Goal: Task Accomplishment & Management: Use online tool/utility

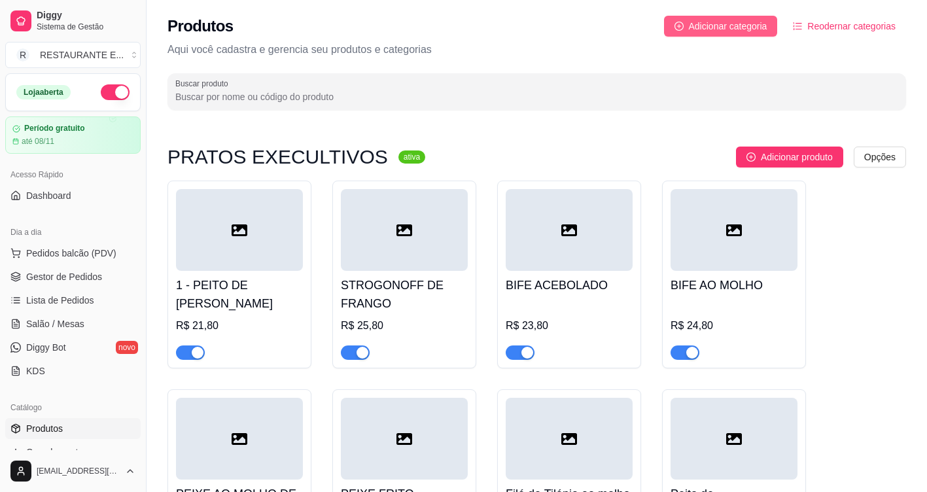
click at [734, 27] on span "Adicionar categoria" at bounding box center [728, 26] width 79 height 14
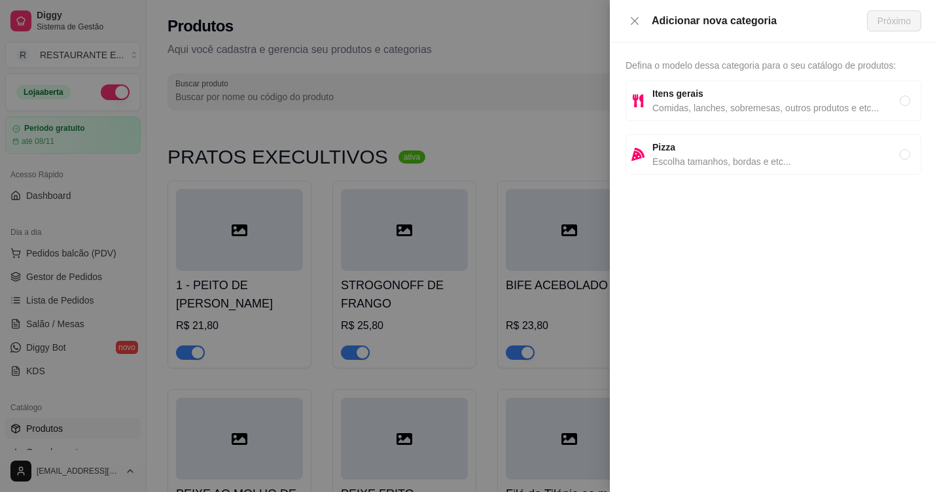
click at [696, 97] on strong "Itens gerais" at bounding box center [677, 93] width 51 height 10
radio input "true"
click at [893, 21] on span "Próximo" at bounding box center [893, 21] width 33 height 14
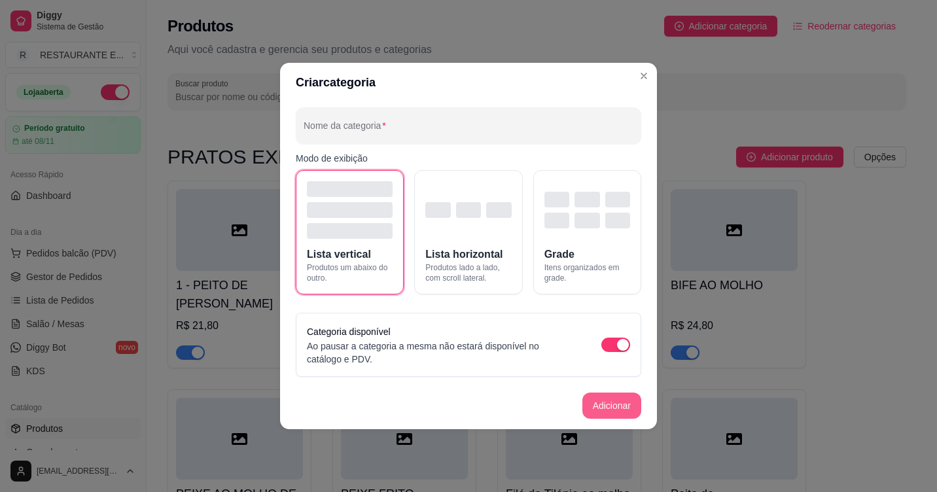
click at [609, 405] on button "Adicionar" at bounding box center [611, 406] width 59 height 26
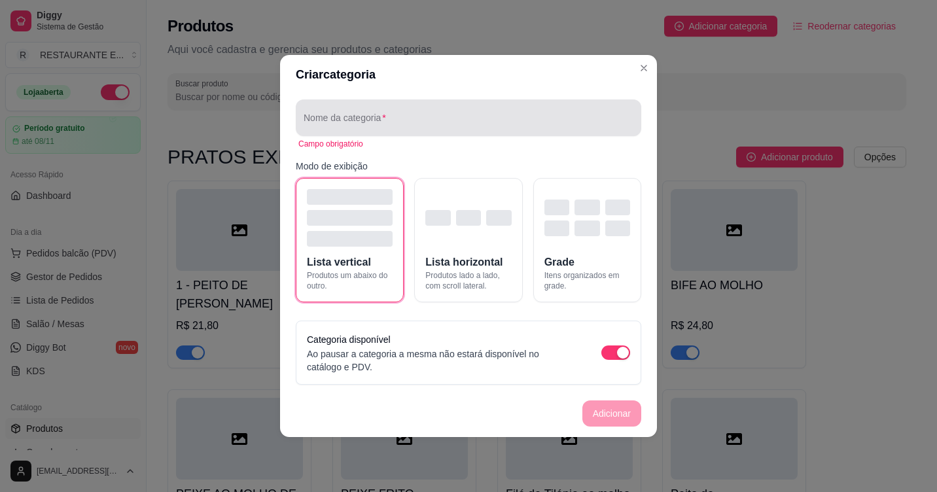
click at [348, 122] on input "Nome da categoria" at bounding box center [469, 122] width 330 height 13
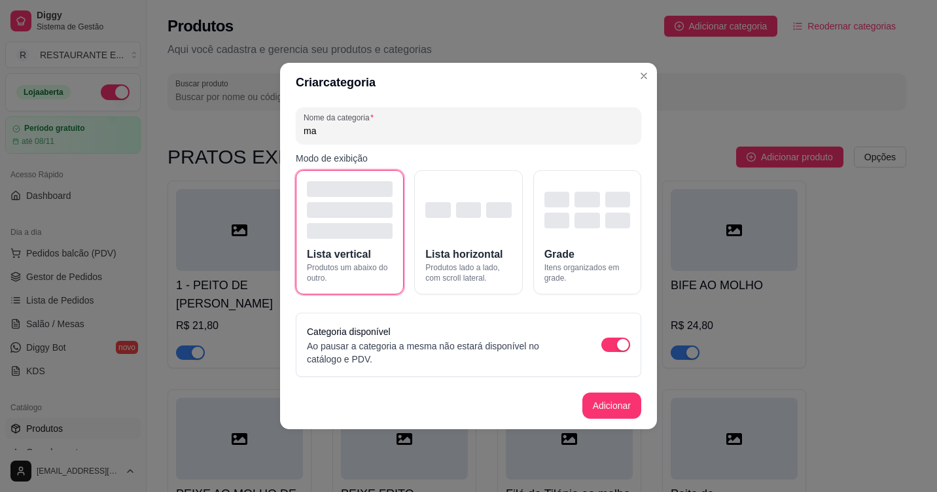
type input "m"
type input "MASSAS"
click at [616, 410] on button "Adicionar" at bounding box center [611, 406] width 59 height 26
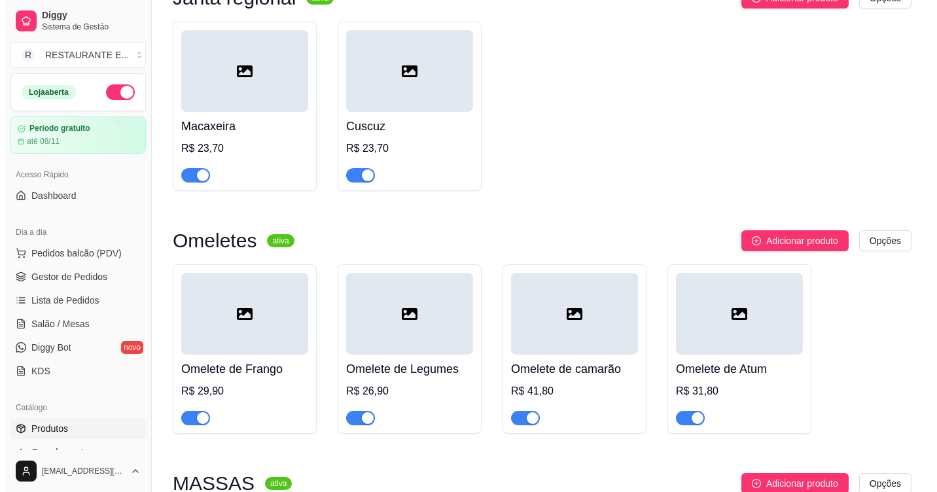
scroll to position [2262, 0]
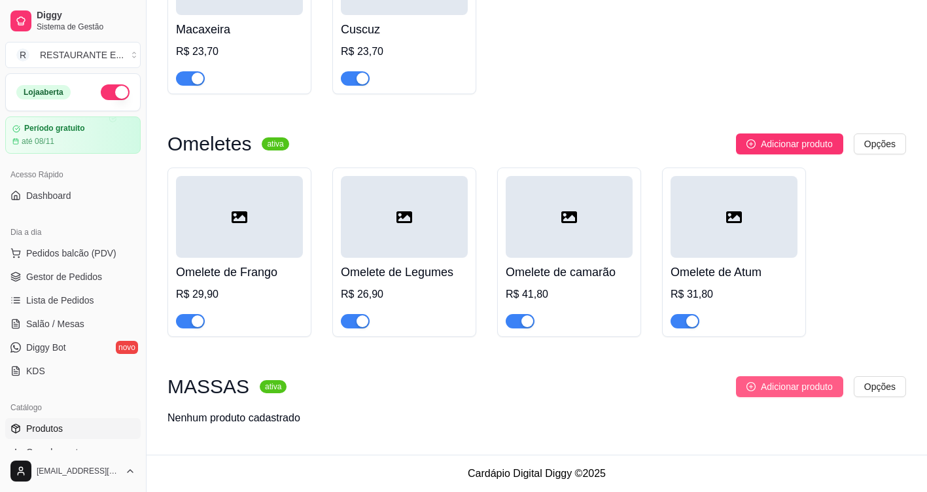
click at [801, 386] on span "Adicionar produto" at bounding box center [797, 387] width 72 height 14
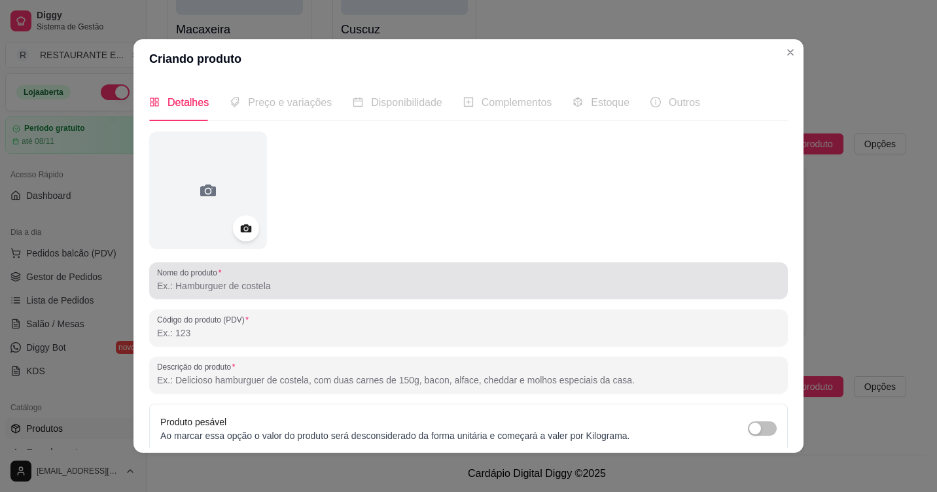
click at [280, 277] on div at bounding box center [468, 281] width 623 height 26
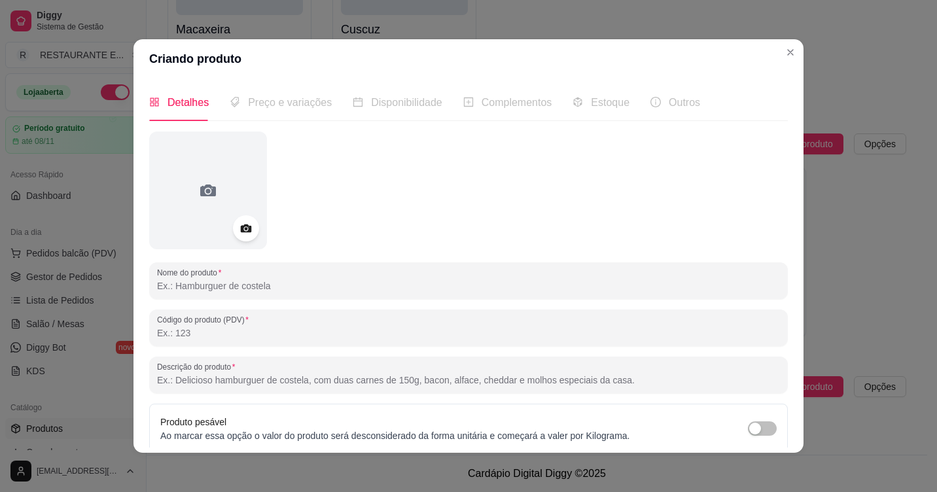
click at [273, 295] on div "Nome do produto" at bounding box center [468, 280] width 639 height 37
type input "l"
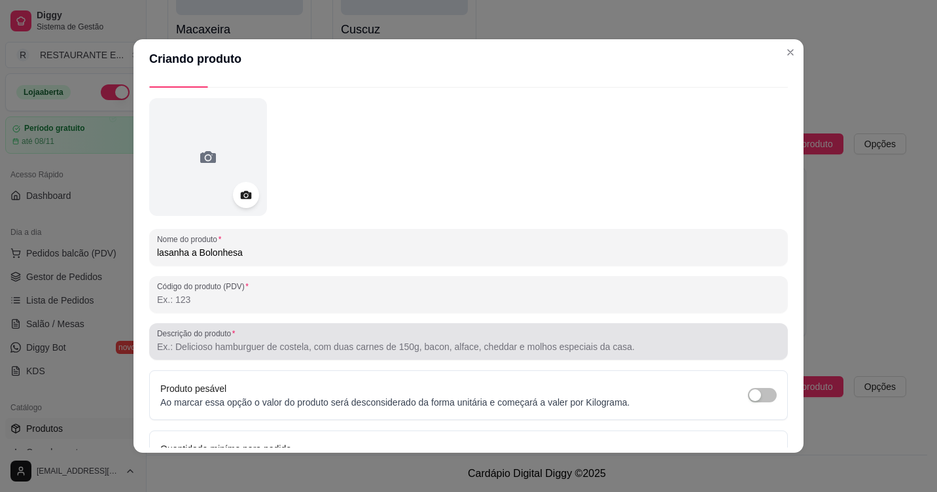
scroll to position [65, 0]
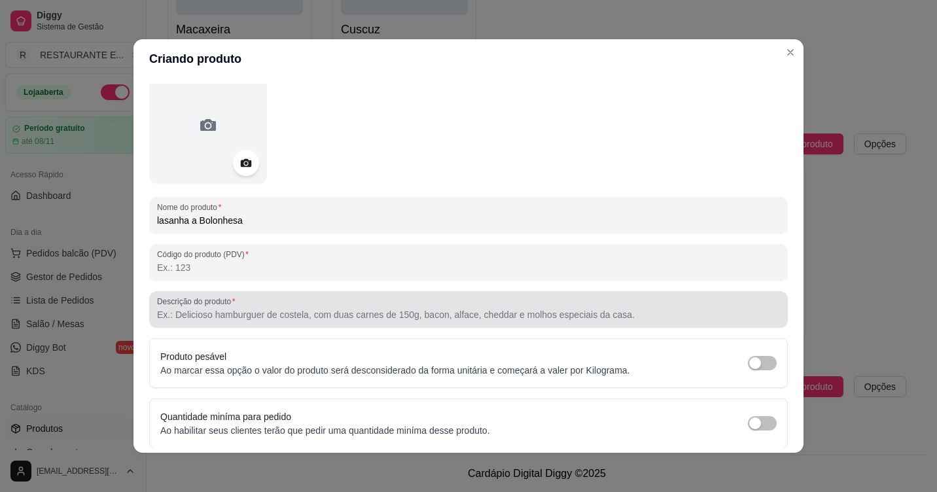
type input "lasanha a Bolonhesa"
click at [229, 316] on input "Descrição do produto" at bounding box center [468, 314] width 623 height 13
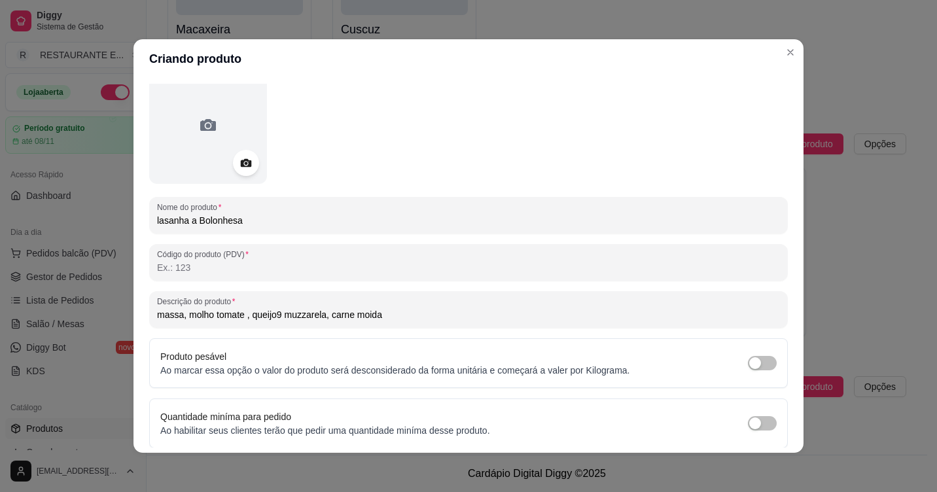
click at [365, 319] on input "massa, molho tomate , queijo9 muzzarela, carne moida" at bounding box center [468, 314] width 623 height 13
click at [300, 315] on input "massa, molho tomate , queijo9 muzzarela, carne moída" at bounding box center [468, 314] width 623 height 13
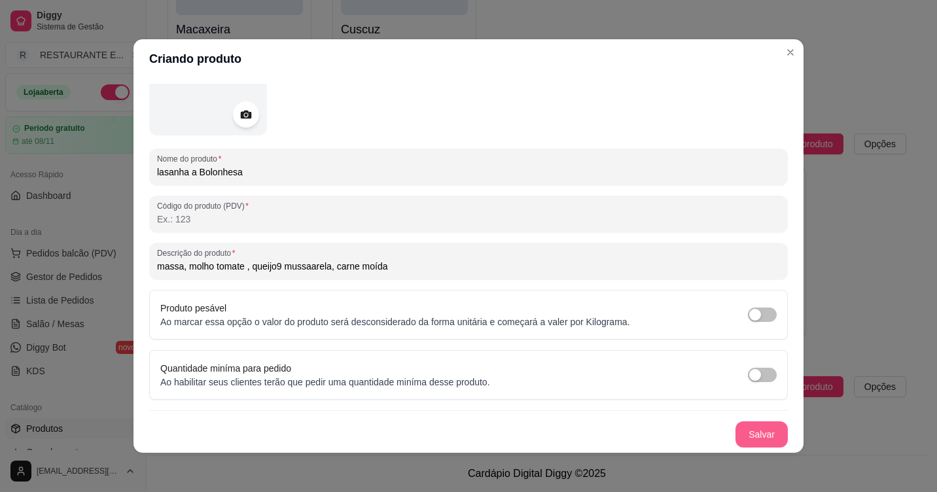
type input "massa, molho tomate , queijo9 mussaarela, carne moída"
click at [741, 439] on button "Salvar" at bounding box center [761, 435] width 51 height 26
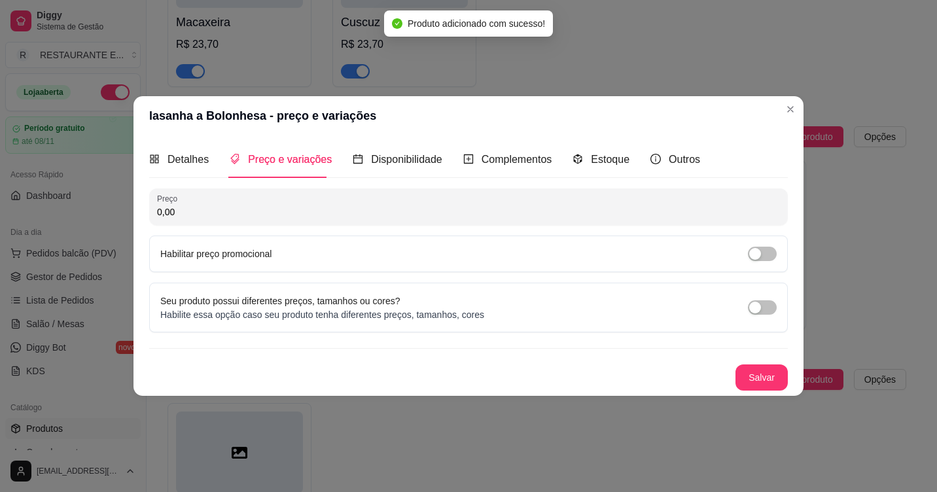
scroll to position [0, 0]
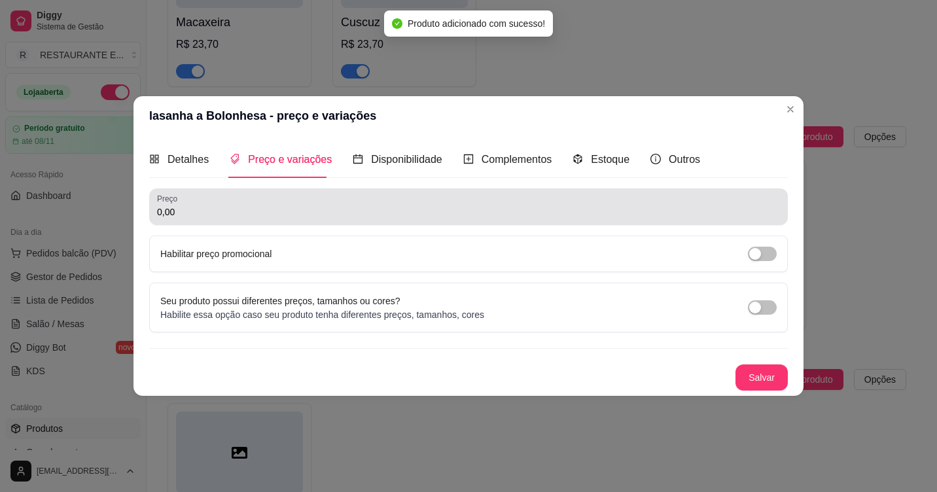
click at [188, 211] on input "0,00" at bounding box center [468, 211] width 623 height 13
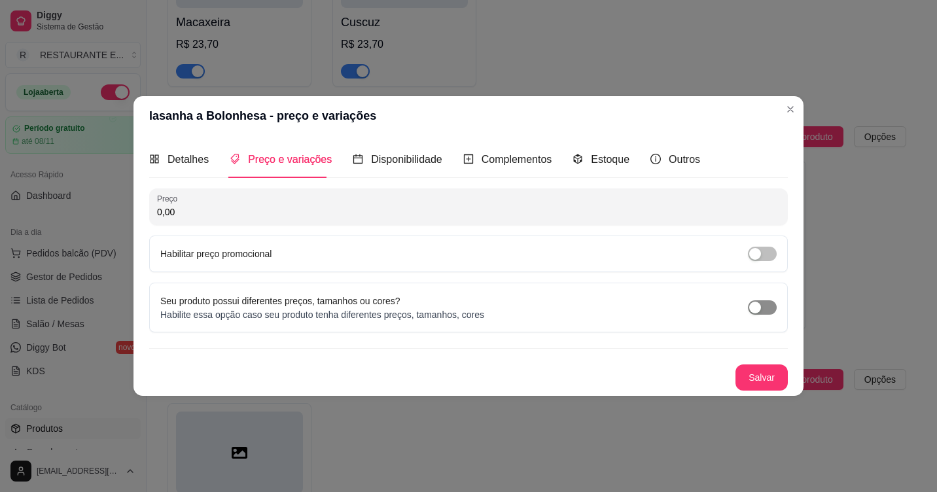
click at [762, 306] on span "button" at bounding box center [762, 307] width 29 height 14
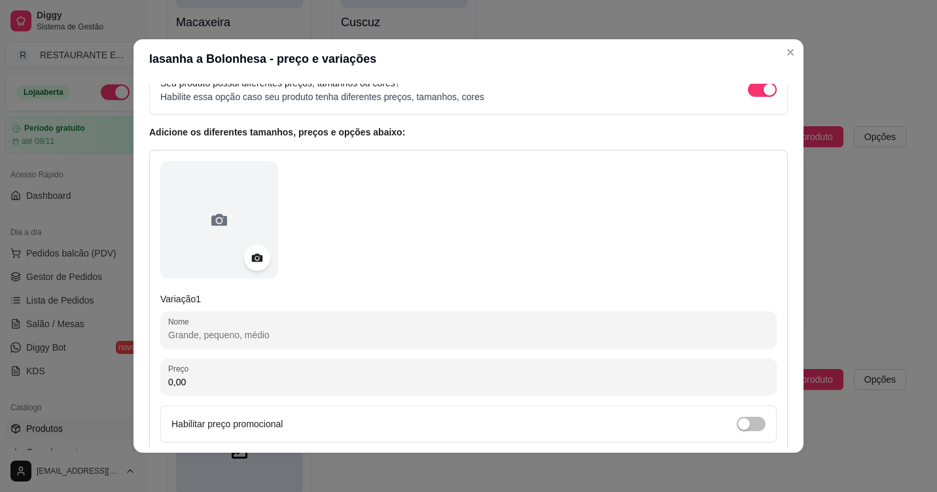
scroll to position [76, 0]
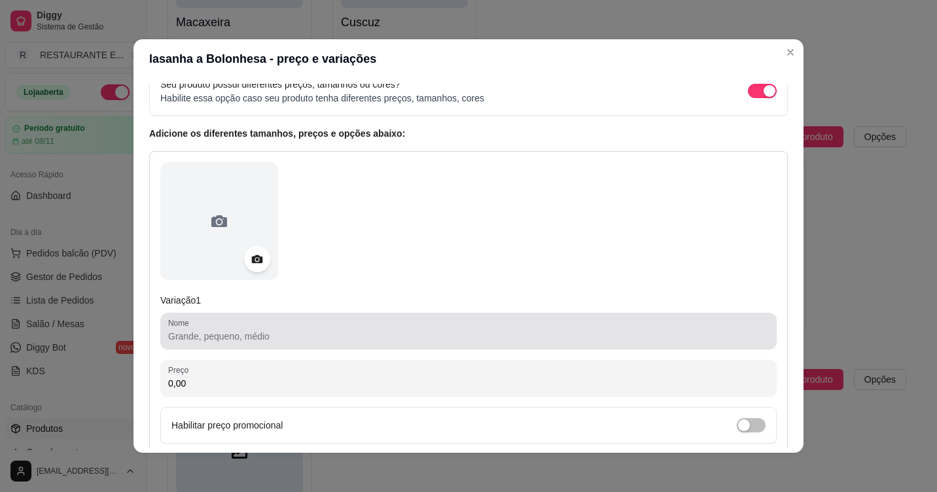
click at [249, 336] on input "Nome" at bounding box center [468, 336] width 601 height 13
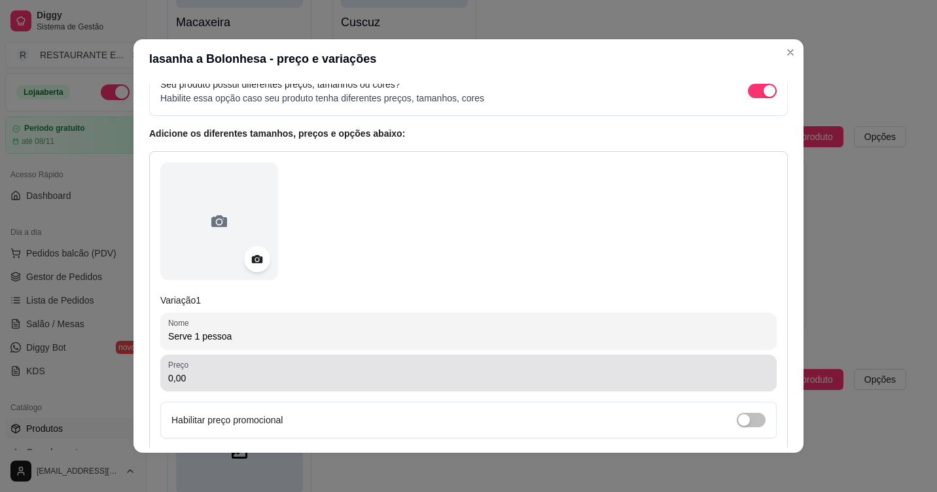
type input "Serve 1 pessoa"
click at [209, 377] on input "0,00" at bounding box center [468, 378] width 601 height 13
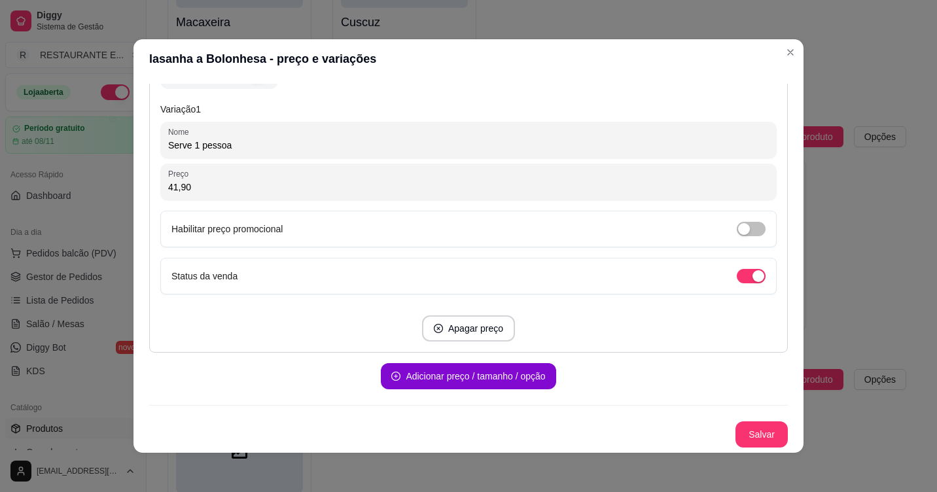
scroll to position [3, 0]
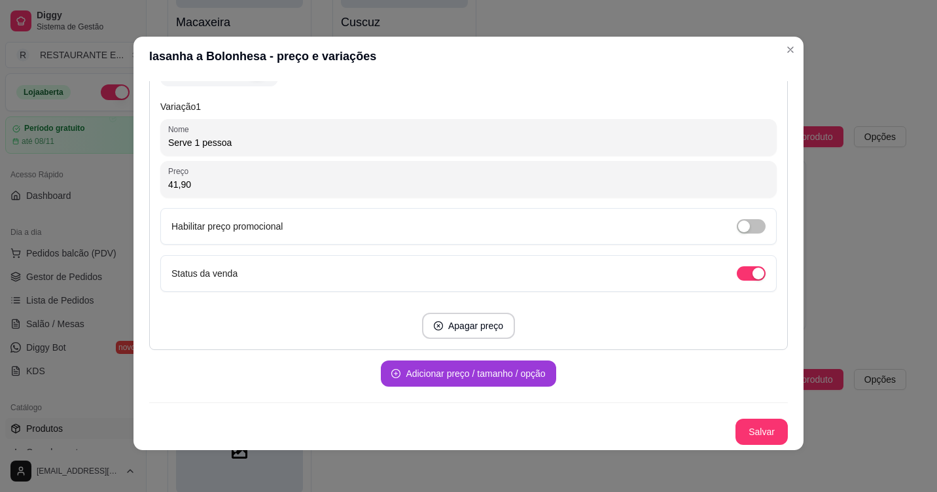
type input "41,90"
click at [460, 377] on button "Adicionar preço / tamanho / opção" at bounding box center [468, 374] width 175 height 26
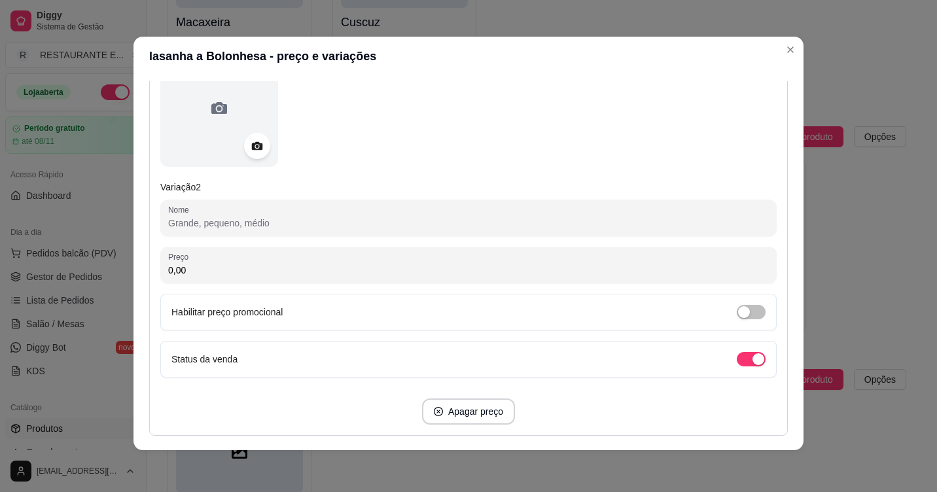
scroll to position [594, 0]
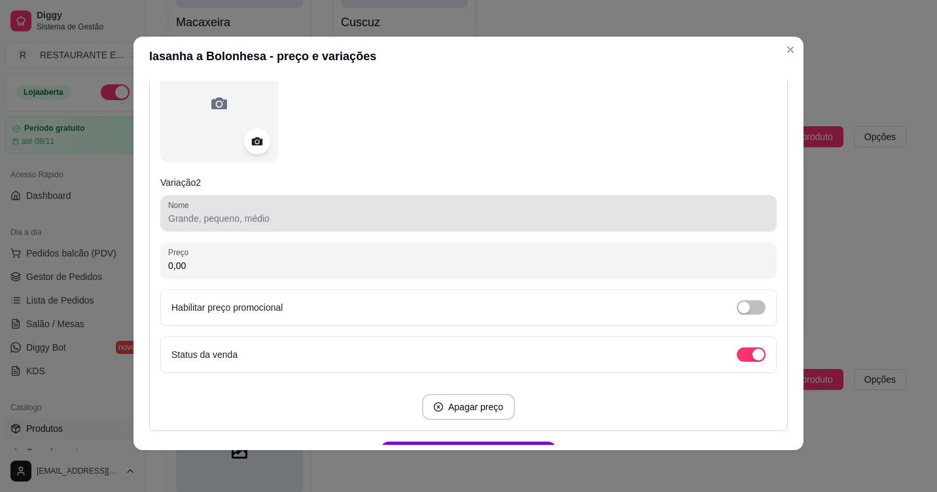
click at [215, 217] on input "Nome" at bounding box center [468, 218] width 601 height 13
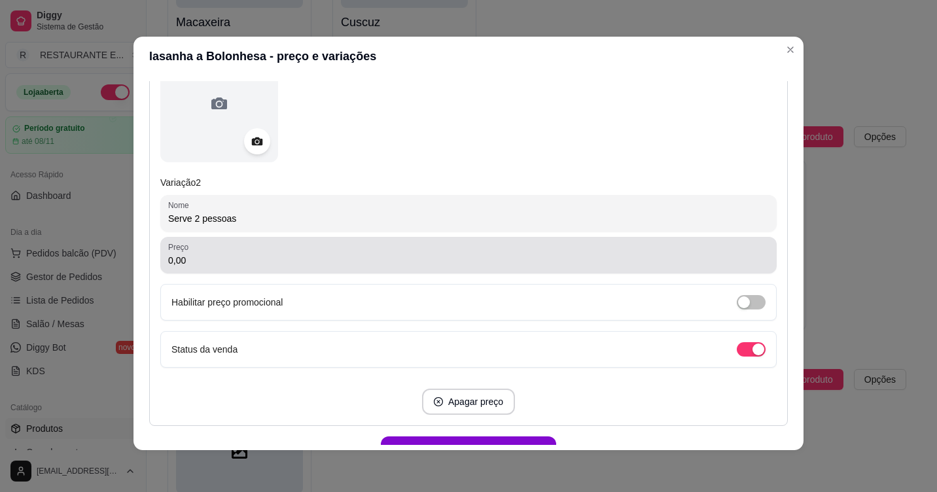
type input "Serve 2 pessoas"
click at [239, 264] on input "0,00" at bounding box center [468, 260] width 601 height 13
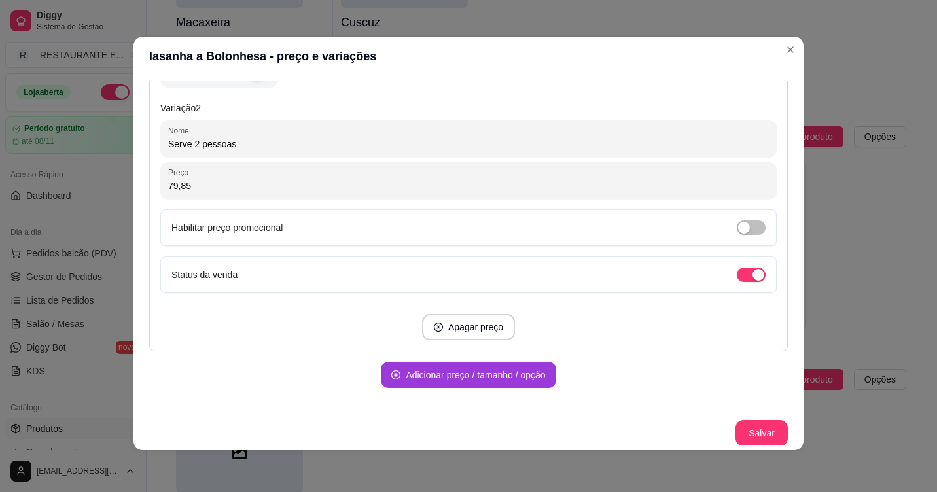
scroll to position [670, 0]
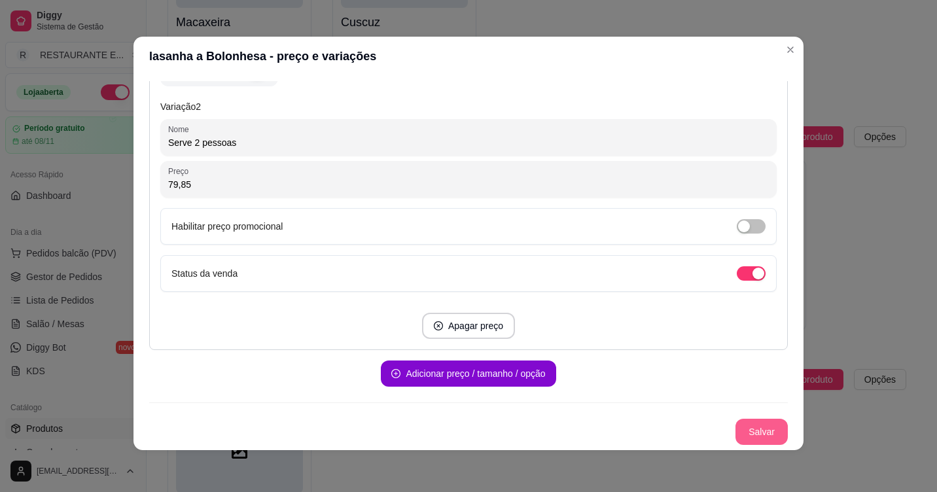
type input "79,85"
click at [752, 437] on button "Salvar" at bounding box center [761, 432] width 52 height 26
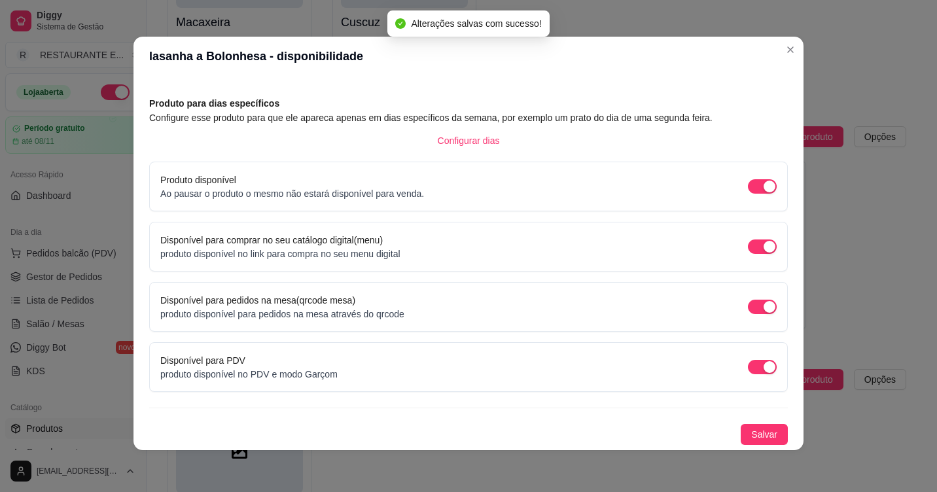
scroll to position [46, 0]
click at [751, 435] on span "Salvar" at bounding box center [764, 434] width 26 height 14
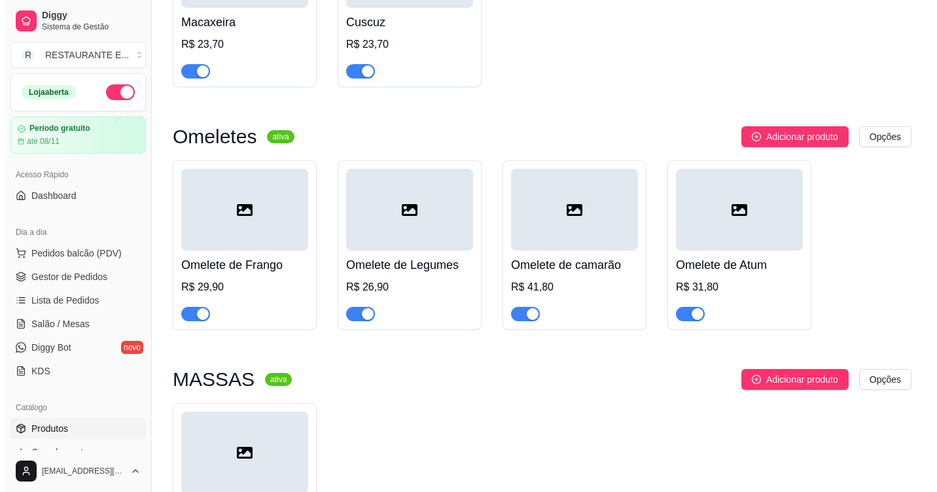
scroll to position [2432, 0]
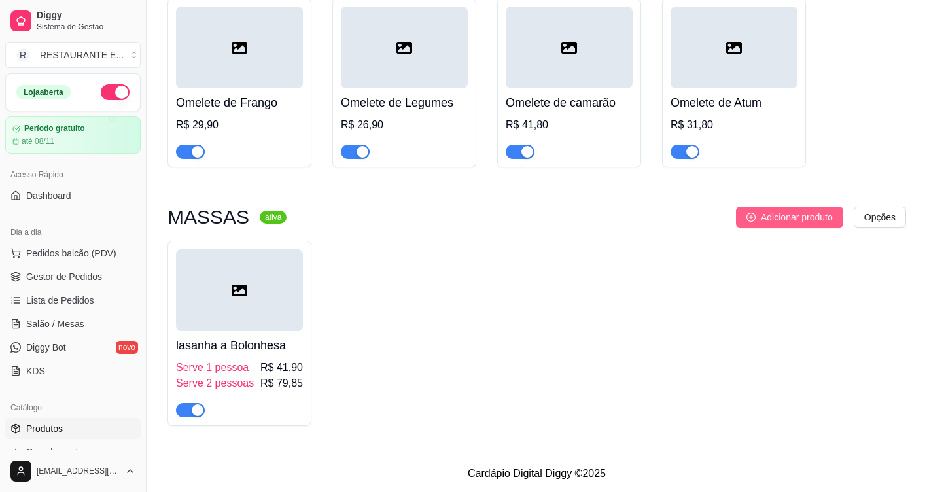
click at [791, 215] on span "Adicionar produto" at bounding box center [797, 217] width 72 height 14
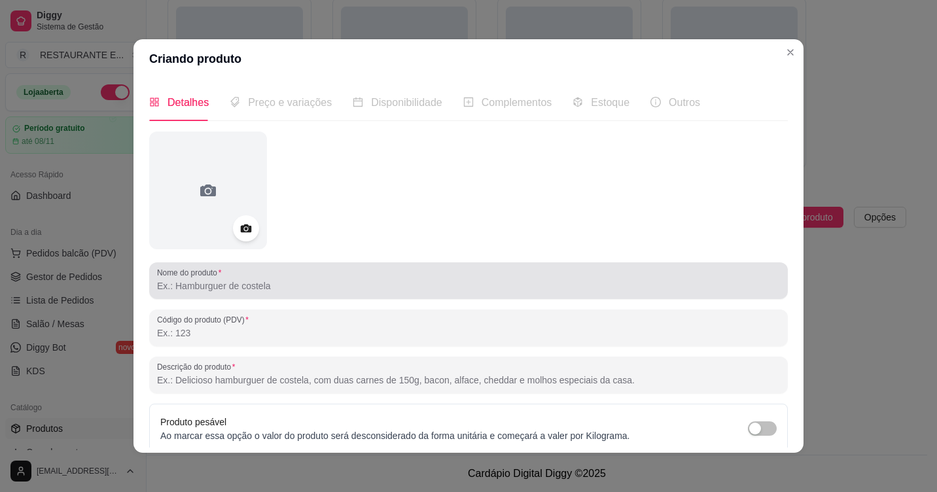
click at [220, 291] on input "Nome do produto" at bounding box center [468, 285] width 623 height 13
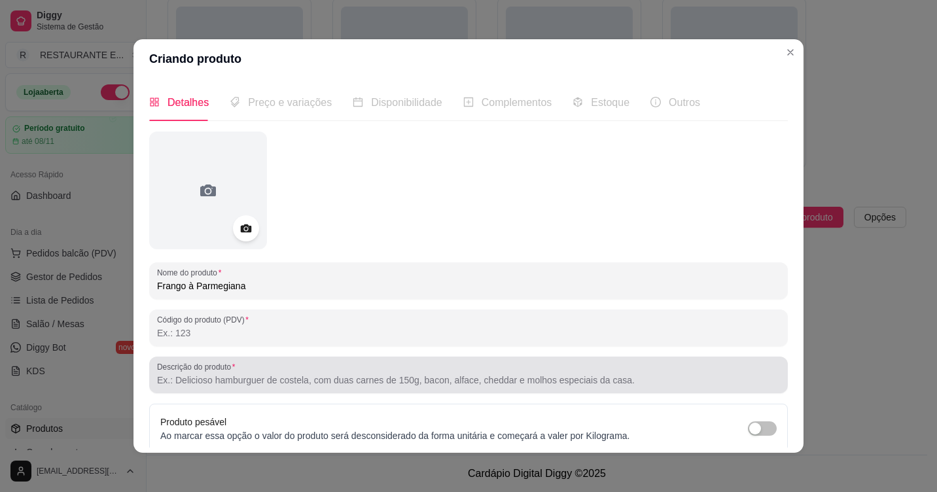
type input "Frango à Parmegiana"
click at [230, 389] on div "Descrição do produto" at bounding box center [468, 375] width 639 height 37
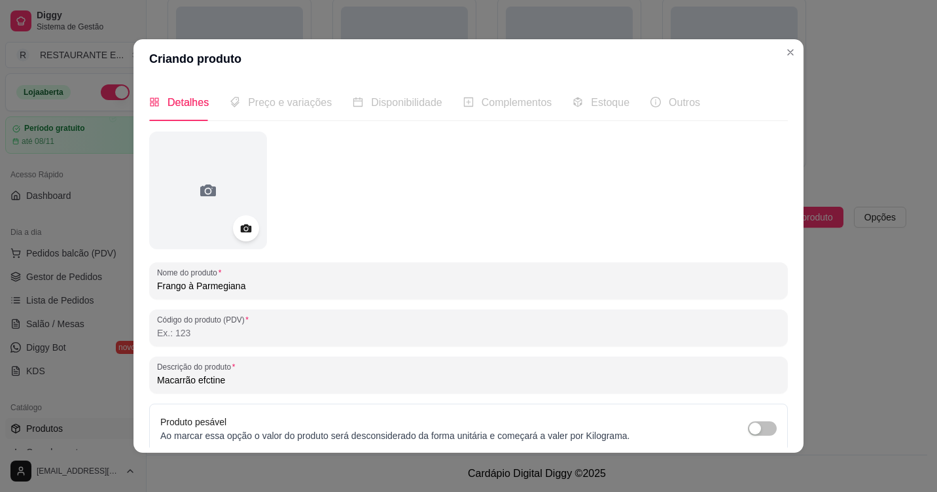
click at [199, 387] on div "Macarrão efctine" at bounding box center [468, 375] width 623 height 26
click at [196, 383] on input "Macarrão fecctine" at bounding box center [468, 380] width 623 height 13
click at [236, 386] on input "Macarrão Fecctine" at bounding box center [468, 380] width 623 height 13
click at [451, 380] on input "Macarrão Fecctine , molho tomate frango empanado gratinado com muzzarela" at bounding box center [468, 380] width 623 height 13
click at [291, 382] on input "Macarrão Fecctine , molho tomate frango empanado gratinado com mussaarela" at bounding box center [468, 380] width 623 height 13
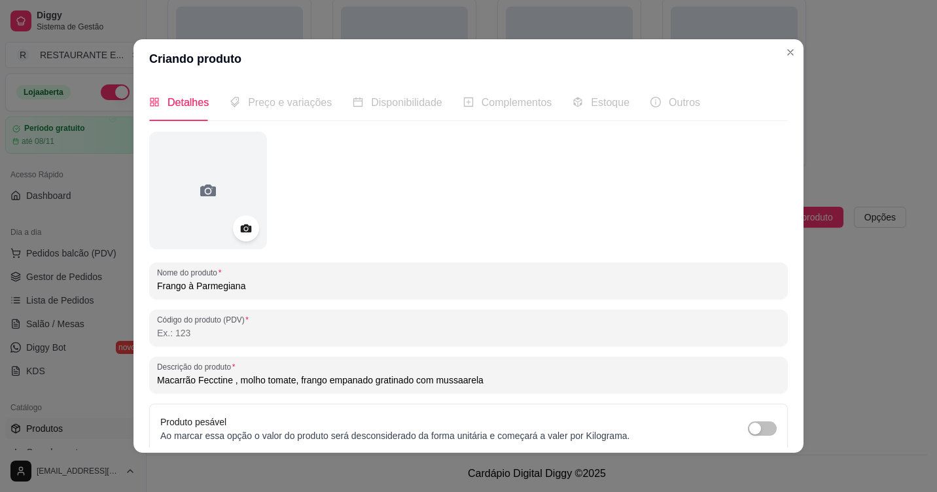
click at [367, 382] on input "Macarrão Fecctine , molho tomate, frango empanado gratinado com mussaarela" at bounding box center [468, 380] width 623 height 13
click at [478, 381] on input "Macarrão Fecctine , molho tomate, frango empanado gratinado com mussaarela" at bounding box center [468, 380] width 623 height 13
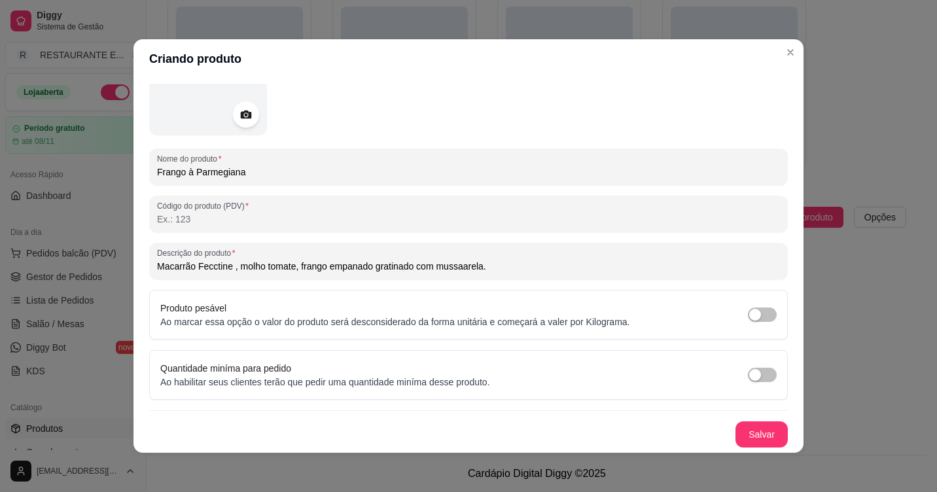
scroll to position [3, 0]
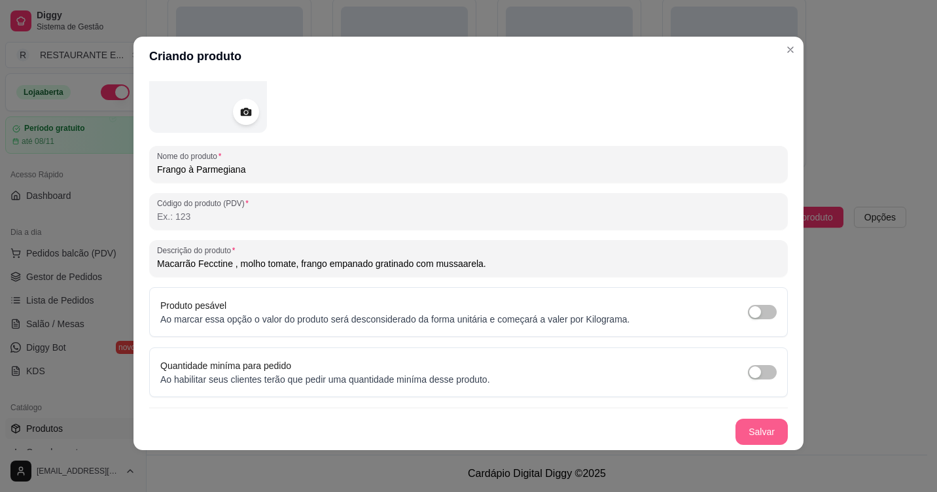
type input "Macarrão Fecctine , molho tomate, frango empanado gratinado com mussaarela."
click at [739, 431] on button "Salvar" at bounding box center [761, 432] width 52 height 26
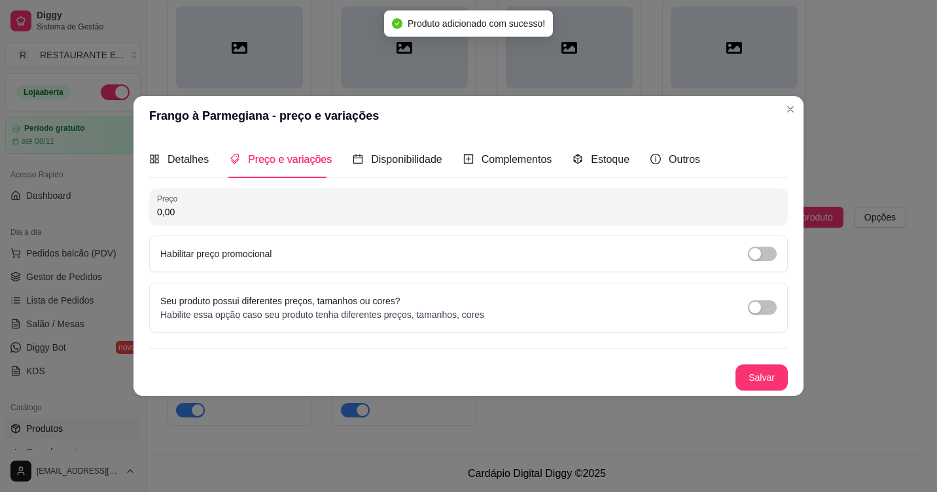
scroll to position [0, 0]
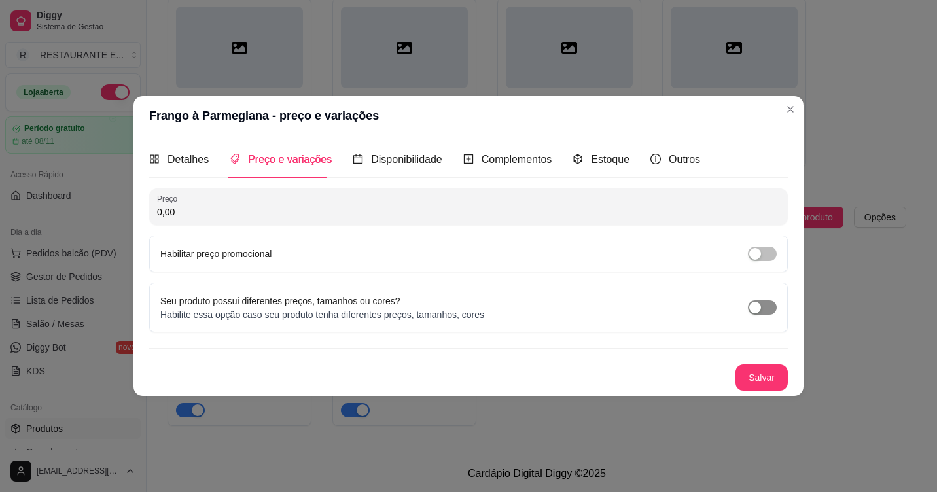
click at [756, 309] on div "button" at bounding box center [755, 308] width 12 height 12
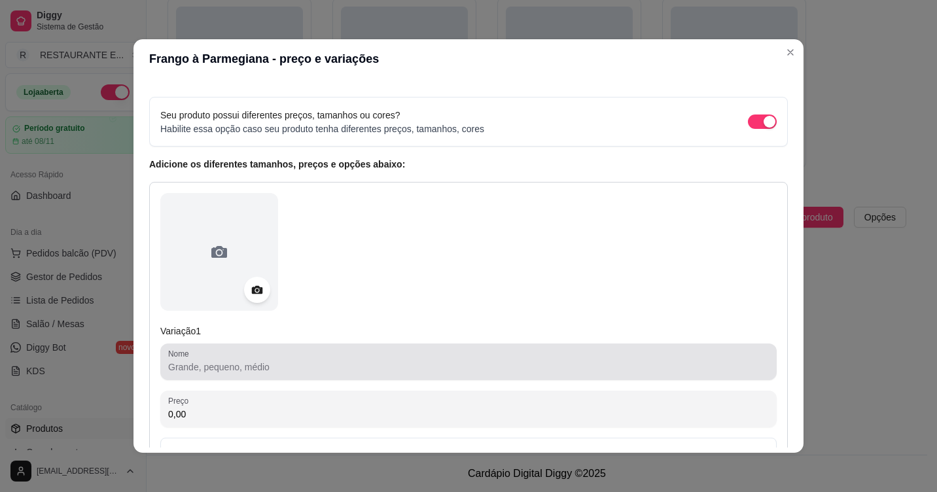
scroll to position [65, 0]
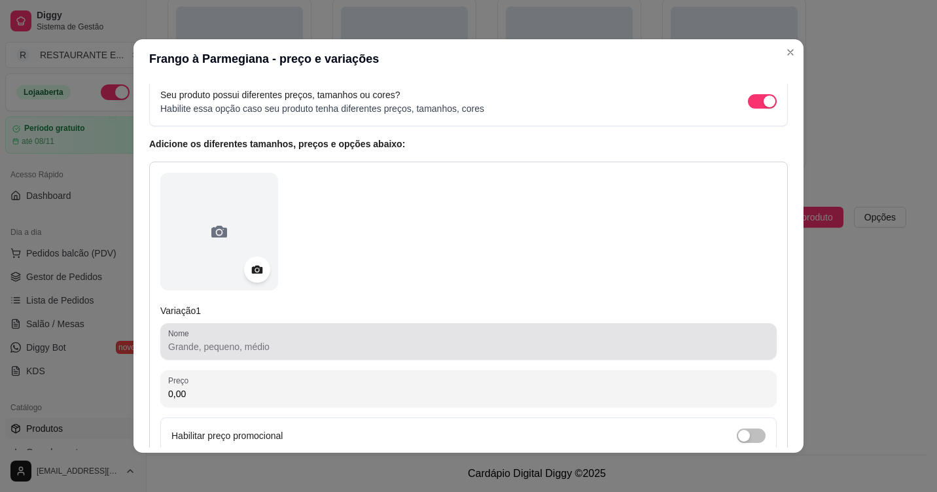
click at [243, 353] on input "Nome" at bounding box center [468, 346] width 601 height 13
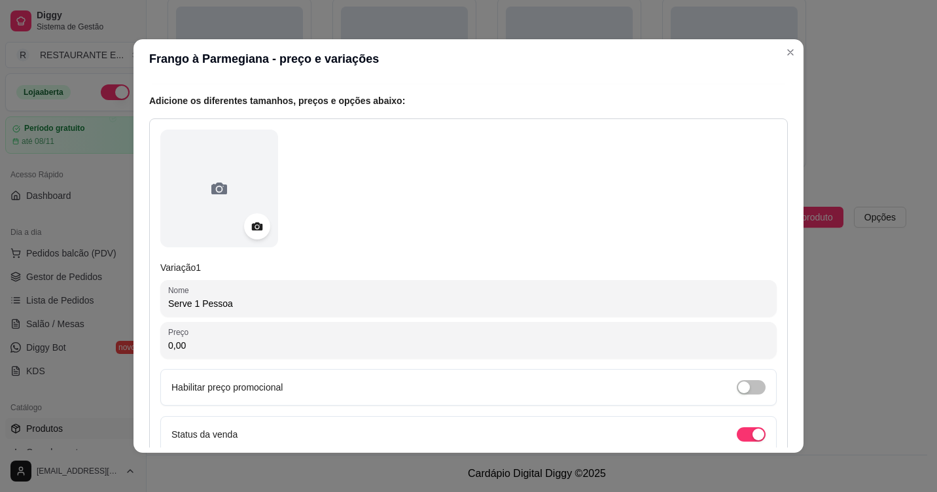
scroll to position [131, 0]
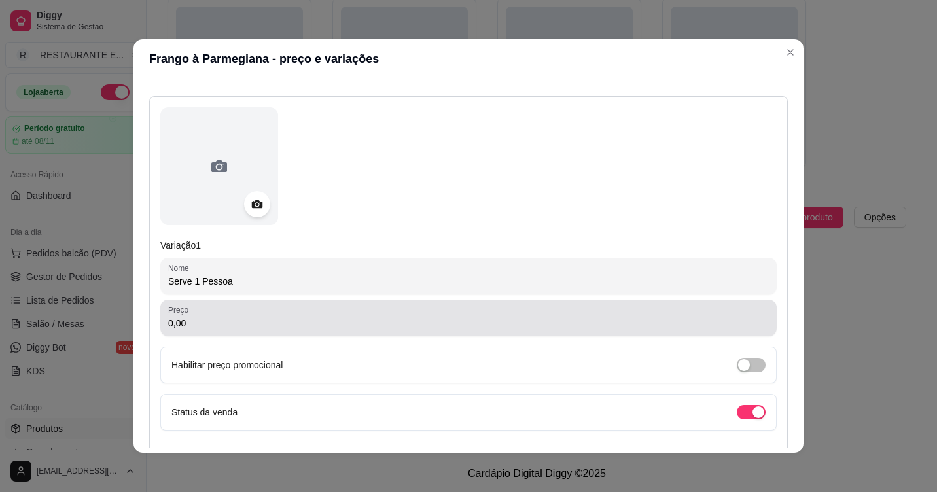
type input "Serve 1 Pessoa"
click at [196, 328] on input "0,00" at bounding box center [468, 323] width 601 height 13
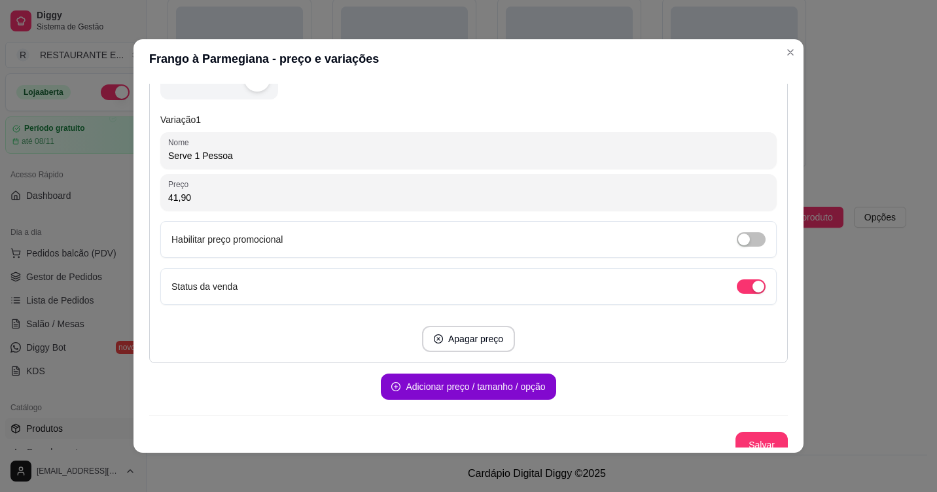
scroll to position [267, 0]
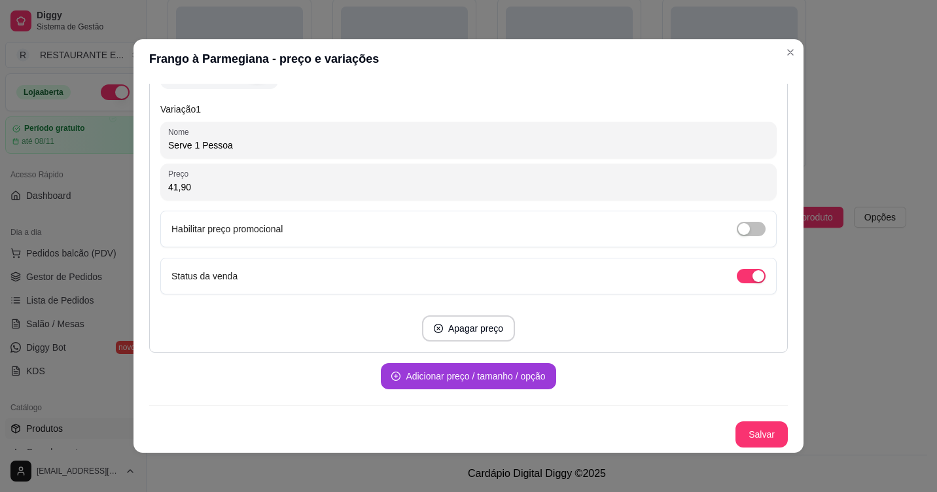
type input "41,90"
click at [478, 378] on button "Adicionar preço / tamanho / opção" at bounding box center [467, 377] width 169 height 26
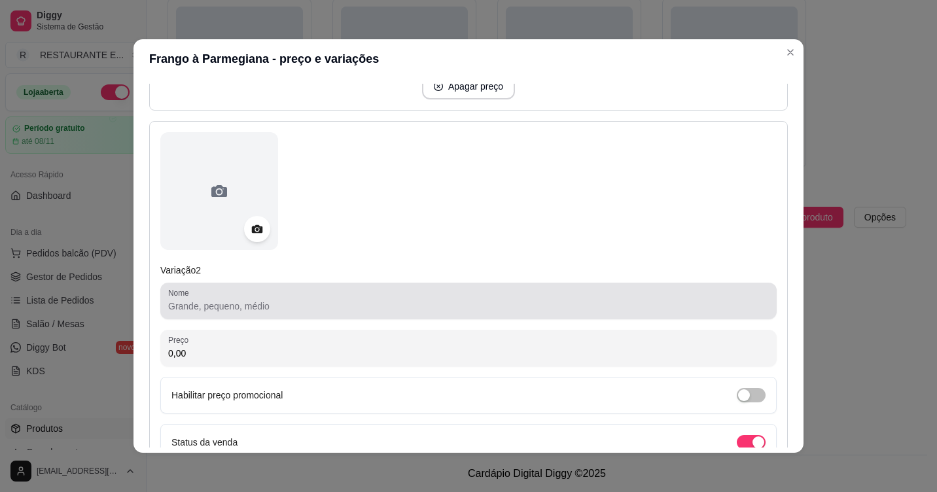
scroll to position [529, 0]
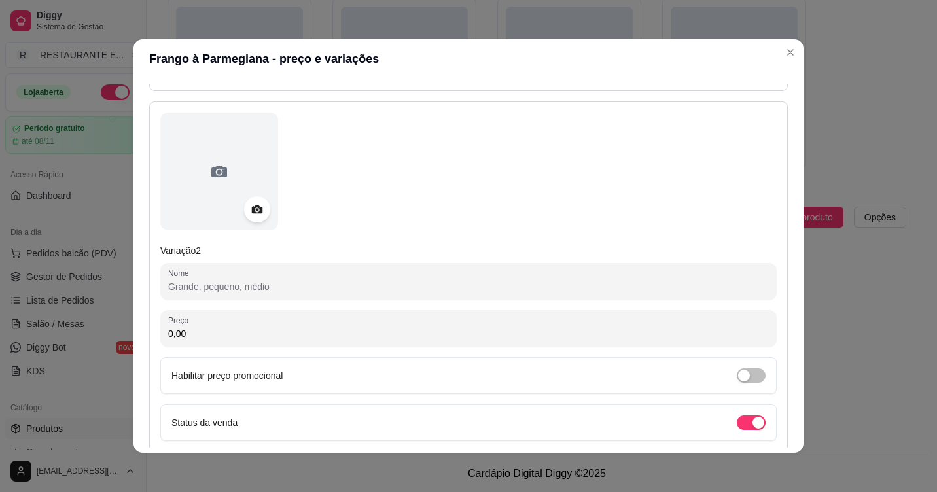
click at [267, 290] on input "Nome" at bounding box center [468, 286] width 601 height 13
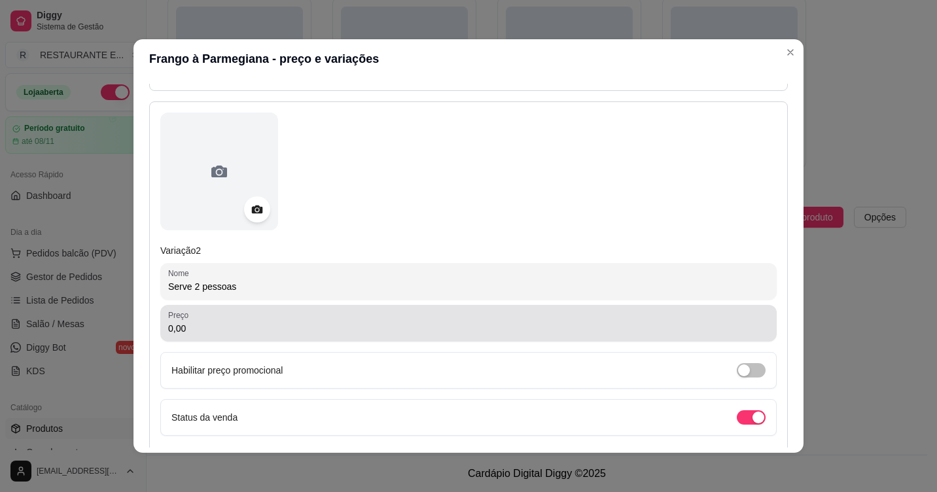
type input "Serve 2 pessoas"
click at [242, 334] on input "0,00" at bounding box center [468, 328] width 601 height 13
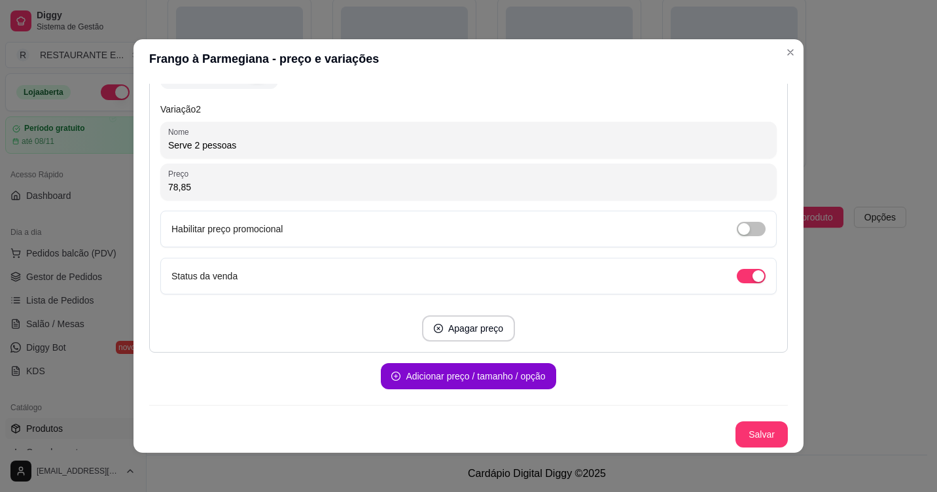
scroll to position [3, 0]
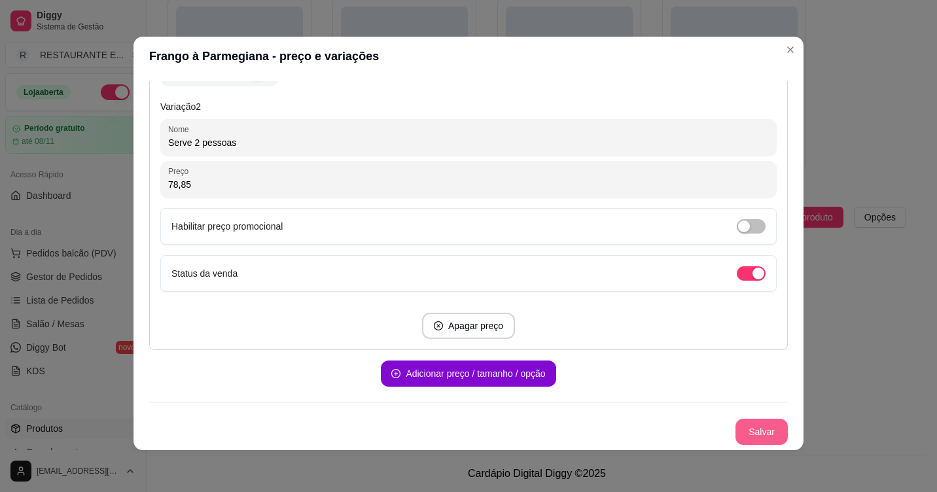
type input "78,85"
click at [760, 429] on button "Salvar" at bounding box center [761, 432] width 52 height 26
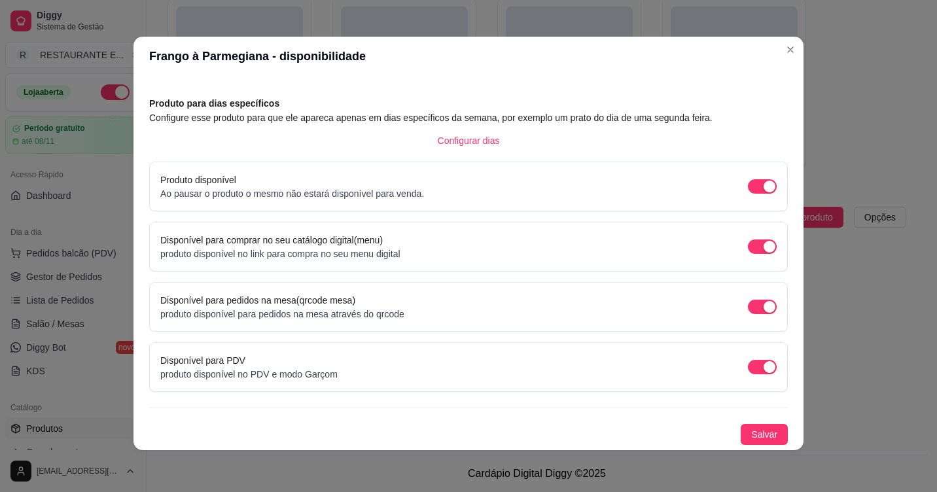
scroll to position [46, 0]
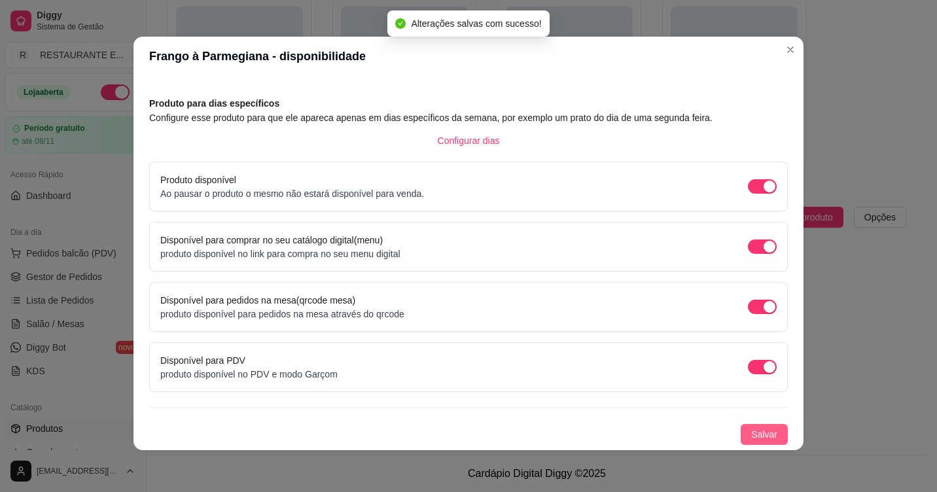
click at [751, 429] on span "Salvar" at bounding box center [764, 434] width 26 height 14
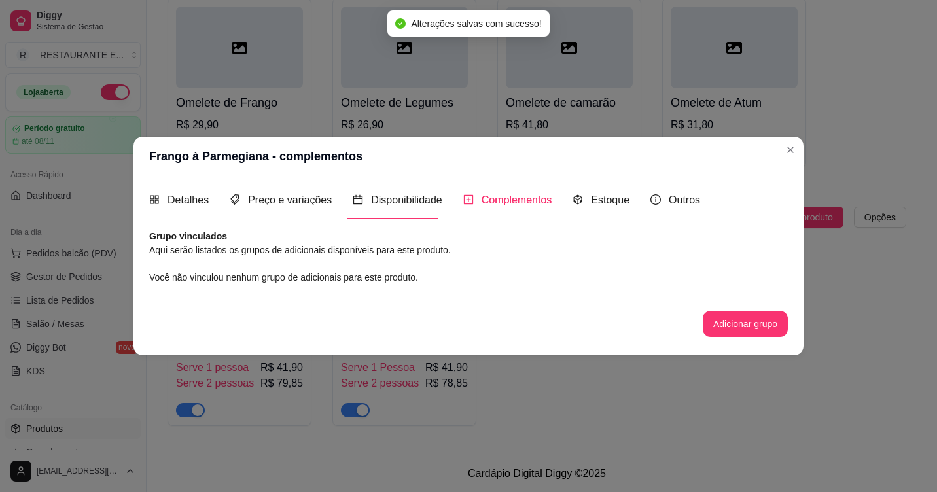
scroll to position [0, 0]
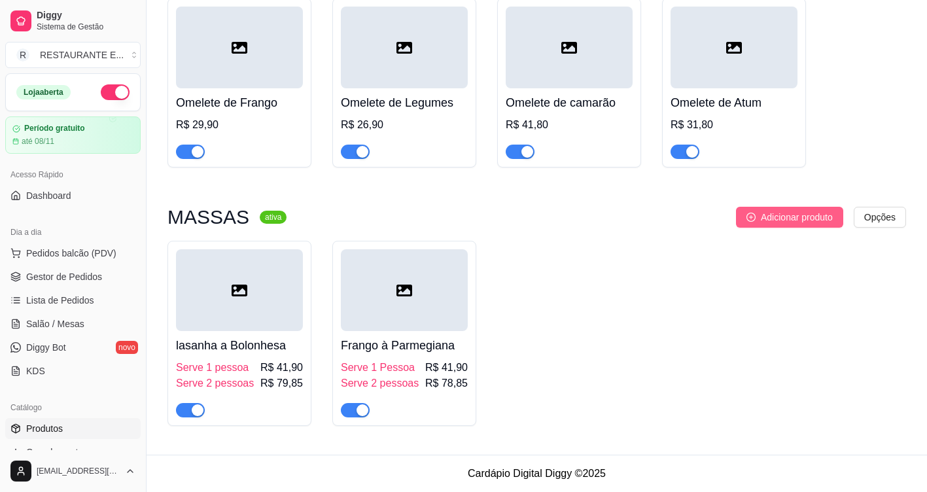
click at [803, 221] on span "Adicionar produto" at bounding box center [797, 217] width 72 height 14
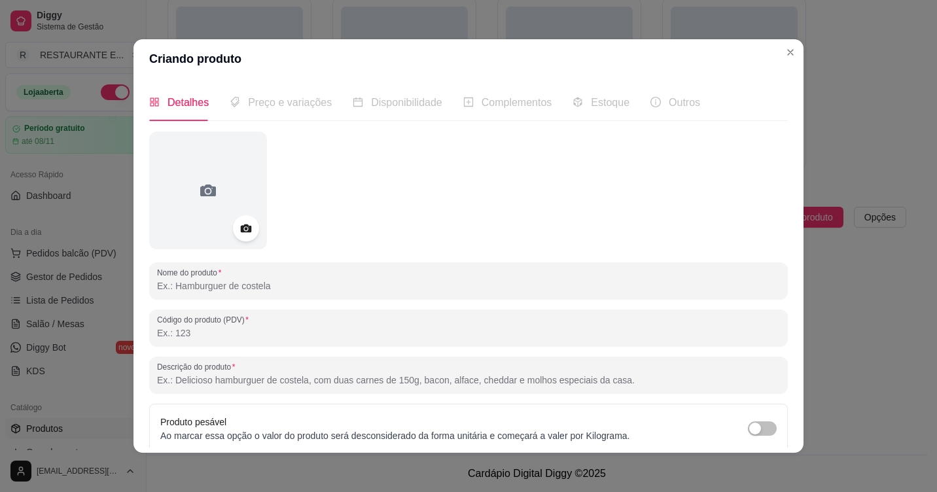
click at [306, 286] on input "Nome do produto" at bounding box center [468, 285] width 623 height 13
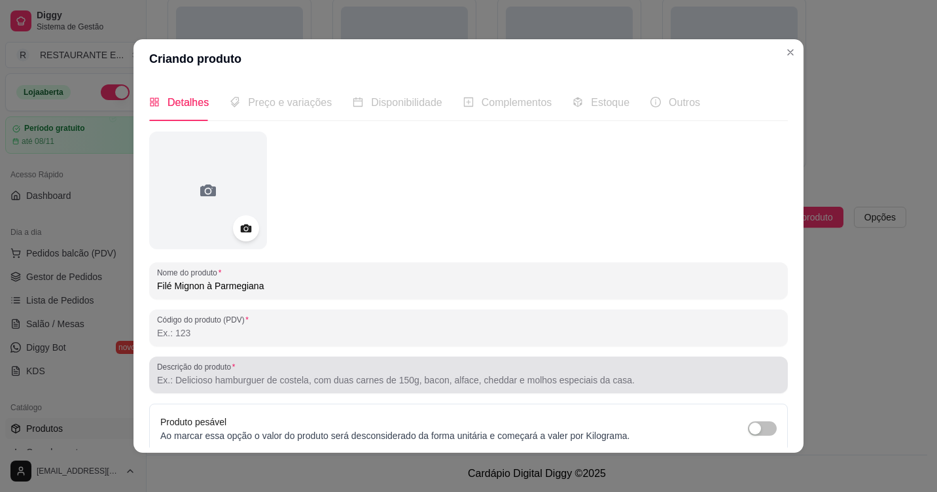
type input "Filé Mignon à Parmegiana"
click at [219, 388] on div at bounding box center [468, 375] width 623 height 26
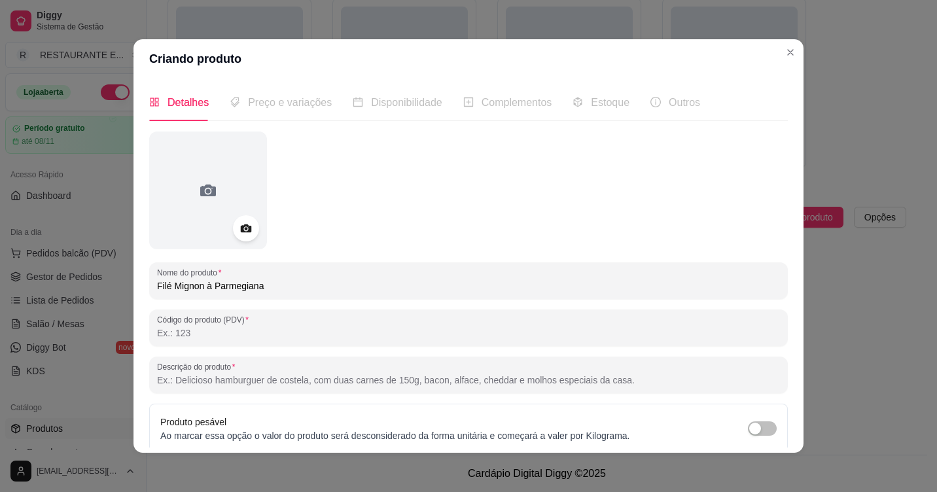
type input "a"
click at [226, 381] on input "macarrão Fectine , filé mignon empanado e gratinado com mussarela ." at bounding box center [468, 380] width 623 height 13
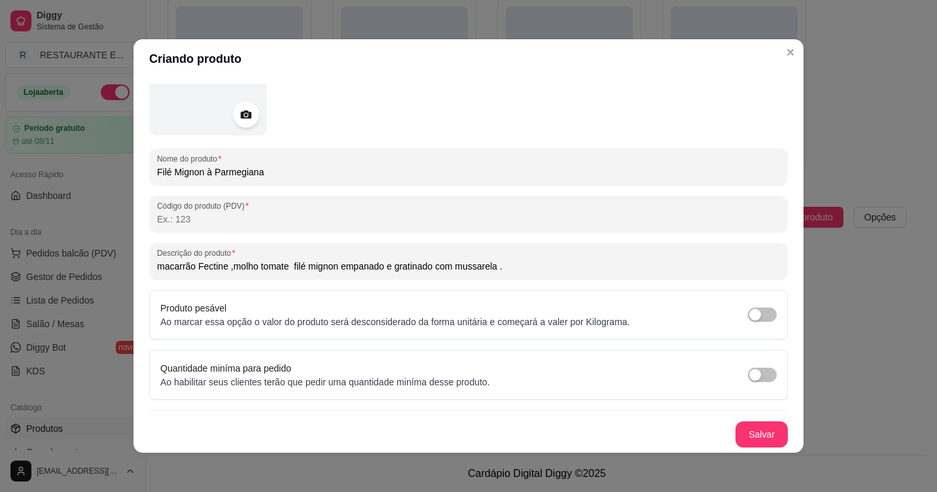
scroll to position [3, 0]
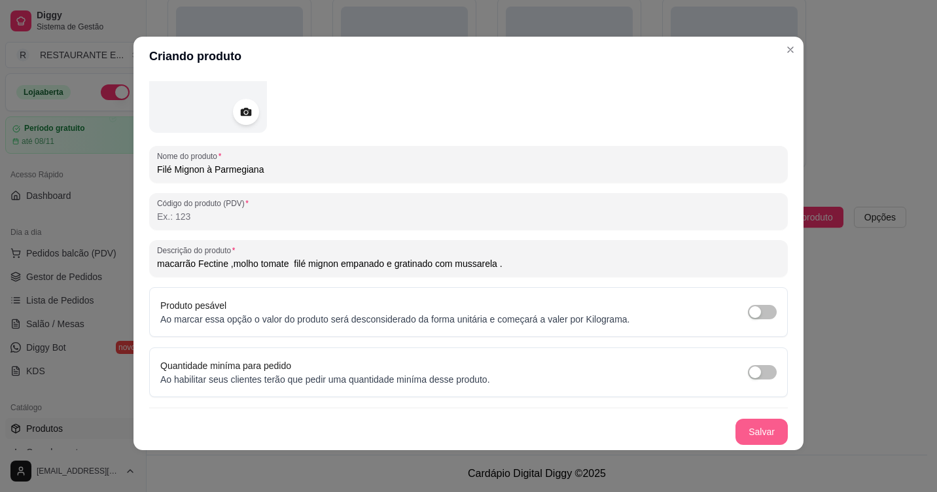
type input "macarrão Fectine ,molho tomate filé mignon empanado e gratinado com mussarela ."
click at [758, 434] on button "Salvar" at bounding box center [761, 432] width 52 height 26
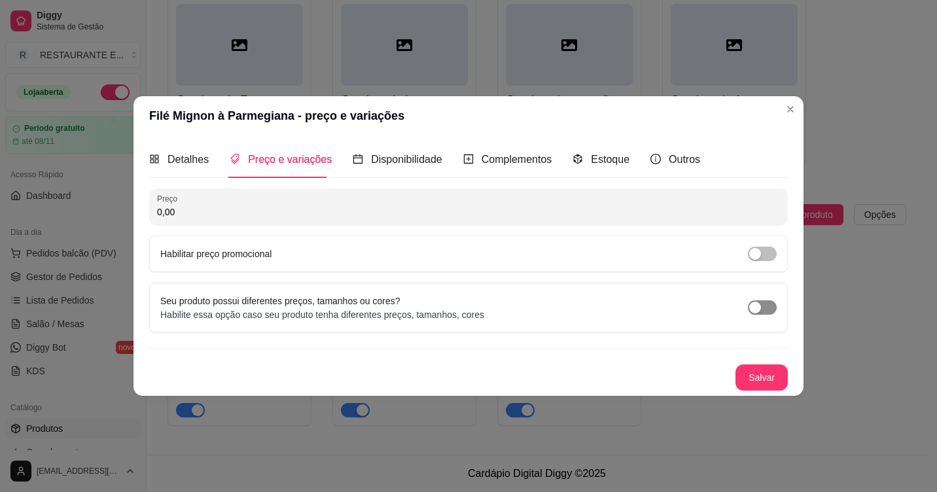
click at [765, 301] on span "button" at bounding box center [762, 307] width 29 height 14
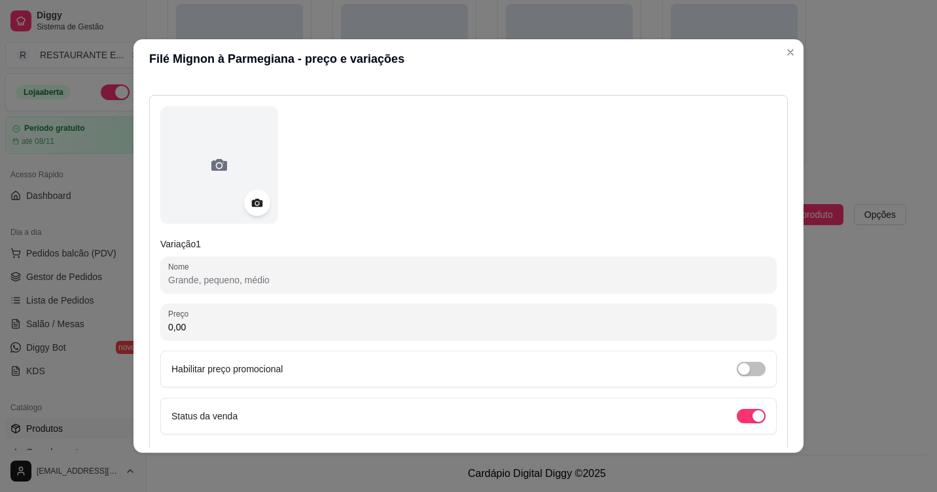
scroll to position [196, 0]
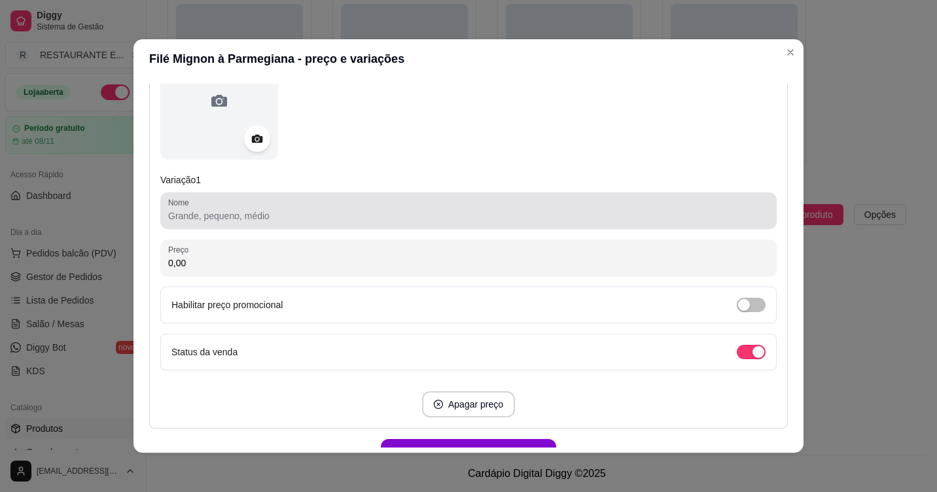
click at [333, 216] on input "Nome" at bounding box center [468, 215] width 601 height 13
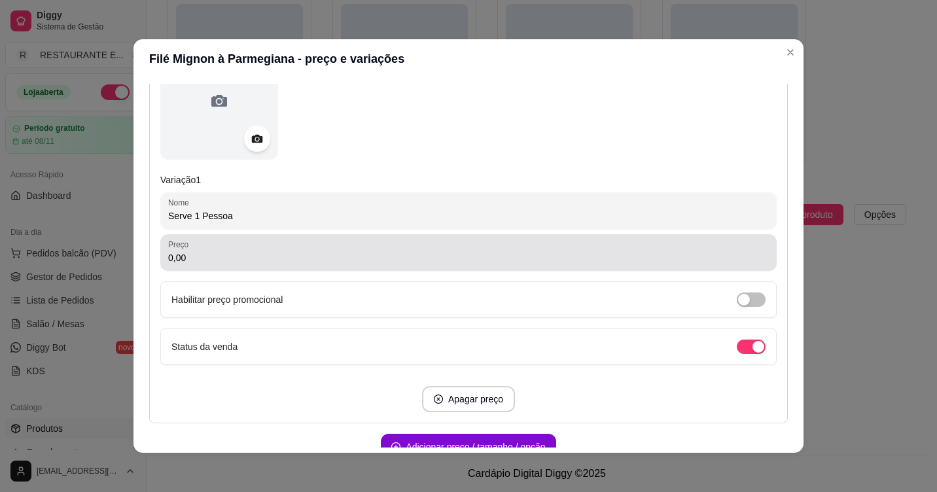
type input "Serve 1 Pessoa"
click at [239, 264] on input "0,00" at bounding box center [468, 257] width 601 height 13
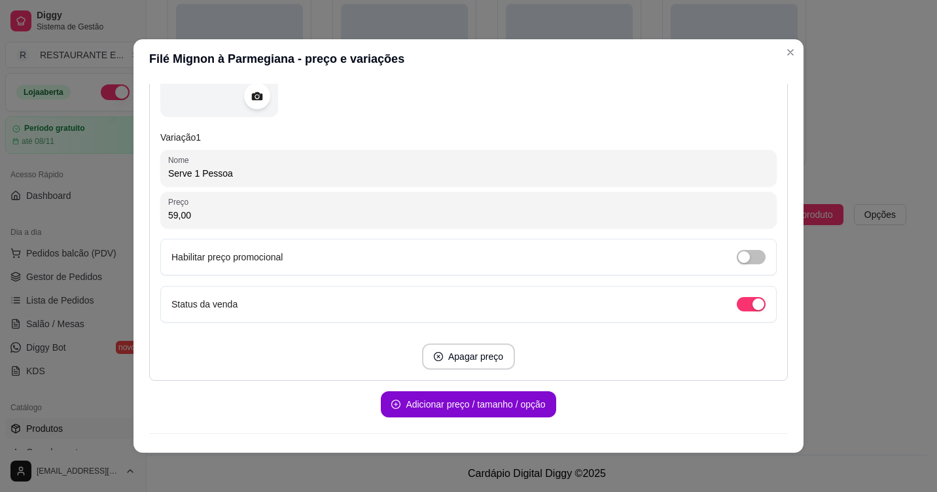
scroll to position [267, 0]
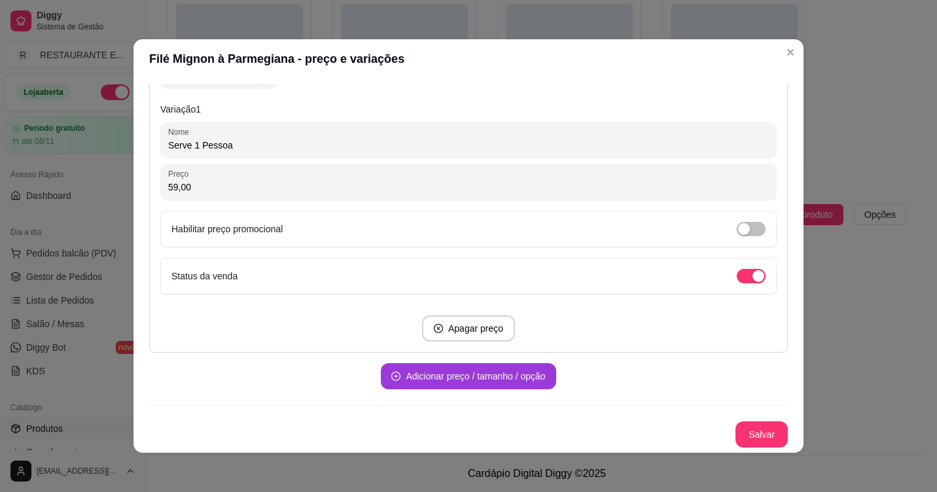
type input "59,00"
click at [467, 382] on button "Adicionar preço / tamanho / opção" at bounding box center [467, 377] width 169 height 26
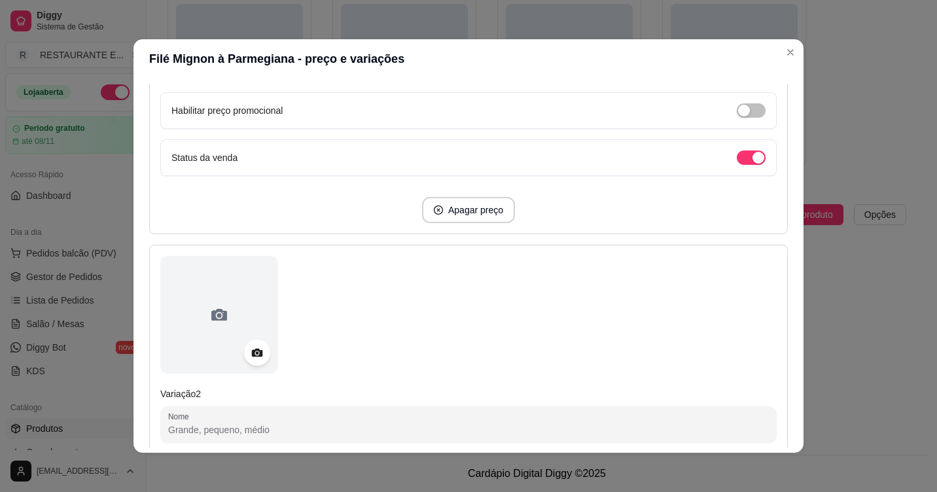
scroll to position [594, 0]
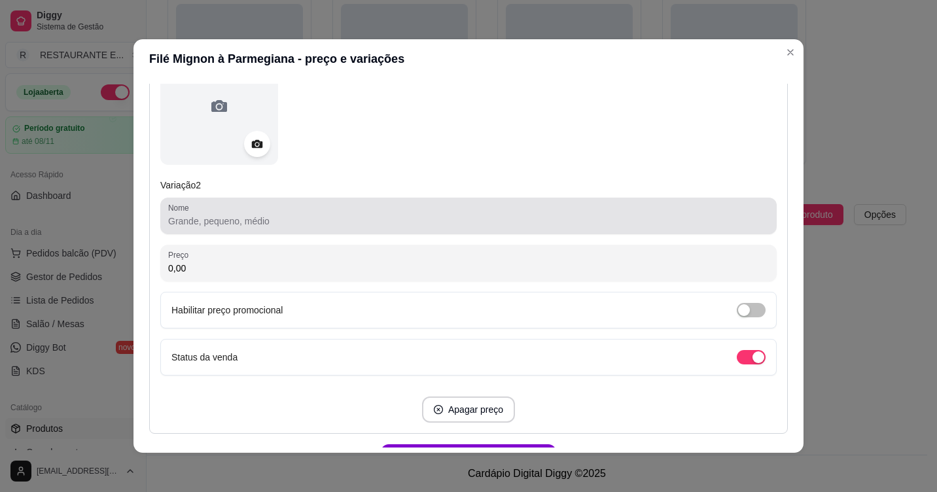
click at [209, 215] on input "Nome" at bounding box center [468, 221] width 601 height 13
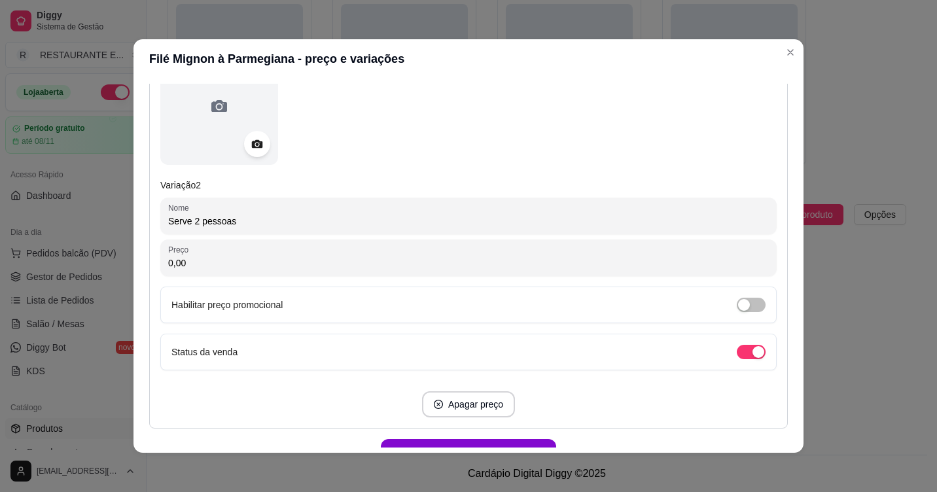
type input "Serve 2 pessoas"
click at [213, 270] on input "0,00" at bounding box center [468, 263] width 601 height 13
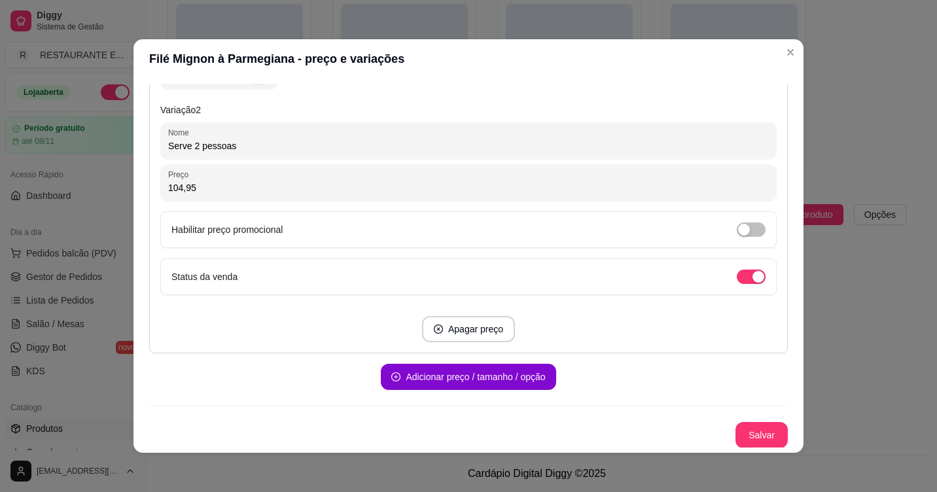
scroll to position [670, 0]
type input "104,95"
click at [749, 436] on button "Salvar" at bounding box center [761, 434] width 52 height 26
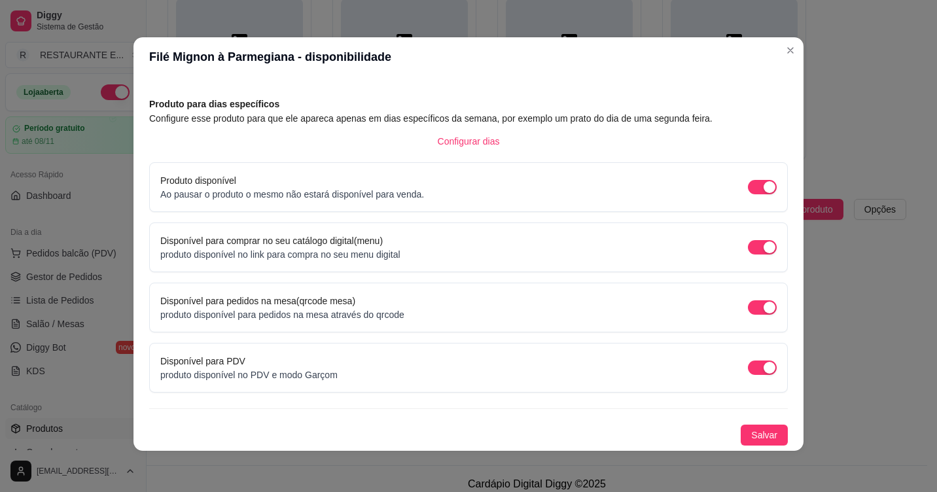
scroll to position [3, 0]
click at [759, 438] on span "Salvar" at bounding box center [764, 434] width 26 height 14
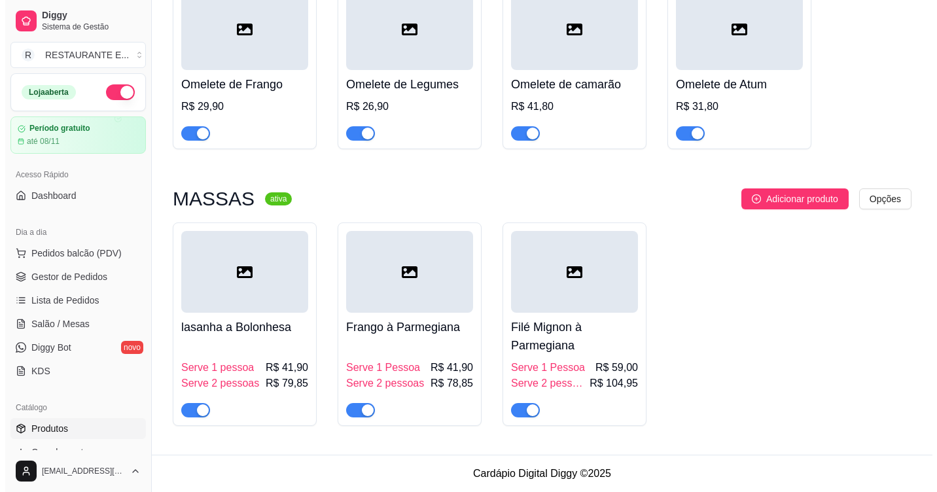
scroll to position [2451, 0]
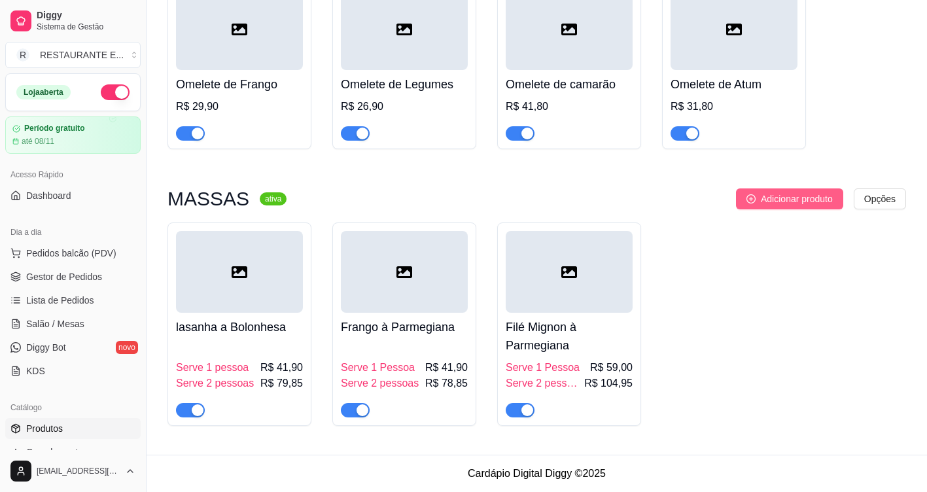
click at [810, 199] on span "Adicionar produto" at bounding box center [797, 199] width 72 height 14
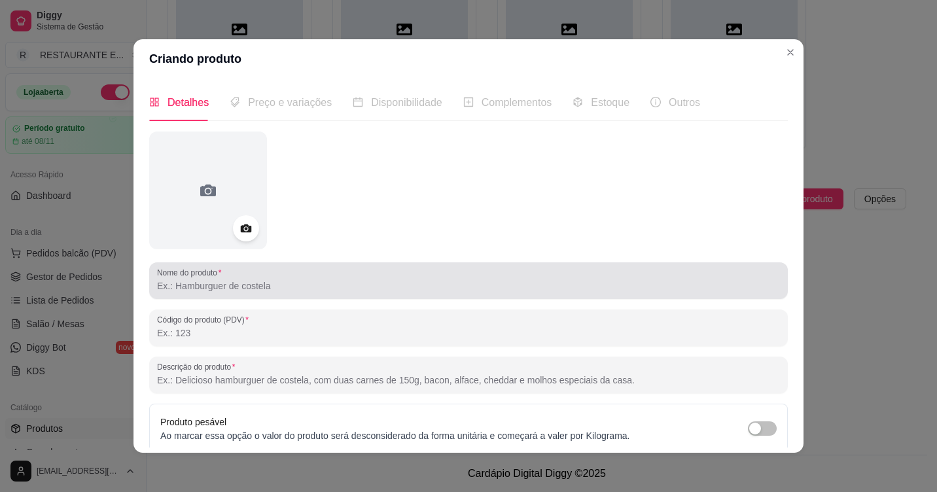
click at [255, 284] on input "Nome do produto" at bounding box center [468, 285] width 623 height 13
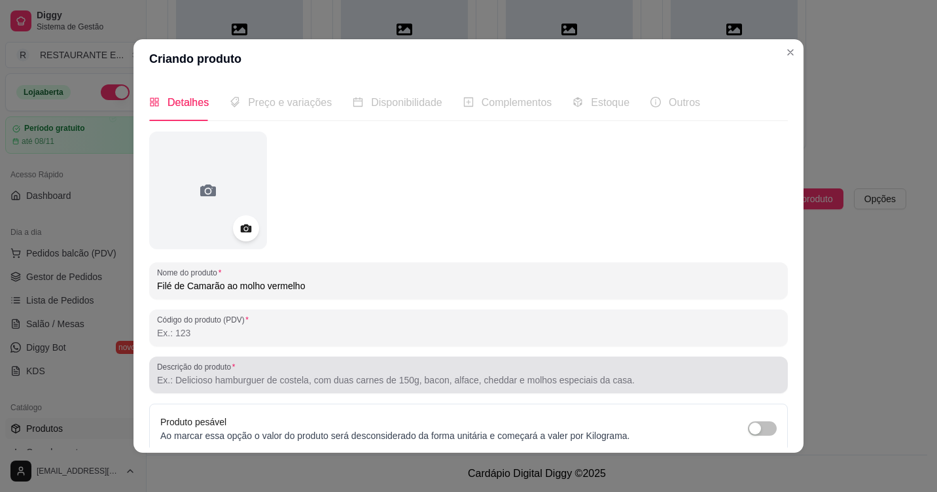
type input "Filé de Camarão ao molho vermelho"
click at [232, 376] on input "Descrição do produto" at bounding box center [468, 380] width 623 height 13
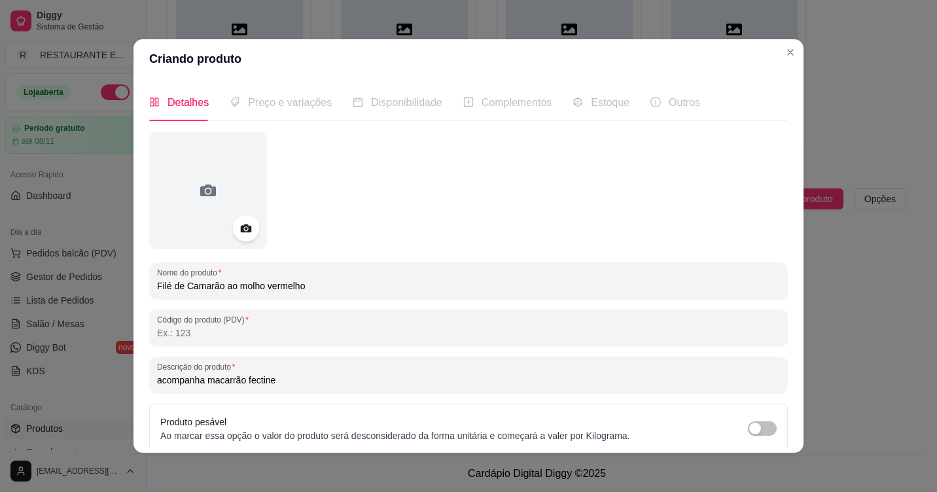
click at [246, 381] on input "acompanha macarrão fectine" at bounding box center [468, 380] width 623 height 13
click at [257, 384] on input "acompanha macarrão Fectine" at bounding box center [468, 380] width 623 height 13
click at [157, 381] on input "acompanha macarrão Fecctine" at bounding box center [468, 380] width 623 height 13
click at [275, 383] on input "acompanha macarrão Fecctine" at bounding box center [468, 380] width 623 height 13
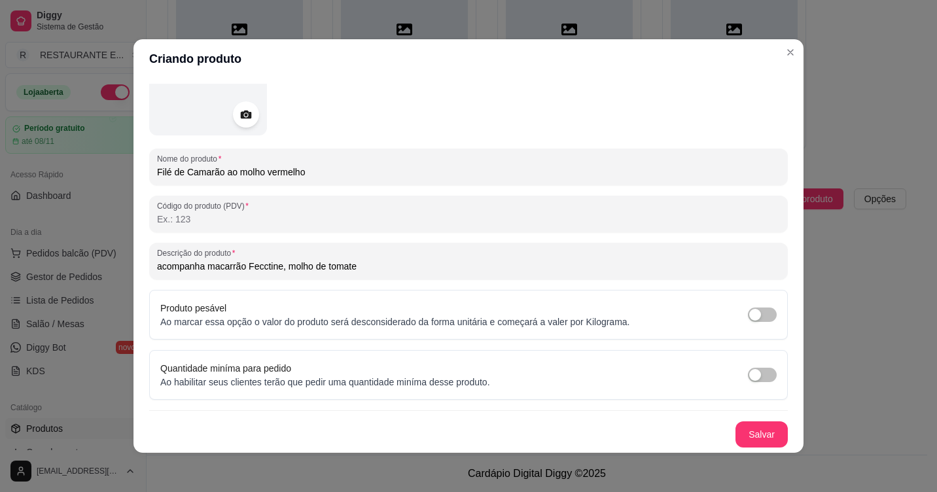
scroll to position [3, 0]
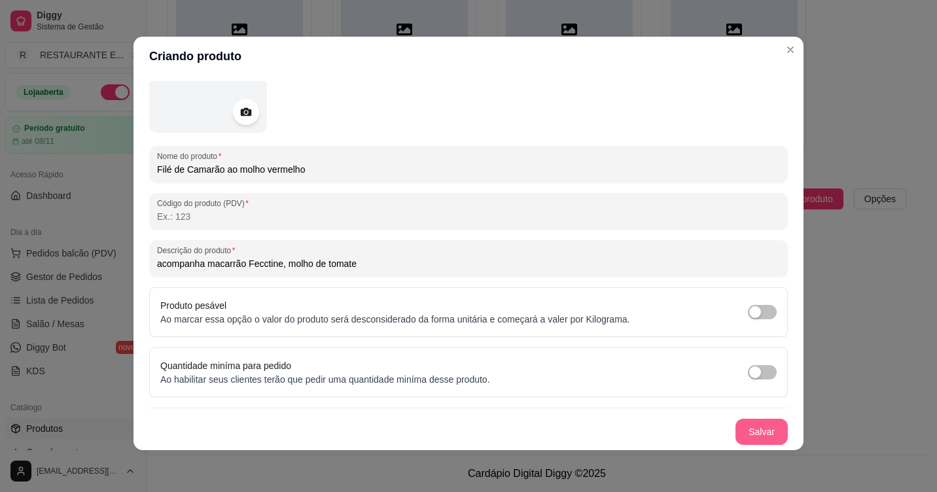
type input "acompanha macarrão Fecctine, molho de tomate"
click at [736, 436] on button "Salvar" at bounding box center [761, 432] width 51 height 26
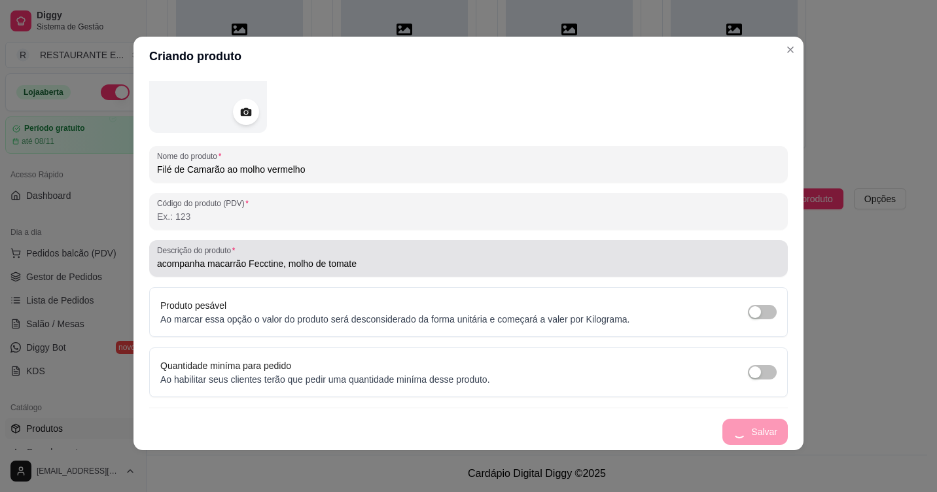
scroll to position [0, 0]
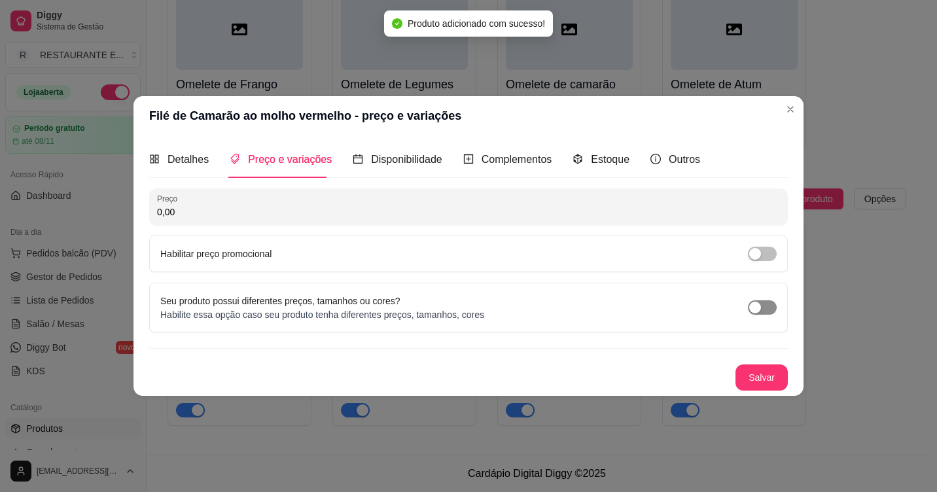
click at [762, 308] on span "button" at bounding box center [762, 307] width 29 height 14
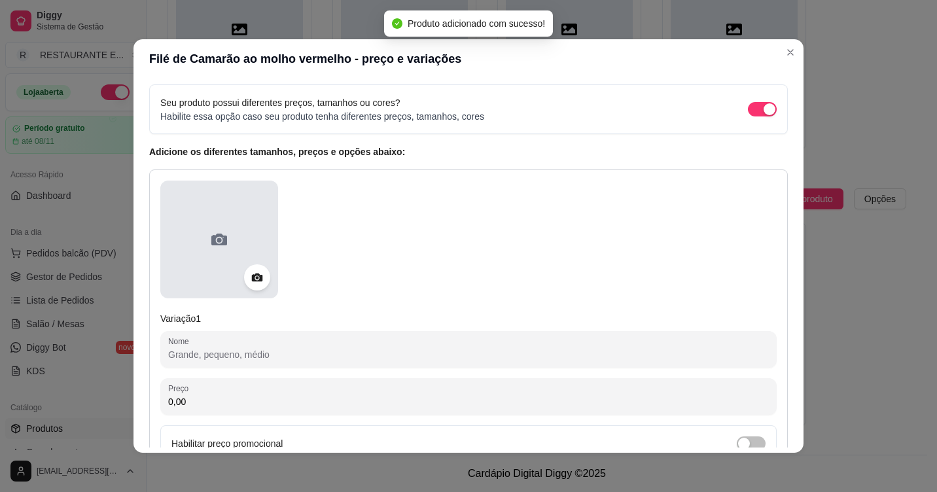
scroll to position [131, 0]
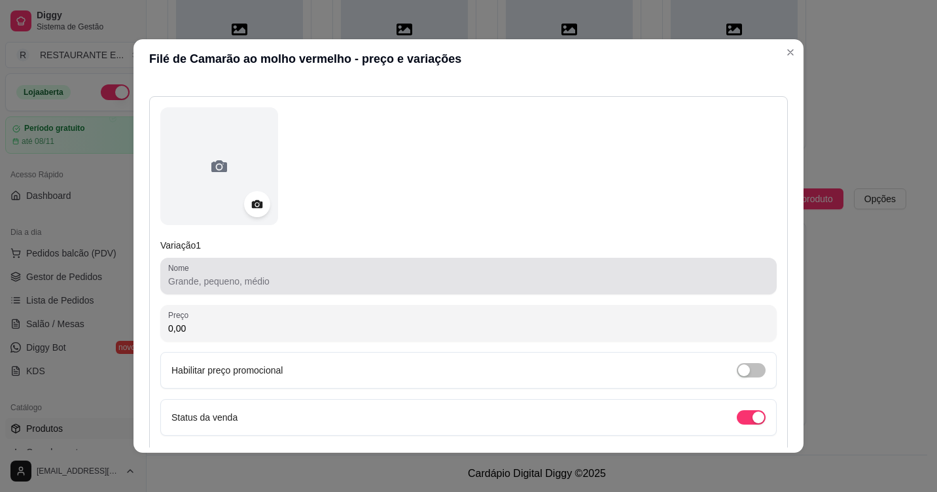
click at [212, 279] on input "Nome" at bounding box center [468, 281] width 601 height 13
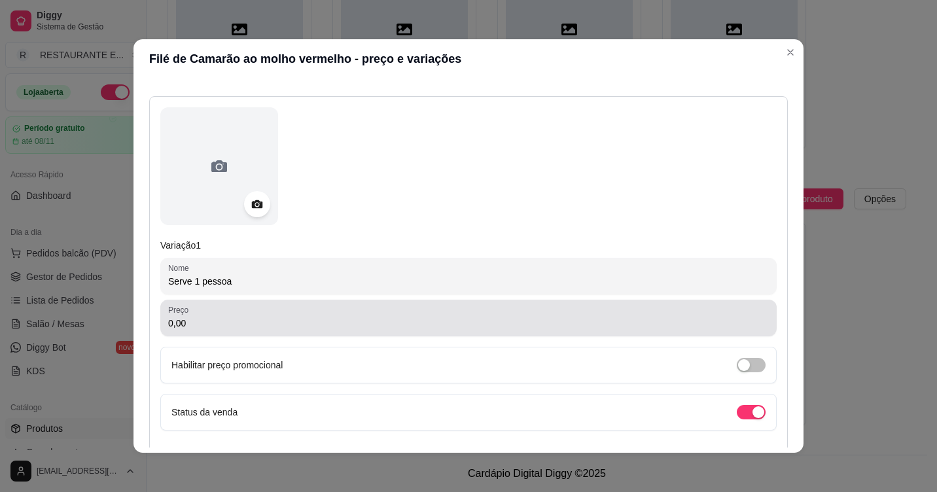
type input "Serve 1 pessoa"
click at [213, 323] on input "0,00" at bounding box center [468, 323] width 601 height 13
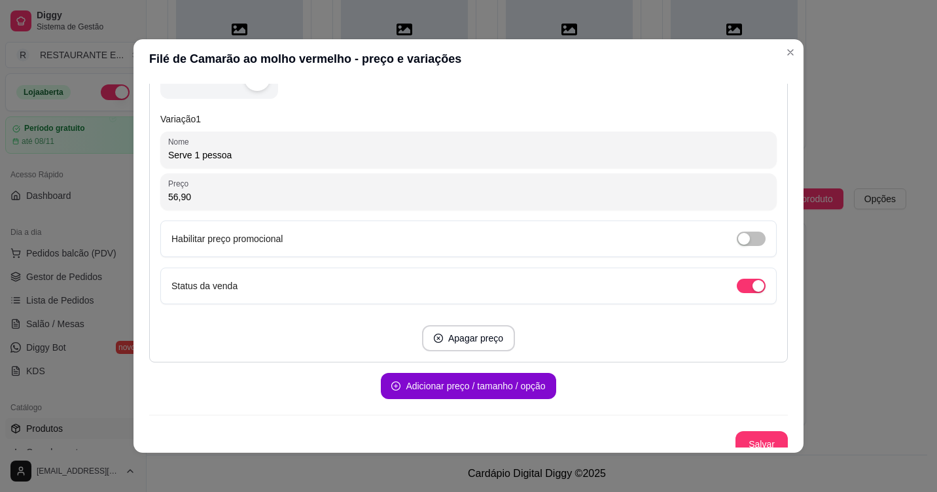
scroll to position [267, 0]
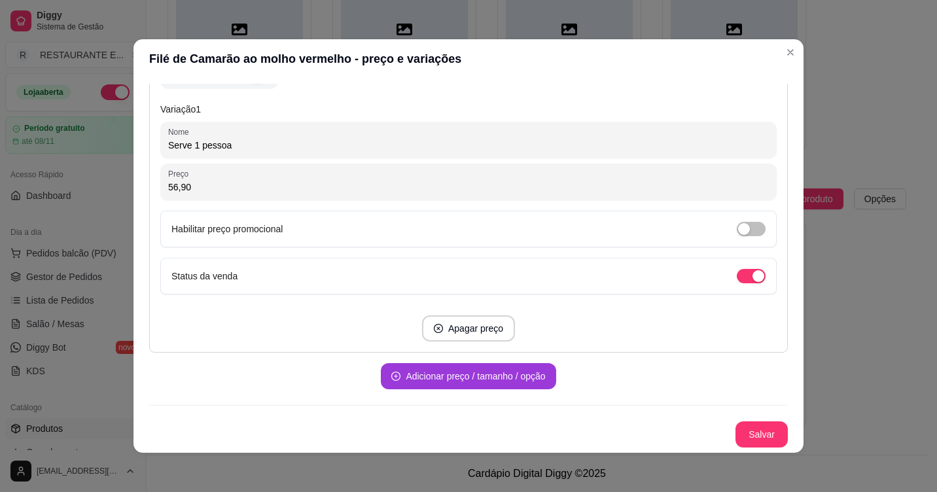
type input "56,90"
click at [512, 372] on button "Adicionar preço / tamanho / opção" at bounding box center [467, 377] width 169 height 26
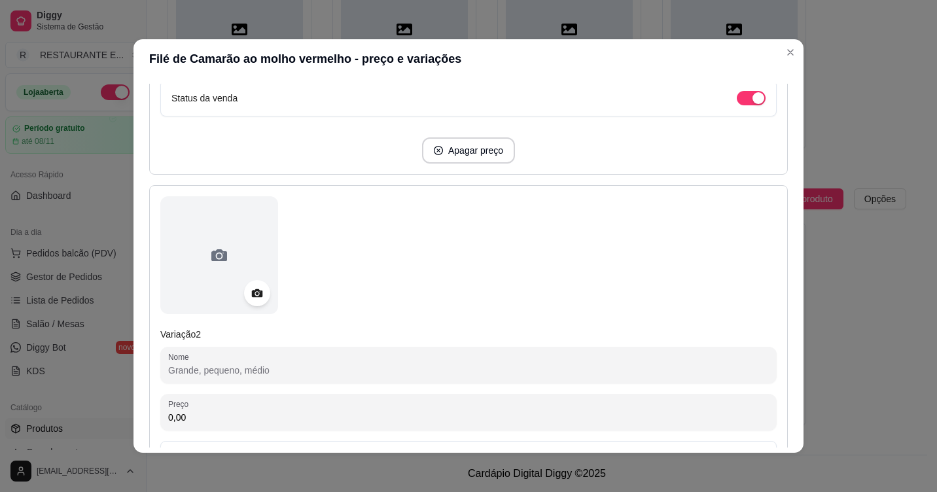
scroll to position [463, 0]
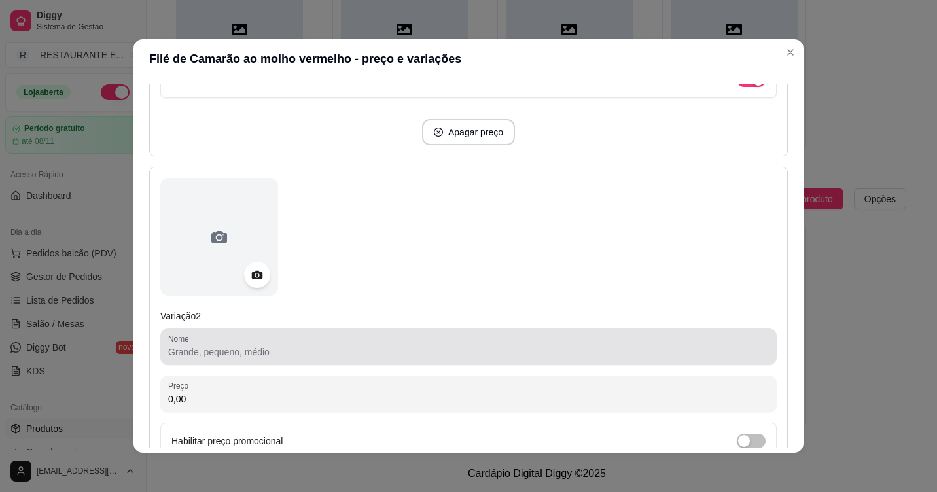
click at [235, 355] on input "Nome" at bounding box center [468, 351] width 601 height 13
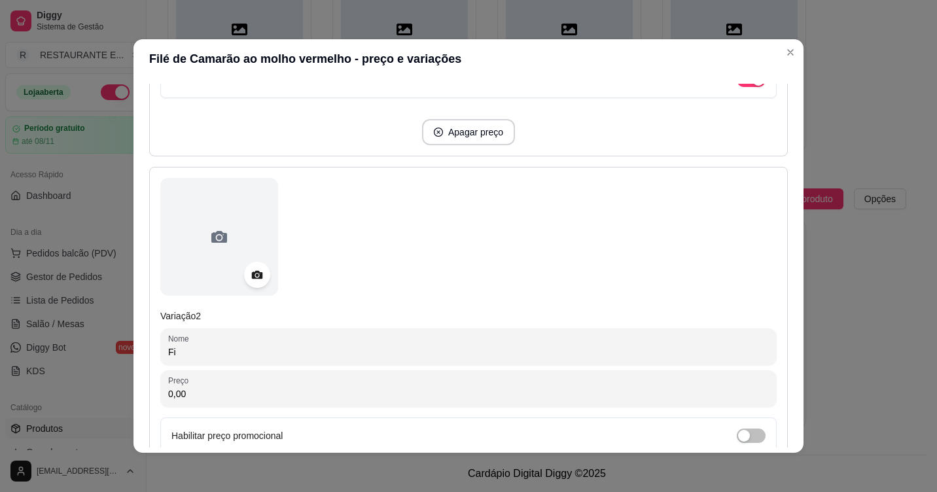
type input "F"
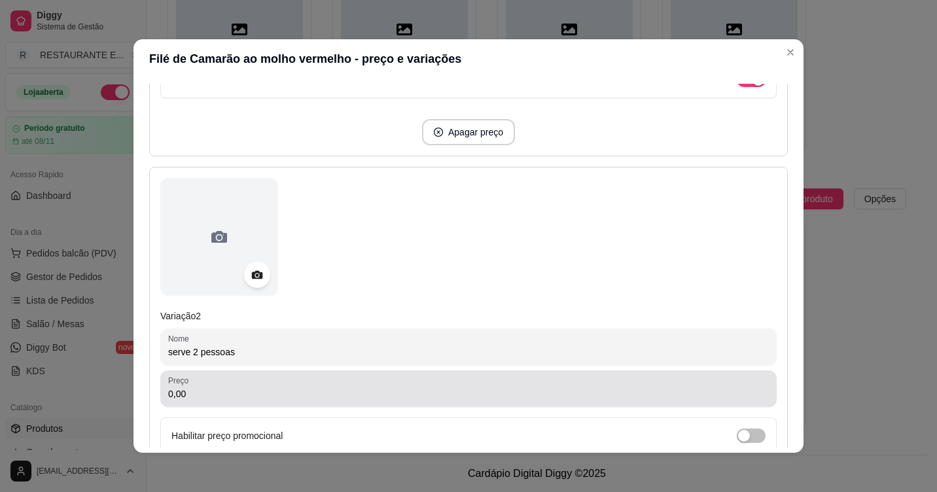
type input "serve 2 pessoas"
click at [219, 397] on input "0,00" at bounding box center [468, 393] width 601 height 13
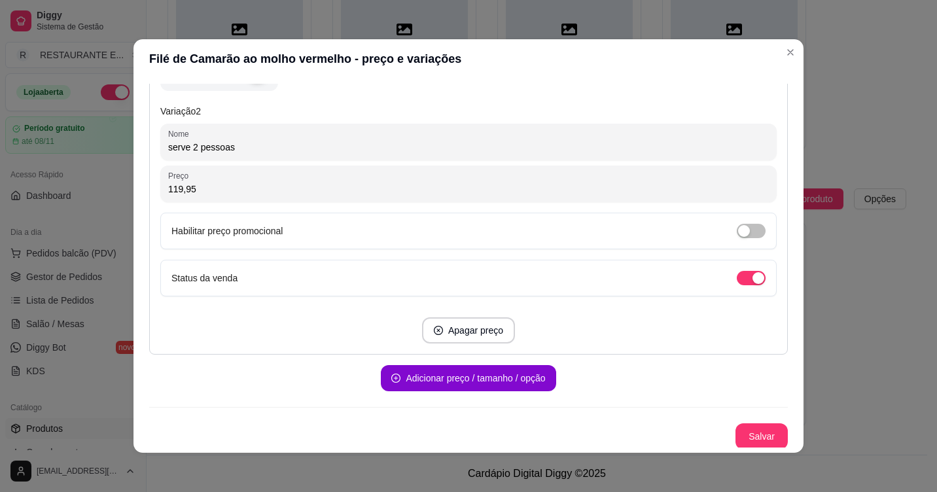
scroll to position [670, 0]
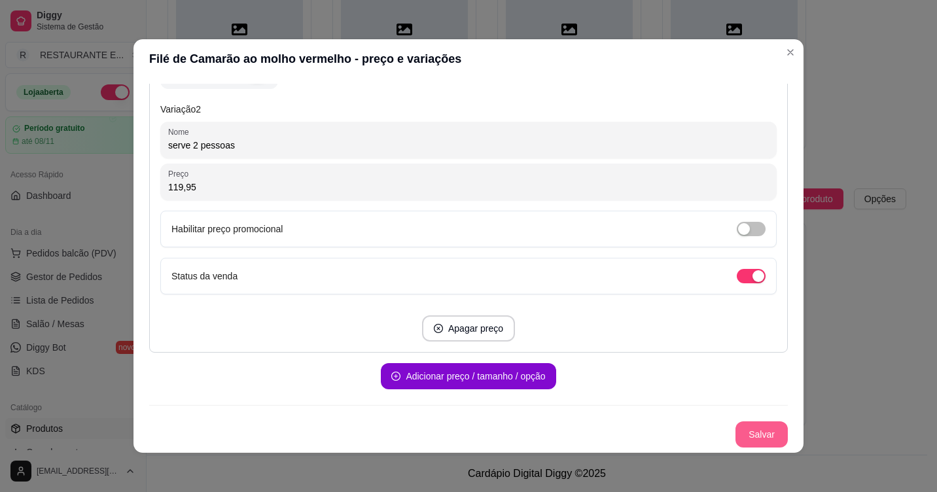
type input "119,95"
click at [750, 441] on button "Salvar" at bounding box center [761, 435] width 51 height 26
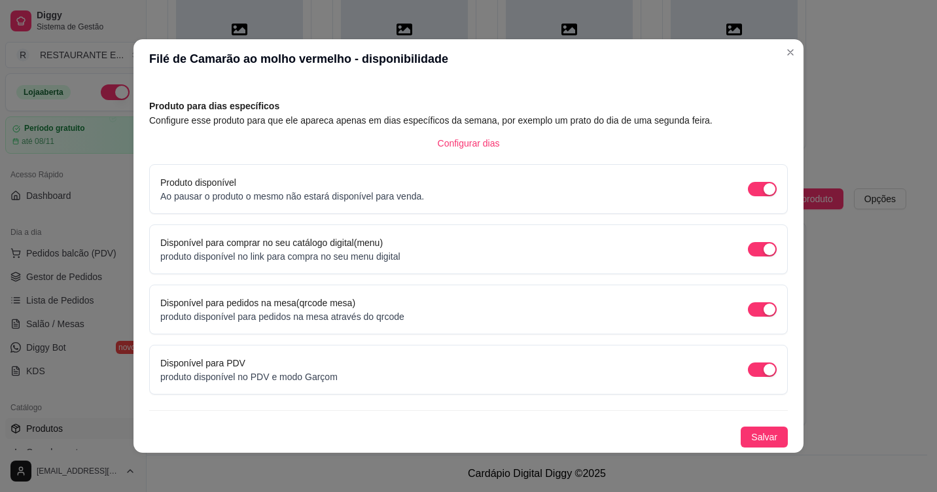
scroll to position [3, 0]
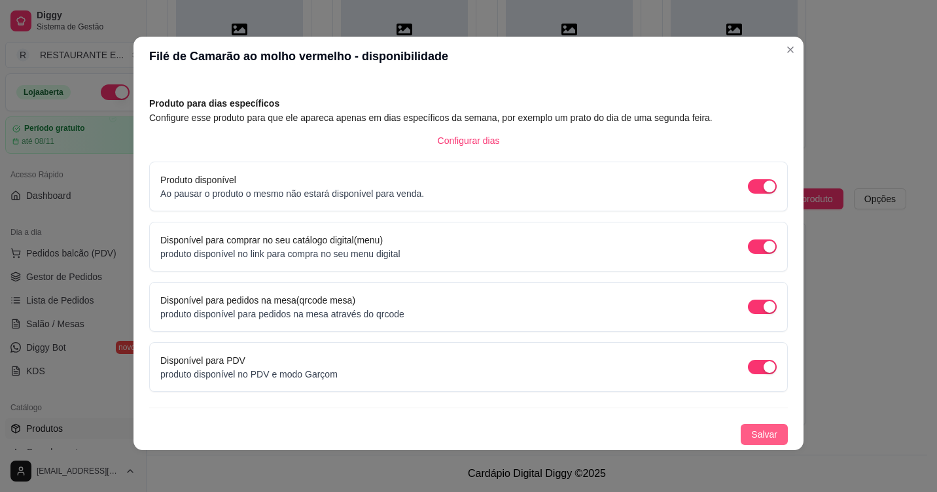
click at [751, 439] on span "Salvar" at bounding box center [764, 434] width 26 height 14
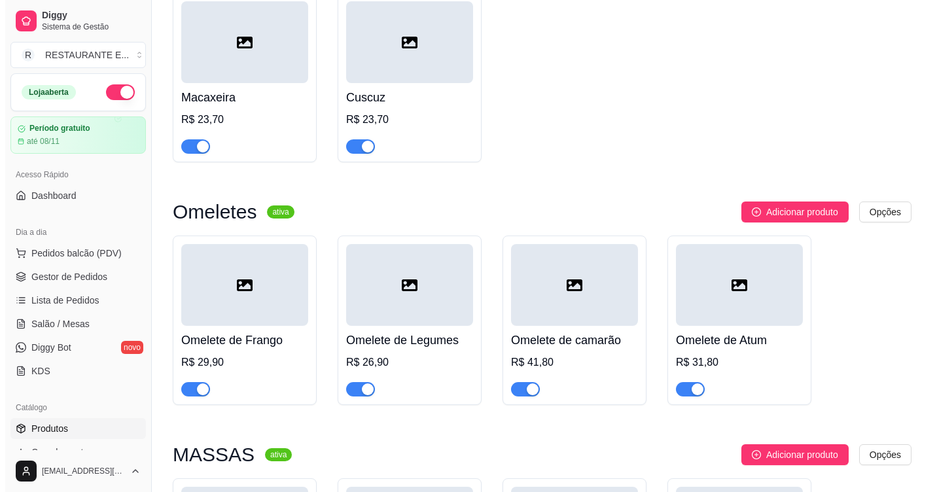
scroll to position [2451, 0]
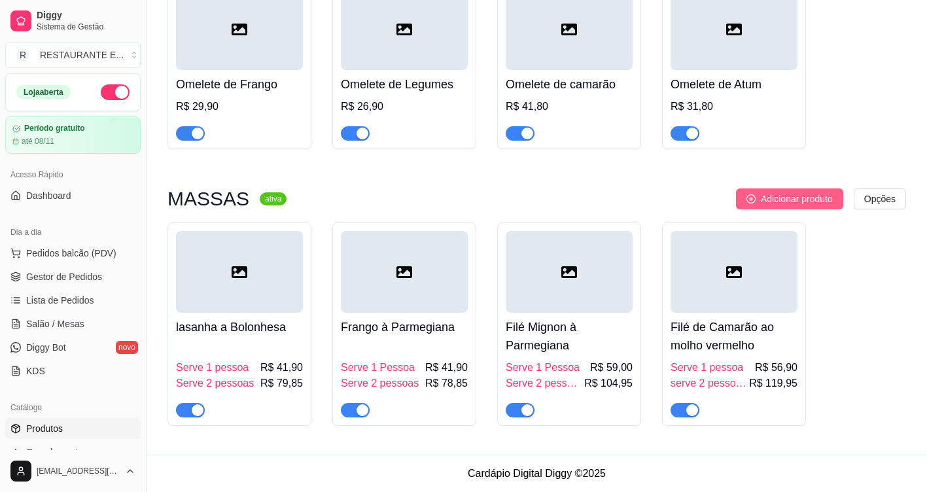
click at [830, 204] on span "Adicionar produto" at bounding box center [797, 199] width 72 height 14
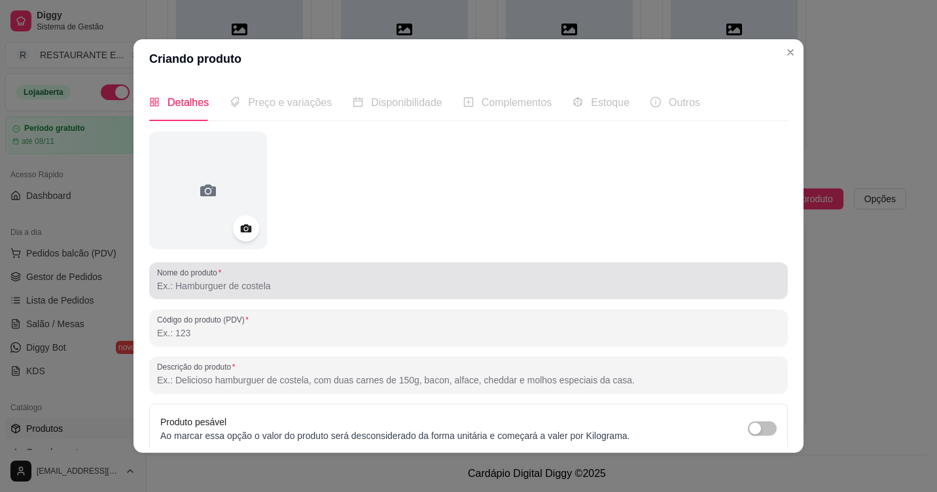
click at [277, 284] on input "Nome do produto" at bounding box center [468, 285] width 623 height 13
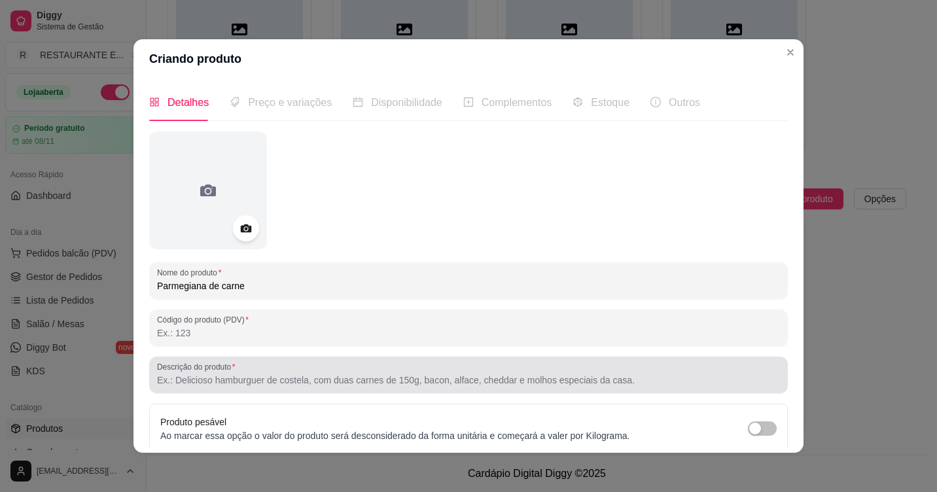
type input "Parmegiana de carne"
click at [222, 379] on input "Descrição do produto" at bounding box center [468, 380] width 623 height 13
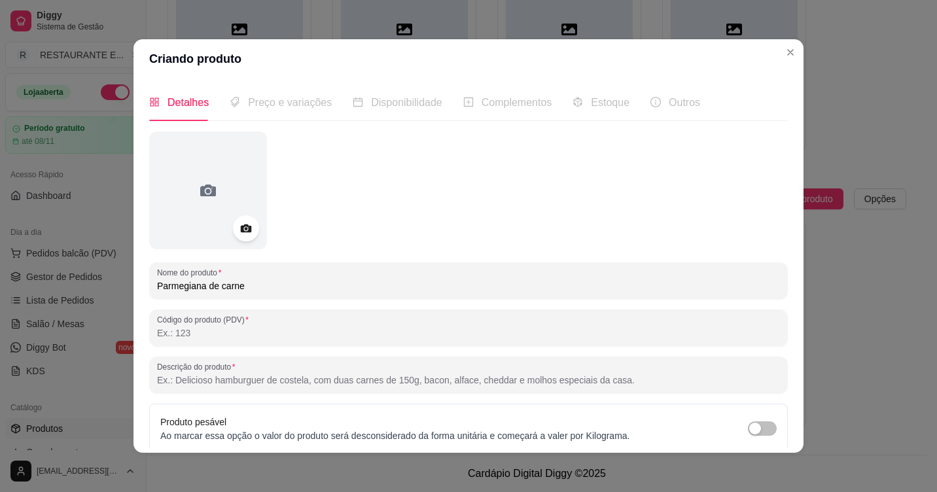
type input "a"
type input "m"
click at [236, 381] on input "macarrão fectine , molho tomate" at bounding box center [468, 380] width 623 height 13
click at [204, 387] on input "macarrão fectine , molho tomate" at bounding box center [468, 380] width 623 height 13
click at [308, 380] on input "macarrão fecctine , molho tomate" at bounding box center [468, 380] width 623 height 13
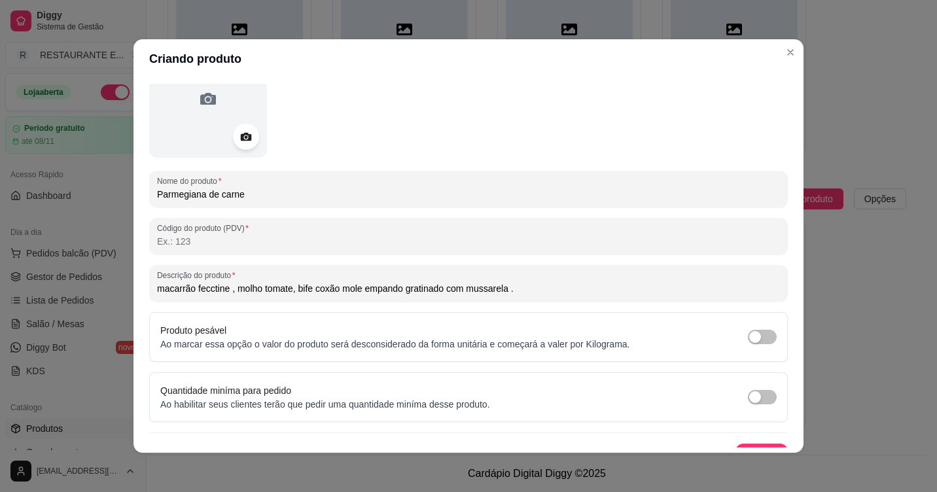
scroll to position [114, 0]
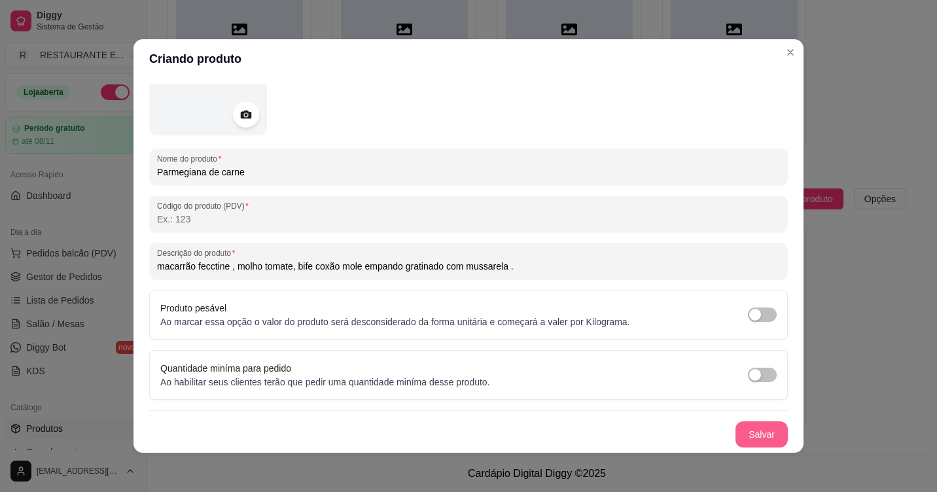
type input "macarrão fecctine , molho tomate, bife coxão mole empando gratinado com mussare…"
click at [736, 431] on button "Salvar" at bounding box center [761, 435] width 51 height 26
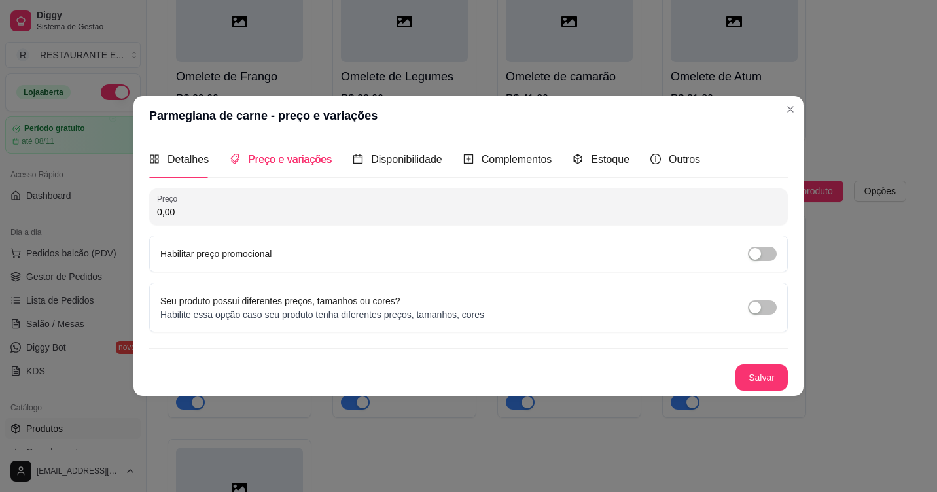
scroll to position [0, 0]
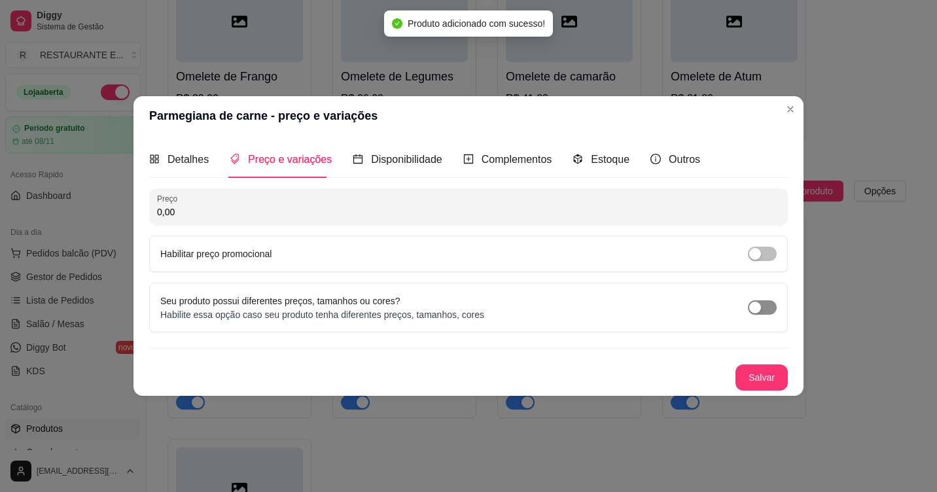
click at [774, 307] on span "button" at bounding box center [762, 307] width 29 height 14
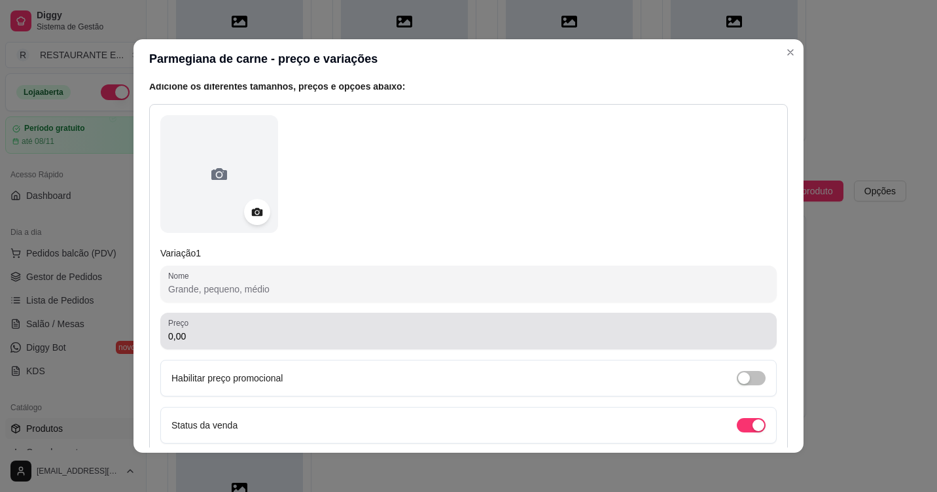
scroll to position [131, 0]
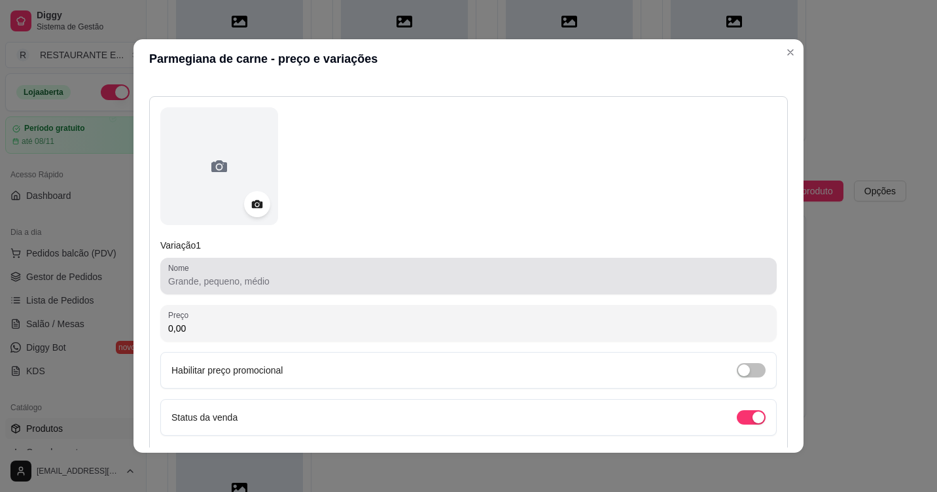
click at [253, 285] on input "Nome" at bounding box center [468, 281] width 601 height 13
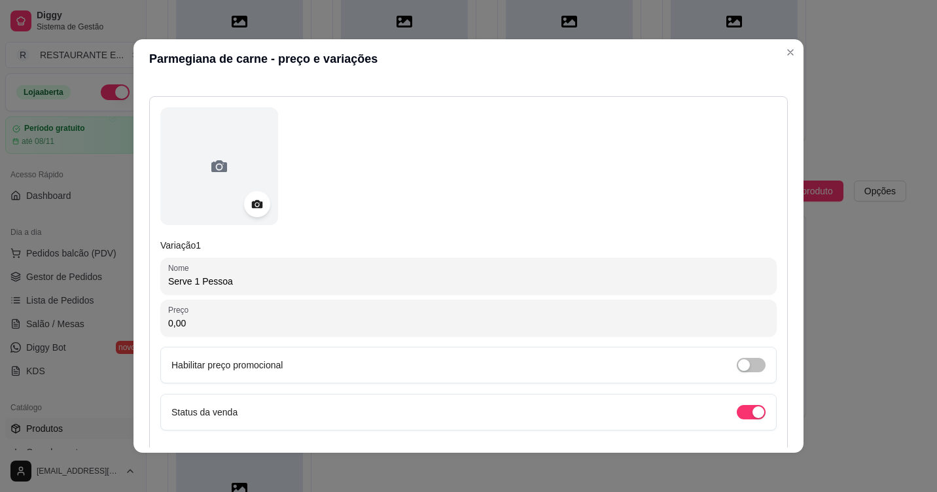
type input "Serve 1 Pessoa"
click at [230, 321] on input "0,00" at bounding box center [468, 323] width 601 height 13
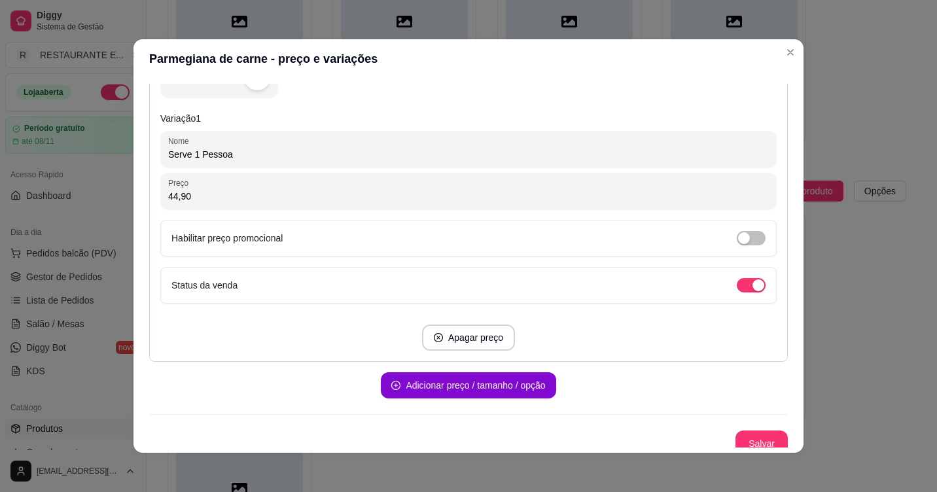
scroll to position [267, 0]
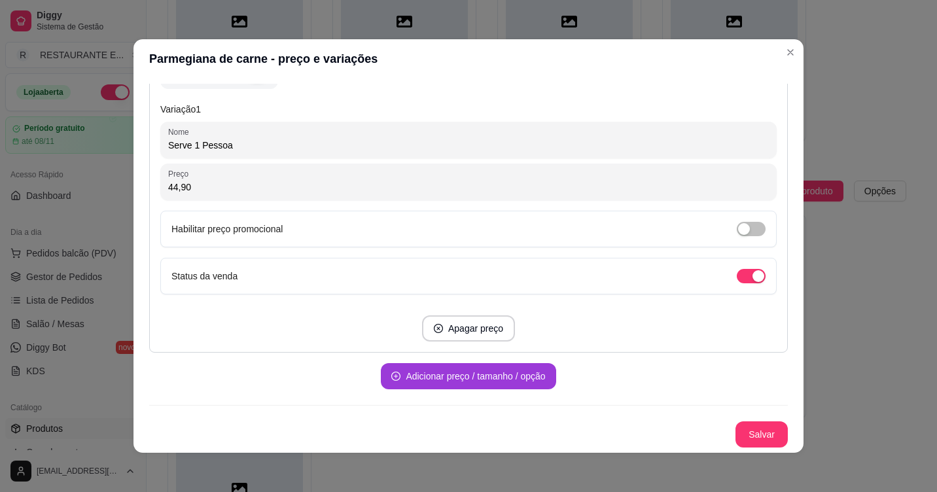
type input "44,90"
click at [457, 384] on button "Adicionar preço / tamanho / opção" at bounding box center [468, 376] width 175 height 26
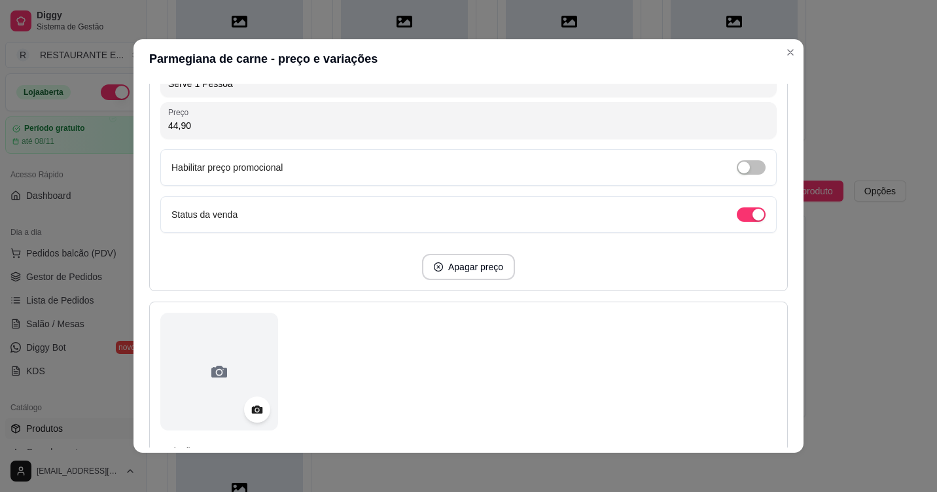
scroll to position [529, 0]
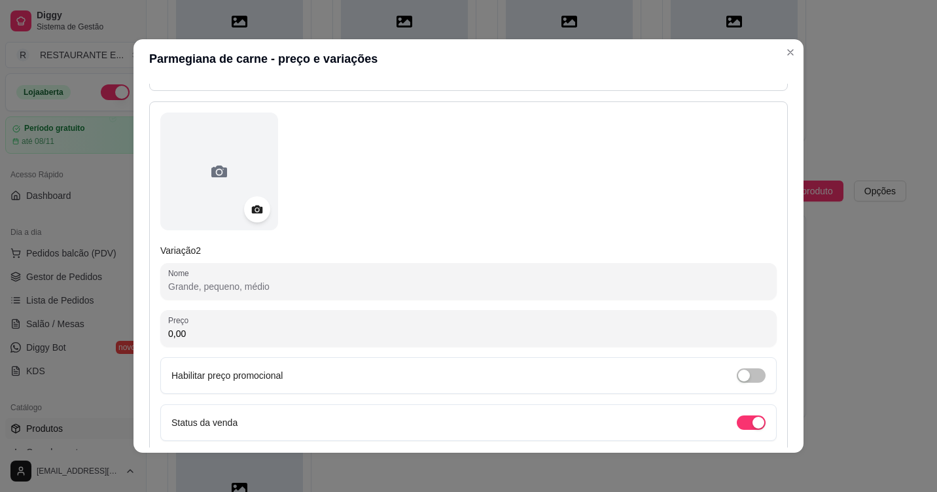
click at [260, 282] on input "Nome" at bounding box center [468, 286] width 601 height 13
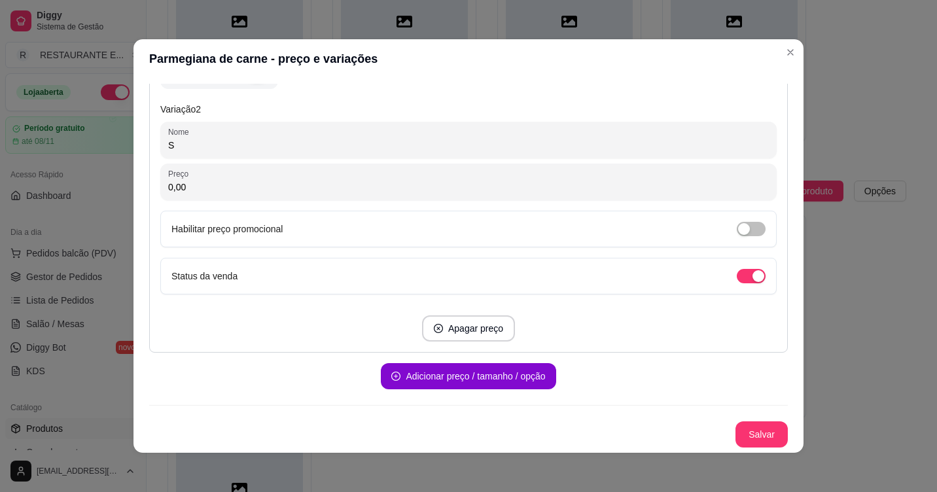
scroll to position [670, 0]
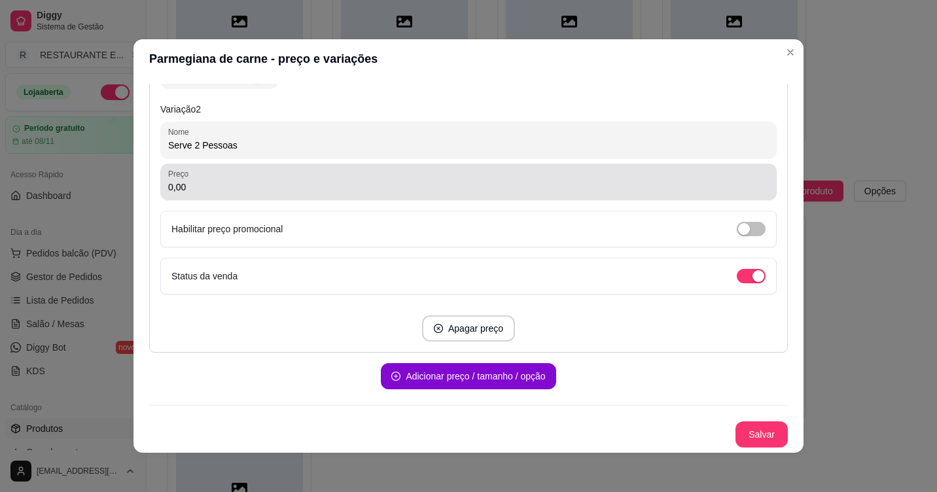
type input "Serve 2 Pessoas"
click at [224, 182] on input "0,00" at bounding box center [468, 187] width 601 height 13
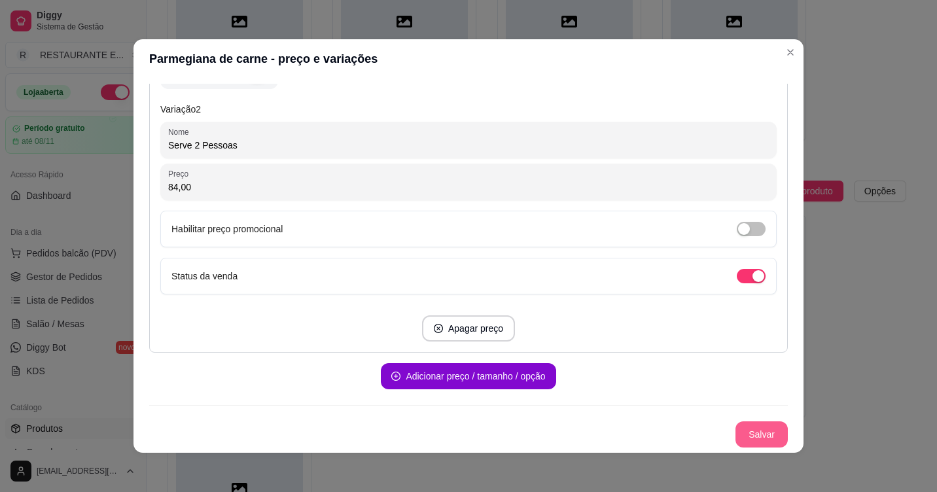
type input "84,00"
click at [744, 440] on button "Salvar" at bounding box center [761, 434] width 52 height 26
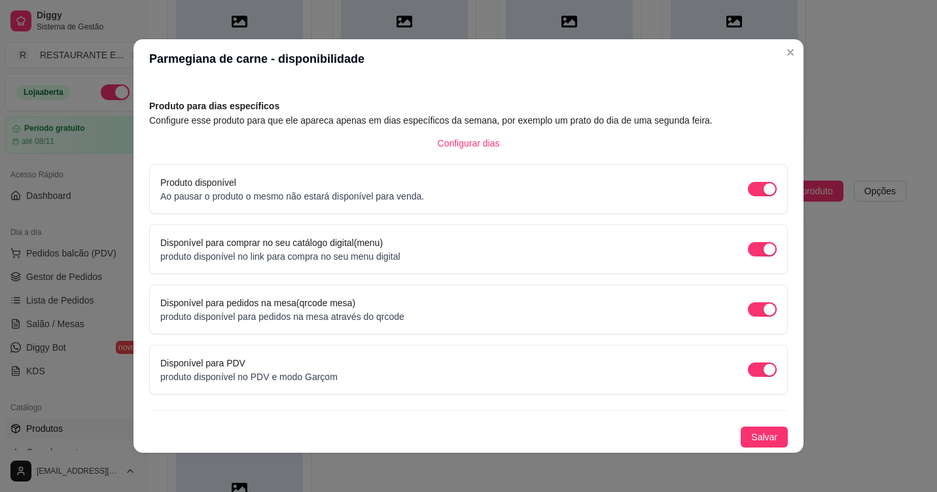
scroll to position [46, 0]
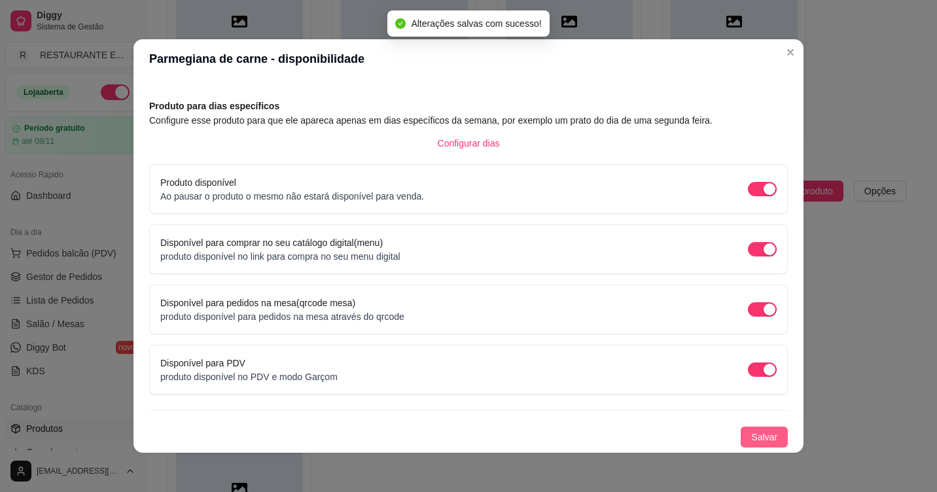
click at [751, 444] on span "Salvar" at bounding box center [764, 437] width 26 height 14
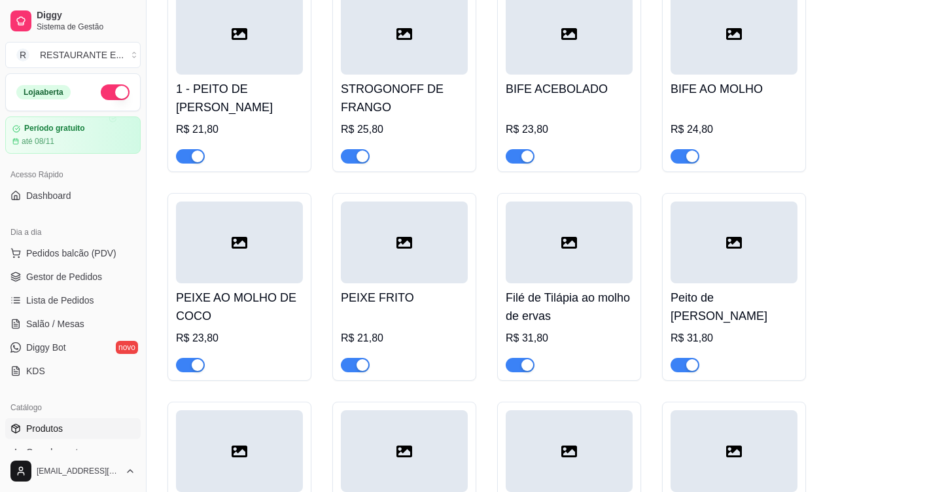
scroll to position [0, 0]
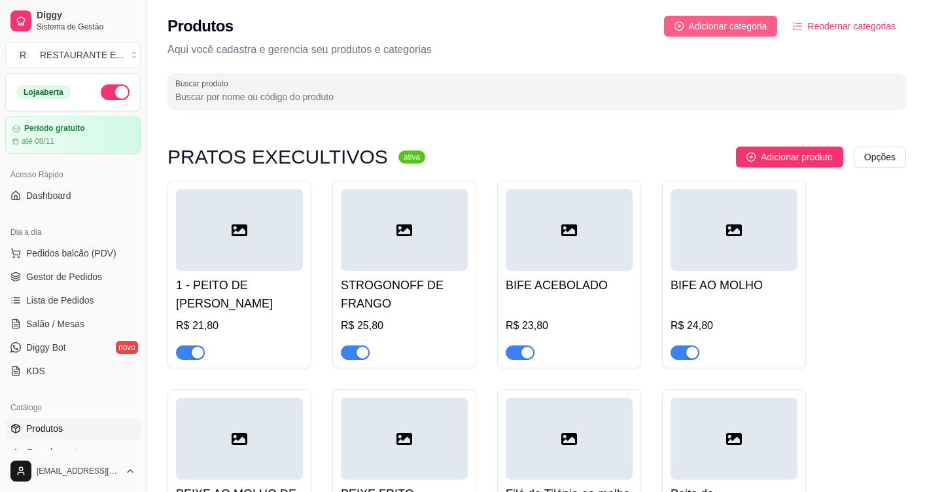
click at [728, 24] on span "Adicionar categoria" at bounding box center [728, 26] width 79 height 14
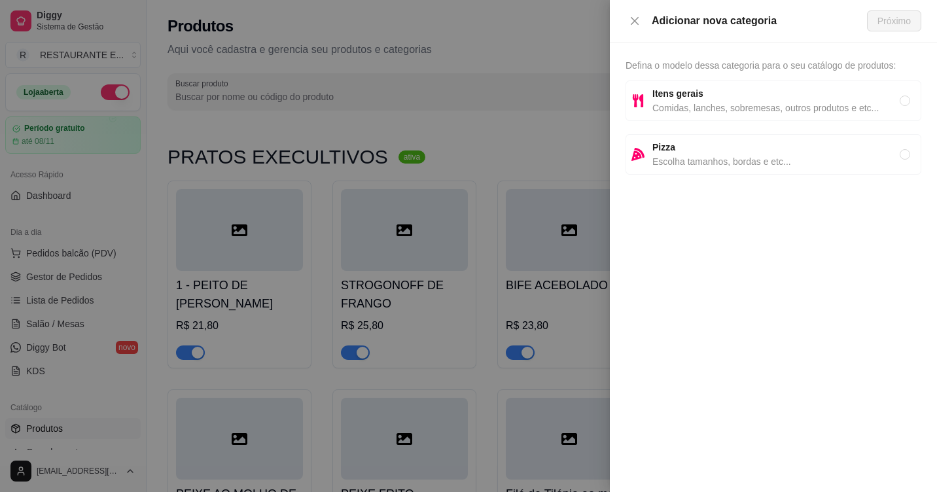
click at [796, 104] on span "Comidas, lanches, sobremesas, outros produtos e etc..." at bounding box center [775, 108] width 247 height 14
radio input "true"
click at [898, 24] on span "Próximo" at bounding box center [893, 21] width 33 height 14
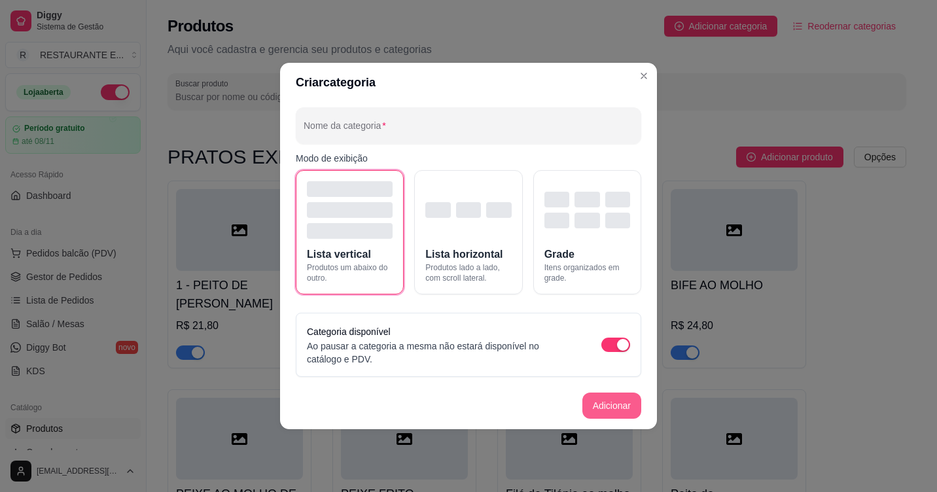
click at [621, 407] on button "Adicionar" at bounding box center [611, 406] width 59 height 26
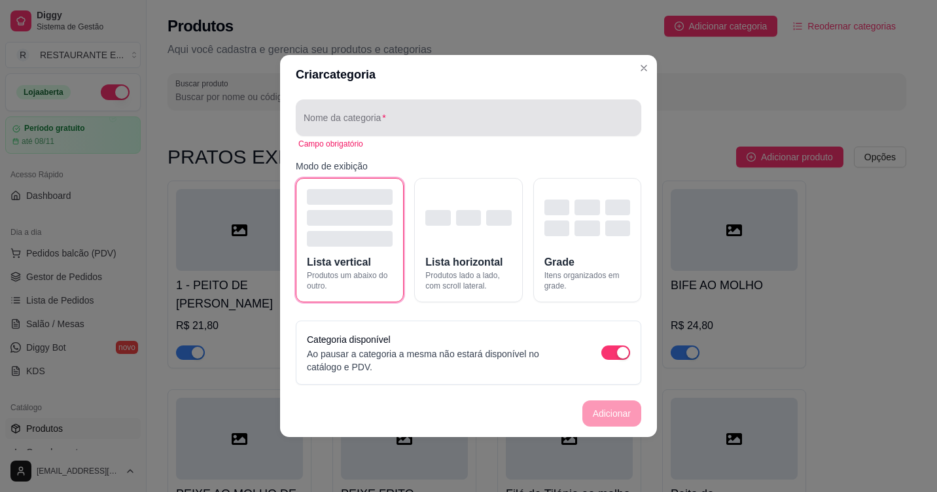
click at [417, 114] on div at bounding box center [469, 118] width 330 height 26
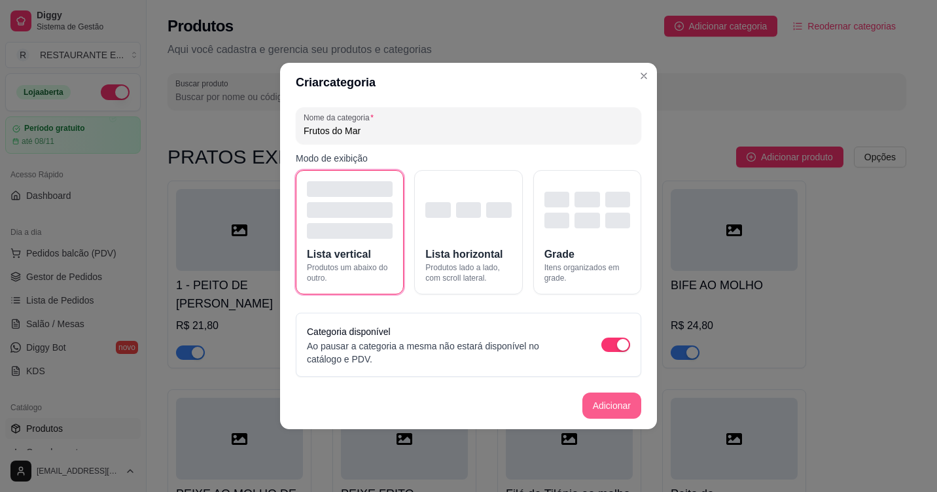
type input "Frutos do Mar"
click at [614, 404] on button "Adicionar" at bounding box center [612, 406] width 58 height 26
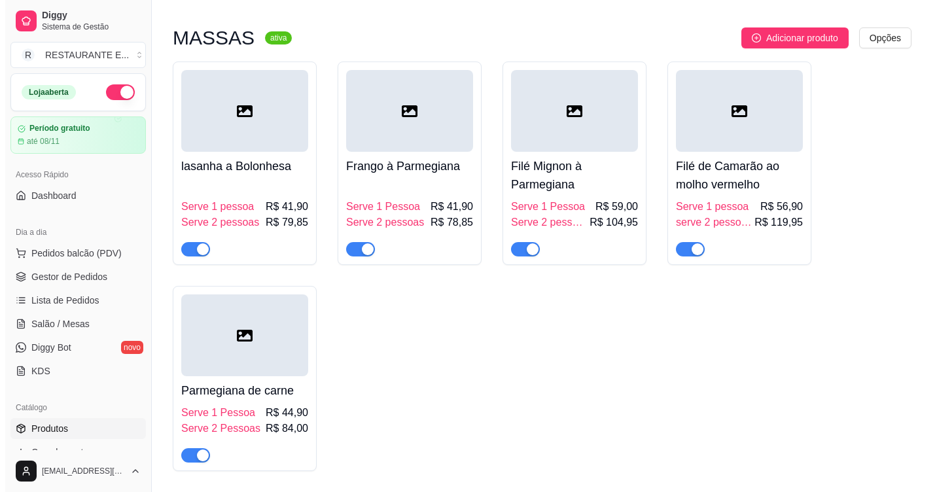
scroll to position [2746, 0]
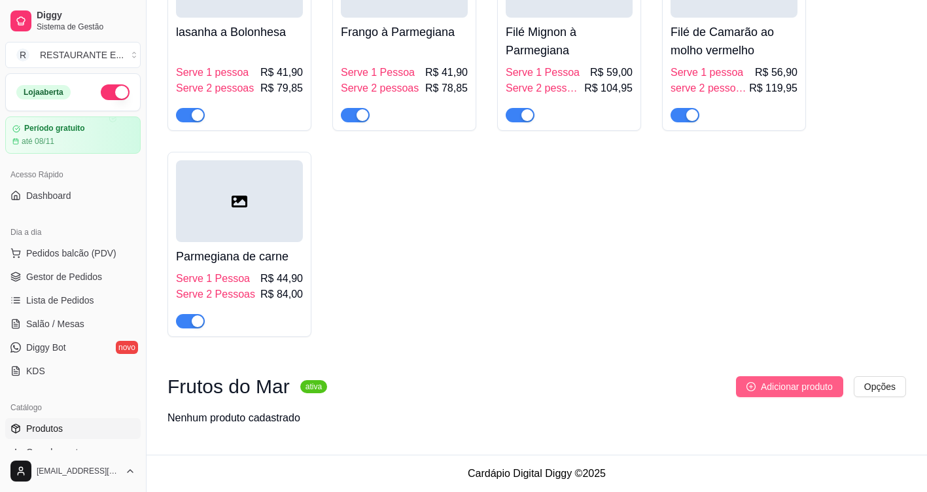
click at [782, 391] on span "Adicionar produto" at bounding box center [797, 387] width 72 height 14
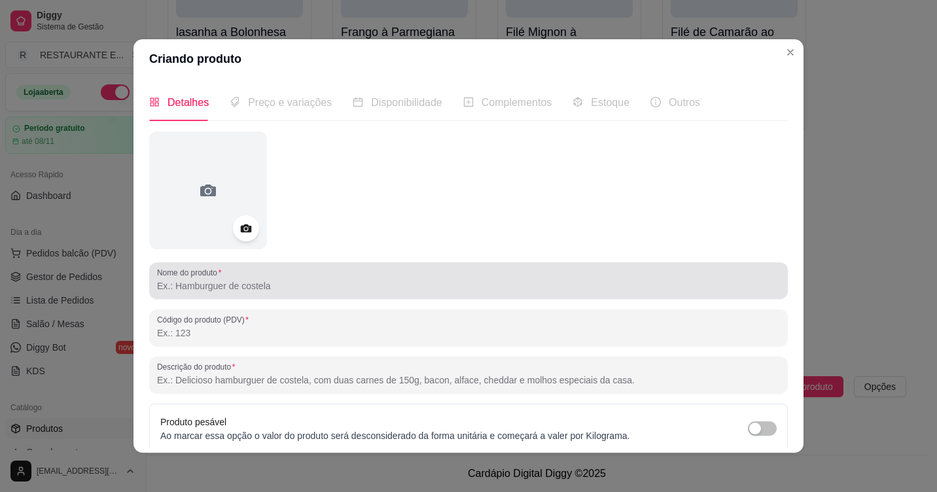
click at [311, 284] on input "Nome do produto" at bounding box center [468, 285] width 623 height 13
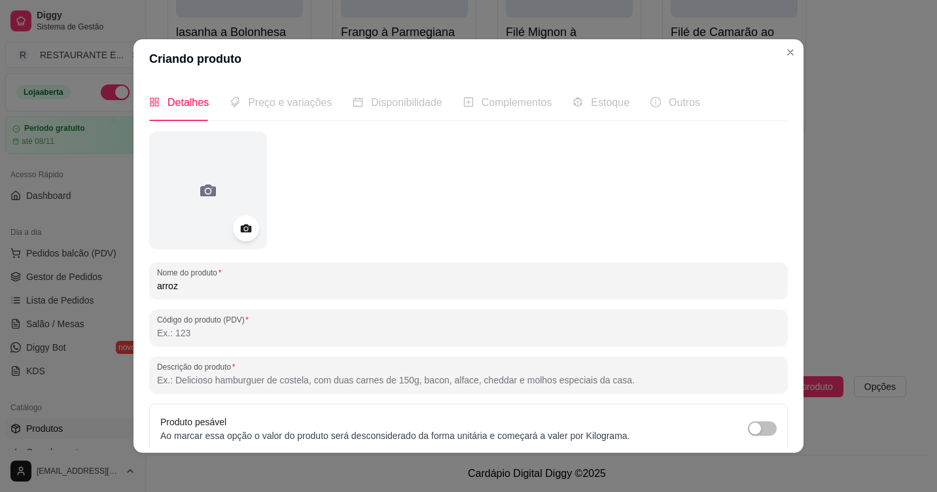
click at [158, 288] on input "arroz" at bounding box center [468, 285] width 623 height 13
click at [189, 289] on input "Arroz" at bounding box center [468, 285] width 623 height 13
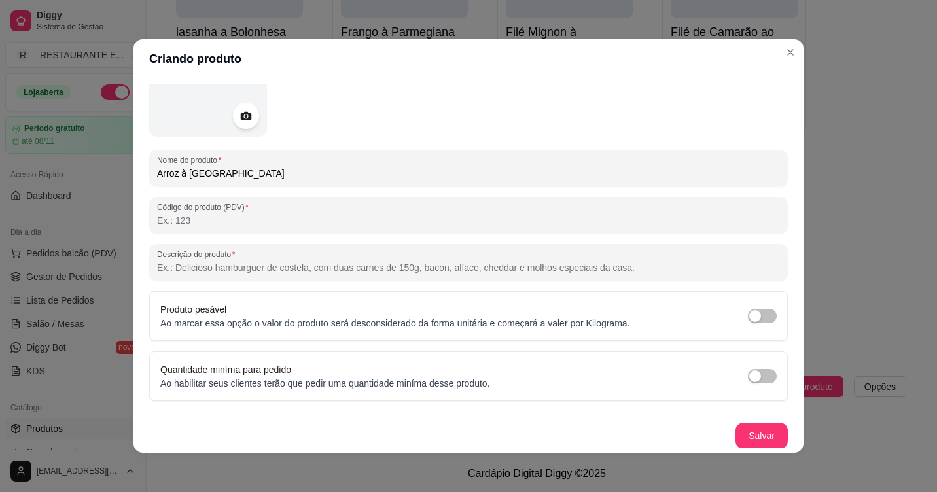
scroll to position [114, 0]
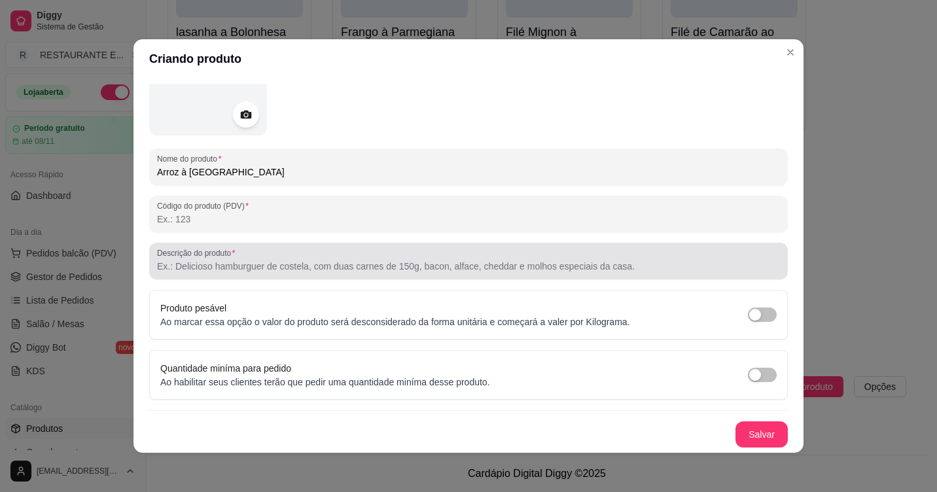
type input "Arroz à [GEOGRAPHIC_DATA]"
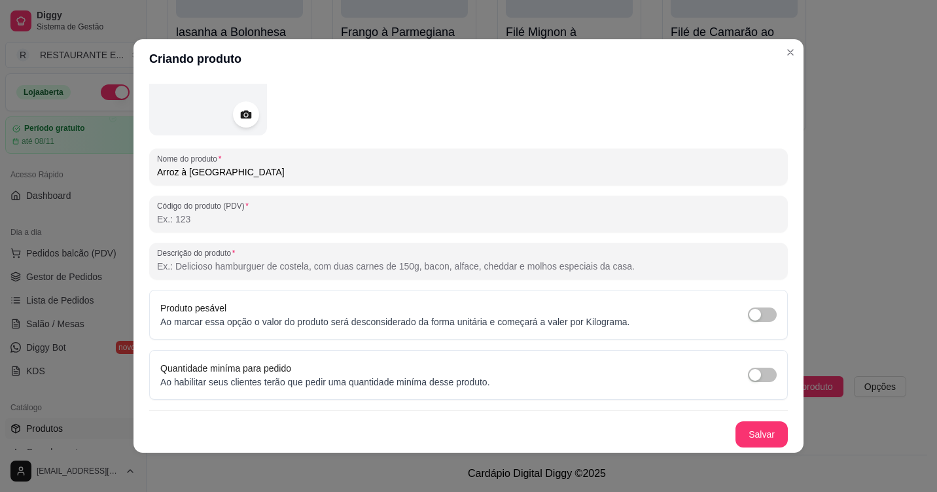
click at [257, 262] on input "Descrição do produto" at bounding box center [468, 266] width 623 height 13
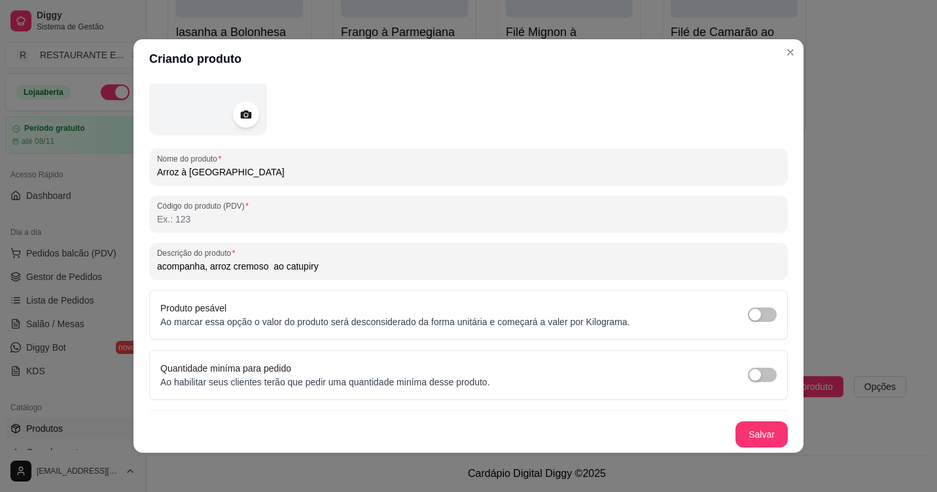
click at [262, 268] on input "acompanha, arroz cremoso ao catupiry" at bounding box center [468, 266] width 623 height 13
click at [286, 270] on input "acompanha, arroz cremoso com camarão ao catupiry" at bounding box center [468, 266] width 623 height 13
click at [355, 265] on input "acompanha, arroz cremoso com filé de camarão ao catupiry" at bounding box center [468, 266] width 623 height 13
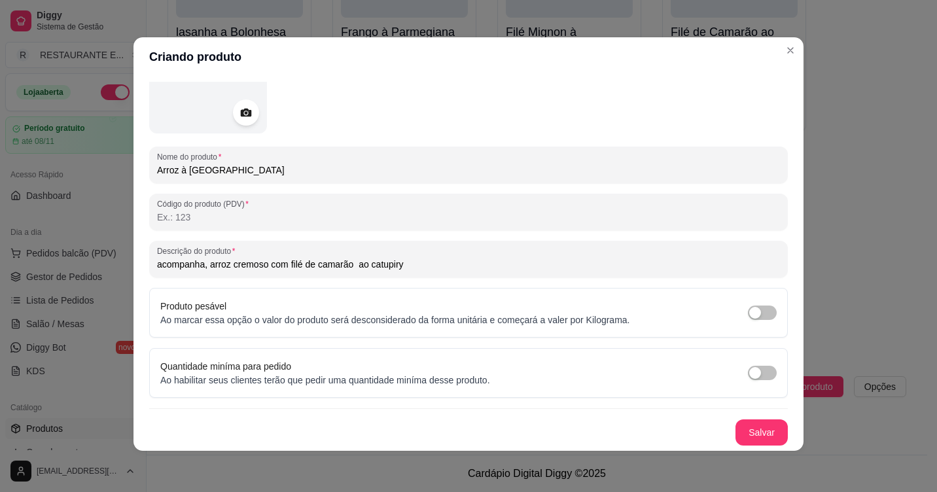
scroll to position [3, 0]
type input "acompanha, arroz cremoso com filé de camarão ao catupiry"
click at [738, 430] on button "Salvar" at bounding box center [761, 432] width 52 height 26
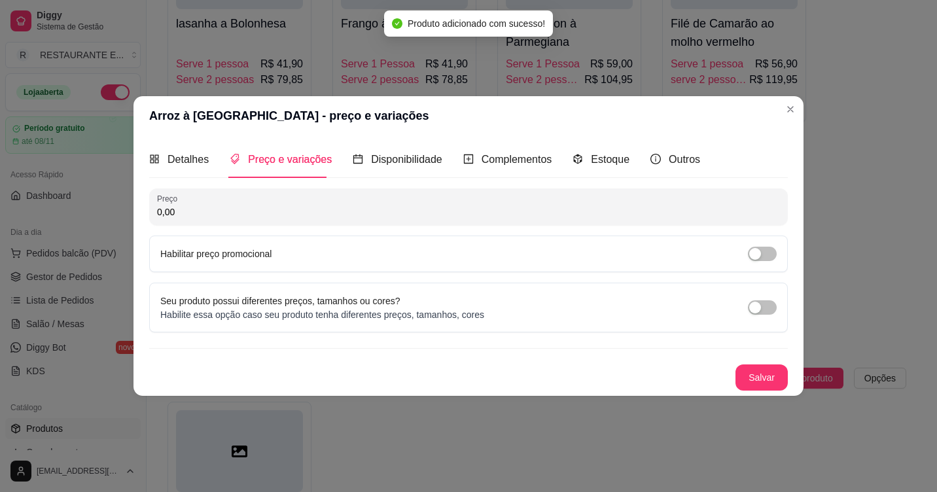
scroll to position [0, 0]
click at [759, 305] on div "button" at bounding box center [755, 308] width 12 height 12
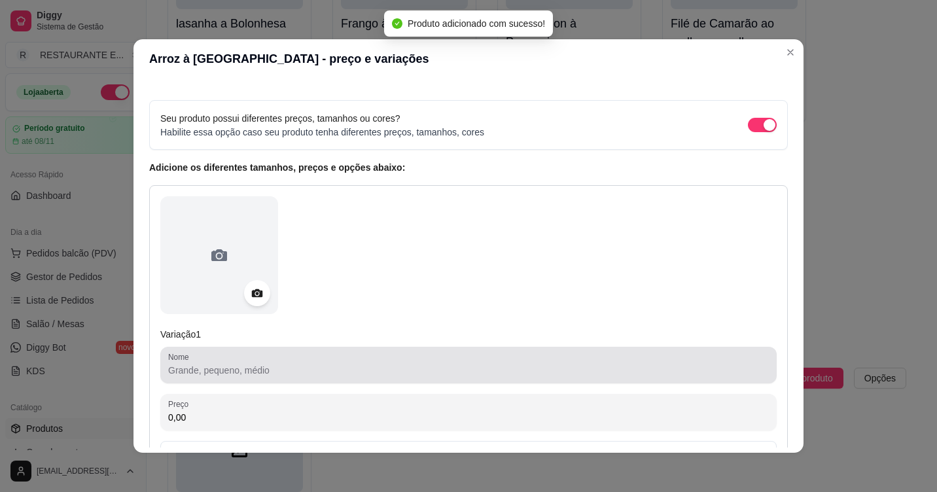
scroll to position [131, 0]
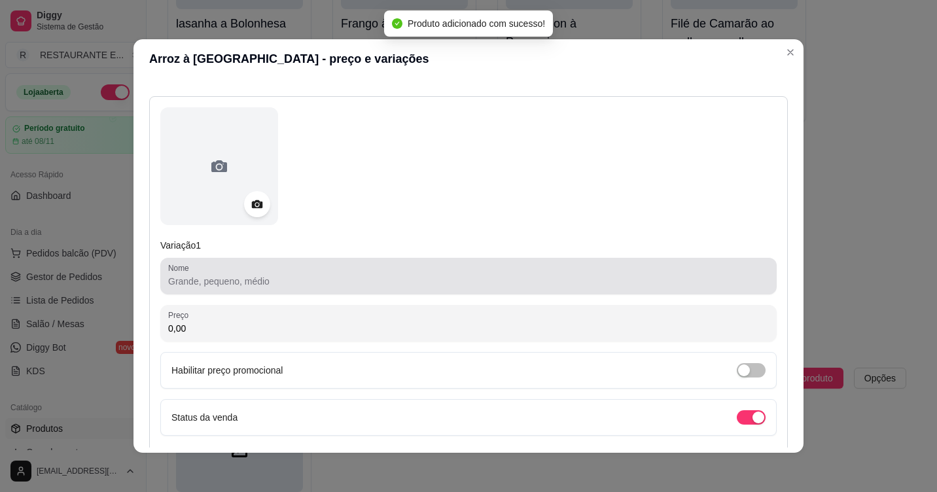
click at [232, 282] on input "Nome" at bounding box center [468, 281] width 601 height 13
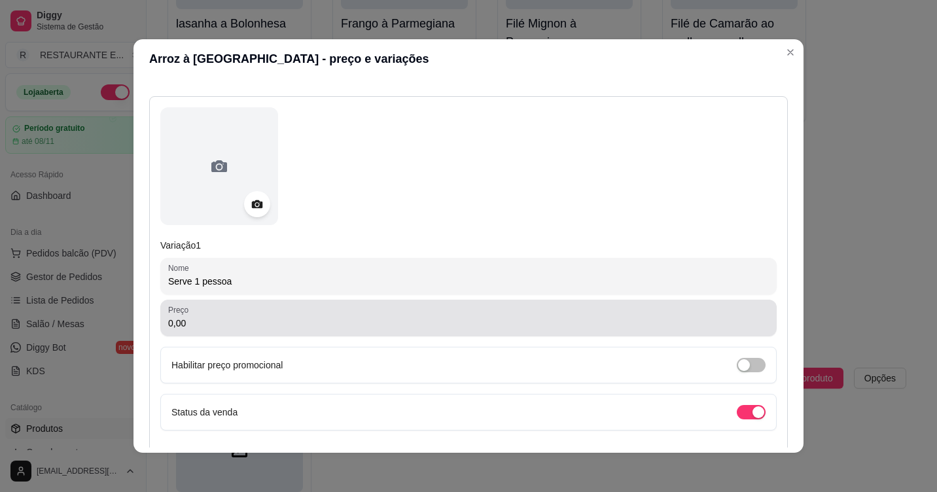
type input "Serve 1 pessoa"
click at [247, 334] on div "Preço 0,00" at bounding box center [468, 318] width 616 height 37
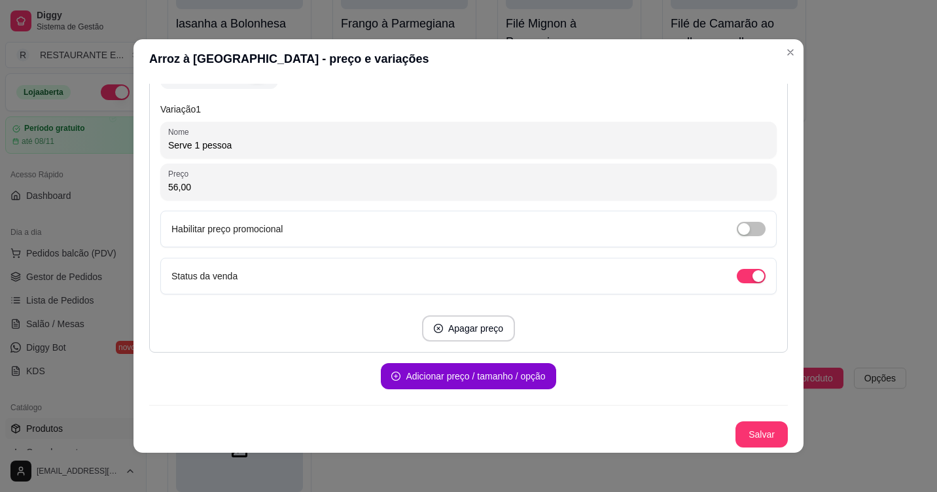
scroll to position [3, 0]
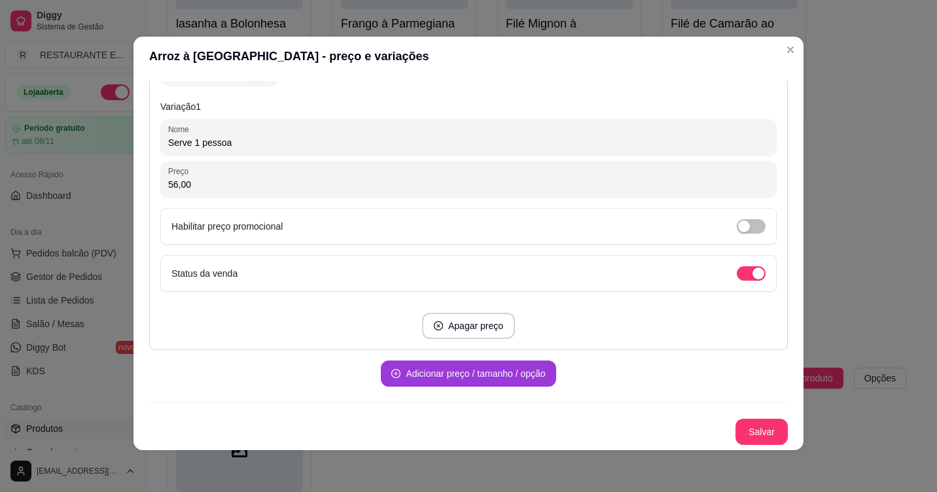
type input "56,00"
click at [489, 372] on button "Adicionar preço / tamanho / opção" at bounding box center [467, 374] width 169 height 26
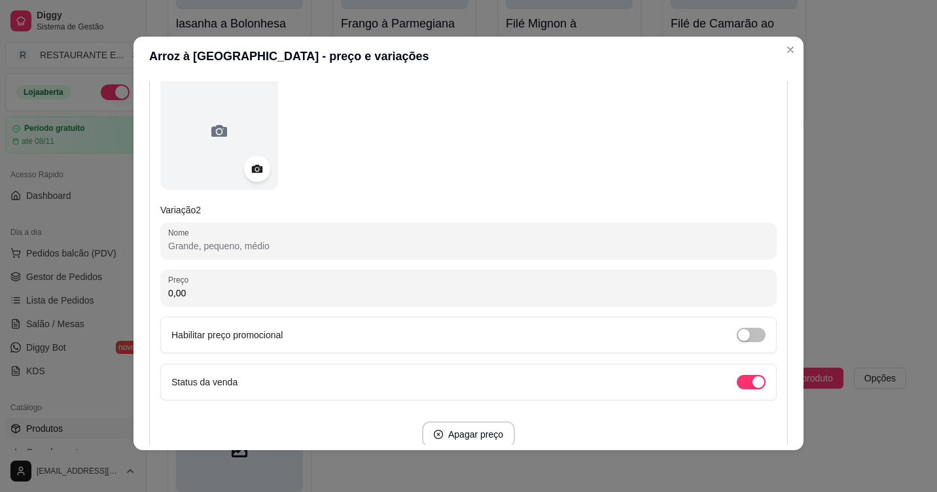
scroll to position [594, 0]
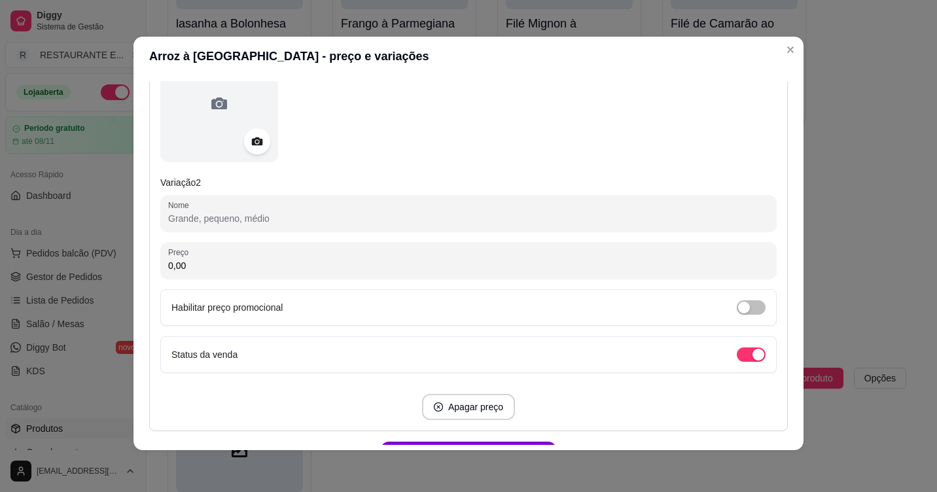
click at [234, 216] on input "Nome" at bounding box center [468, 218] width 601 height 13
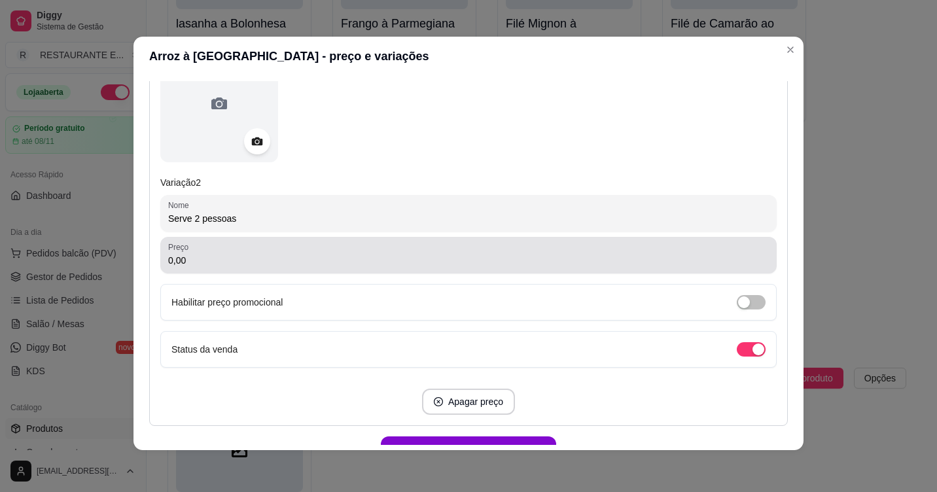
type input "Serve 2 pessoas"
click at [194, 264] on input "0,00" at bounding box center [468, 260] width 601 height 13
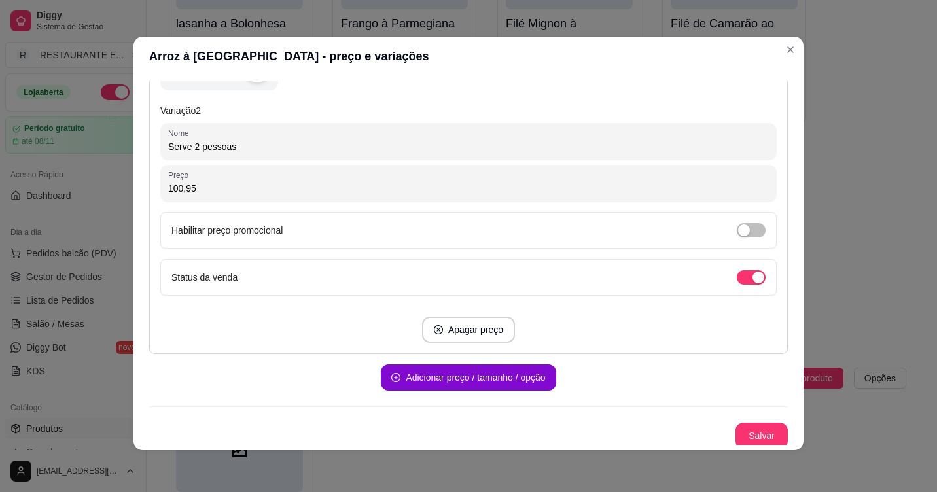
scroll to position [670, 0]
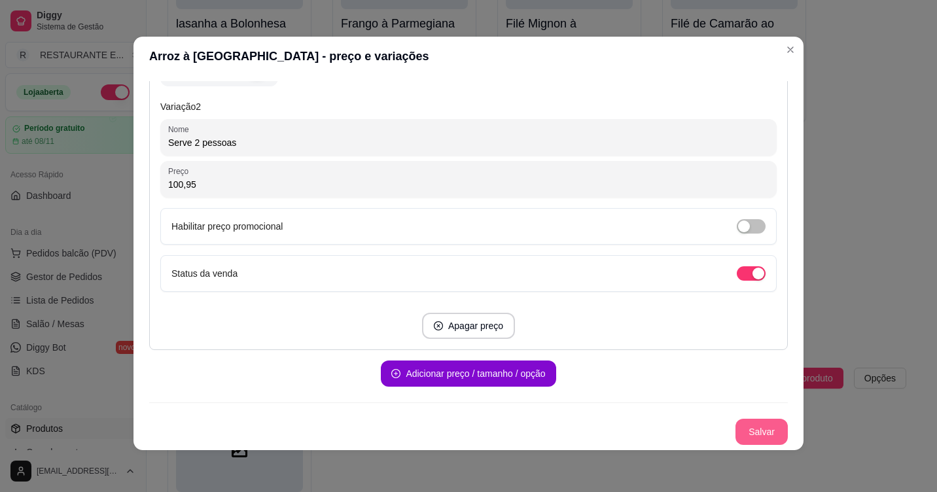
type input "100,95"
click at [742, 434] on button "Salvar" at bounding box center [761, 432] width 51 height 26
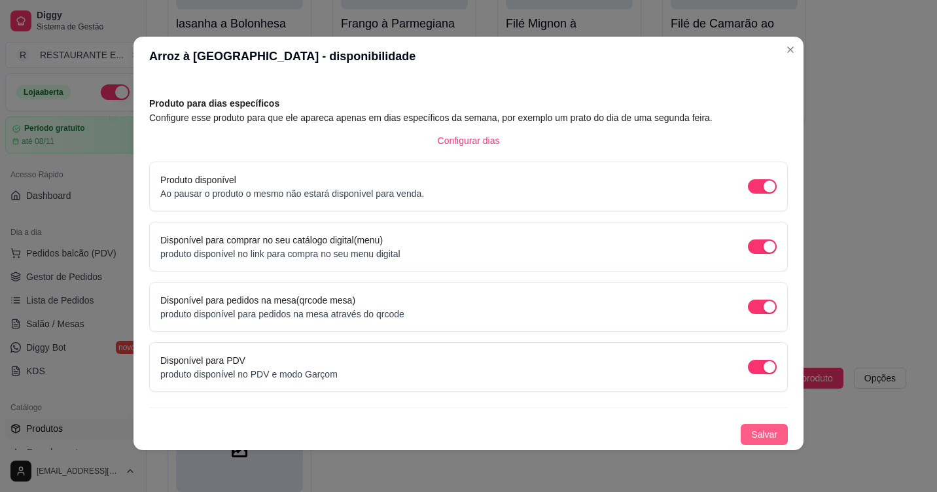
click at [751, 435] on span "Salvar" at bounding box center [764, 434] width 26 height 14
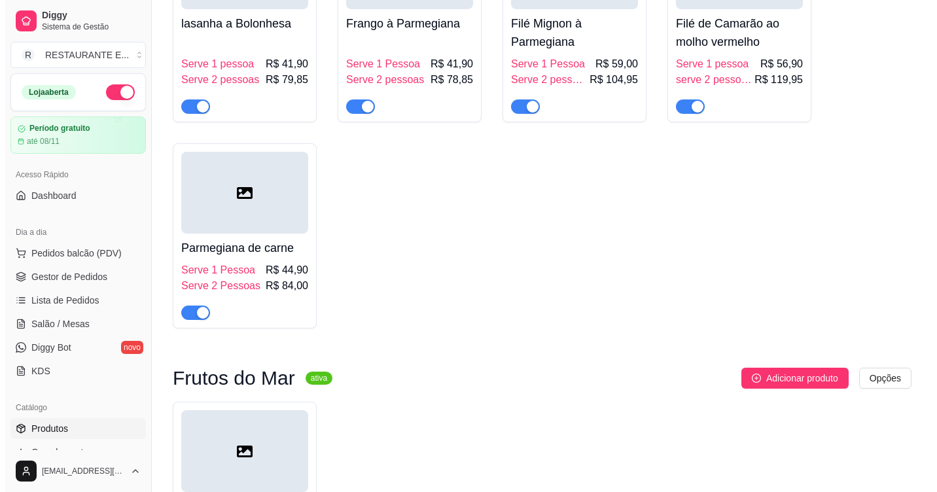
scroll to position [2916, 0]
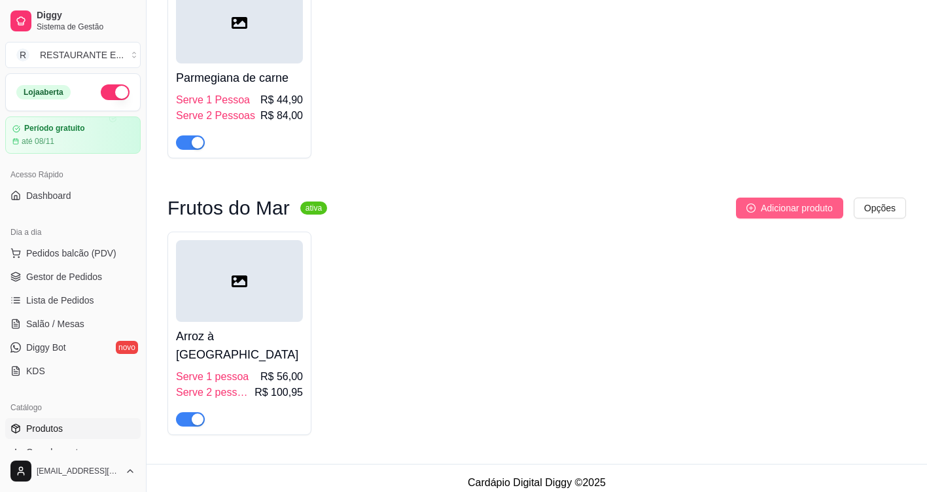
click at [799, 215] on span "Adicionar produto" at bounding box center [797, 208] width 72 height 14
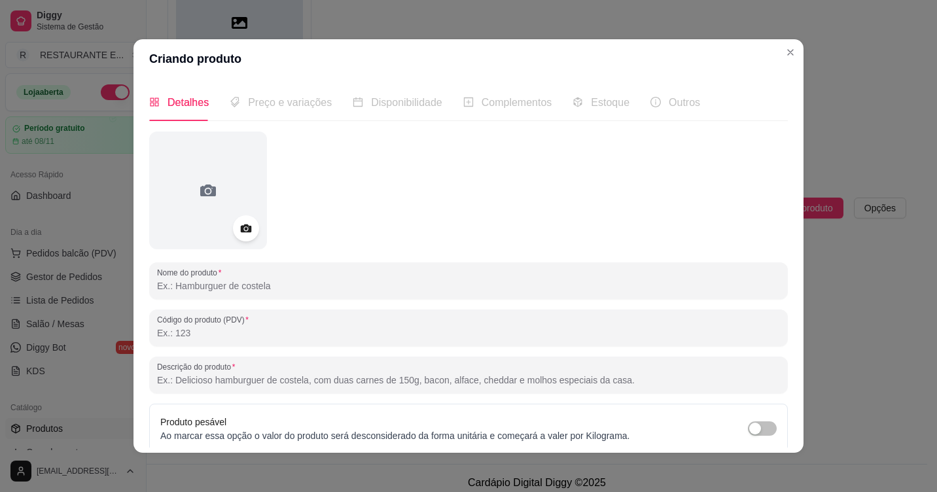
scroll to position [65, 0]
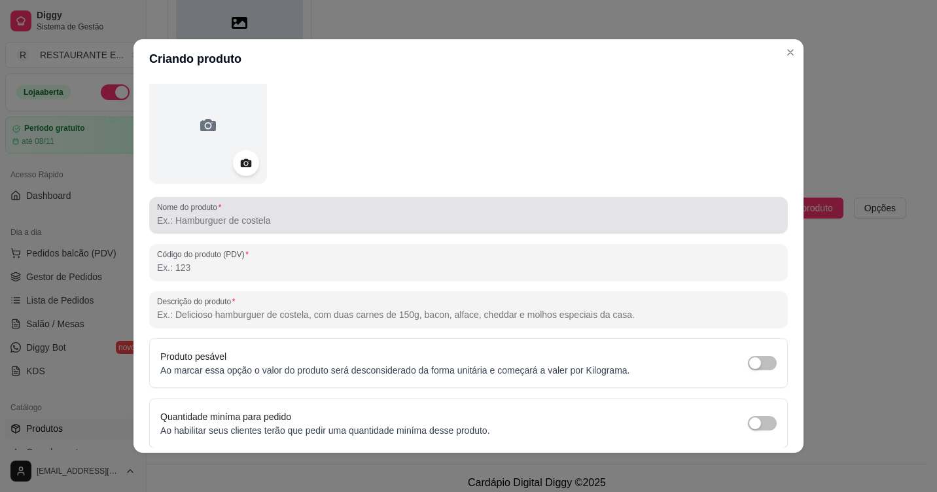
click at [222, 219] on input "Nome do produto" at bounding box center [468, 220] width 623 height 13
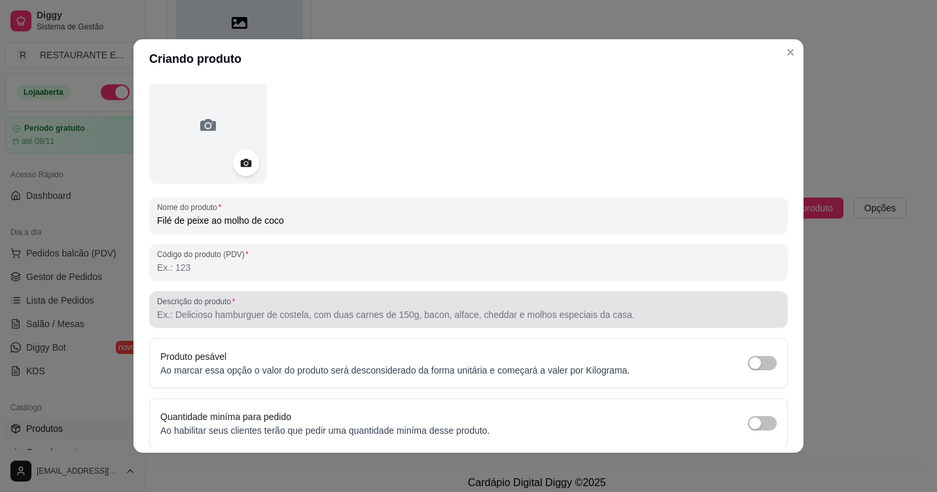
type input "Filé de peixe ao molho de coco"
click at [243, 317] on input "Descrição do produto" at bounding box center [468, 314] width 623 height 13
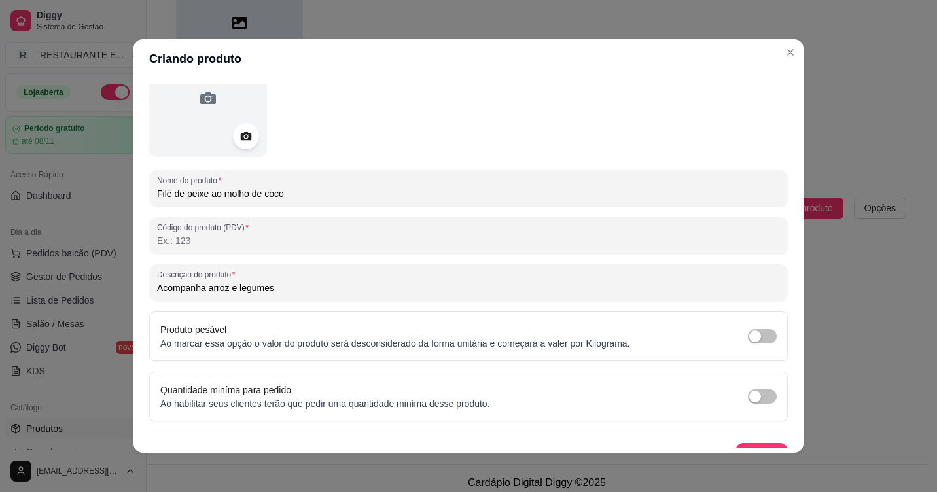
scroll to position [114, 0]
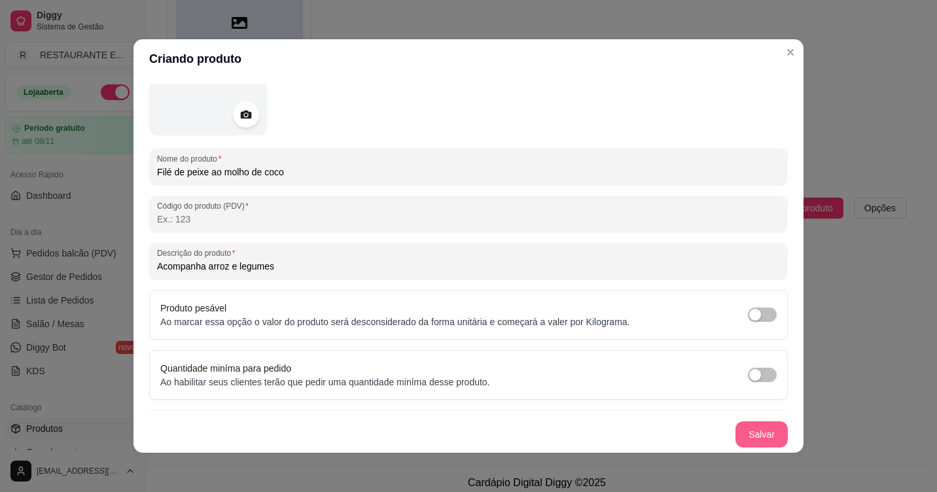
type input "Acompanha arroz e legumes"
click at [744, 431] on button "Salvar" at bounding box center [761, 435] width 51 height 26
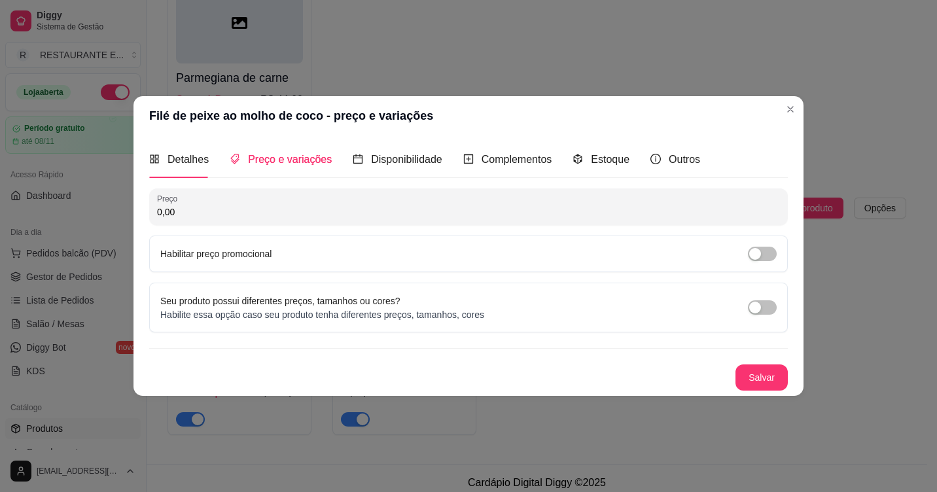
scroll to position [0, 0]
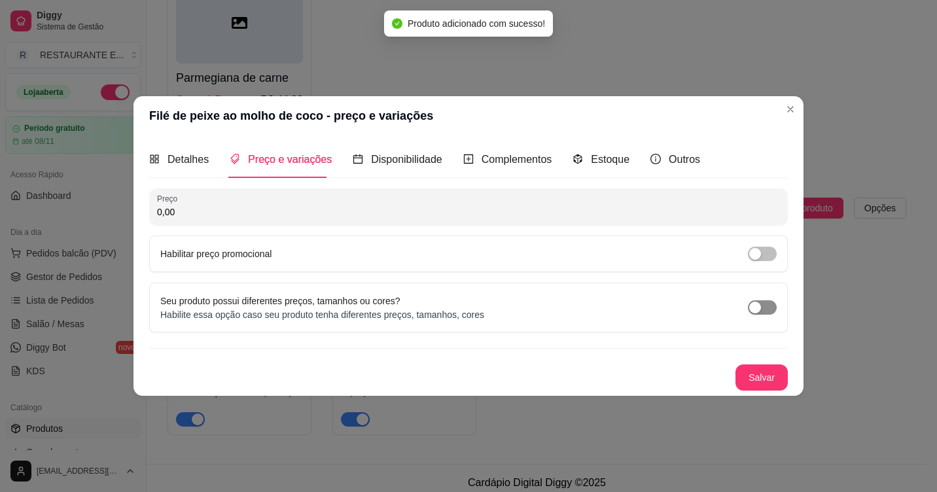
click at [766, 302] on span "button" at bounding box center [762, 307] width 29 height 14
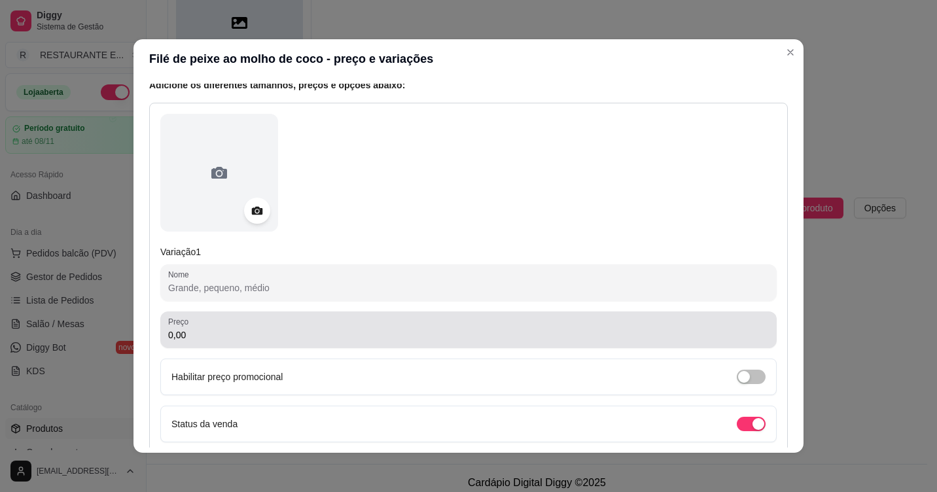
scroll to position [131, 0]
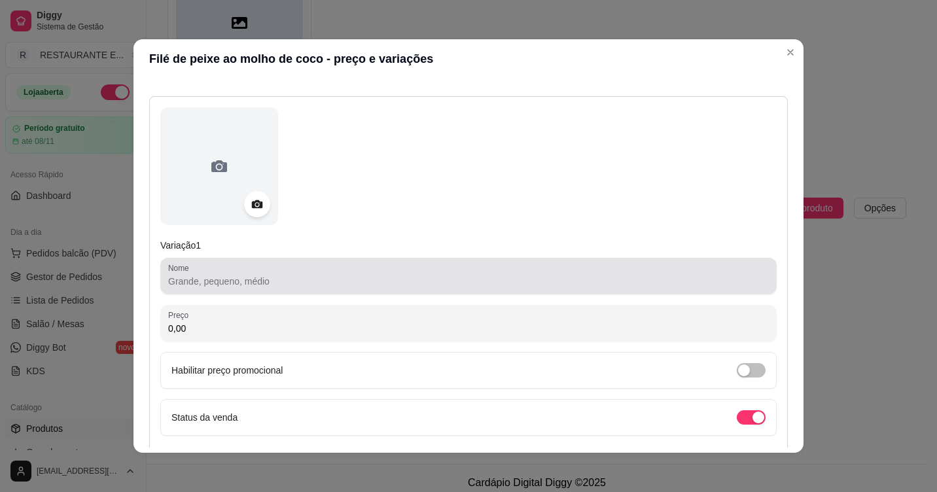
click at [212, 289] on div at bounding box center [468, 276] width 601 height 26
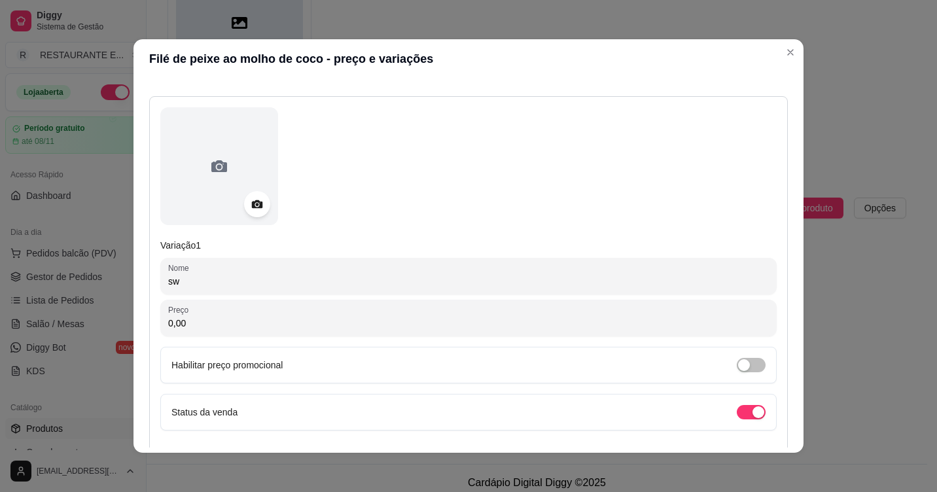
type input "s"
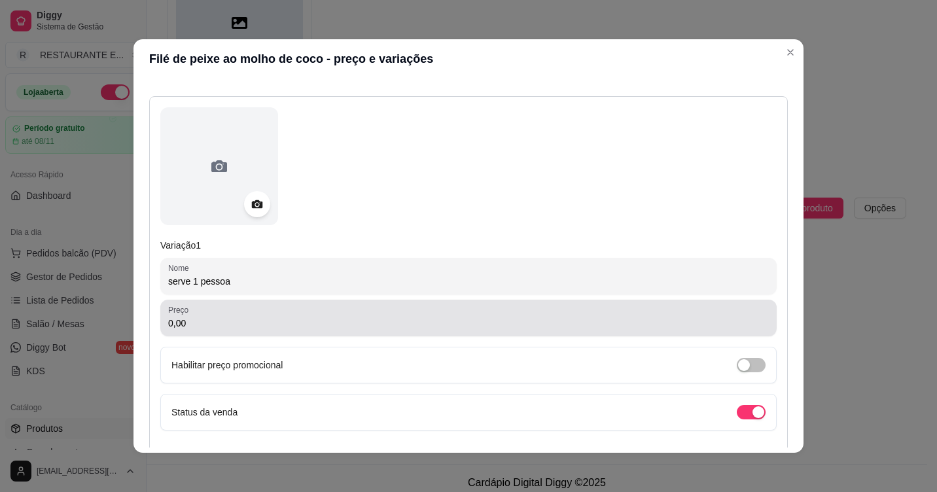
type input "serve 1 pessoa"
click at [226, 325] on input "0,00" at bounding box center [468, 323] width 601 height 13
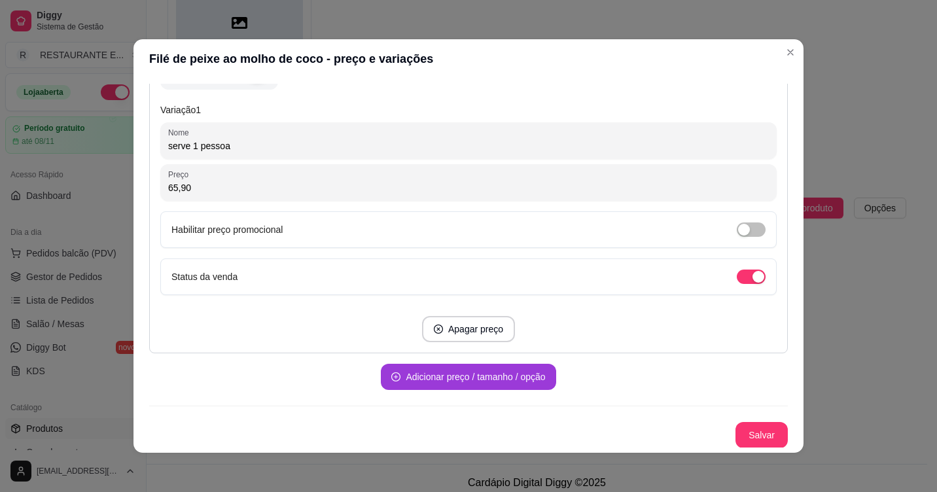
scroll to position [267, 0]
type input "65,90"
click at [503, 383] on button "Adicionar preço / tamanho / opção" at bounding box center [468, 376] width 175 height 26
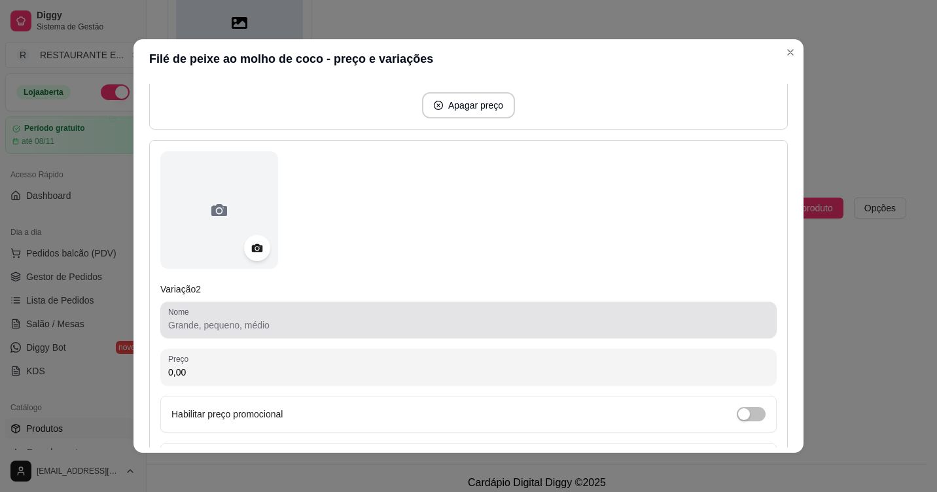
scroll to position [529, 0]
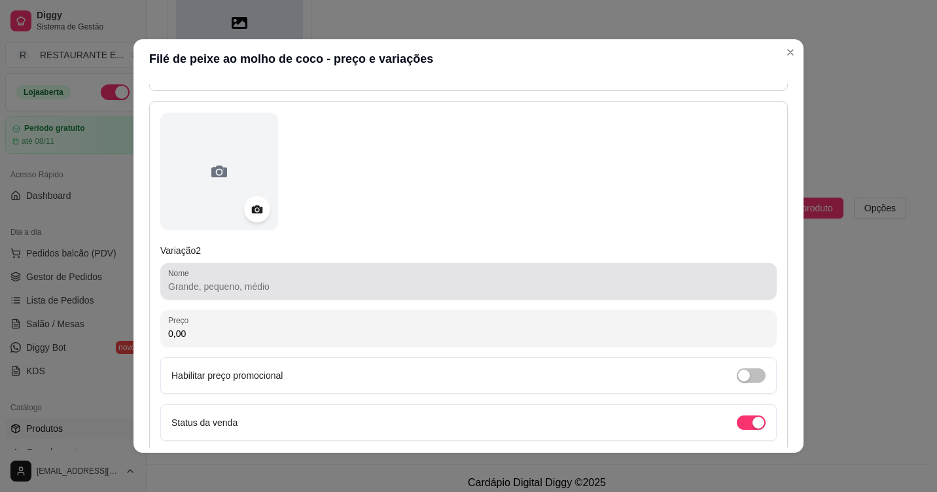
drag, startPoint x: 283, startPoint y: 286, endPoint x: 262, endPoint y: 323, distance: 42.2
click at [277, 299] on div "Nome" at bounding box center [468, 281] width 616 height 37
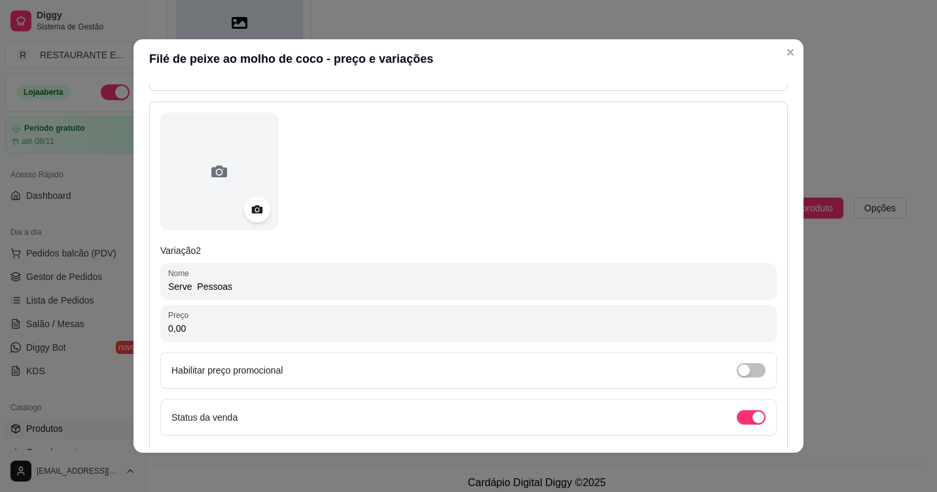
click at [184, 290] on input "Serve Pessoas" at bounding box center [468, 286] width 601 height 13
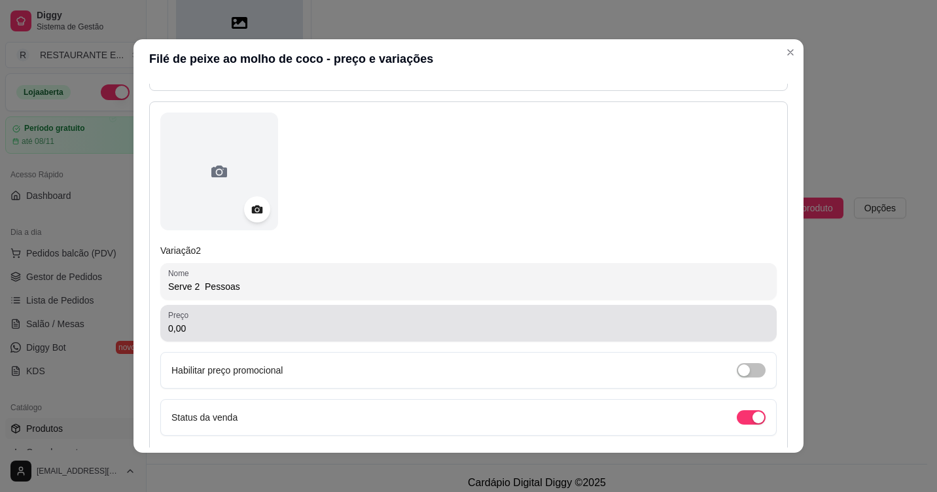
type input "Serve 2 Pessoas"
click at [203, 332] on input "0,00" at bounding box center [468, 328] width 601 height 13
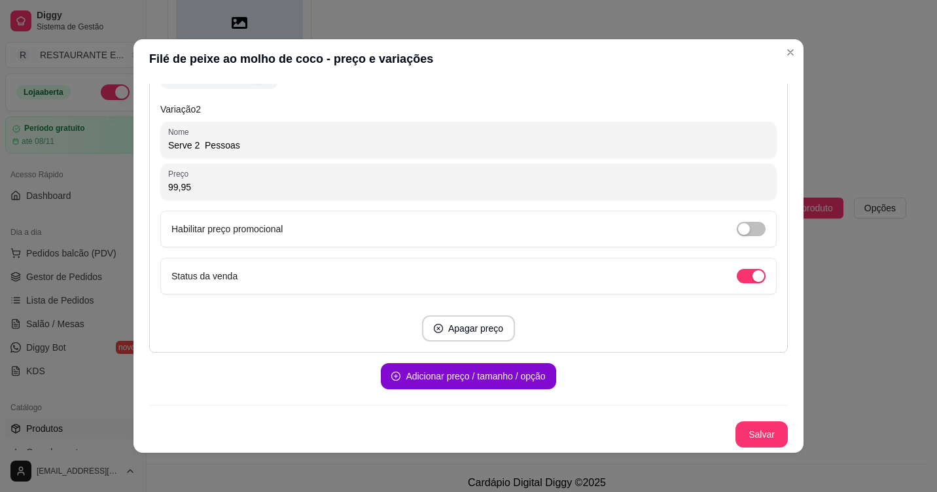
scroll to position [3, 0]
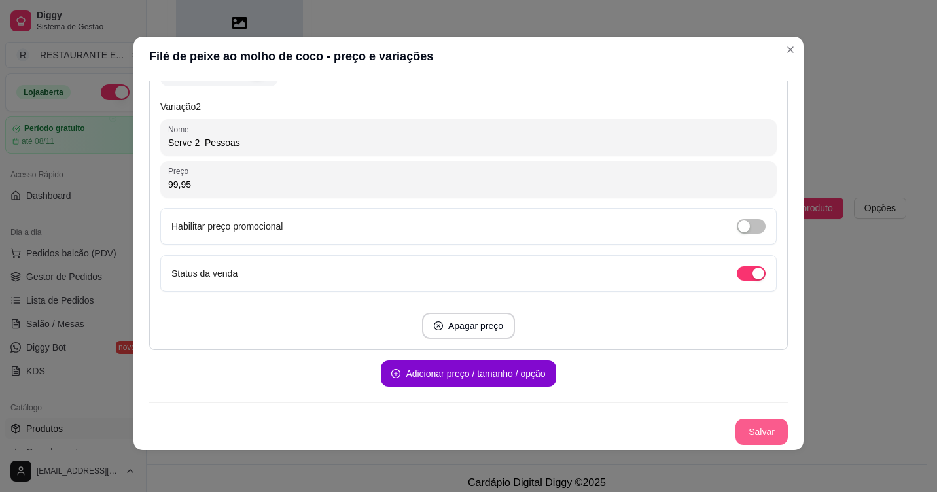
type input "99,95"
click at [743, 431] on button "Salvar" at bounding box center [761, 432] width 51 height 26
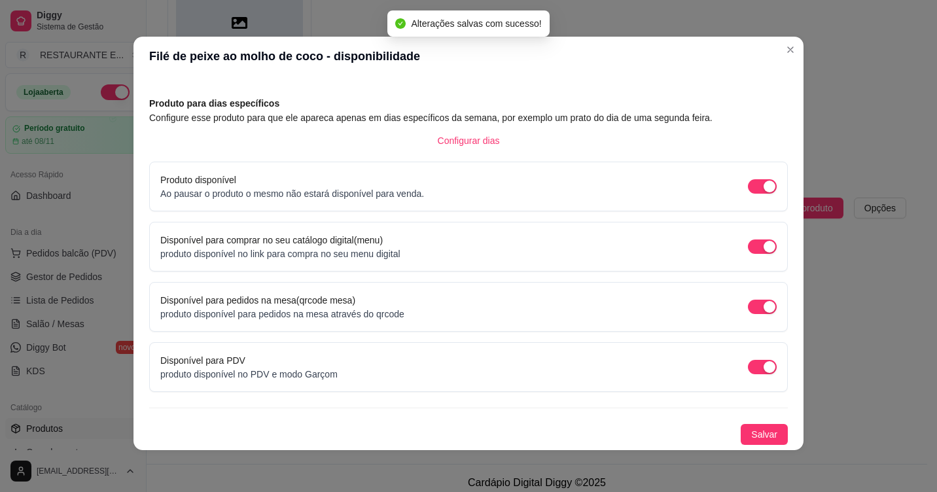
scroll to position [46, 0]
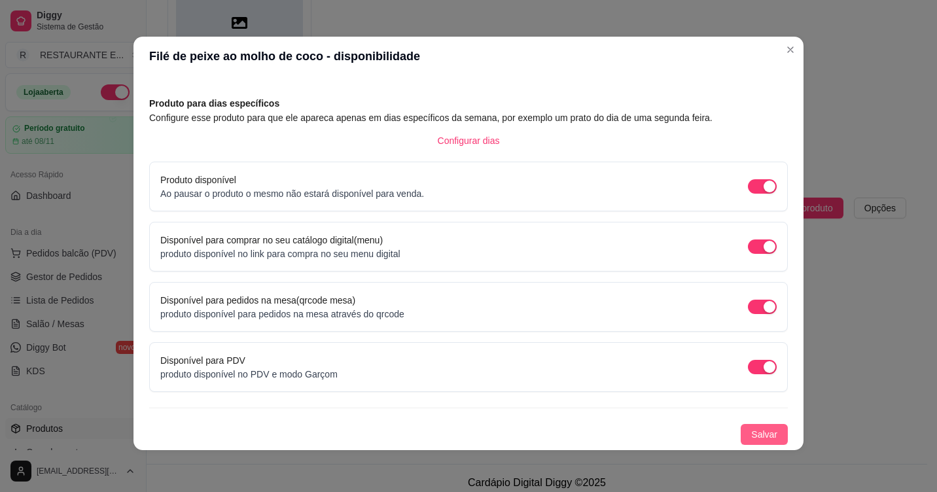
click at [756, 439] on span "Salvar" at bounding box center [764, 434] width 26 height 14
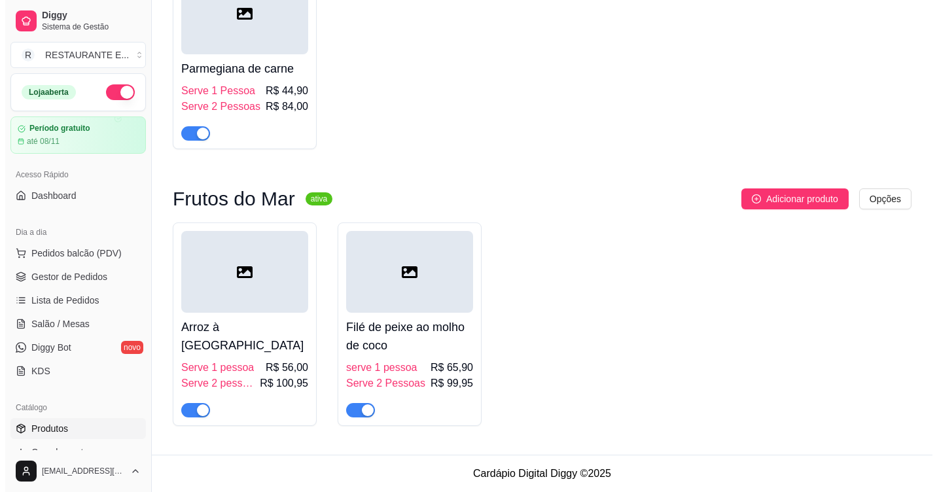
scroll to position [2935, 0]
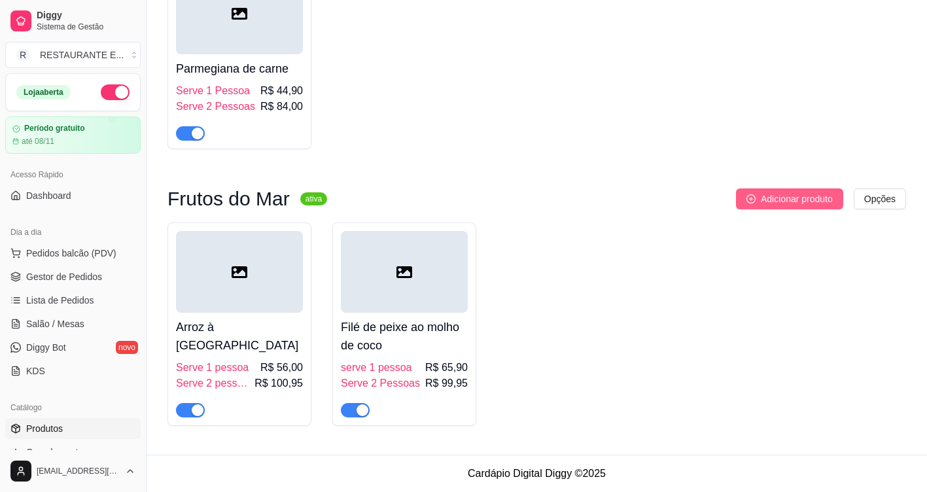
click at [793, 203] on span "Adicionar produto" at bounding box center [797, 199] width 72 height 14
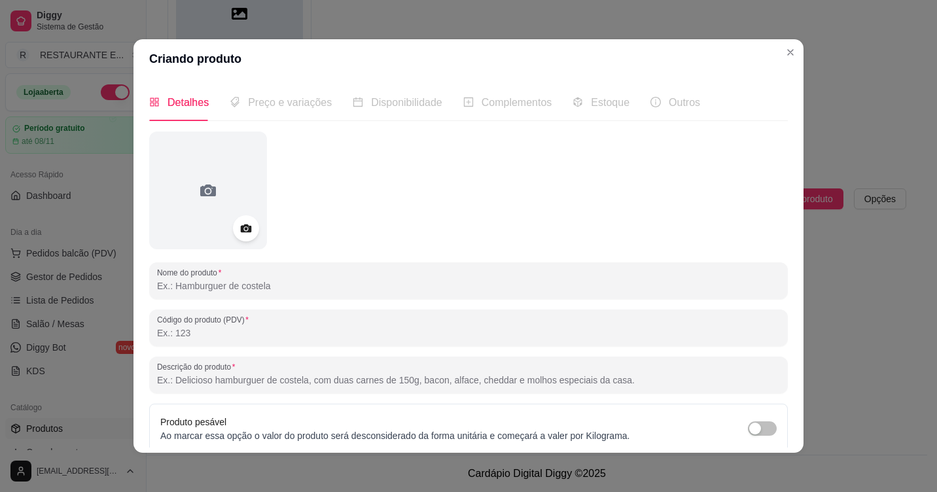
click at [215, 286] on input "Nome do produto" at bounding box center [468, 285] width 623 height 13
click at [186, 287] on input "Filé de peixe" at bounding box center [468, 285] width 623 height 13
click at [223, 292] on input "Filé de Peixe" at bounding box center [468, 285] width 623 height 13
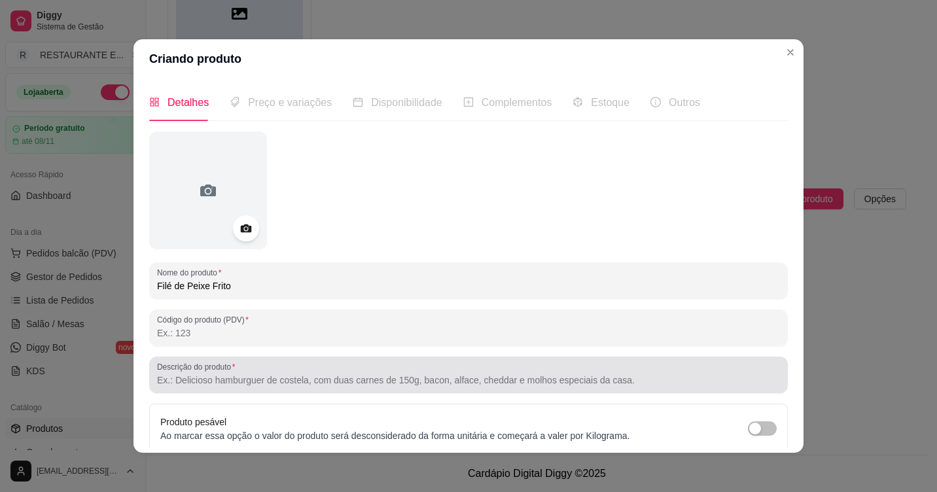
type input "Filé de Peixe Frito"
click at [224, 383] on input "Descrição do produto" at bounding box center [468, 380] width 623 height 13
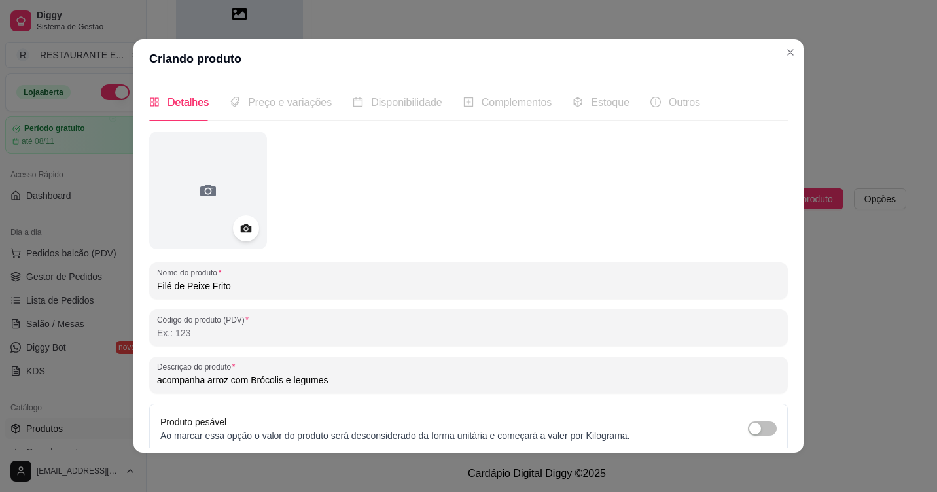
click at [157, 380] on input "acompanha arroz com Brócolis e legumes" at bounding box center [468, 380] width 623 height 13
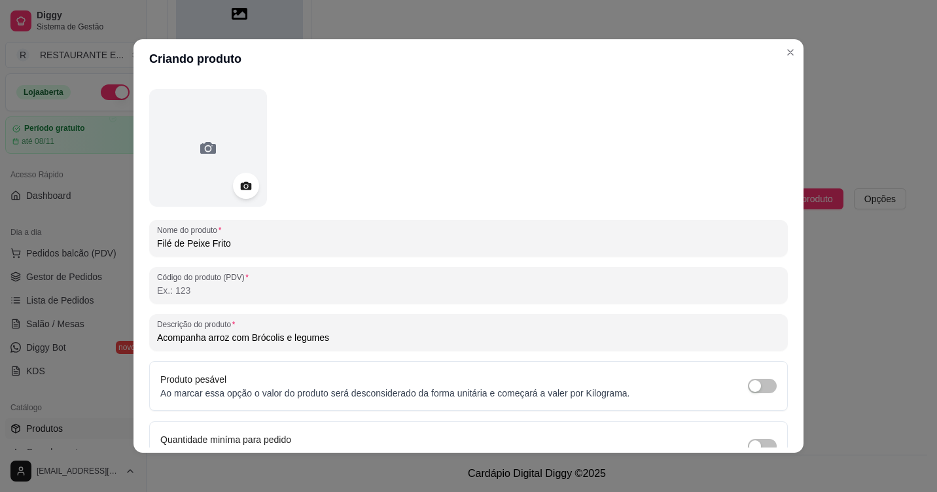
scroll to position [114, 0]
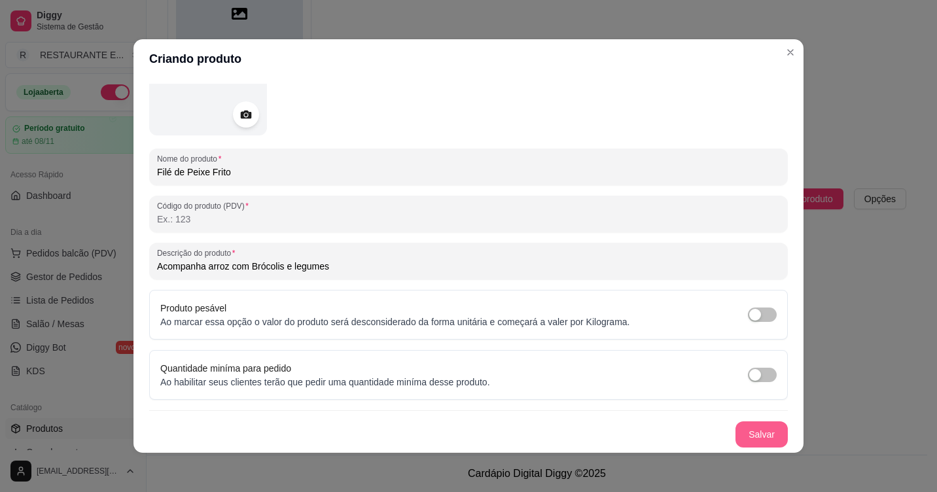
type input "Acompanha arroz com Brócolis e legumes"
click at [747, 434] on button "Salvar" at bounding box center [761, 434] width 52 height 26
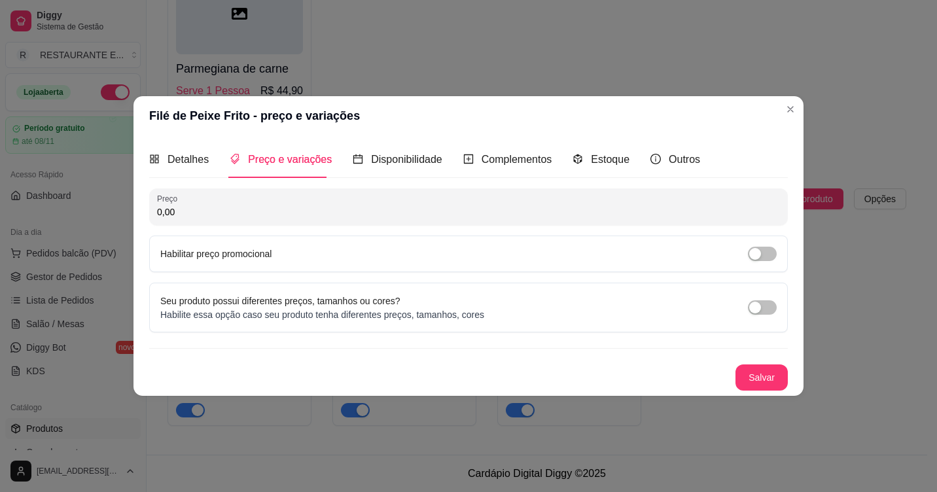
scroll to position [0, 0]
click at [770, 310] on span "button" at bounding box center [762, 307] width 29 height 14
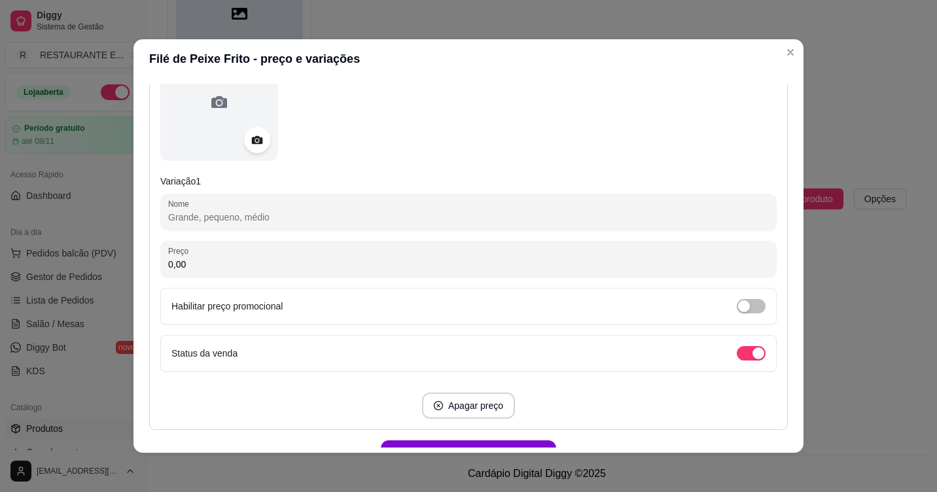
scroll to position [196, 0]
click at [206, 217] on input "Nome" at bounding box center [468, 215] width 601 height 13
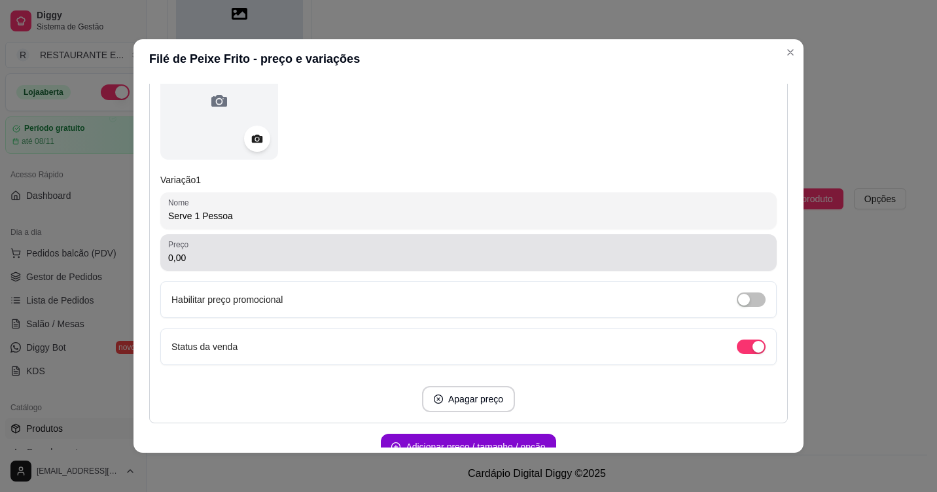
type input "Serve 1 Pessoa"
click at [200, 265] on div "0,00" at bounding box center [468, 252] width 601 height 26
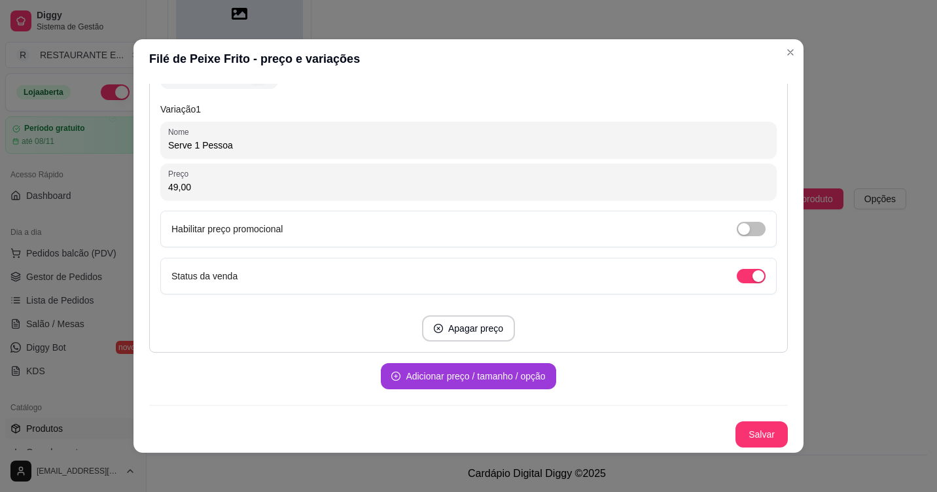
scroll to position [3, 0]
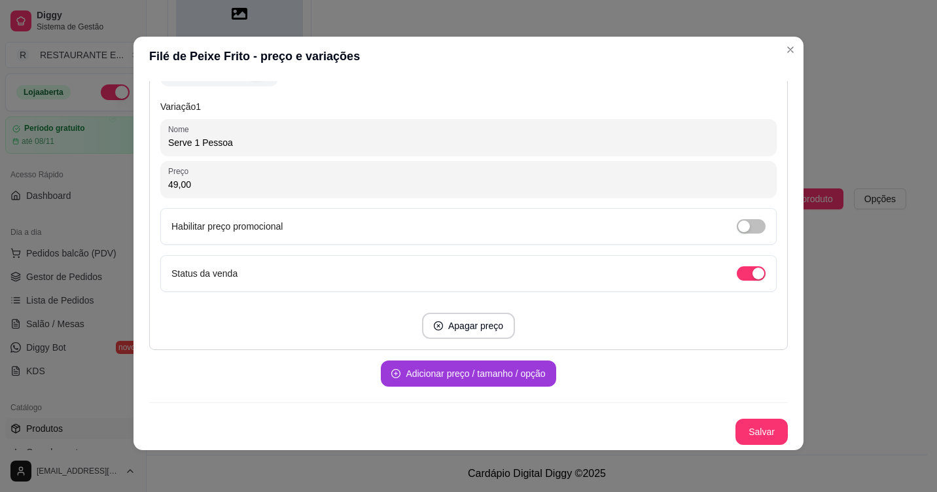
type input "49,00"
click at [469, 374] on button "Adicionar preço / tamanho / opção" at bounding box center [468, 374] width 175 height 26
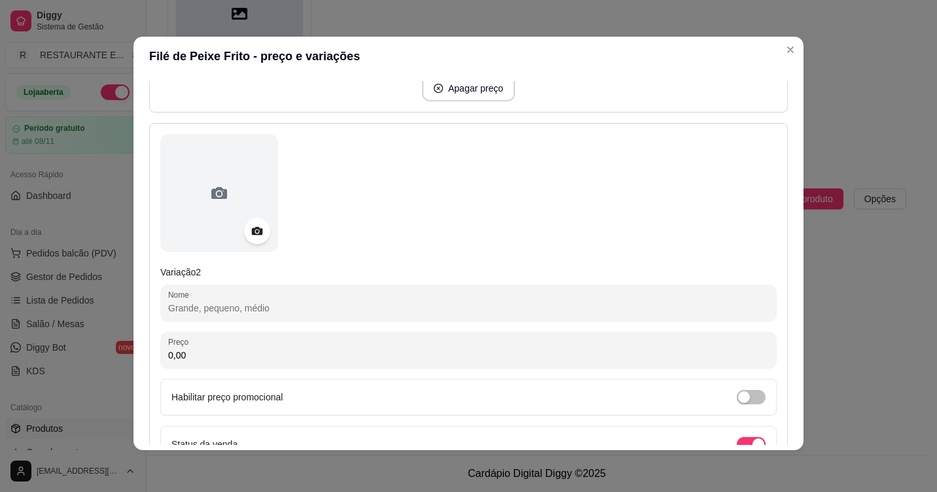
scroll to position [529, 0]
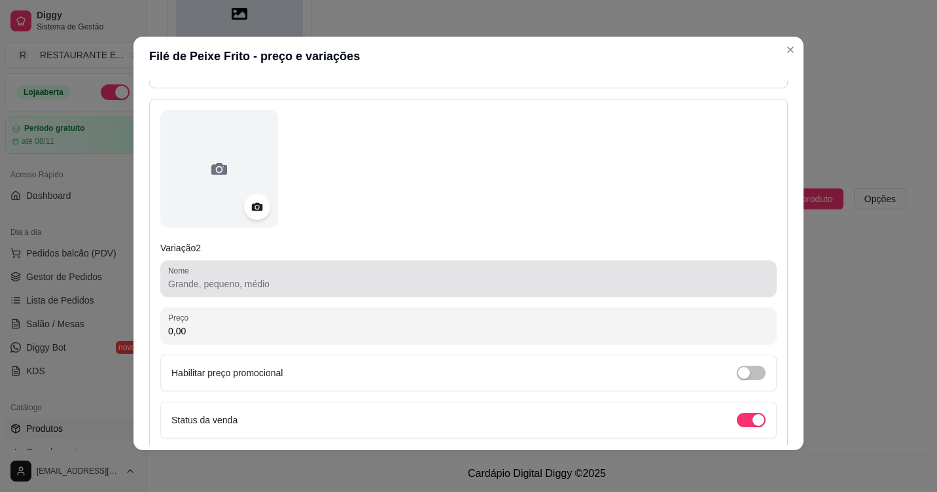
click at [316, 288] on input "Nome" at bounding box center [468, 283] width 601 height 13
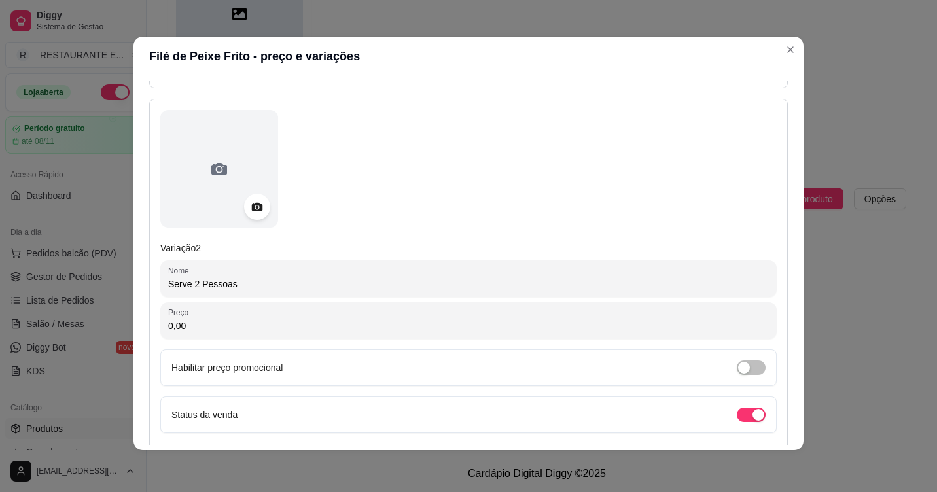
type input "Serve 2 Pessoas"
click at [278, 325] on input "0,00" at bounding box center [468, 325] width 601 height 13
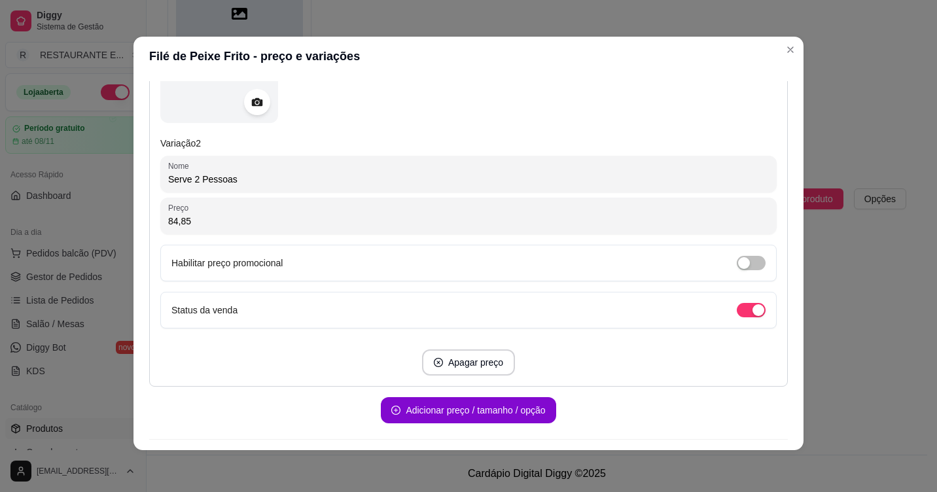
scroll to position [670, 0]
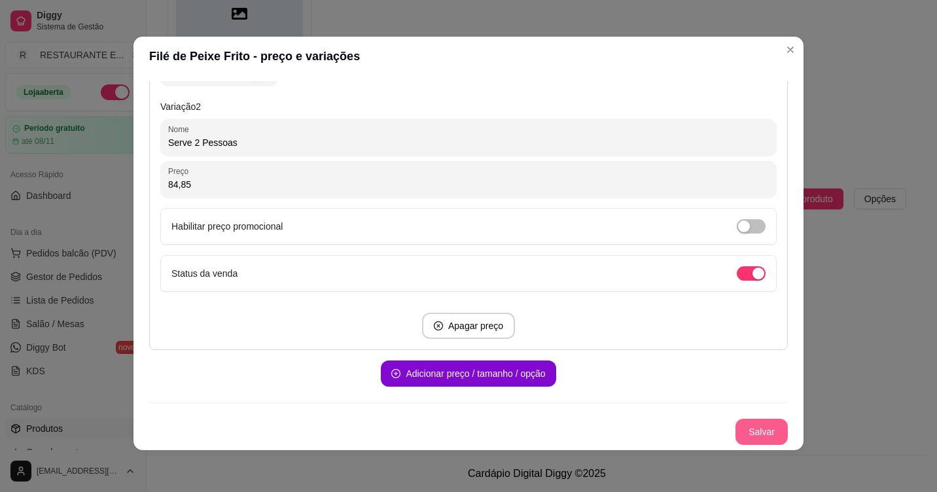
type input "84,85"
click at [735, 431] on button "Salvar" at bounding box center [761, 432] width 52 height 26
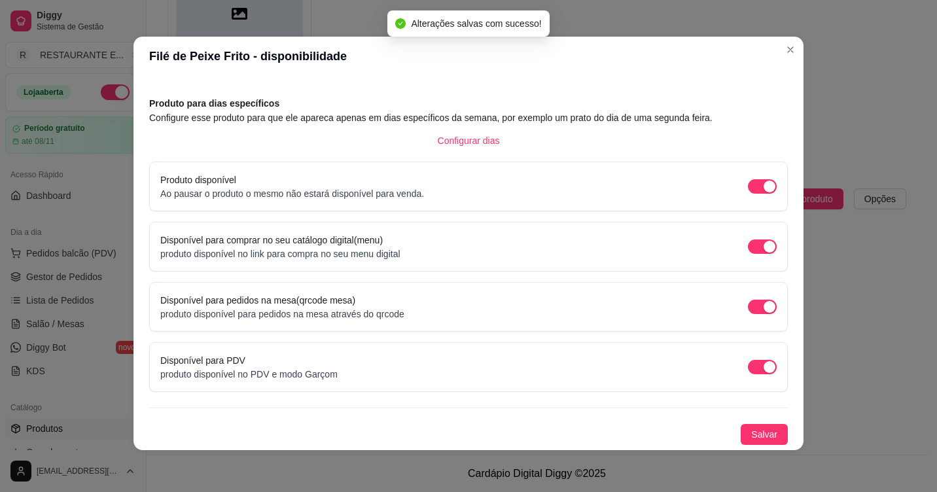
scroll to position [46, 0]
click at [758, 430] on span "Salvar" at bounding box center [764, 434] width 26 height 14
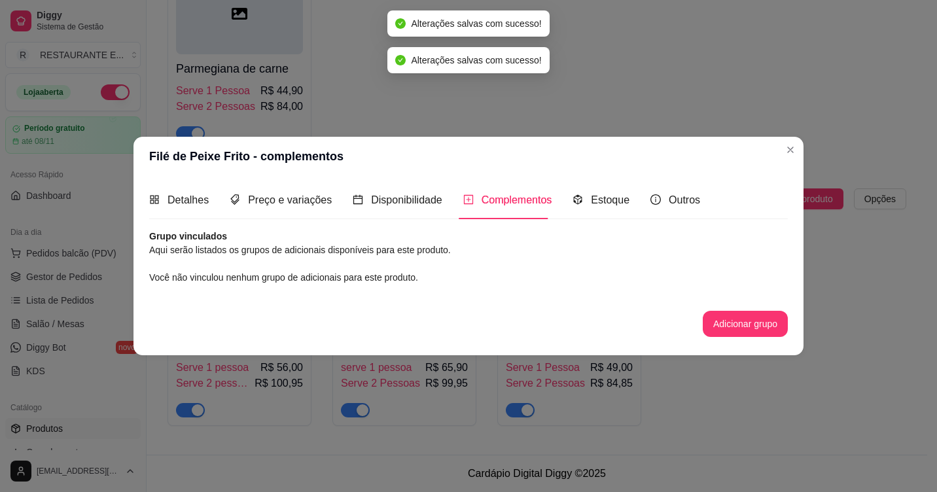
scroll to position [0, 0]
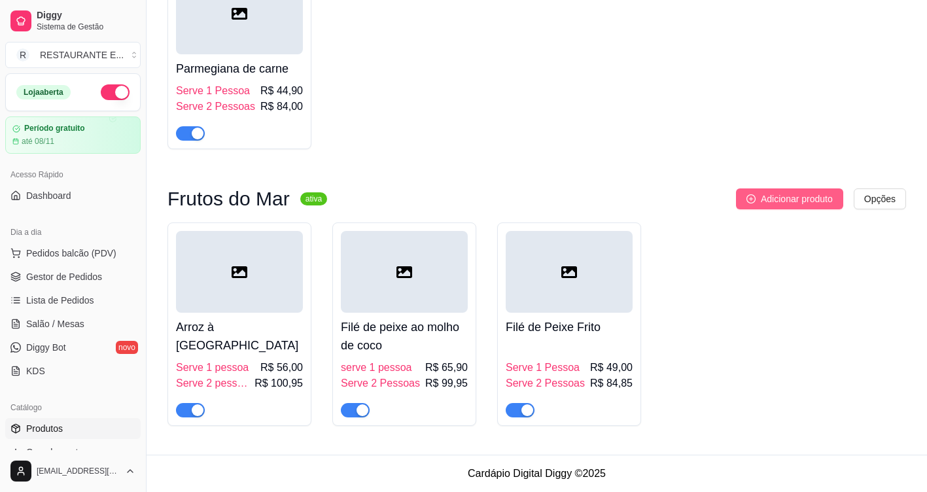
click at [788, 198] on span "Adicionar produto" at bounding box center [797, 199] width 72 height 14
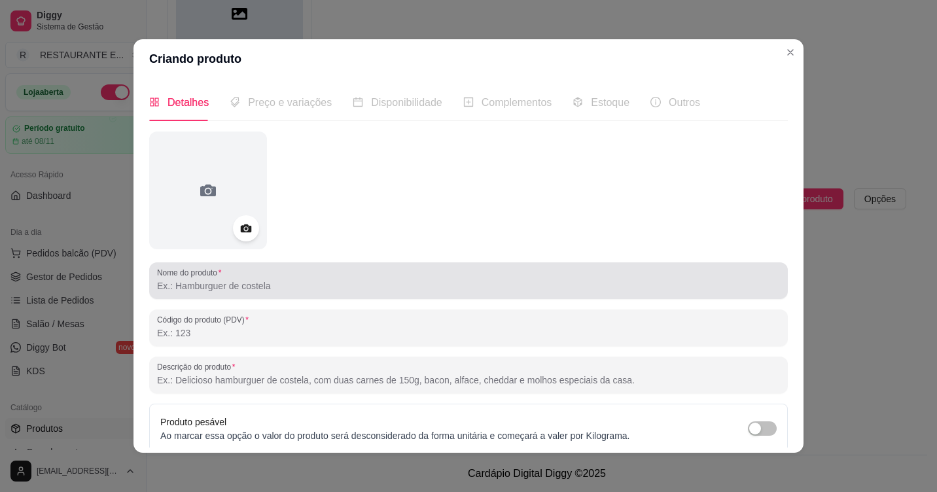
click at [186, 289] on input "Nome do produto" at bounding box center [468, 285] width 623 height 13
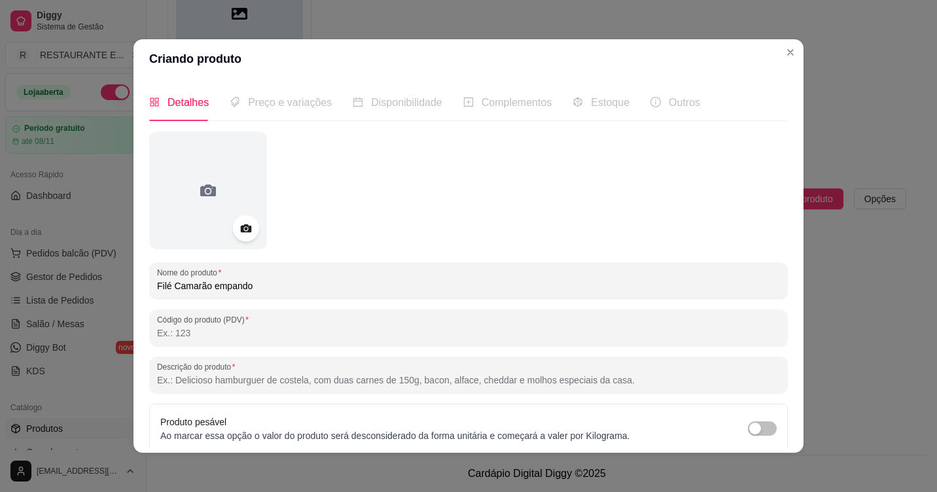
click at [210, 285] on input "Filé Camarão empando" at bounding box center [468, 285] width 623 height 13
click at [275, 288] on input "Filé Camarão Empando" at bounding box center [468, 285] width 623 height 13
click at [166, 290] on input "Filé Camarão Empando" at bounding box center [468, 285] width 623 height 13
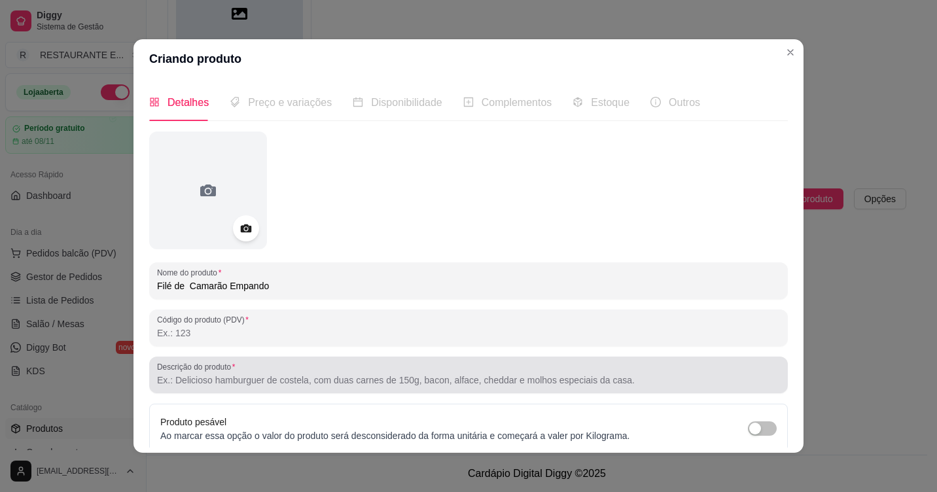
type input "Filé de Camarão Empando"
click at [202, 372] on label "Descrição do produto" at bounding box center [198, 366] width 82 height 11
click at [202, 374] on input "Descrição do produto" at bounding box center [468, 380] width 623 height 13
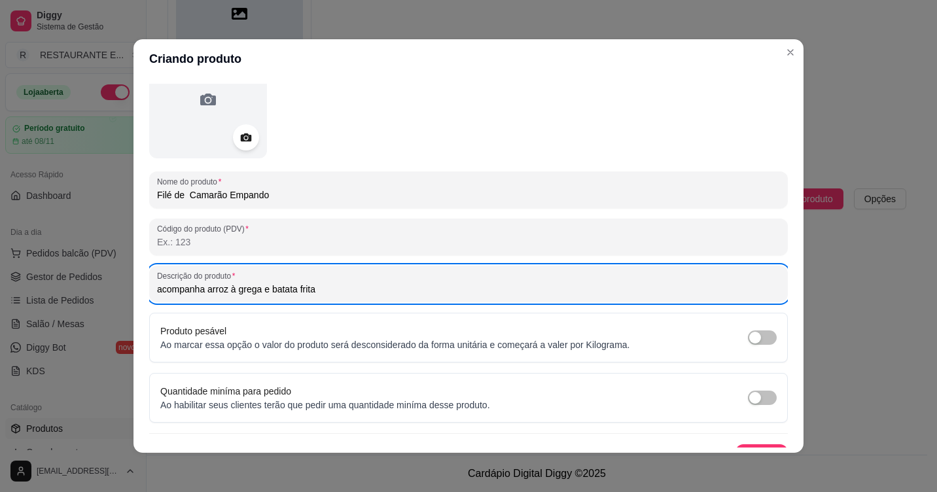
scroll to position [114, 0]
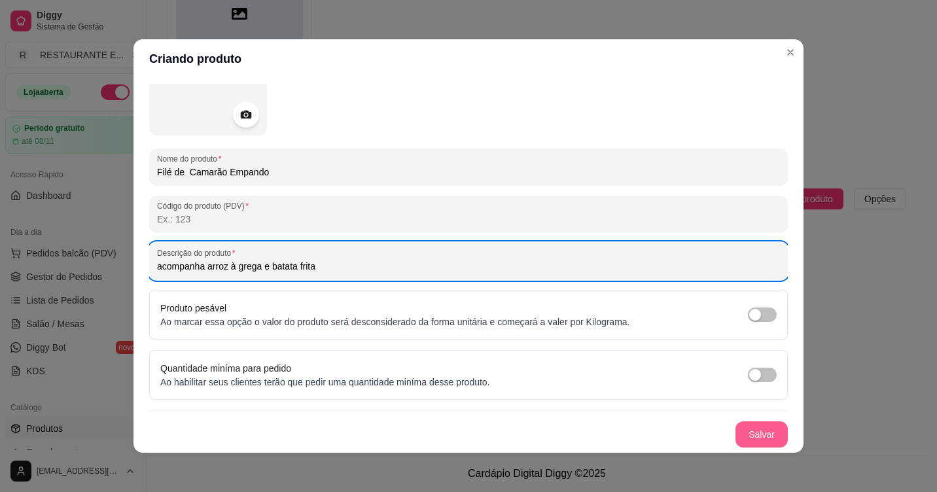
type input "acompanha arroz à grega e batata frita"
click at [754, 437] on button "Salvar" at bounding box center [761, 434] width 52 height 26
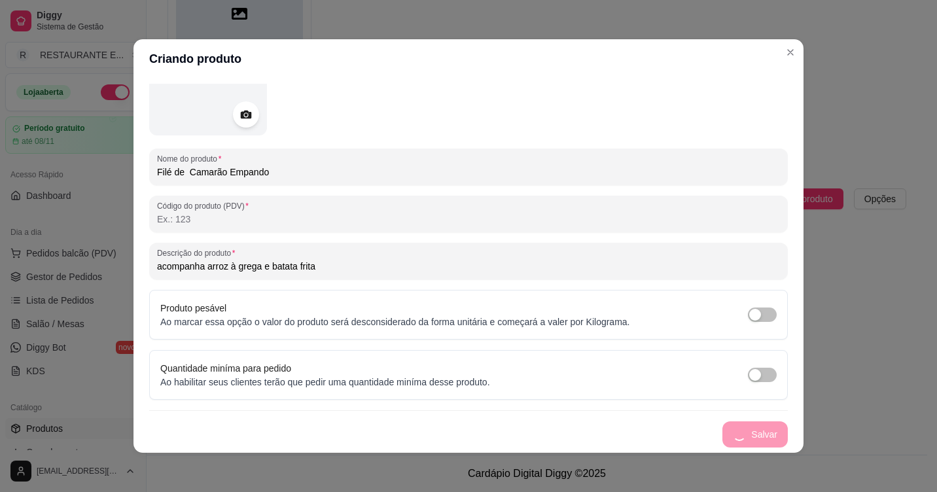
scroll to position [0, 0]
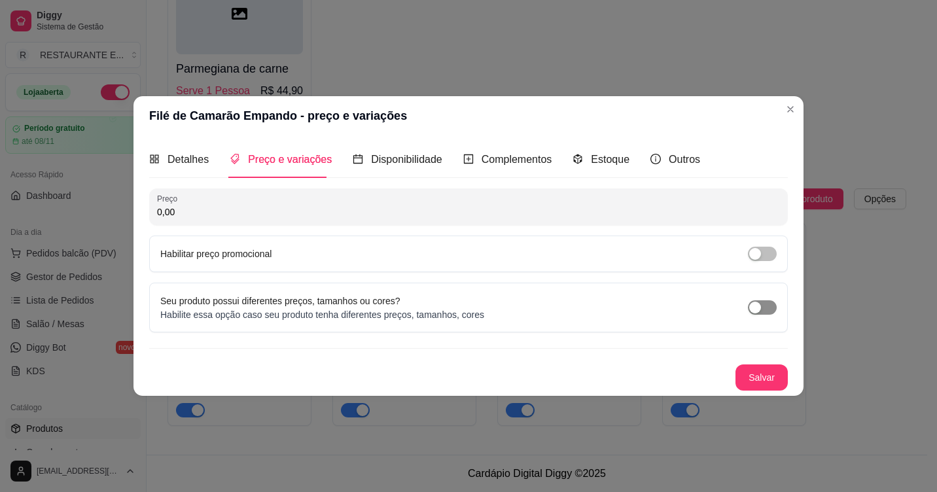
click at [758, 306] on div "button" at bounding box center [755, 308] width 12 height 12
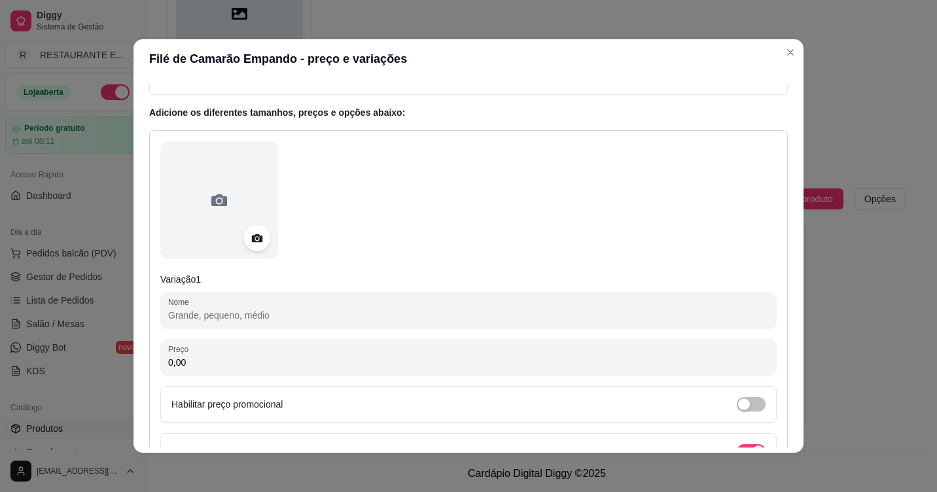
scroll to position [196, 0]
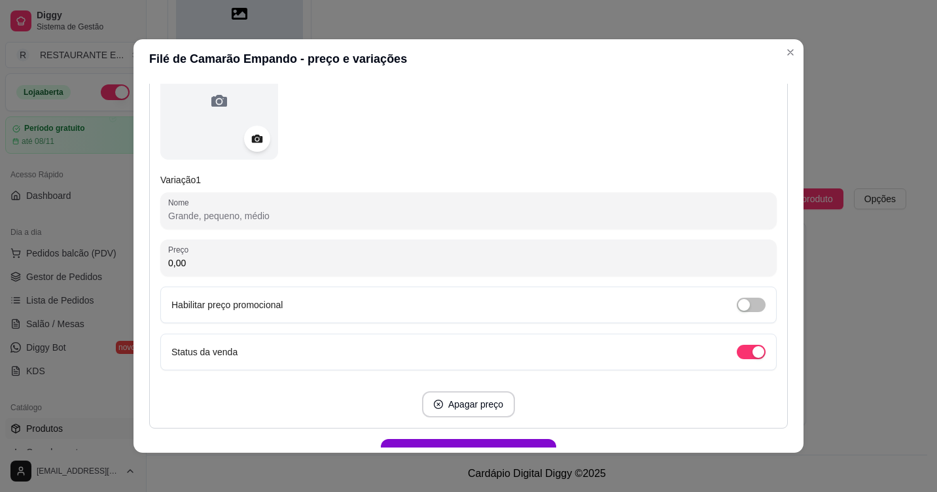
click at [328, 221] on input "Nome" at bounding box center [468, 215] width 601 height 13
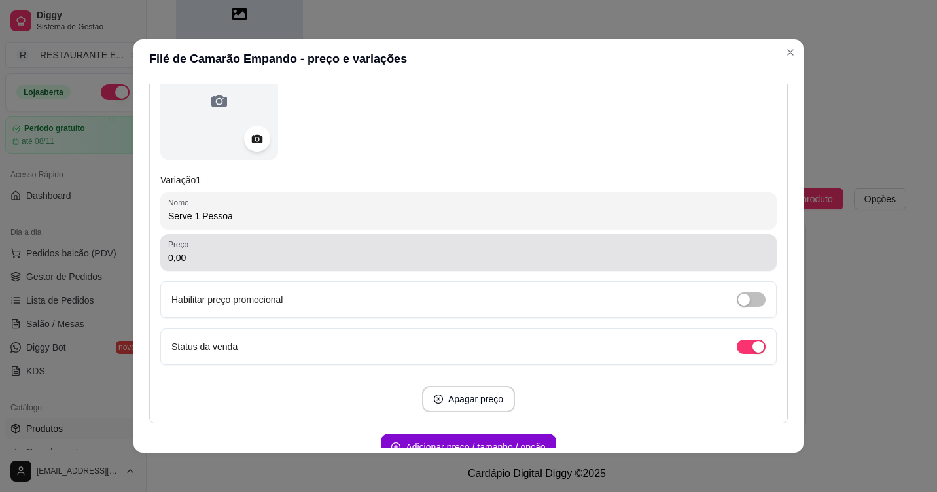
type input "Serve 1 Pessoa"
click at [252, 255] on input "0,00" at bounding box center [468, 257] width 601 height 13
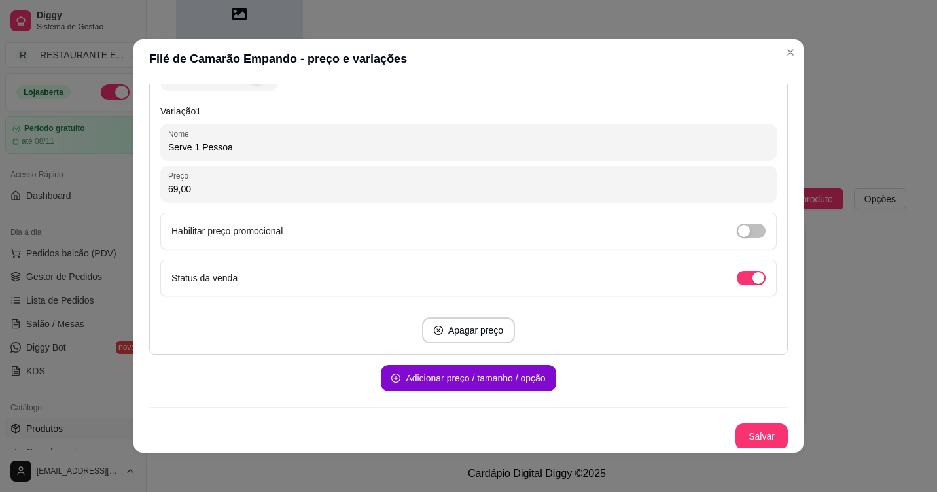
scroll to position [267, 0]
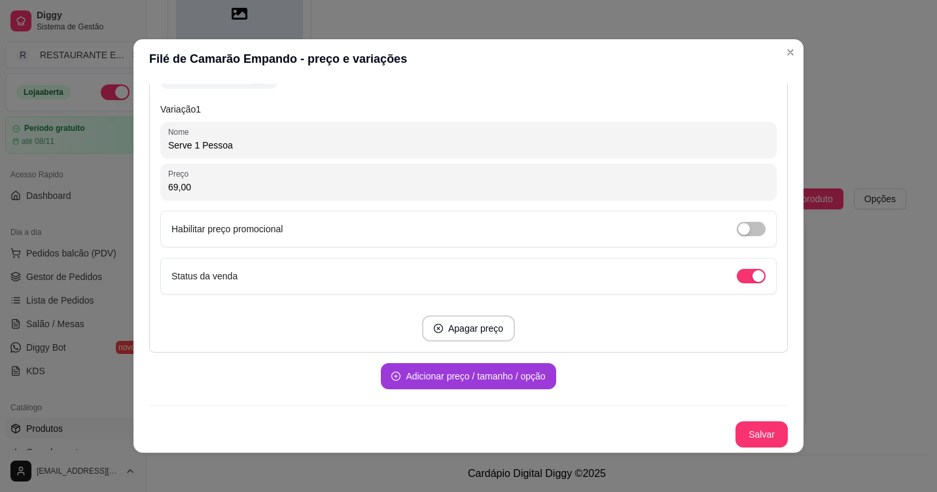
type input "69,00"
click at [462, 376] on button "Adicionar preço / tamanho / opção" at bounding box center [467, 377] width 169 height 26
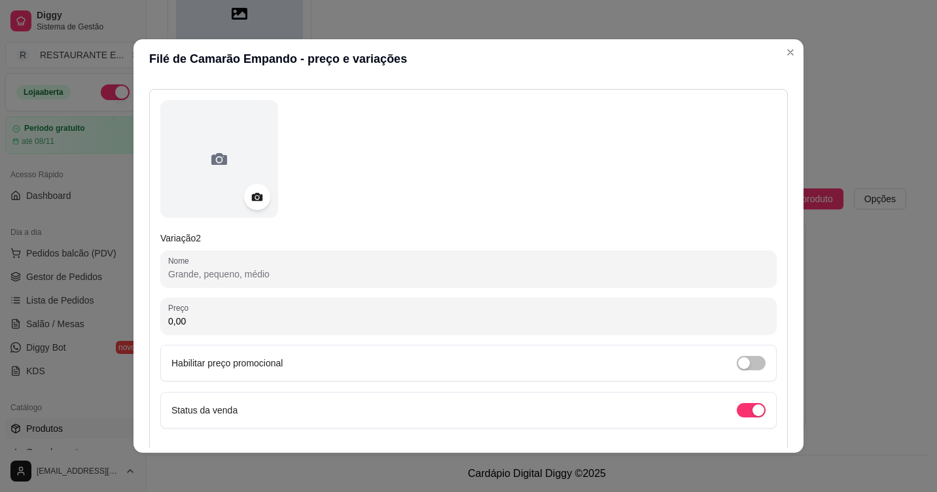
scroll to position [594, 0]
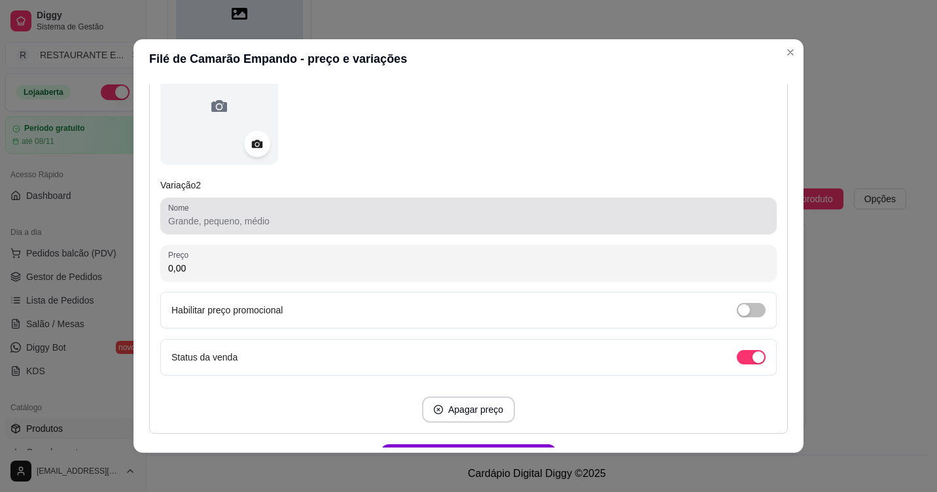
click at [231, 227] on input "Nome" at bounding box center [468, 221] width 601 height 13
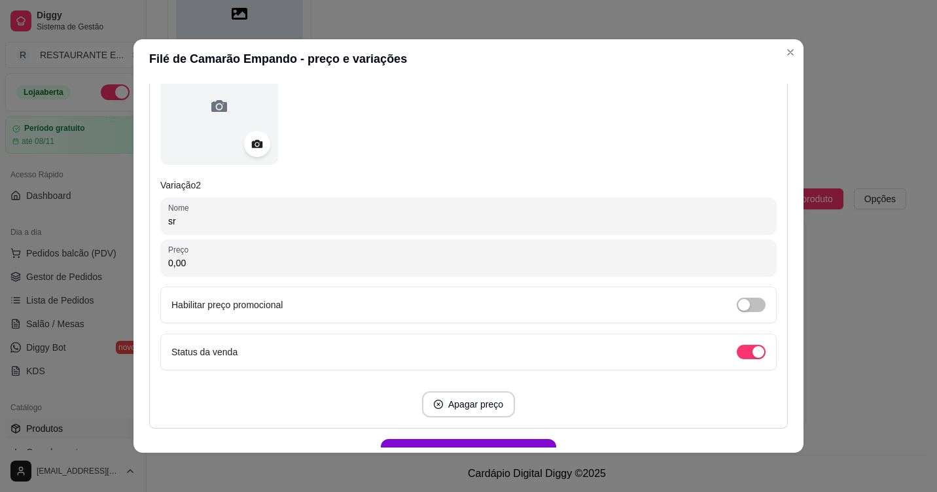
type input "s"
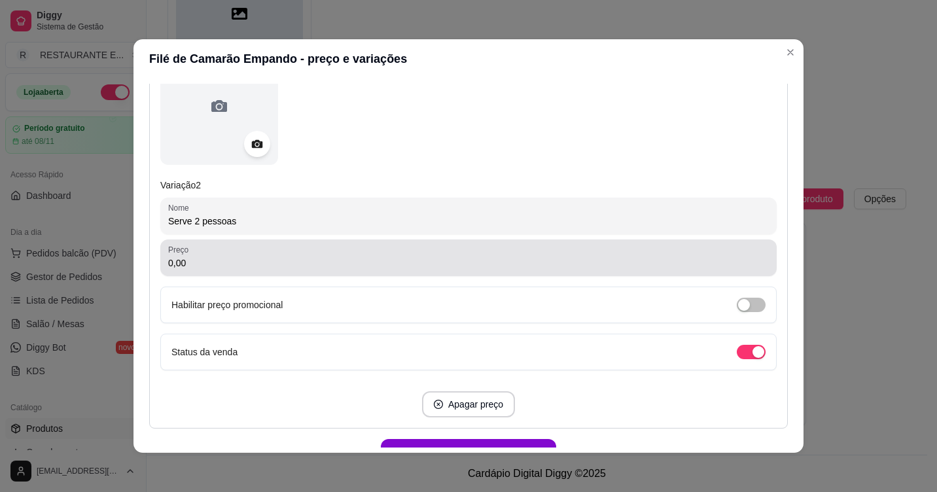
type input "Serve 2 pessoas"
click at [229, 264] on input "0,00" at bounding box center [468, 263] width 601 height 13
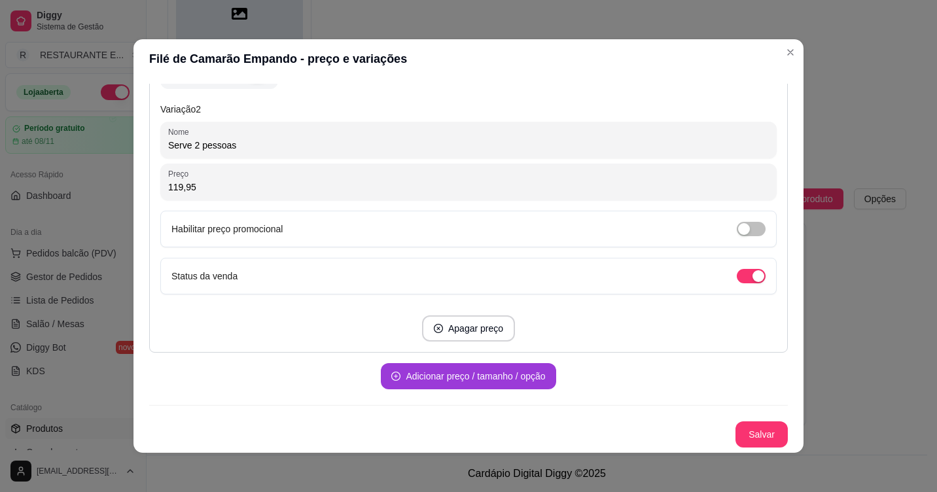
scroll to position [3, 0]
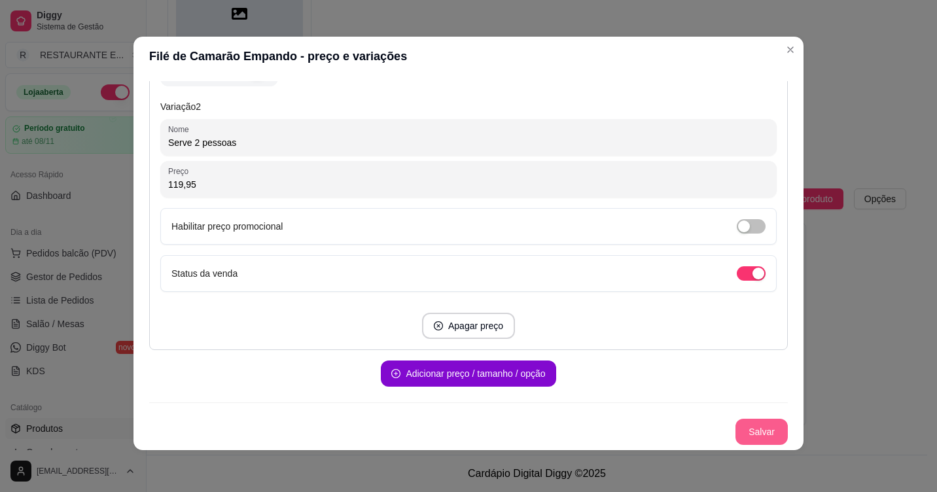
type input "119,95"
click at [743, 433] on button "Salvar" at bounding box center [761, 432] width 52 height 26
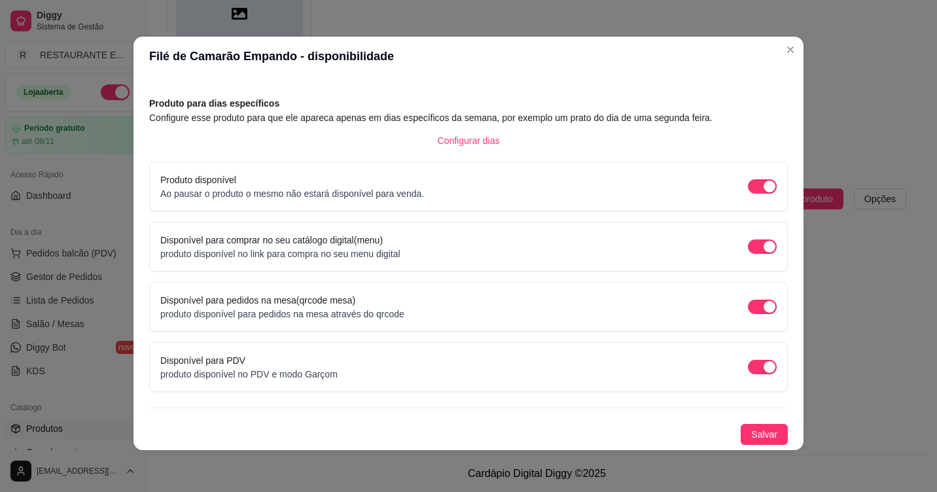
scroll to position [46, 0]
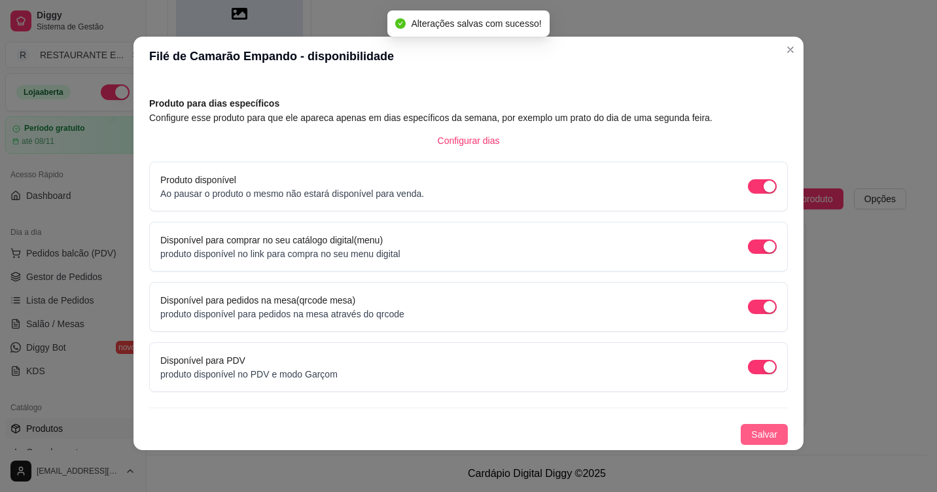
click at [751, 433] on span "Salvar" at bounding box center [764, 434] width 26 height 14
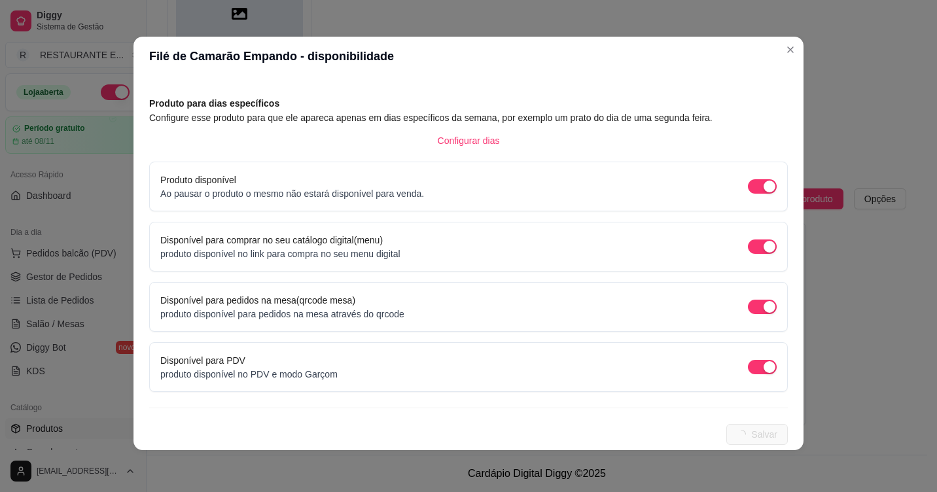
scroll to position [0, 0]
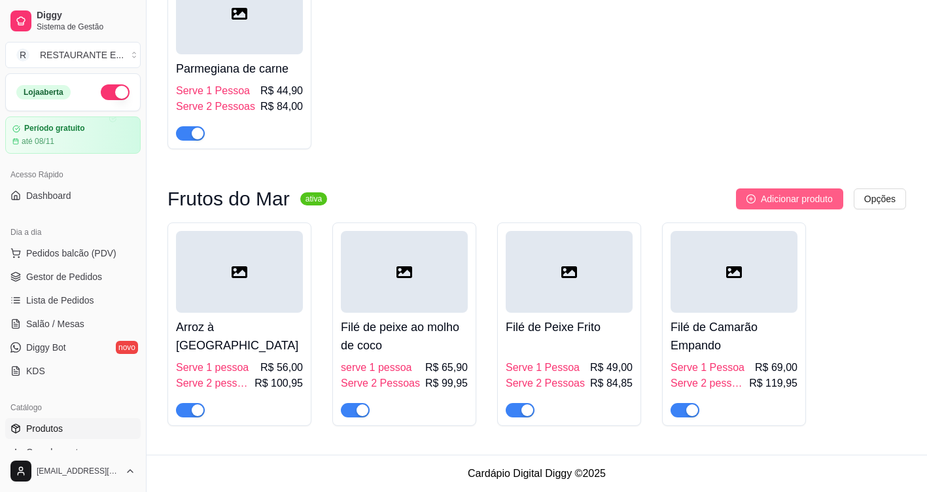
click at [817, 198] on span "Adicionar produto" at bounding box center [797, 199] width 72 height 14
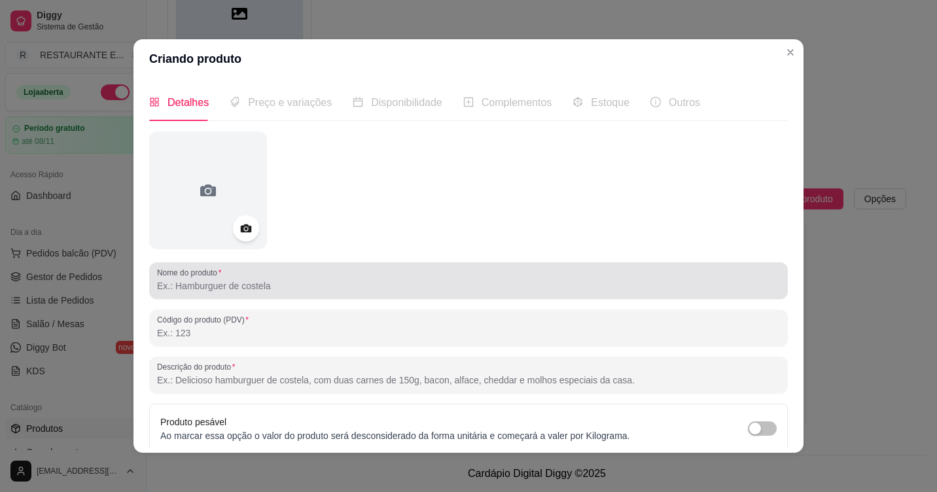
click at [188, 289] on input "Nome do produto" at bounding box center [468, 285] width 623 height 13
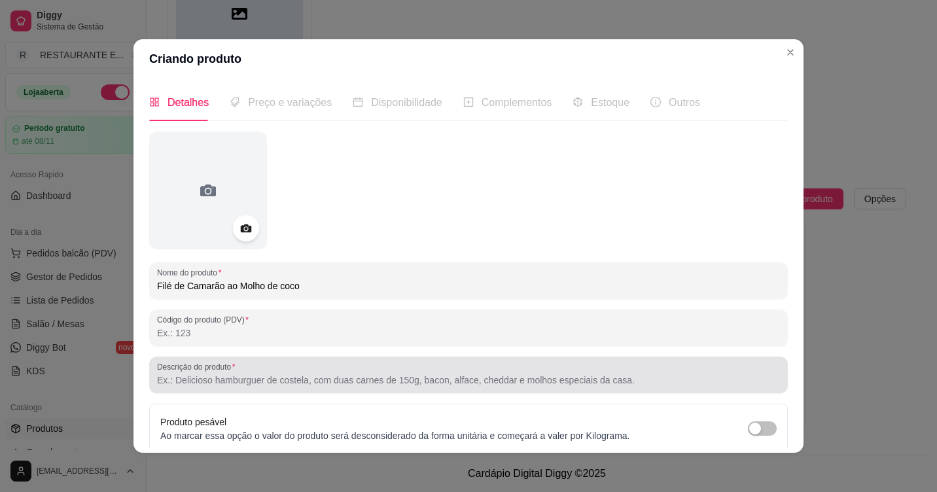
type input "Filé de Camarão ao Molho de coco"
click at [225, 379] on input "Descrição do produto" at bounding box center [468, 380] width 623 height 13
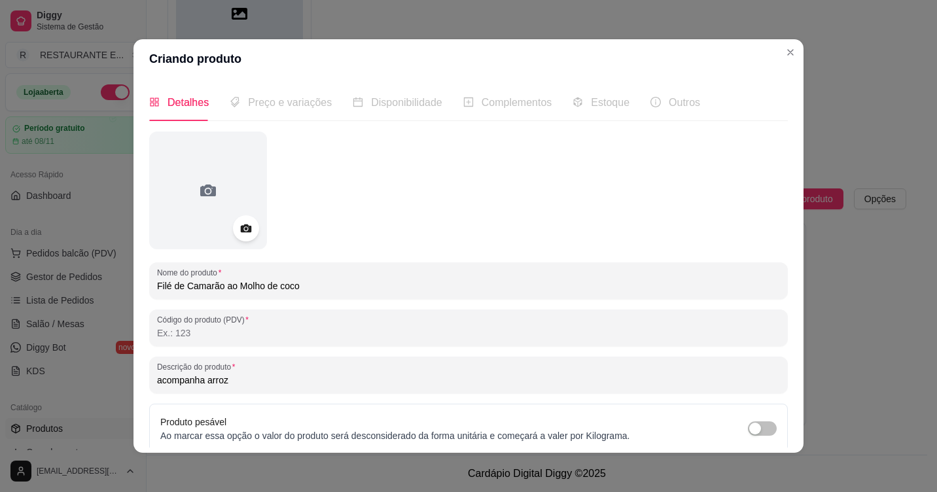
click at [207, 382] on input "acompanha arroz" at bounding box center [468, 380] width 623 height 13
click at [158, 384] on input "acompanha Arroz" at bounding box center [468, 380] width 623 height 13
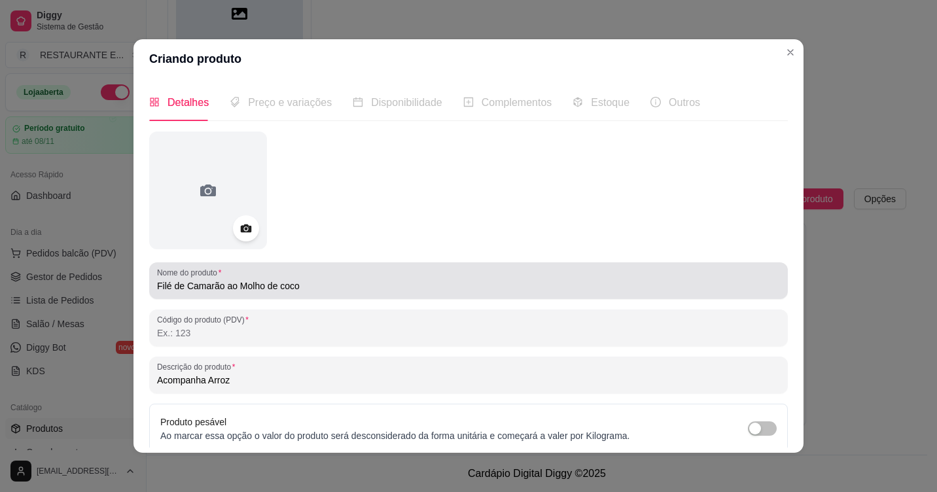
scroll to position [114, 0]
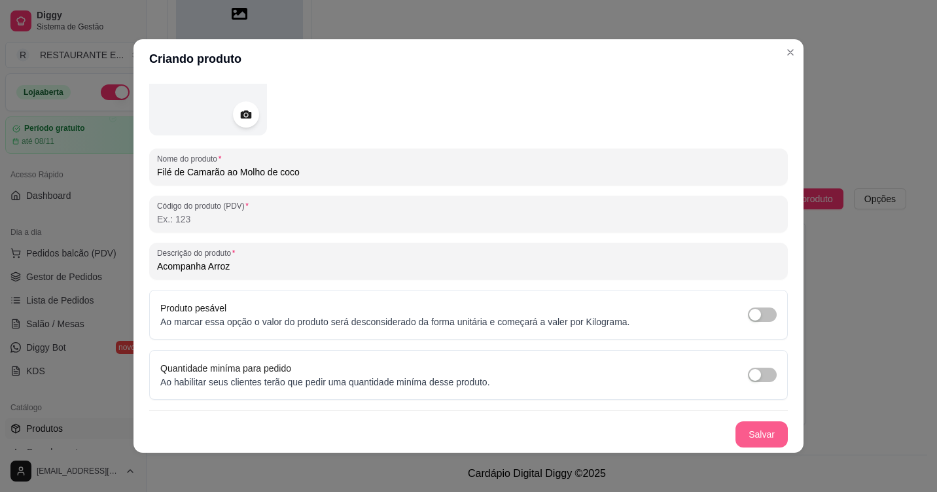
type input "Acompanha Arroz"
click at [752, 434] on button "Salvar" at bounding box center [761, 434] width 52 height 26
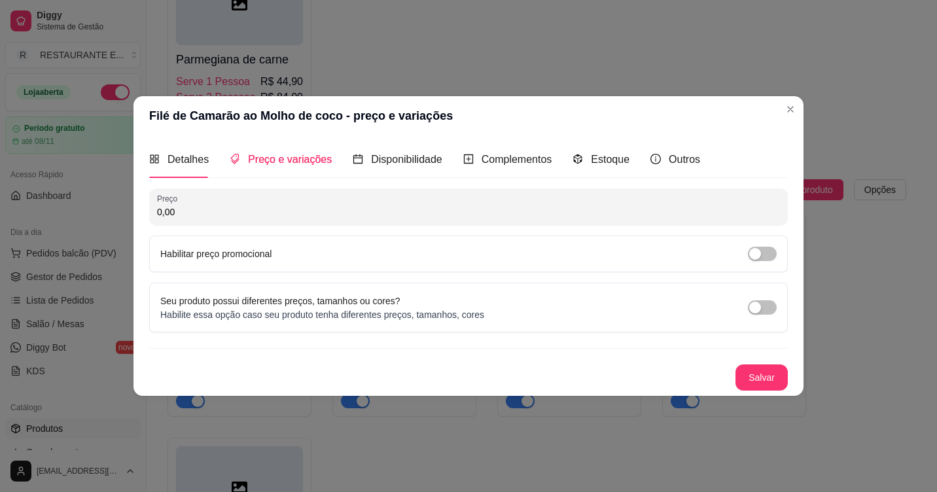
scroll to position [0, 0]
click at [763, 313] on span "button" at bounding box center [762, 307] width 29 height 14
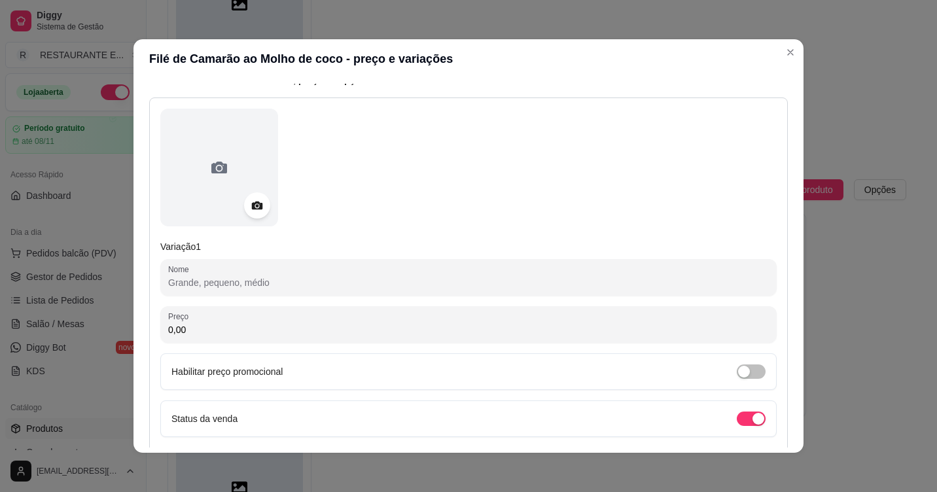
scroll to position [131, 0]
click at [279, 282] on input "Nome" at bounding box center [468, 281] width 601 height 13
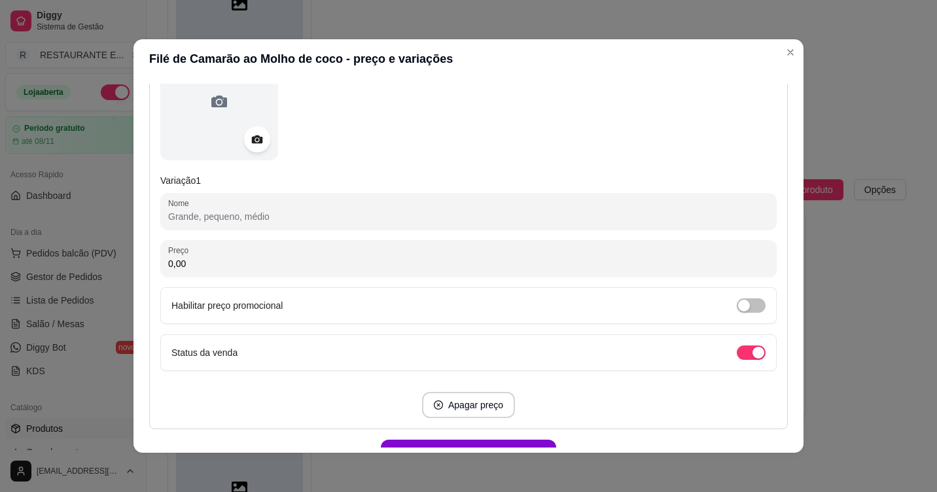
scroll to position [196, 0]
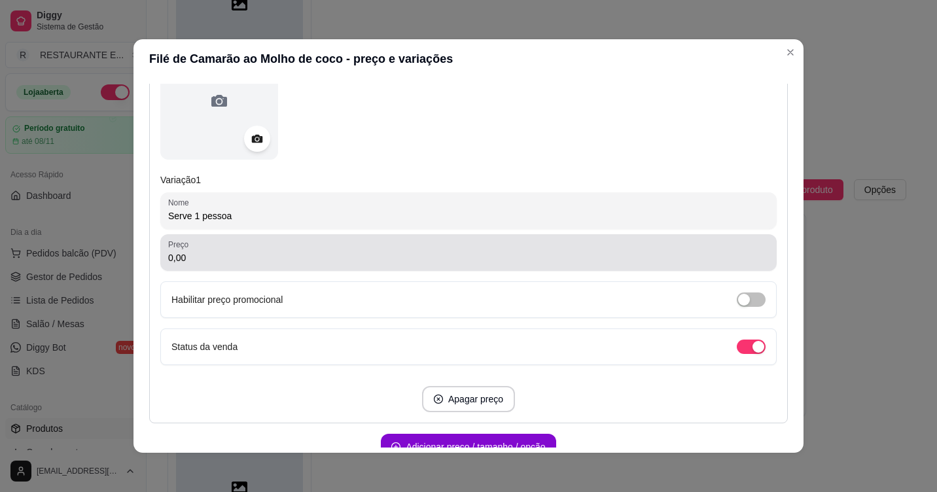
type input "Serve 1 pessoa"
click at [268, 257] on input "0,00" at bounding box center [468, 257] width 601 height 13
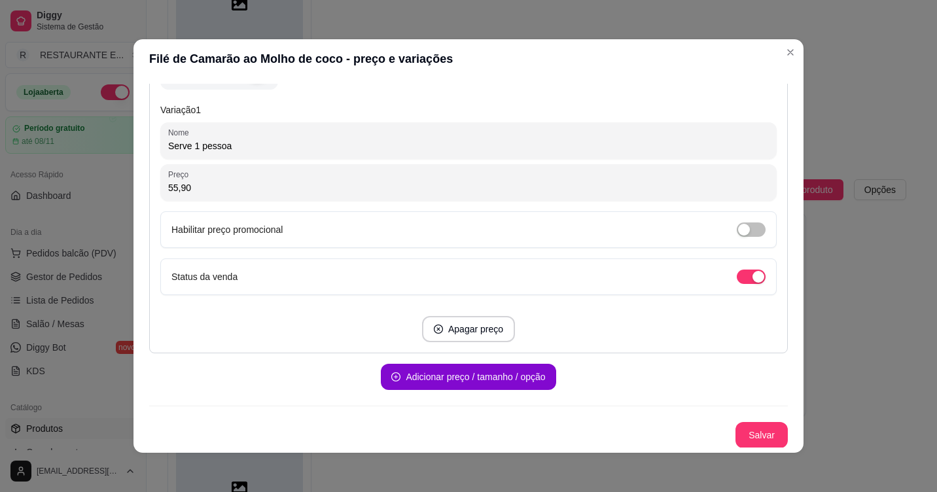
scroll to position [267, 0]
type input "55,90"
click at [455, 381] on button "Adicionar preço / tamanho / opção" at bounding box center [468, 376] width 175 height 26
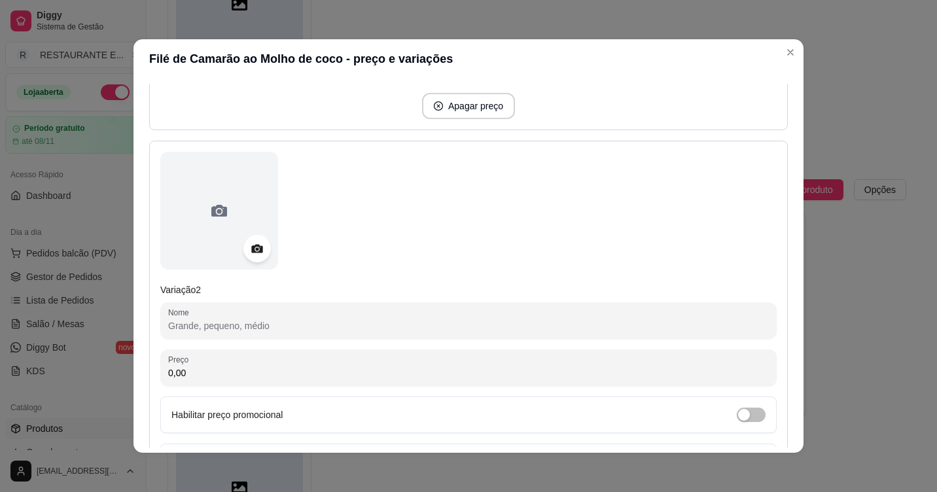
scroll to position [529, 0]
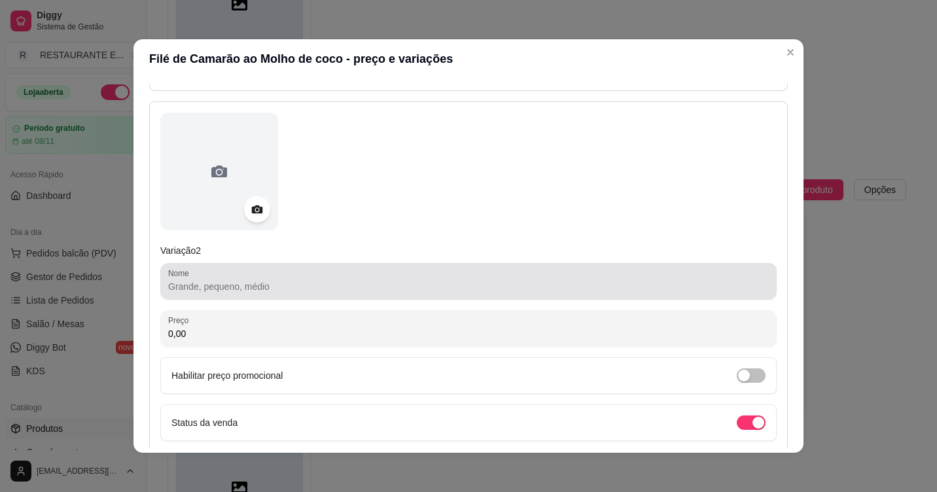
click at [246, 292] on input "Nome" at bounding box center [468, 286] width 601 height 13
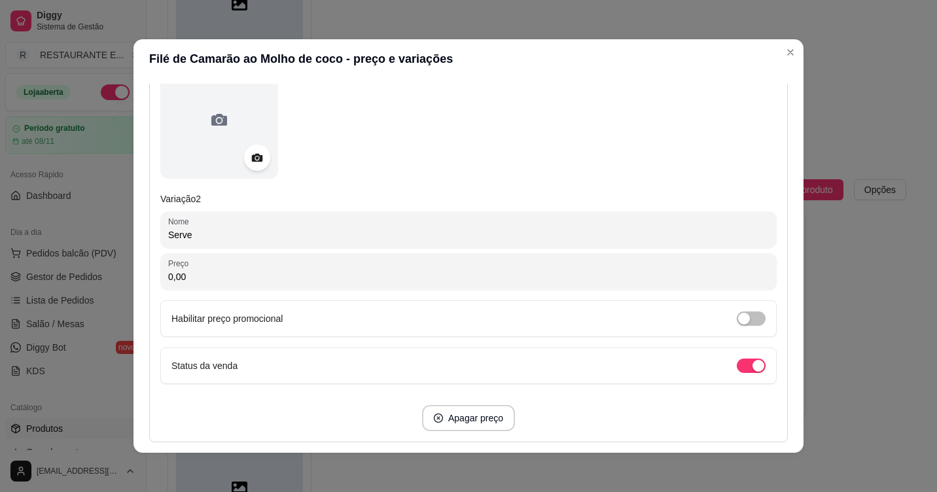
scroll to position [660, 0]
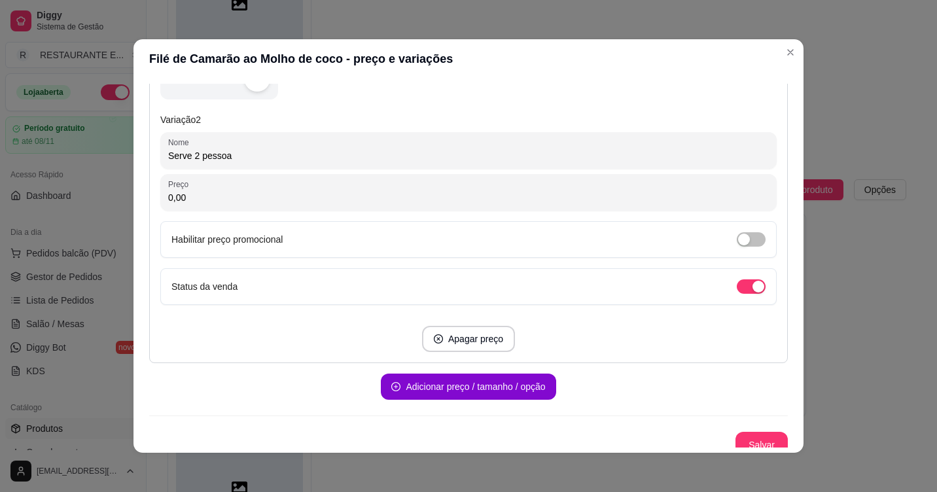
type input "Serve 2 pessoa"
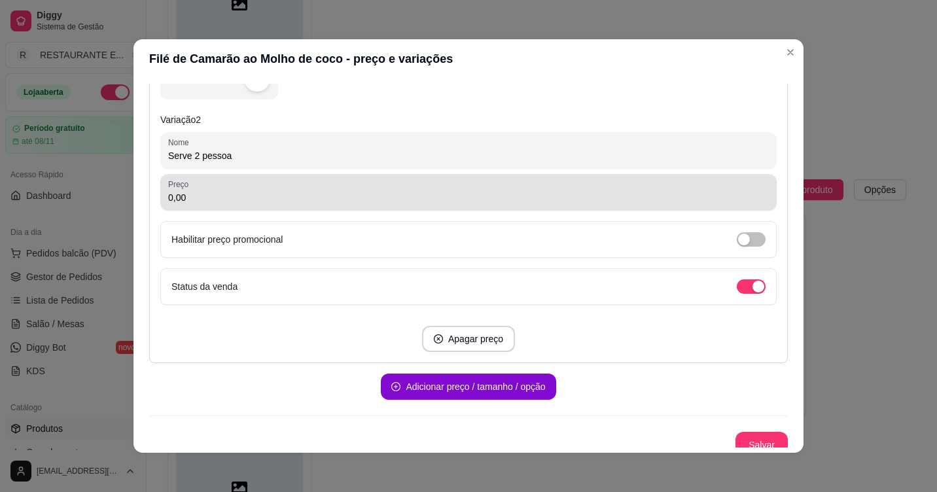
click at [247, 208] on div "Preço 0,00" at bounding box center [468, 192] width 616 height 37
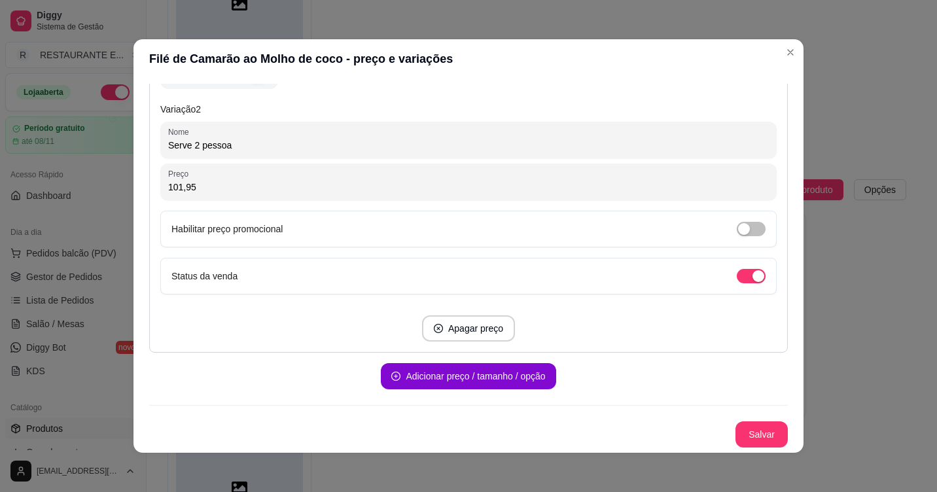
scroll to position [3, 0]
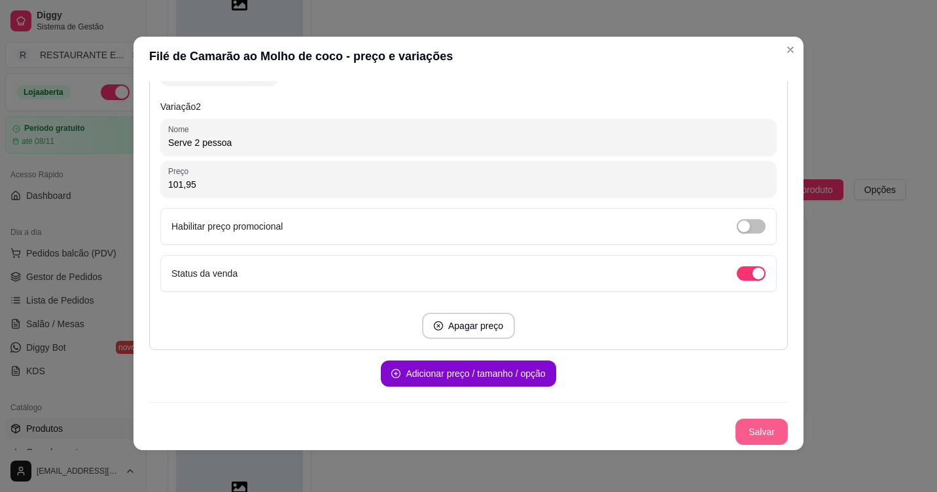
type input "101,95"
click at [752, 434] on button "Salvar" at bounding box center [761, 432] width 52 height 26
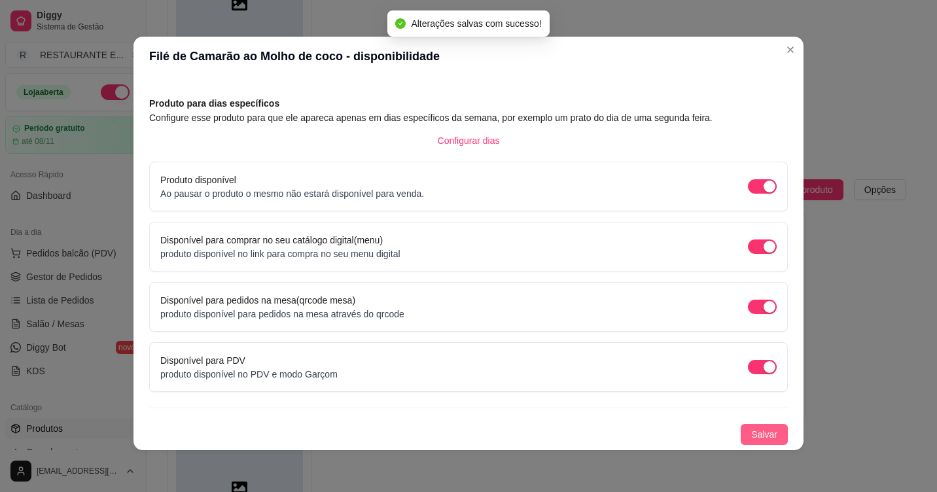
click at [756, 434] on span "Salvar" at bounding box center [764, 434] width 26 height 14
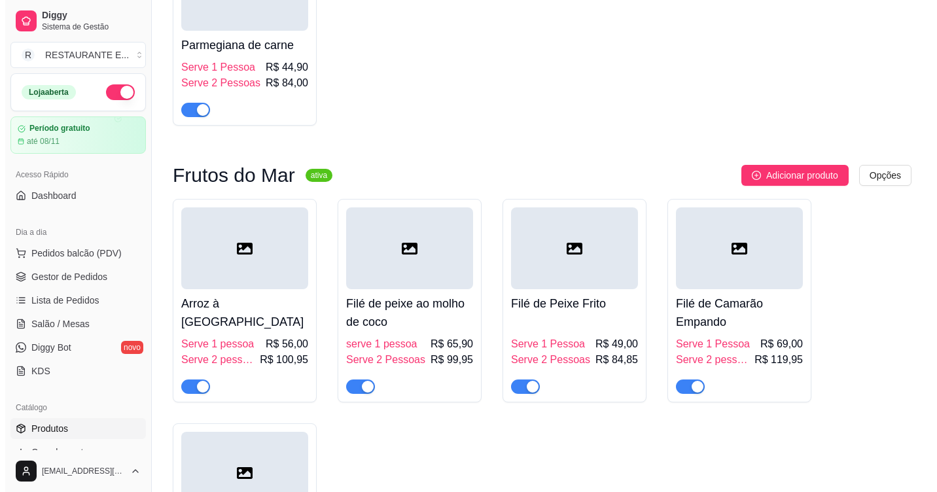
scroll to position [2898, 0]
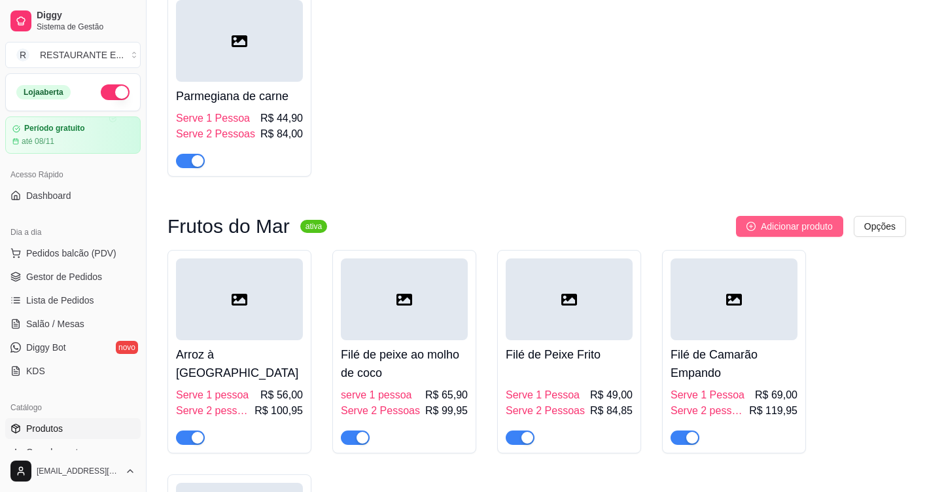
click at [816, 234] on span "Adicionar produto" at bounding box center [797, 226] width 72 height 14
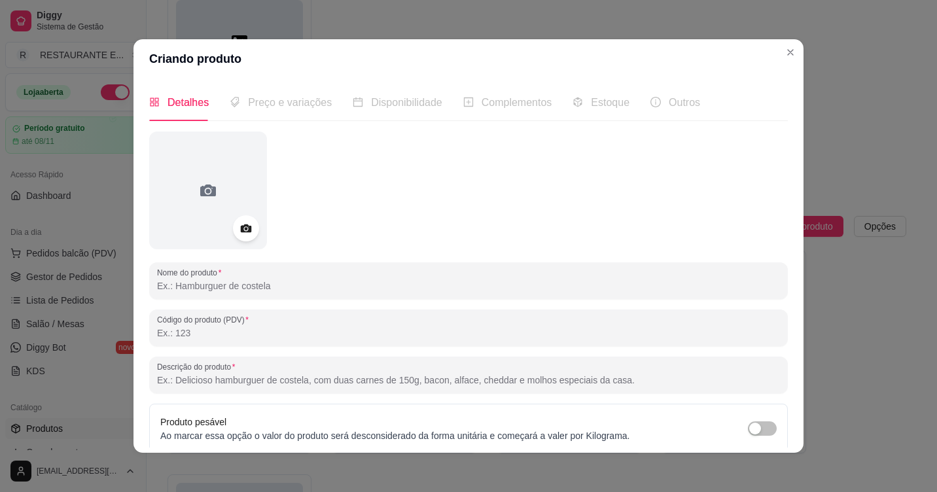
click at [203, 291] on input "Nome do produto" at bounding box center [468, 285] width 623 height 13
click at [275, 287] on input "Filé de camarão ao Molho de coco" at bounding box center [468, 285] width 623 height 13
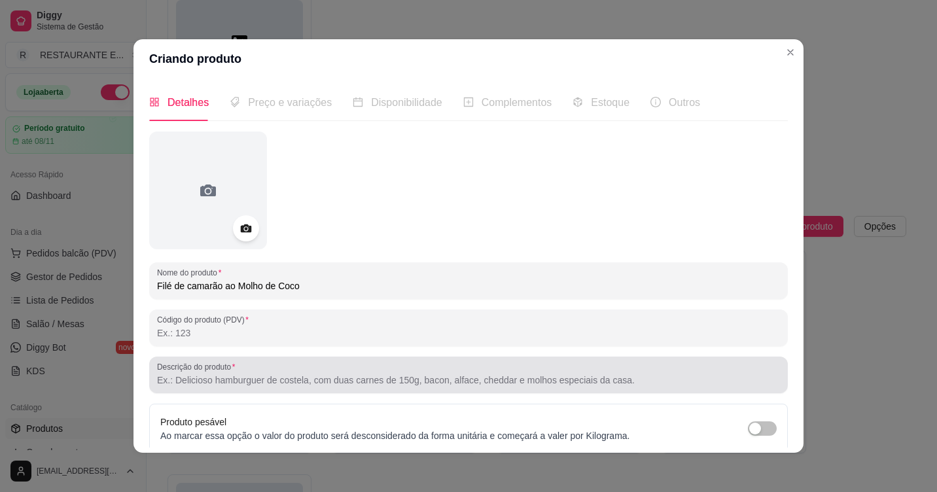
click at [235, 377] on input "Descrição do produto" at bounding box center [468, 380] width 623 height 13
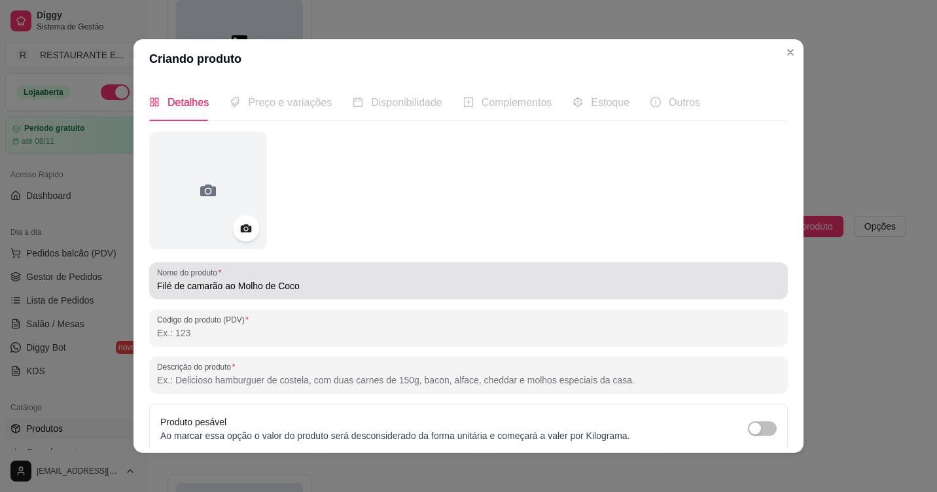
click at [315, 284] on input "Filé de camarão ao Molho de Coco" at bounding box center [468, 285] width 623 height 13
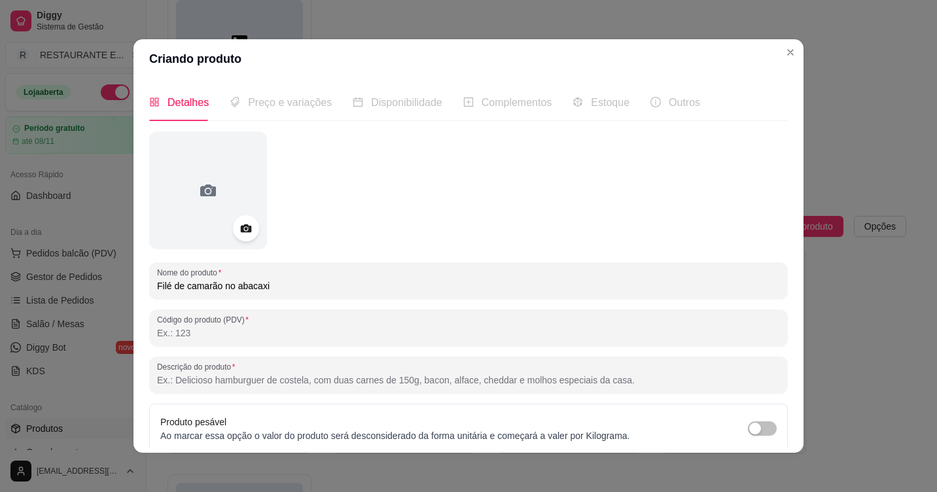
click at [235, 289] on input "Filé de camarão no abacaxi" at bounding box center [468, 285] width 623 height 13
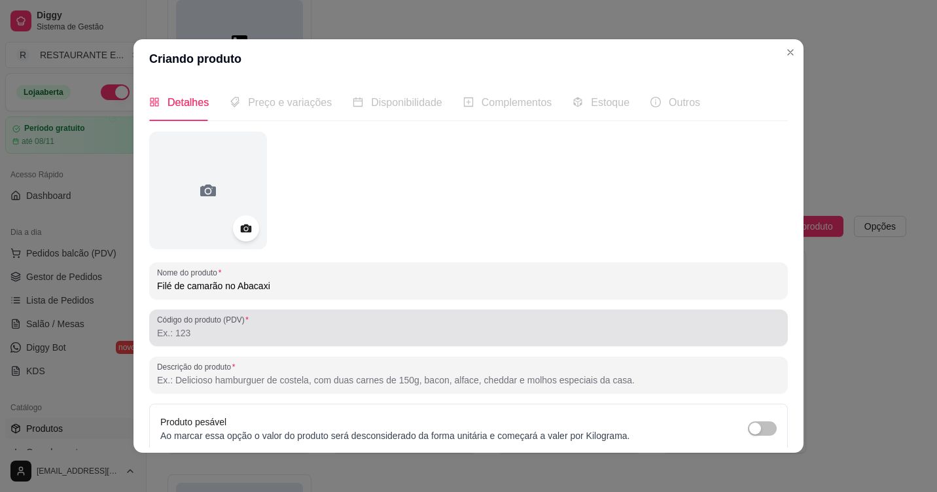
type input "Filé de camarão no Abacaxi"
click at [205, 328] on input "Código do produto (PDV)" at bounding box center [468, 333] width 623 height 13
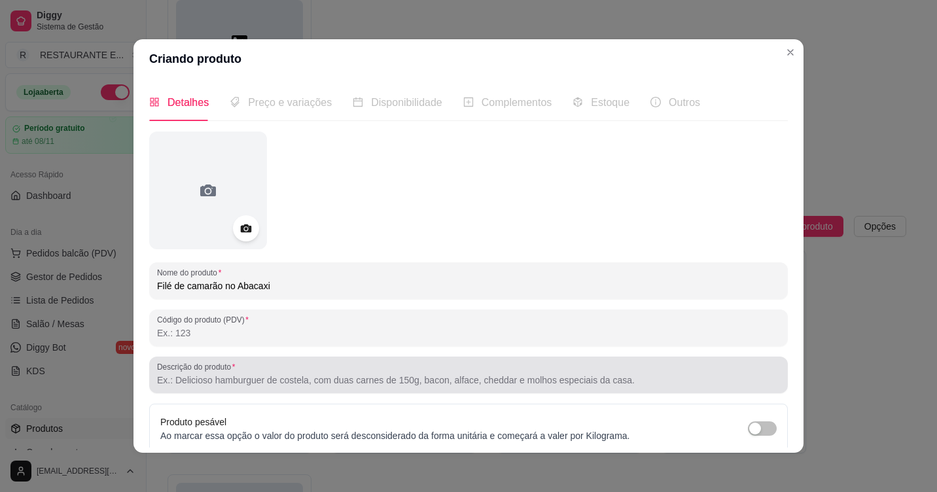
click at [212, 381] on input "Descrição do produto" at bounding box center [468, 380] width 623 height 13
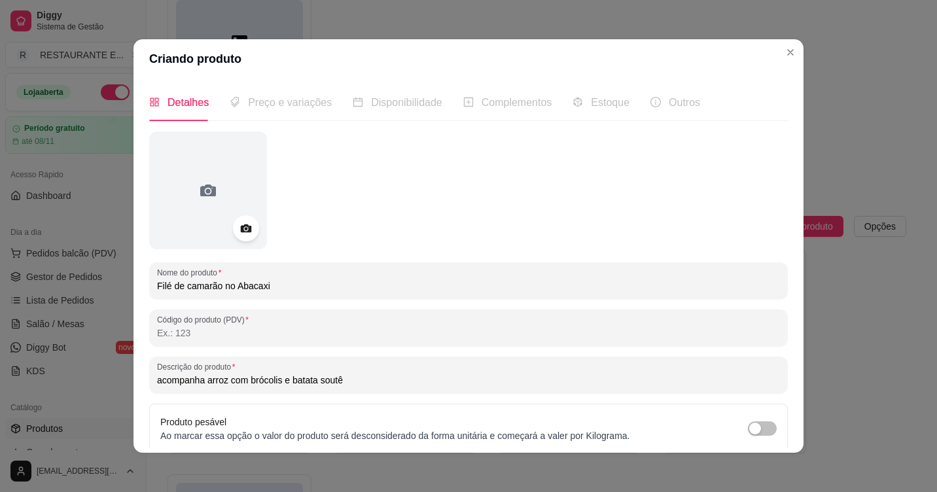
click at [158, 380] on input "acompanha arroz com brócolis e batata soutê" at bounding box center [468, 380] width 623 height 13
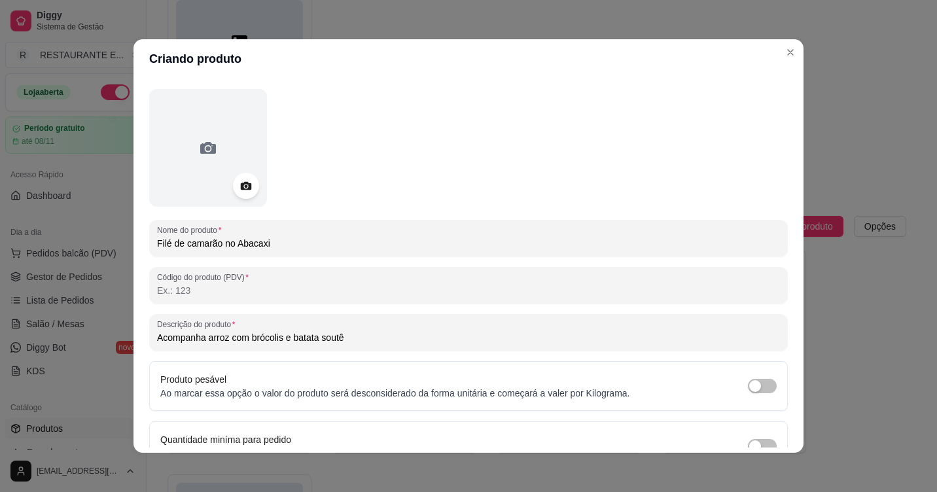
scroll to position [65, 0]
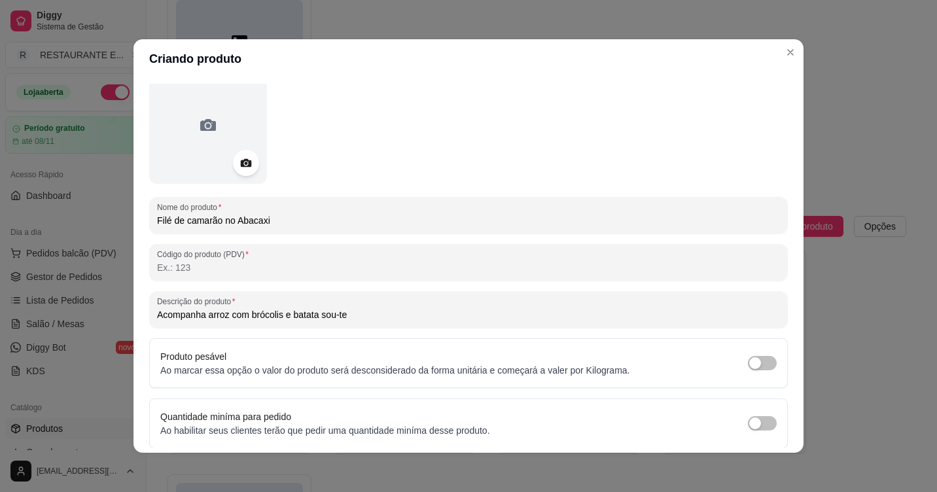
drag, startPoint x: 330, startPoint y: 315, endPoint x: 363, endPoint y: 316, distance: 33.4
click at [363, 316] on input "Acompanha arroz com brócolis e batata sou-te" at bounding box center [468, 314] width 623 height 13
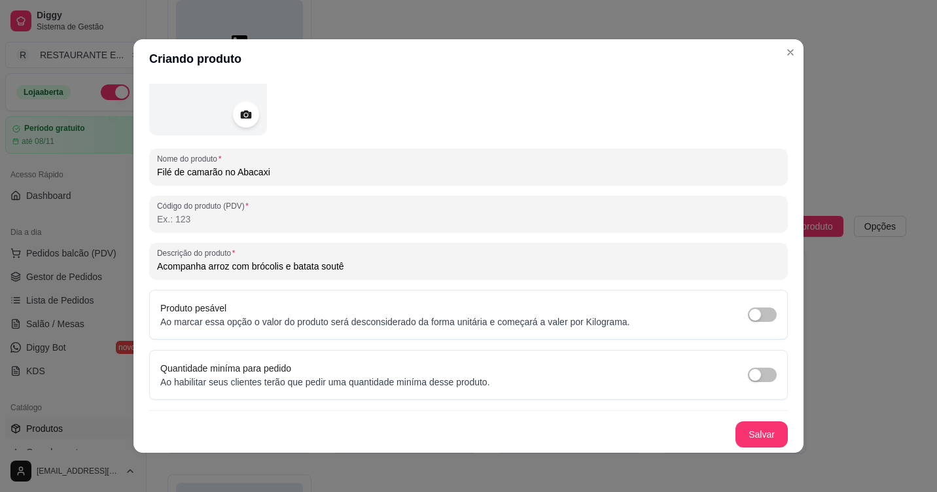
scroll to position [3, 0]
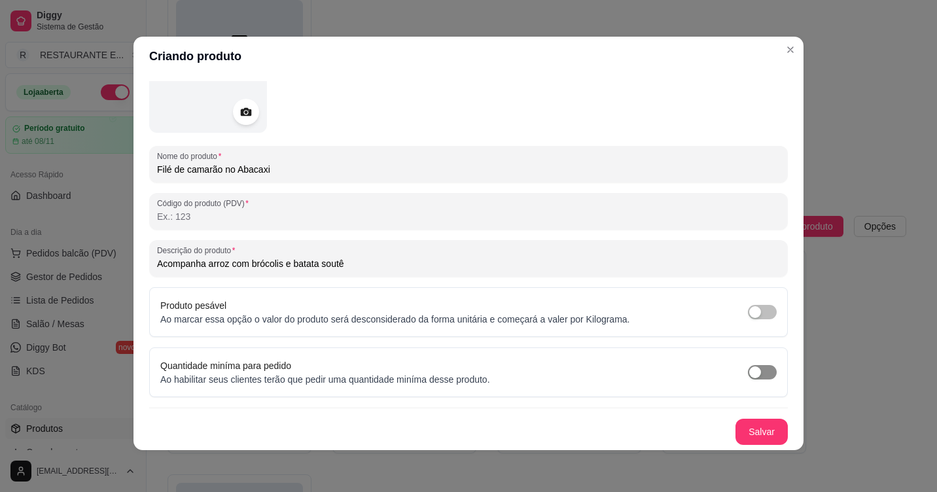
type input "Acompanha arroz com brócolis e batata soutê"
click at [752, 372] on span "button" at bounding box center [762, 372] width 29 height 14
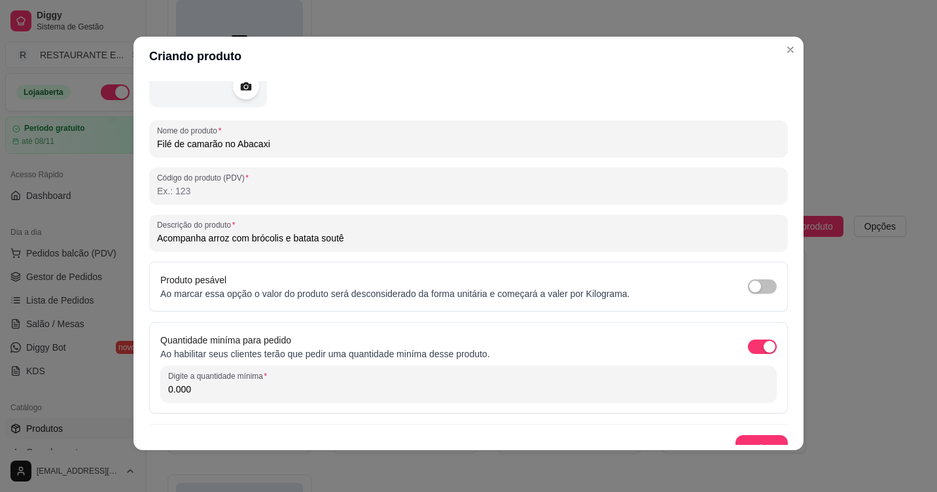
scroll to position [156, 0]
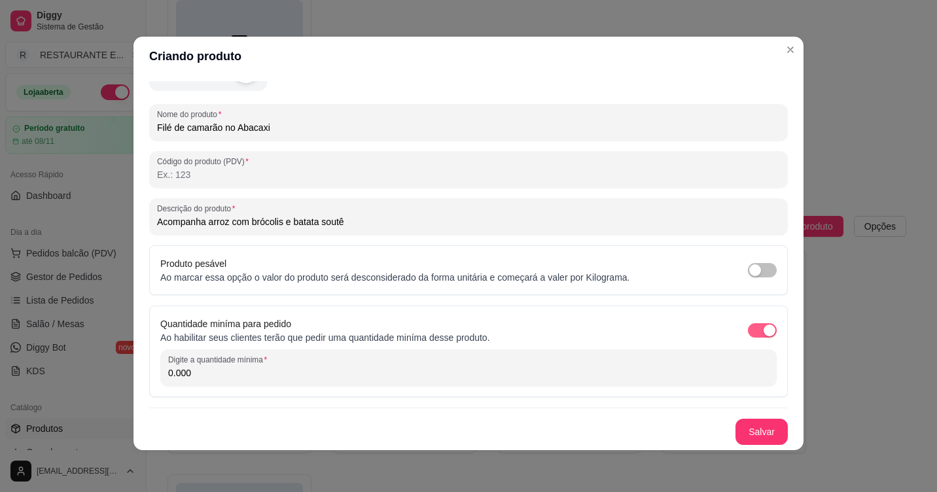
click at [748, 332] on span "button" at bounding box center [762, 330] width 29 height 14
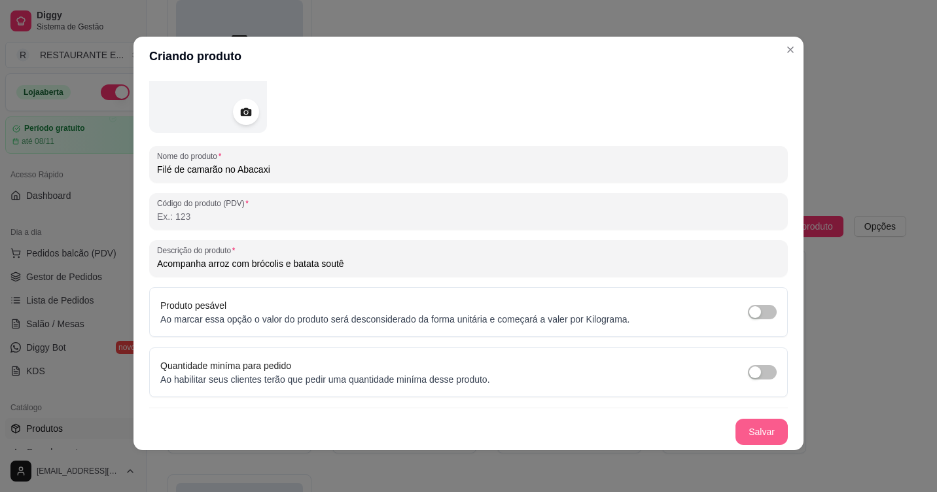
click at [751, 435] on button "Salvar" at bounding box center [761, 432] width 52 height 26
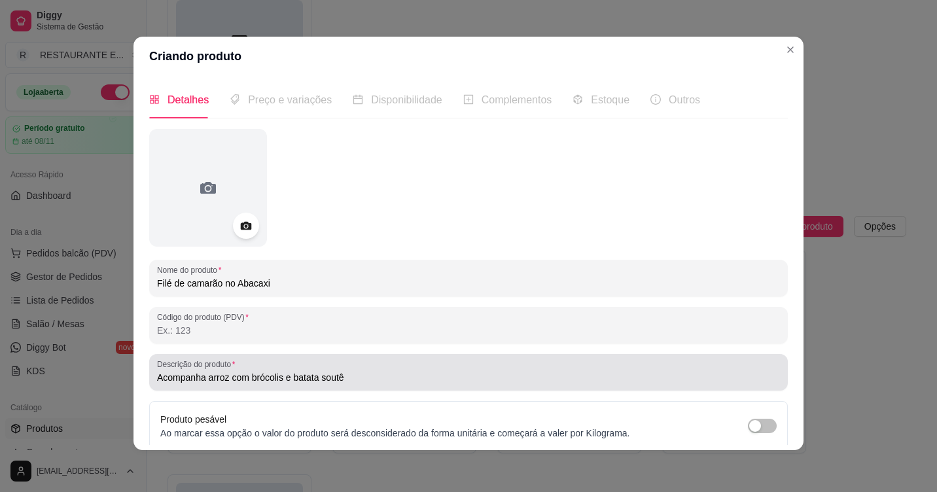
scroll to position [0, 0]
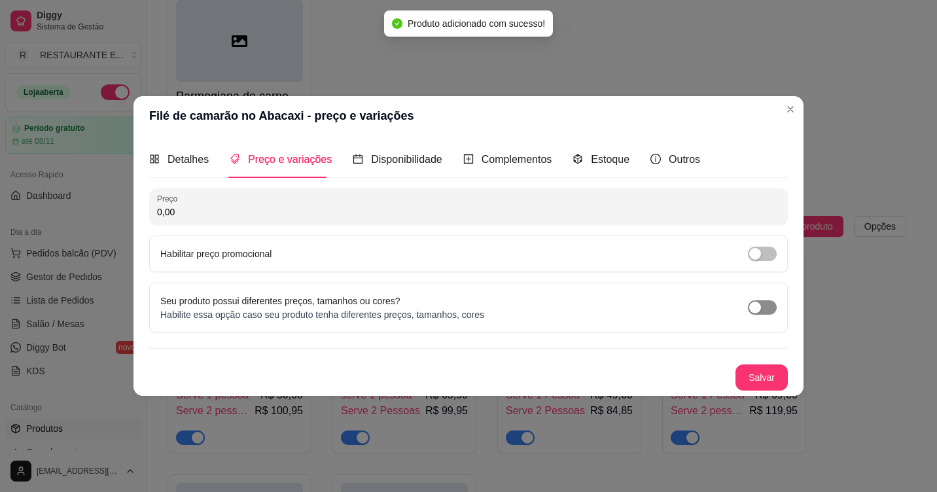
click at [761, 305] on button "button" at bounding box center [762, 307] width 29 height 14
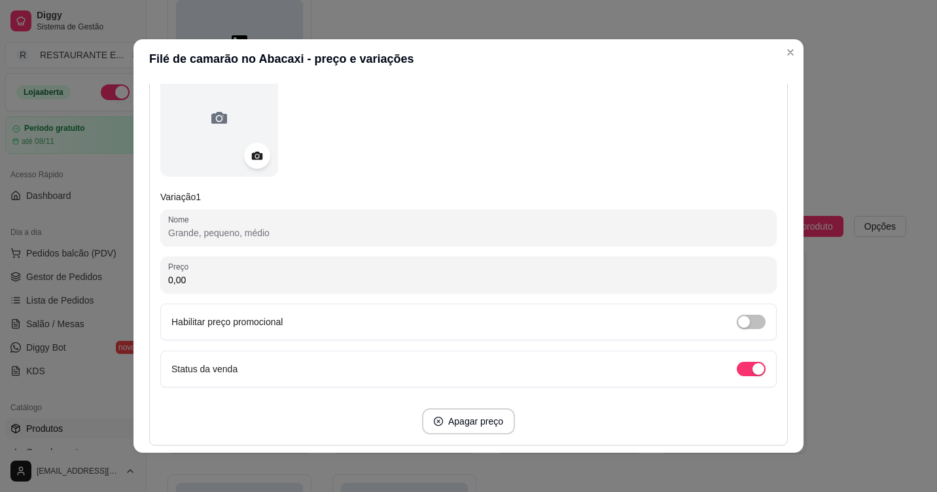
scroll to position [196, 0]
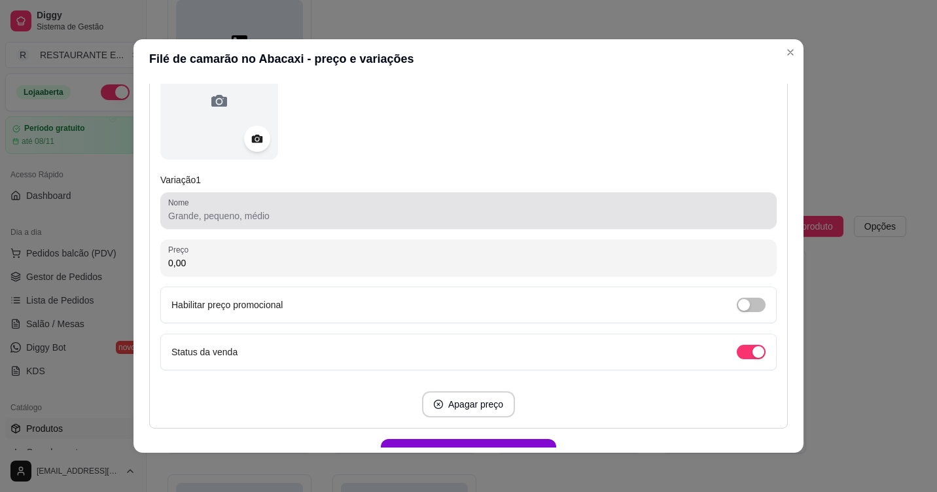
click at [251, 220] on input "Nome" at bounding box center [468, 215] width 601 height 13
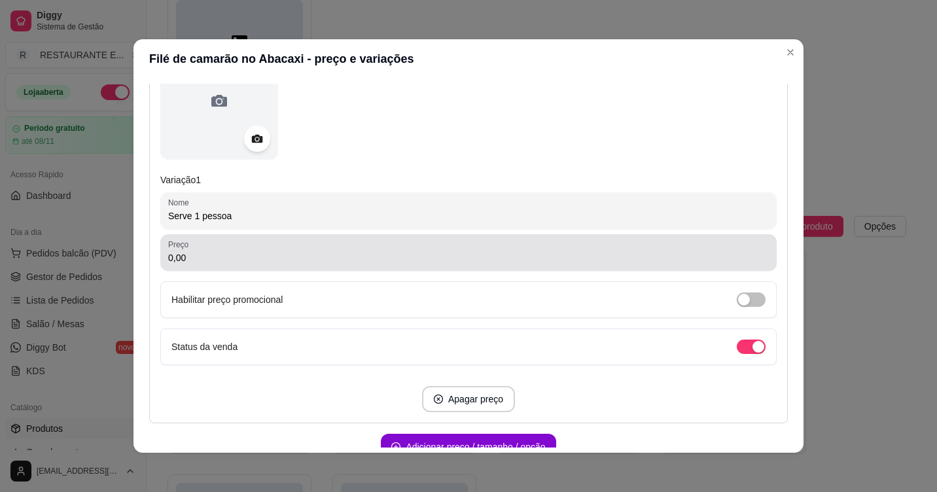
type input "Serve 1 pessoa"
click at [215, 264] on input "0,00" at bounding box center [468, 257] width 601 height 13
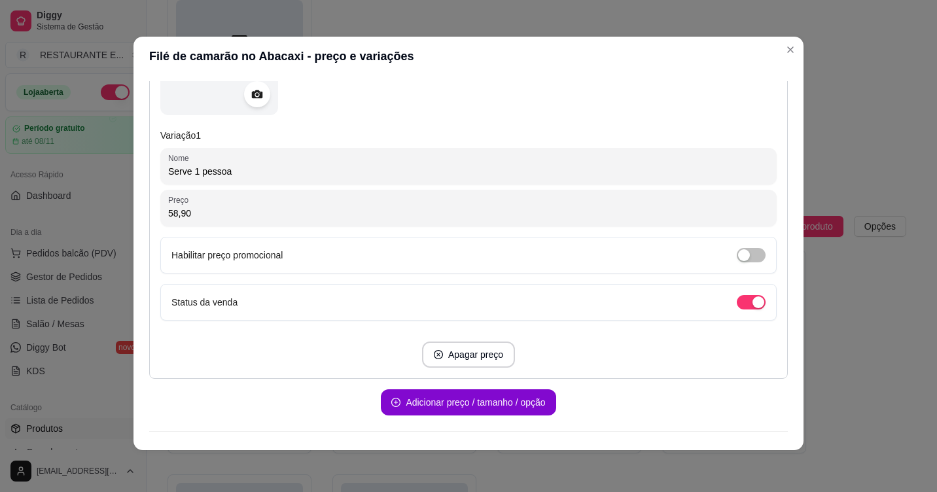
scroll to position [267, 0]
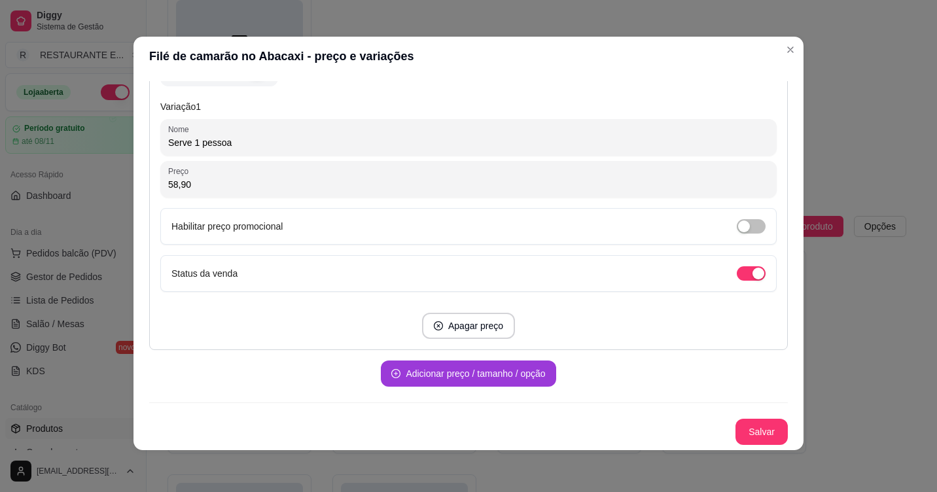
type input "58,90"
click at [465, 378] on button "Adicionar preço / tamanho / opção" at bounding box center [468, 374] width 175 height 26
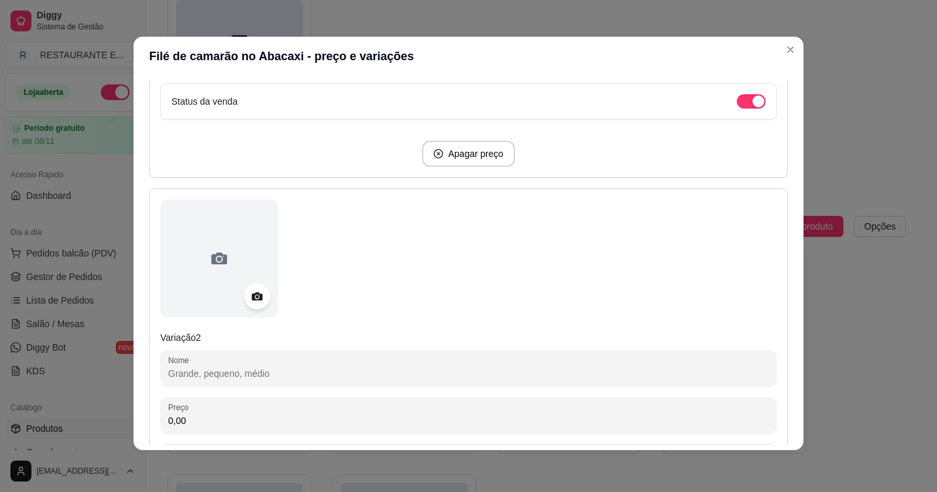
scroll to position [529, 0]
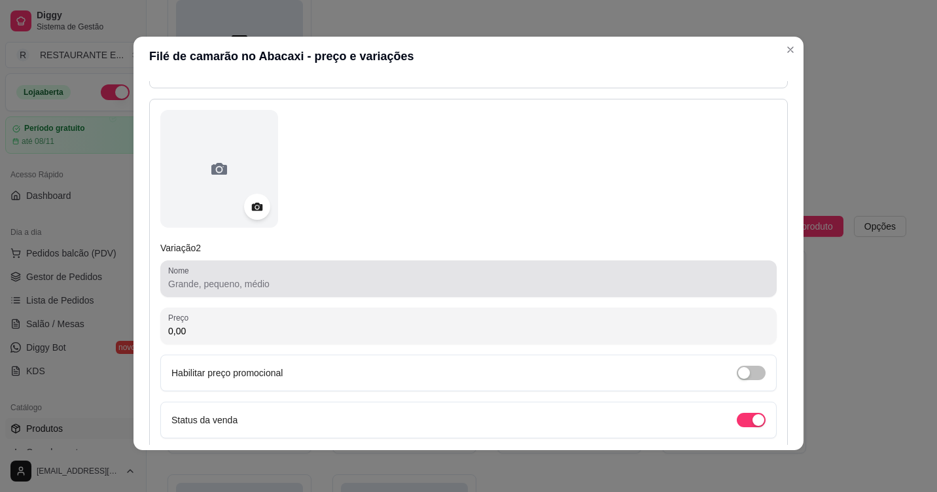
click at [256, 287] on input "Nome" at bounding box center [468, 283] width 601 height 13
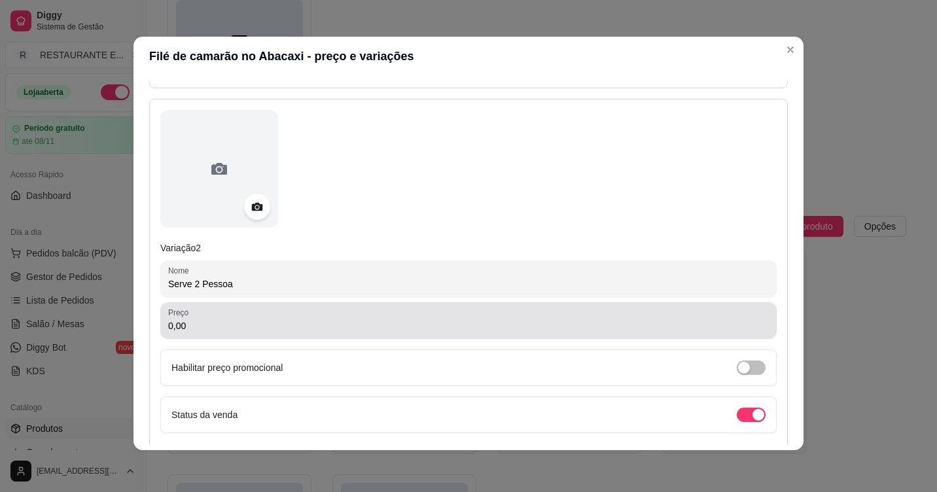
type input "Serve 2 Pessoa"
click at [230, 329] on input "0,00" at bounding box center [468, 325] width 601 height 13
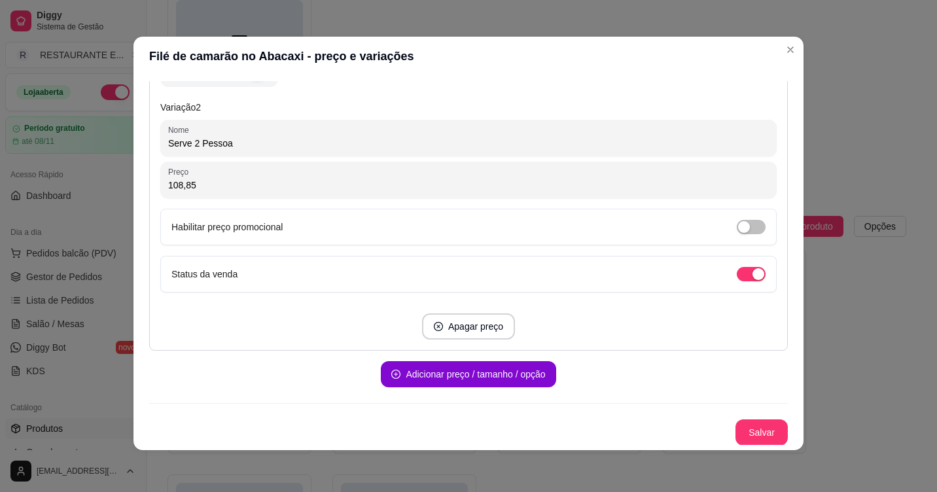
scroll to position [670, 0]
type input "108,85"
click at [747, 433] on button "Salvar" at bounding box center [761, 432] width 52 height 26
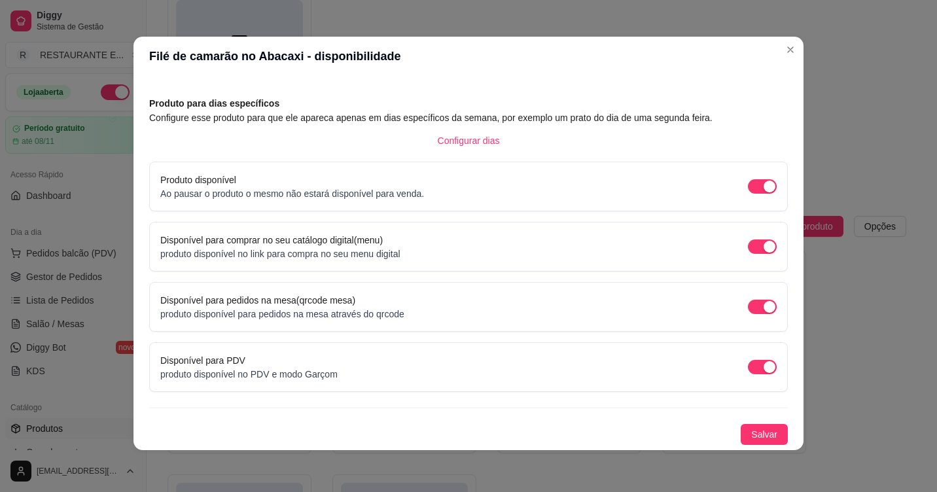
scroll to position [46, 0]
click at [756, 431] on span "Salvar" at bounding box center [764, 434] width 26 height 14
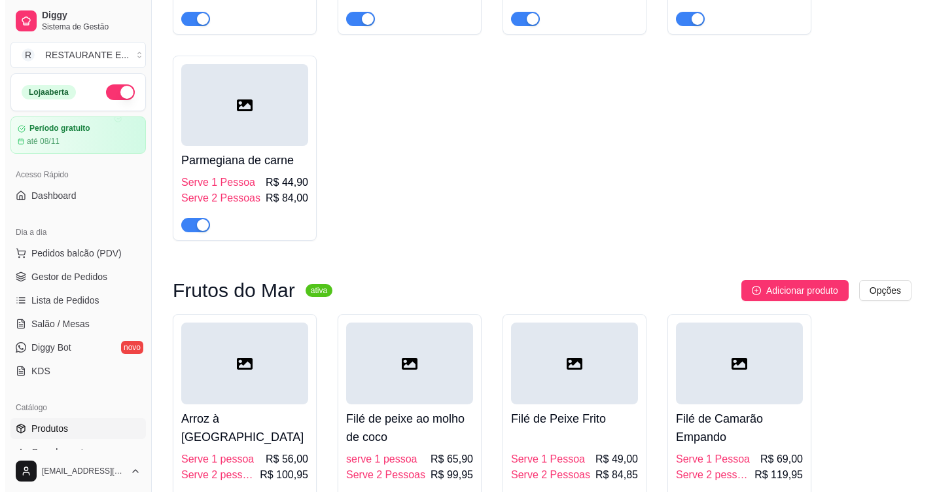
scroll to position [2833, 0]
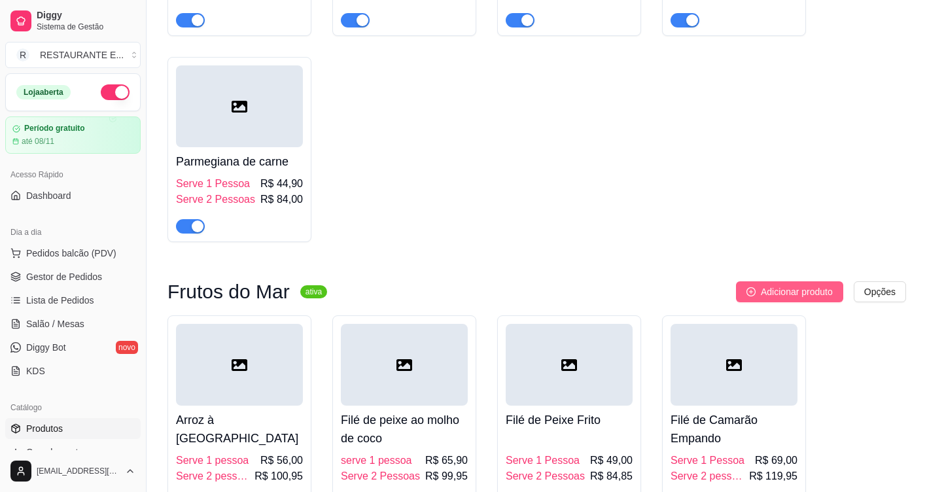
click at [813, 299] on span "Adicionar produto" at bounding box center [797, 292] width 72 height 14
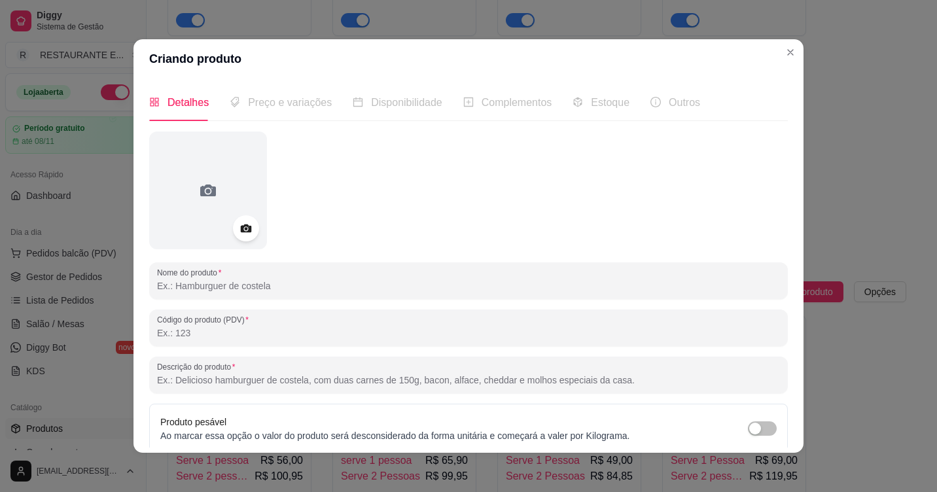
drag, startPoint x: 192, startPoint y: 287, endPoint x: 196, endPoint y: 280, distance: 8.5
click at [196, 280] on input "Nome do produto" at bounding box center [468, 285] width 623 height 13
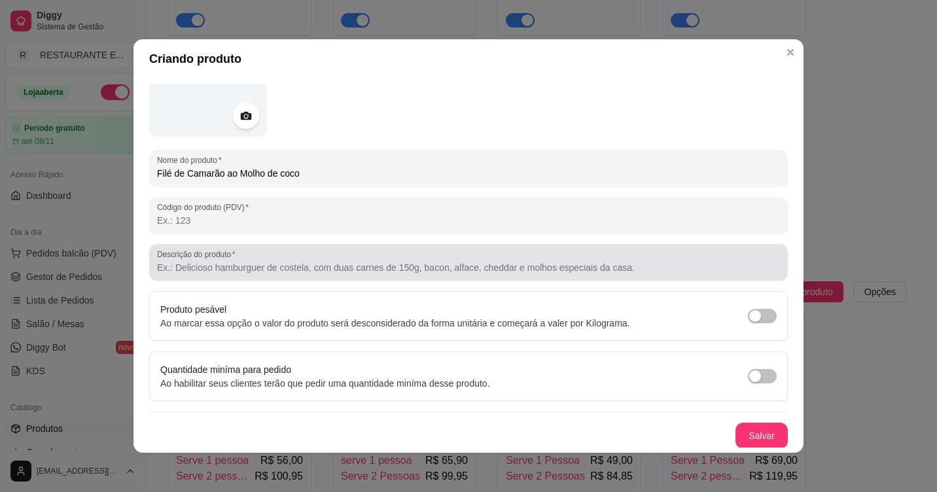
scroll to position [114, 0]
type input "Filé de Camarão ao Molho de coco"
click at [215, 270] on input "Descrição do produto" at bounding box center [468, 266] width 623 height 13
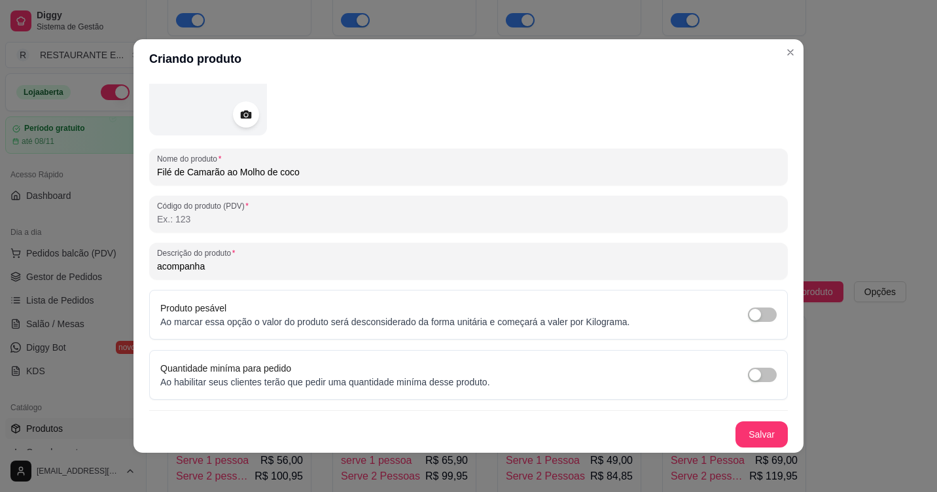
click at [157, 272] on input "acompanha" at bounding box center [468, 266] width 623 height 13
click at [208, 265] on input "Acompanha" at bounding box center [468, 266] width 623 height 13
click at [208, 268] on input "Acompanha arroz" at bounding box center [468, 266] width 623 height 13
type input "Acompanha Arroz"
click at [261, 267] on input "Acompanha Arroz" at bounding box center [468, 266] width 623 height 13
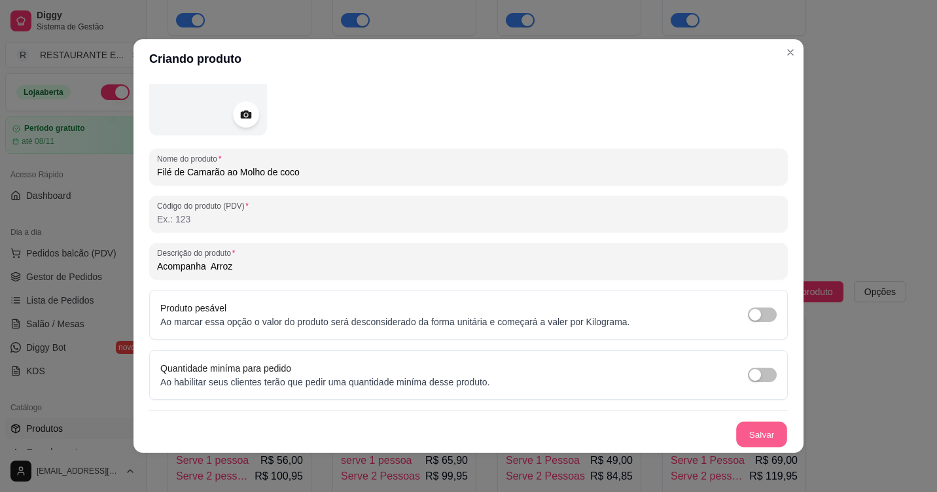
click at [754, 438] on button "Salvar" at bounding box center [761, 435] width 51 height 26
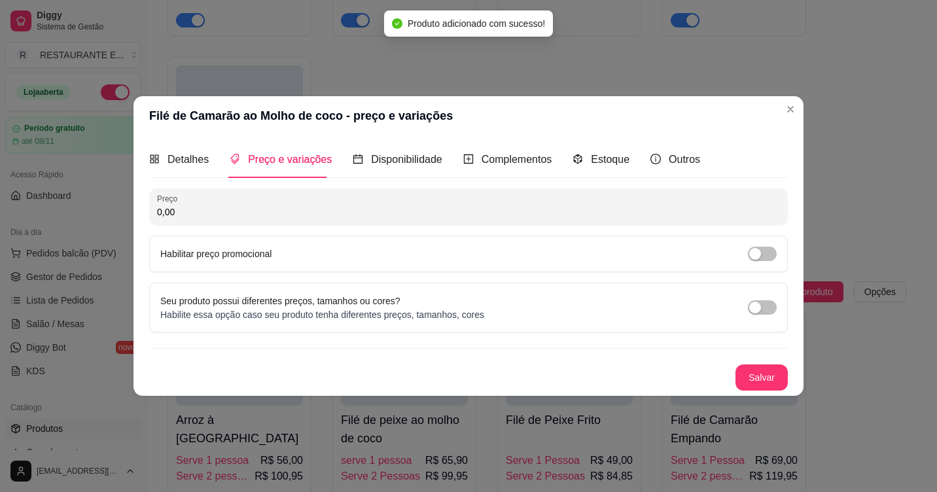
scroll to position [0, 0]
click at [771, 309] on span "button" at bounding box center [762, 307] width 29 height 14
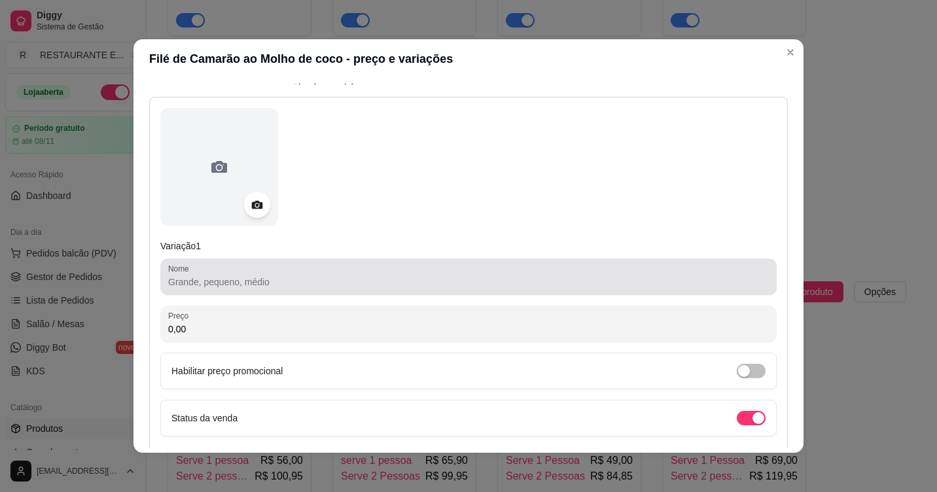
scroll to position [131, 0]
click at [211, 289] on div at bounding box center [468, 276] width 601 height 26
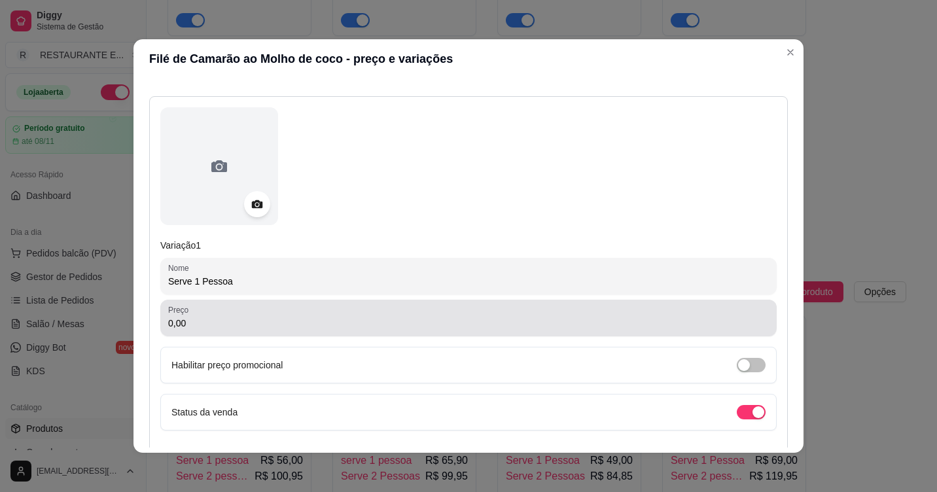
type input "Serve 1 Pessoa"
click at [210, 320] on input "0,00" at bounding box center [468, 323] width 601 height 13
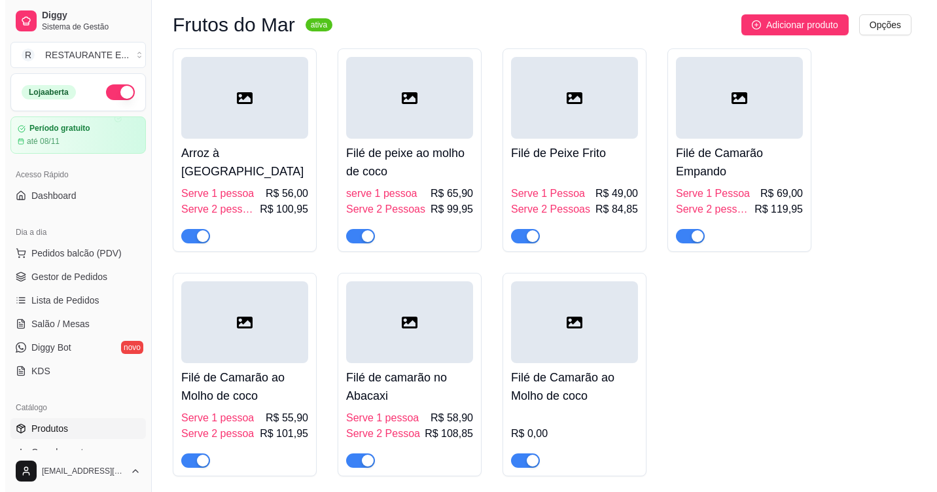
scroll to position [3160, 0]
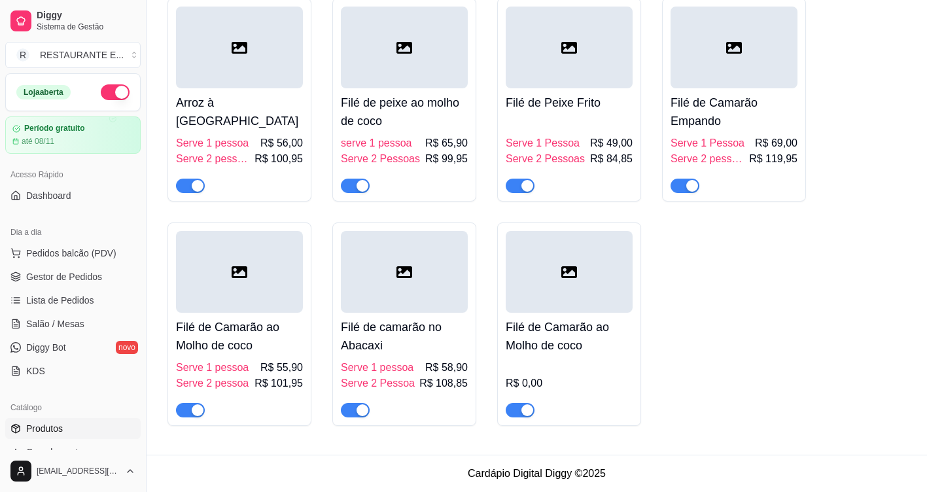
click at [585, 281] on div at bounding box center [569, 272] width 127 height 82
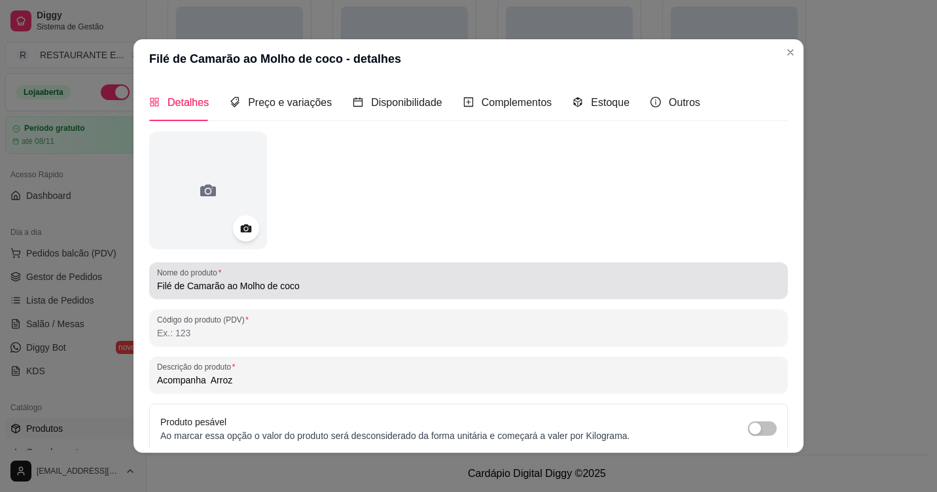
click at [326, 292] on input "Filé de Camarão ao Molho de coco" at bounding box center [468, 285] width 623 height 13
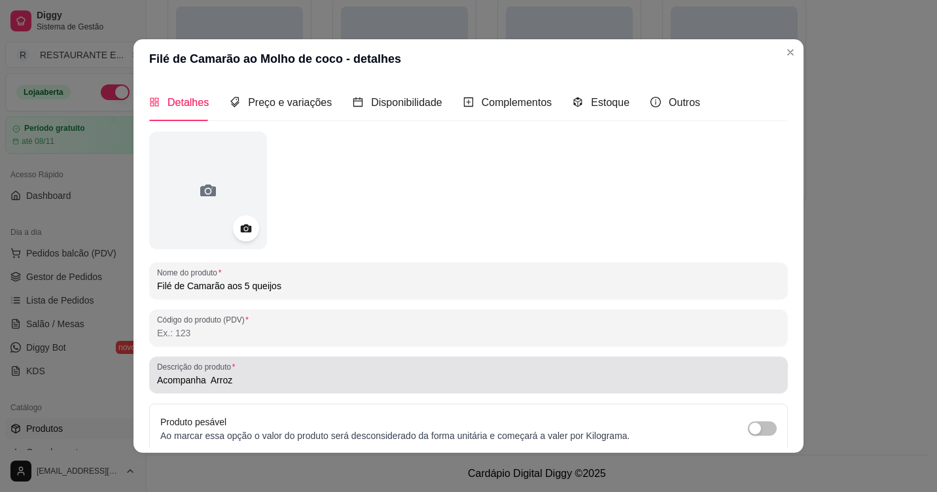
type input "Filé de Camarão aos 5 queijos"
click at [265, 387] on input "Acompanha Arroz" at bounding box center [468, 380] width 623 height 13
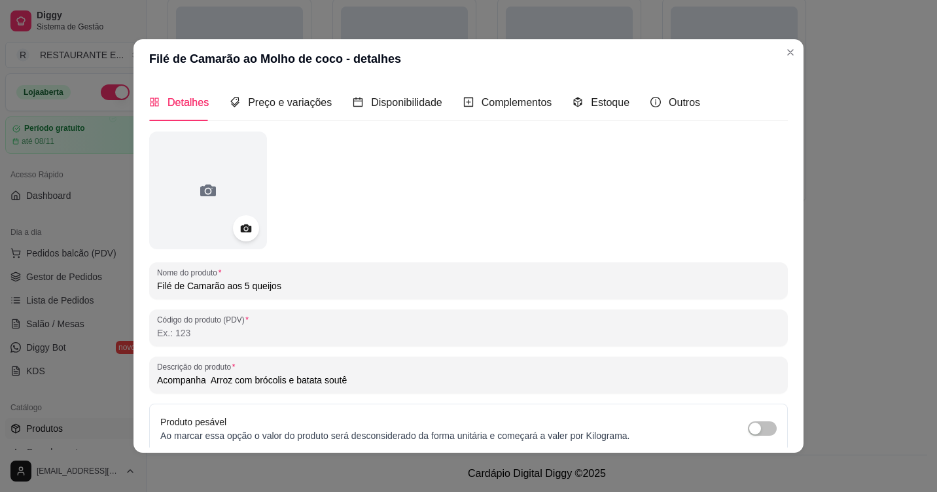
click at [299, 379] on input "Acompanha Arroz com brócolis e batata soutê" at bounding box center [468, 380] width 623 height 13
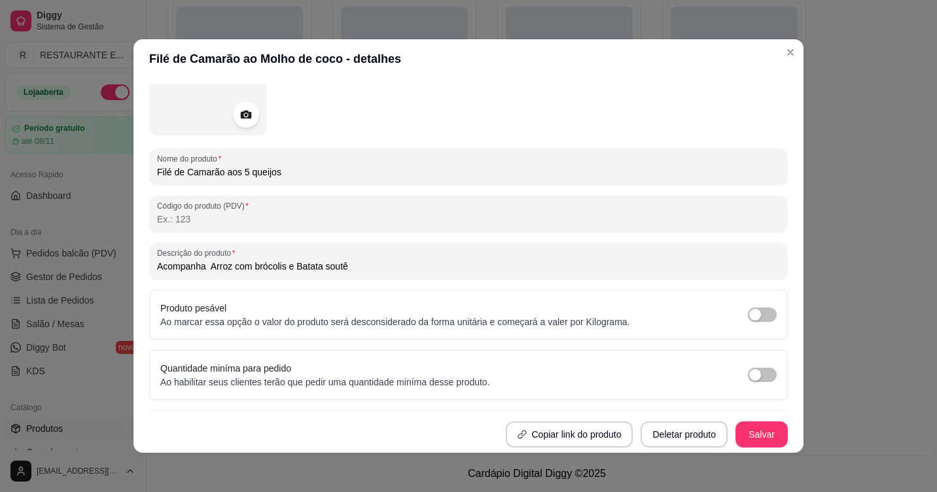
scroll to position [3, 0]
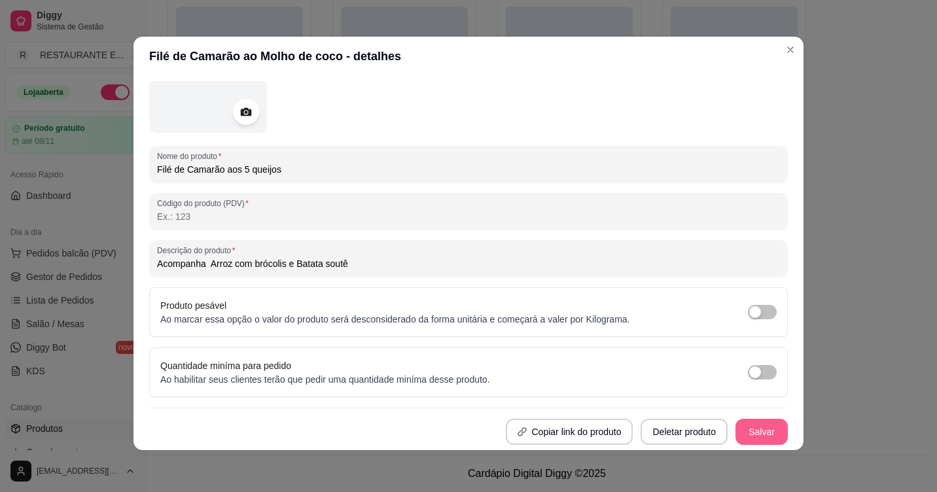
type input "Acompanha Arroz com brócolis e Batata soutê"
click at [736, 436] on button "Salvar" at bounding box center [761, 432] width 51 height 26
click at [746, 434] on button "Salvar" at bounding box center [761, 432] width 52 height 26
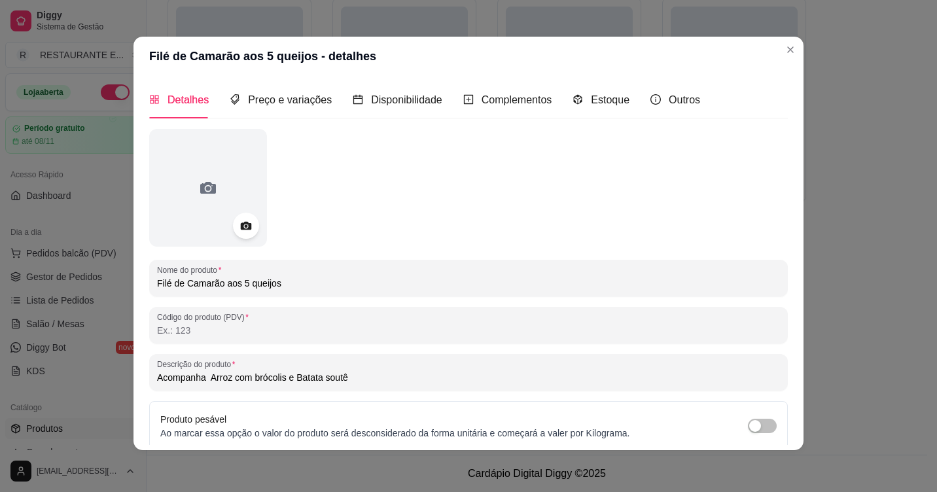
scroll to position [0, 0]
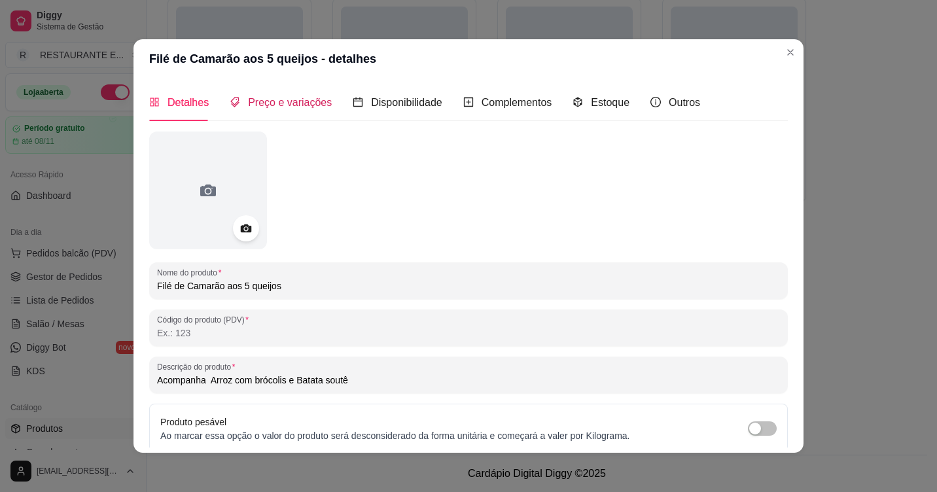
click at [300, 104] on span "Preço e variações" at bounding box center [290, 102] width 84 height 11
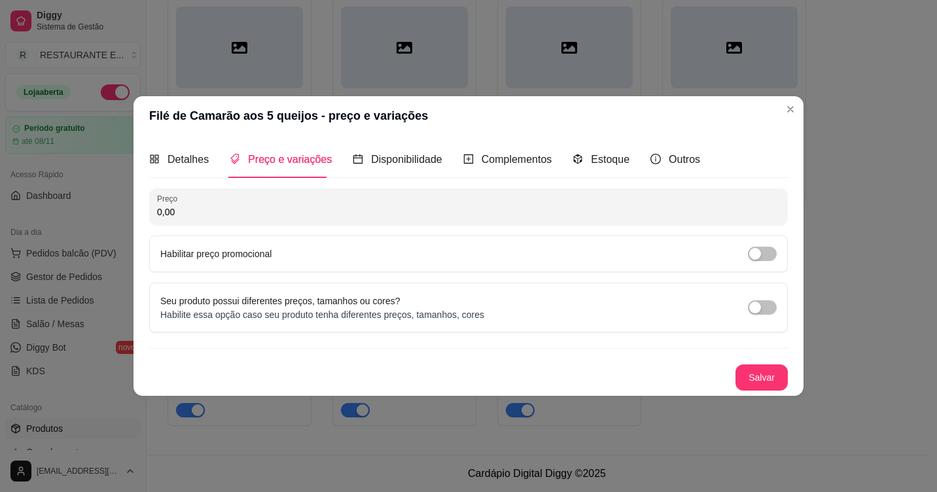
click at [223, 208] on input "0,00" at bounding box center [468, 211] width 623 height 13
click at [765, 310] on span "button" at bounding box center [762, 307] width 29 height 14
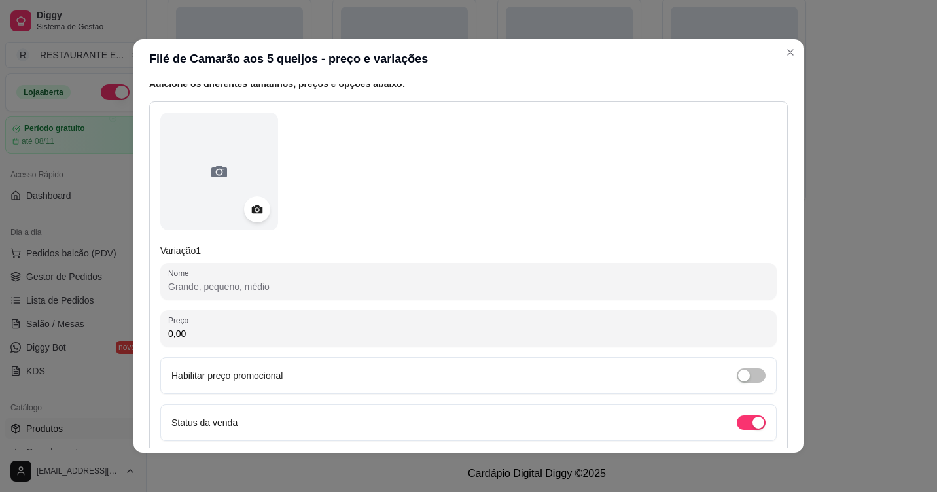
scroll to position [131, 0]
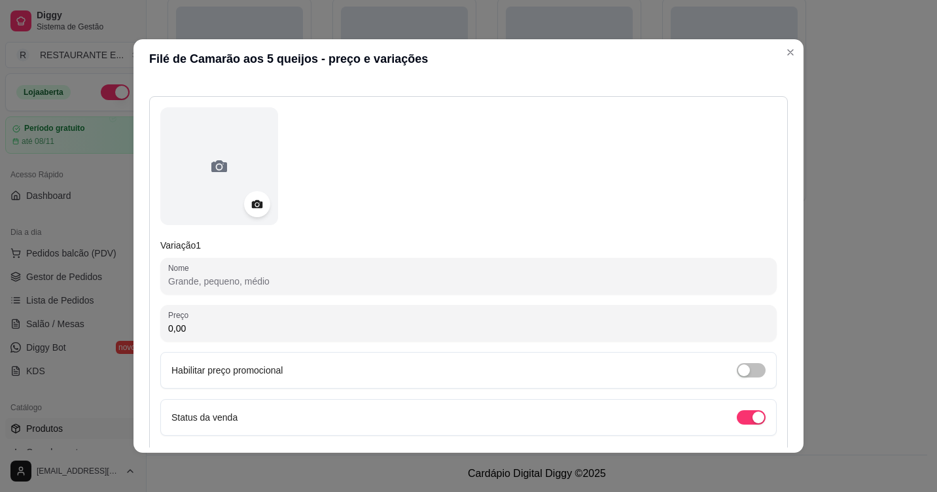
click at [239, 285] on input "Nome" at bounding box center [468, 281] width 601 height 13
type input "Serve 1 Pessoa"
click at [230, 316] on div "0,00" at bounding box center [468, 318] width 601 height 26
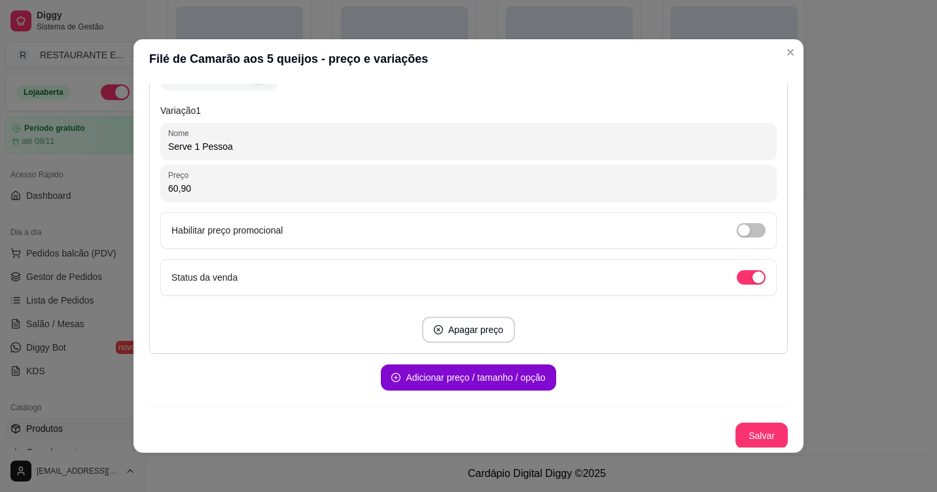
scroll to position [267, 0]
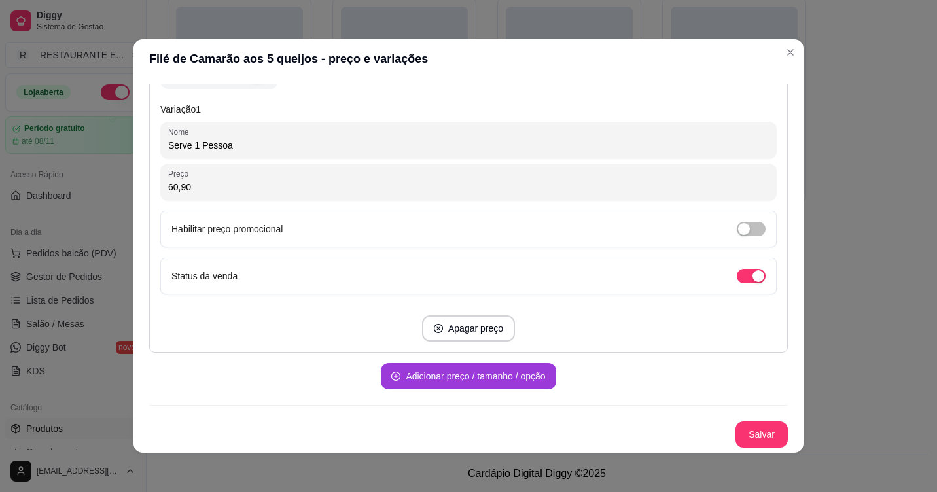
type input "60,90"
click at [469, 382] on button "Adicionar preço / tamanho / opção" at bounding box center [468, 376] width 175 height 26
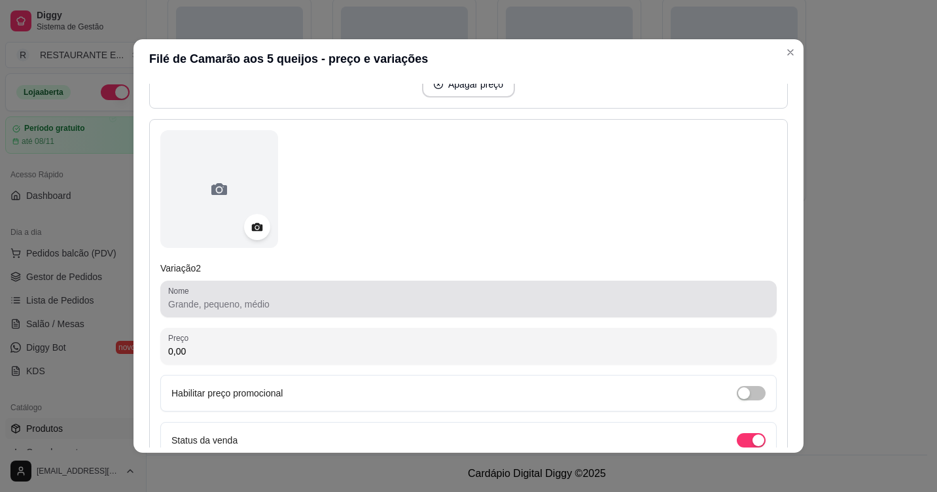
scroll to position [529, 0]
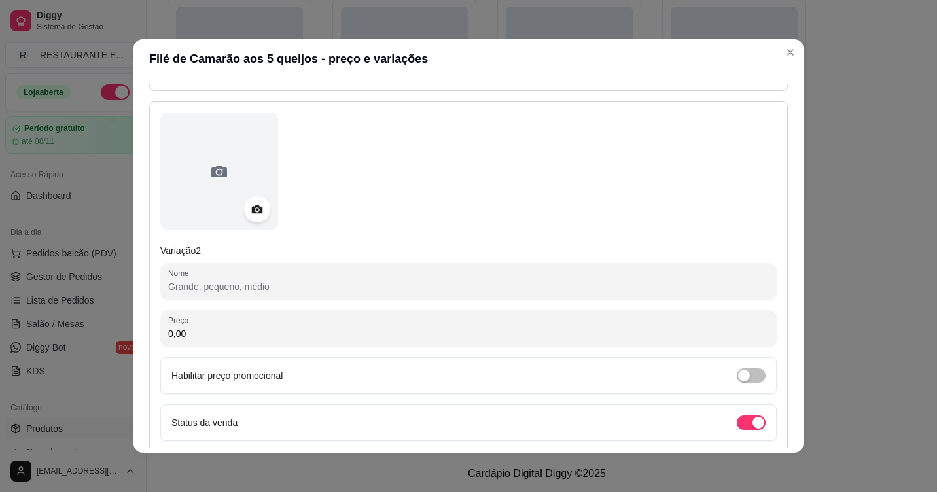
click at [268, 290] on input "Nome" at bounding box center [468, 286] width 601 height 13
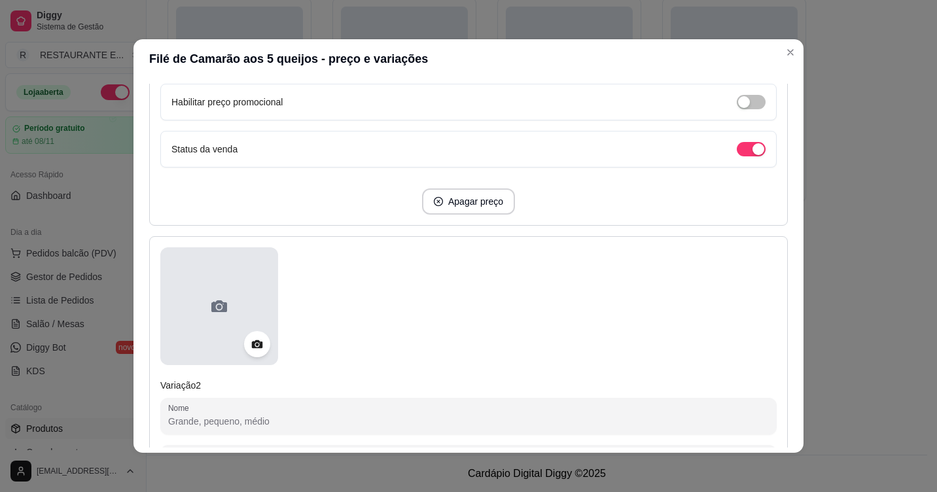
scroll to position [589, 0]
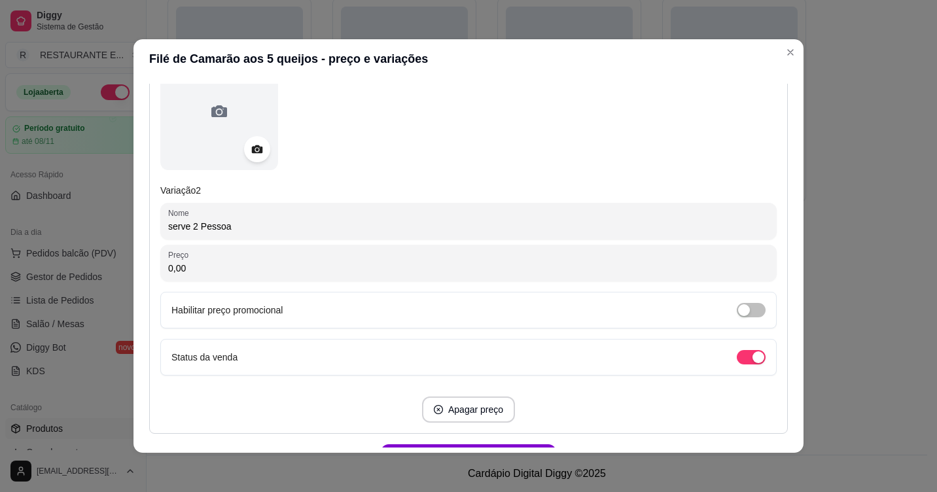
click at [168, 227] on input "serve 2 Pessoa" at bounding box center [468, 226] width 601 height 13
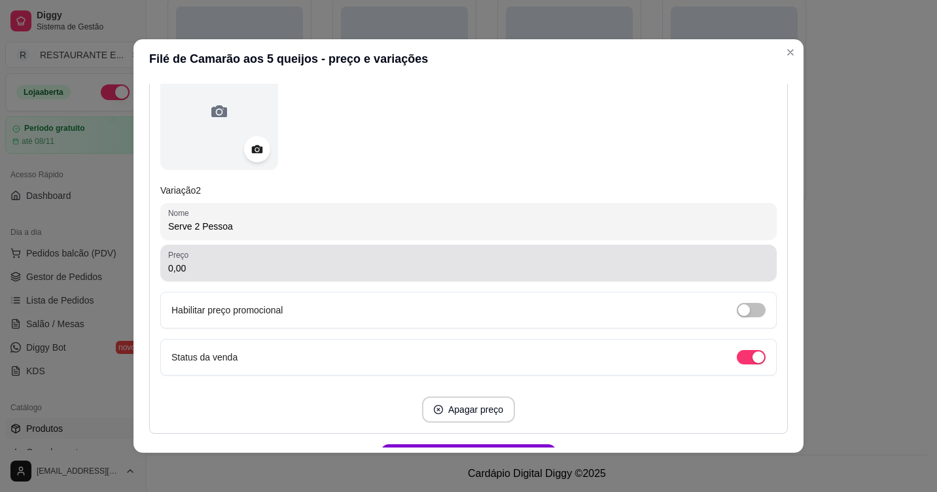
click at [198, 276] on div "0,00" at bounding box center [468, 263] width 601 height 26
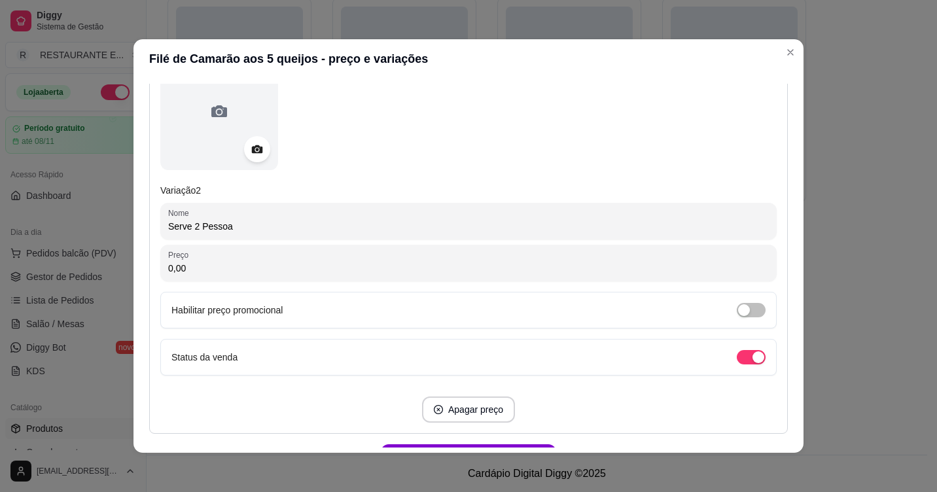
click at [230, 228] on input "Serve 2 Pessoa" at bounding box center [468, 226] width 601 height 13
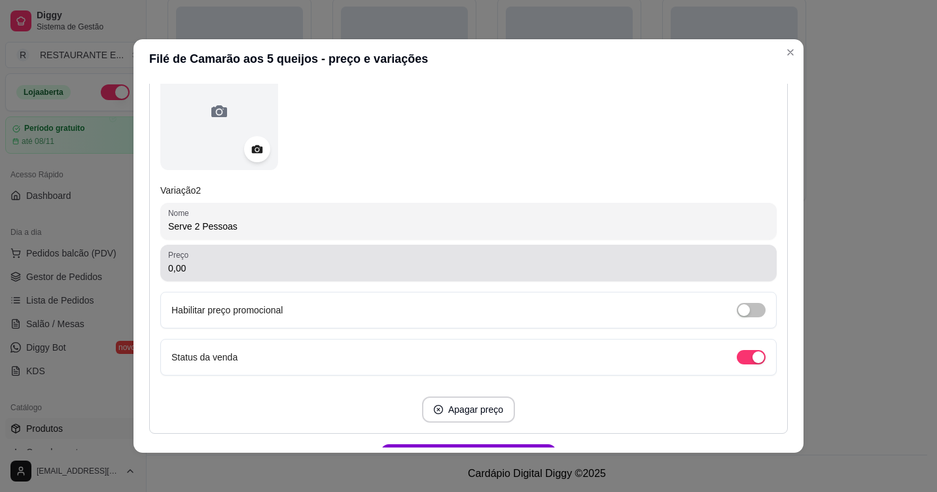
type input "Serve 2 Pessoas"
click at [211, 266] on input "0,00" at bounding box center [468, 268] width 601 height 13
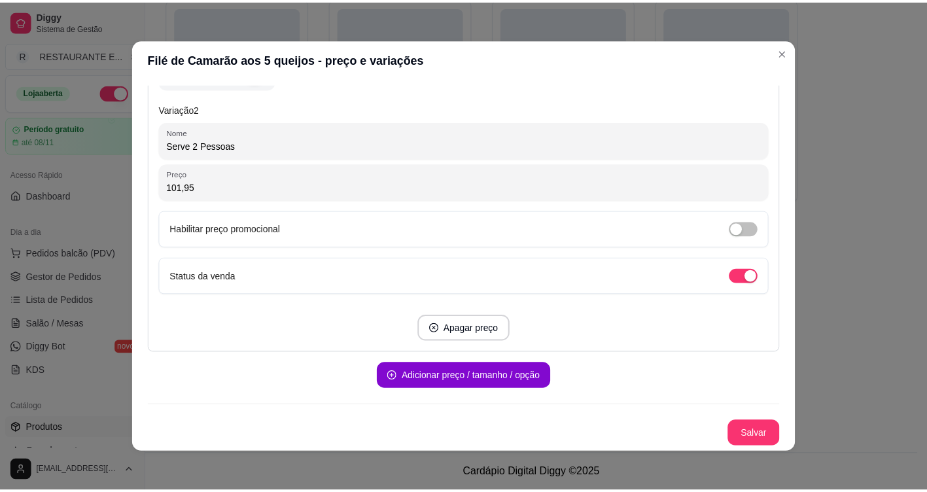
scroll to position [3, 0]
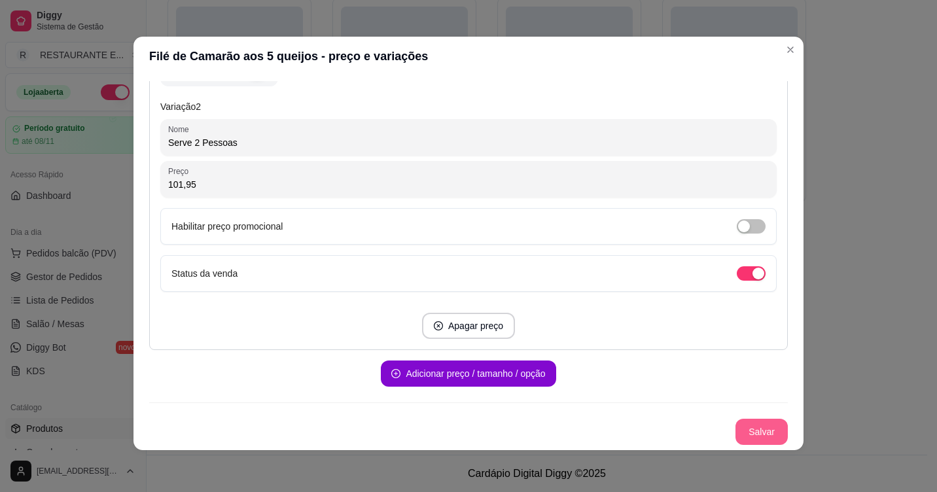
type input "101,95"
click at [753, 436] on button "Salvar" at bounding box center [761, 432] width 52 height 26
click at [738, 434] on button "Salvar" at bounding box center [761, 432] width 51 height 26
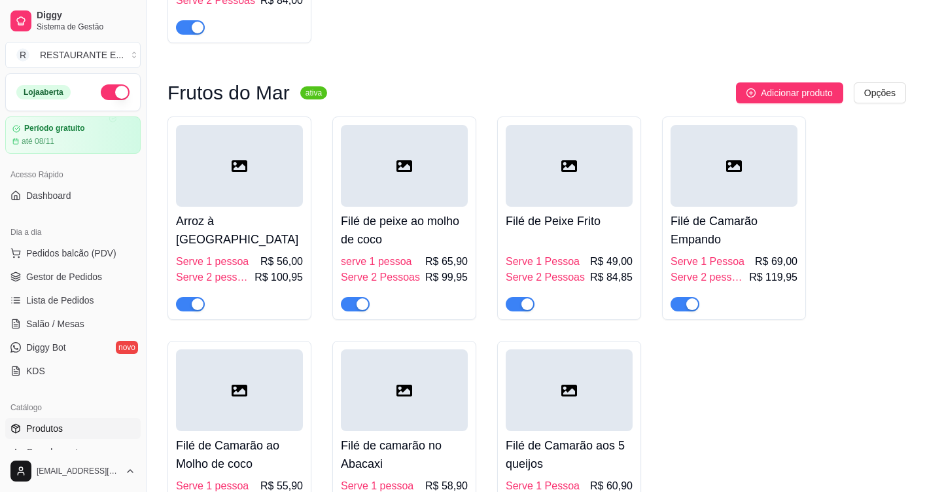
scroll to position [3029, 0]
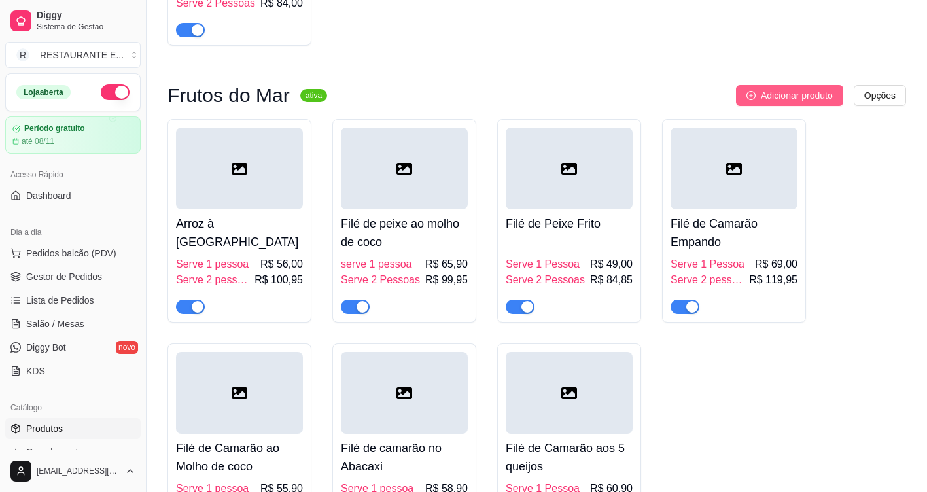
click at [784, 103] on span "Adicionar produto" at bounding box center [797, 95] width 72 height 14
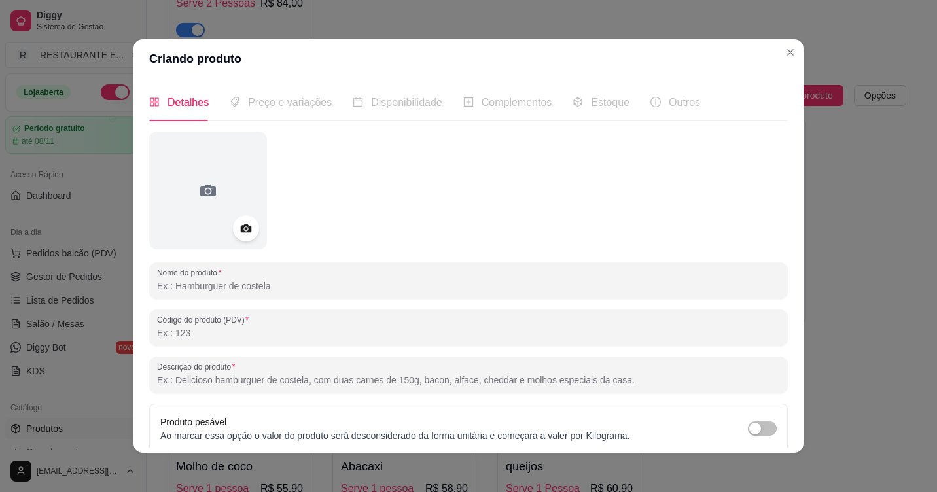
click at [263, 290] on input "Nome do produto" at bounding box center [468, 285] width 623 height 13
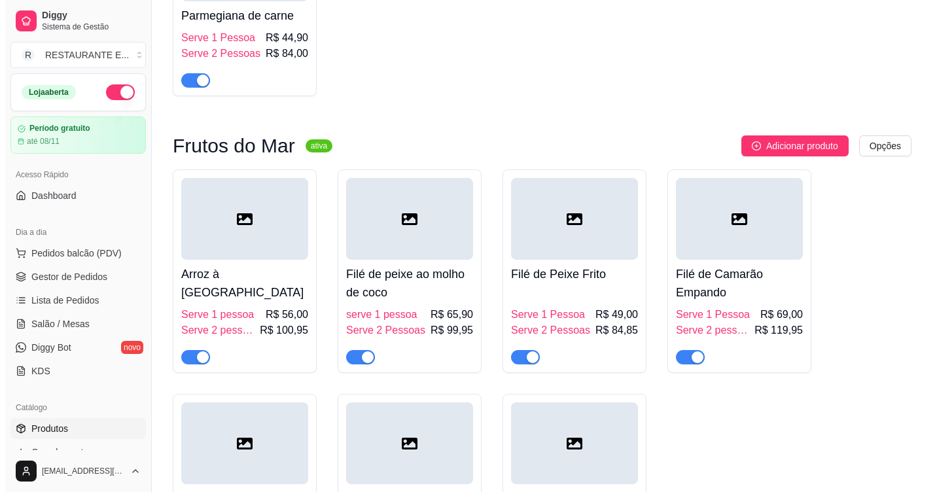
scroll to position [2964, 0]
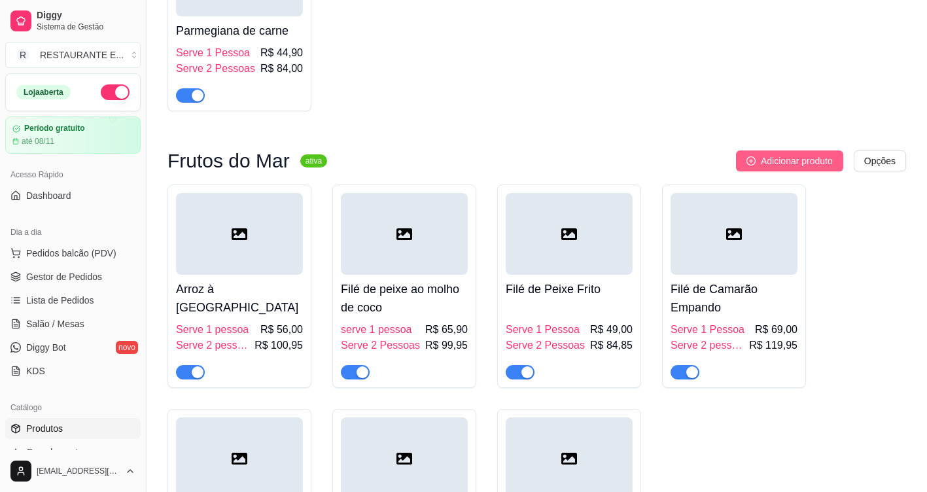
click at [800, 168] on span "Adicionar produto" at bounding box center [797, 161] width 72 height 14
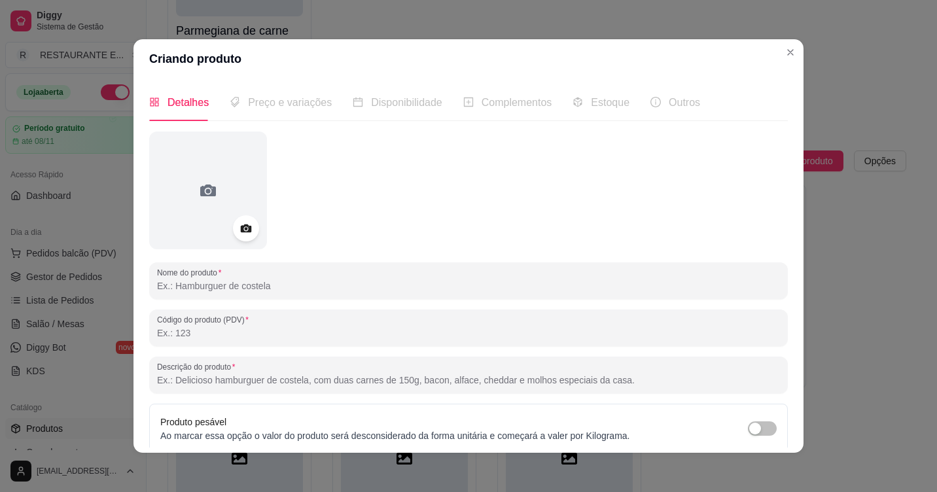
click at [260, 289] on input "Nome do produto" at bounding box center [468, 285] width 623 height 13
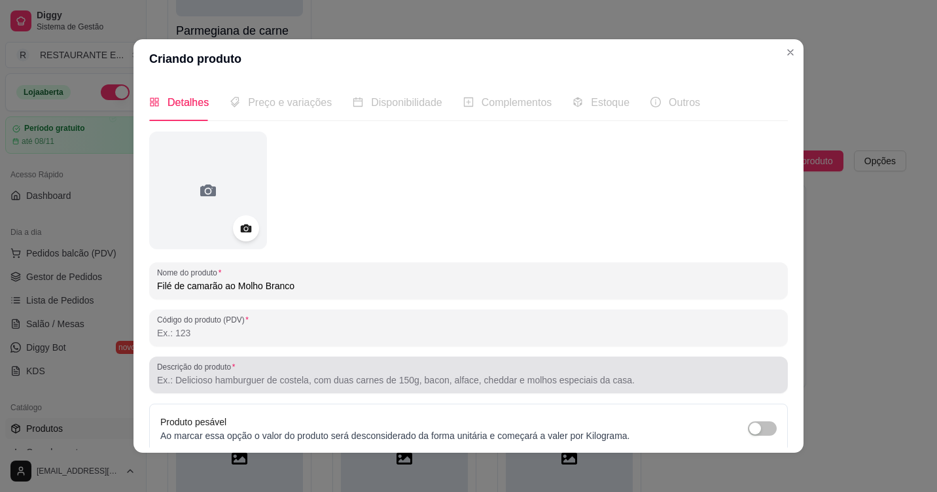
type input "Filé de camarão ao Molho Branco"
click at [234, 383] on input "Descrição do produto" at bounding box center [468, 380] width 623 height 13
click at [321, 389] on div "Descrição do produto acompanha arroz com Brócolis e batata sotê" at bounding box center [468, 375] width 639 height 37
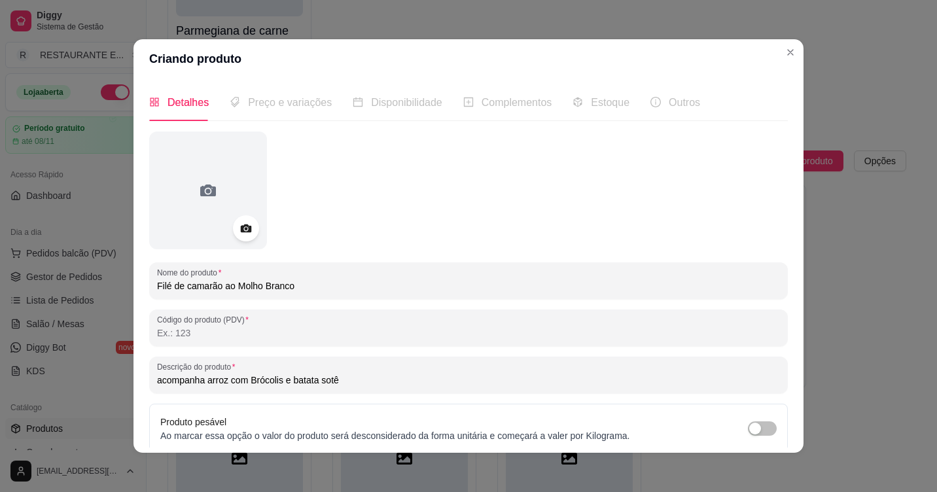
click at [323, 381] on input "acompanha arroz com Brócolis e batata sotê" at bounding box center [468, 380] width 623 height 13
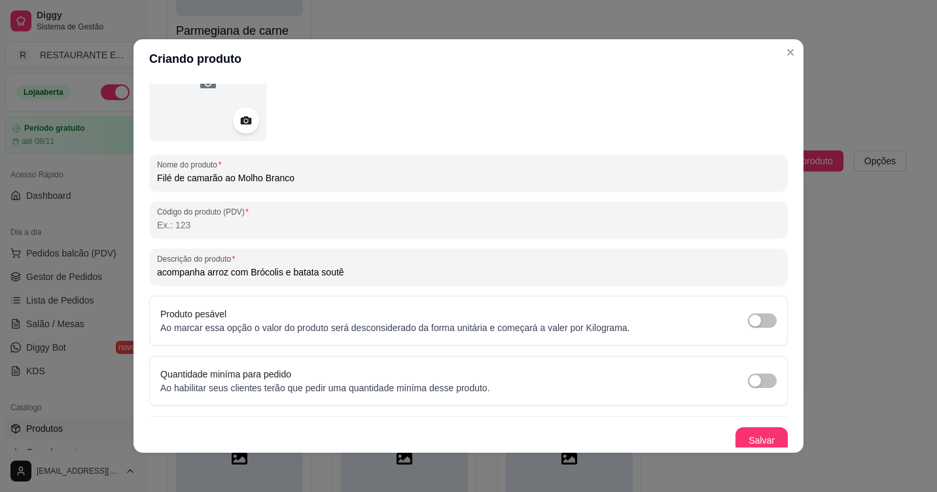
scroll to position [114, 0]
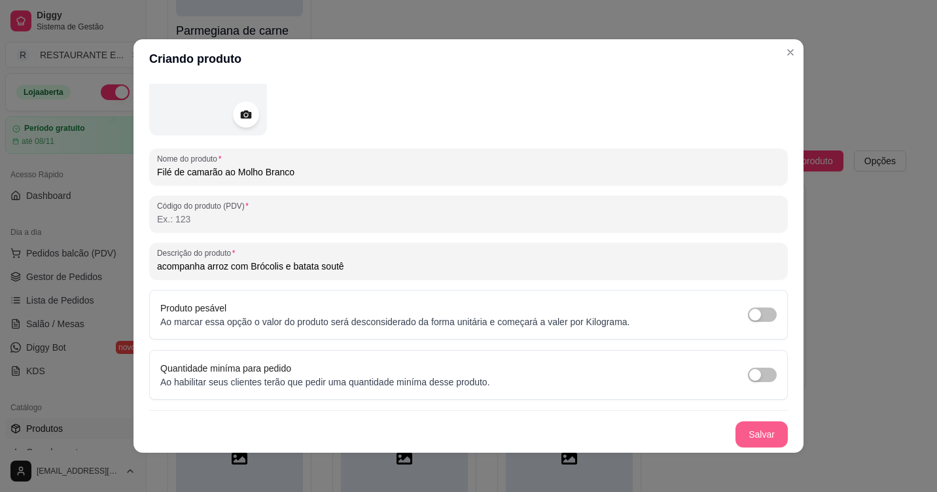
type input "acompanha arroz com Brócolis e batata soutê"
click at [751, 437] on button "Salvar" at bounding box center [761, 435] width 51 height 26
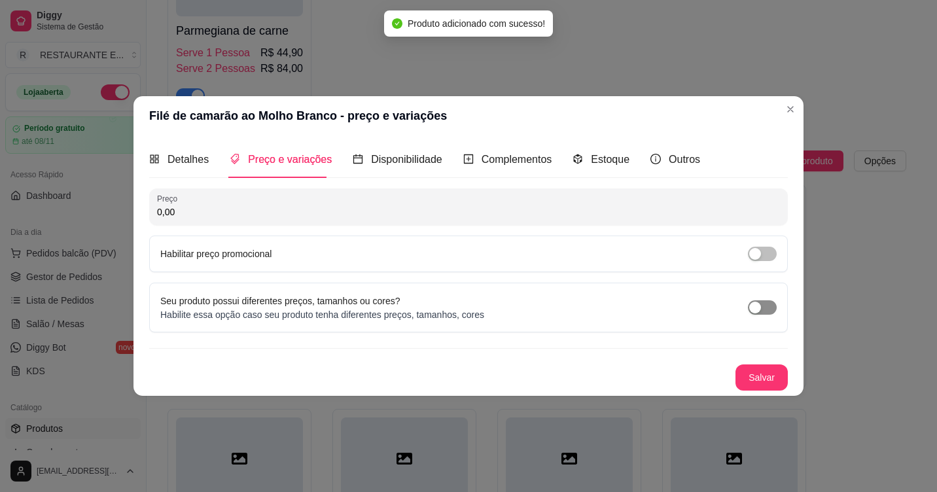
click at [767, 310] on span "button" at bounding box center [762, 307] width 29 height 14
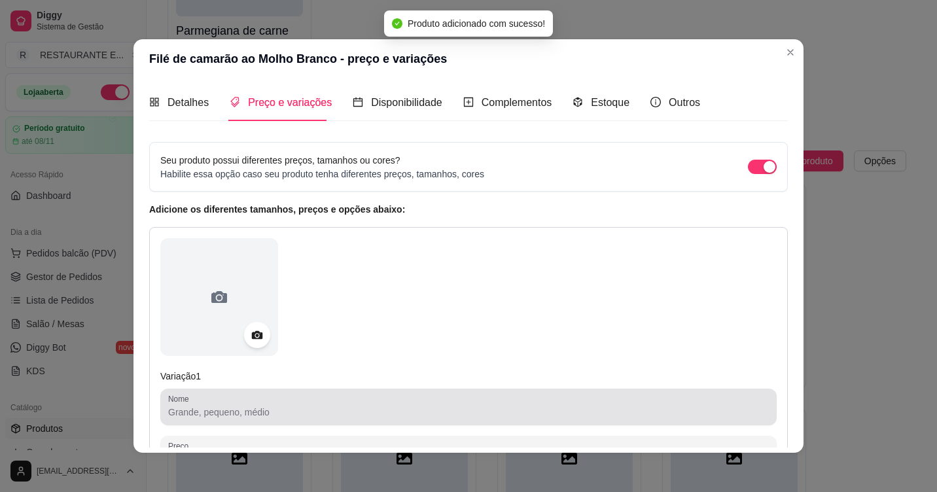
click at [336, 417] on input "Nome" at bounding box center [468, 412] width 601 height 13
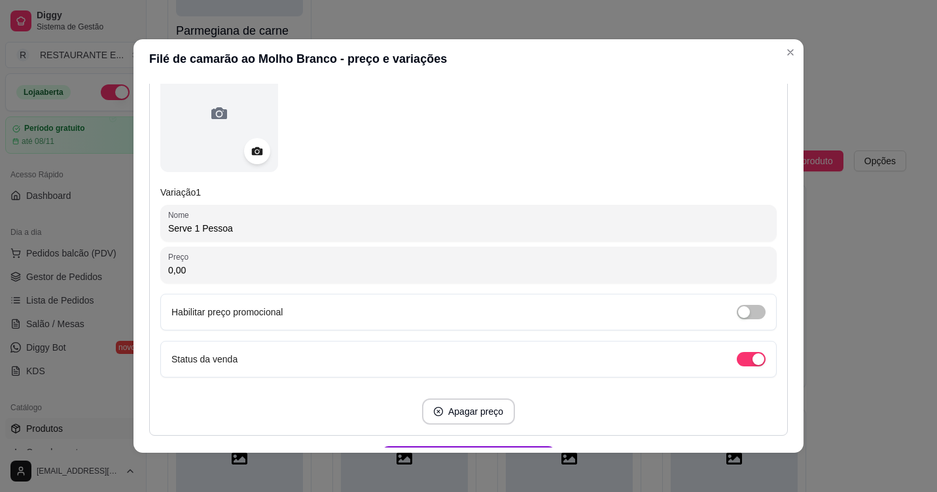
scroll to position [196, 0]
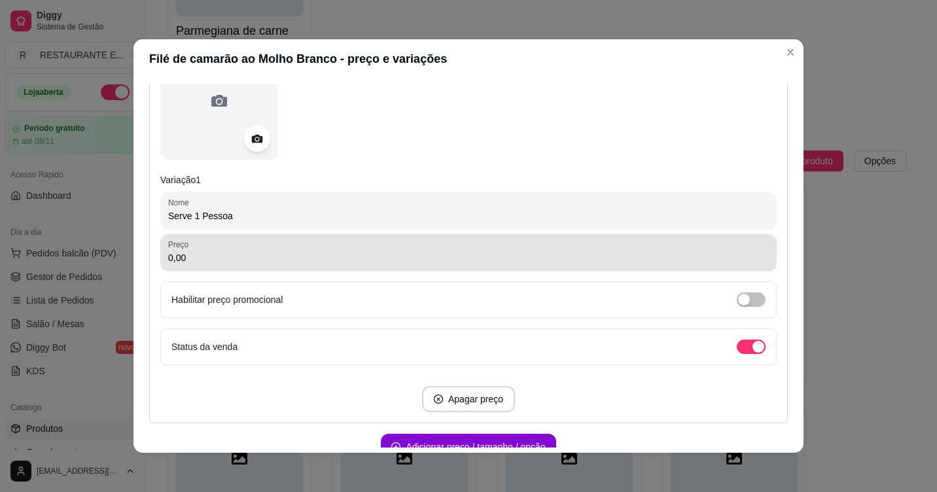
type input "Serve 1 Pessoa"
click at [241, 257] on input "0,00" at bounding box center [468, 257] width 601 height 13
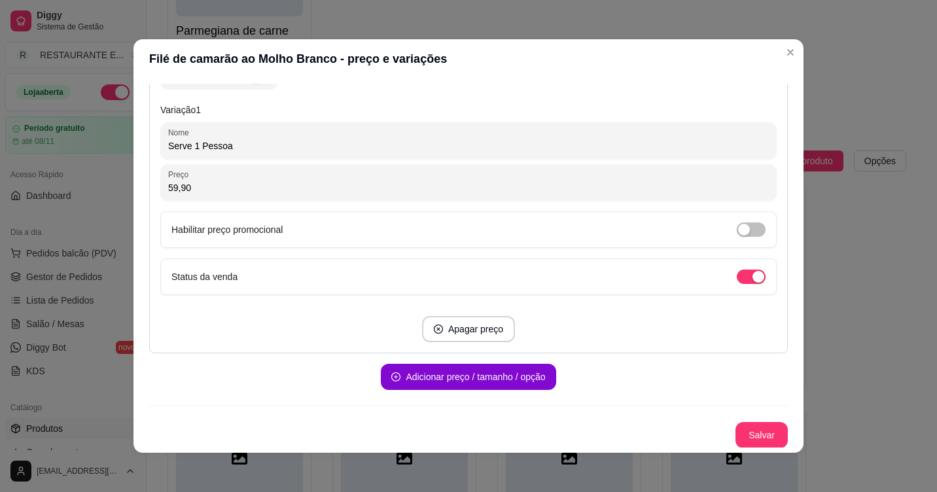
scroll to position [267, 0]
type input "59,90"
click at [469, 375] on button "Adicionar preço / tamanho / opção" at bounding box center [467, 377] width 169 height 26
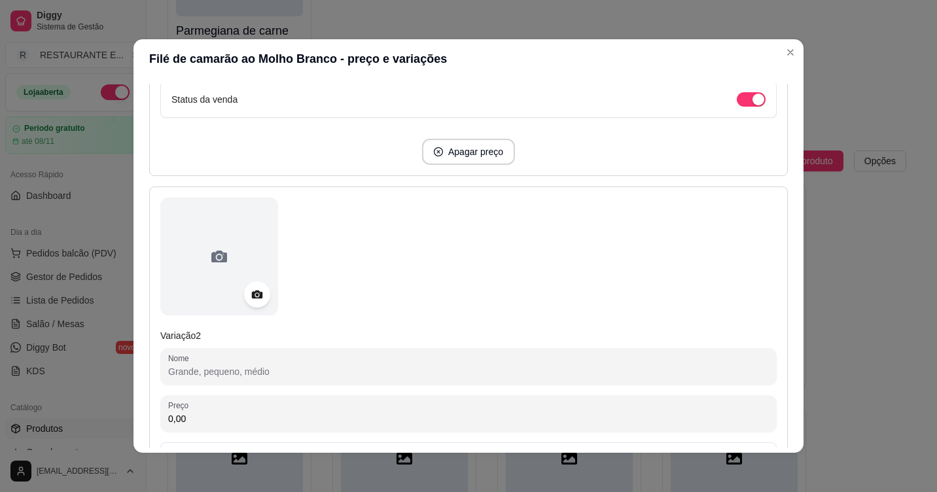
scroll to position [529, 0]
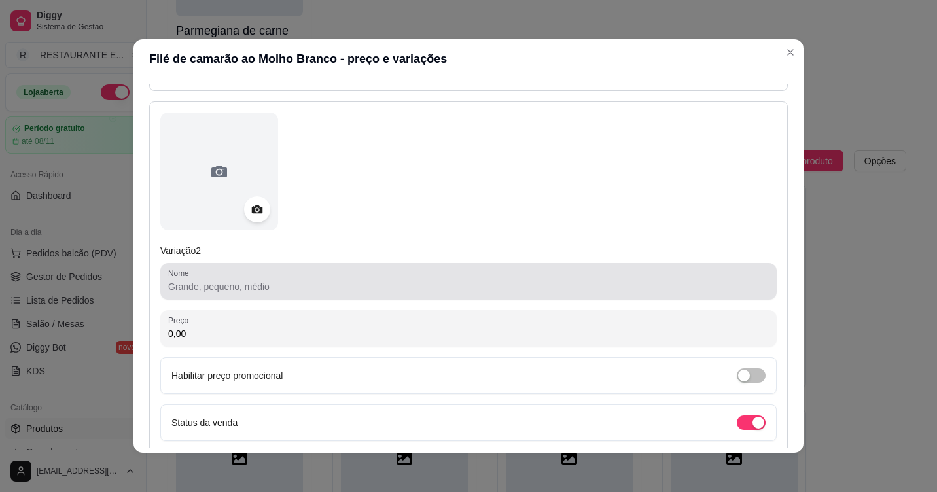
click at [224, 289] on input "Nome" at bounding box center [468, 286] width 601 height 13
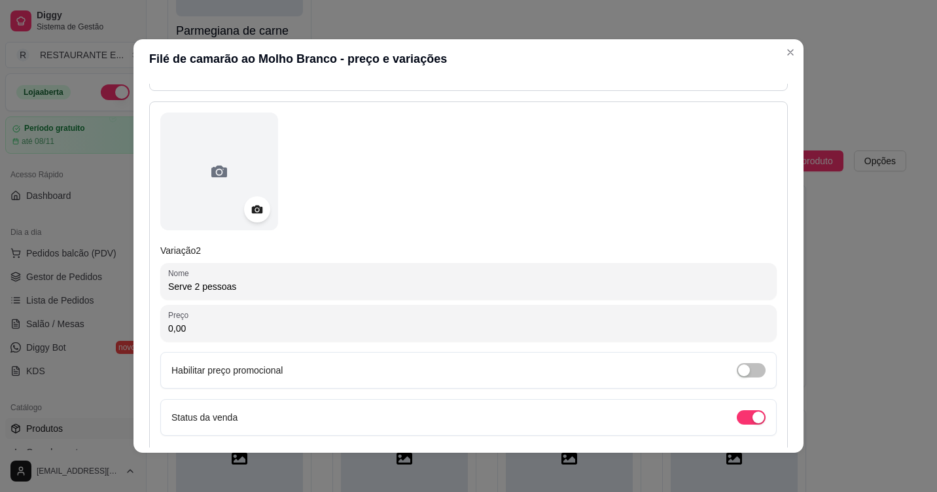
click at [202, 285] on input "Serve 2 pessoas" at bounding box center [468, 286] width 601 height 13
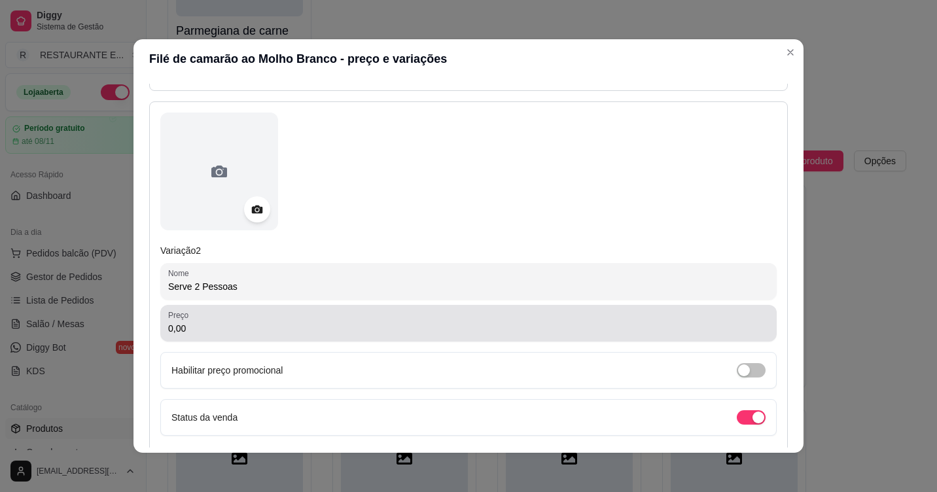
type input "Serve 2 Pessoas"
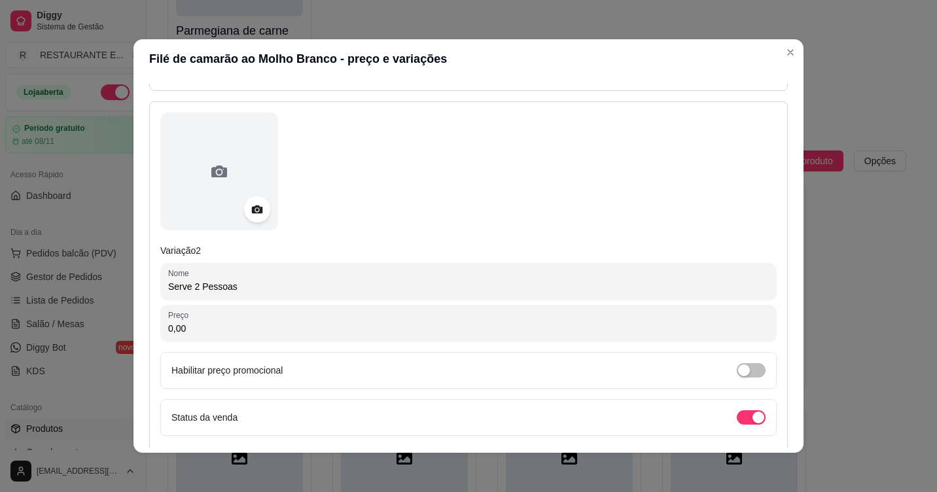
click at [215, 328] on input "0,00" at bounding box center [468, 328] width 601 height 13
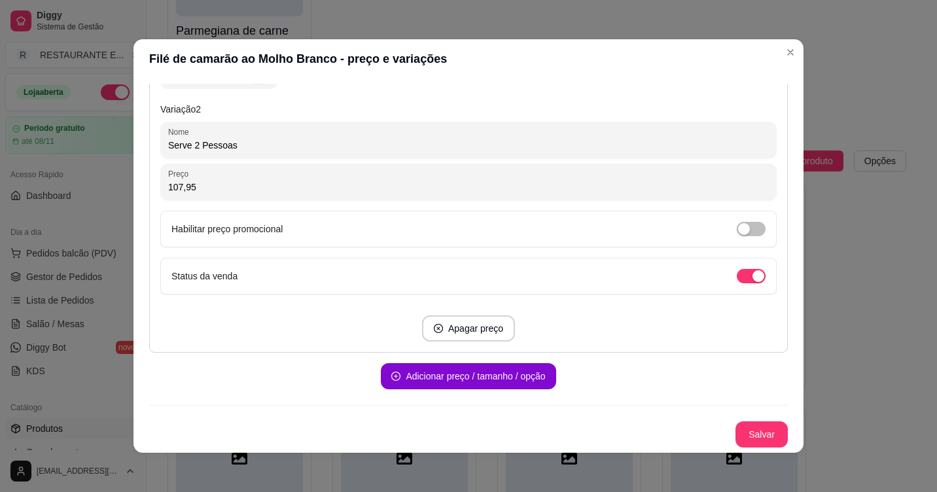
scroll to position [3, 0]
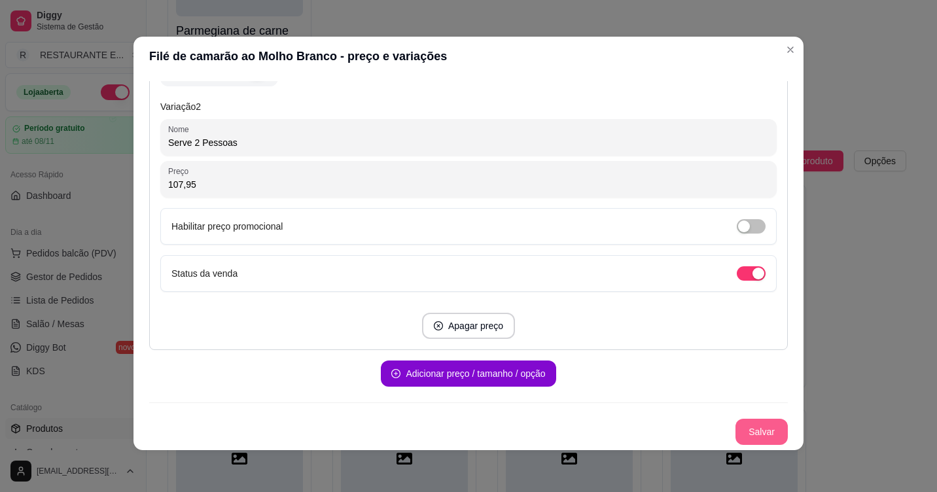
type input "107,95"
click at [744, 432] on button "Salvar" at bounding box center [761, 432] width 52 height 26
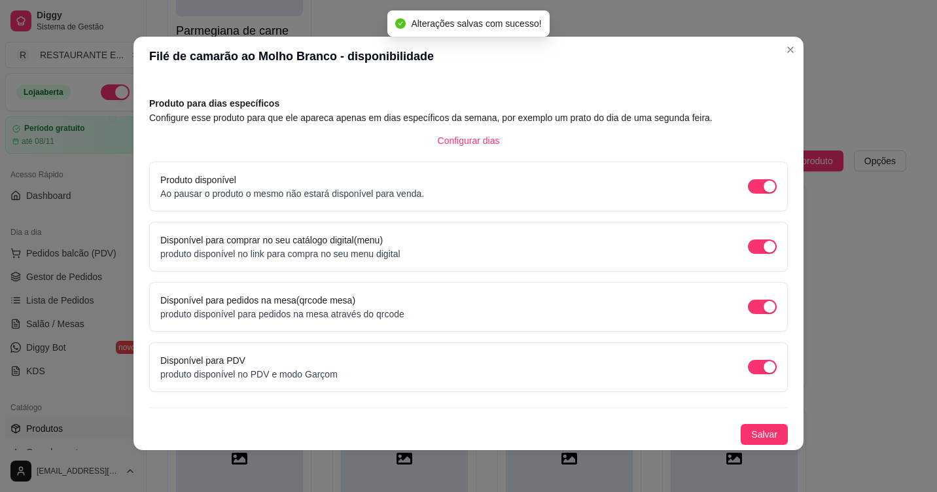
scroll to position [46, 0]
click at [751, 434] on span "Salvar" at bounding box center [764, 434] width 26 height 14
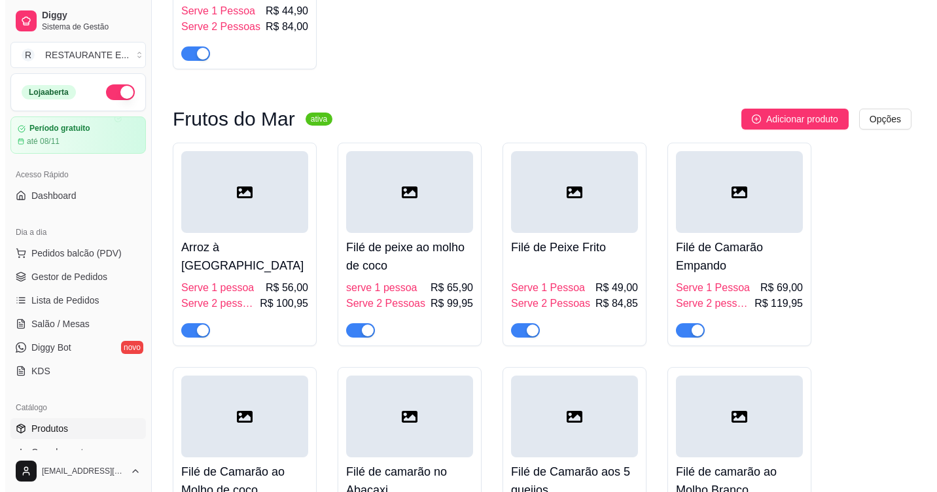
scroll to position [2964, 0]
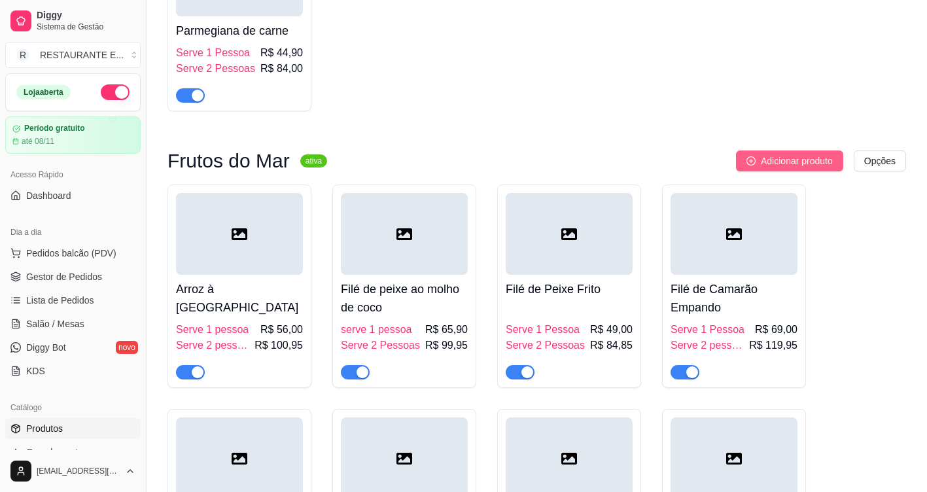
click at [804, 168] on span "Adicionar produto" at bounding box center [797, 161] width 72 height 14
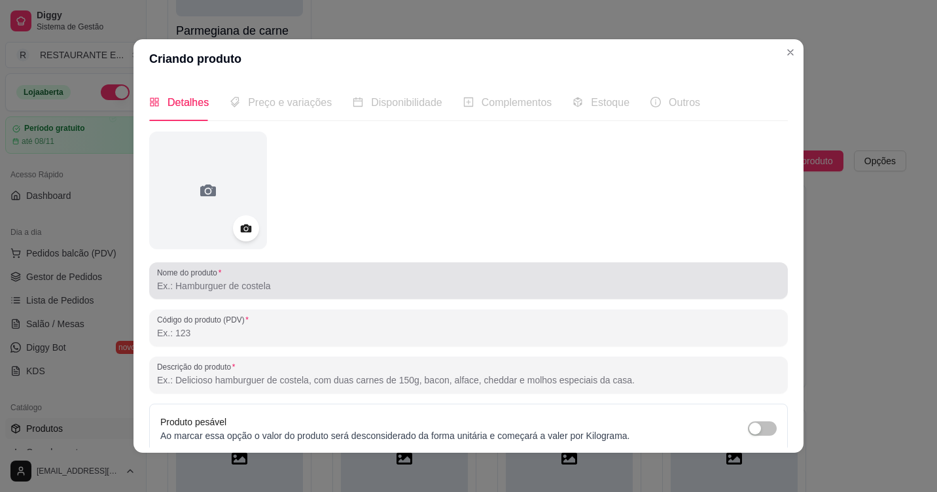
click at [236, 291] on input "Nome do produto" at bounding box center [468, 285] width 623 height 13
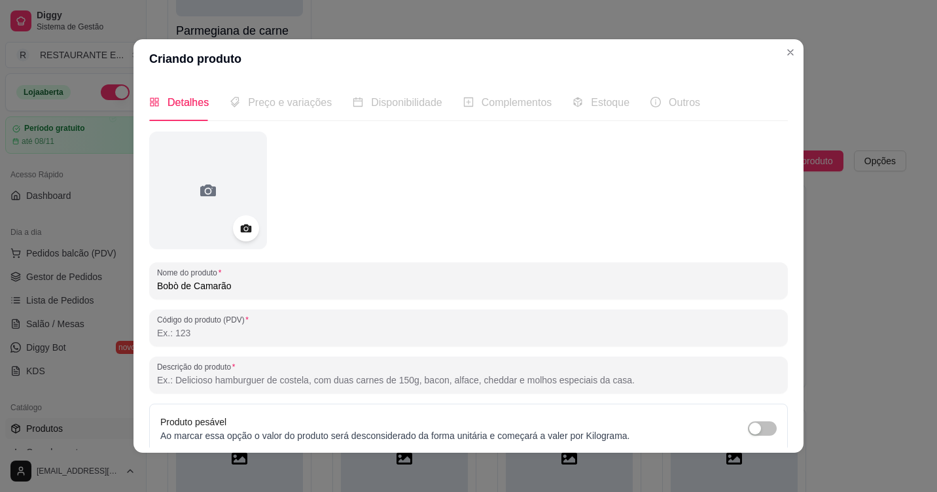
click at [172, 285] on input "Bobò de Camarão" at bounding box center [468, 285] width 623 height 13
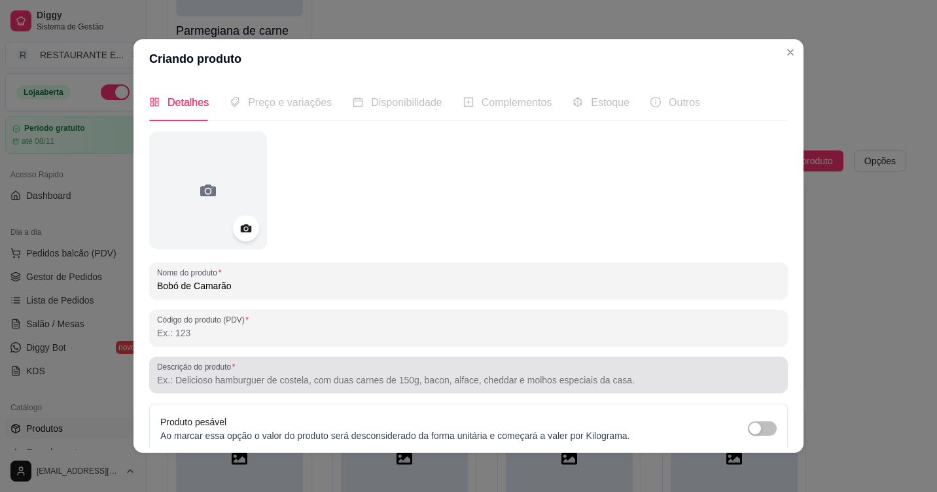
type input "Bobó de Camarão"
click at [230, 379] on input "Descrição do produto" at bounding box center [468, 380] width 623 height 13
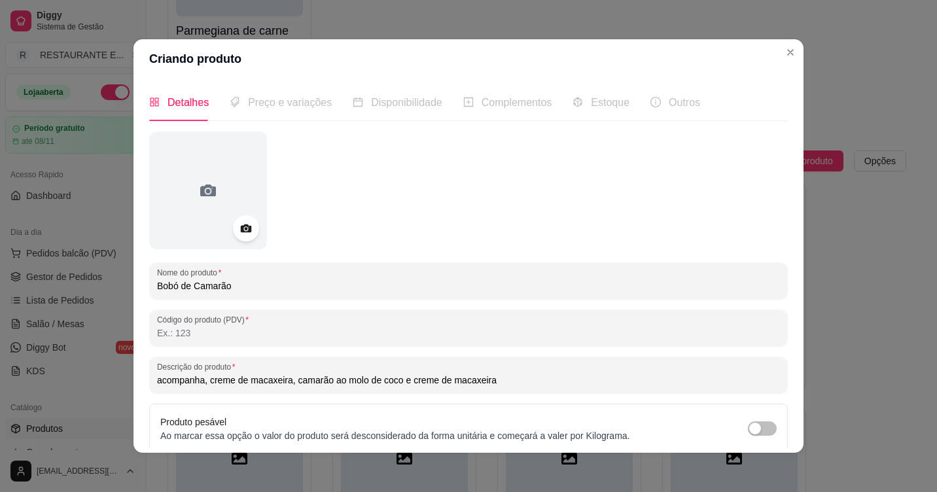
click at [354, 381] on input "acompanha, creme de macaxeira, camarão ao molo de coco e creme de macaxeira" at bounding box center [468, 380] width 623 height 13
click at [285, 383] on input "acompanha, creme de macaxeira, camarão ao molho de coco e creme de macaxeira" at bounding box center [468, 380] width 623 height 13
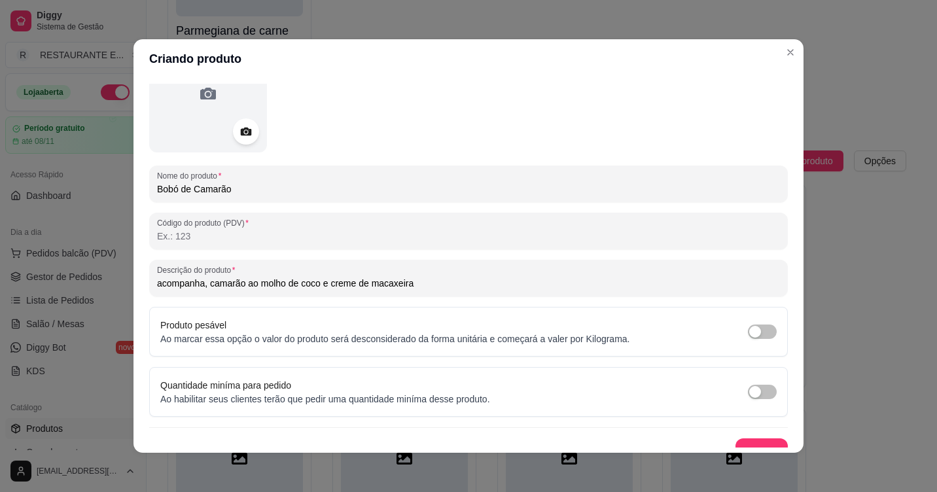
scroll to position [114, 0]
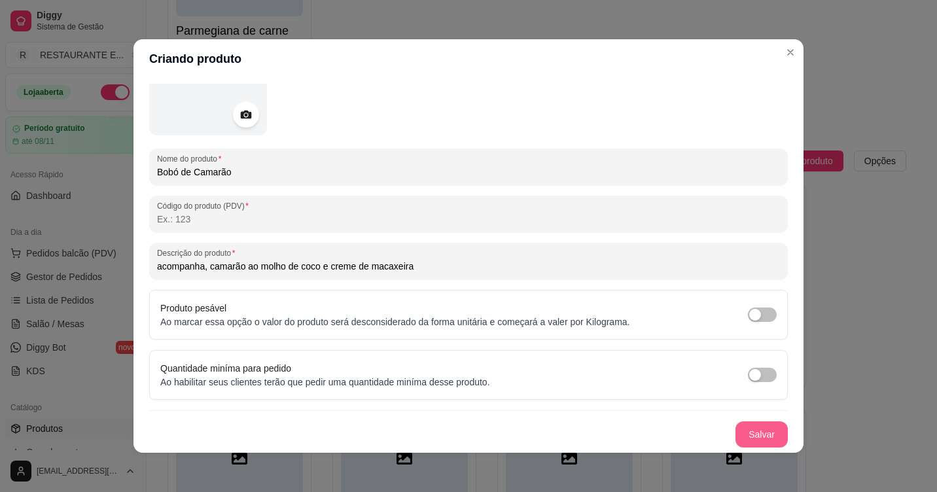
type input "acompanha, camarão ao molho de coco e creme de macaxeira"
click at [740, 434] on button "Salvar" at bounding box center [761, 434] width 52 height 26
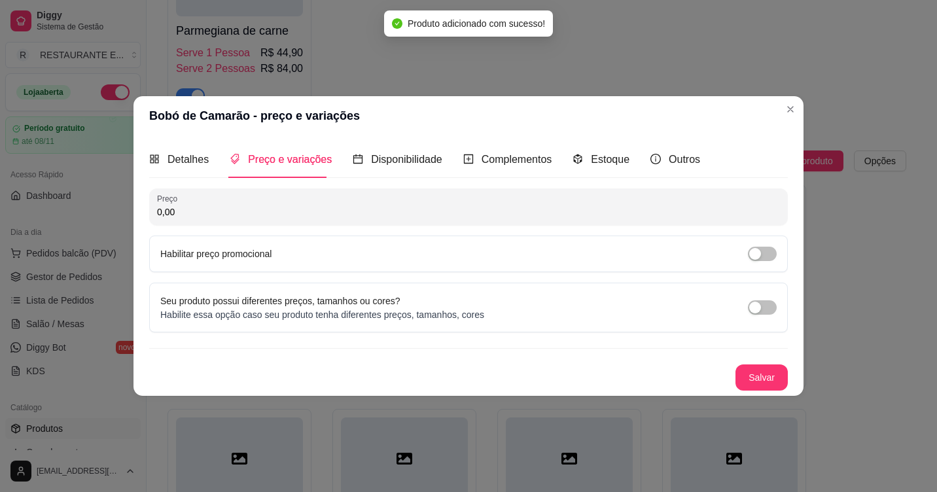
scroll to position [0, 0]
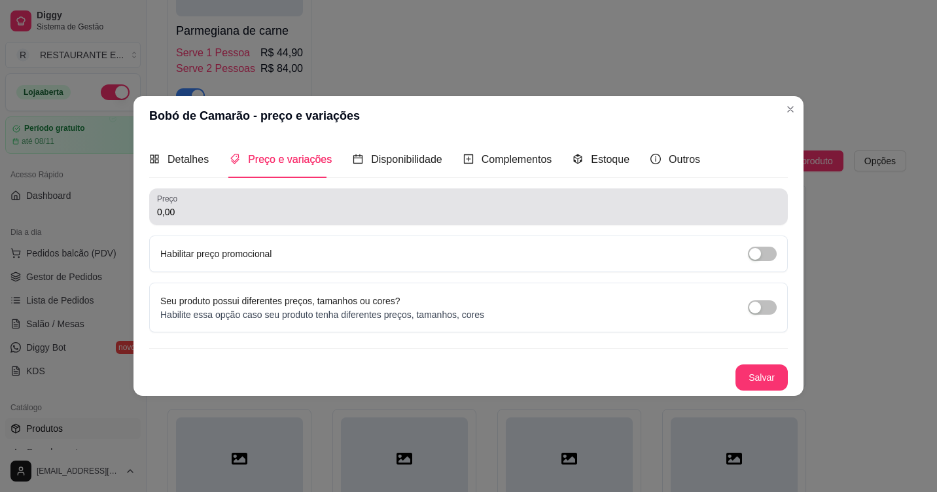
click at [196, 211] on input "0,00" at bounding box center [468, 211] width 623 height 13
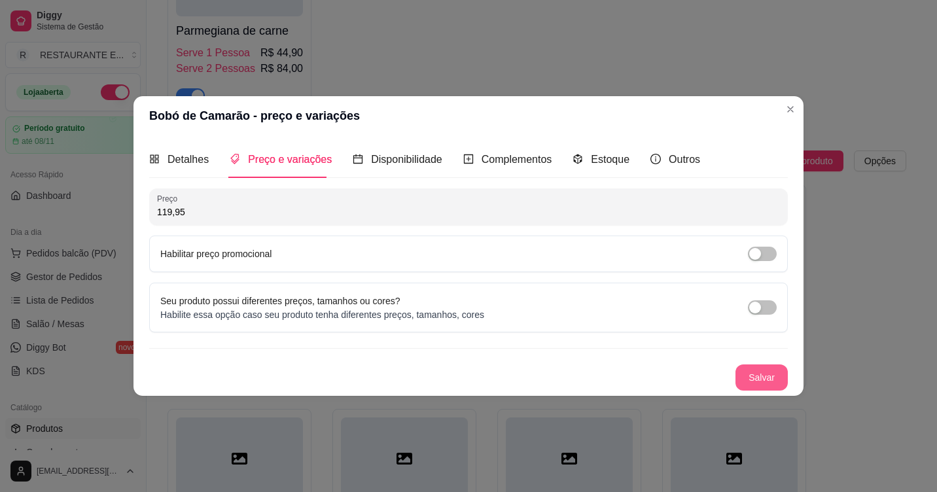
type input "119,95"
click at [747, 381] on button "Salvar" at bounding box center [761, 377] width 52 height 26
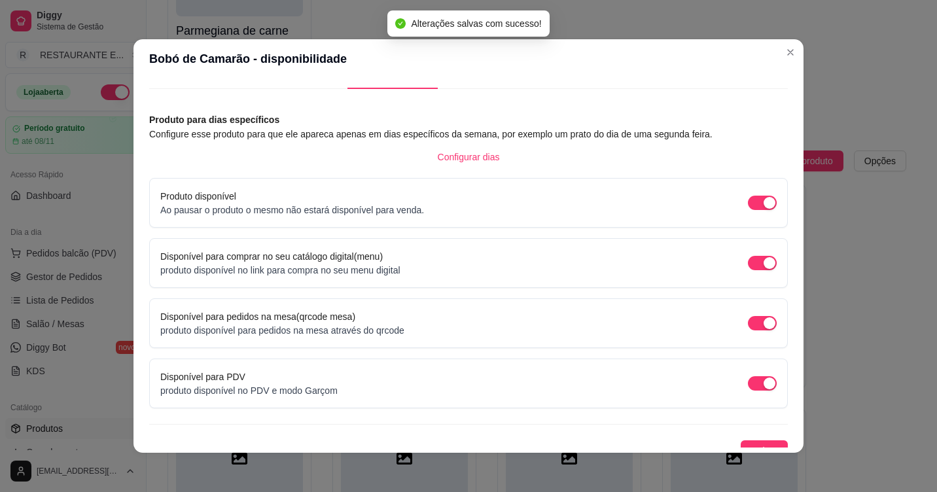
scroll to position [46, 0]
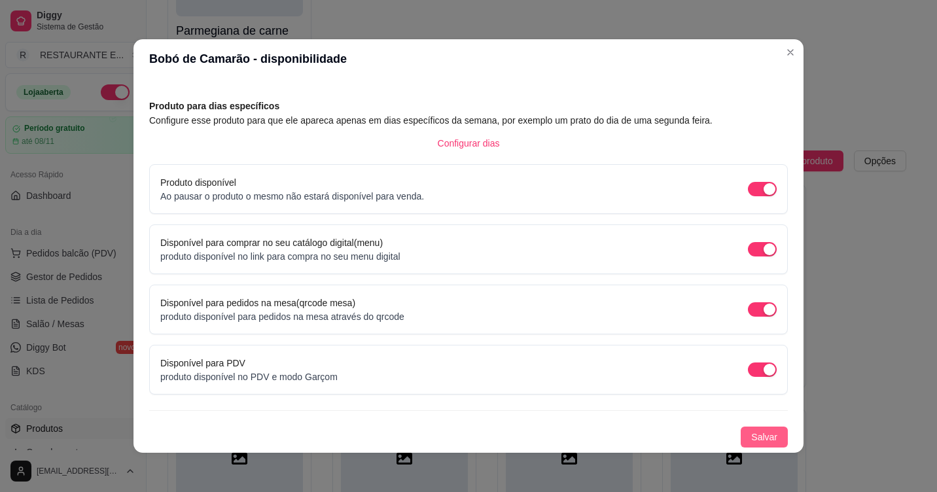
click at [751, 433] on span "Salvar" at bounding box center [764, 437] width 26 height 14
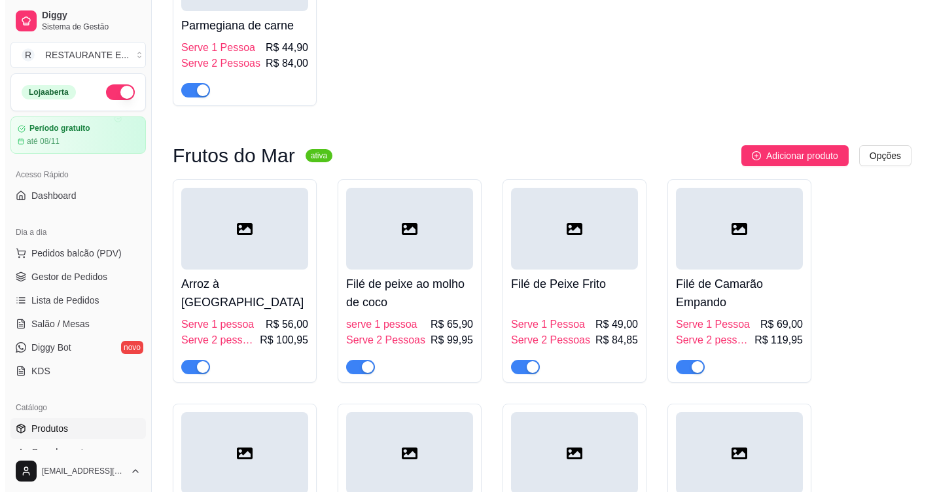
scroll to position [2958, 0]
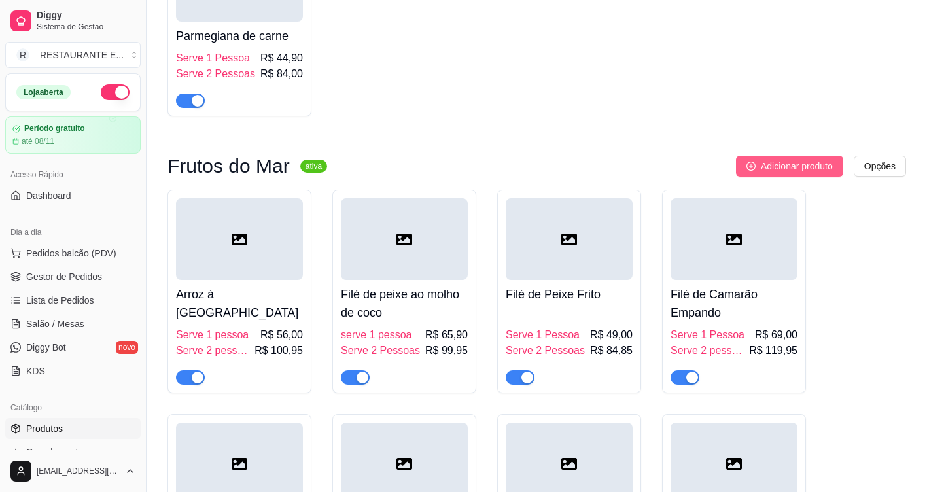
click at [799, 173] on span "Adicionar produto" at bounding box center [797, 166] width 72 height 14
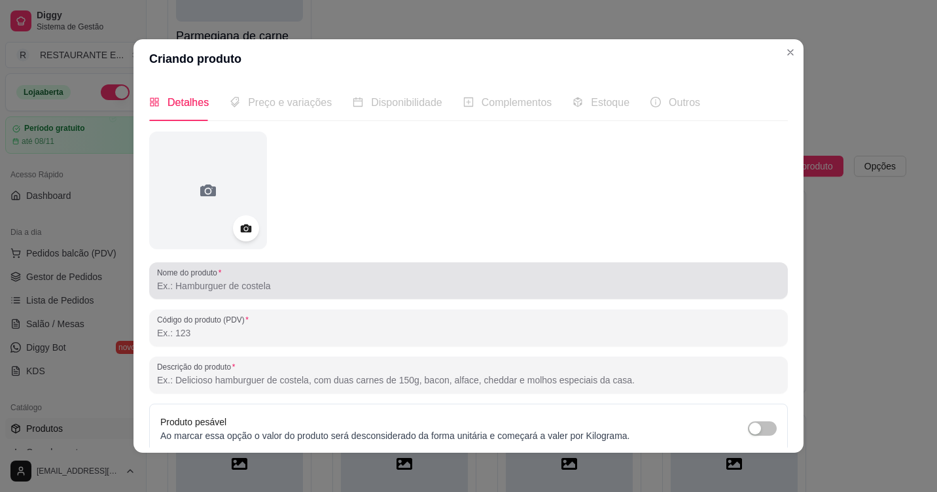
click at [261, 292] on input "Nome do produto" at bounding box center [468, 285] width 623 height 13
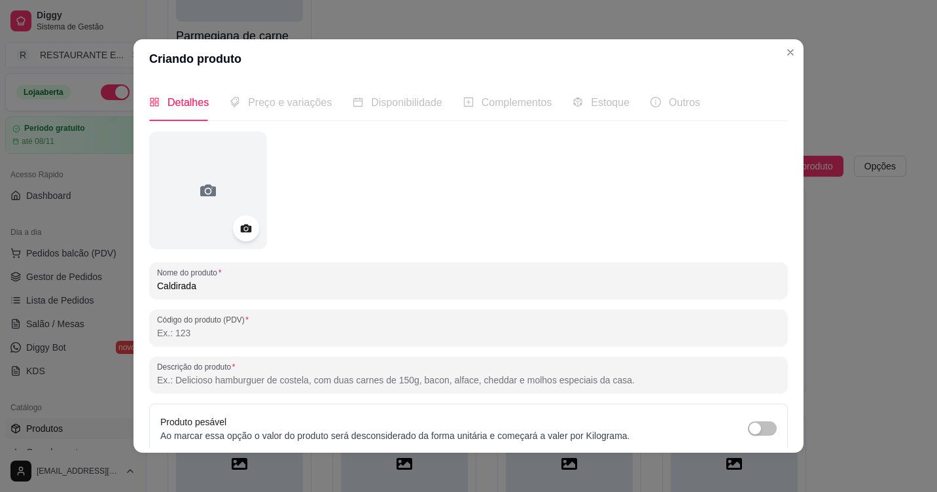
click at [173, 284] on input "Caldirada" at bounding box center [468, 285] width 623 height 13
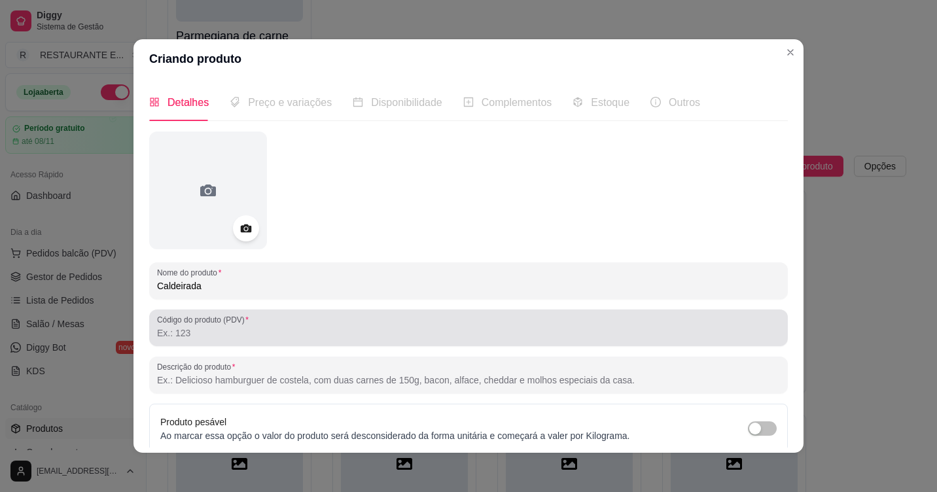
type input "Caldeirada"
click at [206, 336] on input "Código do produto (PDV)" at bounding box center [468, 333] width 623 height 13
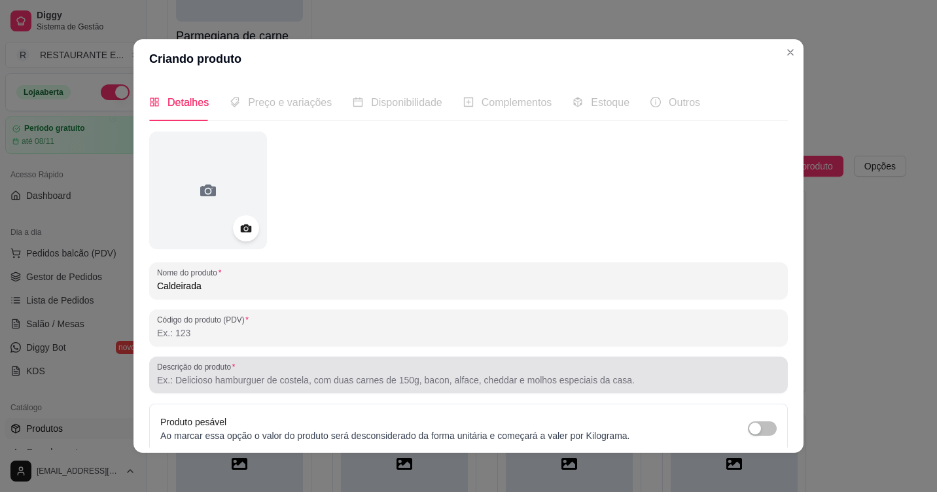
click at [211, 383] on input "Descrição do produto" at bounding box center [468, 380] width 623 height 13
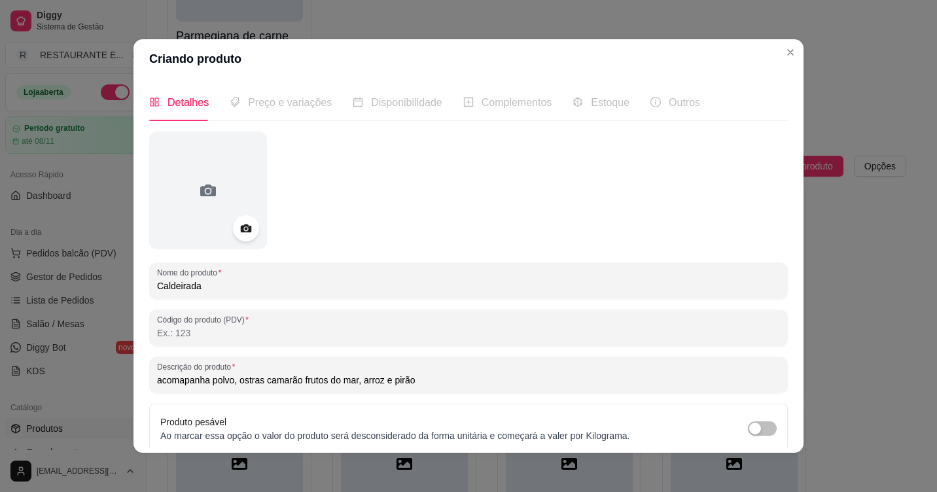
click at [157, 378] on input "acomapanha polvo, ostras camarão frutos do mar, arroz e pirão" at bounding box center [468, 380] width 623 height 13
click at [431, 387] on div "Acomapanha polvo, ostras camarão frutos do mar, arroz e pirão" at bounding box center [468, 375] width 623 height 26
click at [419, 381] on input "Acomapanha polvo, ostras camarão frutos do mar, arroz e pirão" at bounding box center [468, 380] width 623 height 13
click at [180, 380] on input "Acomapanha polvo, ostras camarão frutos do mar, arroz e pirão." at bounding box center [468, 380] width 623 height 13
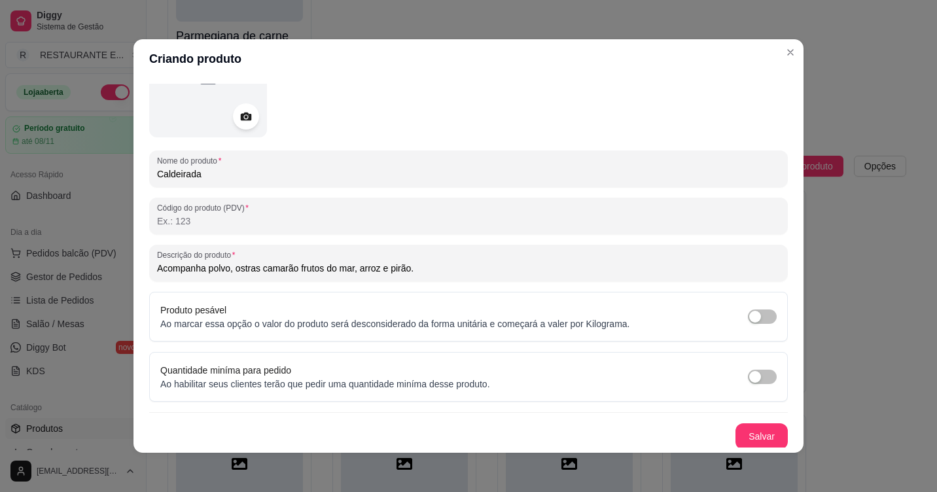
scroll to position [114, 0]
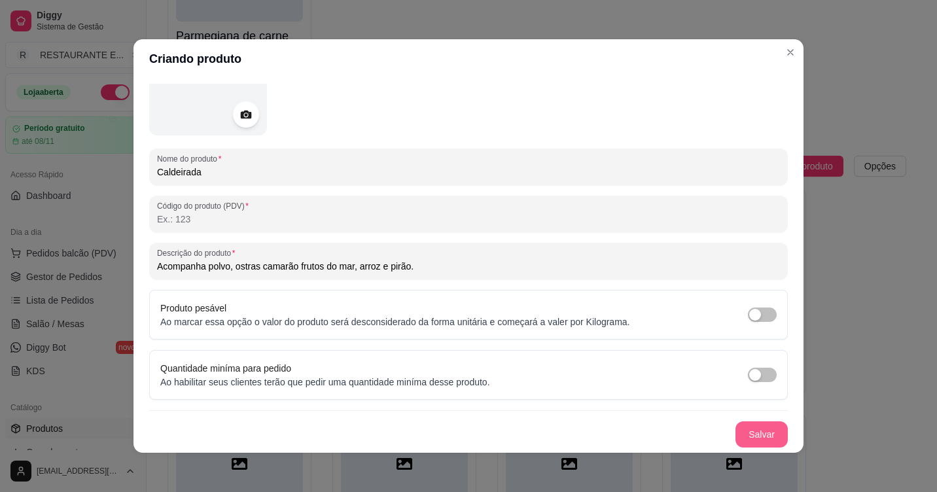
type input "Acompanha polvo, ostras camarão frutos do mar, arroz e pirão."
click at [736, 438] on button "Salvar" at bounding box center [761, 434] width 52 height 26
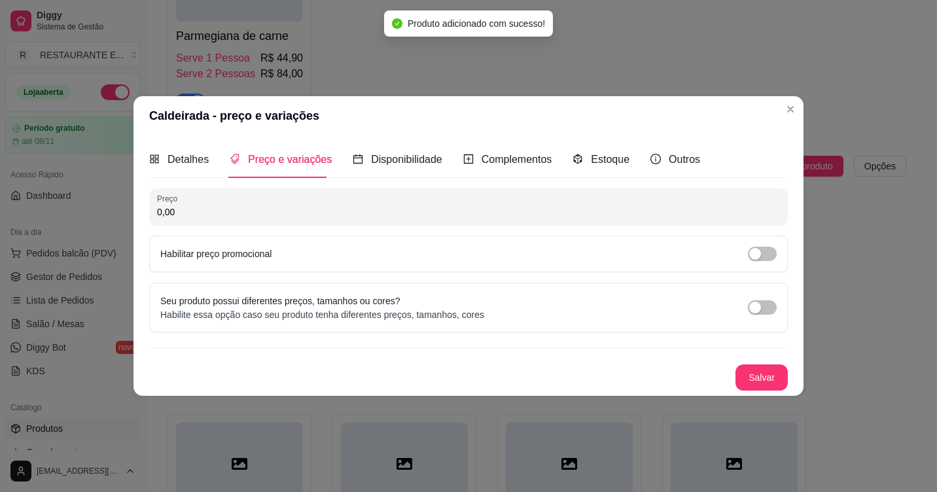
scroll to position [0, 0]
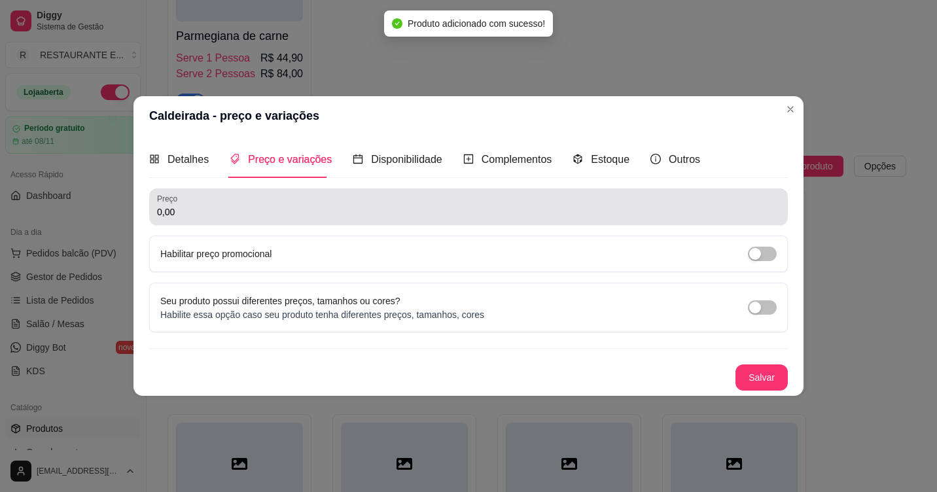
click at [184, 209] on input "0,00" at bounding box center [468, 211] width 623 height 13
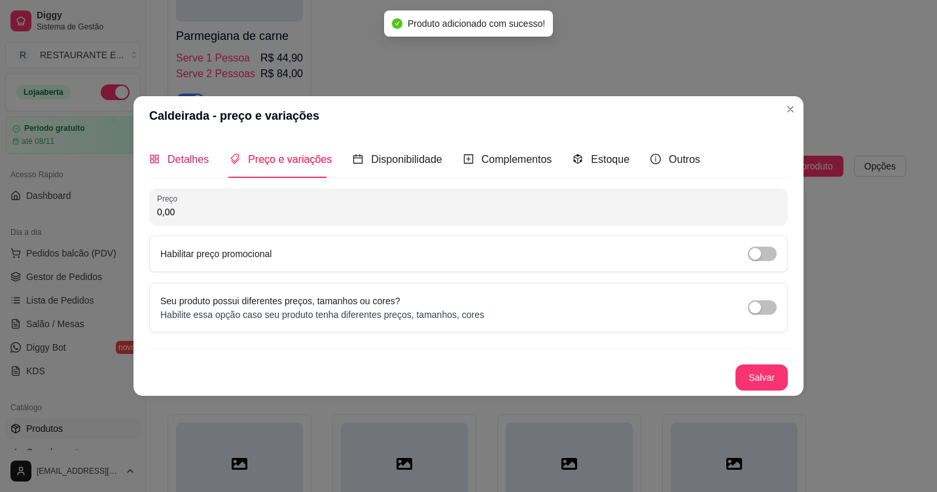
click at [193, 158] on span "Detalhes" at bounding box center [188, 159] width 41 height 11
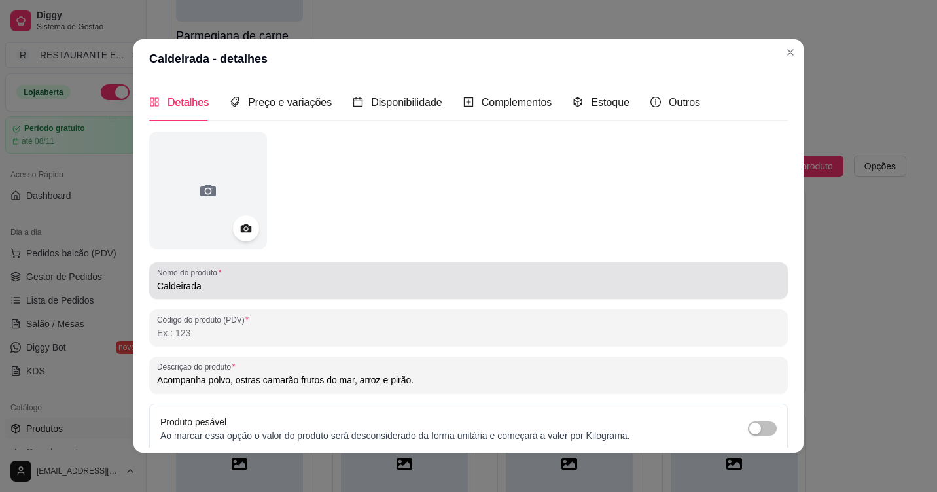
click at [238, 288] on input "Caldeirada" at bounding box center [468, 285] width 623 height 13
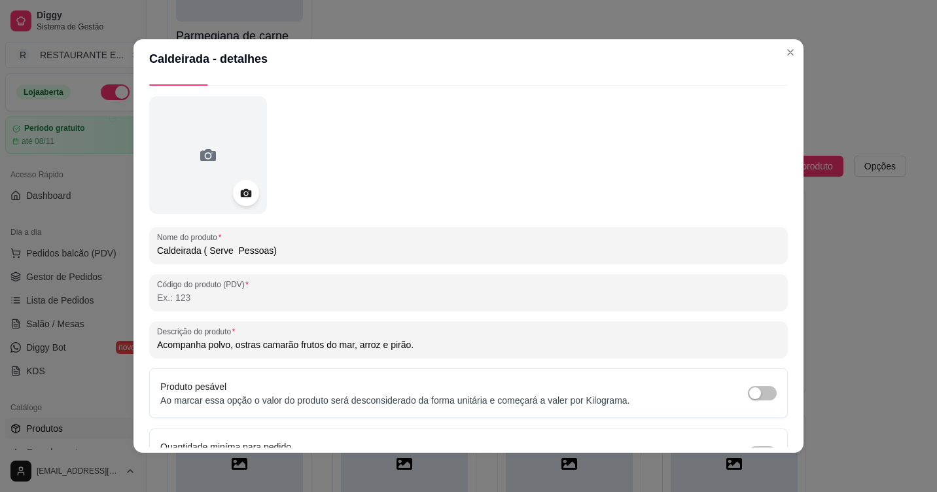
scroll to position [114, 0]
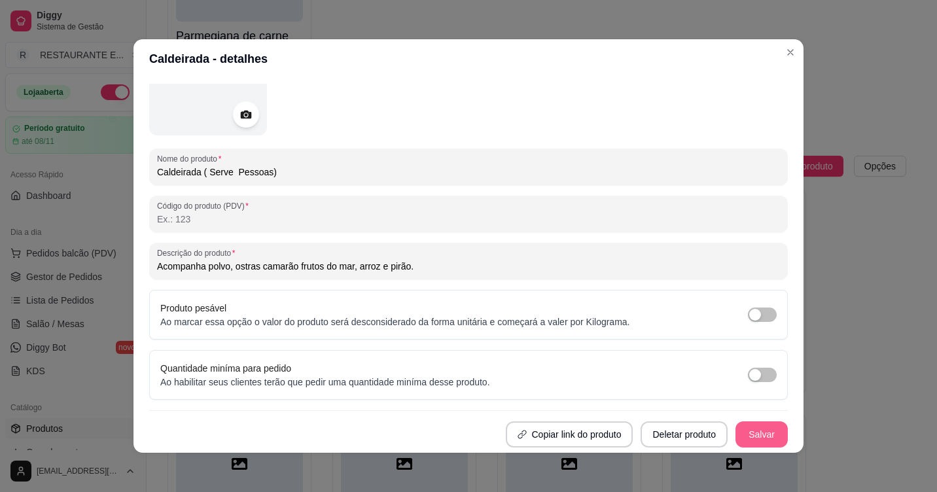
type input "Caldeirada ( Serve Pessoas)"
click at [745, 437] on button "Salvar" at bounding box center [761, 434] width 52 height 26
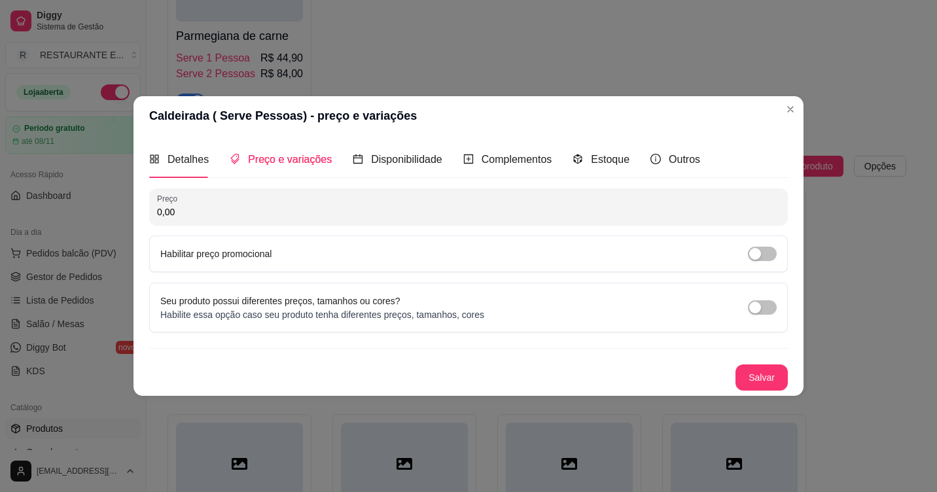
scroll to position [0, 0]
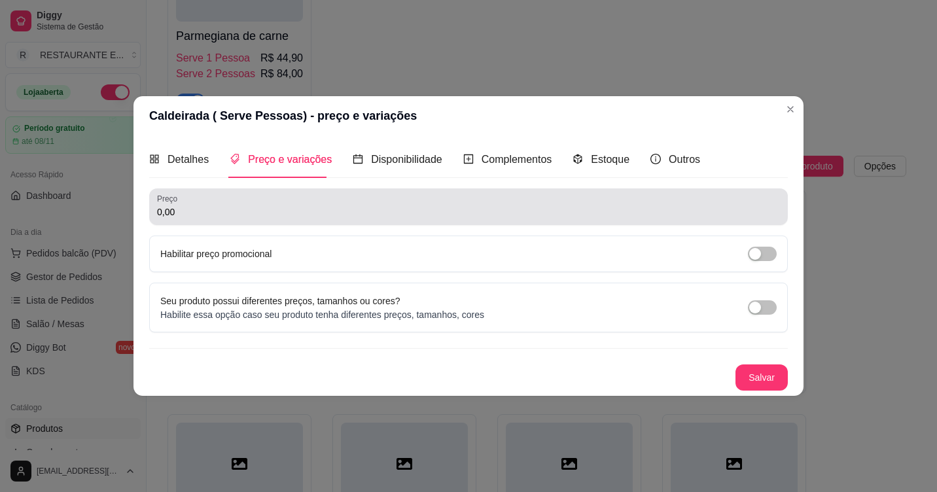
drag, startPoint x: 197, startPoint y: 219, endPoint x: 198, endPoint y: 209, distance: 9.9
click at [197, 218] on input "0,00" at bounding box center [468, 211] width 623 height 13
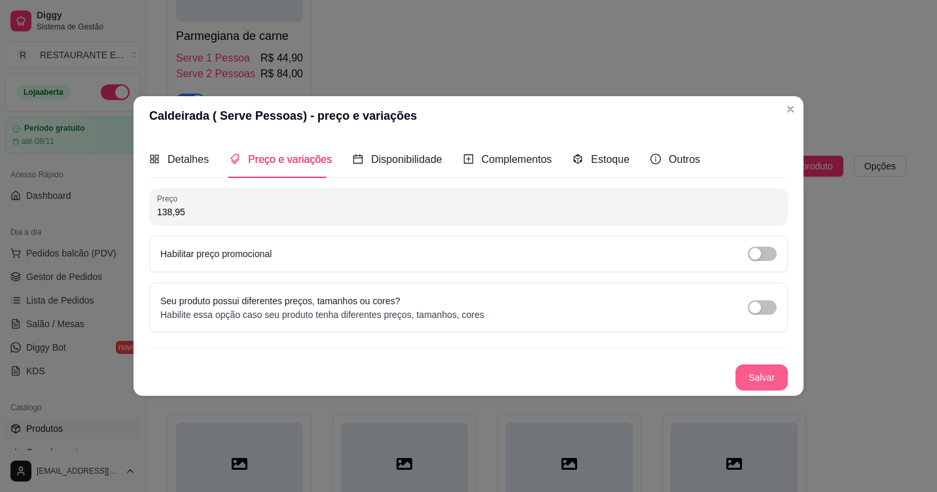
type input "138,95"
click at [755, 379] on button "Salvar" at bounding box center [761, 377] width 52 height 26
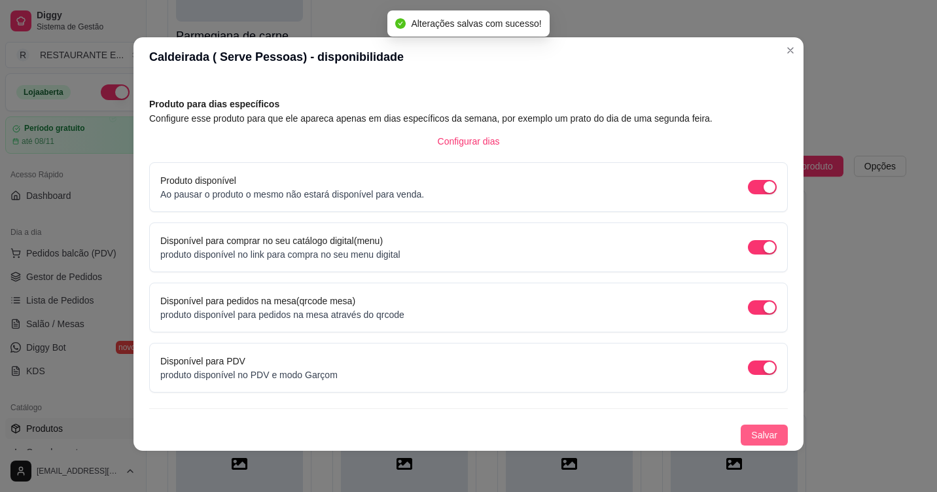
scroll to position [3, 0]
click at [754, 433] on span "Salvar" at bounding box center [764, 434] width 26 height 14
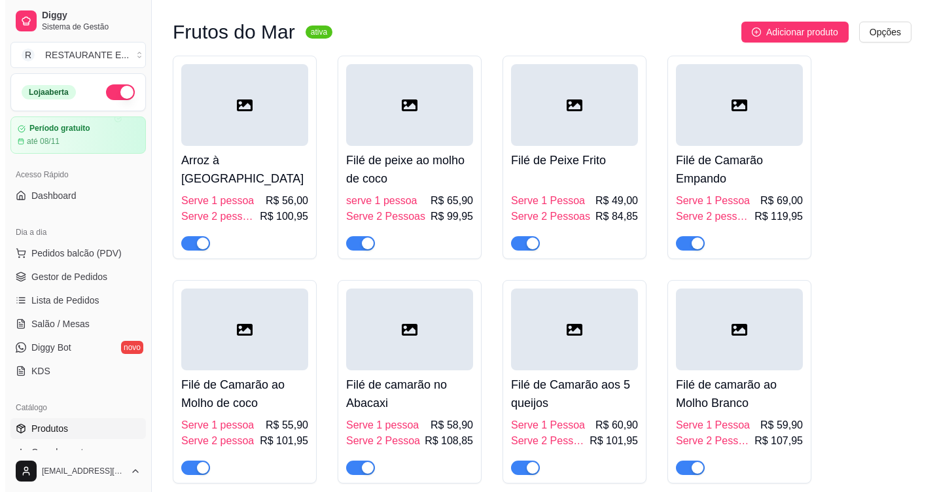
scroll to position [3042, 0]
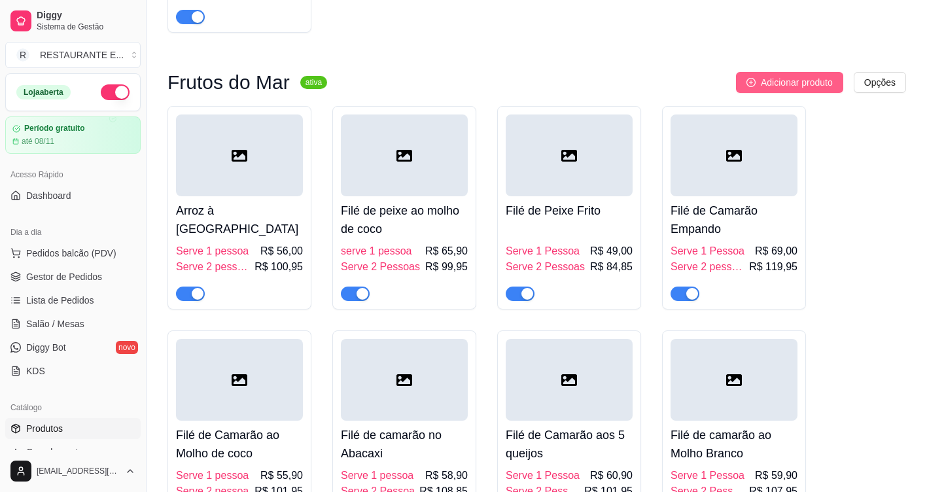
click at [799, 90] on span "Adicionar produto" at bounding box center [797, 82] width 72 height 14
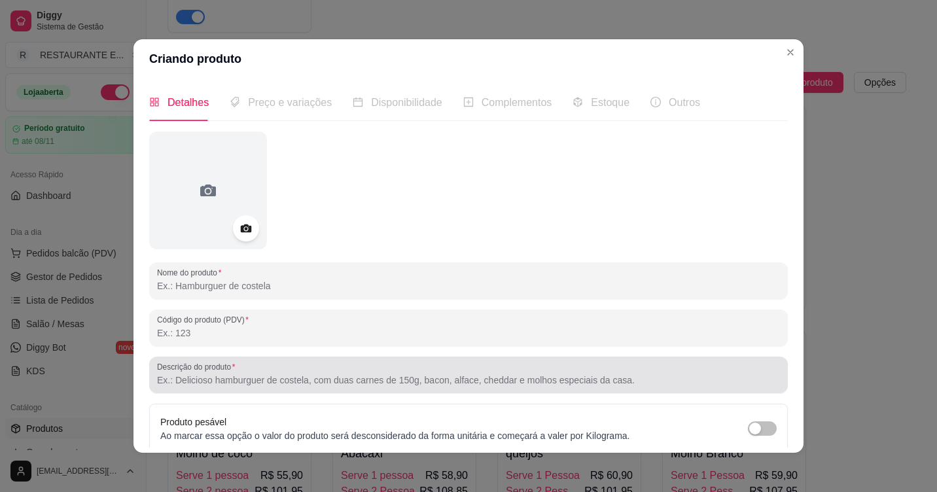
scroll to position [65, 0]
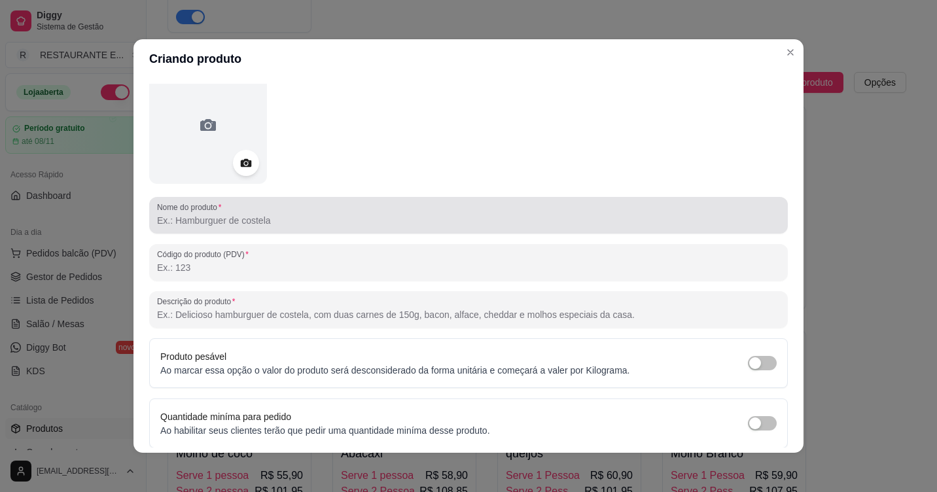
click at [300, 212] on div at bounding box center [468, 215] width 623 height 26
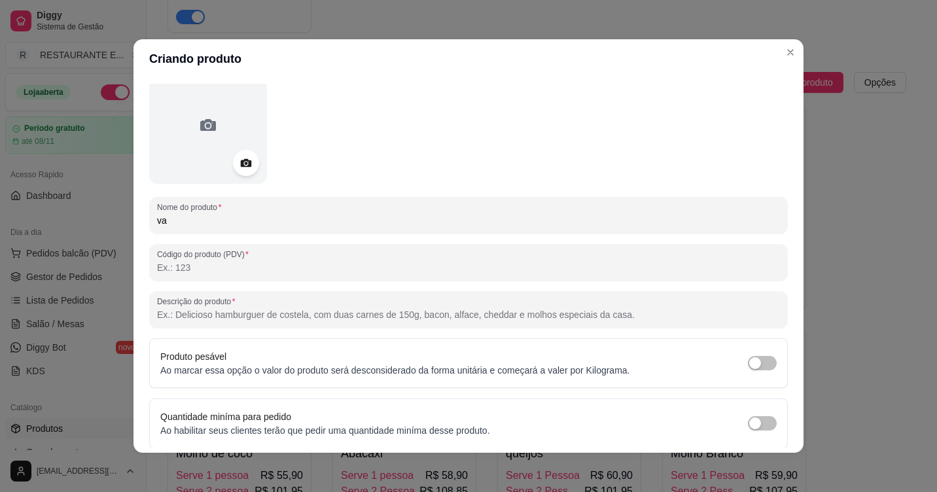
type input "v"
click at [329, 226] on input "Variedade na Moqueca ( serve 2 Pessoa)" at bounding box center [468, 220] width 623 height 13
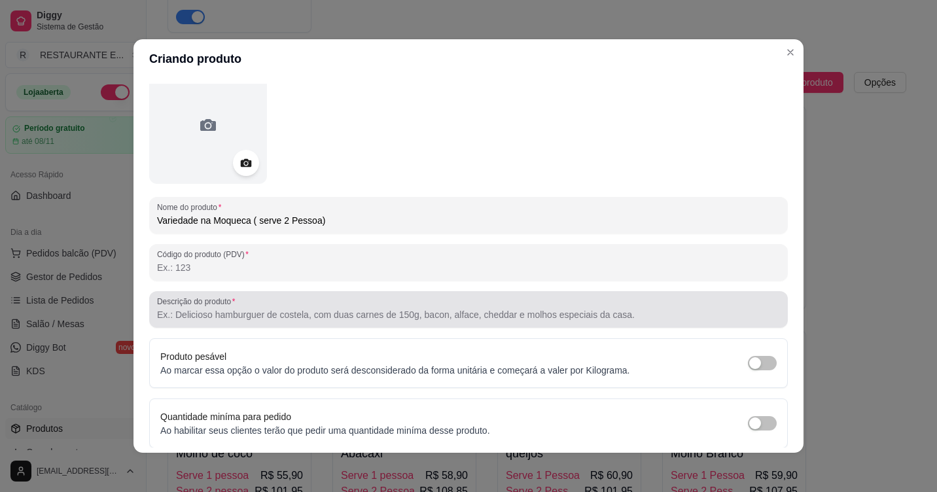
type input "Variedade na Moqueca ( serve 2 Pessoa)"
click at [239, 315] on input "Descrição do produto" at bounding box center [468, 314] width 623 height 13
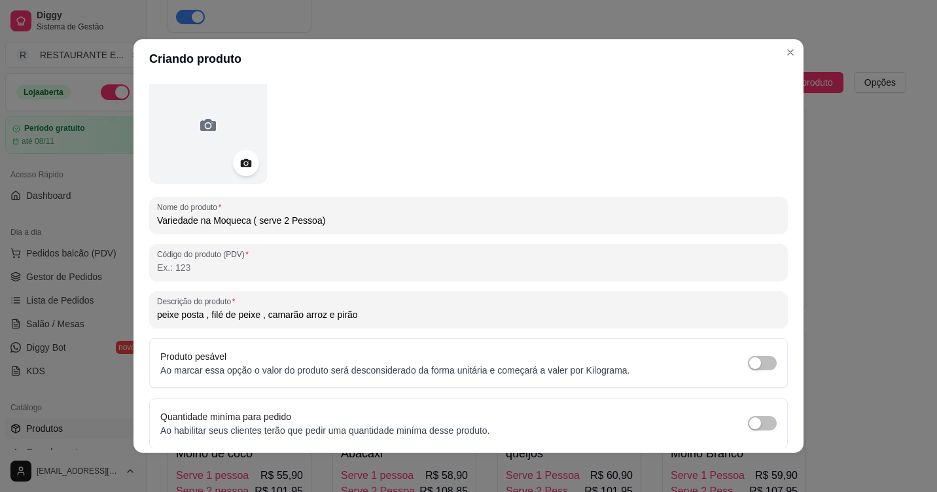
click at [334, 314] on input "peixe posta , filé de peixe , camarão arroz e pirão" at bounding box center [468, 314] width 623 height 13
click at [157, 316] on input "peixe posta , filé de peixe , camarão arroz e Pirão" at bounding box center [468, 314] width 623 height 13
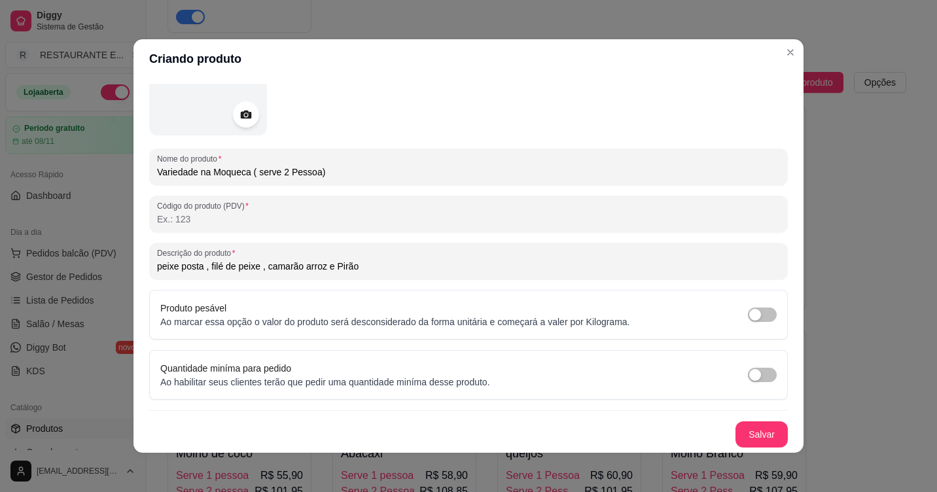
scroll to position [3, 0]
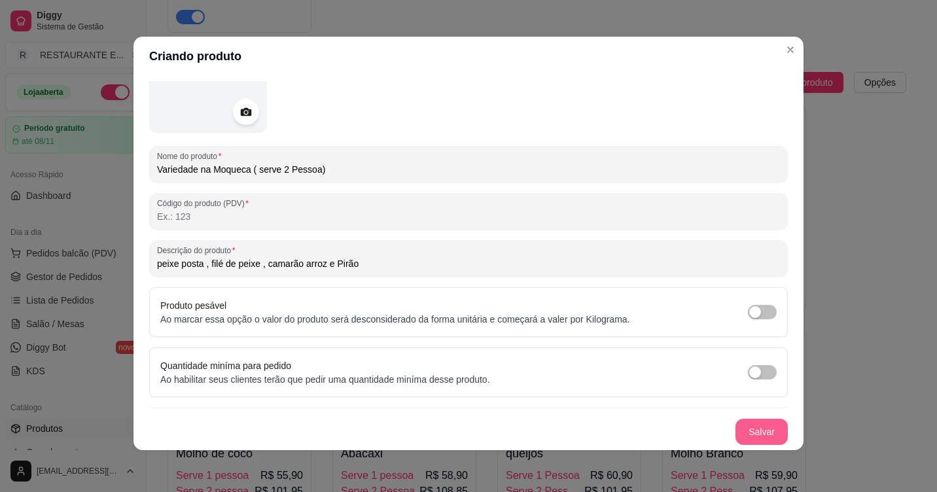
type input "peixe posta , filé de peixe , camarão arroz e Pirão"
click at [754, 432] on button "Salvar" at bounding box center [761, 432] width 52 height 26
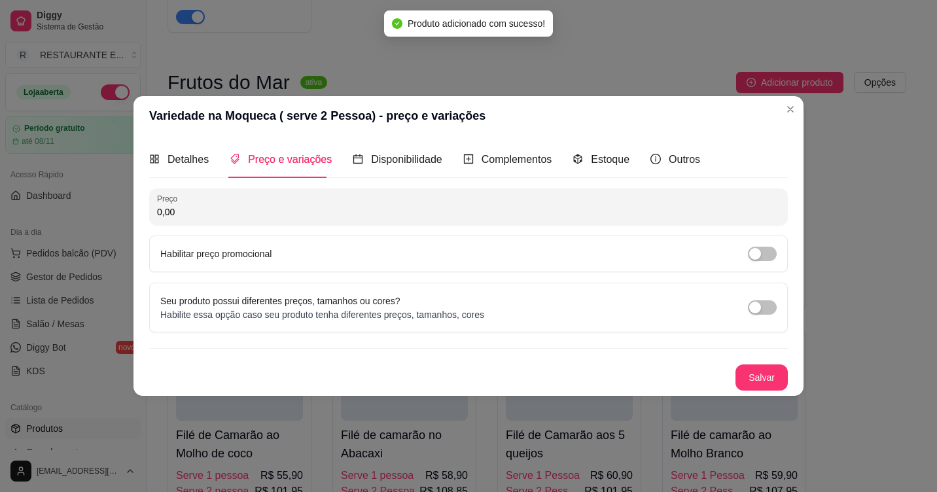
scroll to position [0, 0]
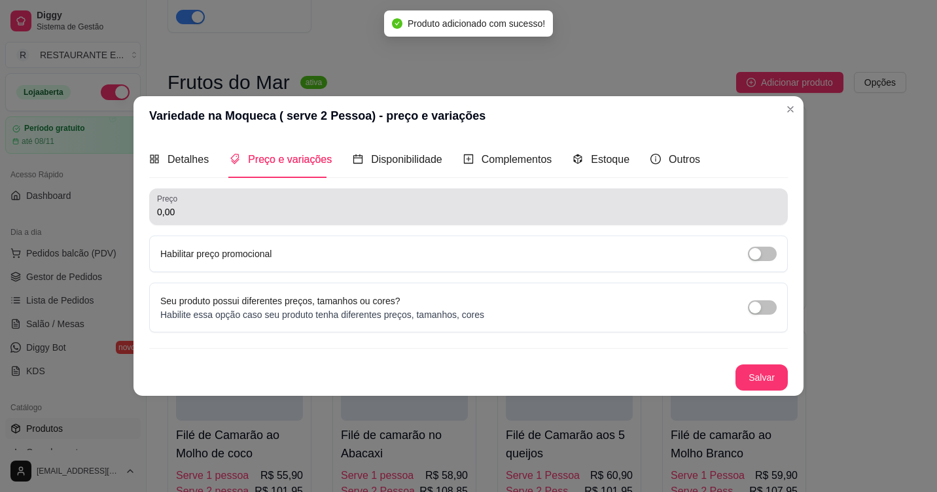
click at [195, 212] on input "0,00" at bounding box center [468, 211] width 623 height 13
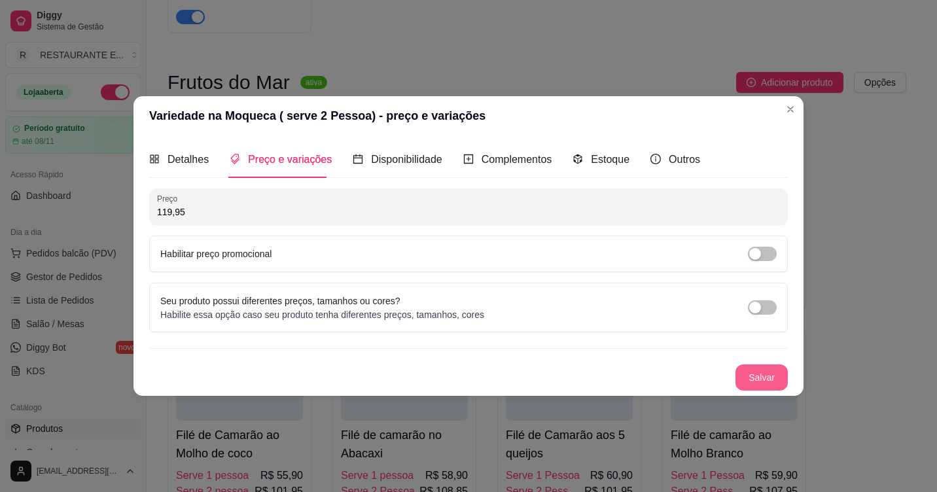
type input "119,95"
click at [775, 383] on button "Salvar" at bounding box center [761, 377] width 52 height 26
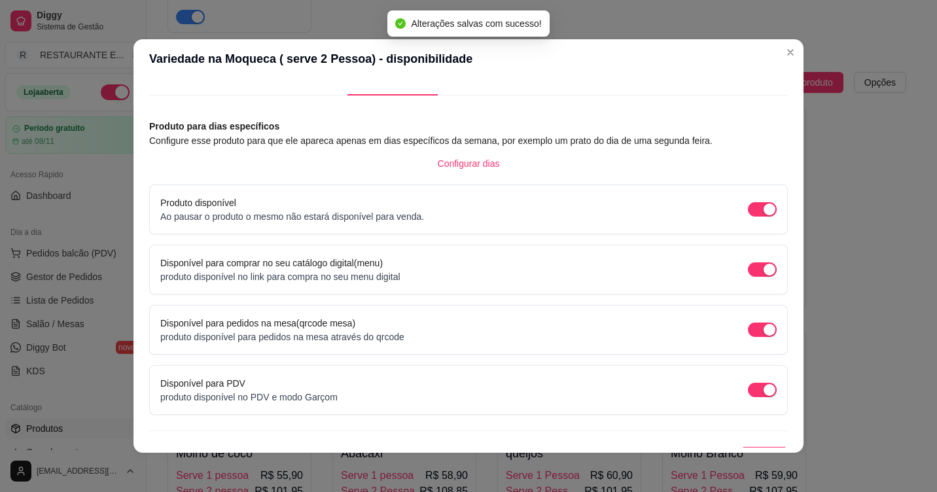
scroll to position [46, 0]
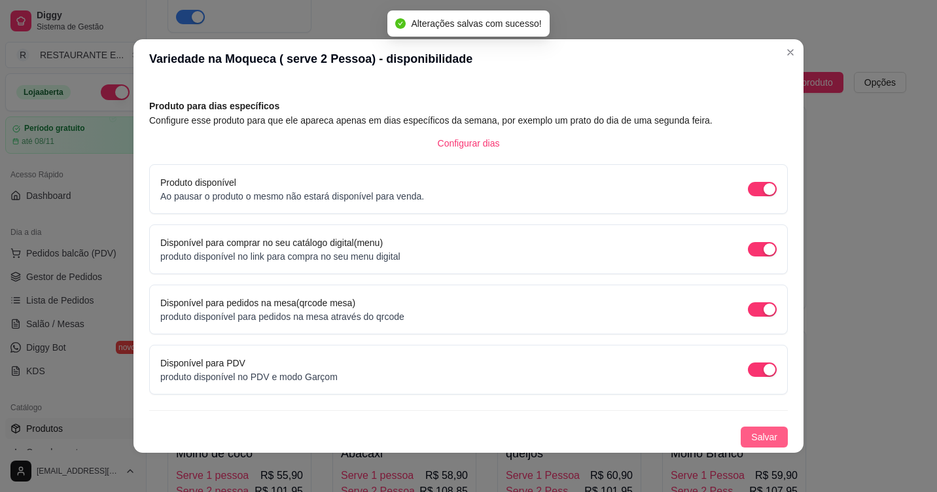
click at [764, 439] on button "Salvar" at bounding box center [764, 437] width 47 height 21
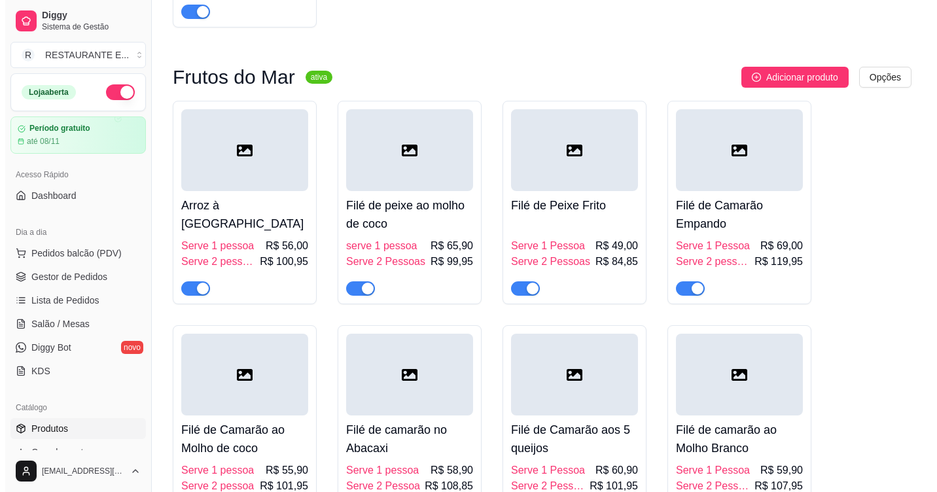
scroll to position [3042, 0]
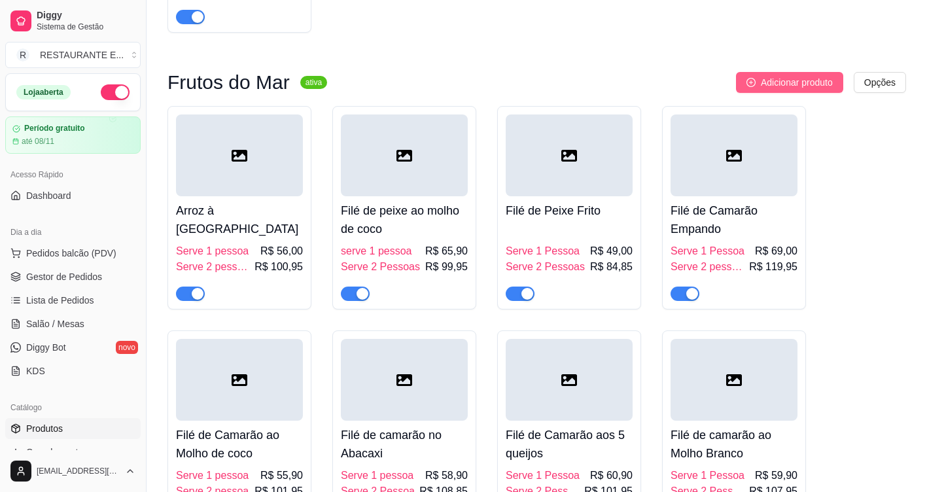
click at [809, 90] on span "Adicionar produto" at bounding box center [797, 82] width 72 height 14
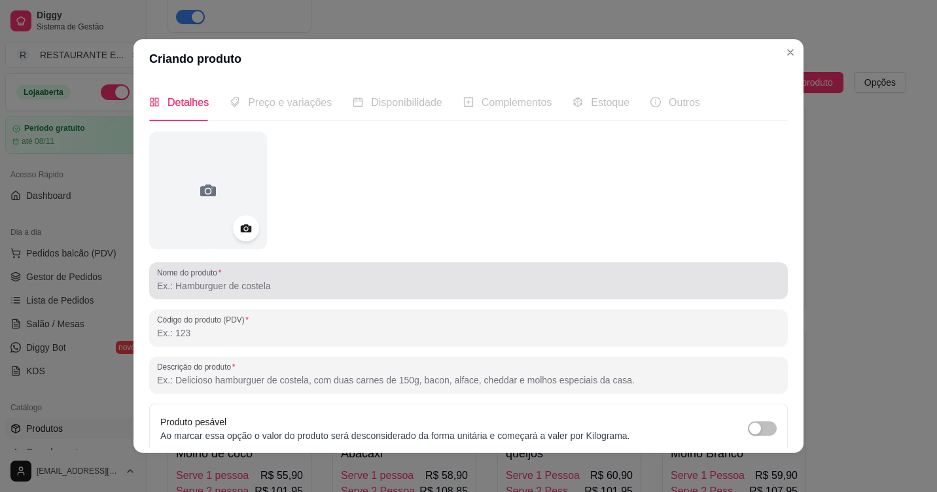
click at [177, 293] on div at bounding box center [468, 281] width 623 height 26
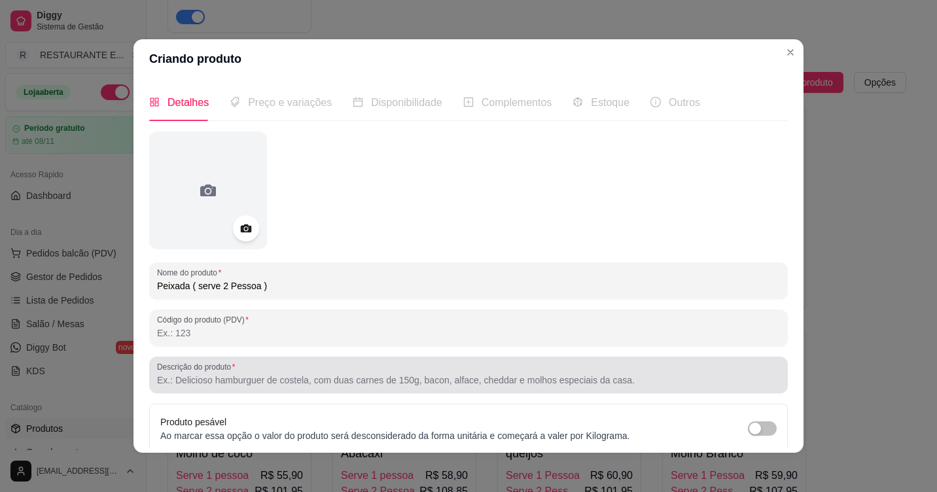
type input "Peixada ( serve 2 Pessoa )"
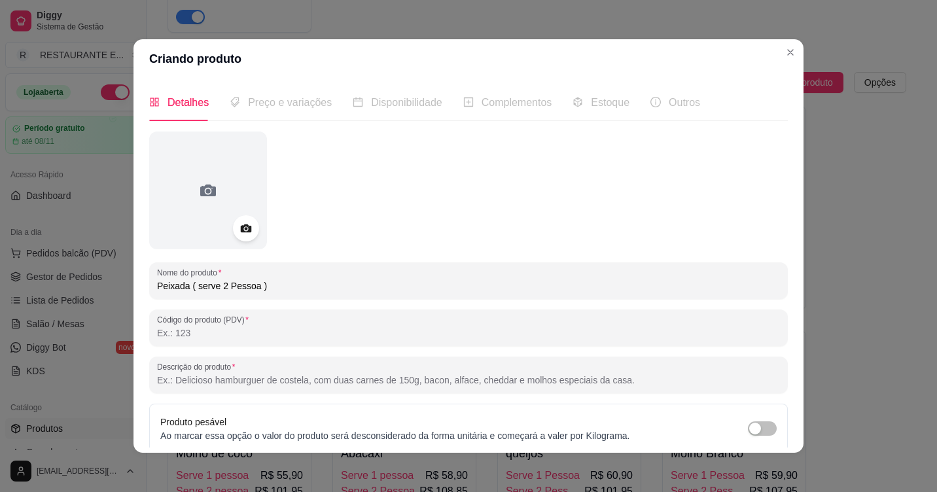
click at [258, 378] on input "Descrição do produto" at bounding box center [468, 380] width 623 height 13
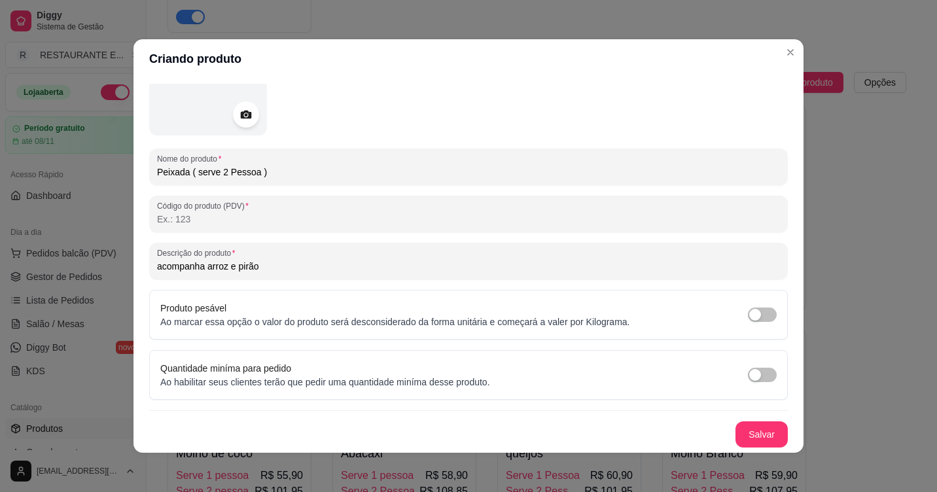
scroll to position [3, 0]
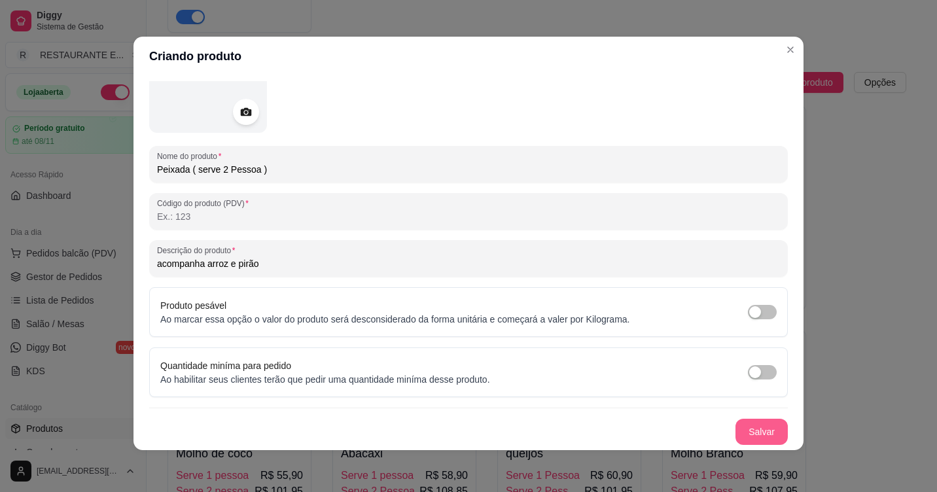
type input "acompanha arroz e pirão"
click at [751, 430] on button "Salvar" at bounding box center [761, 432] width 51 height 26
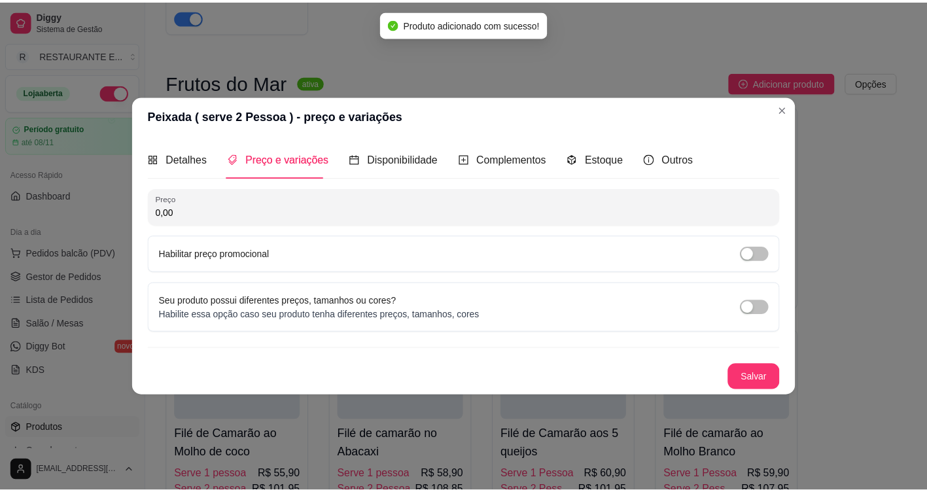
scroll to position [0, 0]
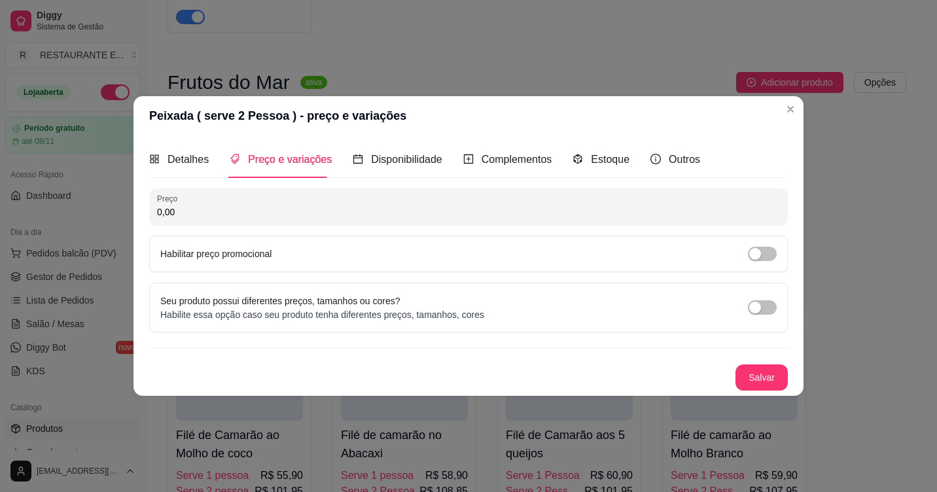
click at [222, 211] on input "0,00" at bounding box center [468, 211] width 623 height 13
type input "108,45"
click at [766, 375] on button "Salvar" at bounding box center [761, 377] width 52 height 26
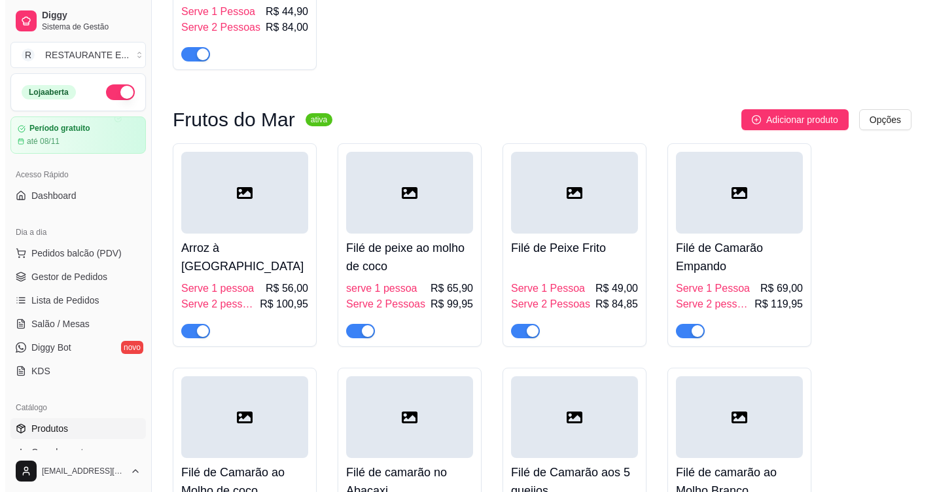
scroll to position [2977, 0]
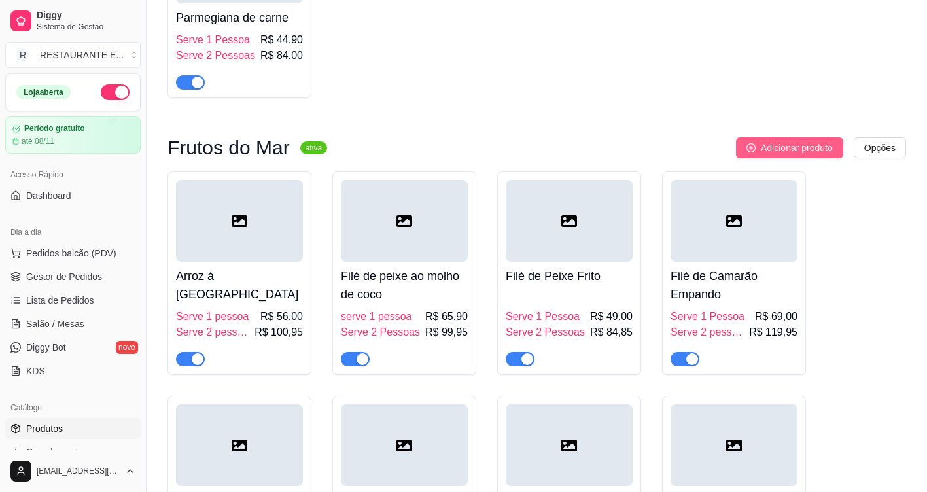
click at [777, 154] on span "Adicionar produto" at bounding box center [797, 148] width 72 height 14
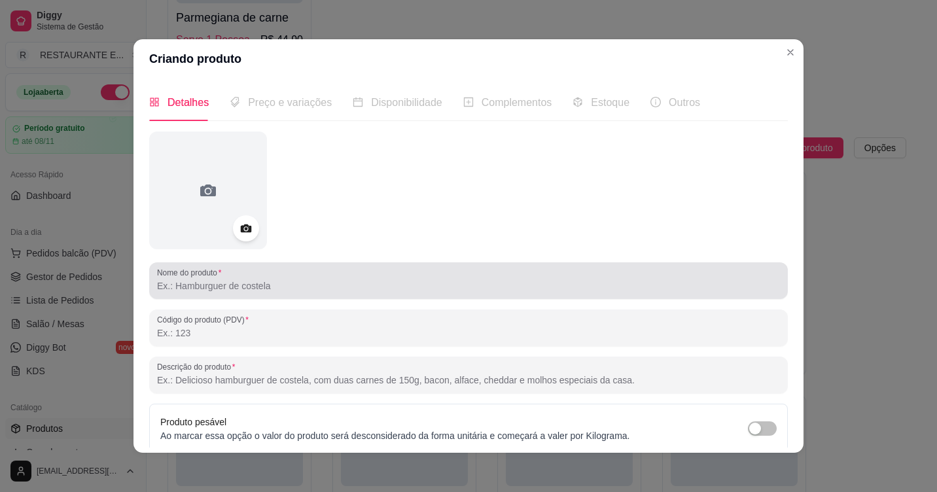
click at [264, 281] on input "Nome do produto" at bounding box center [468, 285] width 623 height 13
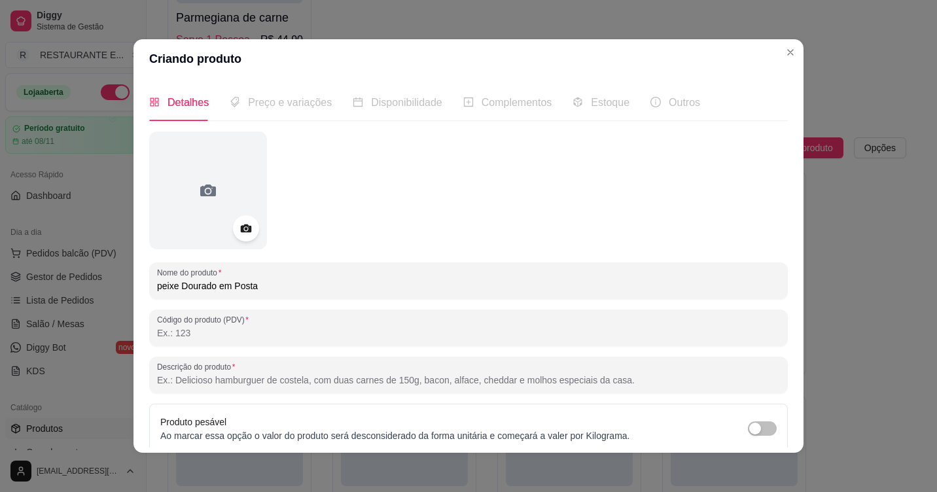
drag, startPoint x: 154, startPoint y: 286, endPoint x: 161, endPoint y: 287, distance: 7.2
click at [157, 287] on input "peixe Dourado em Posta" at bounding box center [468, 285] width 623 height 13
click at [277, 294] on div "Peixe Dourado em Posta" at bounding box center [468, 281] width 623 height 26
click at [292, 291] on input "Peixe Dourado em Posta" at bounding box center [468, 285] width 623 height 13
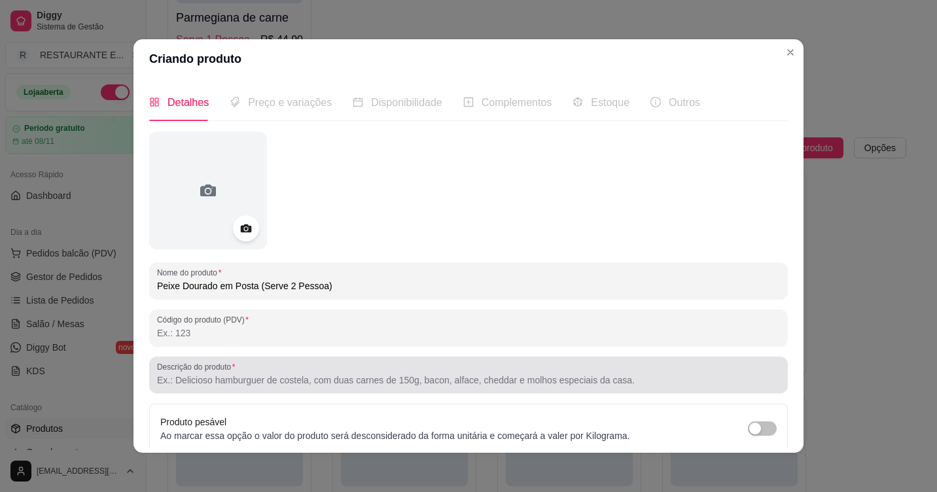
type input "Peixe Dourado em Posta (Serve 2 Pessoa)"
click at [277, 376] on input "Descrição do produto" at bounding box center [468, 380] width 623 height 13
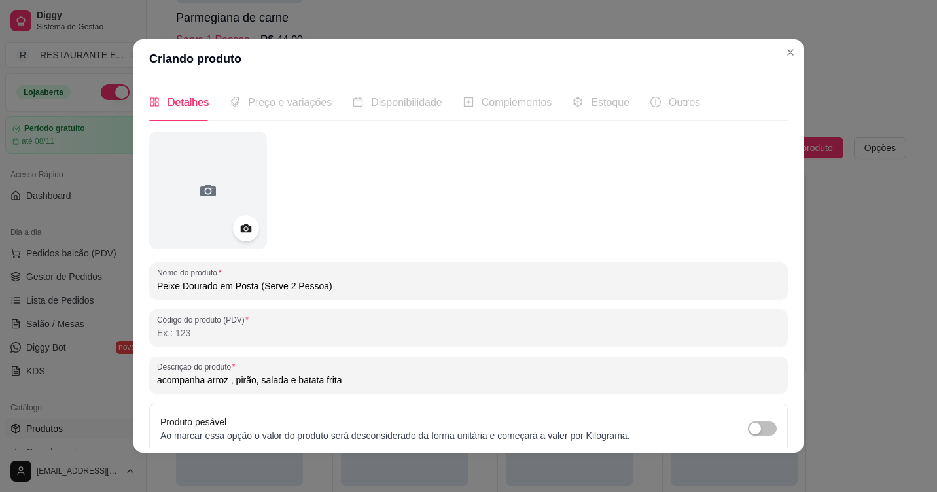
click at [206, 381] on input "acompanha arroz , pirão, salada e batata frita" at bounding box center [468, 380] width 623 height 13
click at [157, 381] on input "acompanha [PERSON_NAME] , pirão, salada e batata frita" at bounding box center [468, 380] width 623 height 13
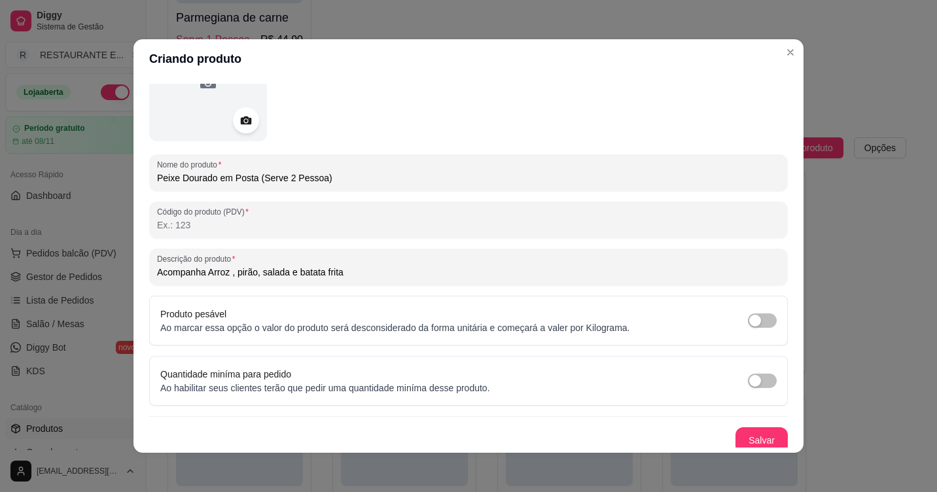
scroll to position [114, 0]
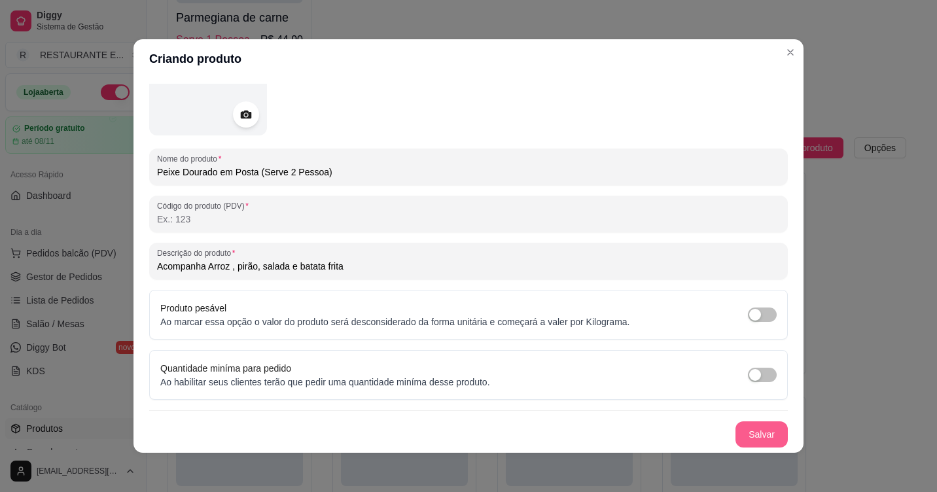
type input "Acompanha Arroz , pirão, salada e batata frita"
click at [742, 440] on button "Salvar" at bounding box center [761, 435] width 51 height 26
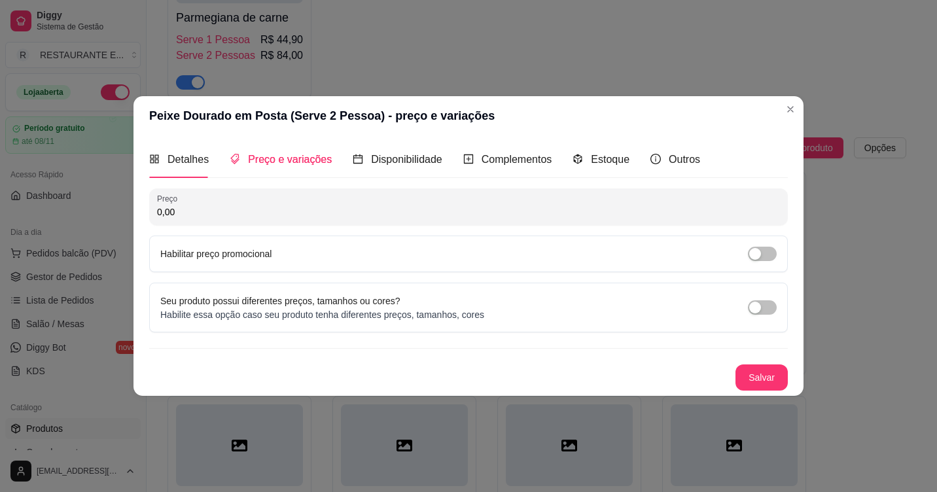
scroll to position [0, 0]
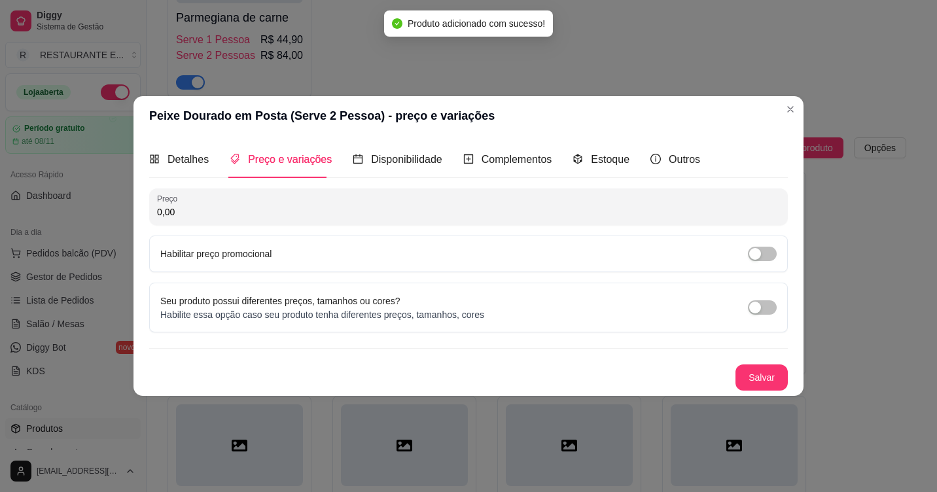
click at [190, 213] on input "0,00" at bounding box center [468, 211] width 623 height 13
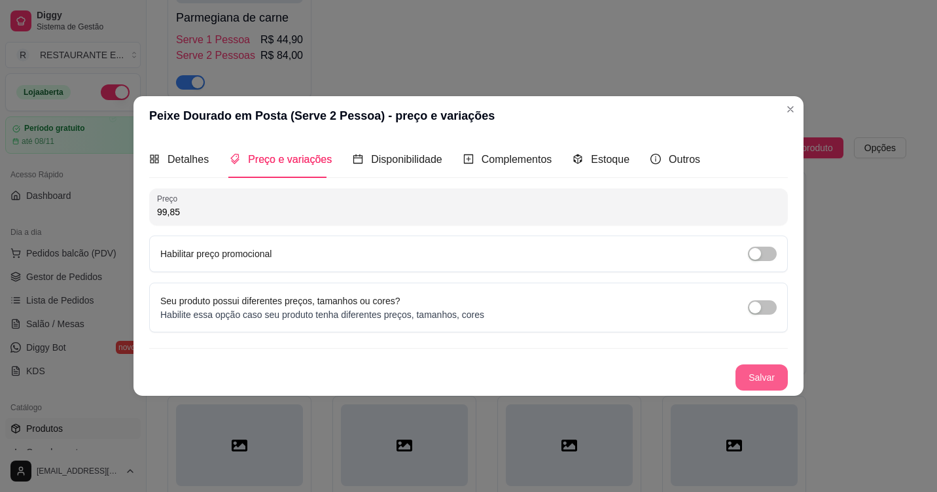
type input "99,85"
click at [766, 380] on button "Salvar" at bounding box center [761, 378] width 51 height 26
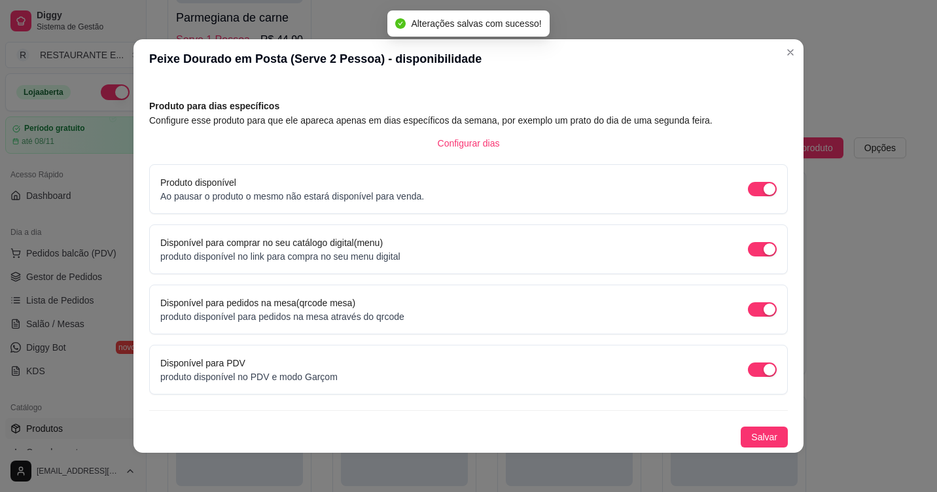
scroll to position [3, 0]
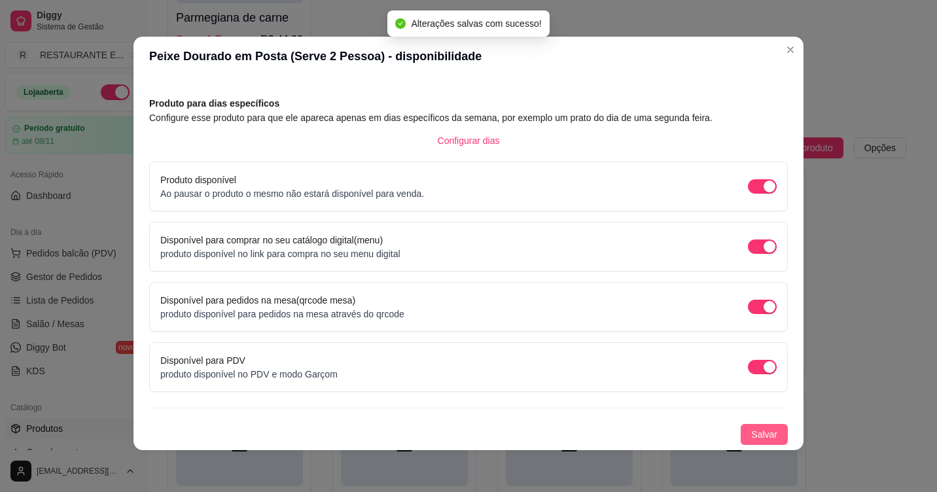
click at [752, 433] on span "Salvar" at bounding box center [764, 434] width 26 height 14
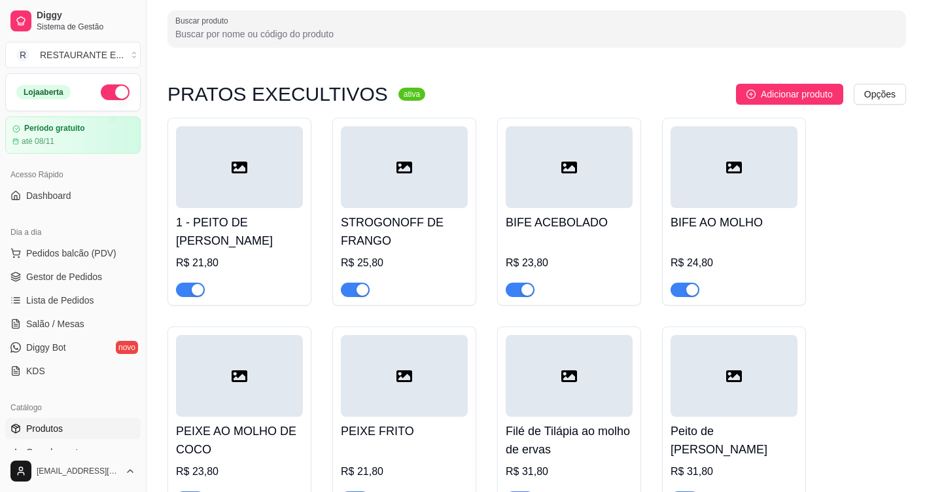
scroll to position [0, 0]
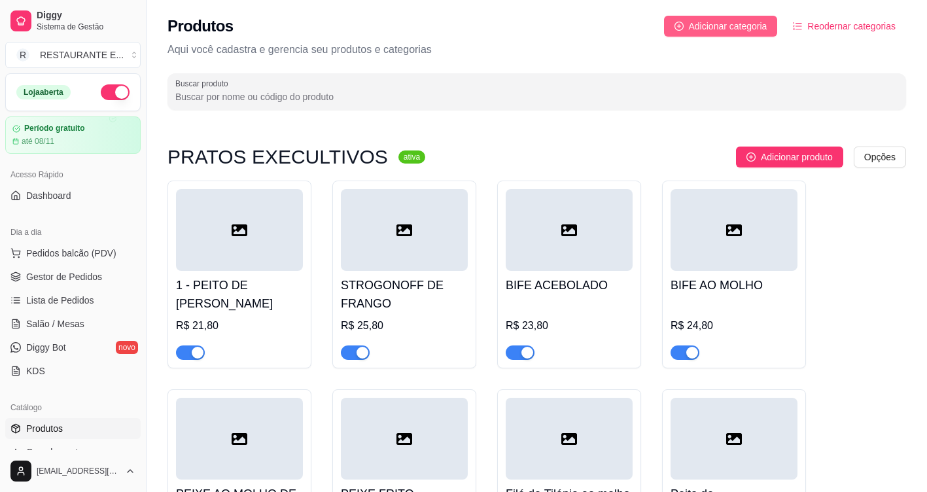
click at [752, 27] on span "Adicionar categoria" at bounding box center [728, 26] width 79 height 14
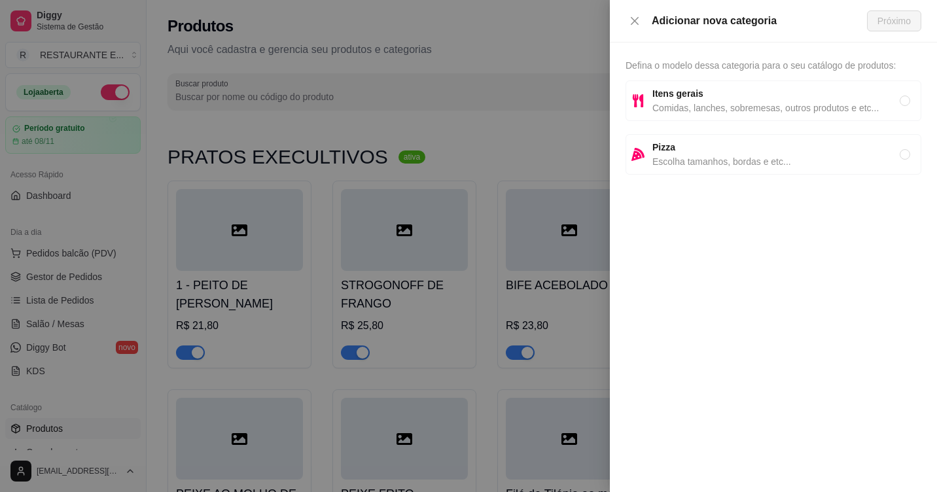
click at [699, 113] on span "Comidas, lanches, sobremesas, outros produtos e etc..." at bounding box center [775, 108] width 247 height 14
radio input "true"
click at [883, 18] on span "Próximo" at bounding box center [893, 21] width 33 height 14
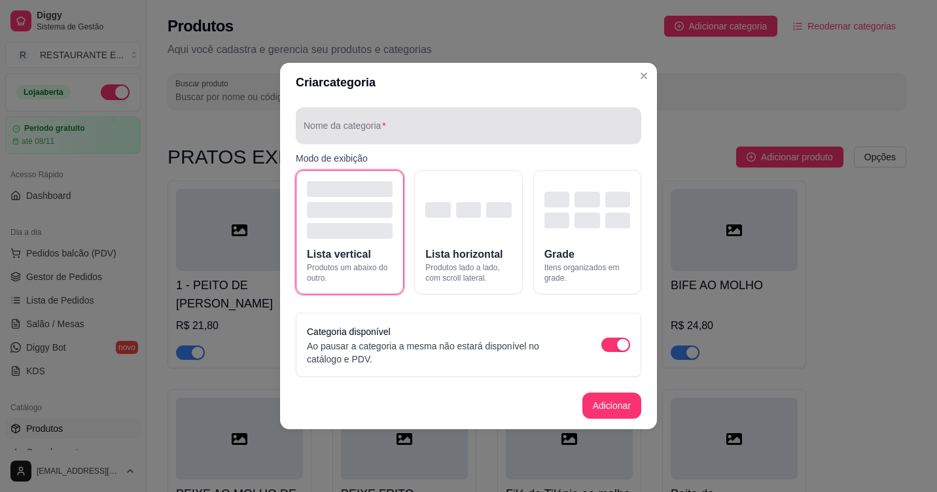
click at [354, 127] on div "Nome da categoria" at bounding box center [468, 125] width 345 height 37
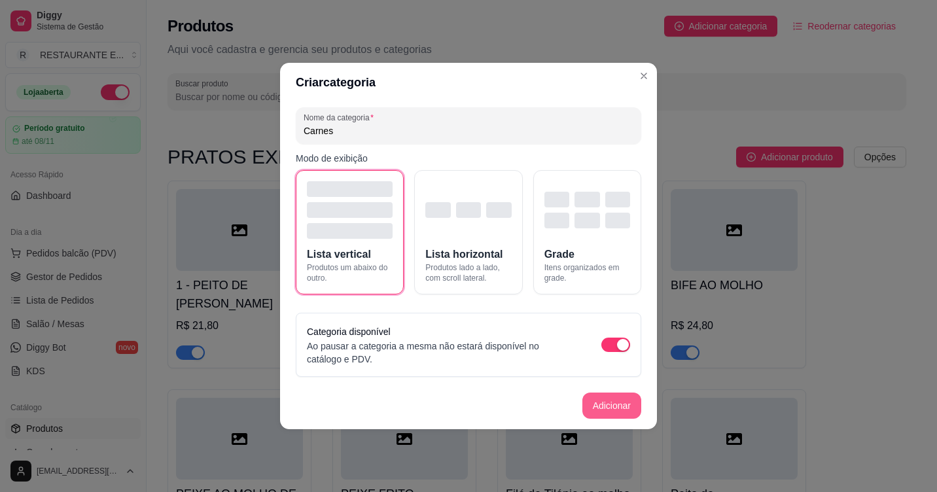
type input "Carnes"
click at [617, 412] on button "Adicionar" at bounding box center [611, 406] width 59 height 26
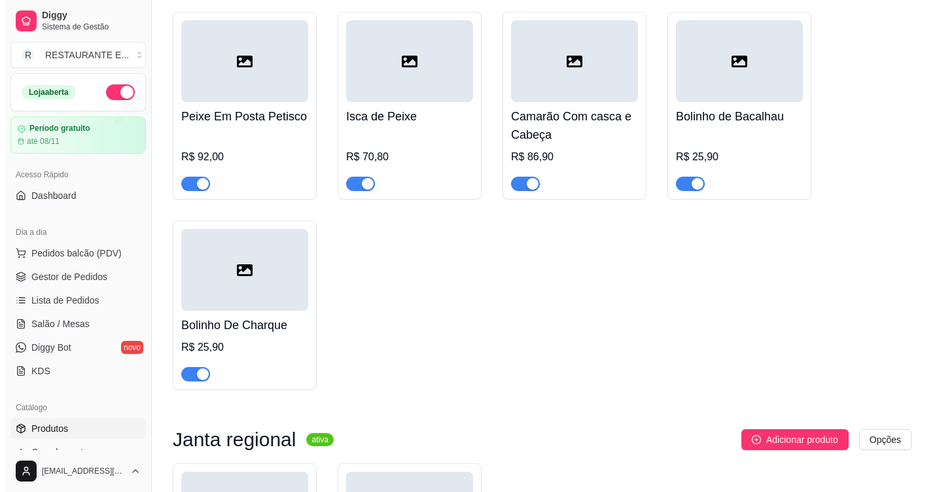
scroll to position [3668, 0]
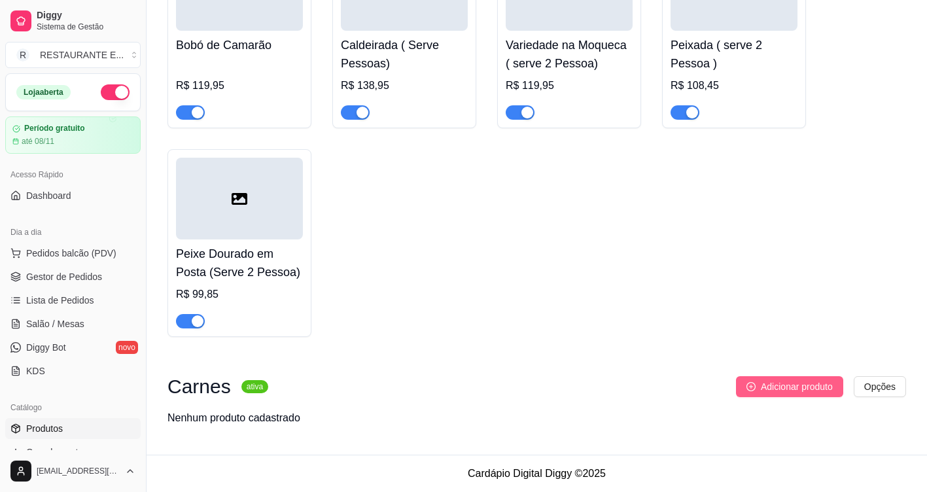
click at [798, 392] on span "Adicionar produto" at bounding box center [797, 387] width 72 height 14
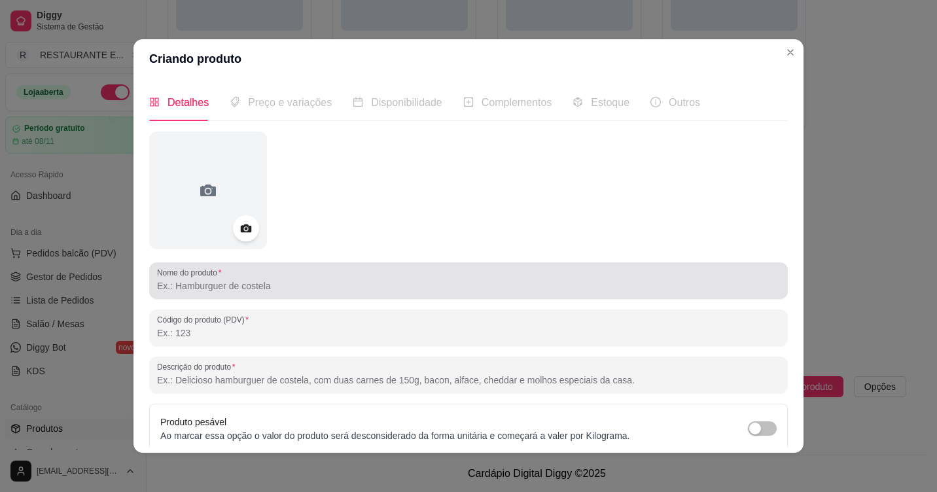
click at [205, 287] on input "Nome do produto" at bounding box center [468, 285] width 623 height 13
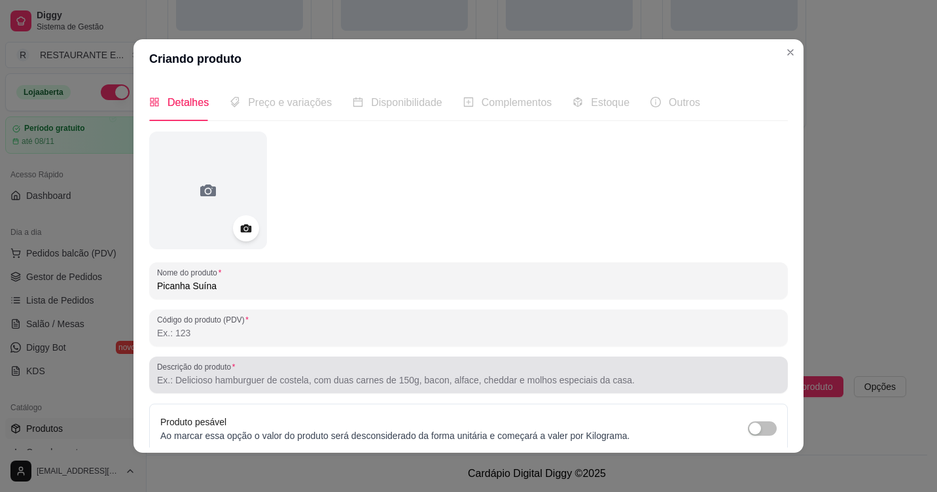
type input "Picanha Suína"
click at [210, 375] on input "Descrição do produto" at bounding box center [468, 380] width 623 height 13
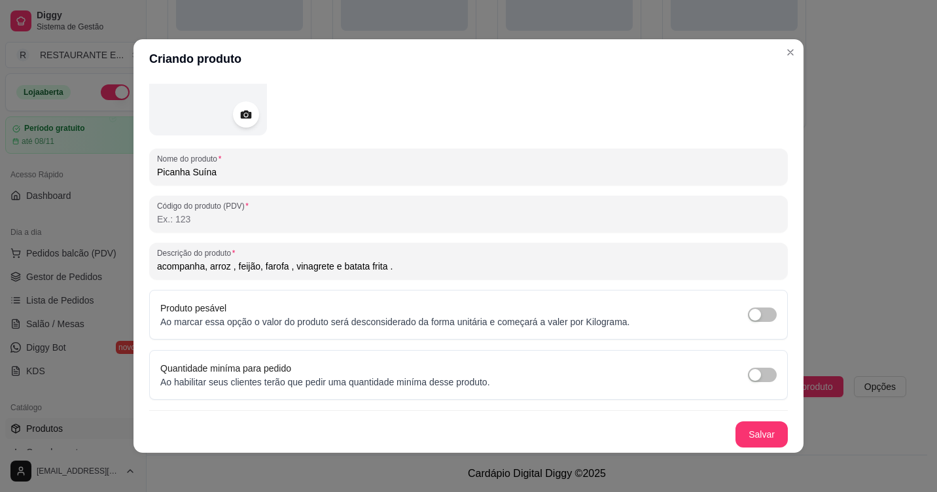
scroll to position [3, 0]
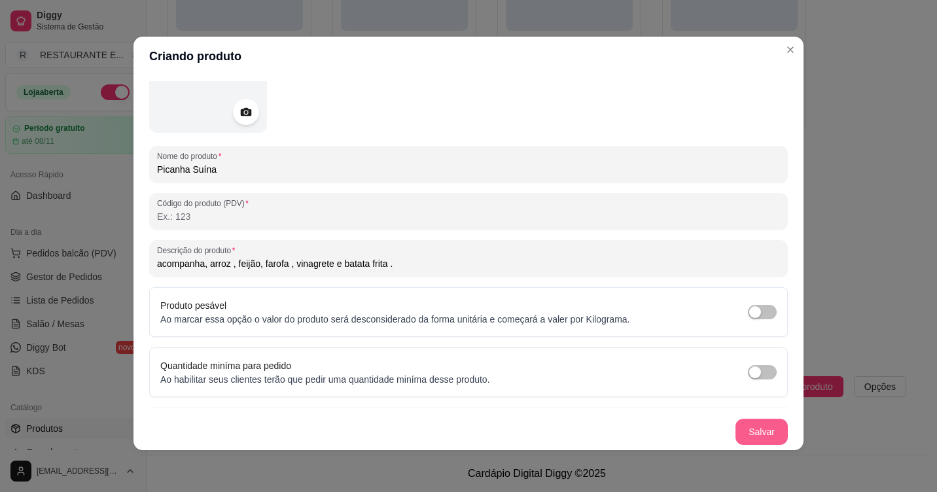
type input "acompanha, arroz , feijão, farofa , vinagrete e batata frita ."
click at [743, 430] on button "Salvar" at bounding box center [761, 432] width 52 height 26
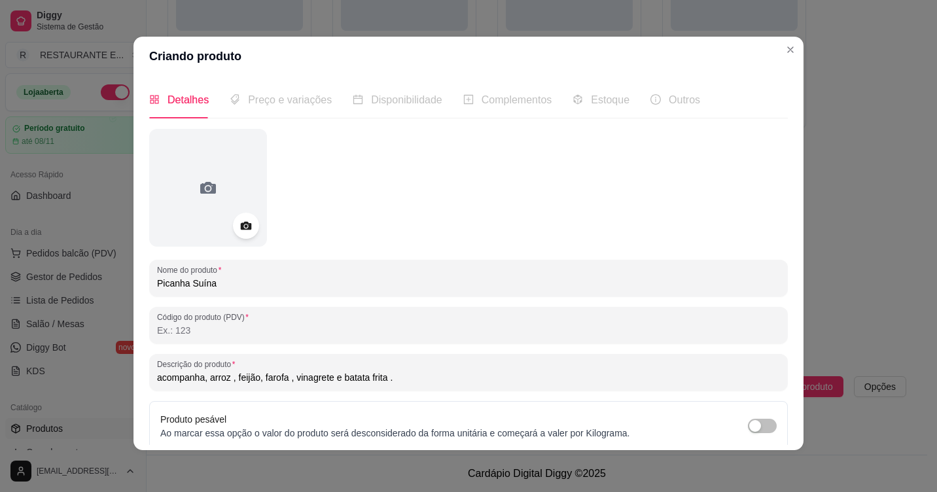
scroll to position [0, 0]
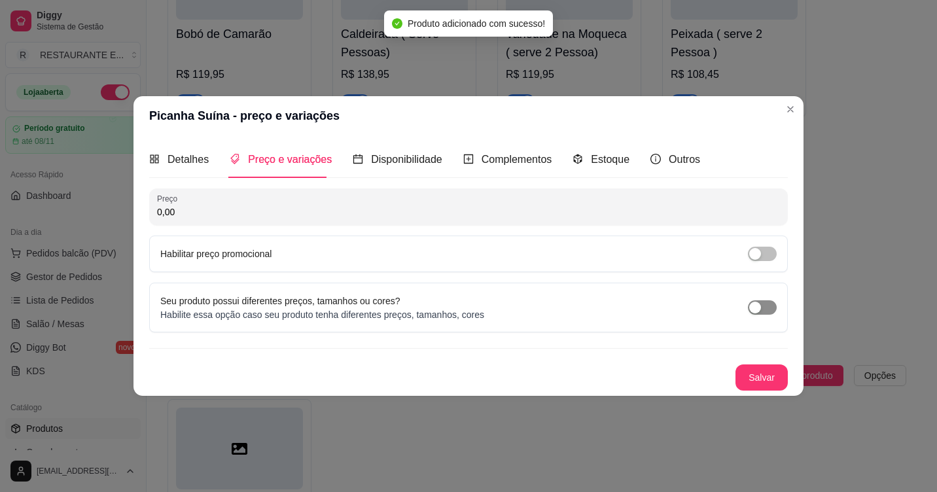
click at [763, 306] on span "button" at bounding box center [762, 307] width 29 height 14
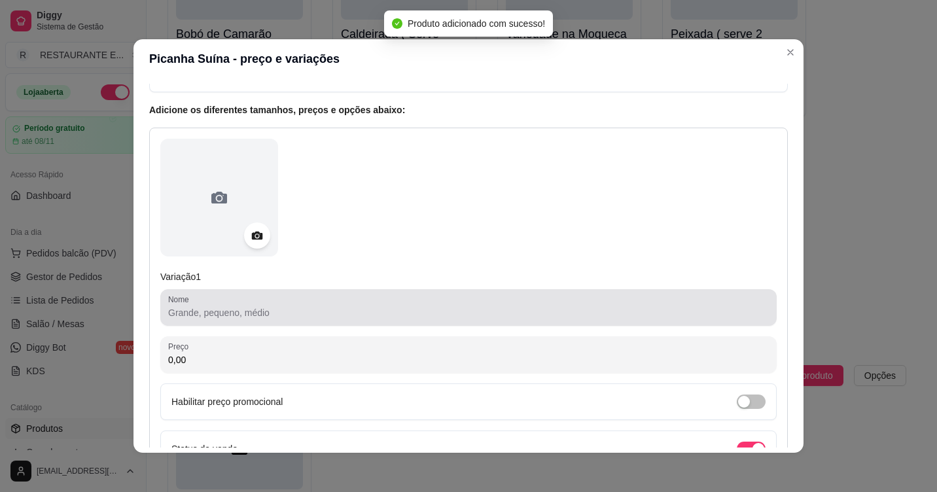
scroll to position [131, 0]
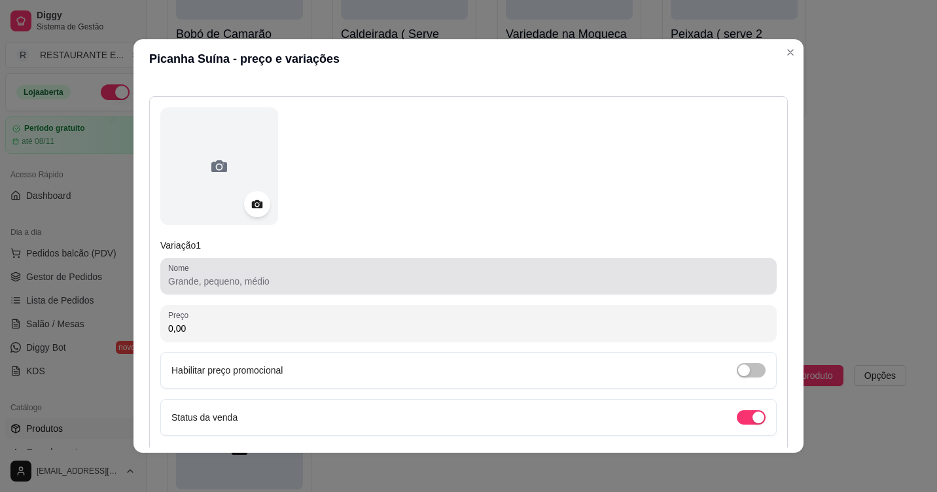
click at [269, 288] on input "Nome" at bounding box center [468, 281] width 601 height 13
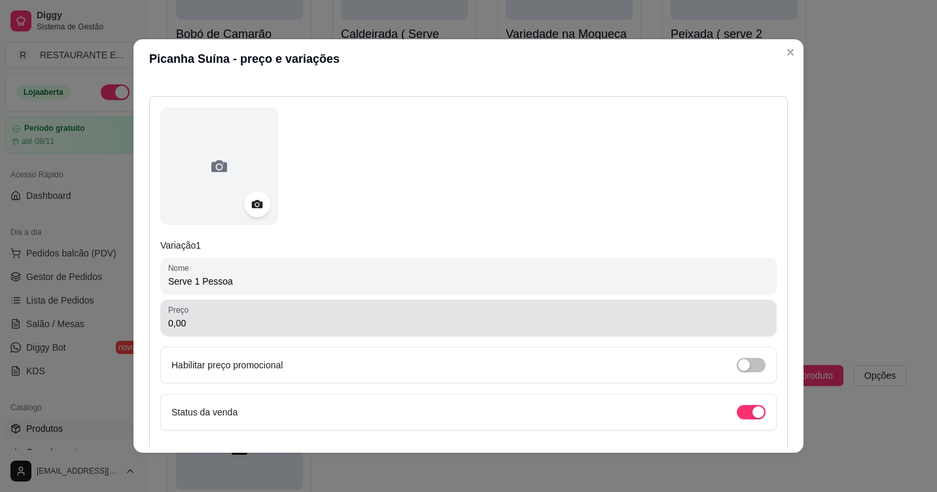
type input "Serve 1 Pessoa"
click at [245, 326] on input "0,00" at bounding box center [468, 323] width 601 height 13
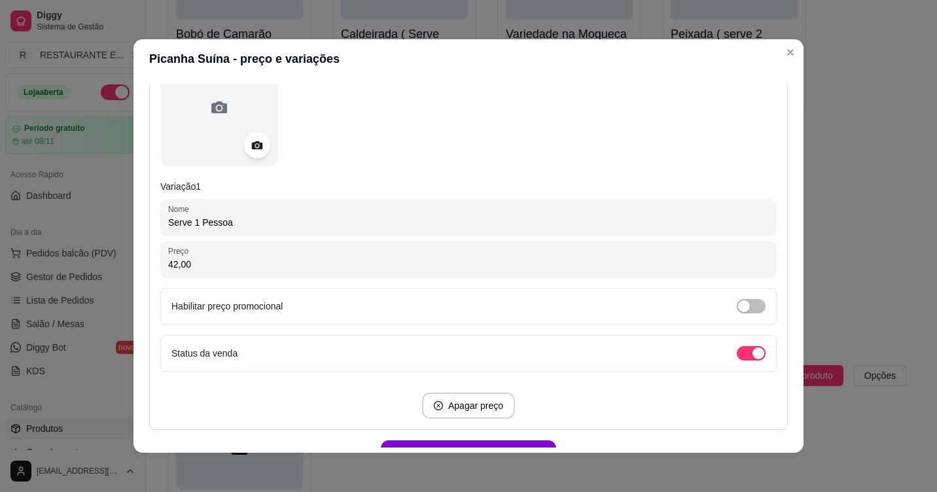
scroll to position [267, 0]
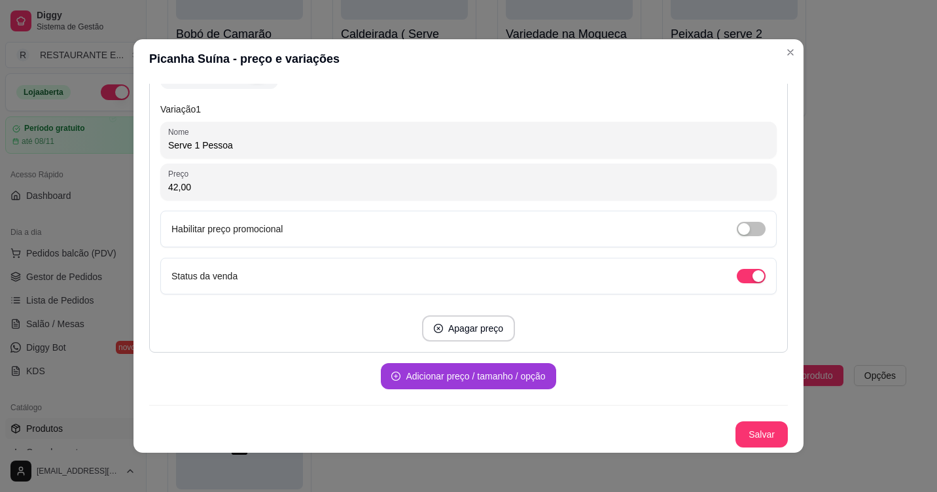
type input "42,00"
click at [499, 370] on button "Adicionar preço / tamanho / opção" at bounding box center [468, 376] width 175 height 26
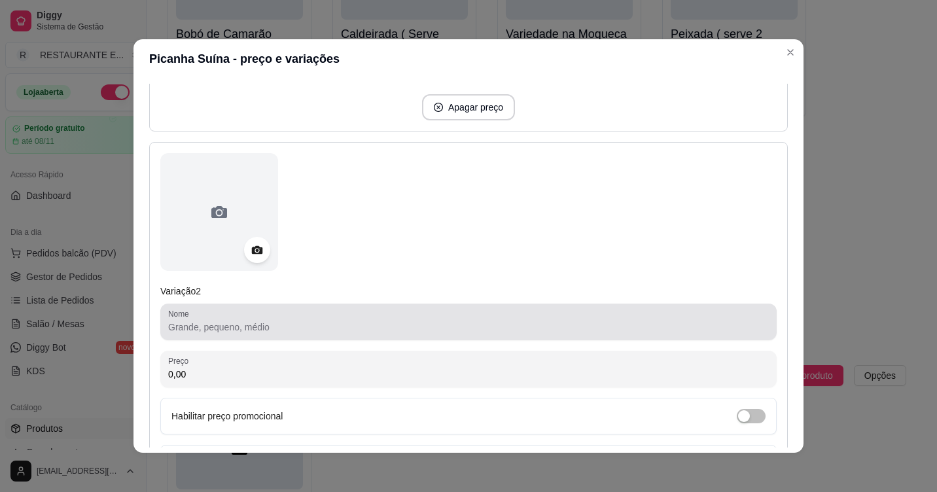
scroll to position [529, 0]
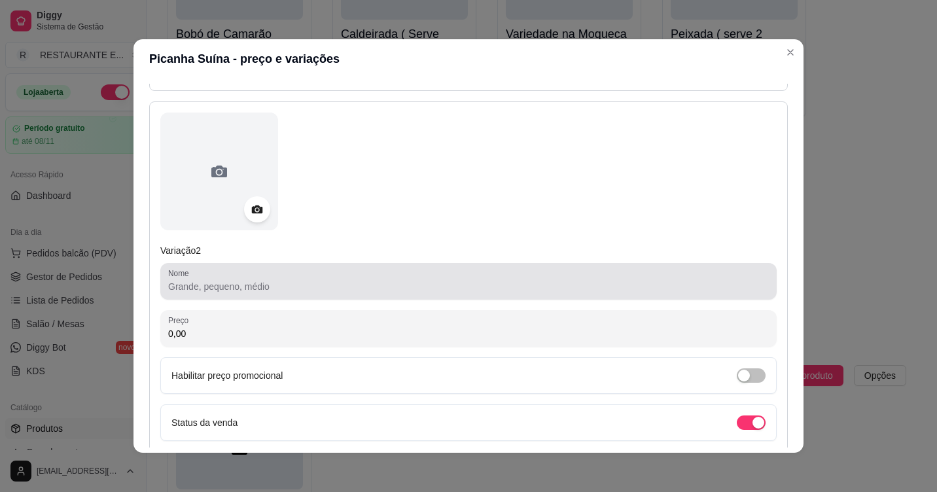
click at [188, 291] on input "Nome" at bounding box center [468, 286] width 601 height 13
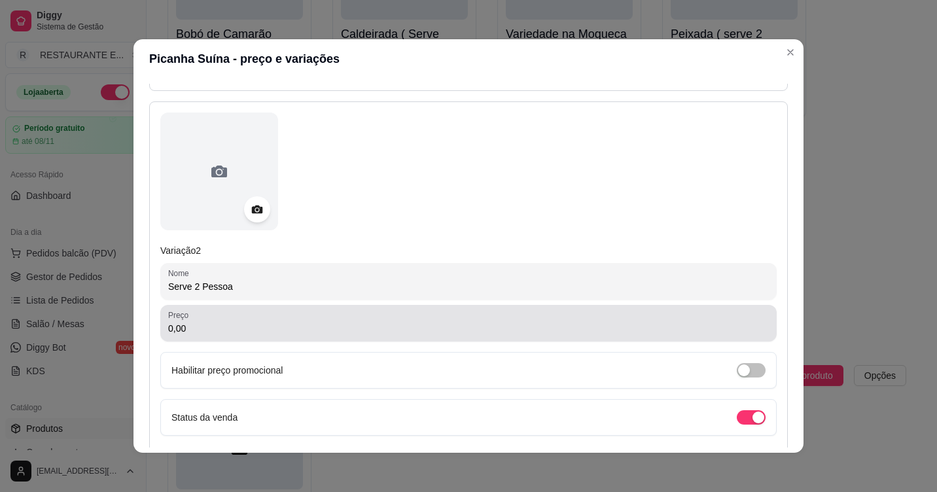
type input "Serve 2 Pessoa"
click at [232, 336] on div "0,00" at bounding box center [468, 323] width 601 height 26
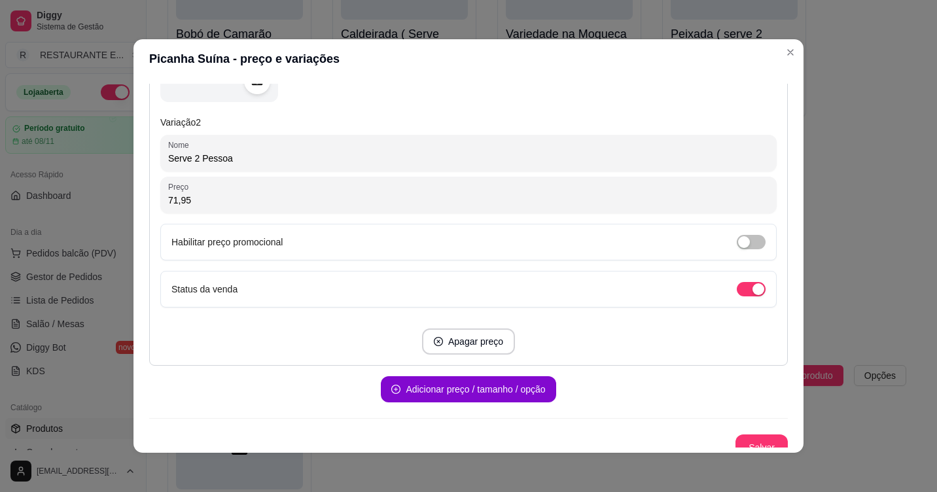
scroll to position [670, 0]
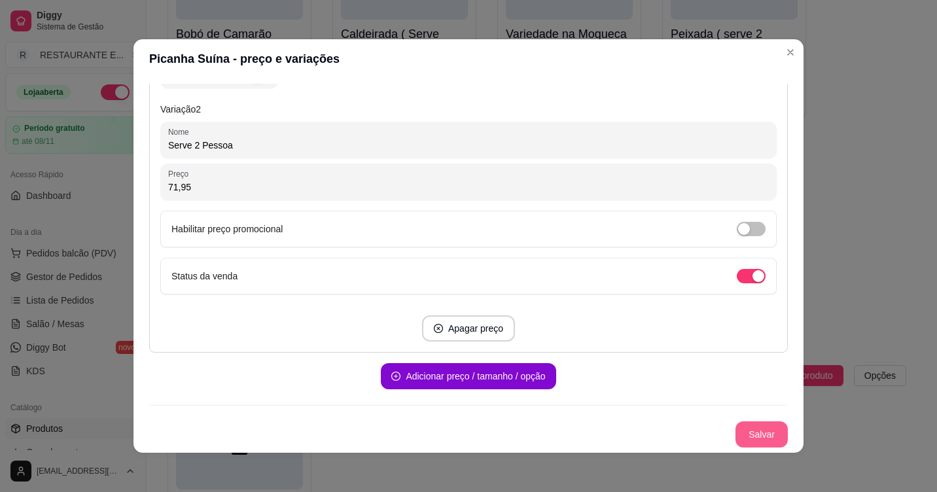
type input "71,95"
click at [755, 439] on button "Salvar" at bounding box center [761, 434] width 52 height 26
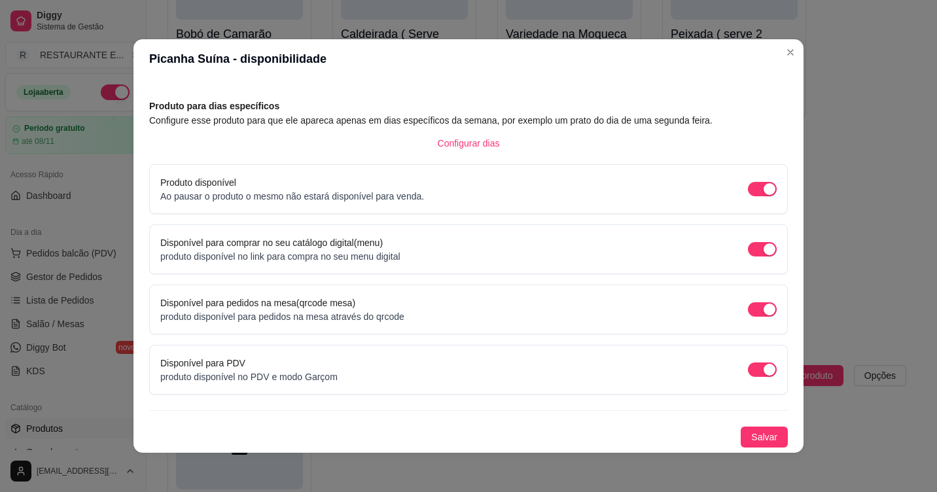
scroll to position [3, 0]
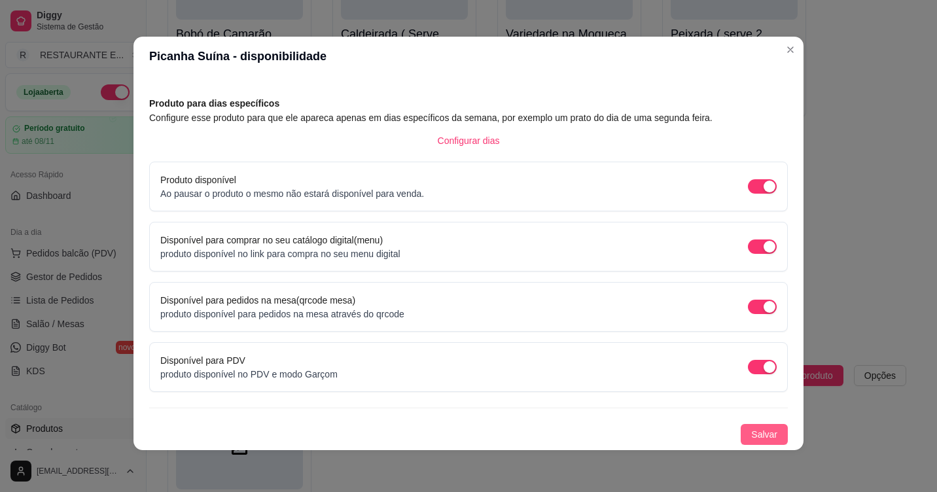
click at [741, 434] on button "Salvar" at bounding box center [764, 434] width 47 height 21
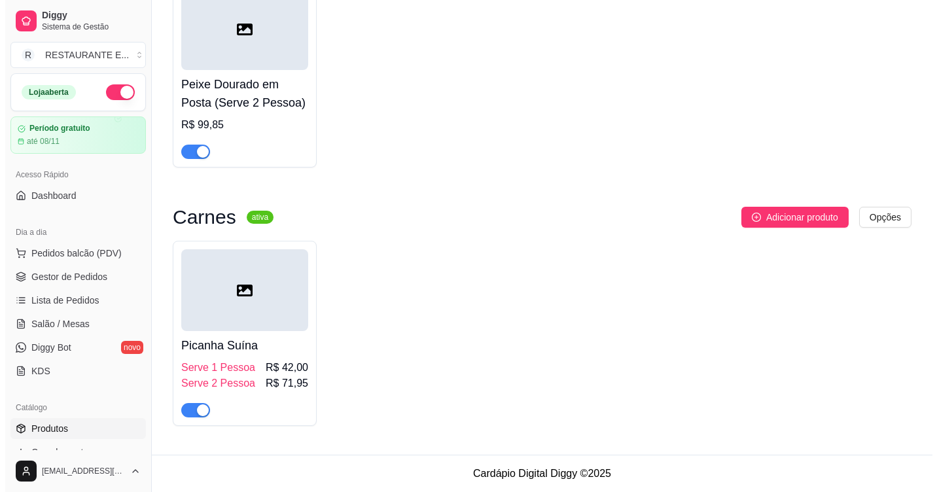
scroll to position [3838, 0]
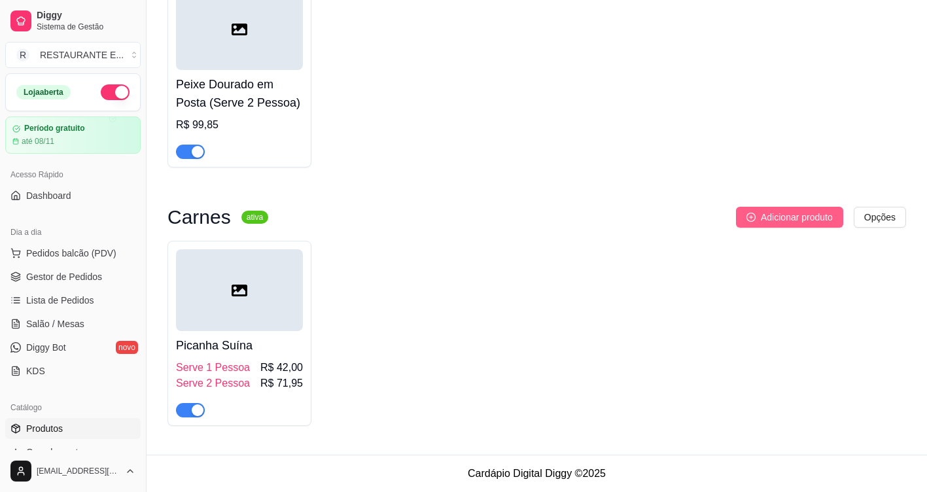
click at [812, 224] on button "Adicionar produto" at bounding box center [789, 217] width 107 height 21
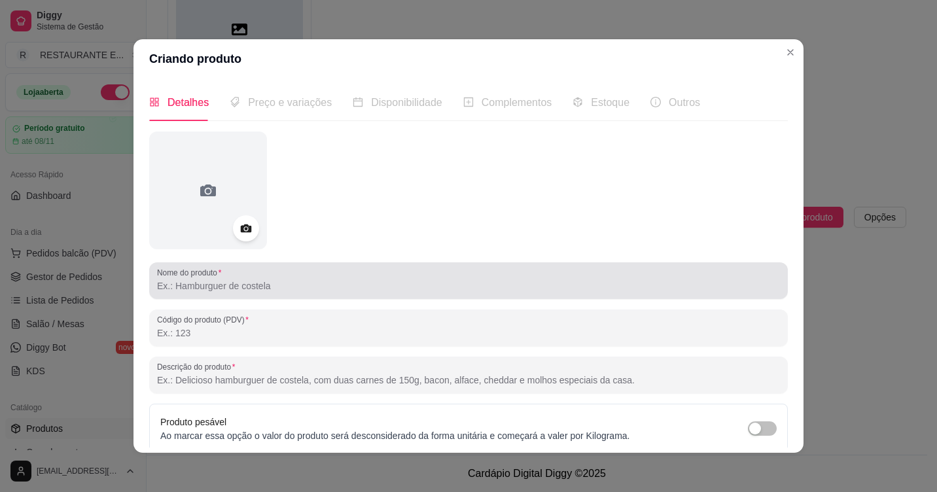
click at [264, 292] on div "Nome do produto" at bounding box center [468, 280] width 639 height 37
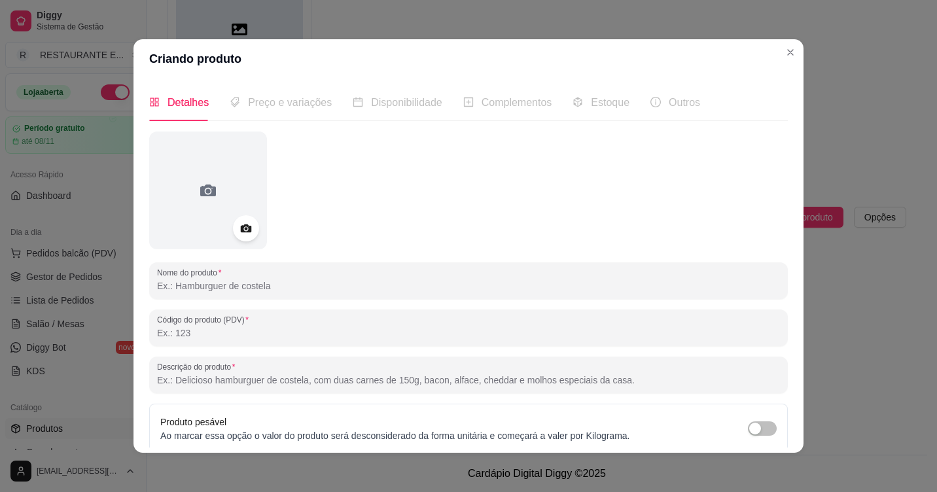
click at [267, 290] on input "Nome do produto" at bounding box center [468, 285] width 623 height 13
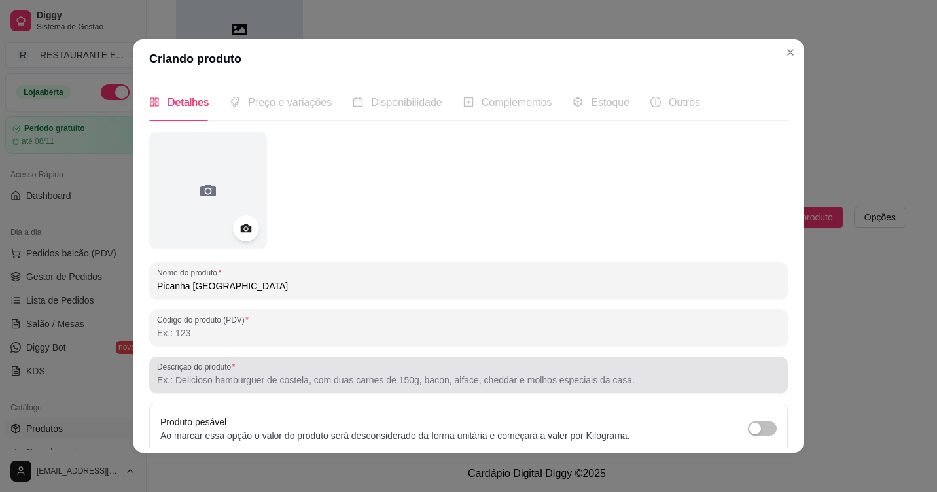
type input "Picanha [GEOGRAPHIC_DATA]"
click at [214, 385] on input "Descrição do produto" at bounding box center [468, 380] width 623 height 13
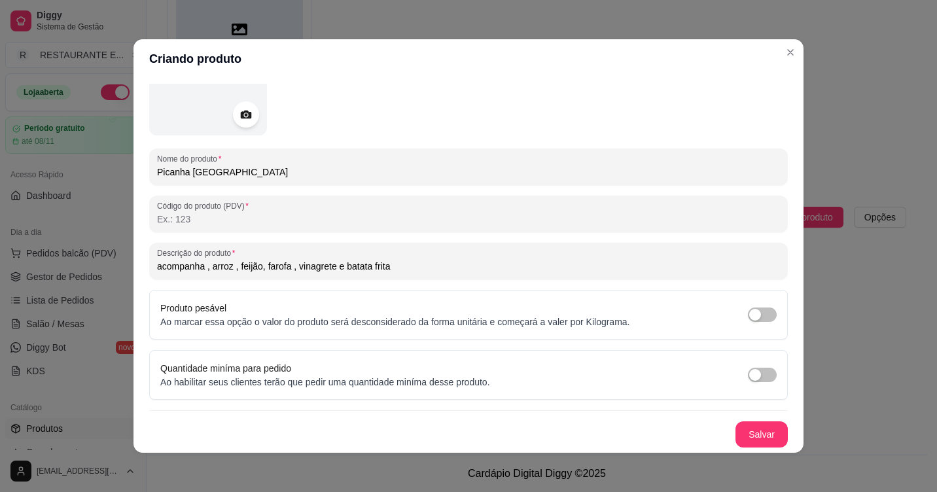
scroll to position [3, 0]
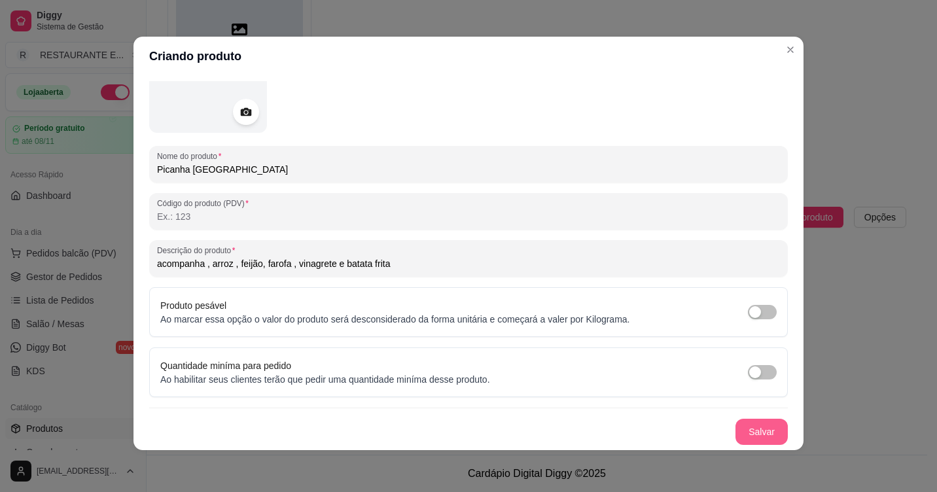
type input "acompanha , arroz , feijão, farofa , vinagrete e batata frita"
click at [749, 433] on button "Salvar" at bounding box center [761, 432] width 52 height 26
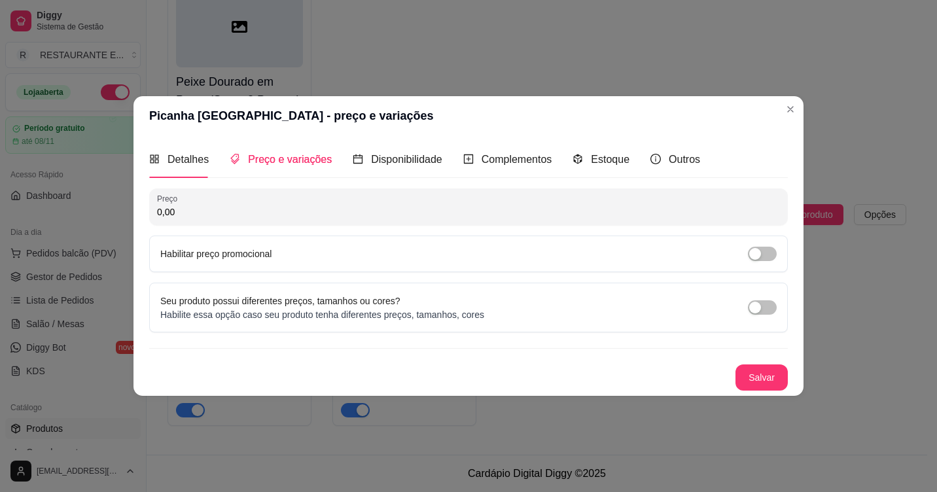
scroll to position [0, 0]
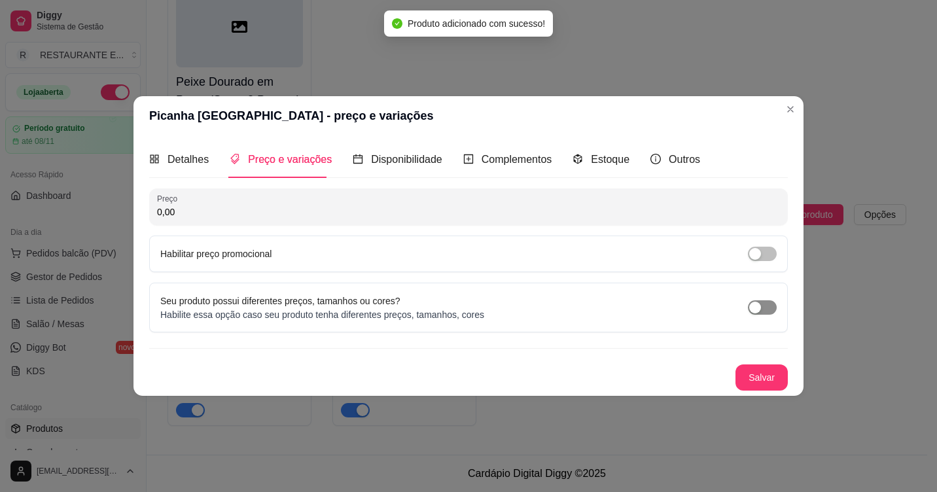
click at [754, 310] on div "button" at bounding box center [755, 308] width 12 height 12
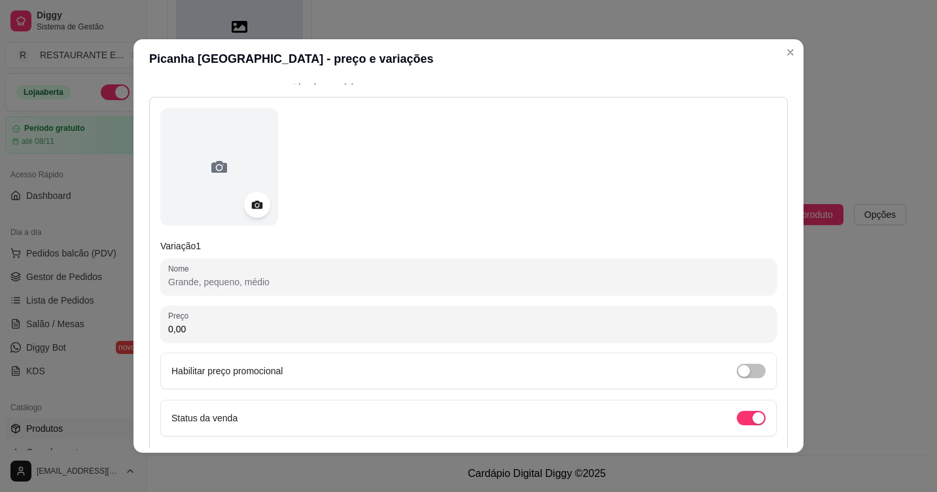
scroll to position [131, 0]
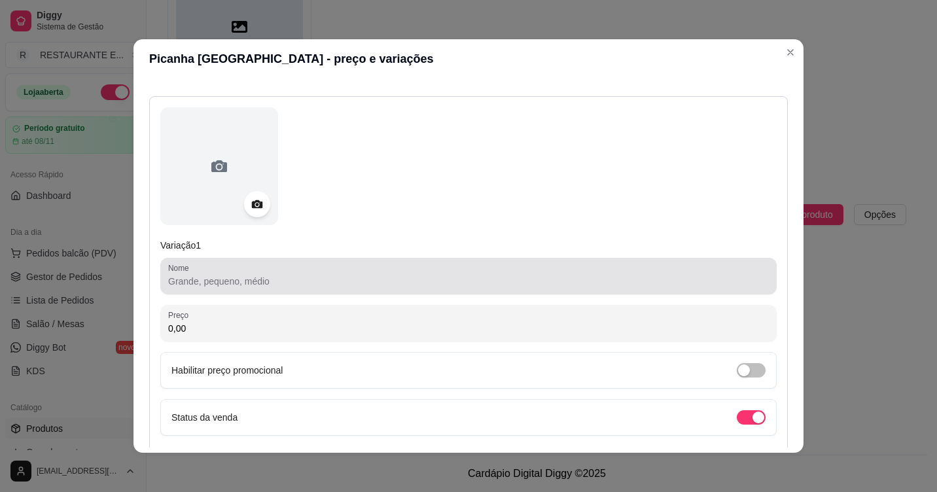
click at [243, 290] on div "Nome" at bounding box center [468, 276] width 616 height 37
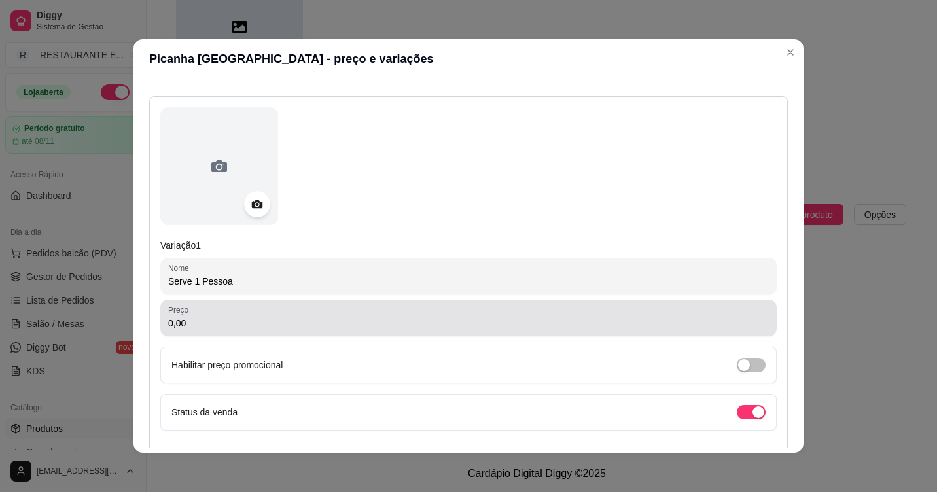
type input "Serve 1 Pessoa"
click at [320, 319] on input "0,00" at bounding box center [468, 323] width 601 height 13
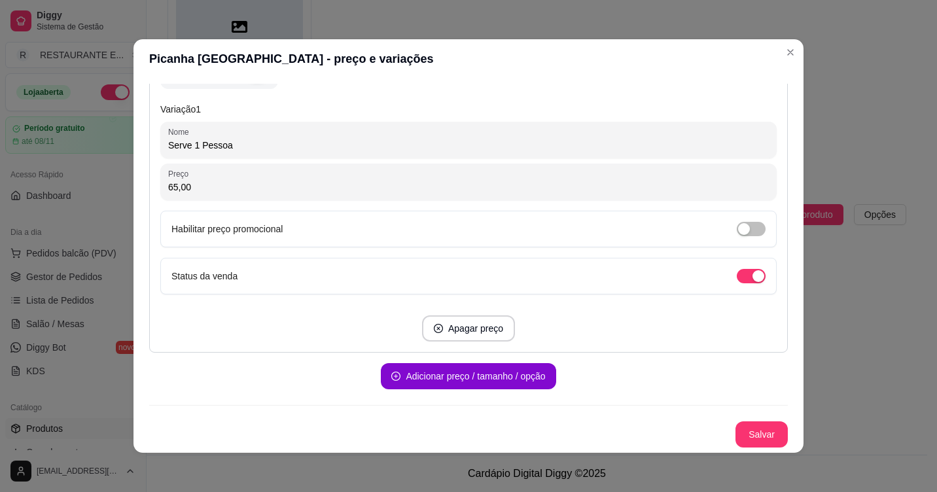
scroll to position [3, 0]
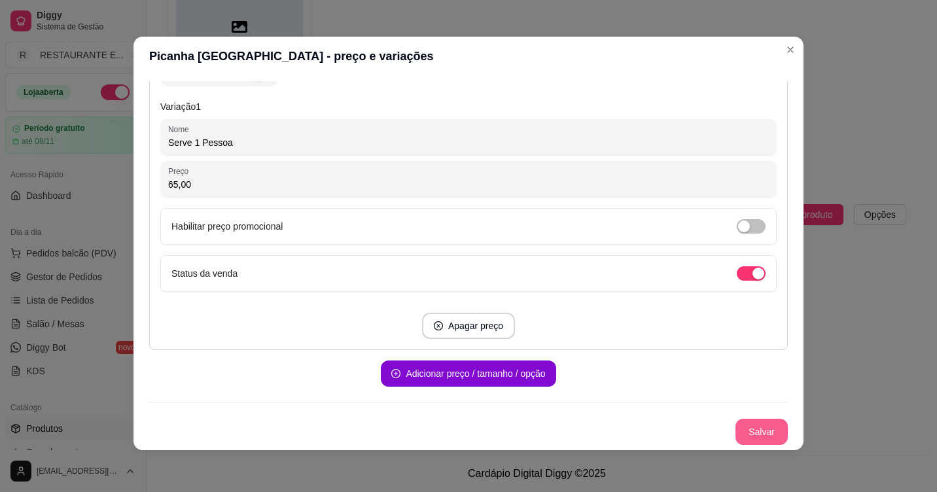
type input "65,00"
click at [756, 427] on button "Salvar" at bounding box center [761, 432] width 51 height 26
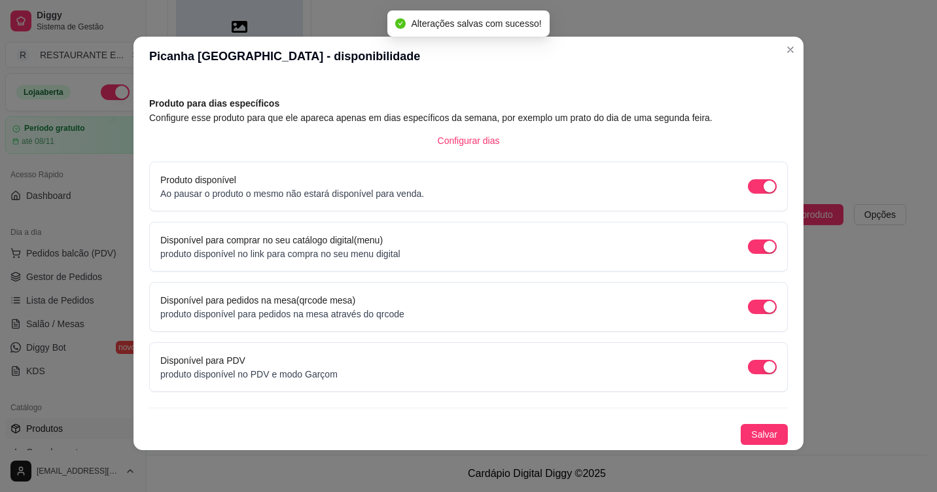
scroll to position [46, 0]
click at [751, 435] on span "Salvar" at bounding box center [764, 434] width 26 height 14
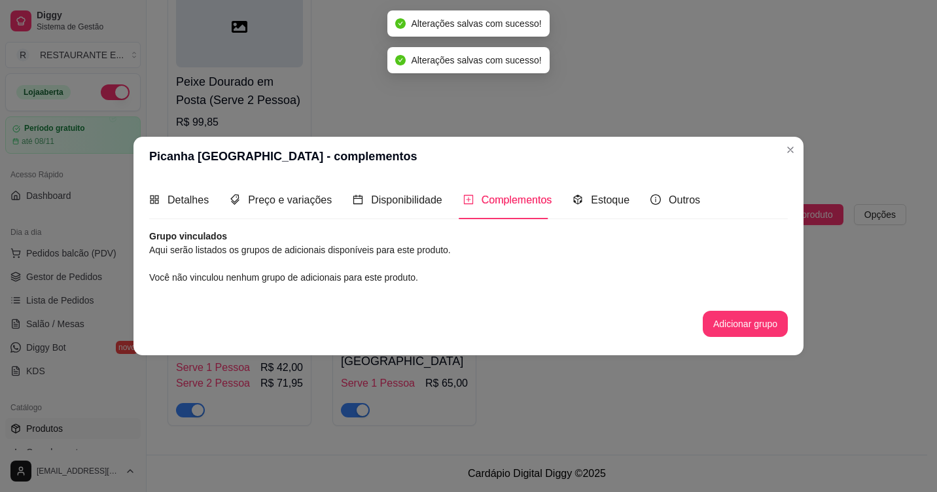
scroll to position [0, 0]
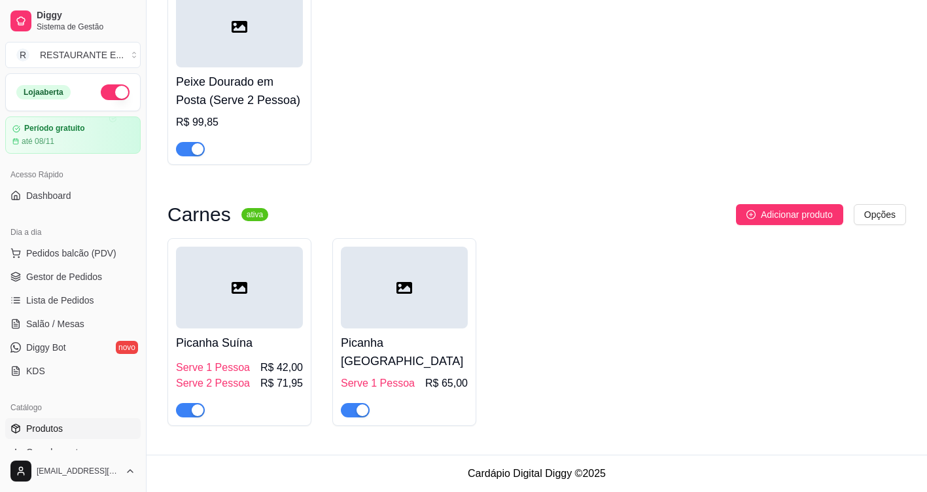
click at [434, 302] on div at bounding box center [404, 288] width 127 height 82
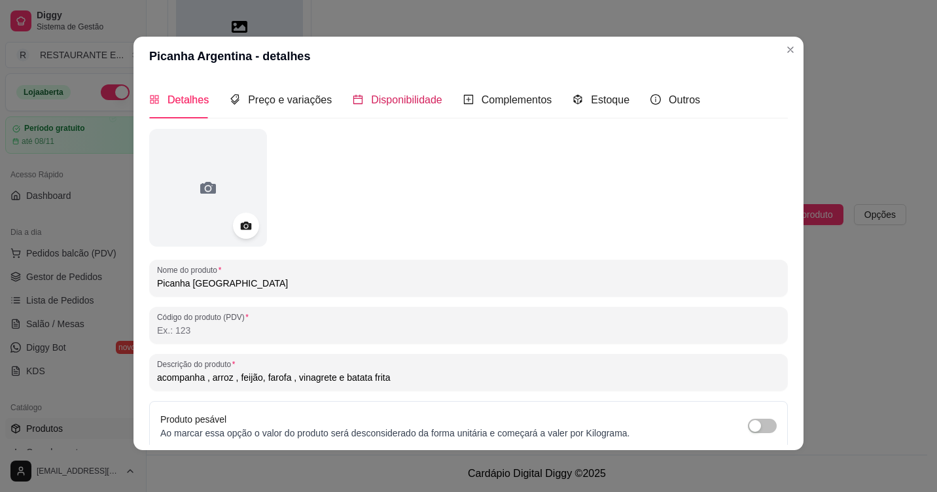
click at [411, 103] on span "Disponibilidade" at bounding box center [406, 99] width 71 height 11
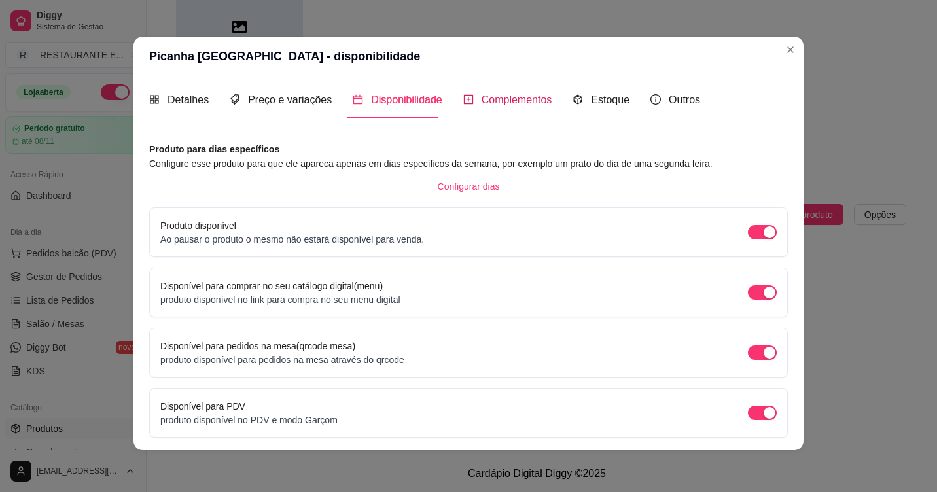
click at [526, 96] on span "Complementos" at bounding box center [517, 99] width 71 height 11
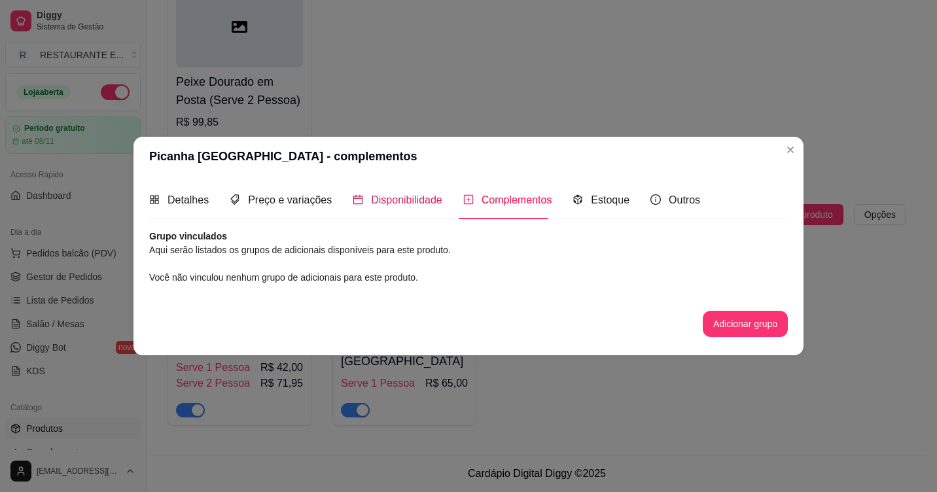
click at [394, 202] on span "Disponibilidade" at bounding box center [406, 199] width 71 height 11
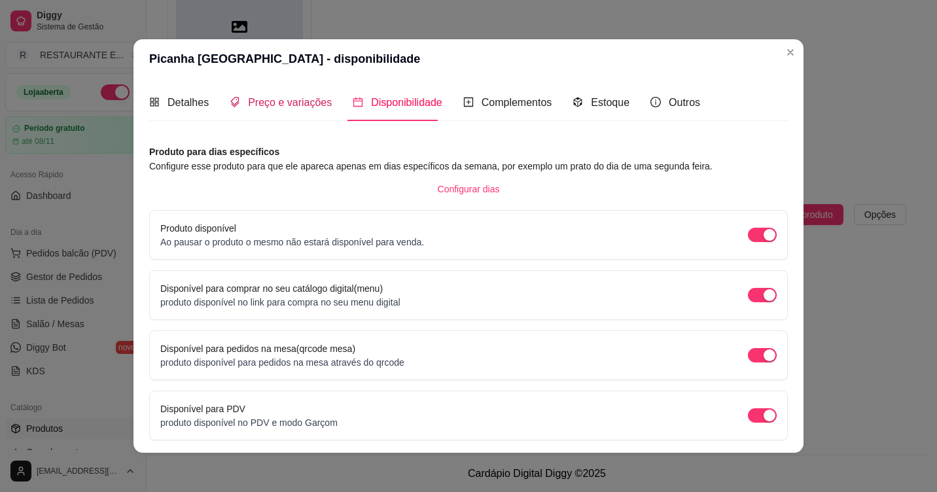
click at [289, 107] on span "Preço e variações" at bounding box center [290, 102] width 84 height 11
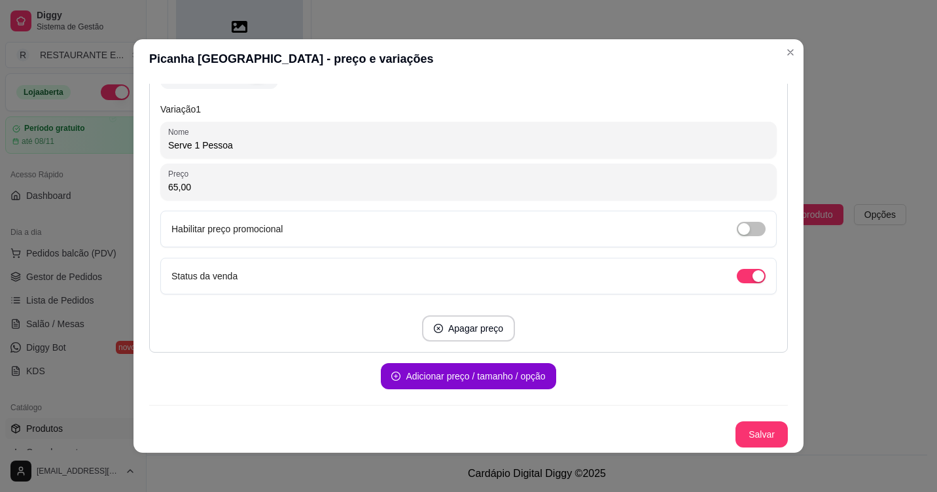
scroll to position [3, 0]
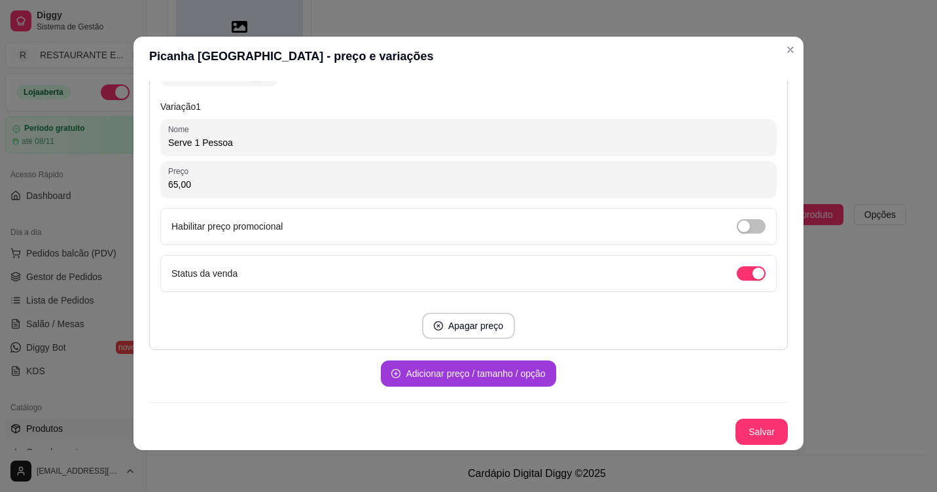
click at [463, 381] on button "Adicionar preço / tamanho / opção" at bounding box center [468, 374] width 175 height 26
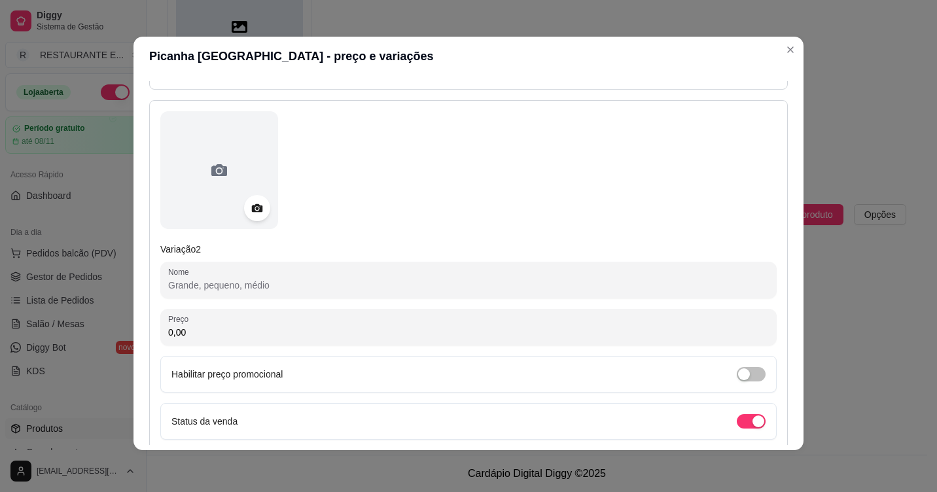
scroll to position [529, 0]
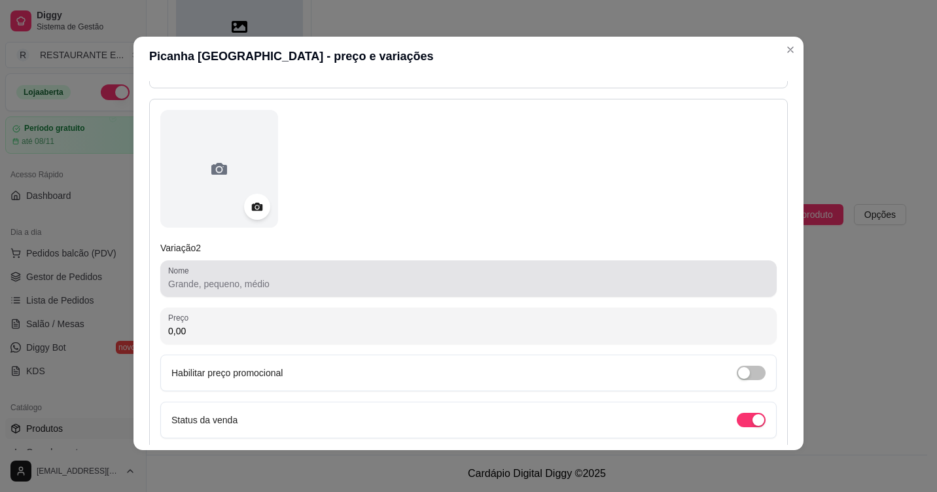
click at [232, 281] on input "Nome" at bounding box center [468, 283] width 601 height 13
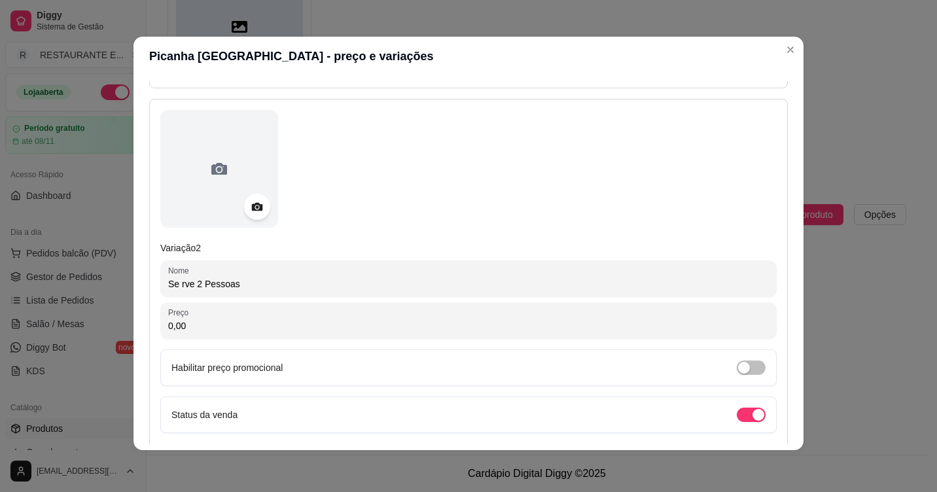
click at [174, 285] on input "Se rve 2 Pessoas" at bounding box center [468, 283] width 601 height 13
click at [247, 290] on input "Serve 2 Pessoas" at bounding box center [468, 283] width 601 height 13
type input "Serve 2 Pessoas"
click at [232, 328] on input "0,00" at bounding box center [468, 325] width 601 height 13
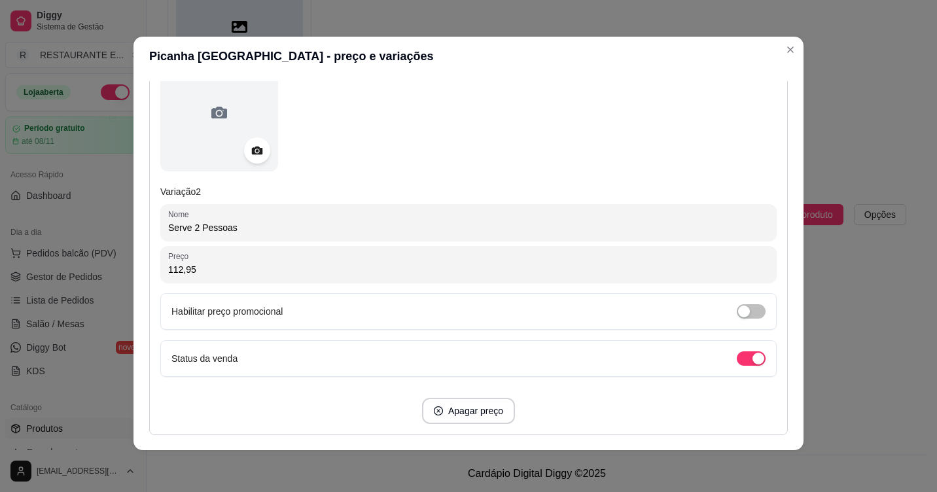
scroll to position [670, 0]
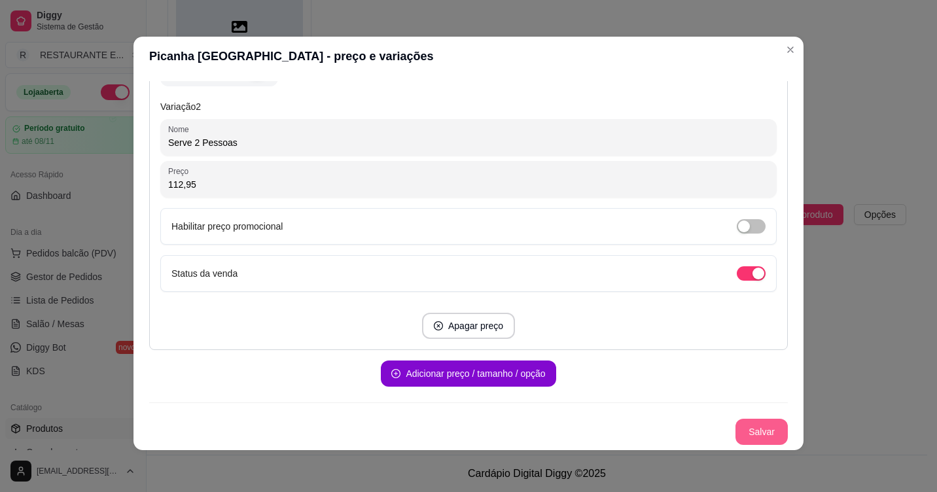
type input "112,95"
click at [751, 430] on button "Salvar" at bounding box center [761, 432] width 51 height 26
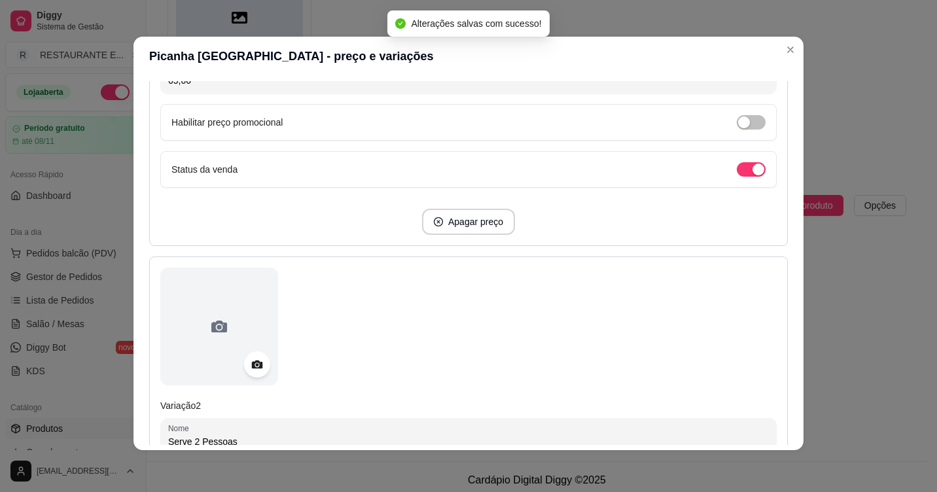
scroll to position [343, 0]
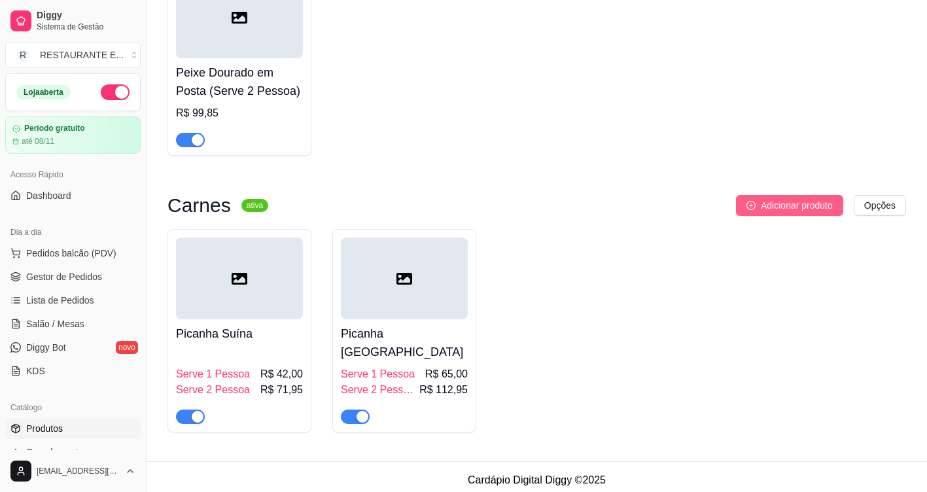
click at [815, 213] on span "Adicionar produto" at bounding box center [797, 205] width 72 height 14
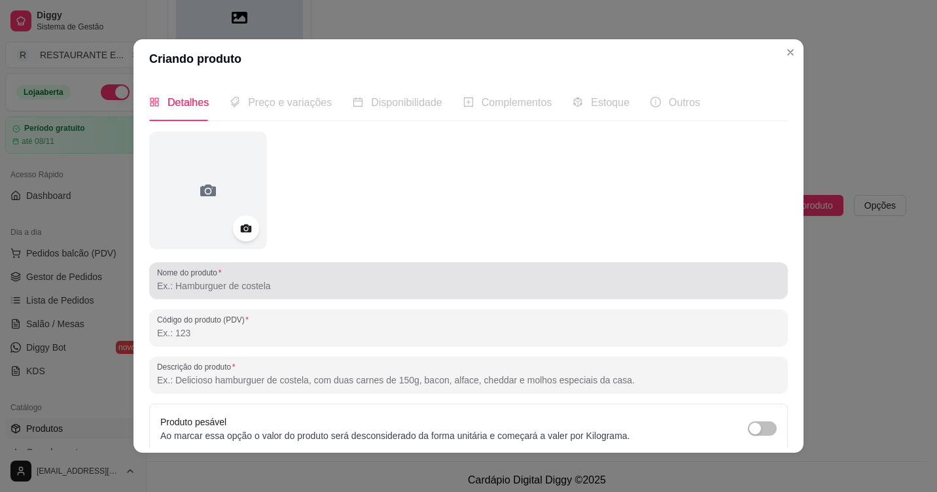
click at [187, 286] on input "Nome do produto" at bounding box center [468, 285] width 623 height 13
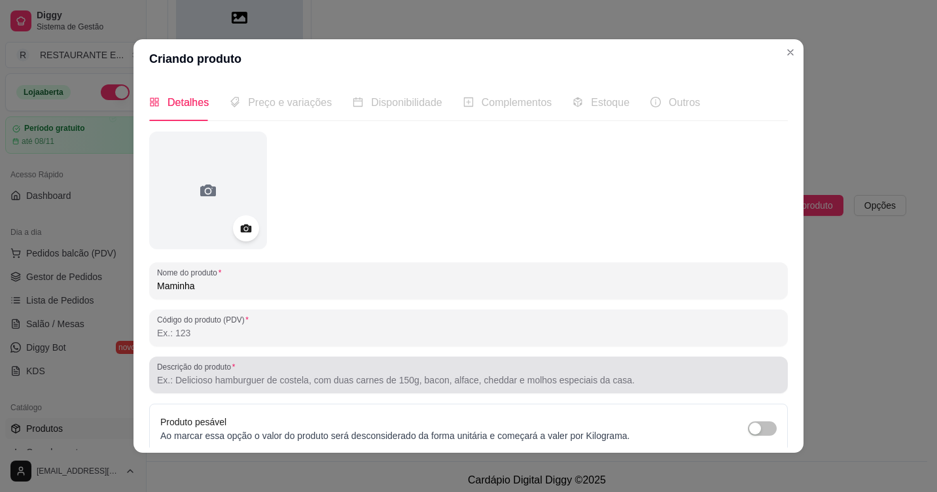
type input "Maminha"
click at [206, 379] on input "Descrição do produto" at bounding box center [468, 380] width 623 height 13
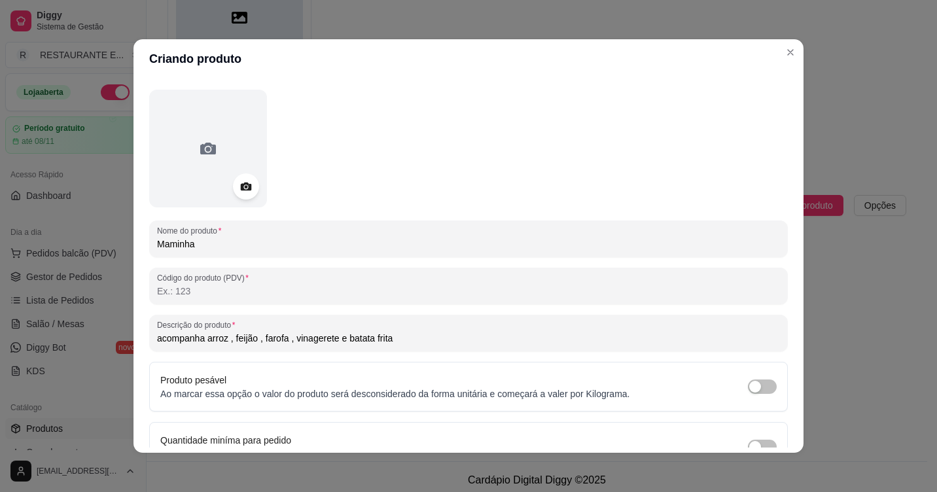
scroll to position [114, 0]
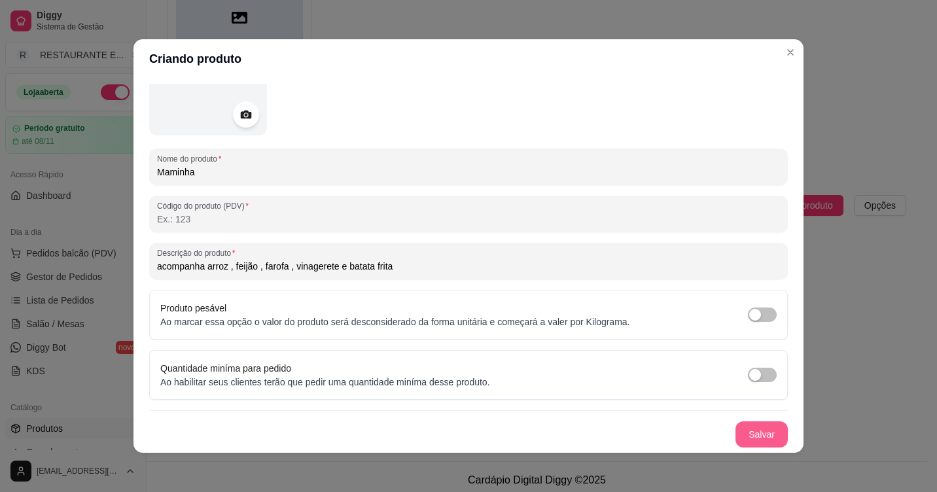
type input "acompanha arroz , feijão , farofa , vinagerete e batata frita"
click at [741, 436] on button "Salvar" at bounding box center [761, 434] width 52 height 26
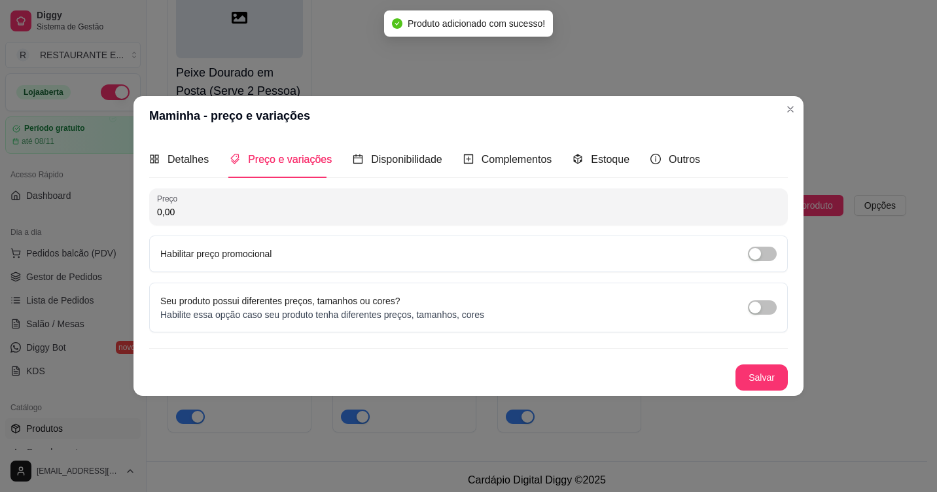
scroll to position [0, 0]
click at [770, 306] on span "button" at bounding box center [762, 307] width 29 height 14
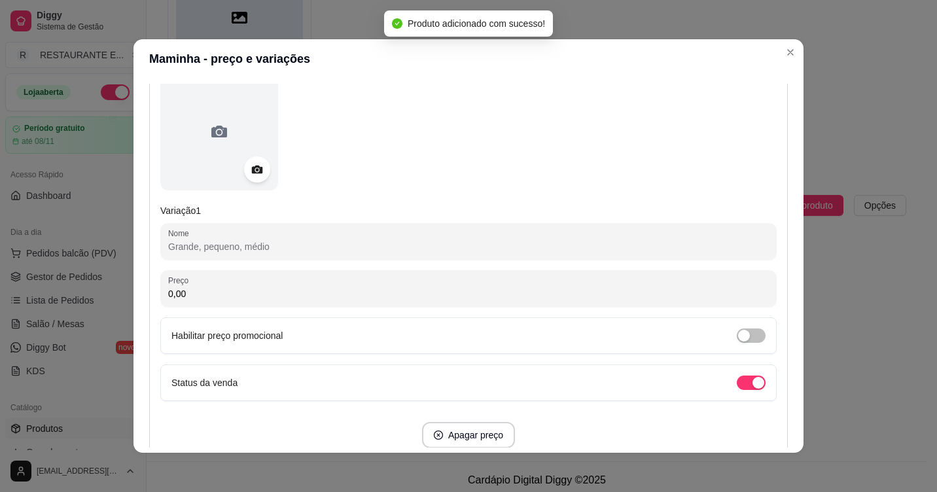
scroll to position [196, 0]
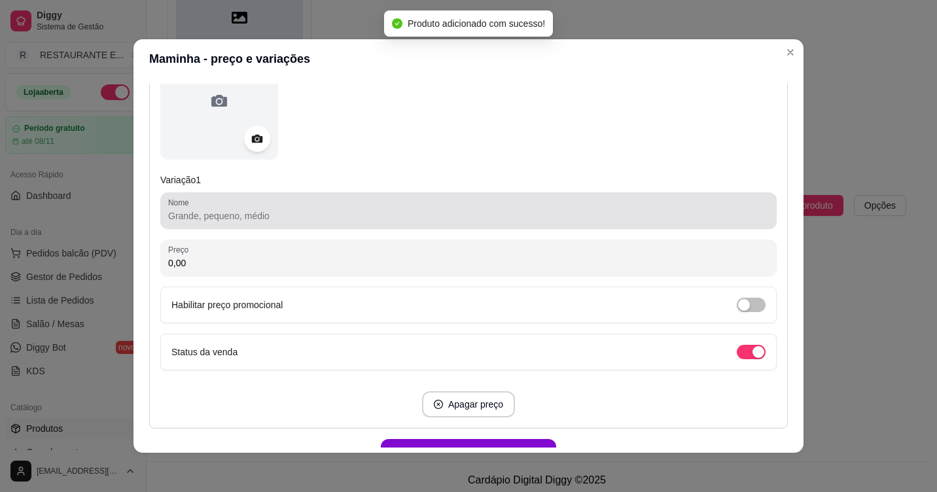
click at [289, 222] on input "Nome" at bounding box center [468, 215] width 601 height 13
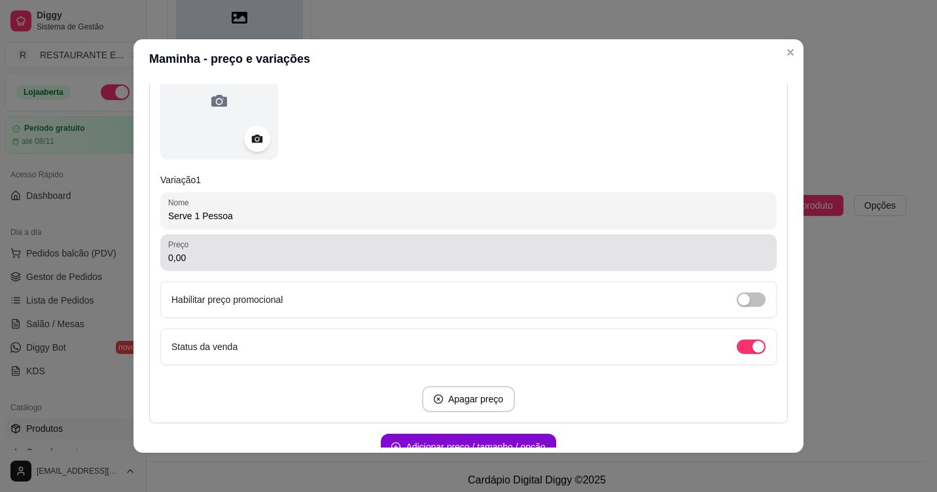
type input "Serve 1 Pessoa"
click at [201, 255] on input "0,00" at bounding box center [468, 257] width 601 height 13
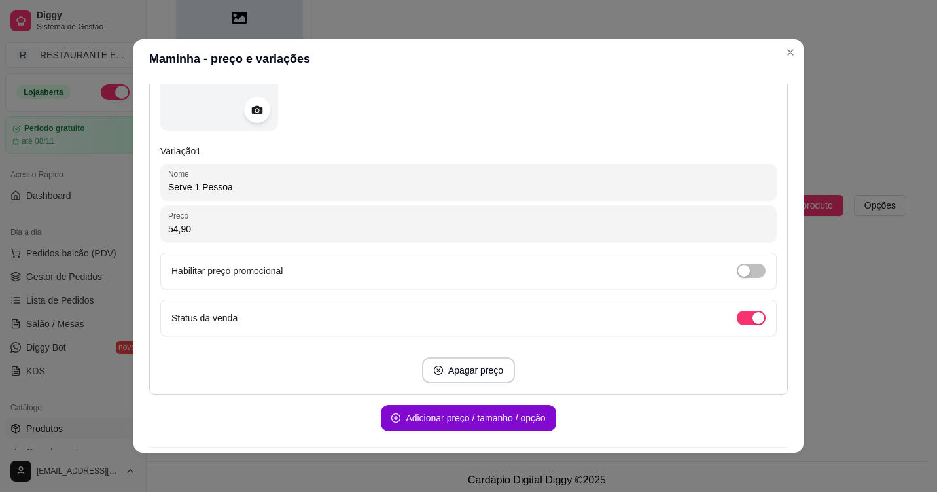
scroll to position [267, 0]
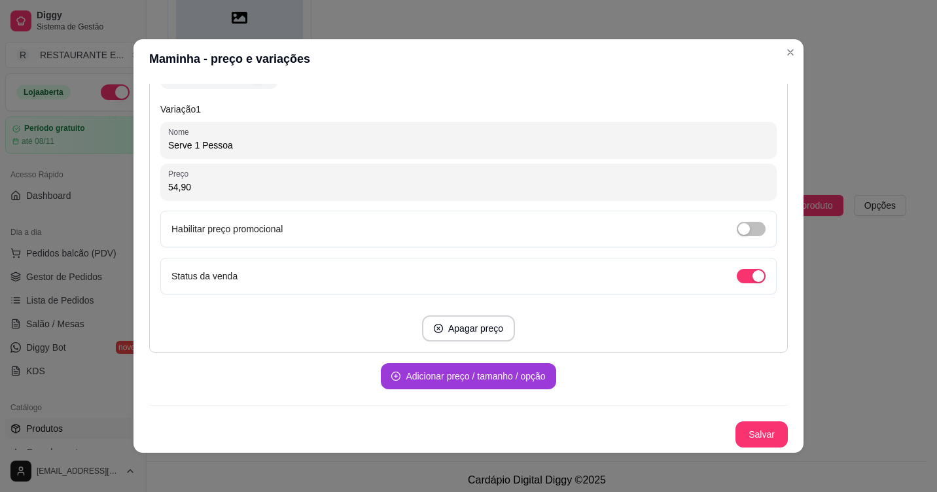
type input "54,90"
click at [443, 381] on button "Adicionar preço / tamanho / opção" at bounding box center [468, 376] width 175 height 26
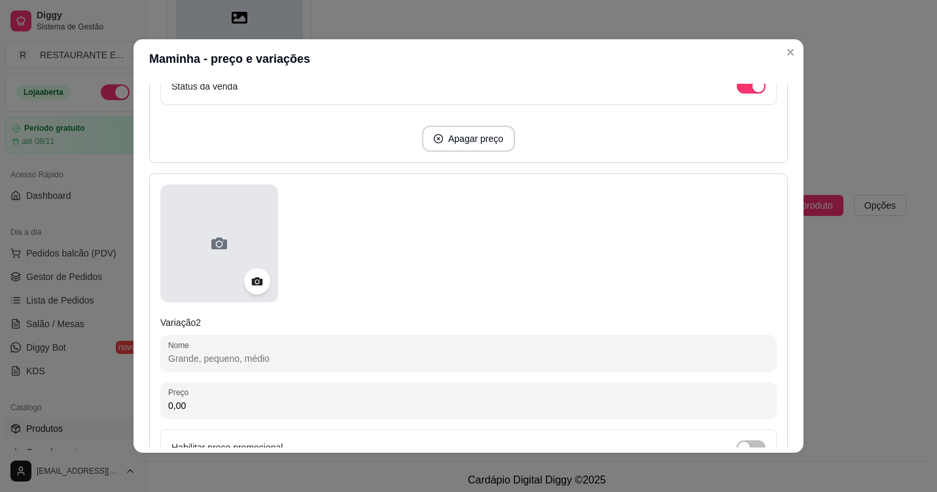
scroll to position [529, 0]
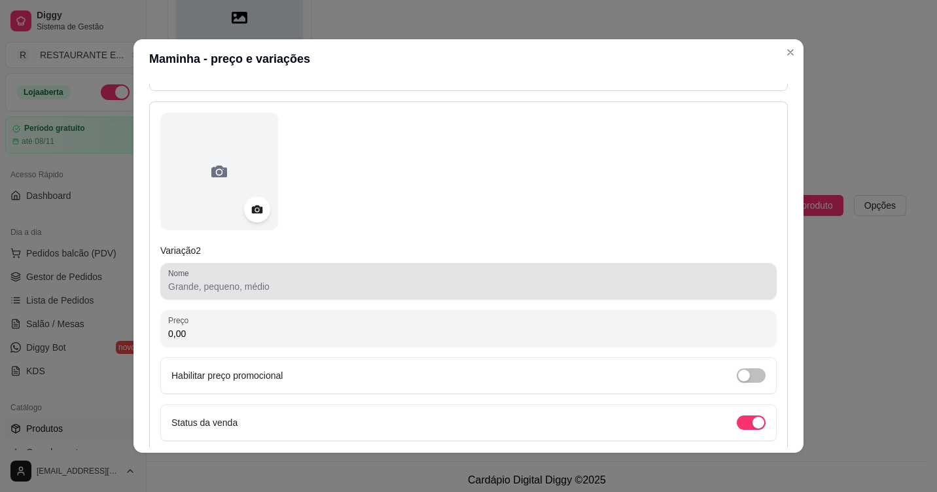
click at [238, 294] on div at bounding box center [468, 281] width 601 height 26
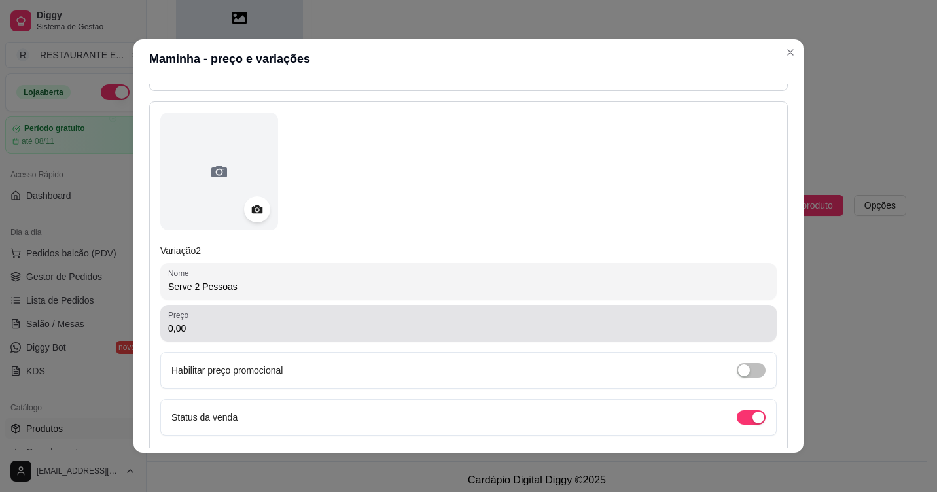
type input "Serve 2 Pessoas"
click at [226, 336] on div "0,00" at bounding box center [468, 323] width 601 height 26
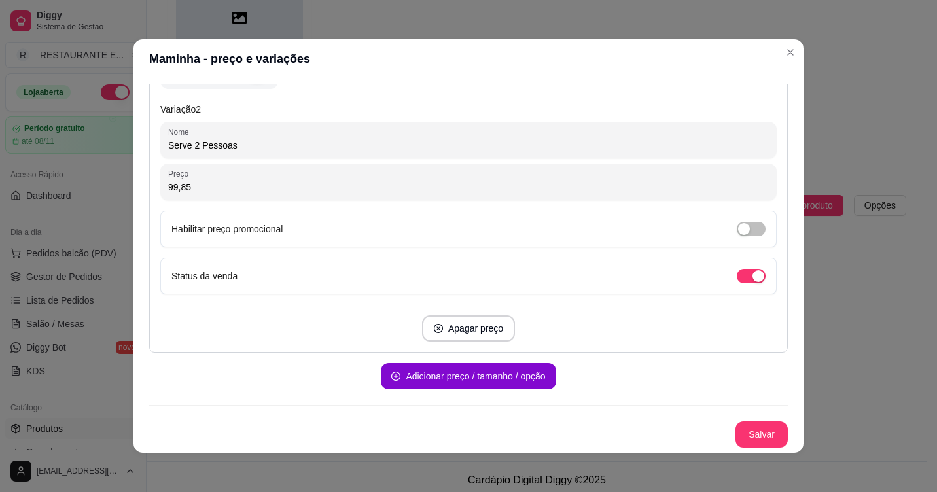
scroll to position [3, 0]
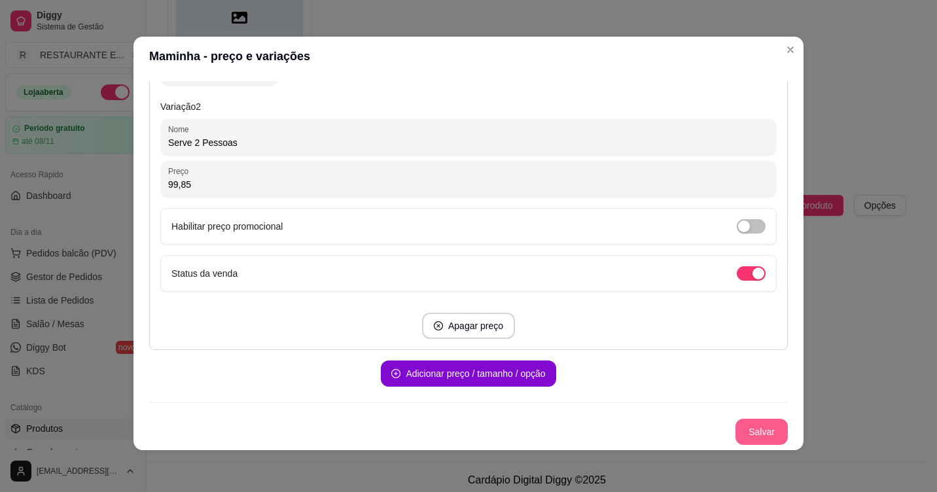
type input "99,85"
click at [743, 431] on button "Salvar" at bounding box center [761, 432] width 52 height 26
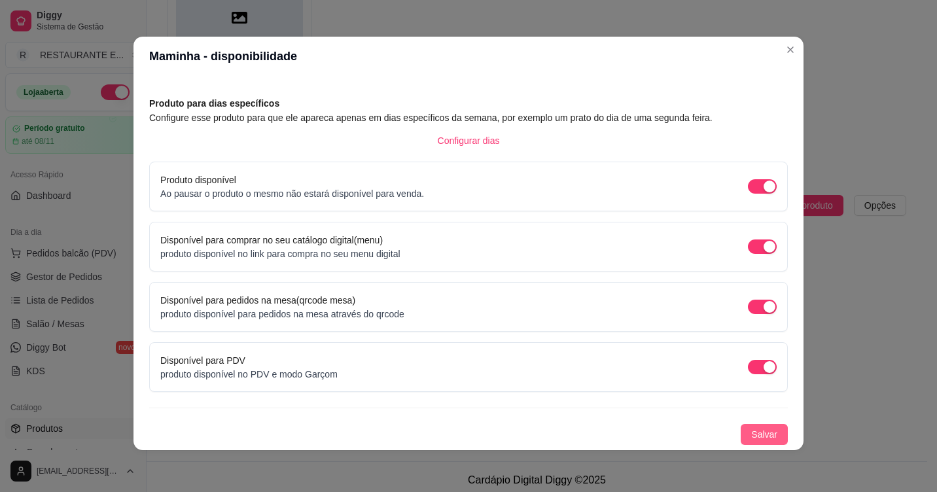
click at [751, 432] on span "Salvar" at bounding box center [764, 434] width 26 height 14
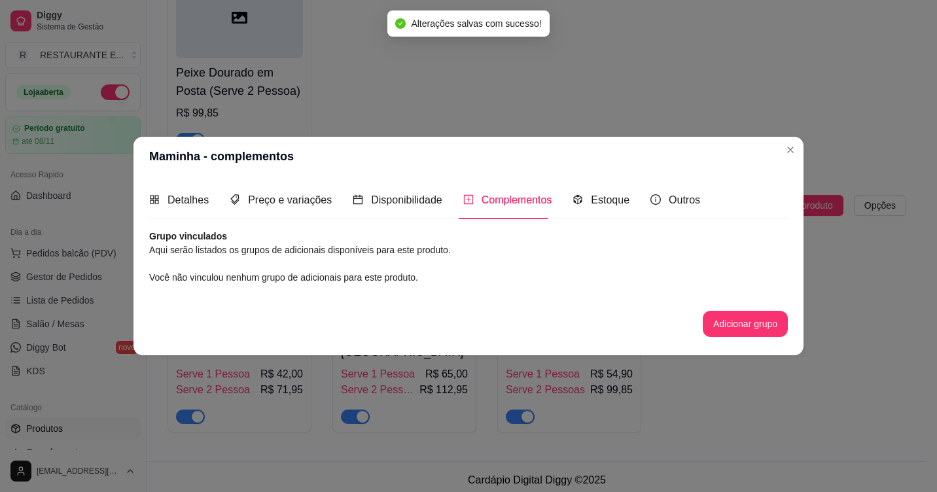
scroll to position [0, 0]
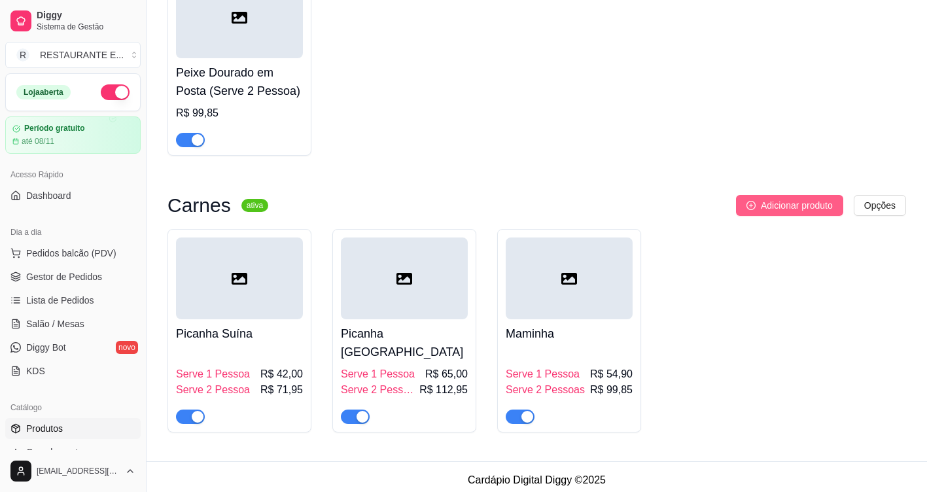
click at [796, 213] on span "Adicionar produto" at bounding box center [797, 205] width 72 height 14
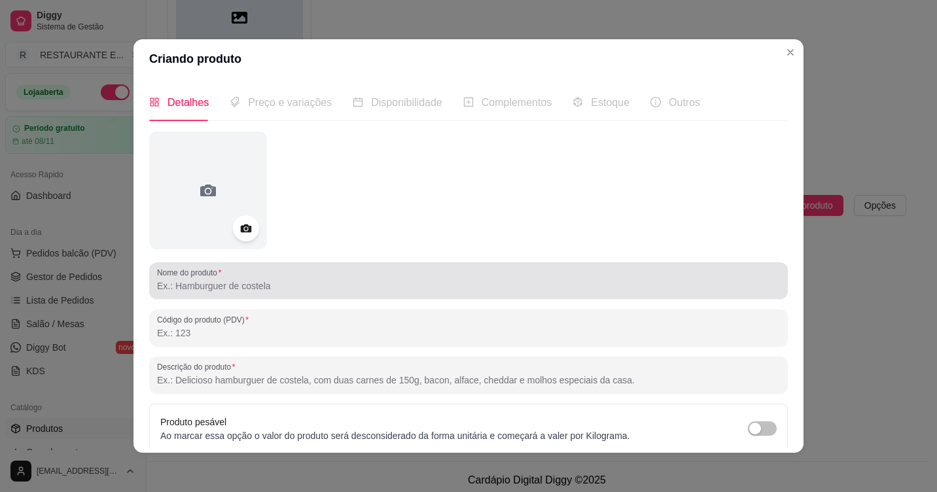
click at [252, 287] on input "Nome do produto" at bounding box center [468, 285] width 623 height 13
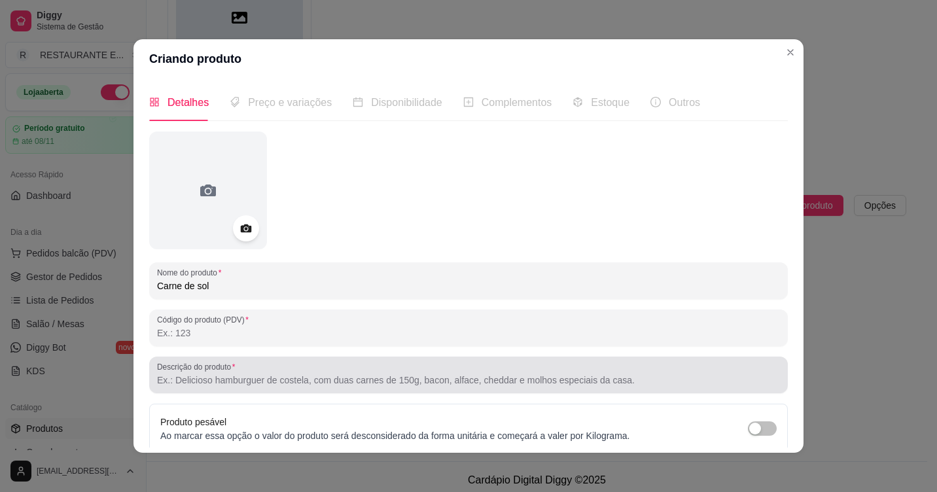
type input "Carne de sol"
click at [344, 372] on div at bounding box center [468, 375] width 623 height 26
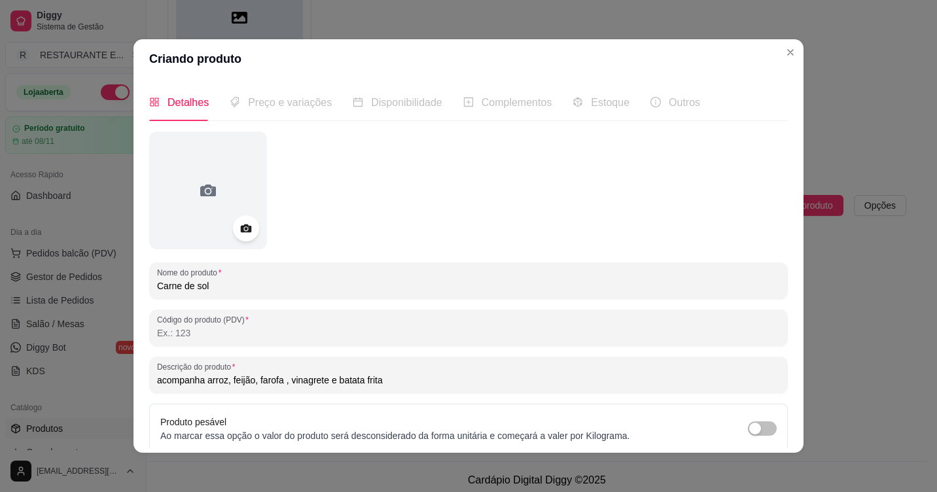
click at [406, 383] on input "acompanha arroz, feijão, farofa , vinagrete e batata frita" at bounding box center [468, 380] width 623 height 13
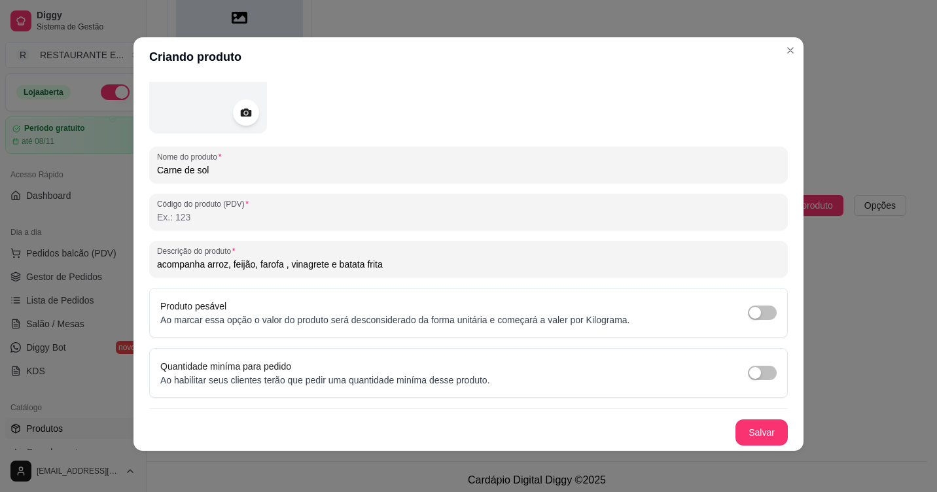
scroll to position [3, 0]
type input "acompanha arroz, feijão, farofa , vinagrete e batata frita"
click at [736, 429] on button "Salvar" at bounding box center [761, 432] width 52 height 26
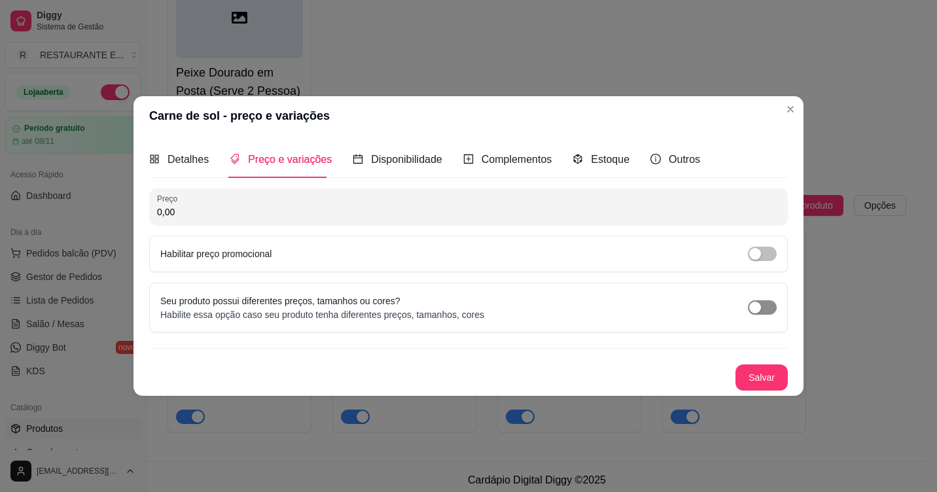
click at [760, 304] on div "button" at bounding box center [755, 308] width 12 height 12
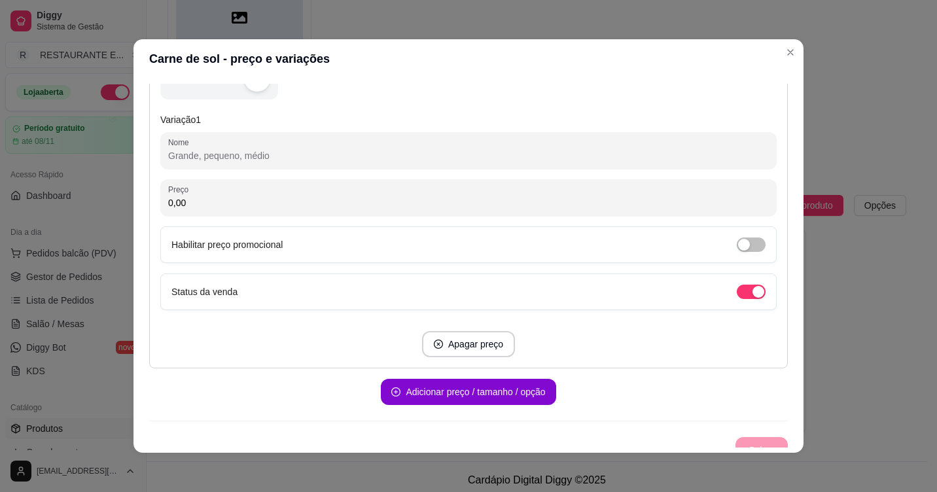
scroll to position [262, 0]
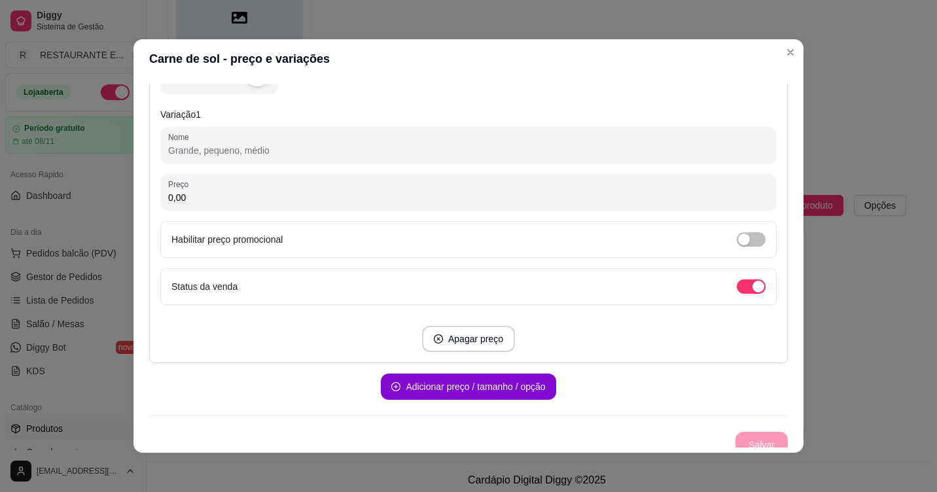
click at [255, 154] on input "Nome" at bounding box center [468, 150] width 601 height 13
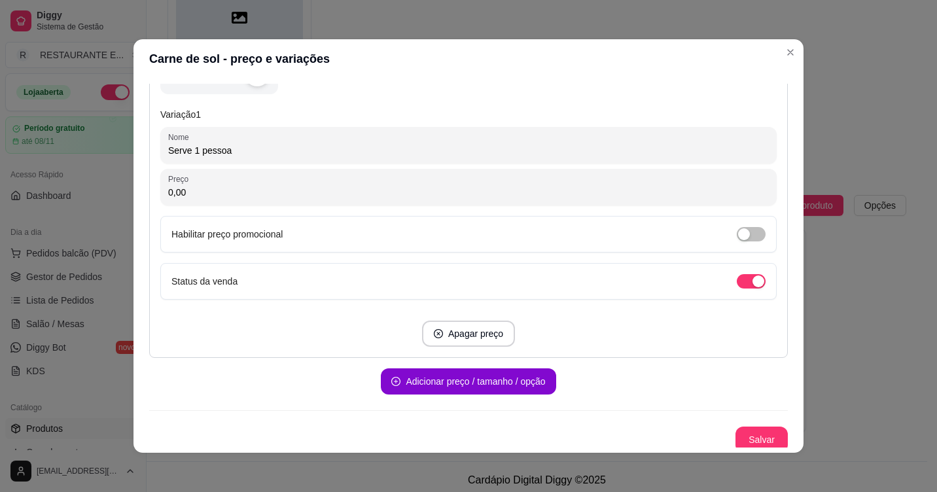
click at [202, 154] on input "Serve 1 pessoa" at bounding box center [468, 150] width 601 height 13
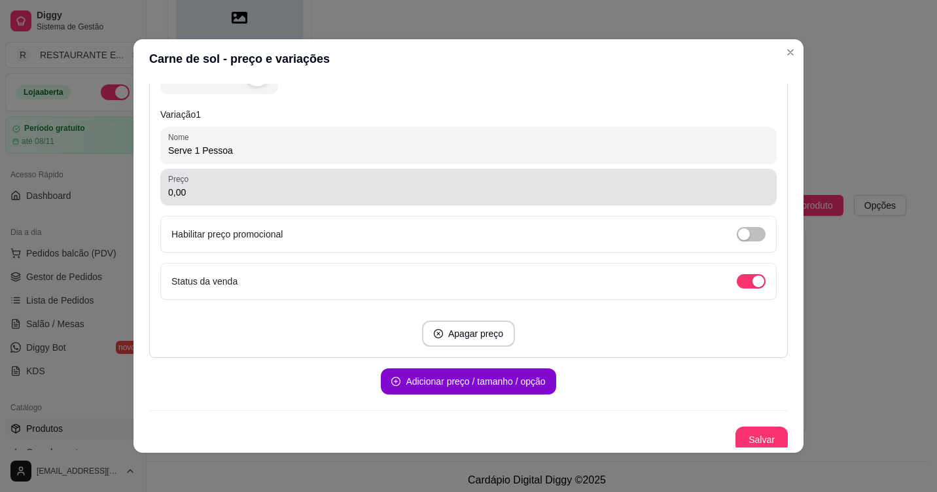
type input "Serve 1 Pessoa"
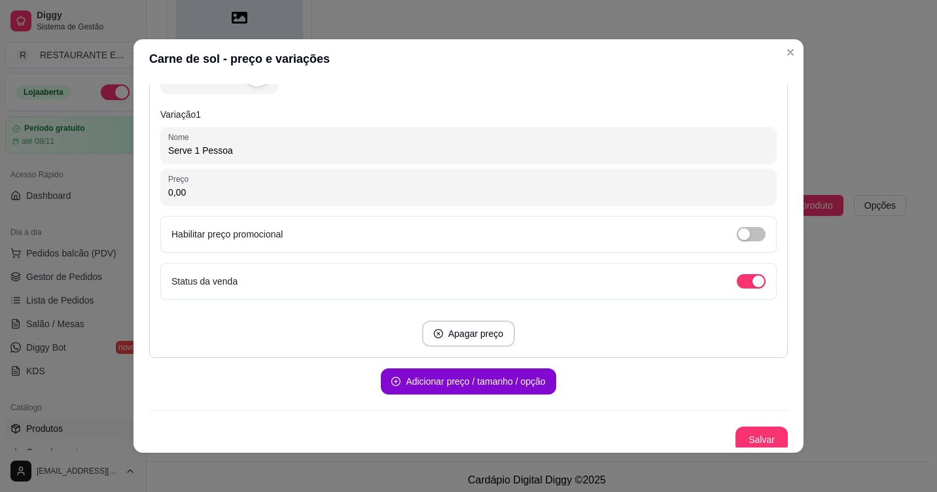
click at [228, 196] on input "0,00" at bounding box center [468, 192] width 601 height 13
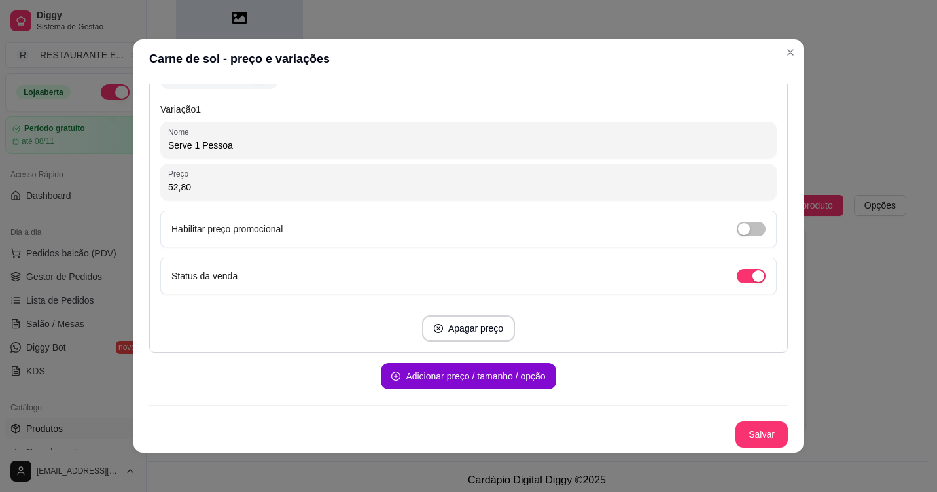
scroll to position [3, 0]
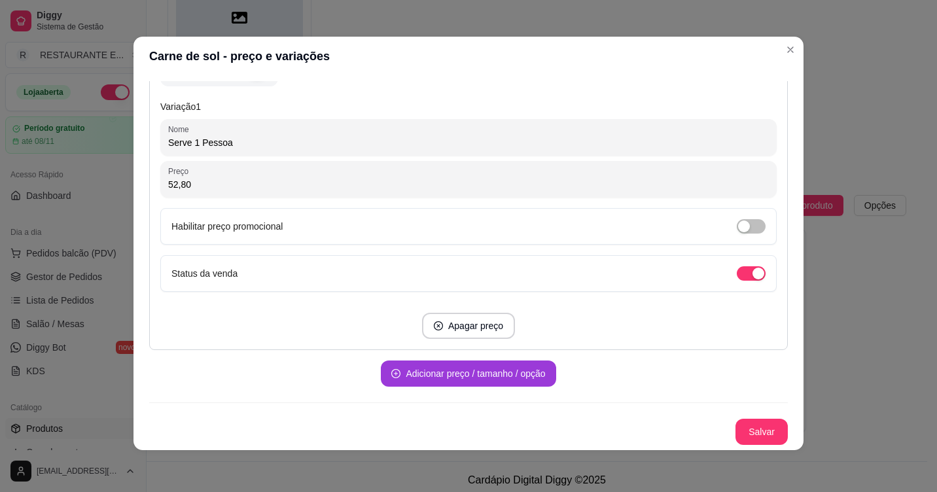
type input "52,80"
click at [458, 374] on button "Adicionar preço / tamanho / opção" at bounding box center [468, 374] width 175 height 26
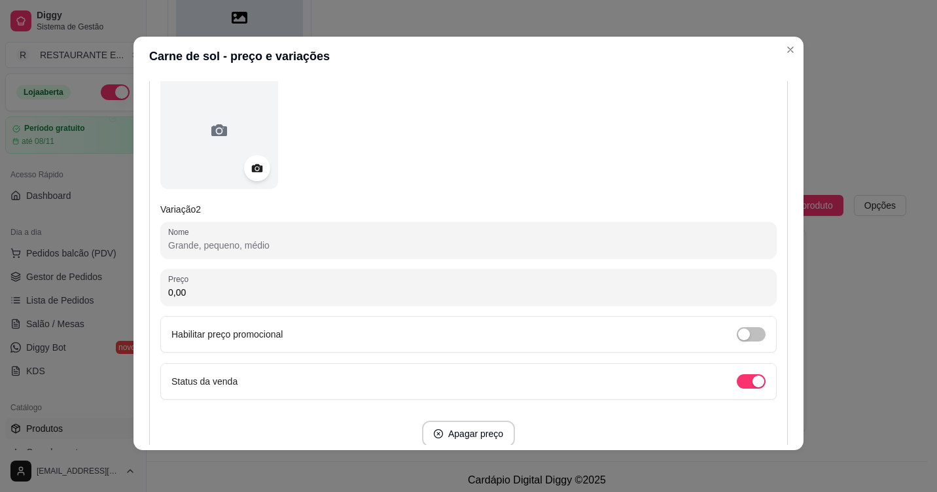
scroll to position [594, 0]
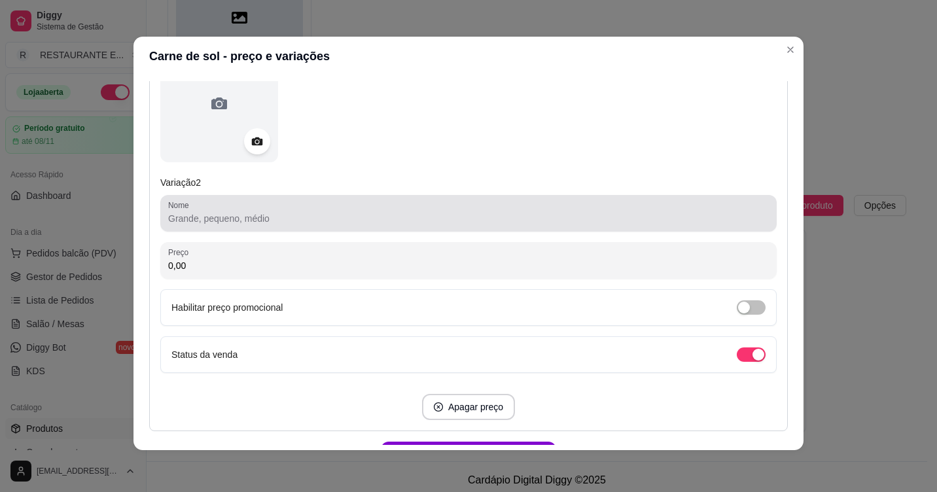
click at [228, 217] on input "Nome" at bounding box center [468, 218] width 601 height 13
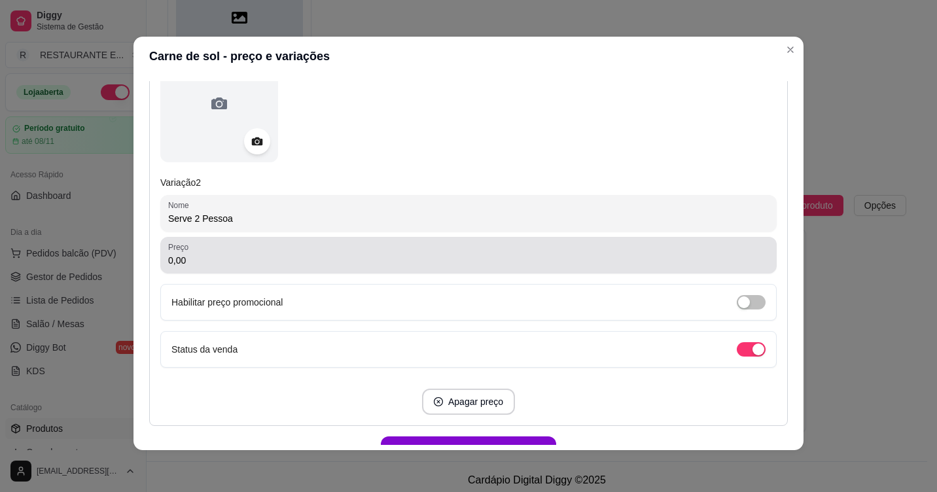
type input "Serve 2 Pessoa"
click at [223, 254] on input "0,00" at bounding box center [468, 260] width 601 height 13
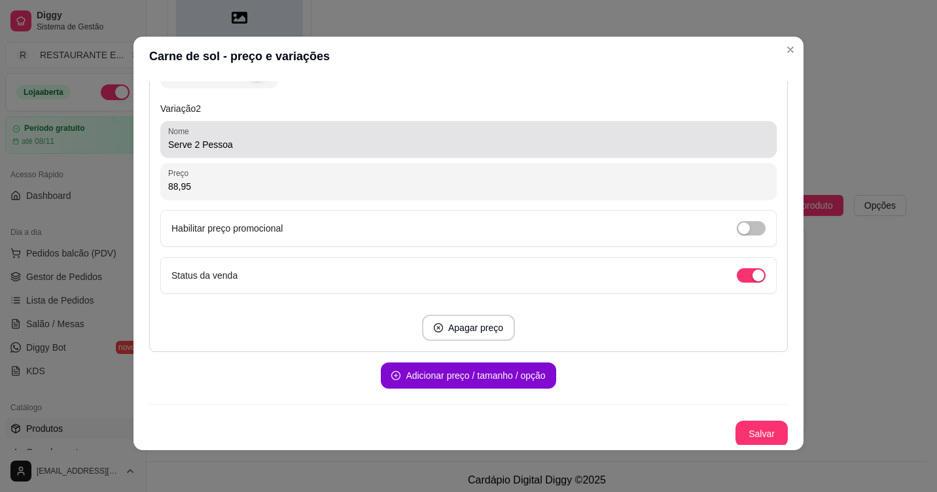
scroll to position [670, 0]
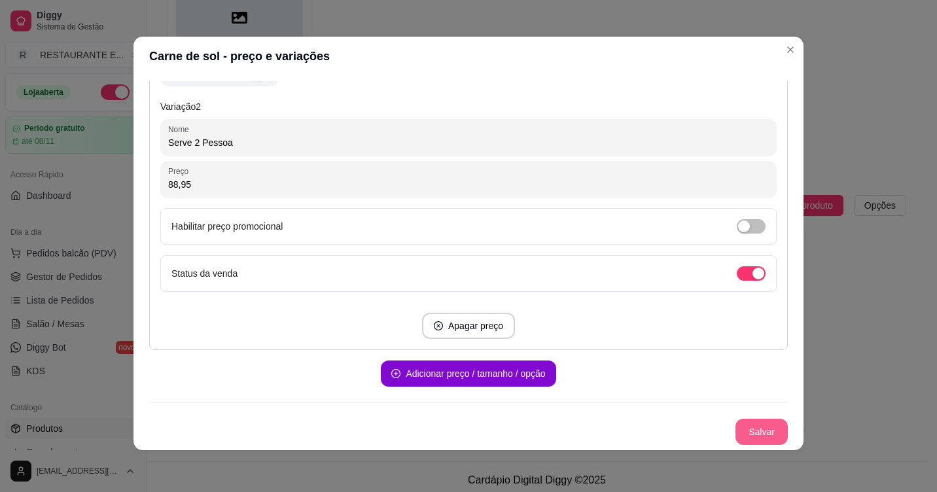
type input "88,95"
click at [752, 436] on button "Salvar" at bounding box center [761, 432] width 52 height 26
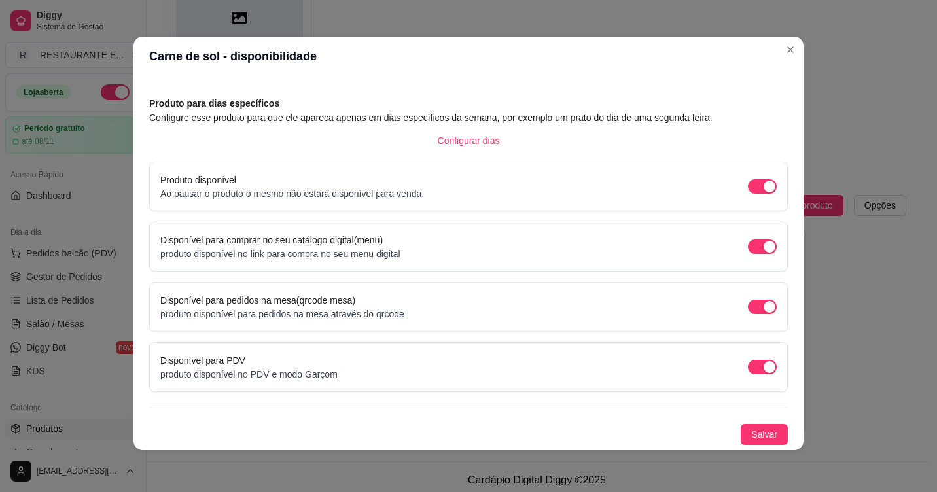
scroll to position [46, 0]
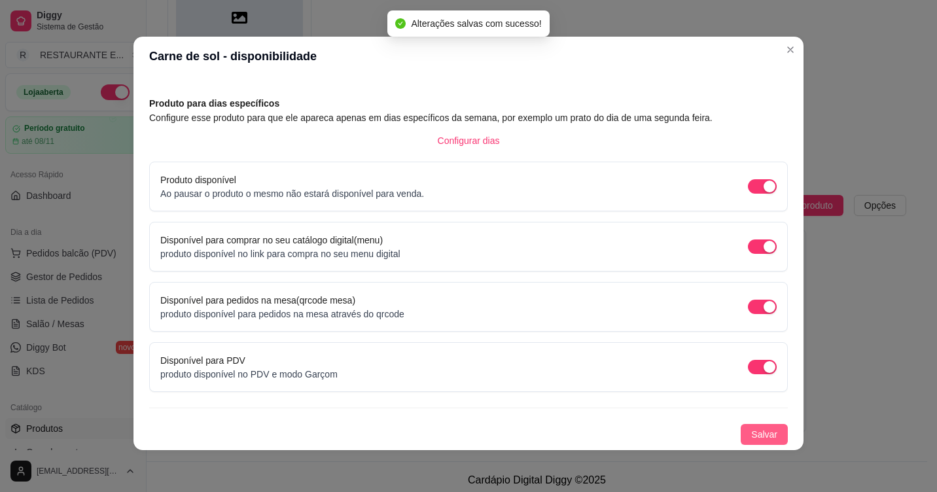
click at [760, 436] on span "Salvar" at bounding box center [764, 434] width 26 height 14
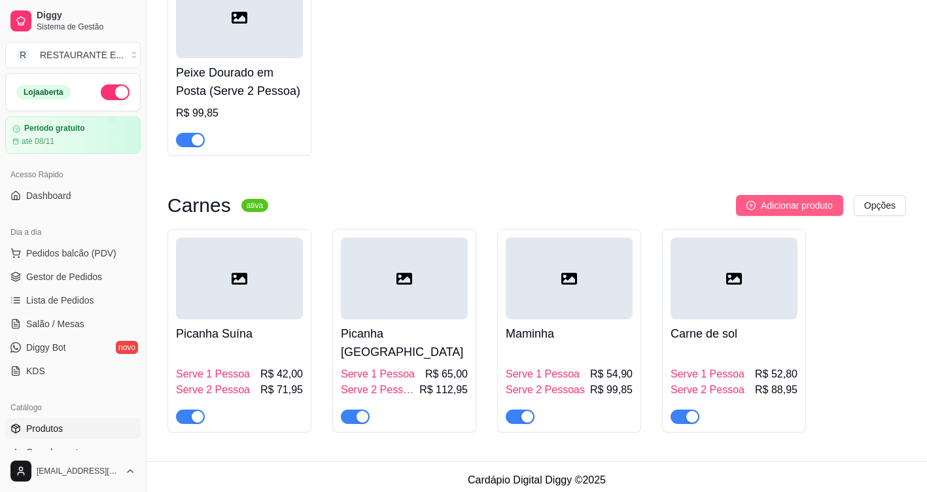
click at [798, 213] on span "Adicionar produto" at bounding box center [797, 205] width 72 height 14
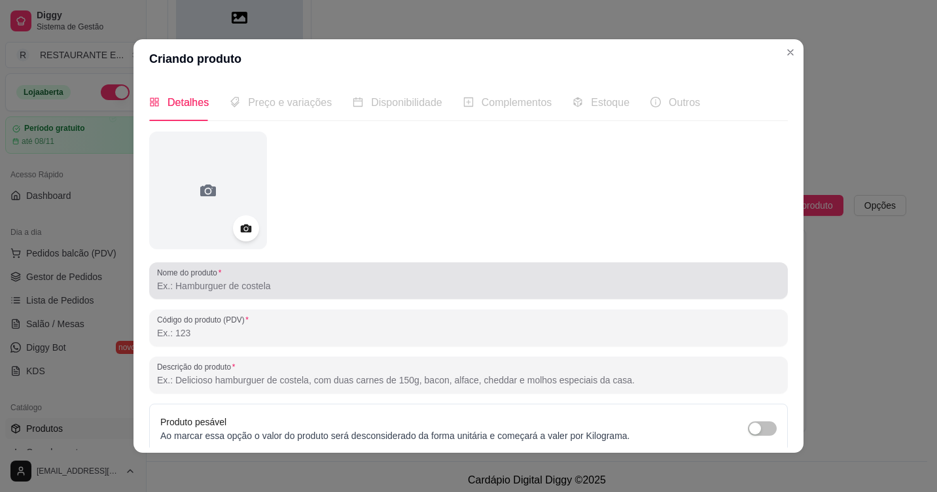
click at [227, 294] on div "Nome do produto" at bounding box center [468, 280] width 639 height 37
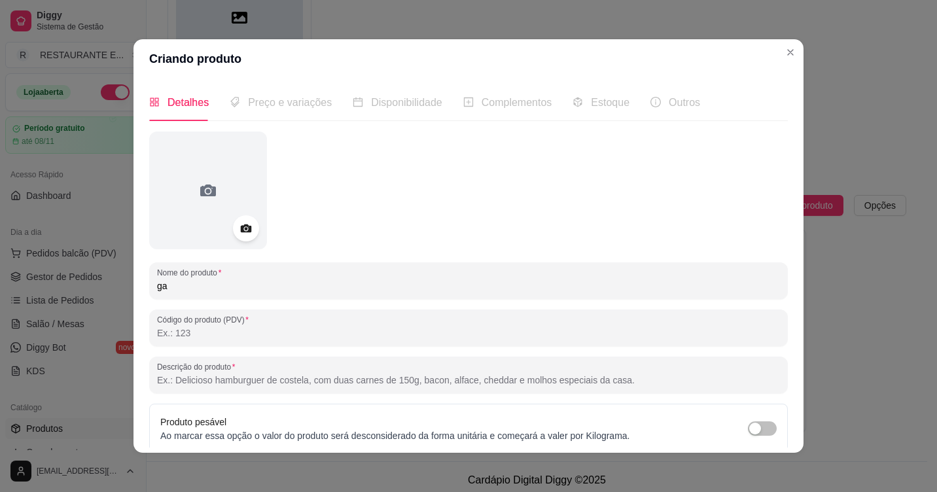
type input "g"
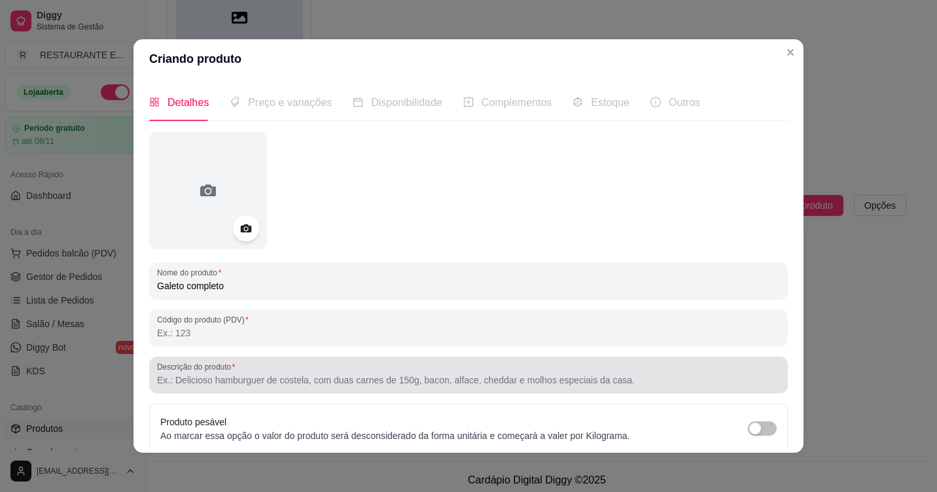
type input "Galeto completo"
click at [202, 378] on input "Descrição do produto" at bounding box center [468, 380] width 623 height 13
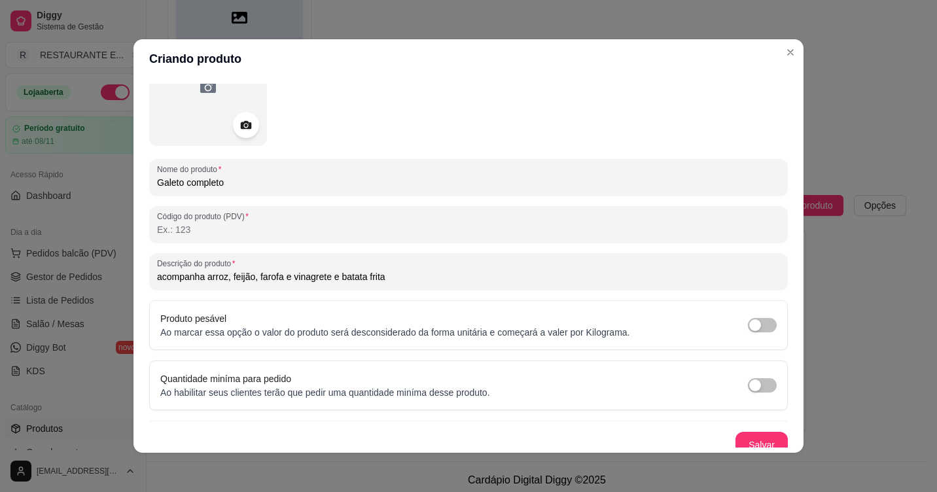
scroll to position [114, 0]
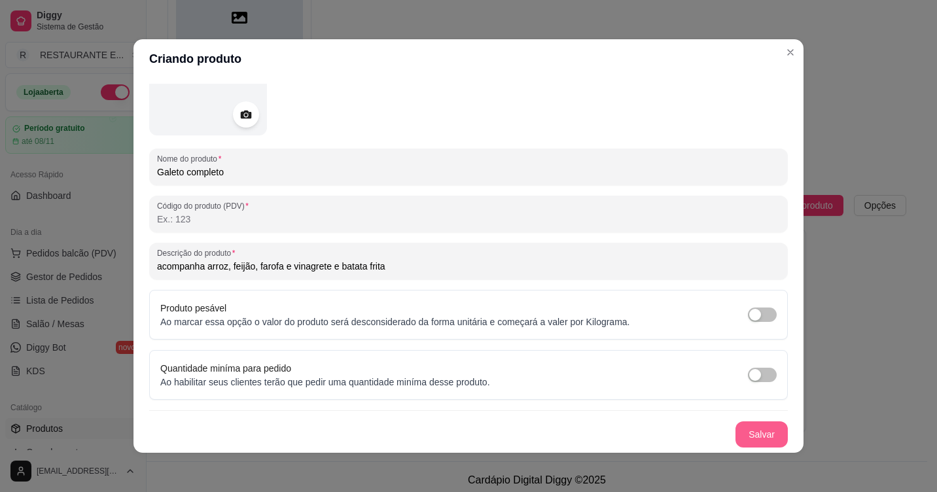
type input "acompanha arroz, feijão, farofa e vinagrete e batata frita"
click at [764, 434] on button "Salvar" at bounding box center [761, 434] width 52 height 26
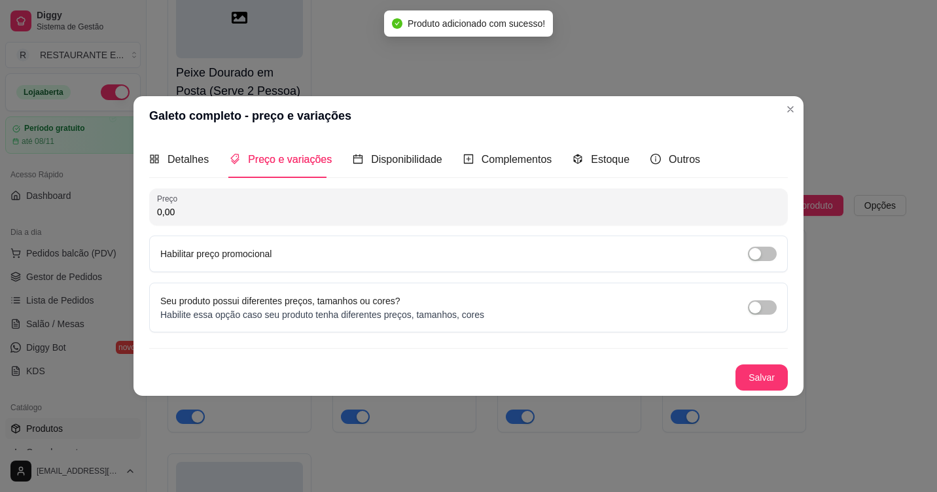
drag, startPoint x: 763, startPoint y: 299, endPoint x: 762, endPoint y: 308, distance: 9.3
click at [763, 300] on div "Seu produto possui diferentes preços, tamanhos ou cores? Habilite essa opção ca…" at bounding box center [468, 307] width 616 height 27
click at [762, 308] on span "button" at bounding box center [762, 307] width 29 height 14
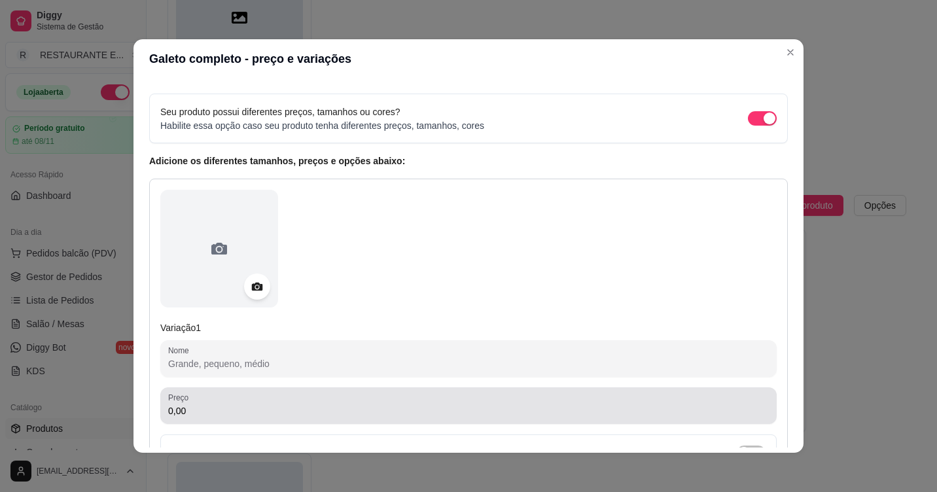
scroll to position [131, 0]
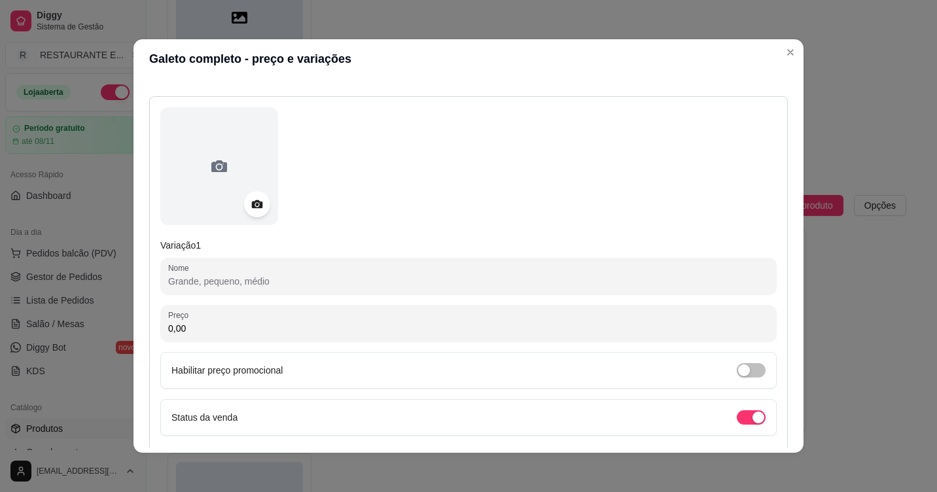
click at [200, 283] on input "Nome" at bounding box center [468, 281] width 601 height 13
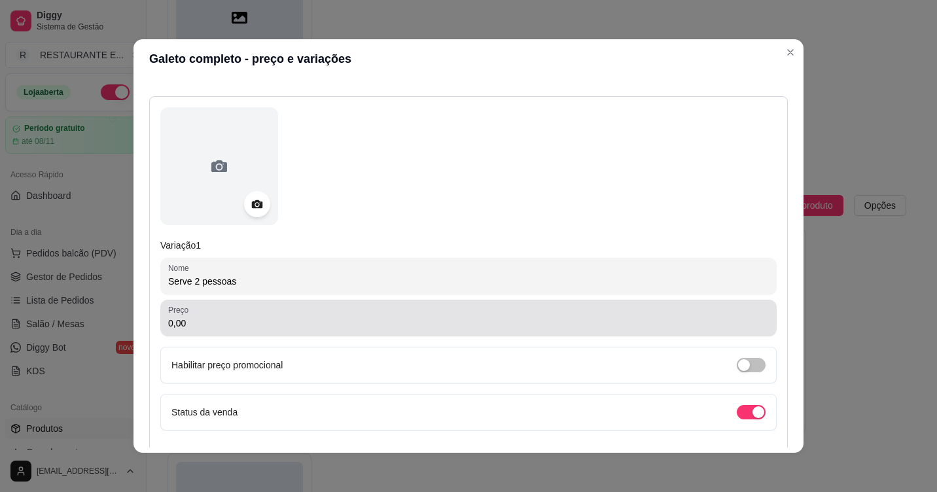
type input "Serve 2 pessoas"
click at [202, 327] on input "0,00" at bounding box center [468, 323] width 601 height 13
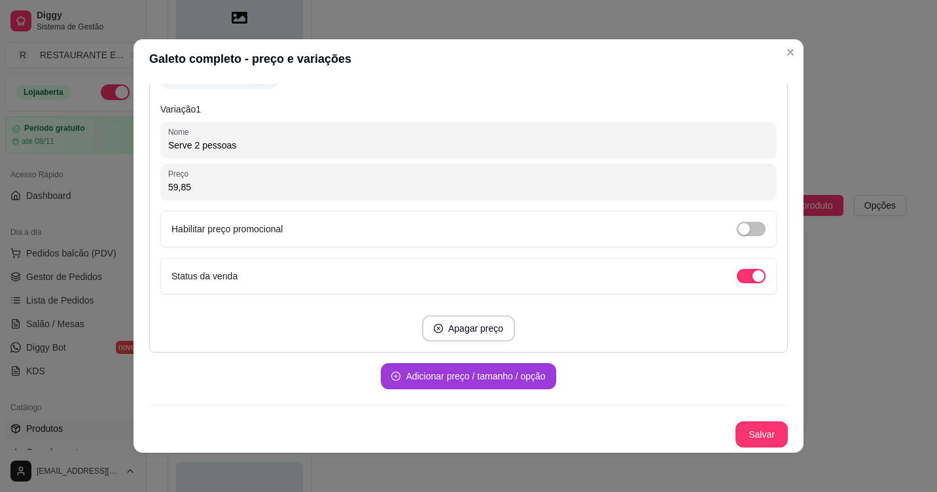
type input "59,85"
click at [420, 370] on button "Adicionar preço / tamanho / opção" at bounding box center [468, 376] width 175 height 26
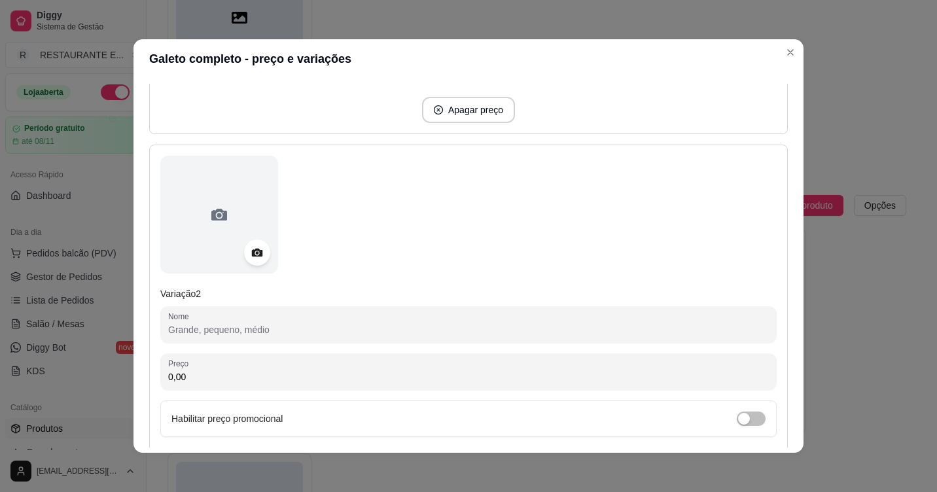
scroll to position [594, 0]
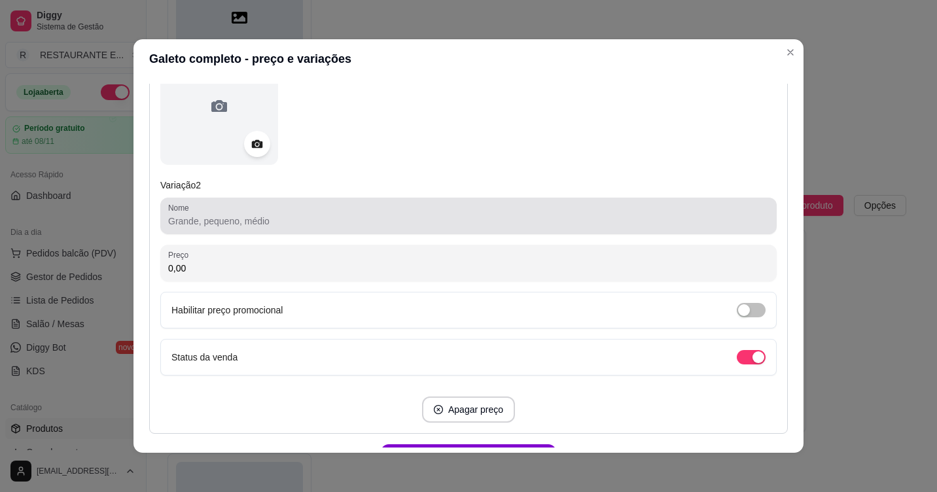
click at [222, 224] on input "Nome" at bounding box center [468, 221] width 601 height 13
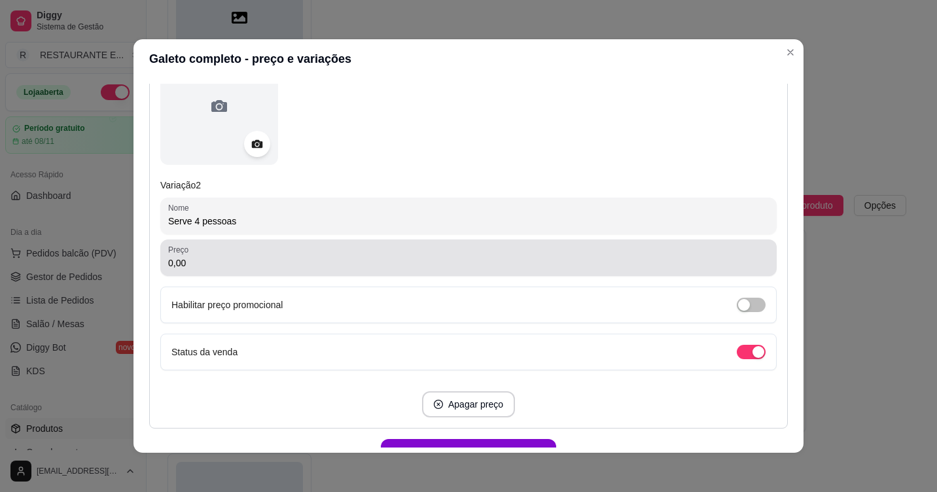
type input "Serve 4 pessoas"
click at [202, 264] on input "0,00" at bounding box center [468, 263] width 601 height 13
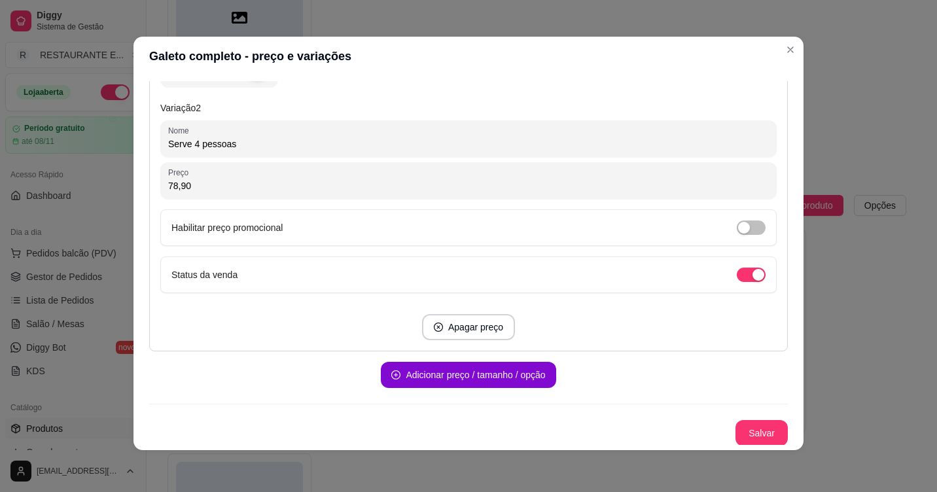
scroll to position [670, 0]
type input "78,90"
click at [745, 427] on button "Salvar" at bounding box center [761, 432] width 52 height 26
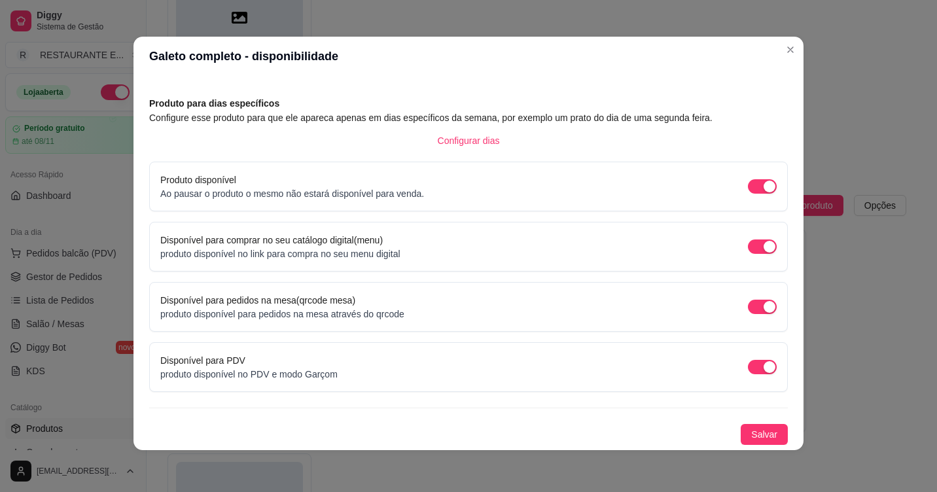
scroll to position [46, 0]
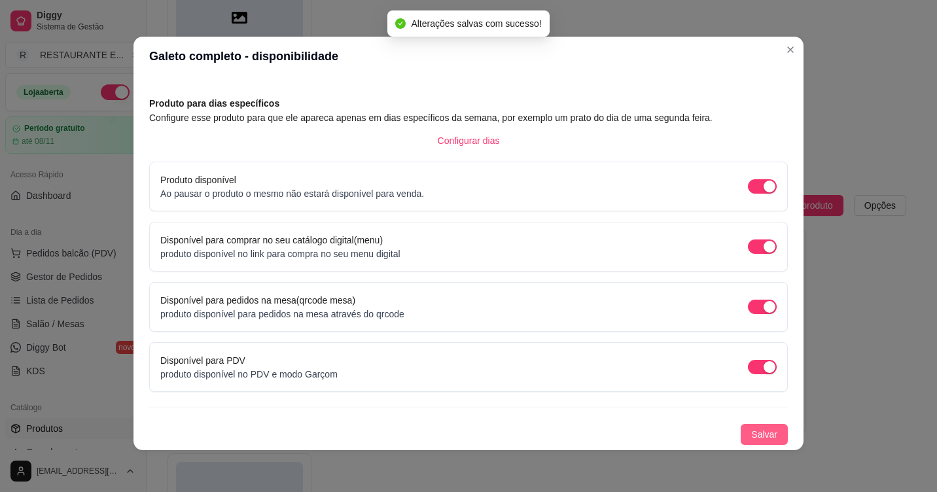
click at [751, 436] on span "Salvar" at bounding box center [764, 434] width 26 height 14
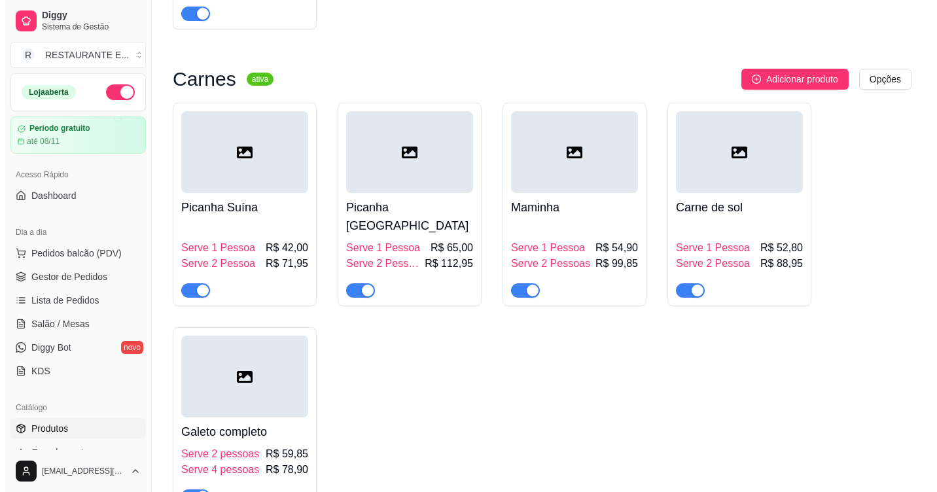
scroll to position [3783, 0]
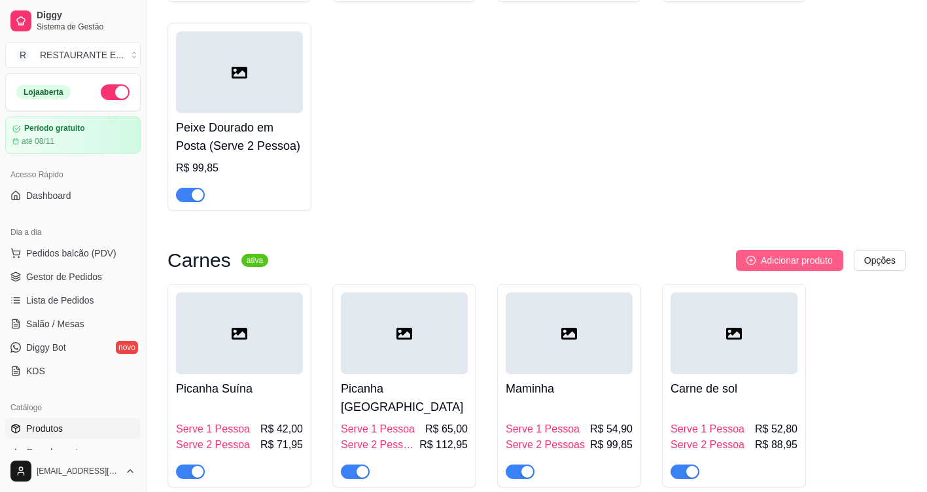
click at [791, 268] on span "Adicionar produto" at bounding box center [797, 260] width 72 height 14
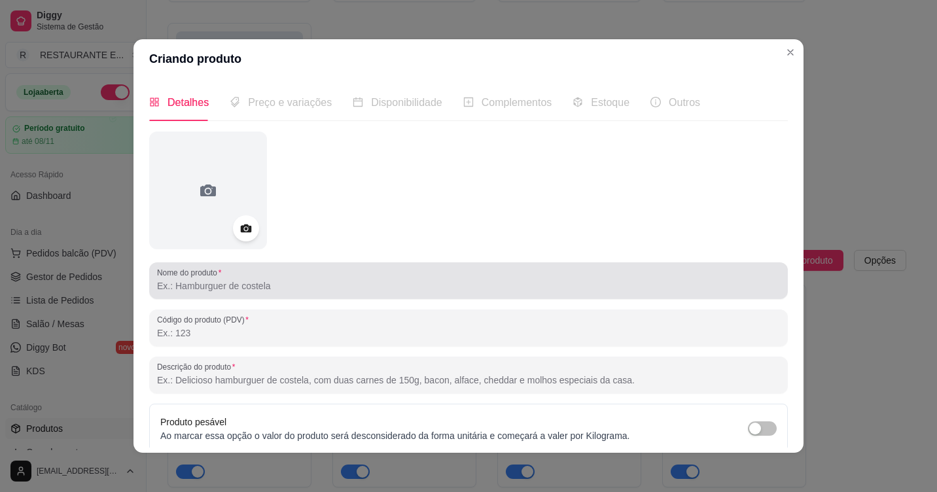
click at [217, 292] on input "Nome do produto" at bounding box center [468, 285] width 623 height 13
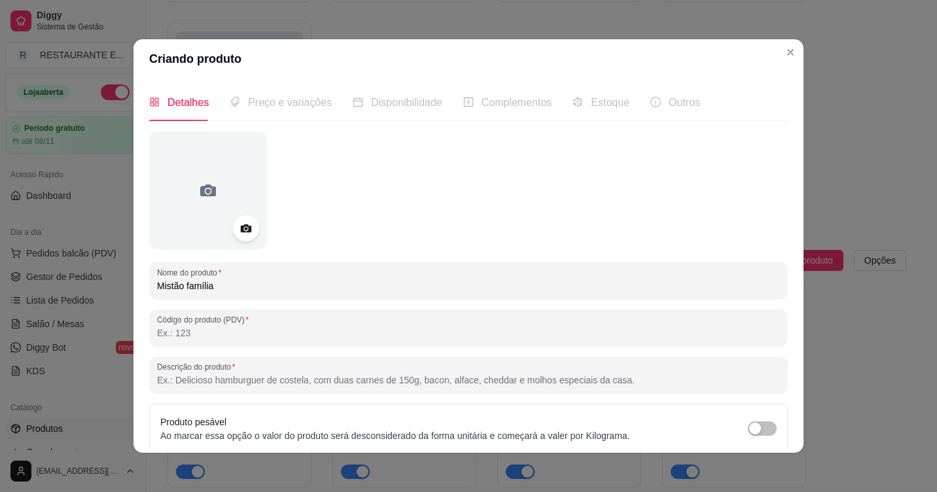
click at [184, 287] on input "Mistão família" at bounding box center [468, 285] width 623 height 13
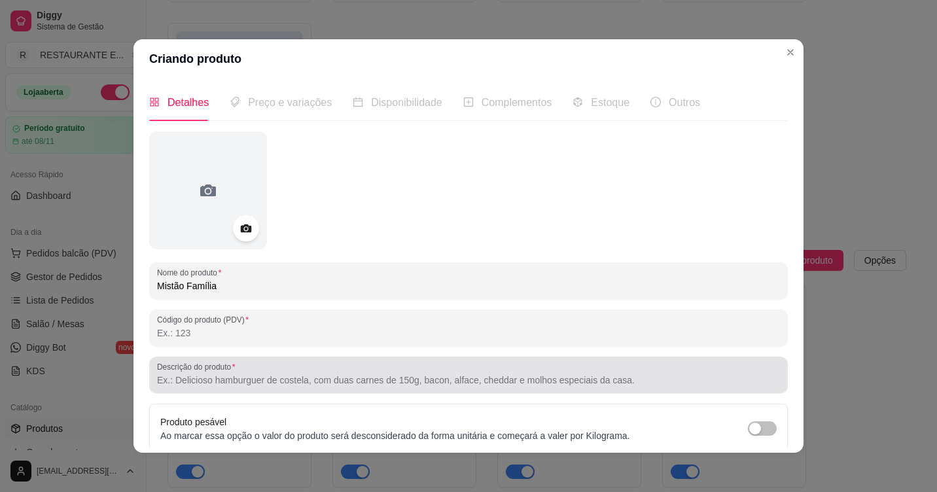
type input "Mistão Família"
click at [216, 391] on div "Descrição do produto" at bounding box center [468, 375] width 639 height 37
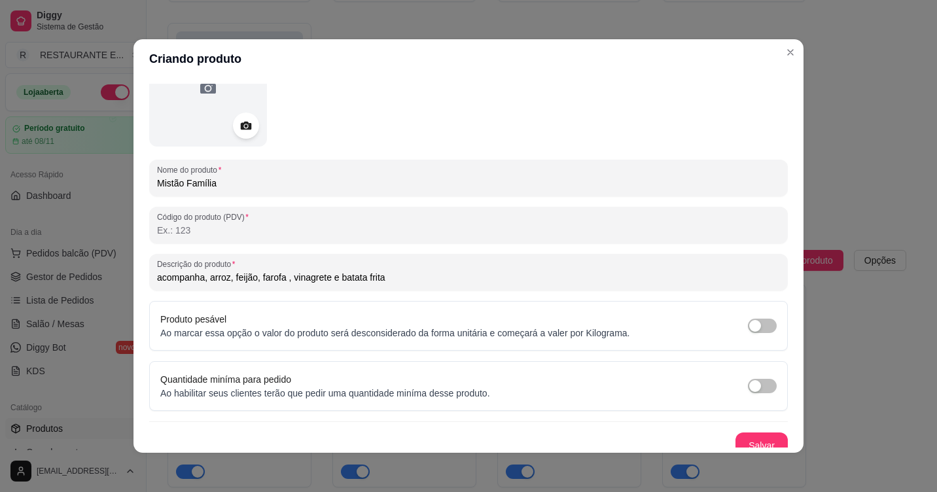
scroll to position [114, 0]
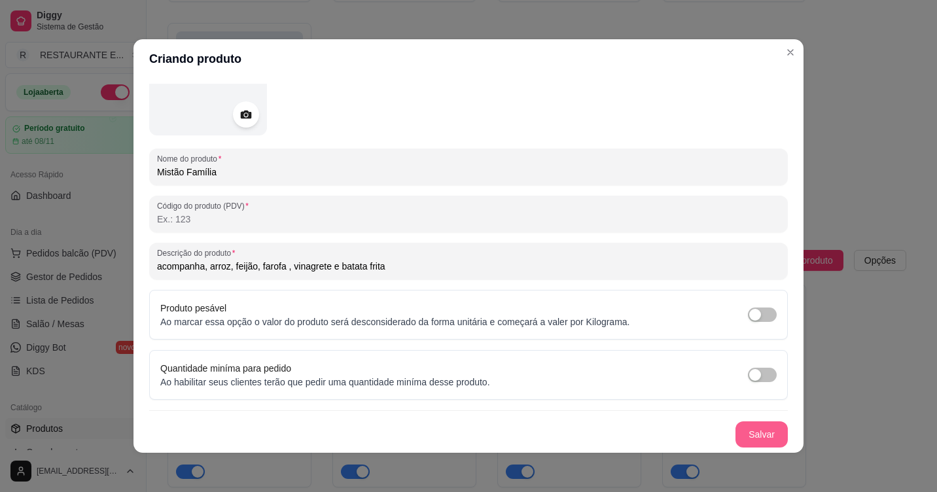
type input "acompanha, arroz, feijão, farofa , vinagrete e batata frita"
click at [745, 429] on button "Salvar" at bounding box center [761, 434] width 52 height 26
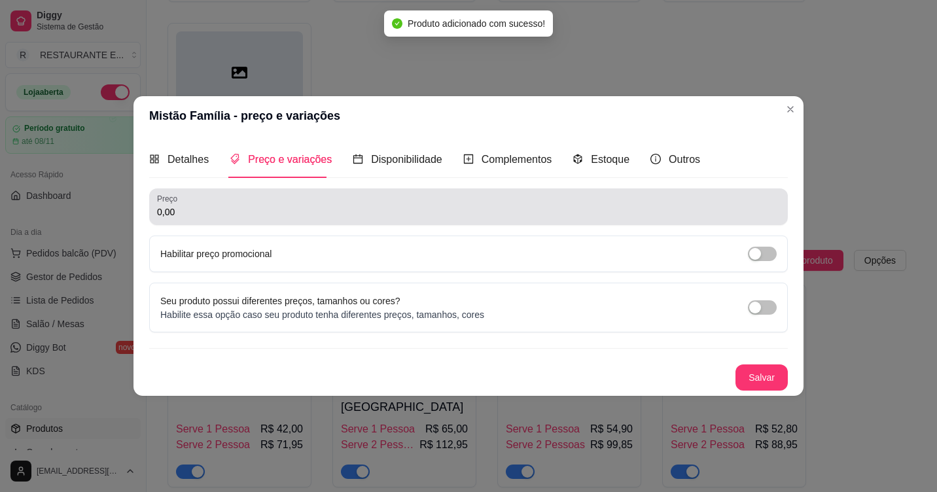
click at [200, 211] on input "0,00" at bounding box center [468, 211] width 623 height 13
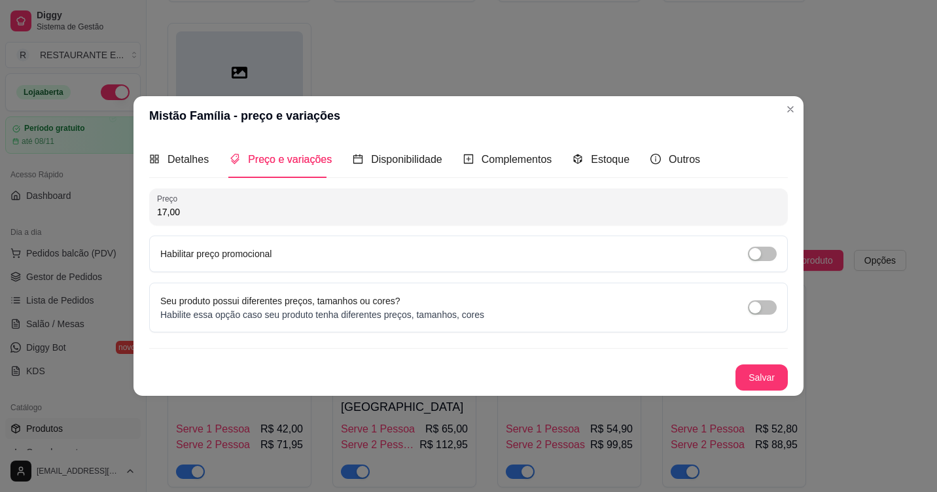
type input "170,00"
click at [192, 158] on span "Detalhes" at bounding box center [188, 159] width 41 height 11
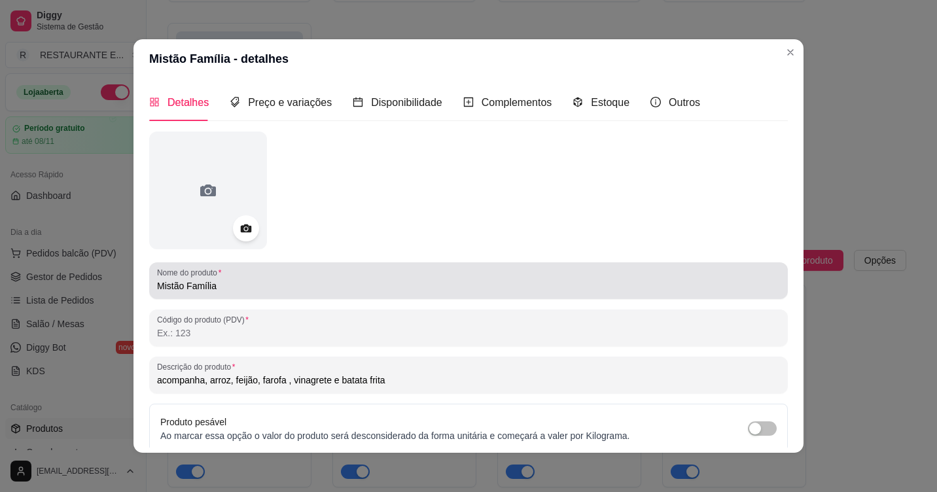
click at [280, 297] on div "Nome do produto Mistão Família" at bounding box center [468, 280] width 639 height 37
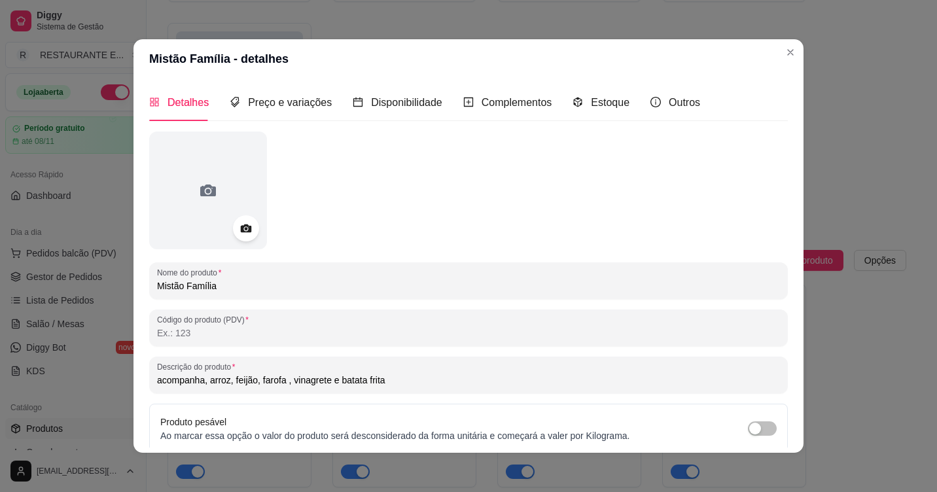
click at [276, 290] on input "Mistão Família" at bounding box center [468, 285] width 623 height 13
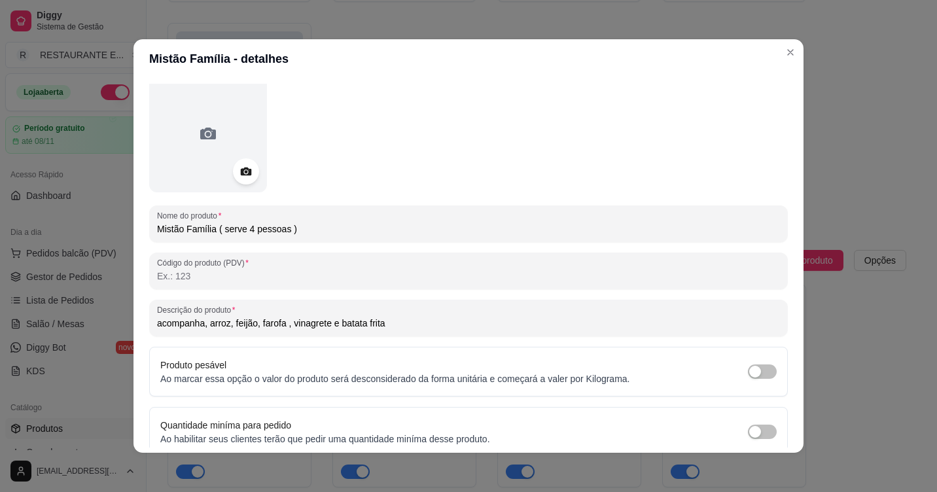
scroll to position [114, 0]
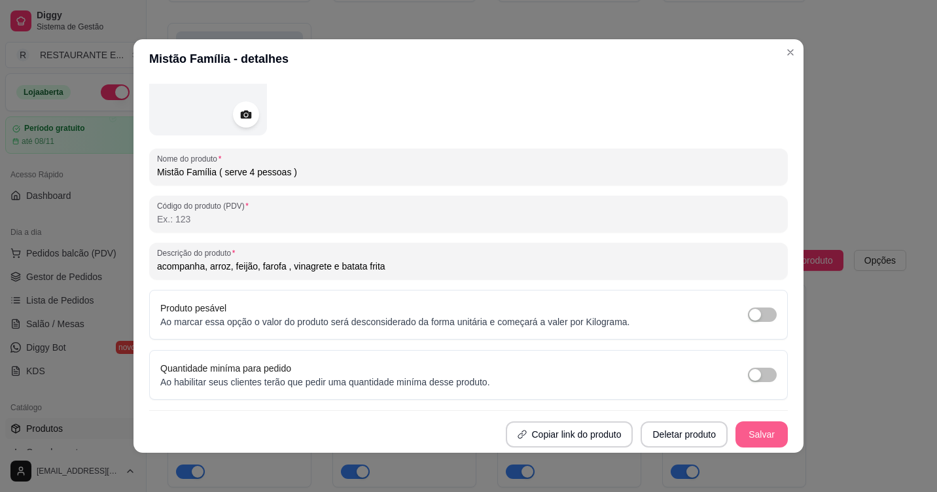
type input "Mistão Família ( serve 4 pessoas )"
click at [755, 434] on button "Salvar" at bounding box center [761, 434] width 52 height 26
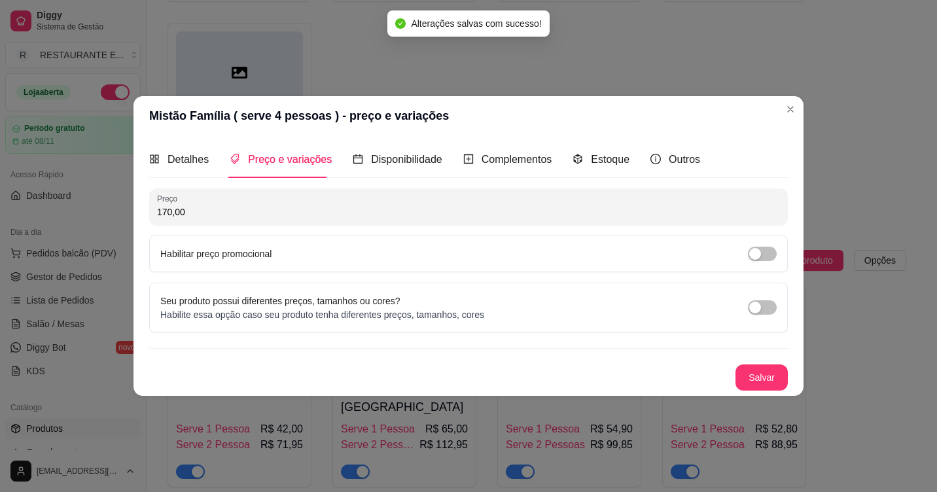
scroll to position [0, 0]
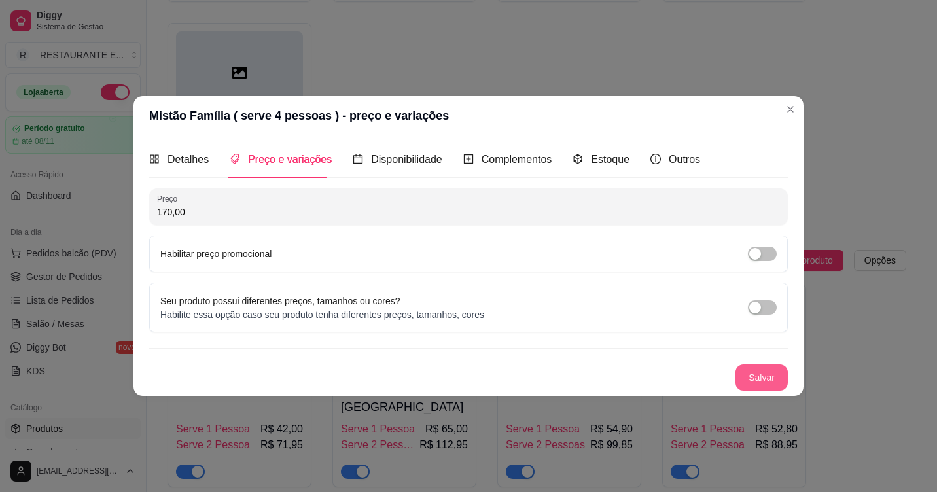
click at [760, 381] on button "Salvar" at bounding box center [761, 377] width 52 height 26
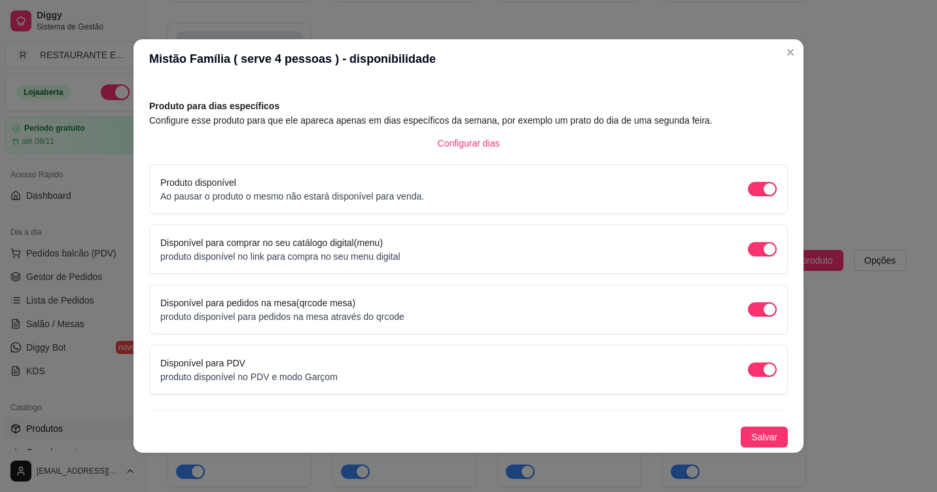
scroll to position [3, 0]
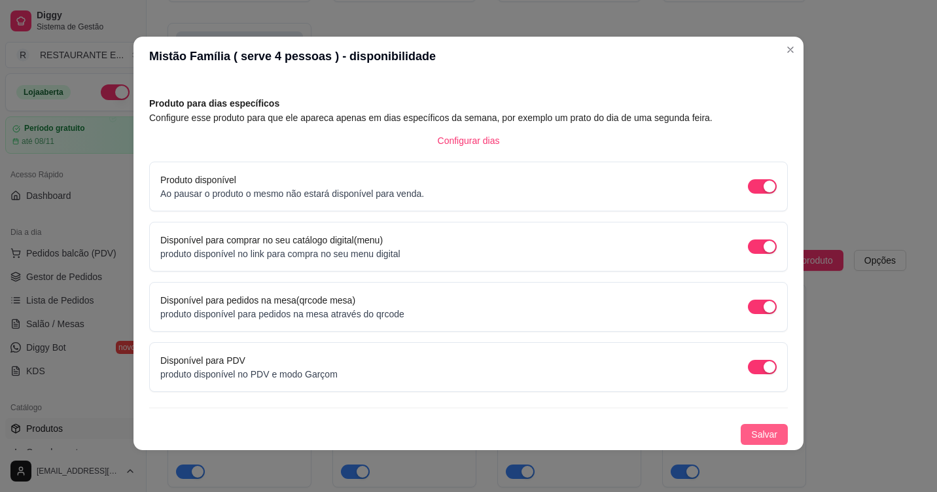
click at [751, 435] on span "Salvar" at bounding box center [764, 434] width 26 height 14
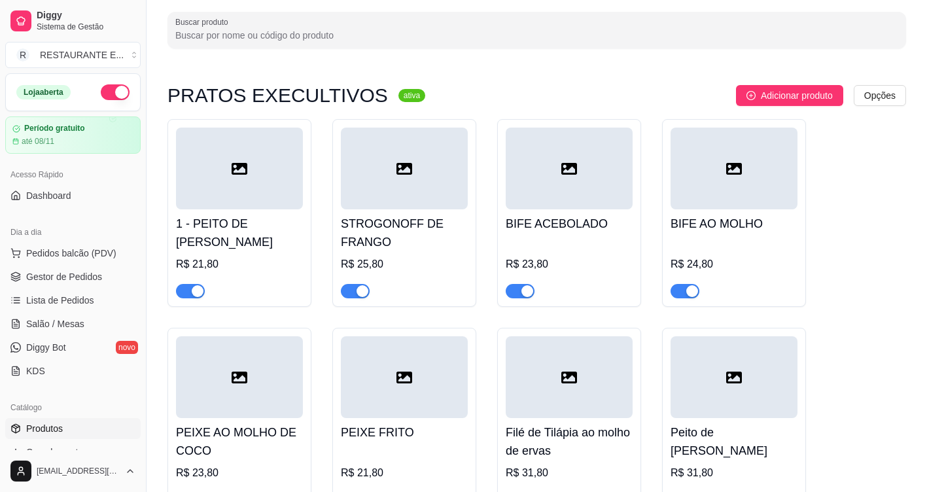
scroll to position [0, 0]
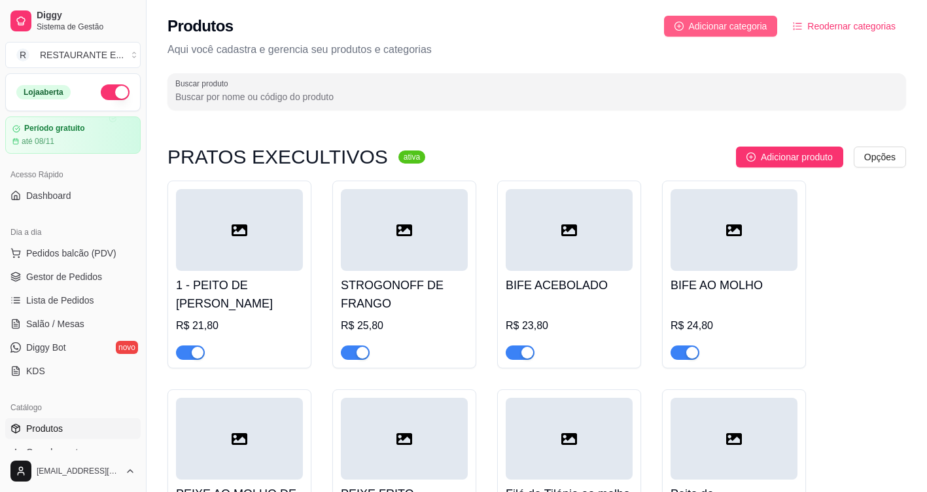
click at [737, 26] on span "Adicionar categoria" at bounding box center [728, 26] width 79 height 14
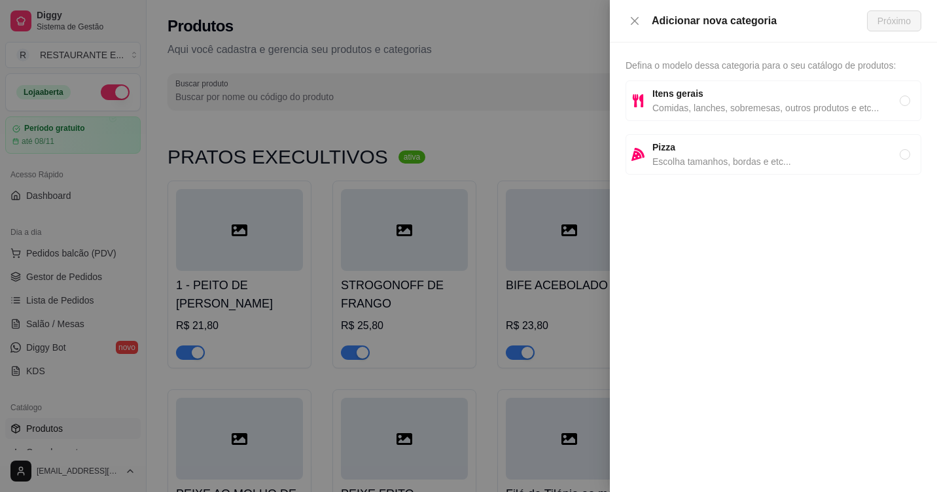
click at [765, 94] on span "Itens gerais" at bounding box center [775, 93] width 247 height 14
radio input "true"
click at [906, 20] on span "Próximo" at bounding box center [893, 21] width 33 height 14
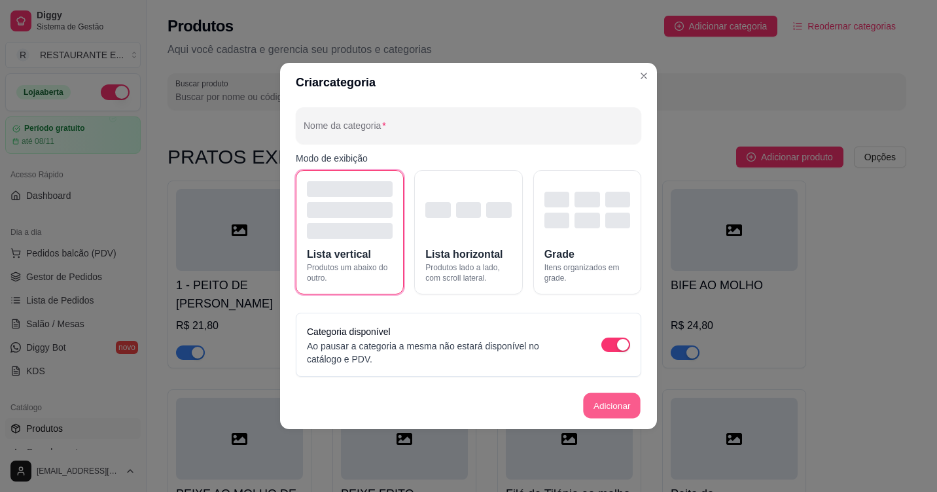
click at [615, 412] on button "Adicionar" at bounding box center [612, 406] width 58 height 26
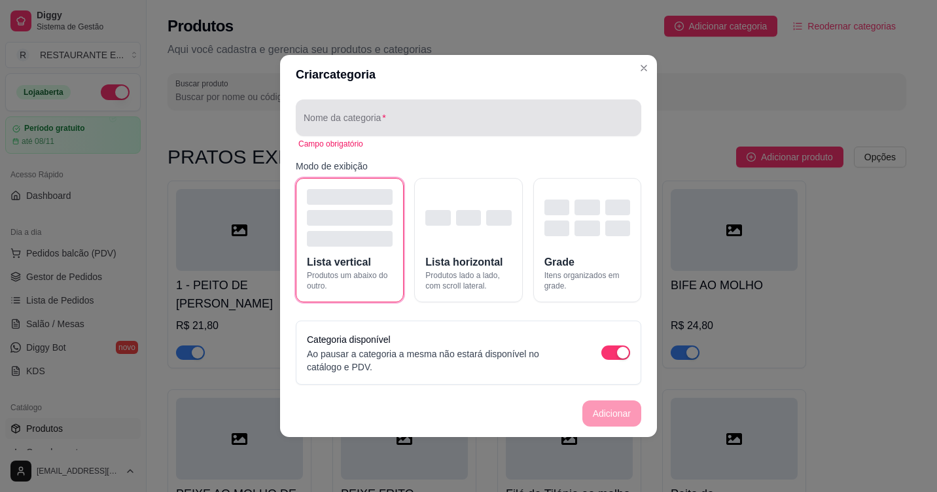
click at [381, 115] on div at bounding box center [469, 118] width 330 height 26
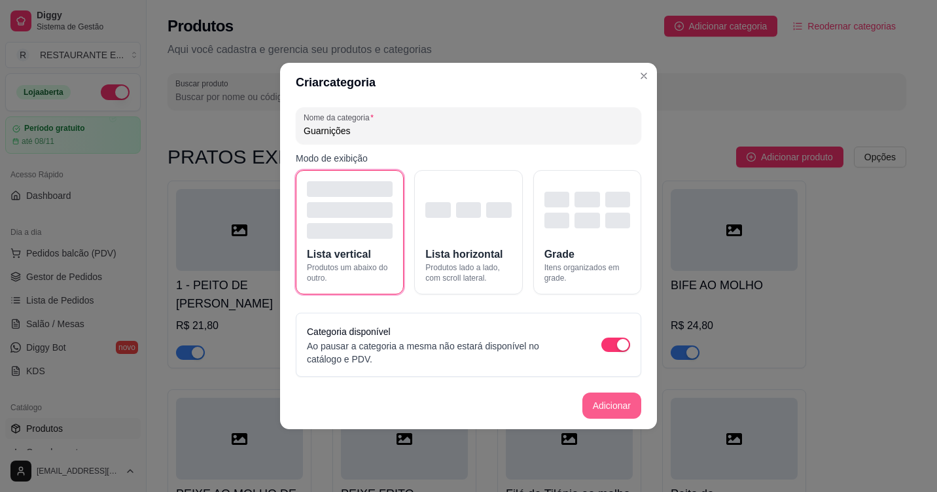
type input "Guarnições"
click at [613, 405] on button "Adicionar" at bounding box center [612, 406] width 58 height 26
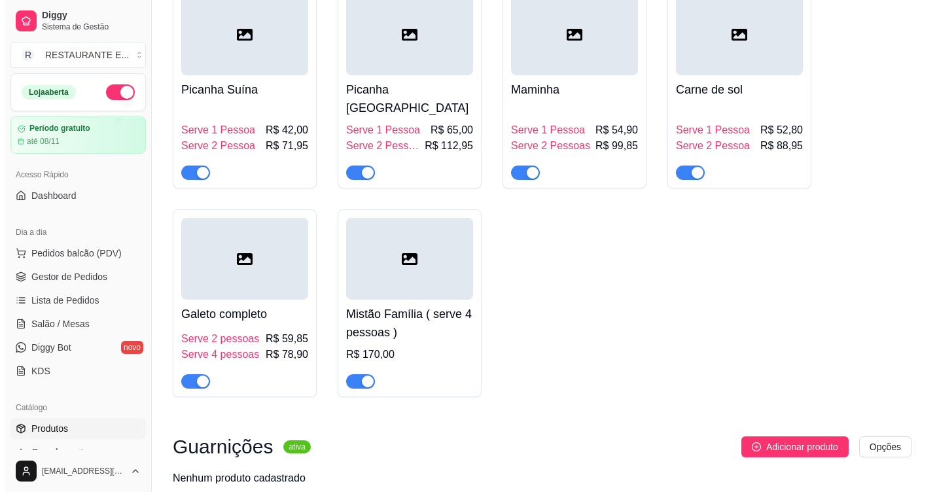
scroll to position [4136, 0]
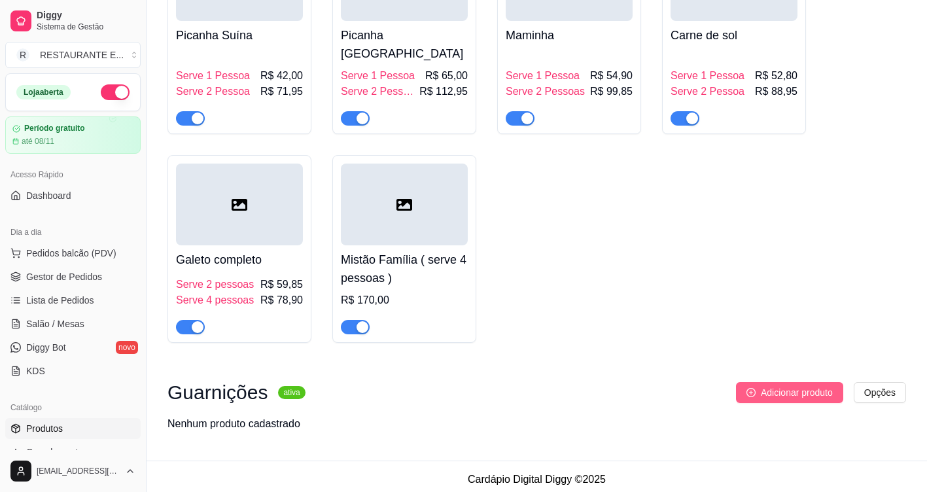
click at [789, 386] on span "Adicionar produto" at bounding box center [797, 392] width 72 height 14
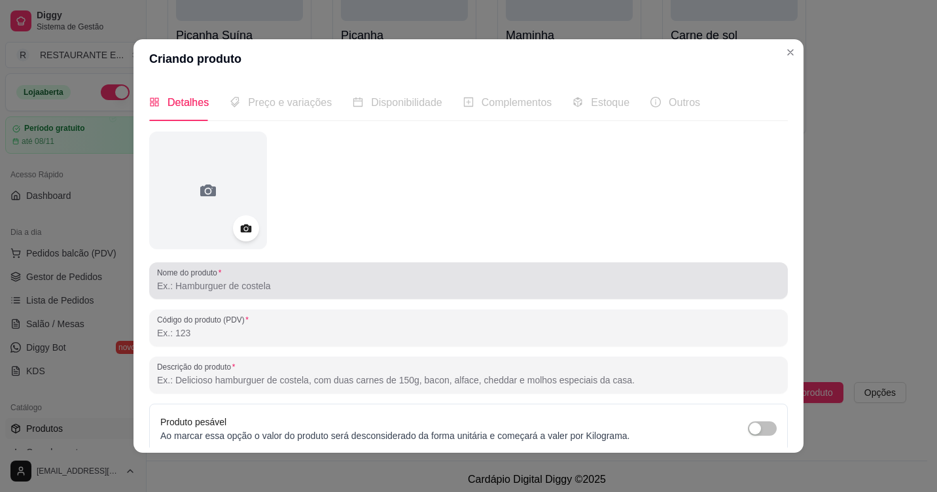
click at [260, 286] on input "Nome do produto" at bounding box center [468, 285] width 623 height 13
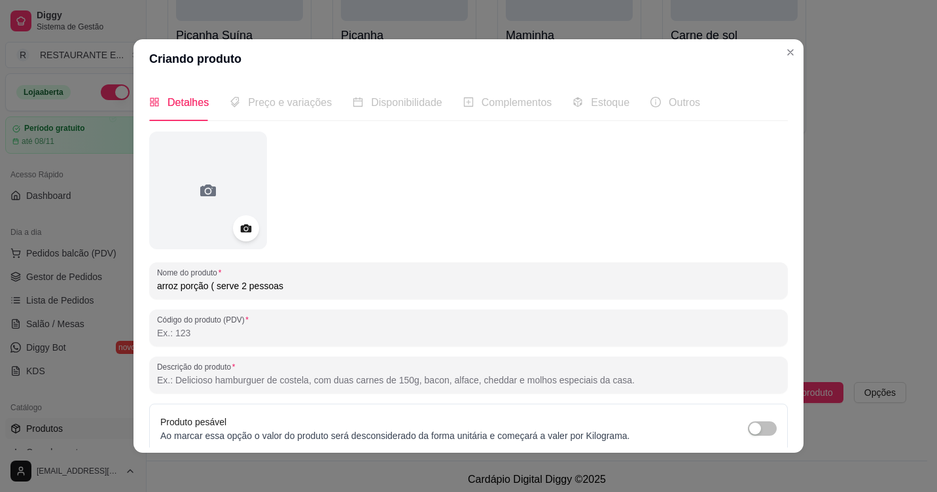
click at [157, 283] on input "arroz porção ( serve 2 pessoas" at bounding box center [468, 285] width 623 height 13
click at [181, 287] on input "Arroz porção ( serve 2 pessoas" at bounding box center [468, 285] width 623 height 13
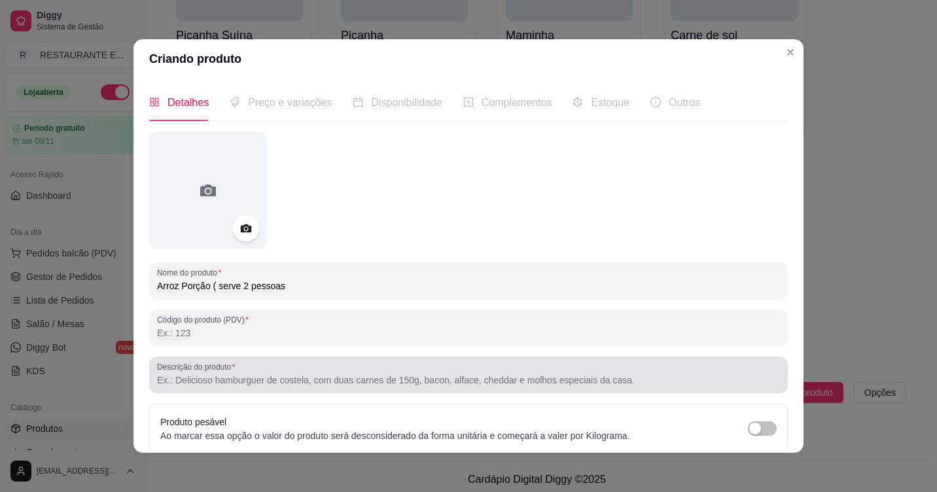
type input "Arroz Porção ( serve 2 pessoas"
click at [219, 378] on input "Descrição do produto" at bounding box center [468, 380] width 623 height 13
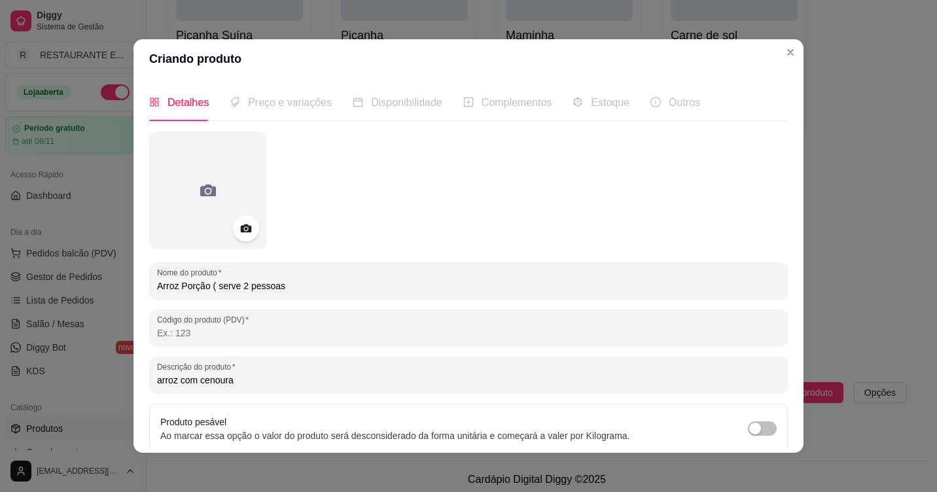
click at [159, 385] on input "arroz com cenoura" at bounding box center [468, 380] width 623 height 13
click at [201, 378] on input "Arroz com cenoura" at bounding box center [468, 380] width 623 height 13
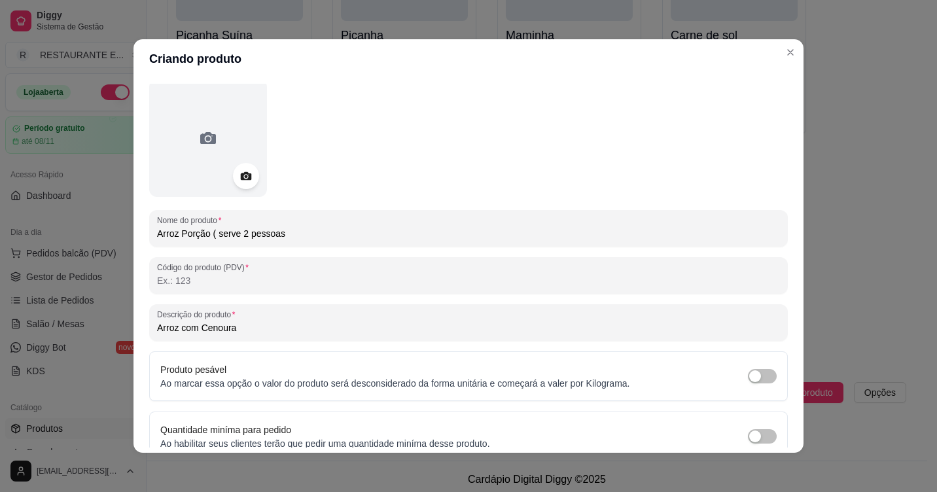
scroll to position [114, 0]
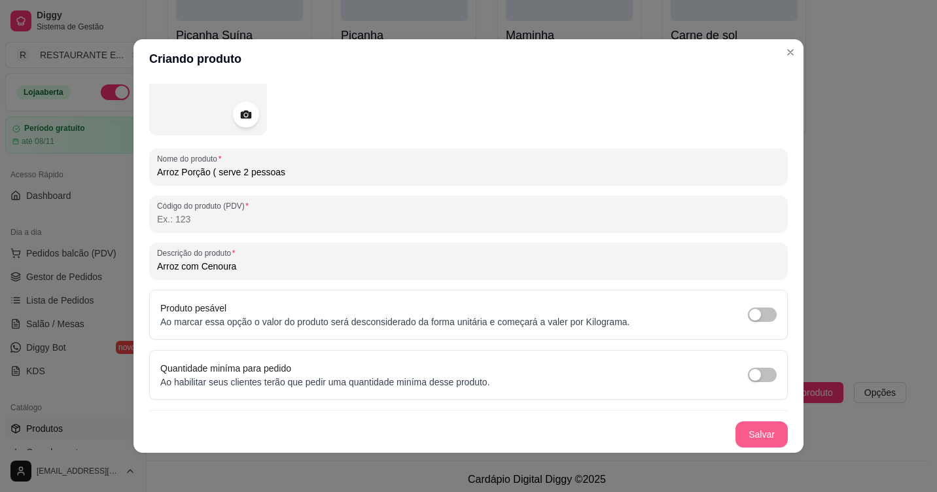
type input "Arroz com Cenoura"
click at [751, 434] on button "Salvar" at bounding box center [761, 434] width 52 height 26
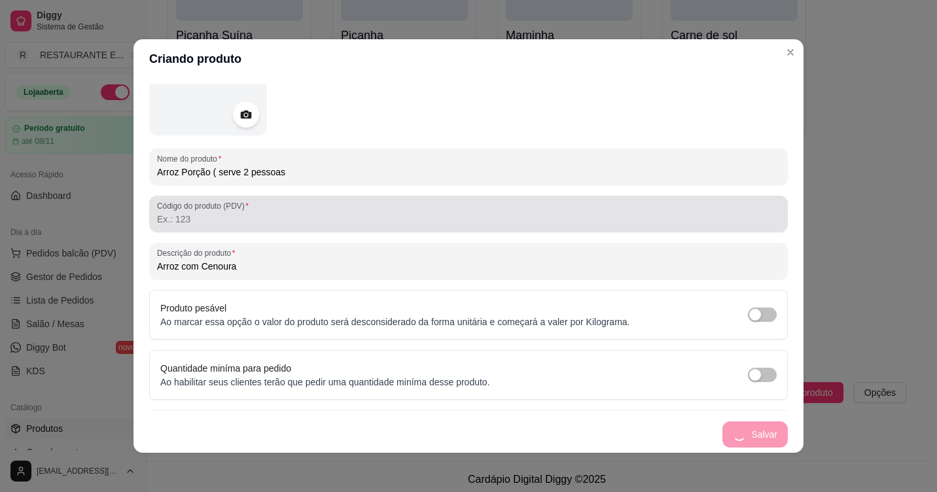
scroll to position [0, 0]
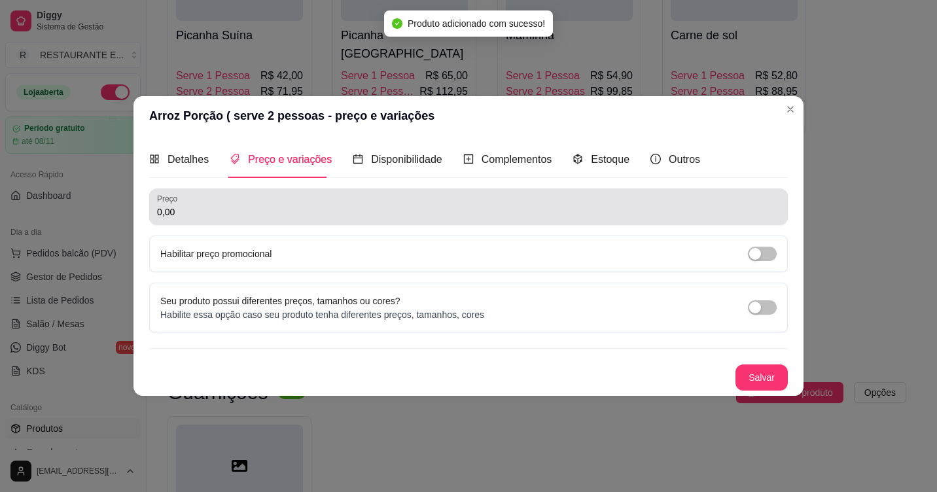
click at [198, 211] on input "0,00" at bounding box center [468, 211] width 623 height 13
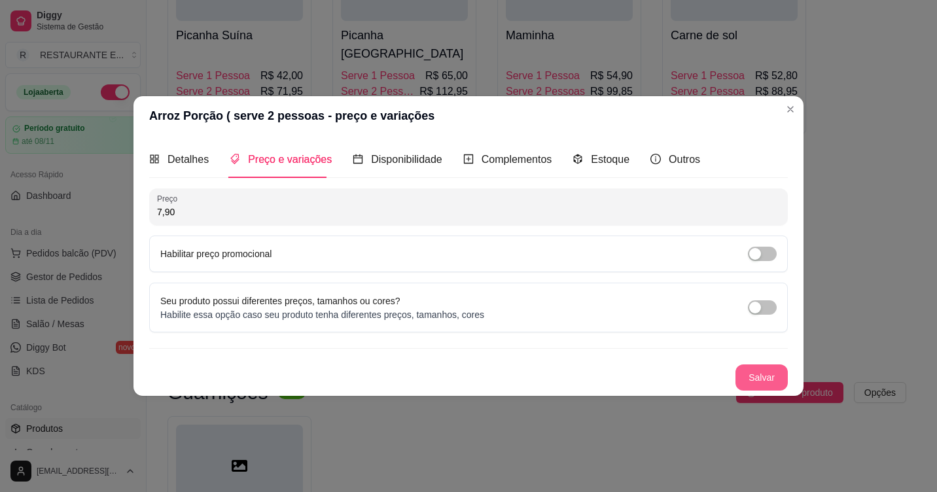
type input "7,90"
click at [773, 379] on button "Salvar" at bounding box center [761, 377] width 52 height 26
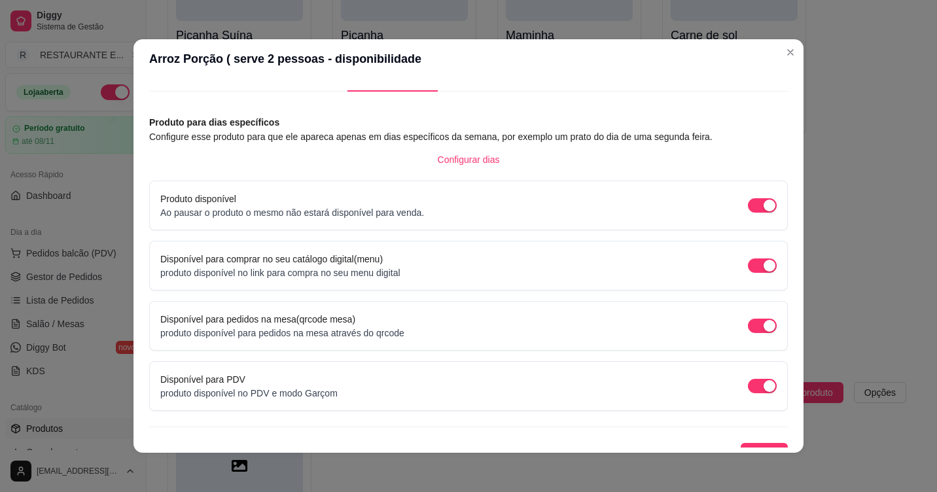
scroll to position [46, 0]
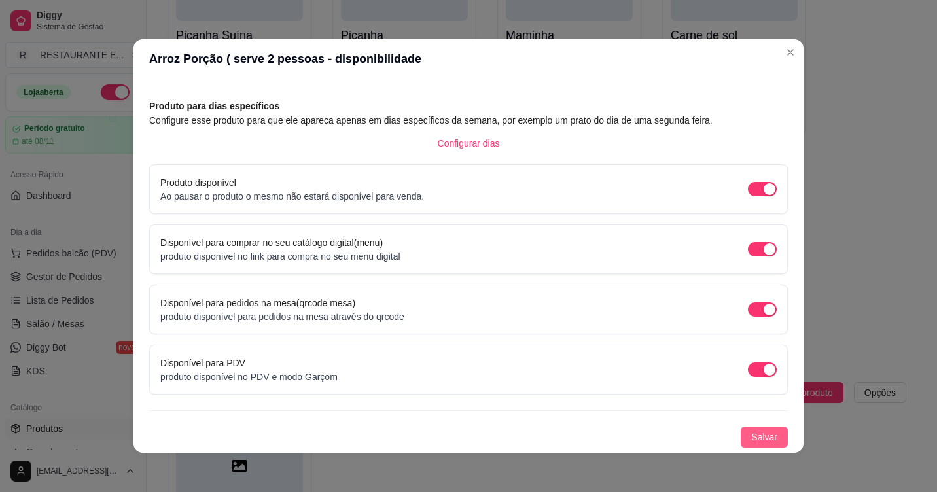
drag, startPoint x: 761, startPoint y: 441, endPoint x: 743, endPoint y: 428, distance: 22.5
click at [761, 440] on span "Salvar" at bounding box center [764, 437] width 26 height 14
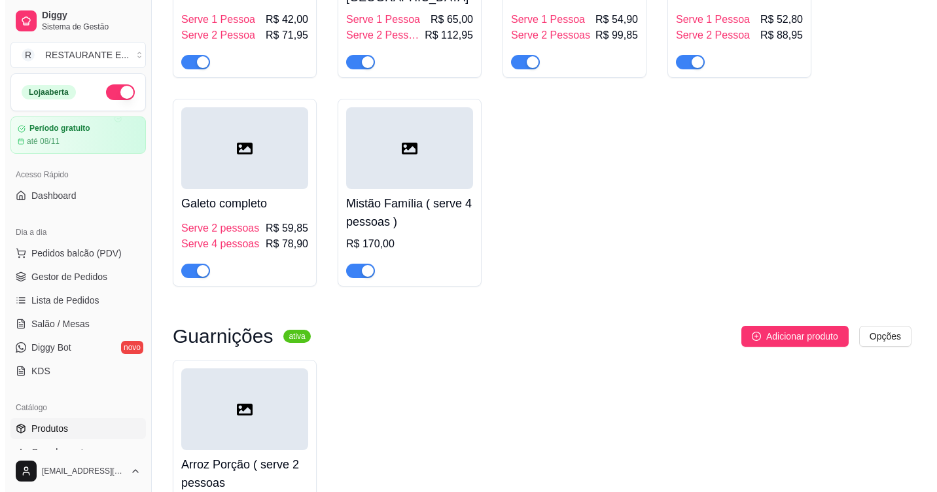
scroll to position [4309, 0]
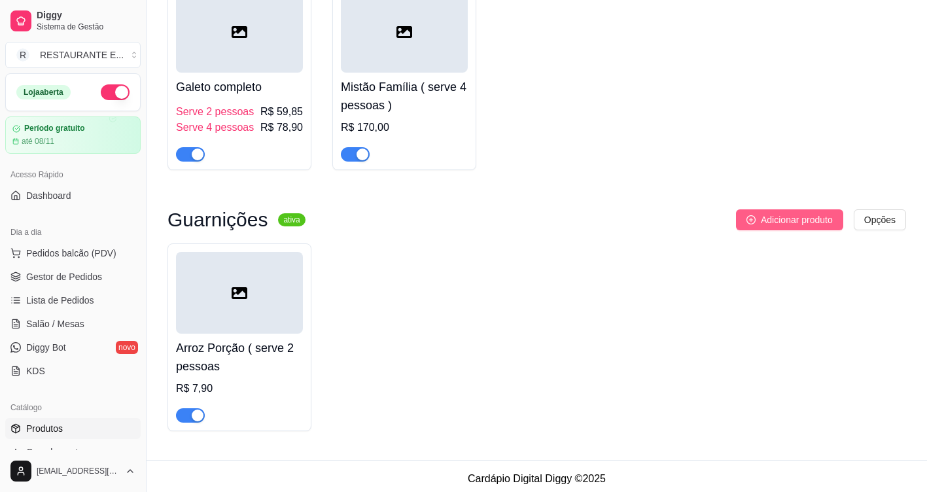
click at [811, 216] on span "Adicionar produto" at bounding box center [797, 220] width 72 height 14
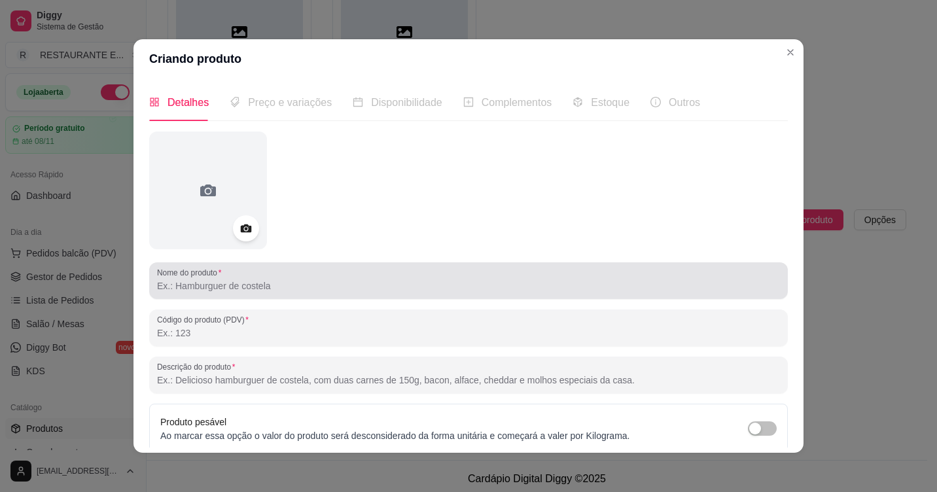
click at [190, 294] on div "Nome do produto" at bounding box center [468, 280] width 639 height 37
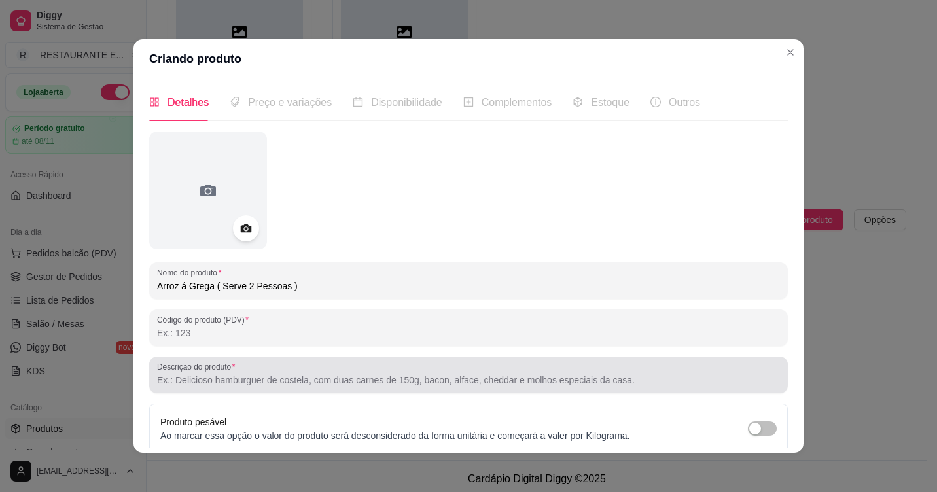
type input "Arroz á Grega ( Serve 2 Pessoas )"
click at [202, 386] on input "Descrição do produto" at bounding box center [468, 380] width 623 height 13
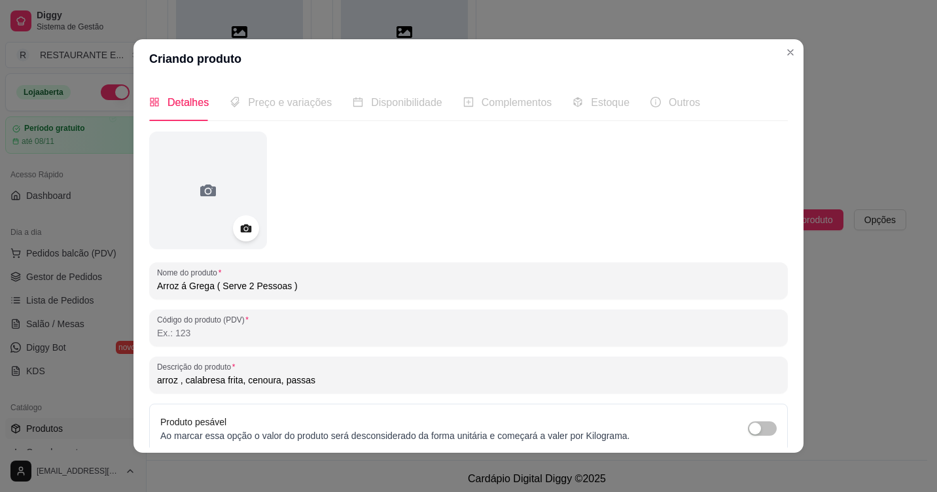
click at [277, 378] on input "arroz , calabresa frita, cenoura, passas" at bounding box center [468, 380] width 623 height 13
click at [323, 382] on input "arroz , calabresa frita, cenoura, uva passas" at bounding box center [468, 380] width 623 height 13
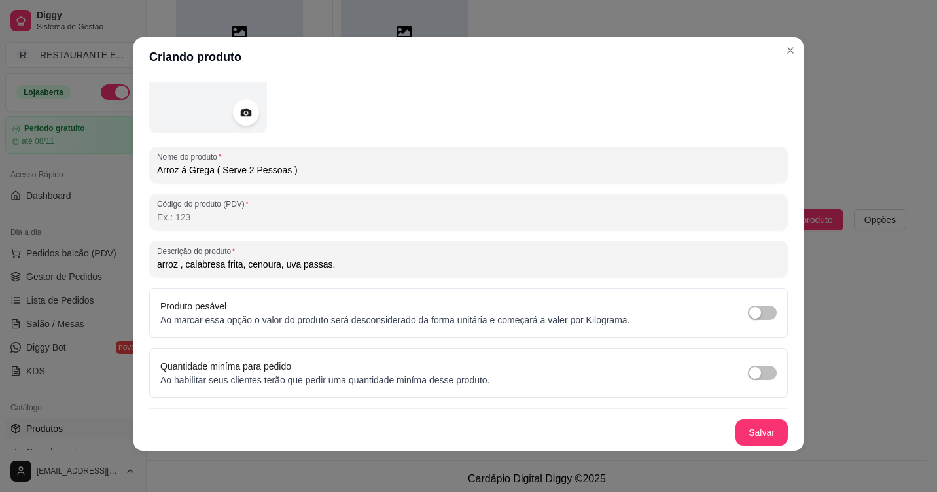
scroll to position [3, 0]
type input "arroz , calabresa frita, cenoura, uva passas."
click at [747, 433] on button "Salvar" at bounding box center [761, 432] width 52 height 26
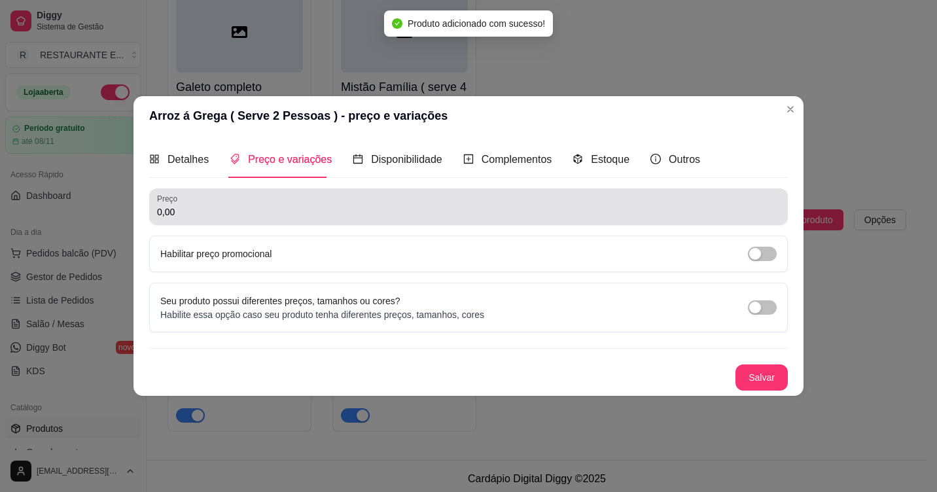
click at [219, 219] on div "0,00" at bounding box center [468, 207] width 623 height 26
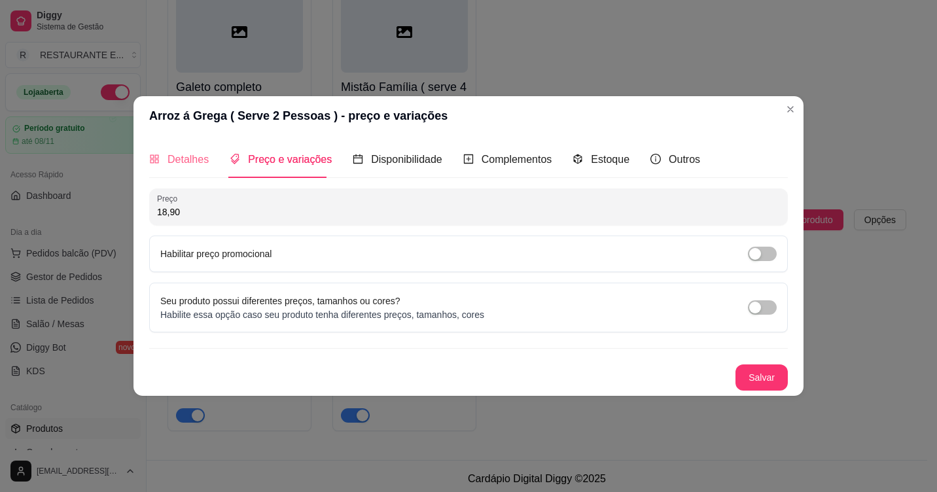
type input "18,90"
click at [192, 157] on span "Detalhes" at bounding box center [188, 159] width 41 height 11
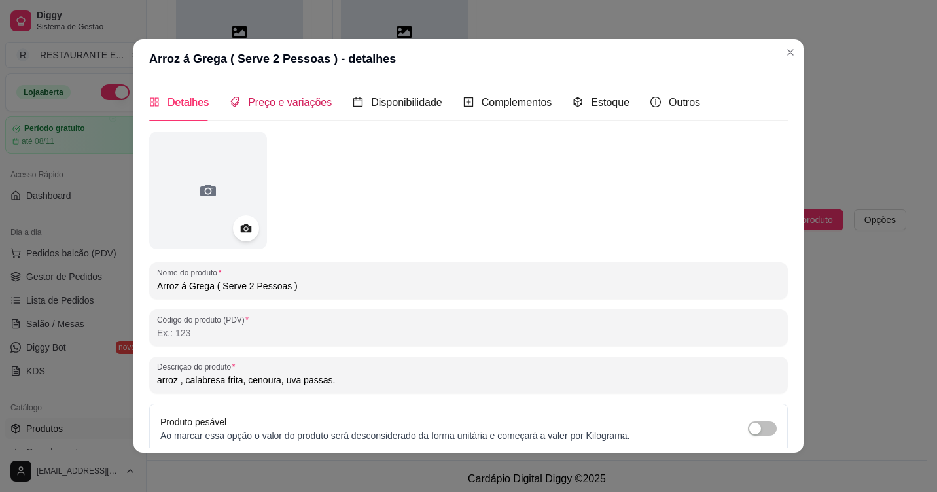
click at [298, 102] on span "Preço e variações" at bounding box center [290, 102] width 84 height 11
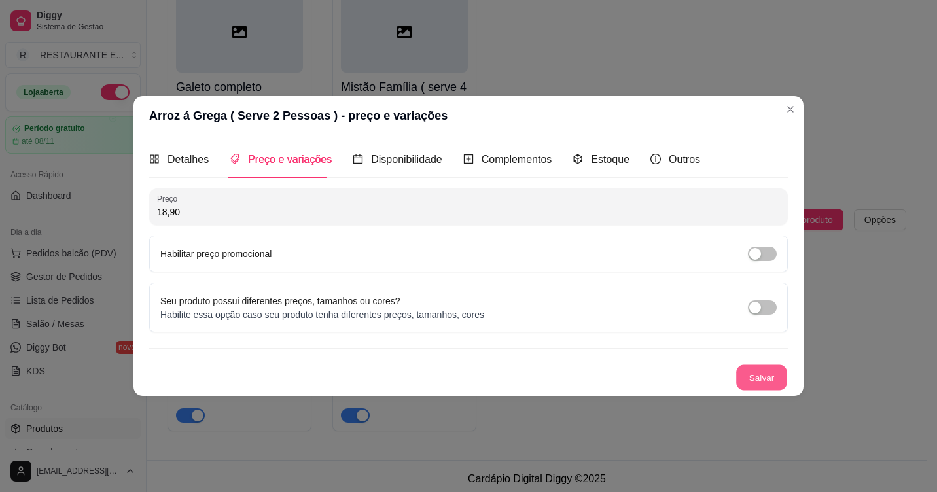
click at [767, 381] on button "Salvar" at bounding box center [761, 378] width 51 height 26
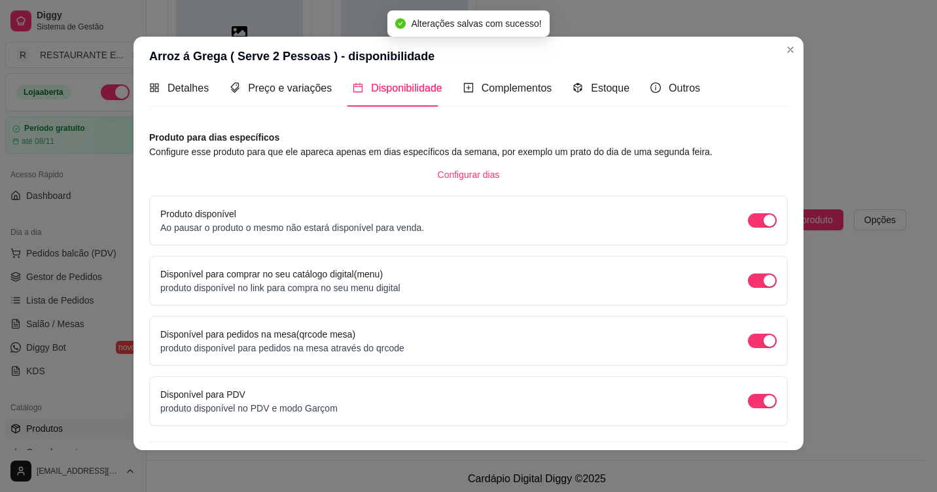
scroll to position [46, 0]
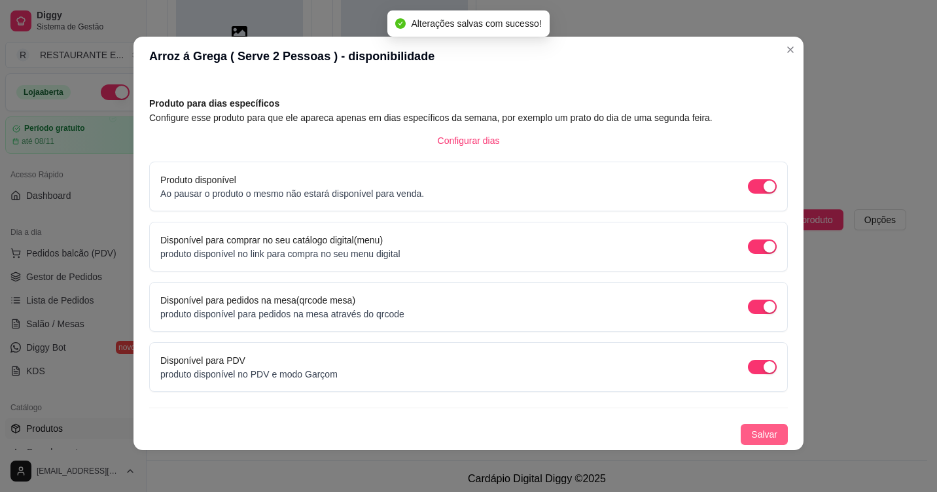
click at [751, 435] on span "Salvar" at bounding box center [764, 434] width 26 height 14
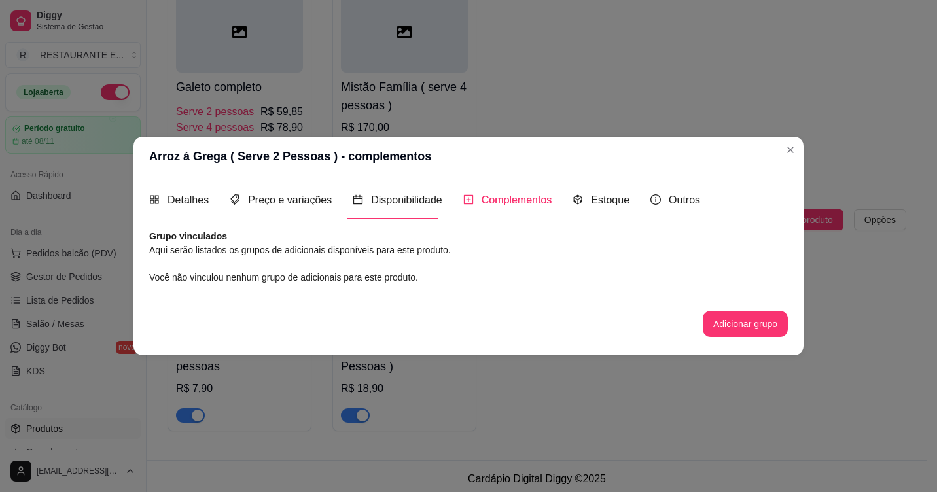
scroll to position [0, 0]
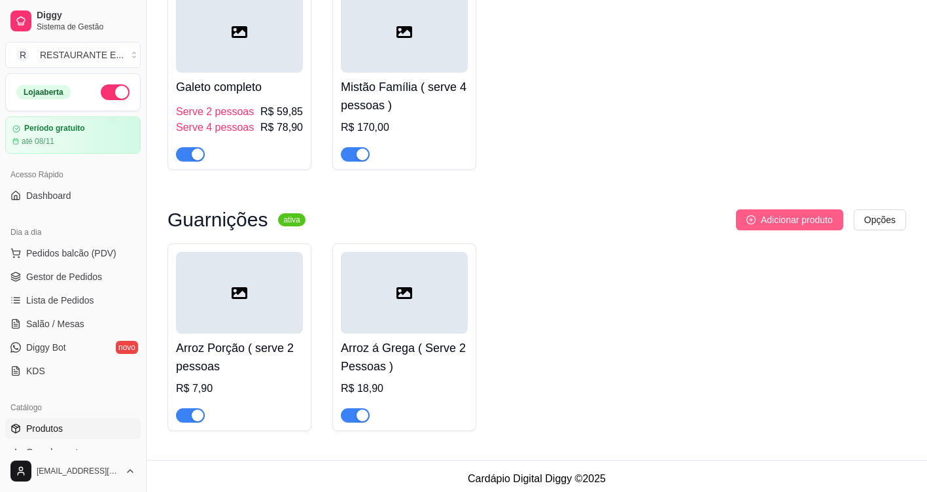
click at [812, 217] on span "Adicionar produto" at bounding box center [797, 220] width 72 height 14
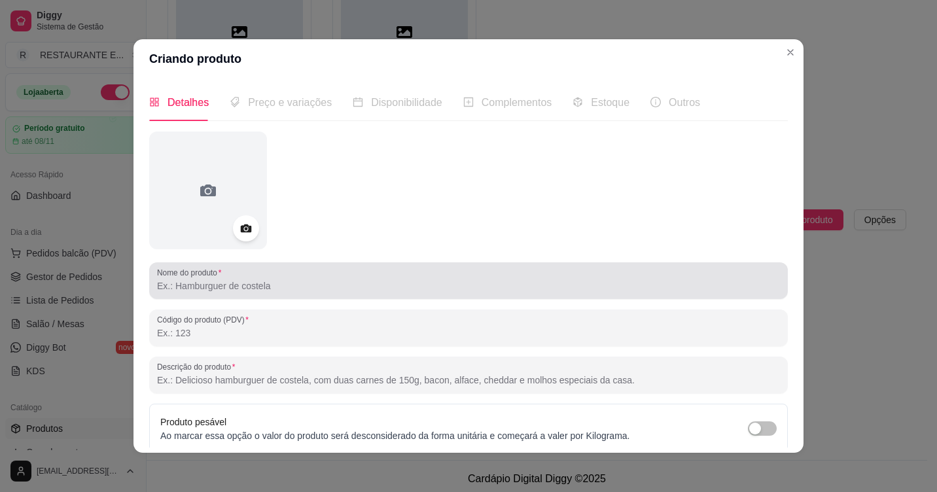
click at [221, 287] on input "Nome do produto" at bounding box center [468, 285] width 623 height 13
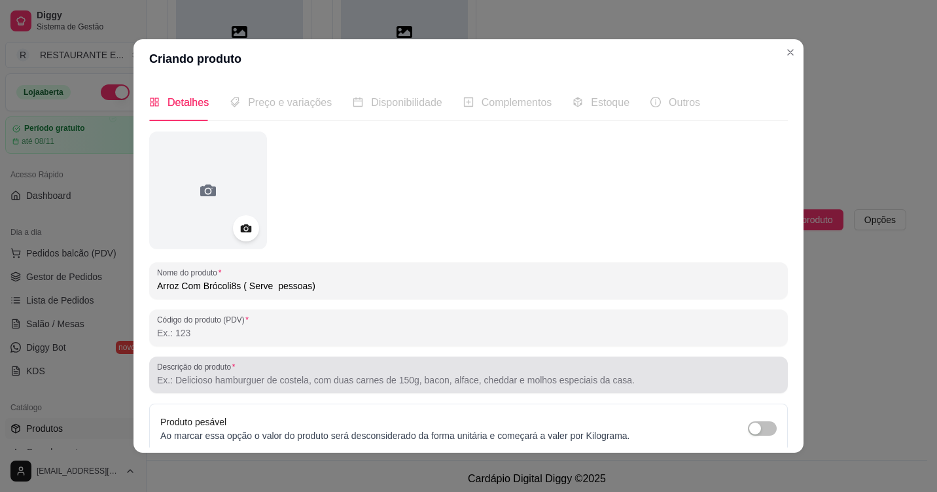
type input "Arroz Com Brócoli8s ( Serve pessoas)"
click at [219, 381] on input "Descrição do produto" at bounding box center [468, 380] width 623 height 13
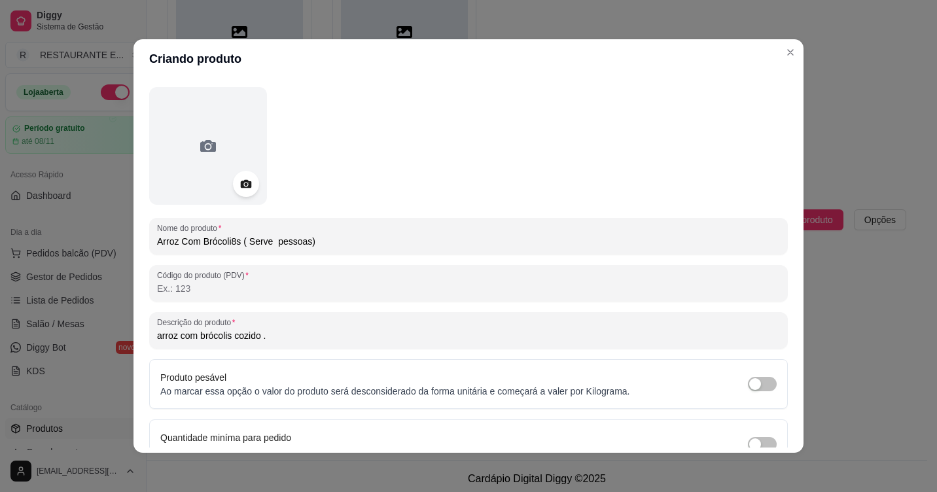
scroll to position [65, 0]
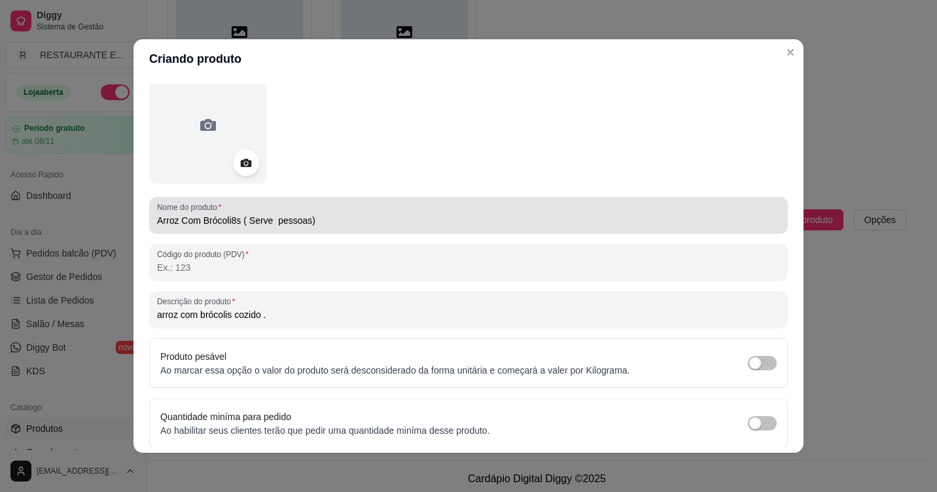
type input "arroz com brócolis cozido ."
click at [231, 219] on input "Arroz Com Brócoli8s ( Serve pessoas)" at bounding box center [468, 220] width 623 height 13
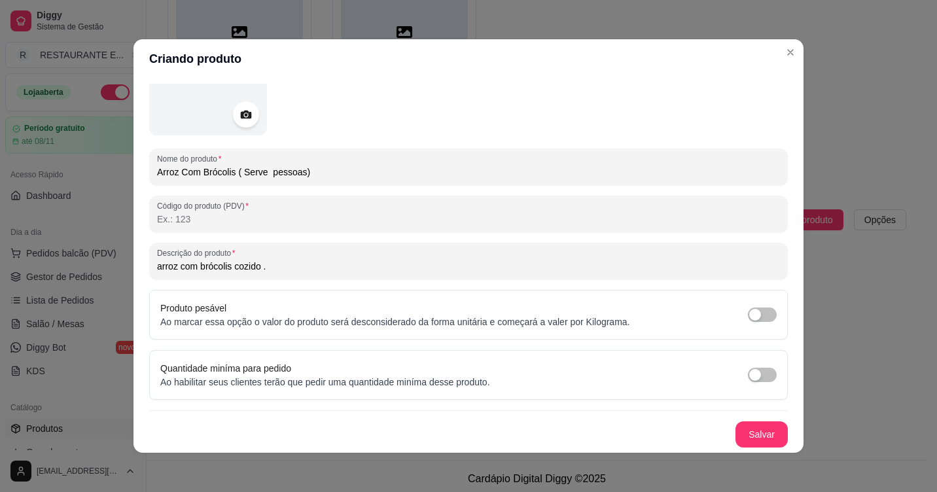
scroll to position [3, 0]
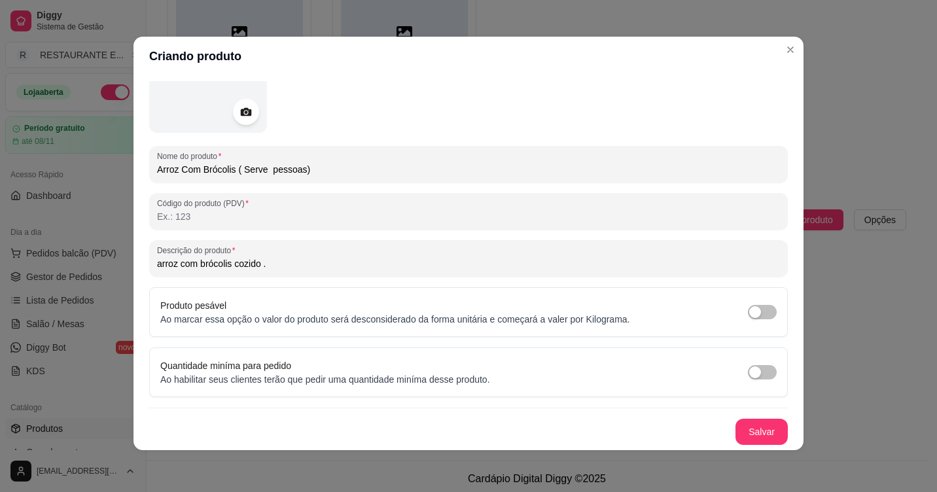
click at [262, 171] on input "Arroz Com Brócolis ( Serve pessoas)" at bounding box center [468, 169] width 623 height 13
type input "Arroz Com Brócolis ( Serve 2 pessoas)"
click at [751, 431] on button "Salvar" at bounding box center [761, 432] width 52 height 26
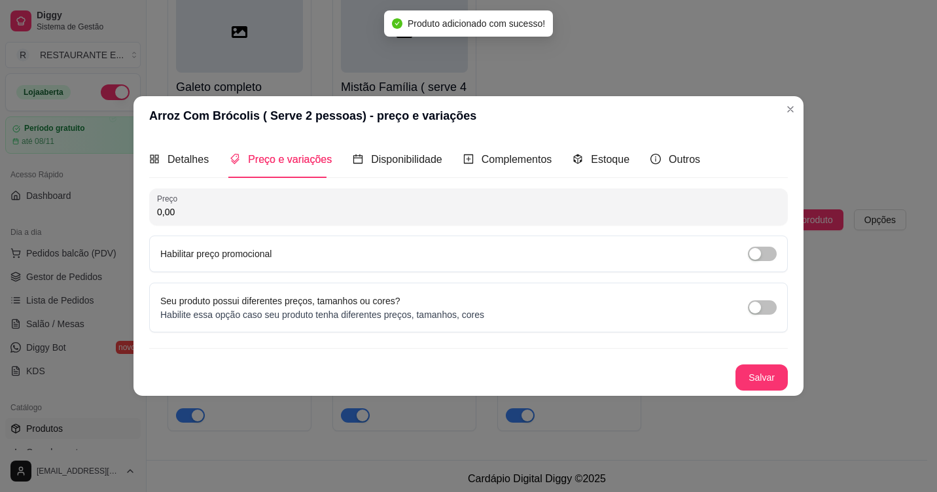
scroll to position [0, 0]
click at [761, 380] on button "Salvar" at bounding box center [761, 377] width 52 height 26
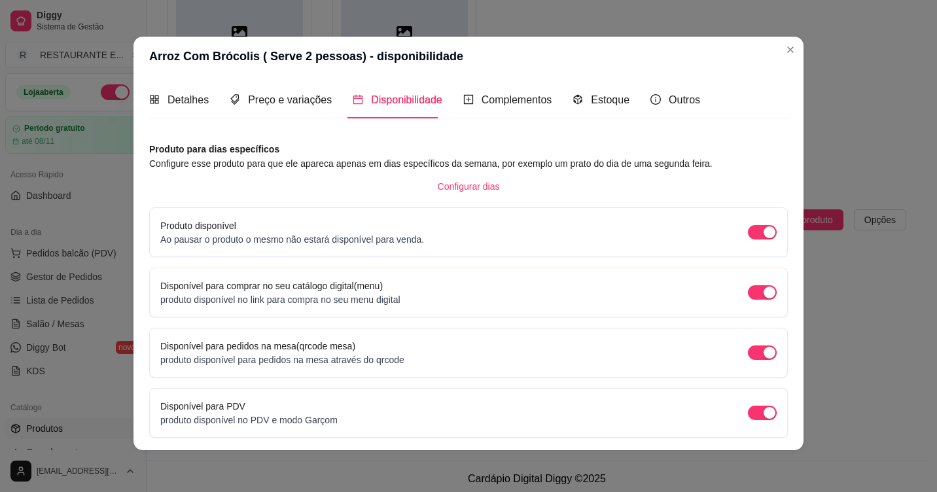
scroll to position [46, 0]
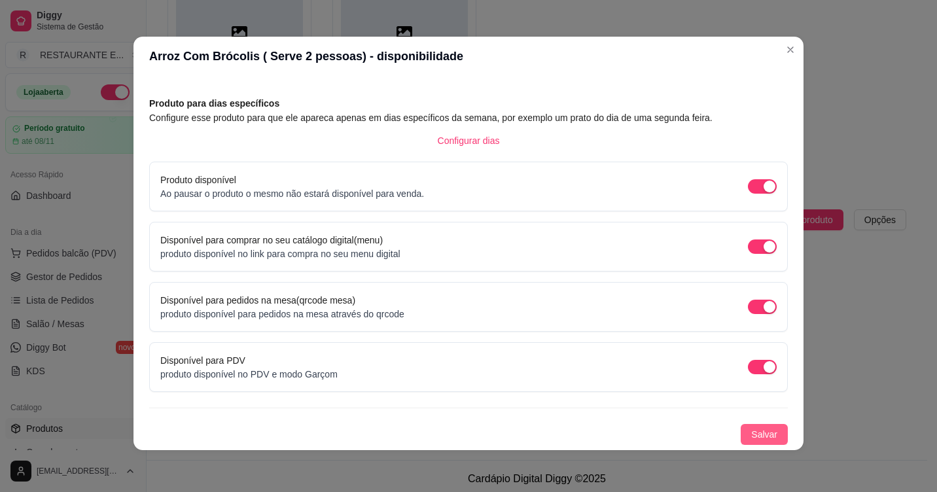
click at [754, 441] on span "Salvar" at bounding box center [764, 434] width 26 height 14
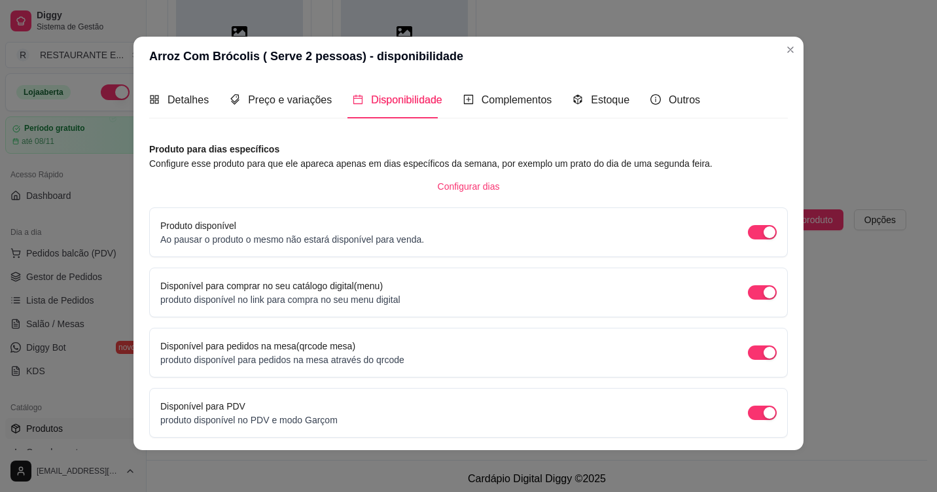
scroll to position [0, 0]
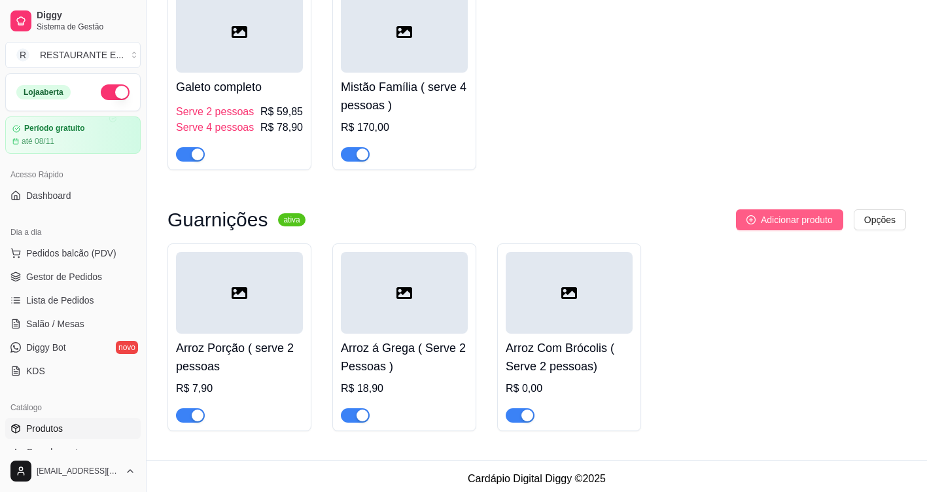
click at [800, 218] on span "Adicionar produto" at bounding box center [797, 220] width 72 height 14
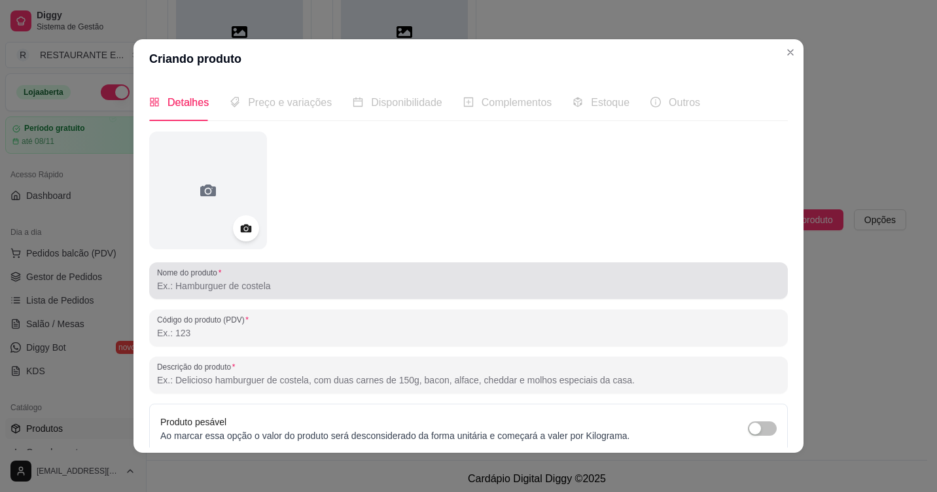
click at [217, 289] on input "Nome do produto" at bounding box center [468, 285] width 623 height 13
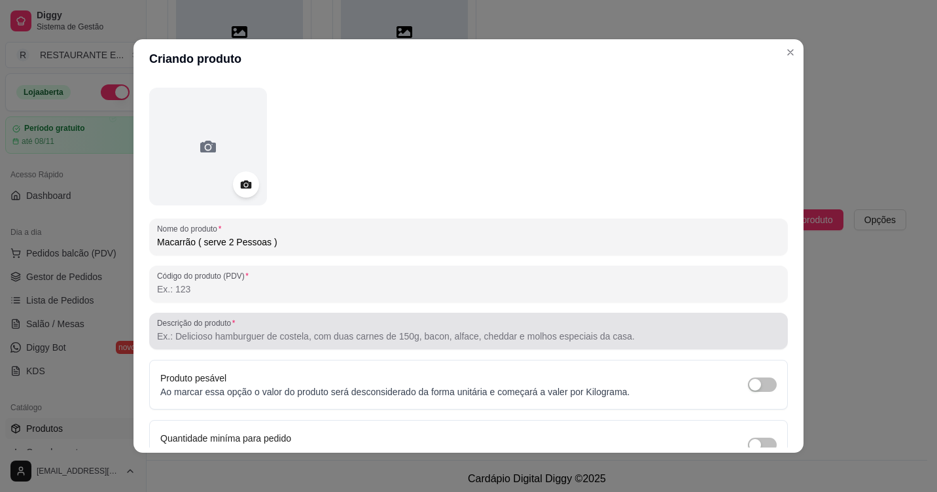
scroll to position [65, 0]
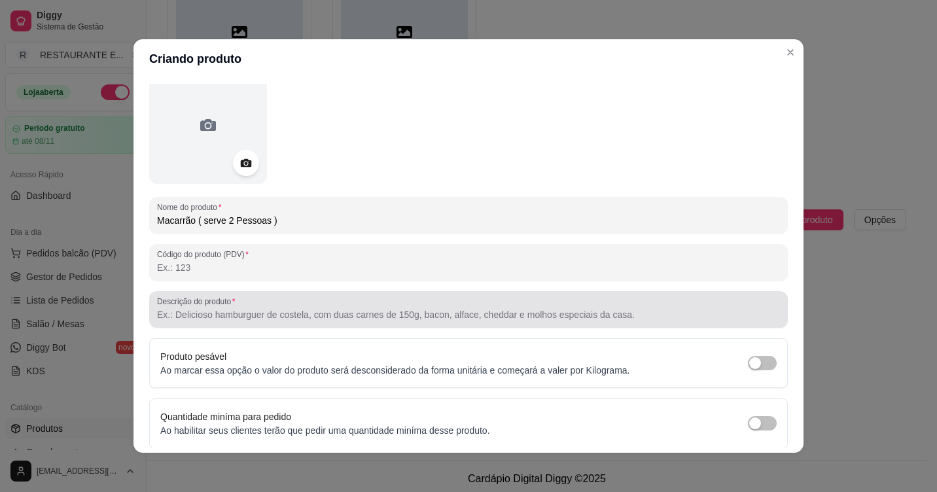
type input "Macarrão ( serve 2 Pessoas )"
click at [243, 317] on input "Descrição do produto" at bounding box center [468, 314] width 623 height 13
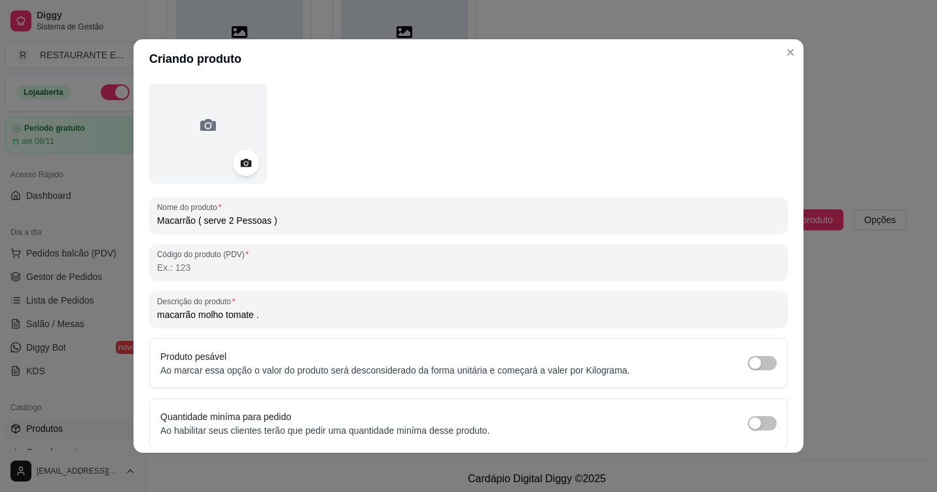
click at [224, 315] on input "macarrão molho tomate ." at bounding box center [468, 314] width 623 height 13
click at [193, 311] on input "macarrão molho Tomate ." at bounding box center [468, 314] width 623 height 13
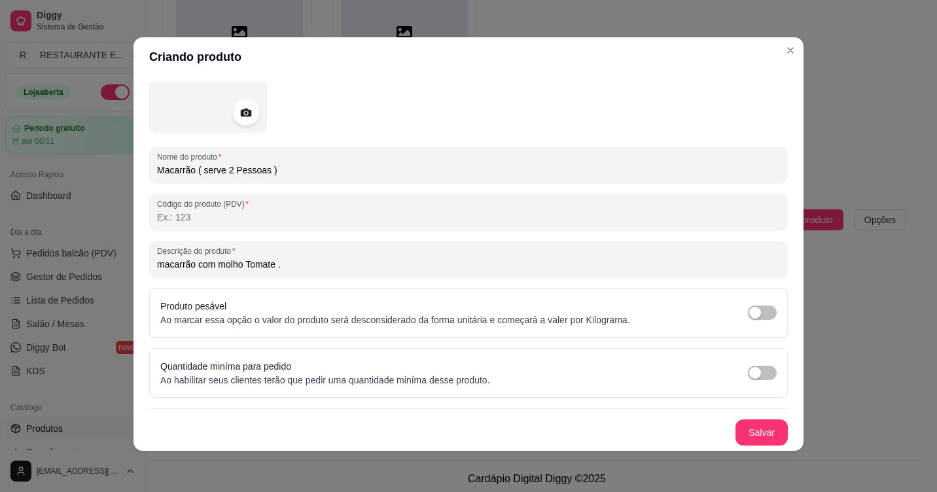
scroll to position [3, 0]
type input "macarrão com molho Tomate ."
click at [754, 433] on button "Salvar" at bounding box center [761, 432] width 51 height 26
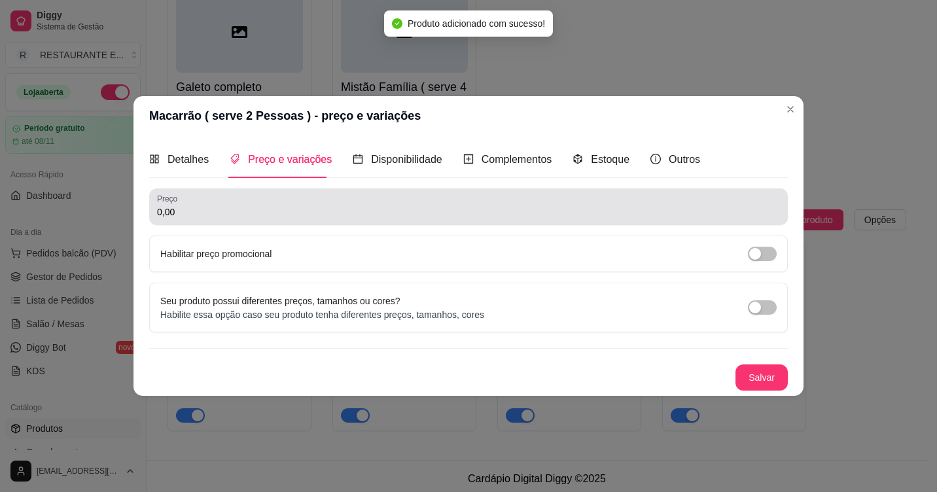
click at [229, 219] on div "0,00" at bounding box center [468, 207] width 623 height 26
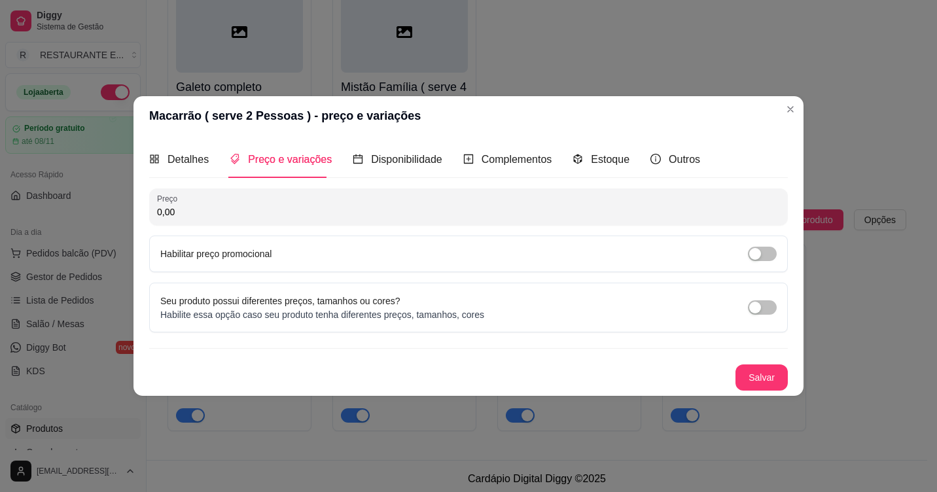
type input "0,00"
click at [766, 312] on span "button" at bounding box center [762, 307] width 29 height 14
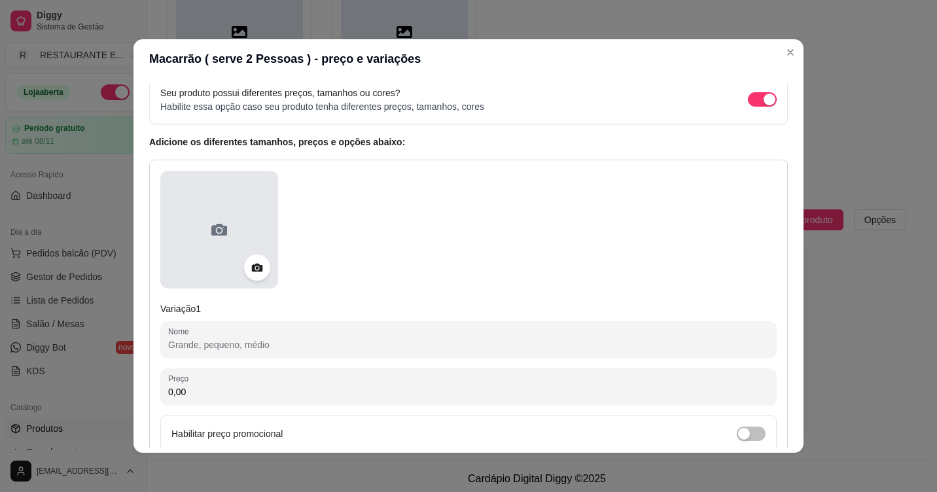
scroll to position [131, 0]
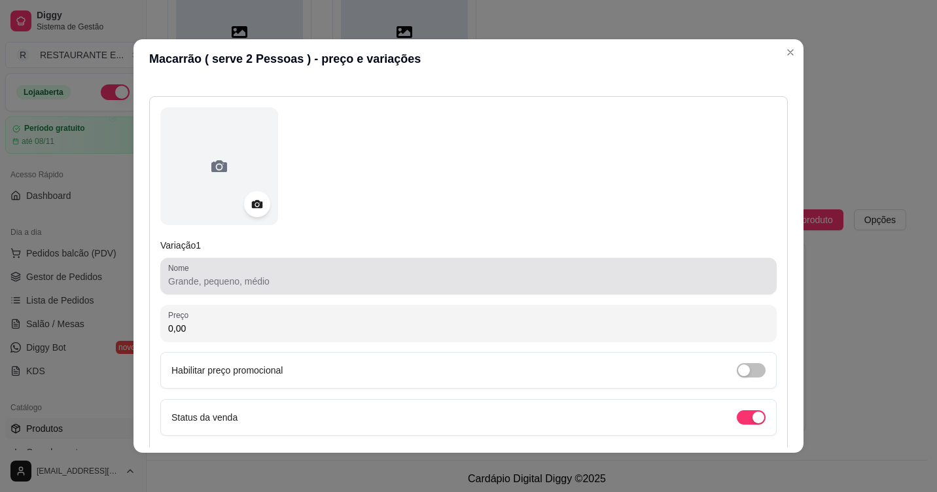
click at [222, 282] on input "Nome" at bounding box center [468, 281] width 601 height 13
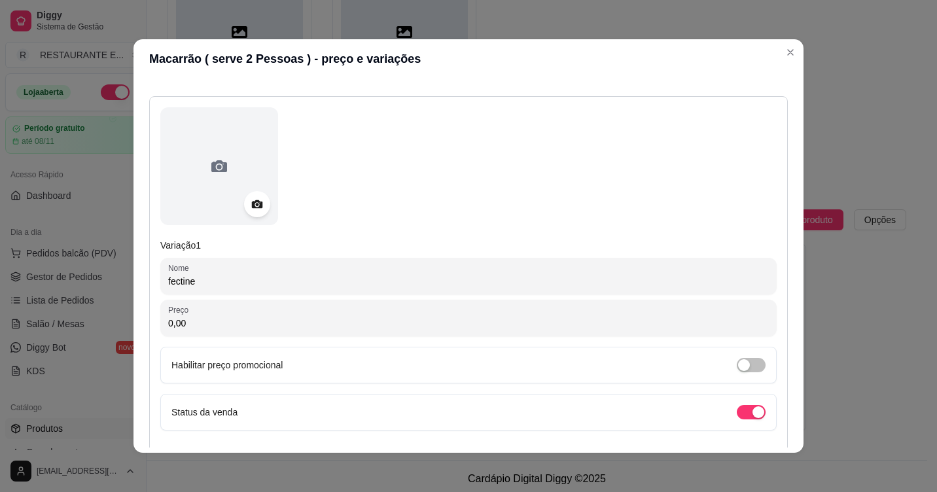
click at [168, 281] on input "fectine" at bounding box center [468, 281] width 601 height 13
click at [161, 282] on div "Nome Fectine" at bounding box center [468, 276] width 616 height 37
click at [176, 281] on input "Fmacarrão Fecctine" at bounding box center [468, 281] width 601 height 13
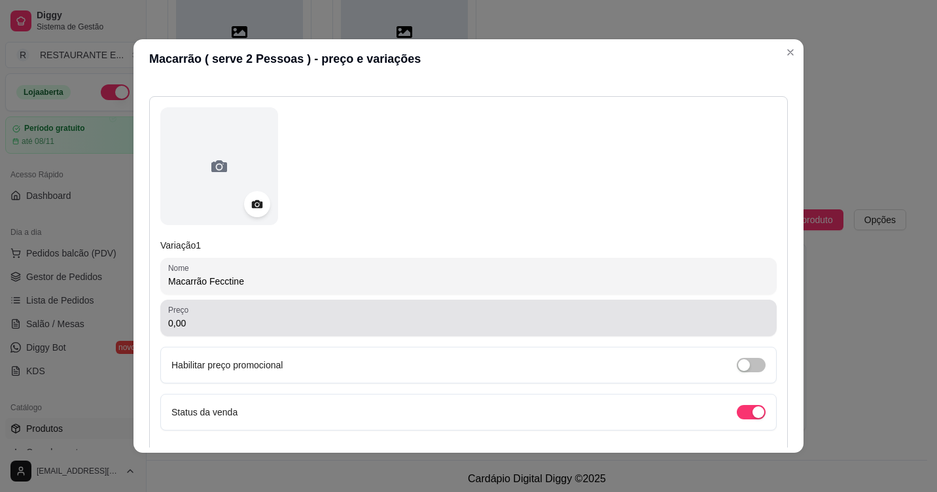
type input "Macarrão Fecctine"
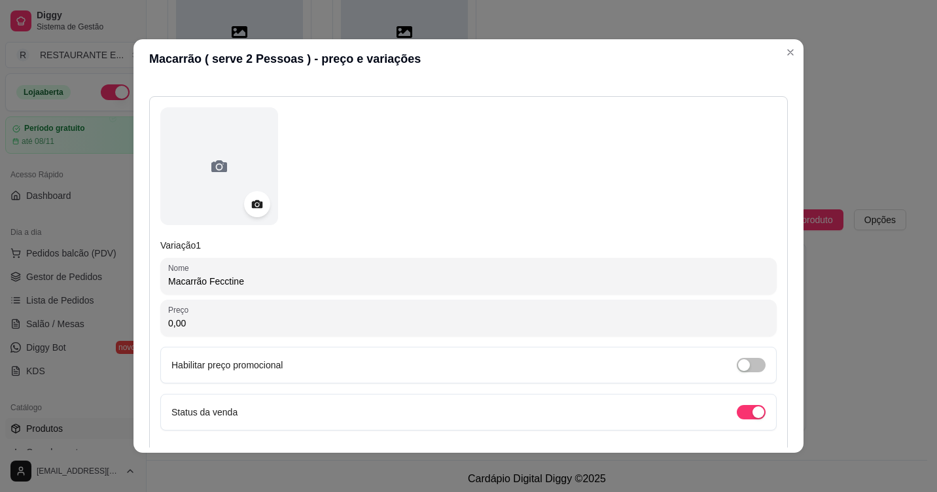
click at [234, 323] on input "0,00" at bounding box center [468, 323] width 601 height 13
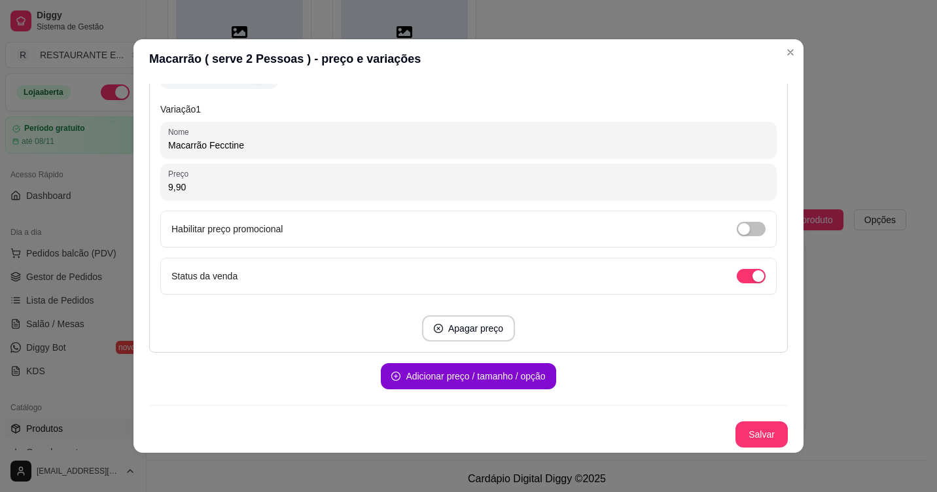
scroll to position [3, 0]
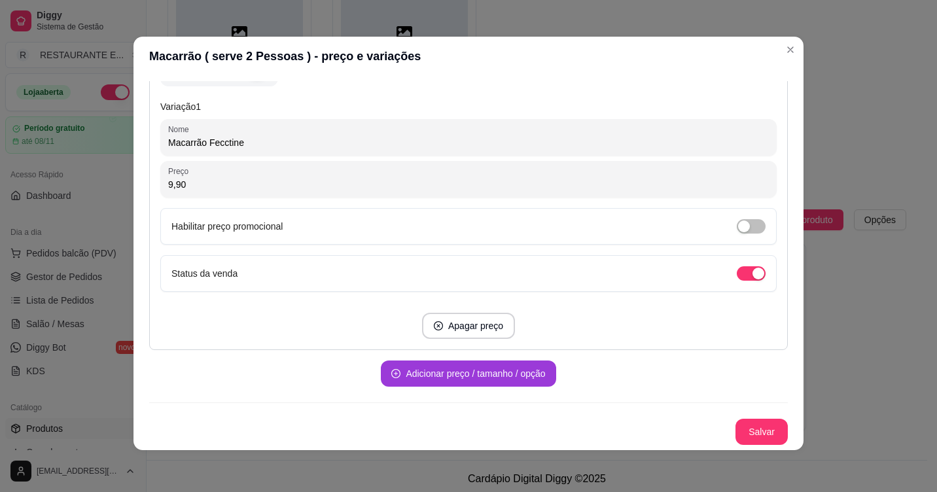
type input "9,90"
click at [439, 377] on button "Adicionar preço / tamanho / opção" at bounding box center [468, 374] width 175 height 26
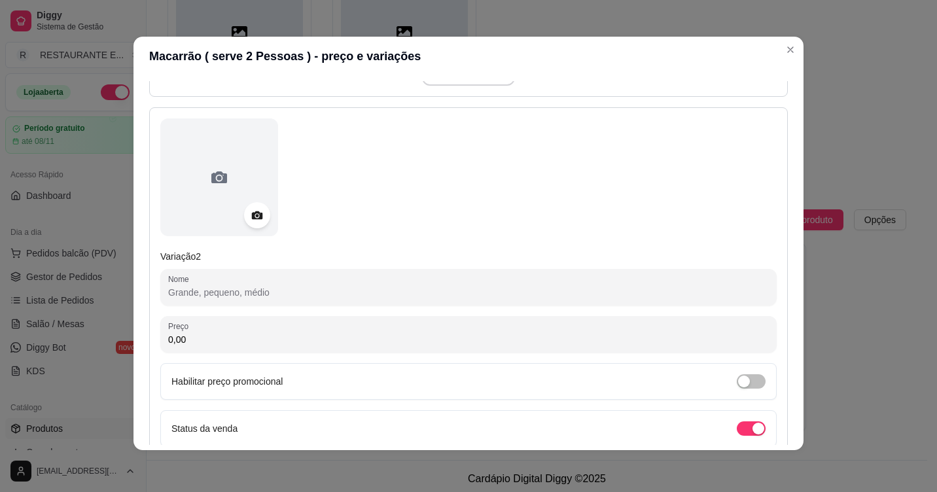
scroll to position [529, 0]
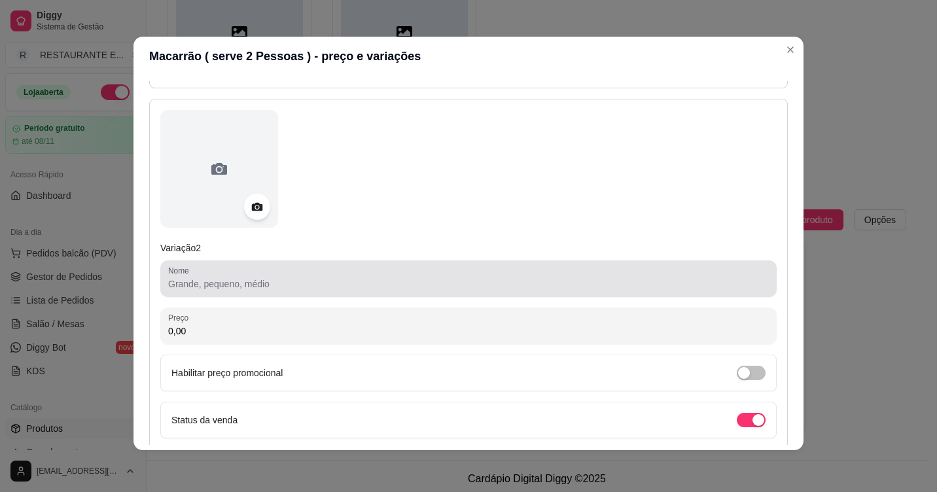
click at [222, 287] on input "Nome" at bounding box center [468, 283] width 601 height 13
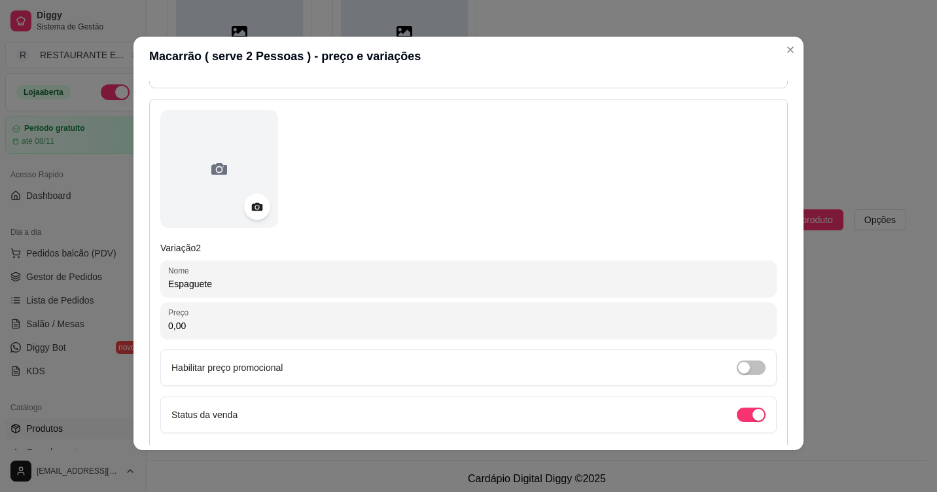
click at [162, 284] on div "Nome Espaguete" at bounding box center [468, 278] width 616 height 37
click at [168, 287] on input "Espaguete" at bounding box center [468, 283] width 601 height 13
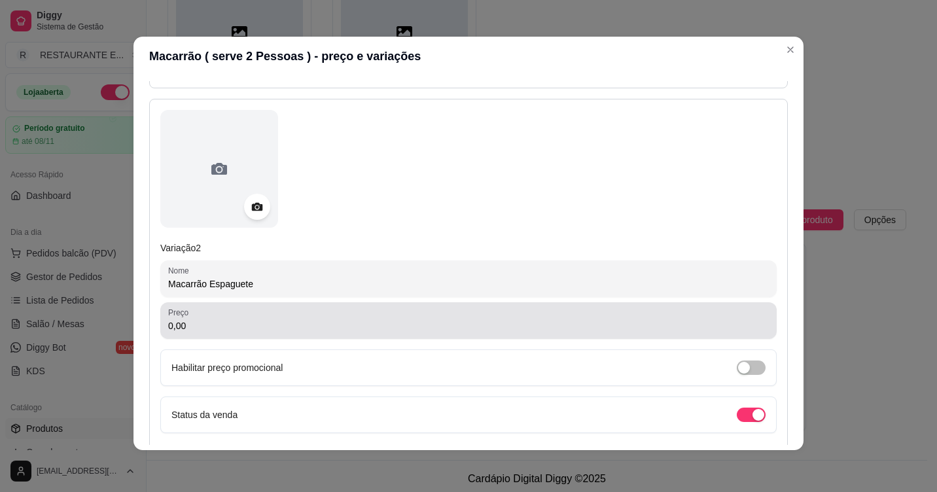
type input "Macarrão Espaguete"
click at [216, 328] on input "0,00" at bounding box center [468, 325] width 601 height 13
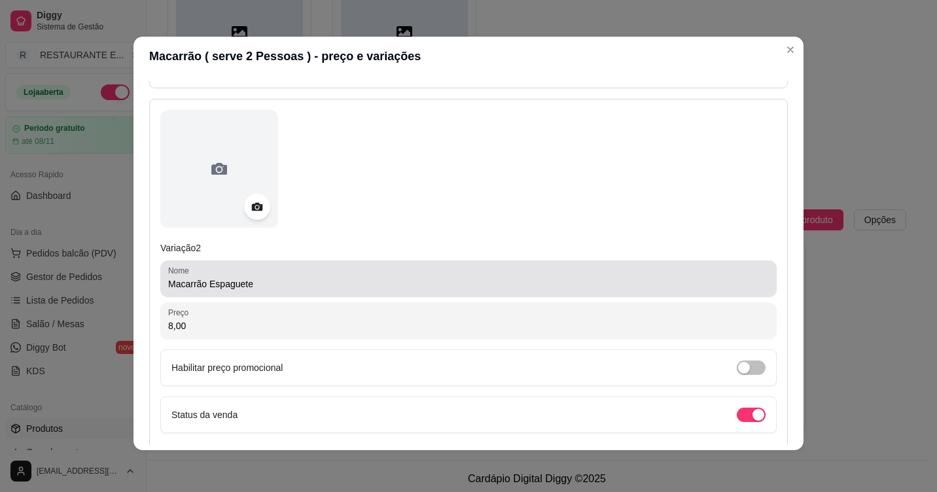
type input "8,00"
click at [267, 291] on div "Macarrão Espaguete" at bounding box center [468, 279] width 601 height 26
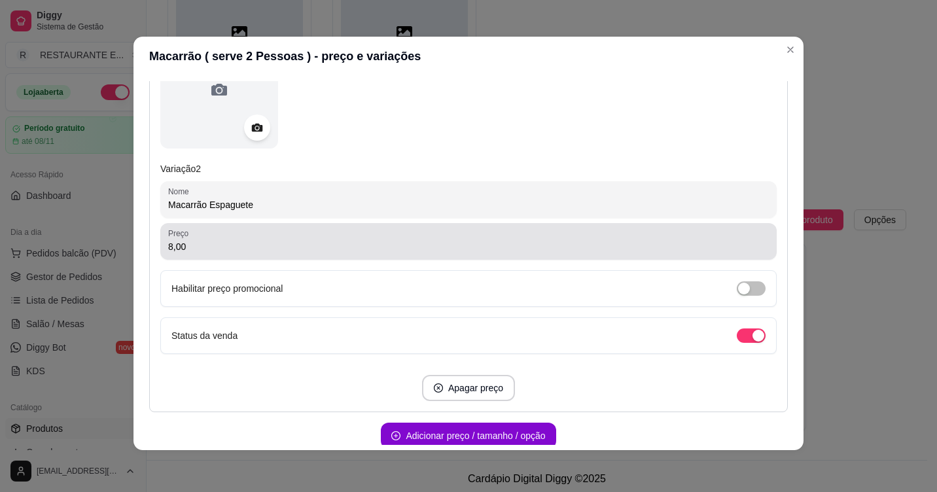
scroll to position [670, 0]
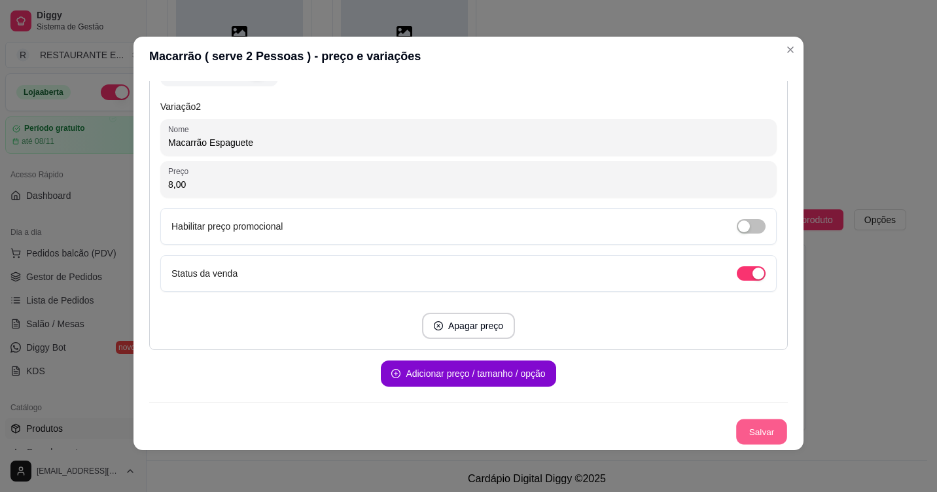
click at [745, 433] on button "Salvar" at bounding box center [761, 432] width 51 height 26
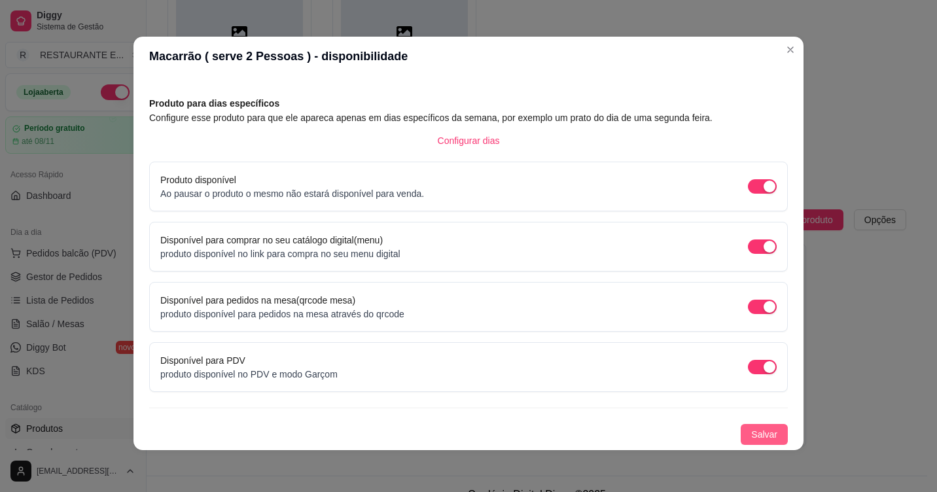
click at [751, 436] on span "Salvar" at bounding box center [764, 434] width 26 height 14
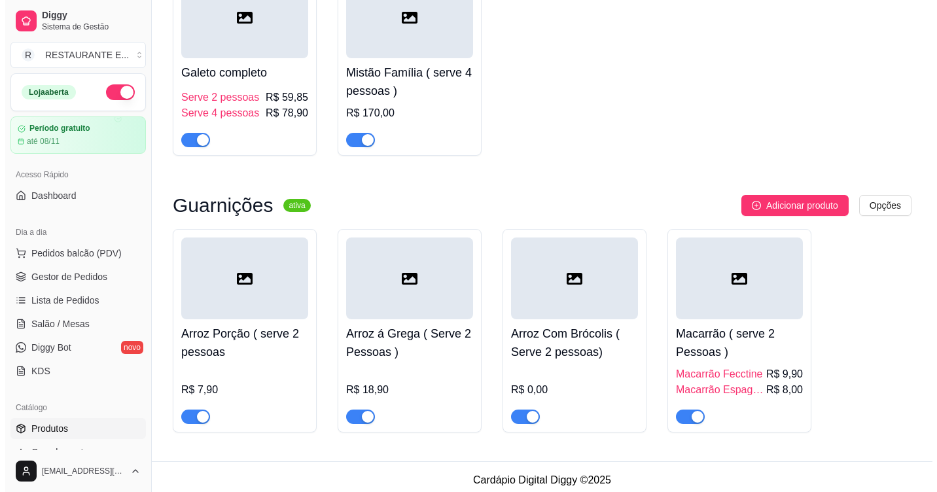
scroll to position [4325, 0]
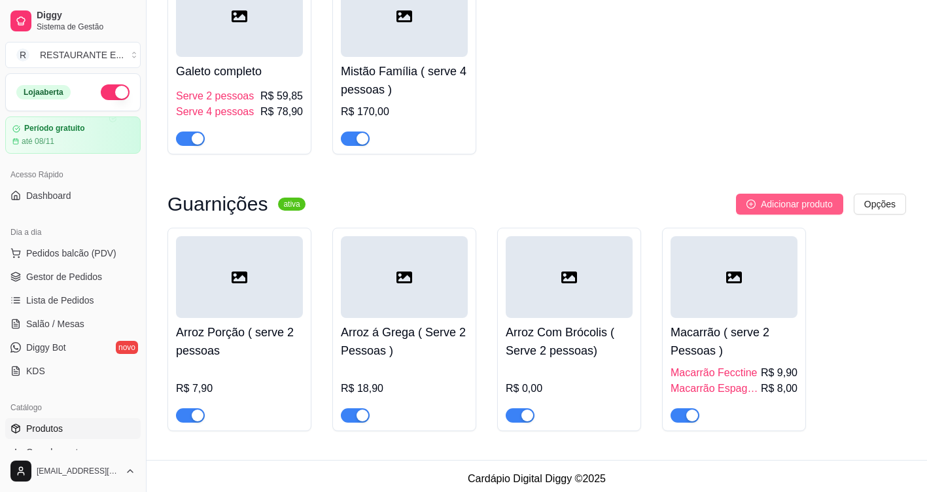
click at [816, 199] on span "Adicionar produto" at bounding box center [797, 204] width 72 height 14
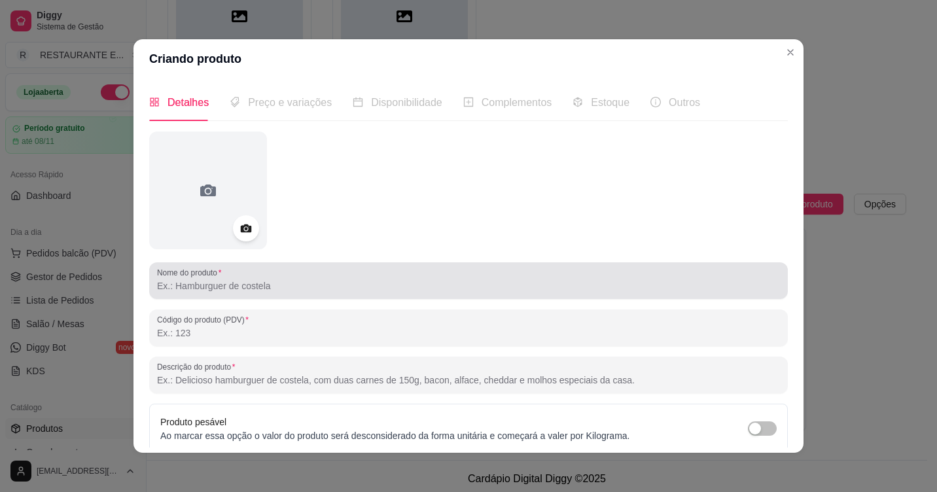
click at [332, 291] on input "Nome do produto" at bounding box center [468, 285] width 623 height 13
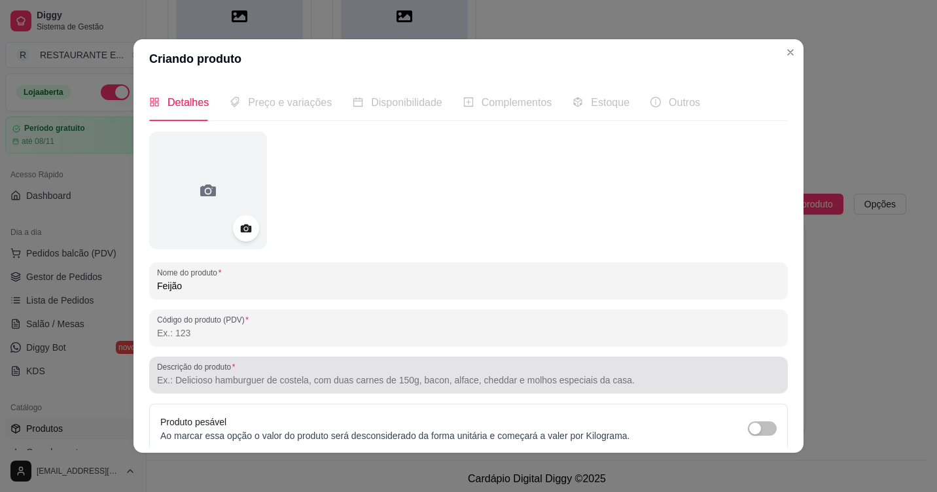
type input "Feijão"
click at [248, 380] on input "Descrição do produto" at bounding box center [468, 380] width 623 height 13
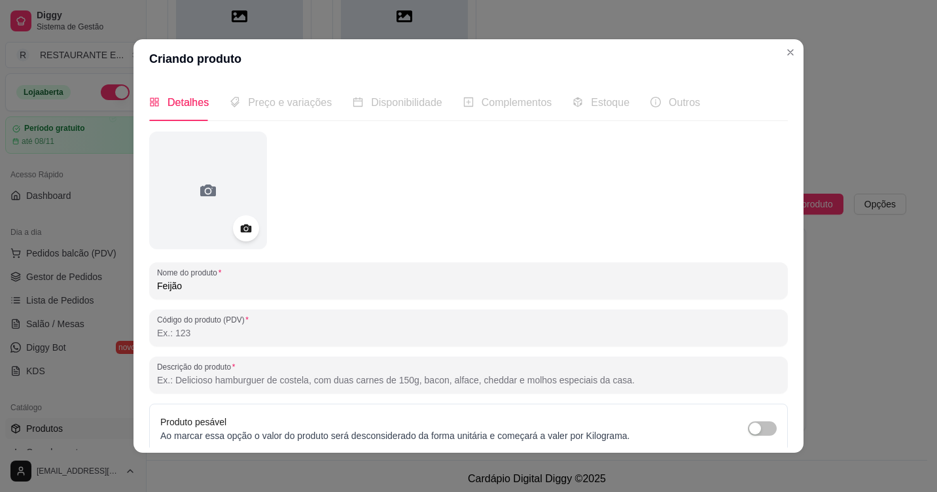
scroll to position [65, 0]
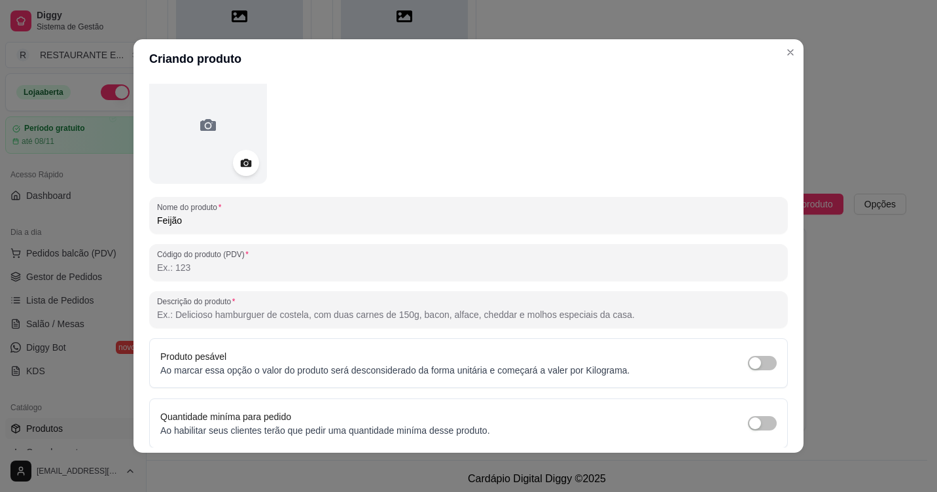
click at [285, 315] on input "Descrição do produto" at bounding box center [468, 314] width 623 height 13
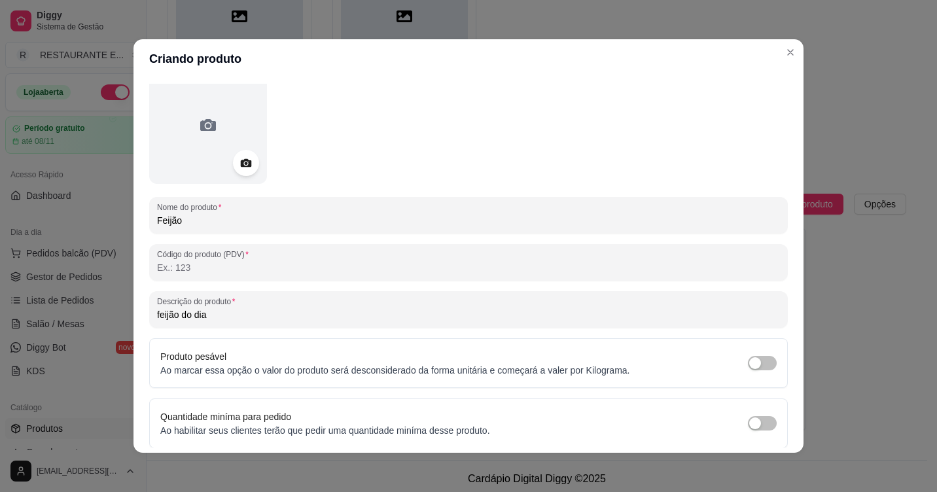
click at [157, 313] on input "feijão do dia" at bounding box center [468, 314] width 623 height 13
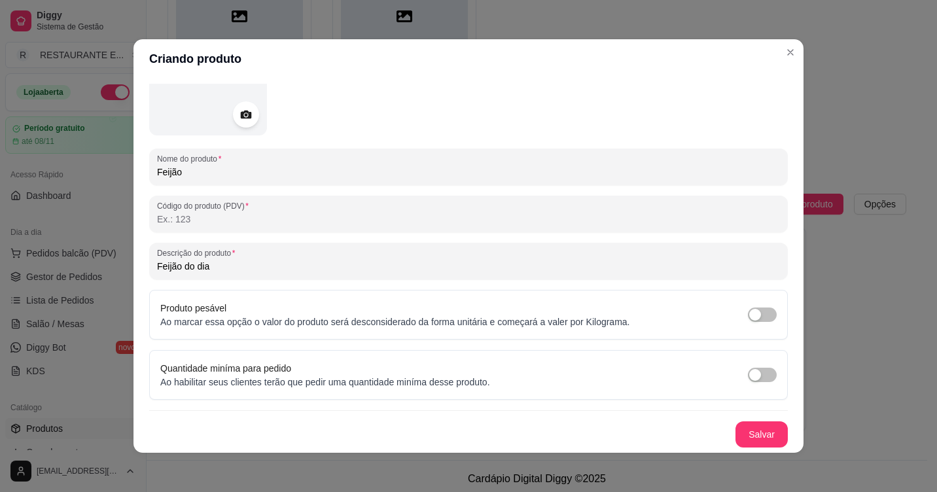
scroll to position [3, 0]
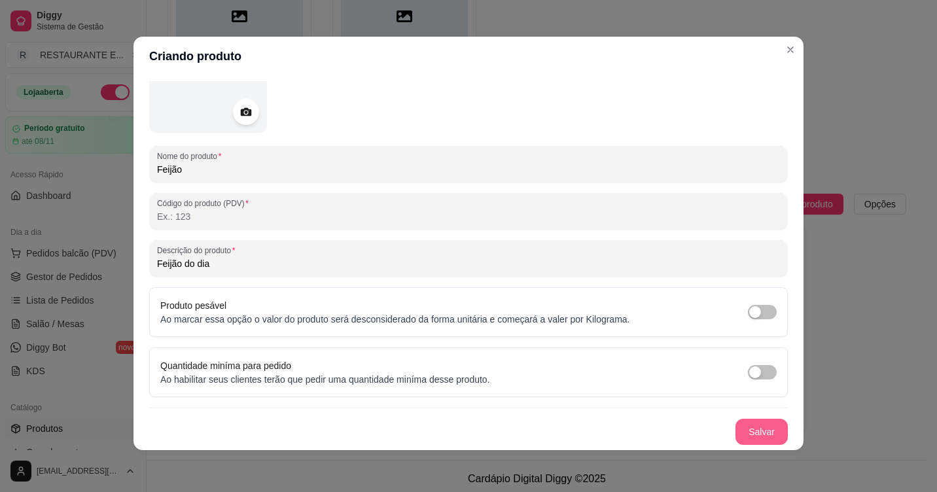
type input "Feijão do dia"
click at [752, 436] on button "Salvar" at bounding box center [761, 432] width 52 height 26
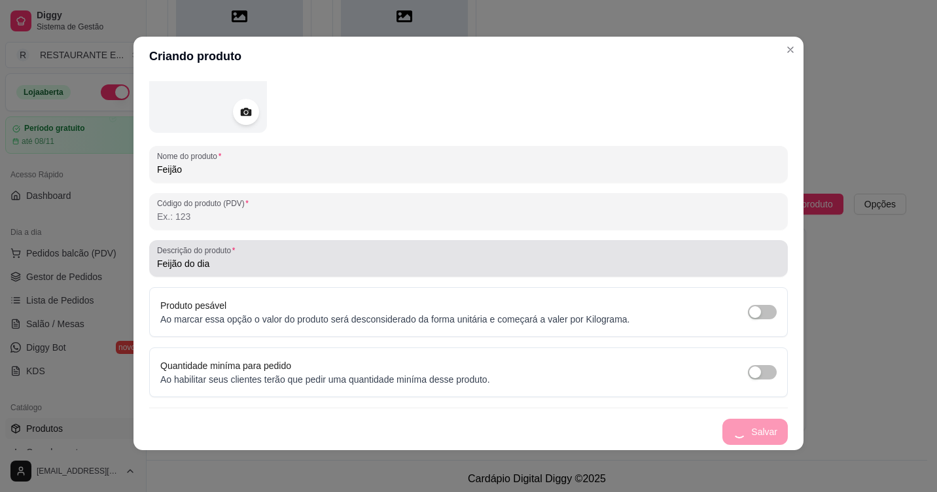
scroll to position [0, 0]
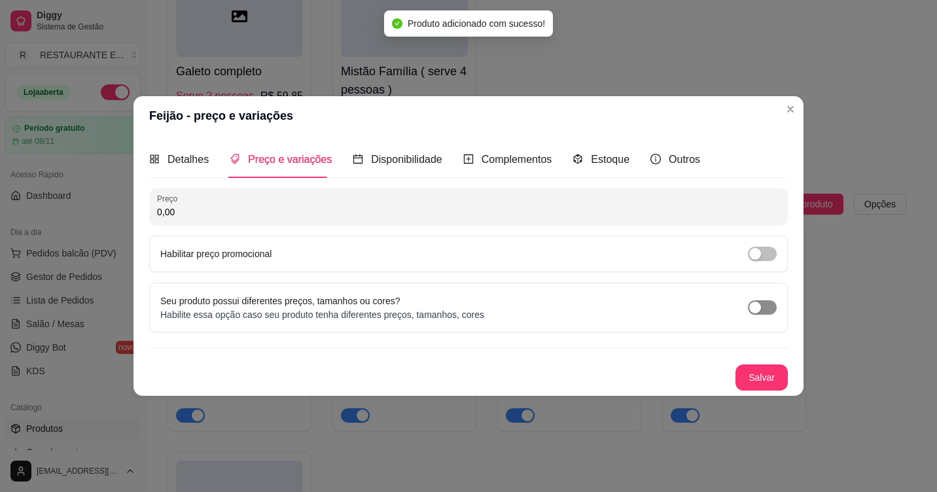
click at [770, 308] on span "button" at bounding box center [762, 307] width 29 height 14
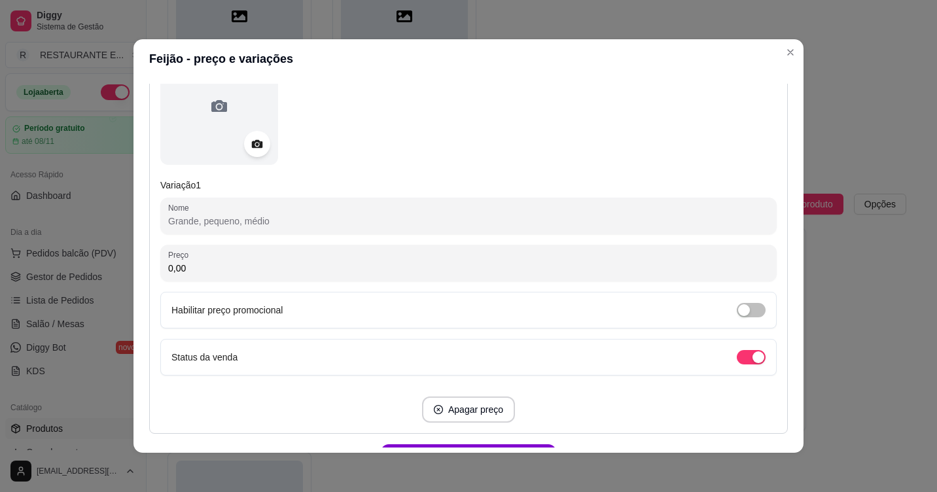
scroll to position [196, 0]
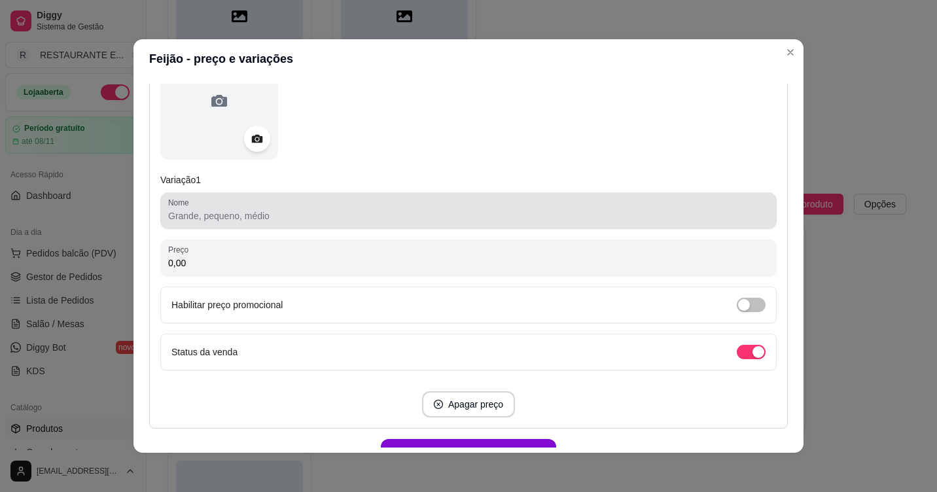
click at [230, 219] on input "Nome" at bounding box center [468, 215] width 601 height 13
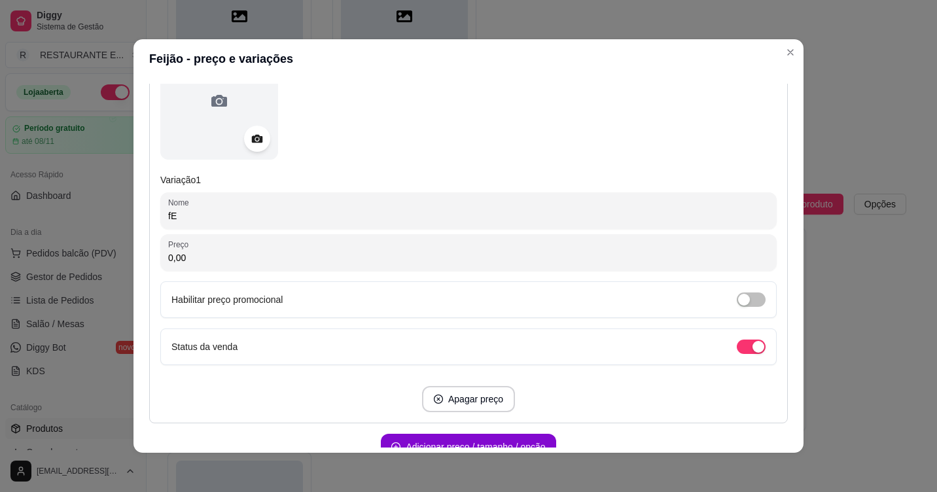
type input "f"
click at [168, 217] on input "feijão de Caldo" at bounding box center [468, 215] width 601 height 13
click at [247, 218] on input "Feijão de Caldo" at bounding box center [468, 215] width 601 height 13
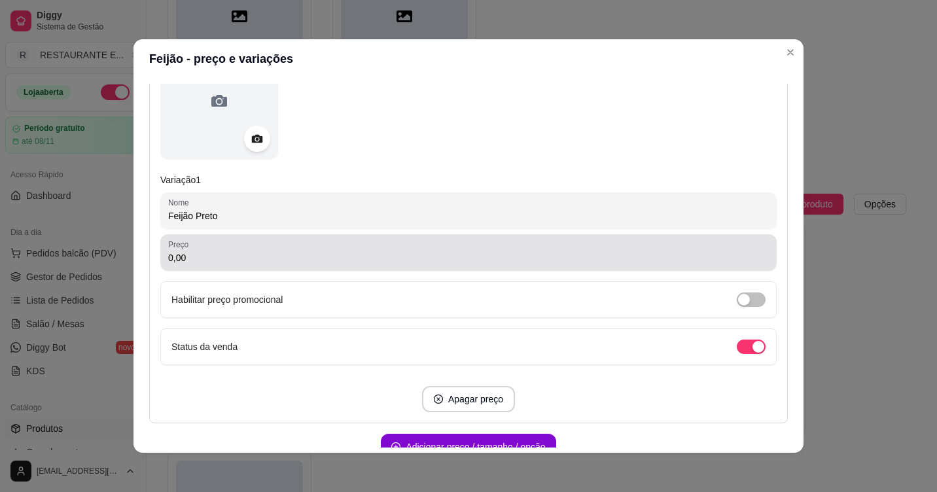
type input "Feijão Preto"
click at [223, 259] on input "0,00" at bounding box center [468, 257] width 601 height 13
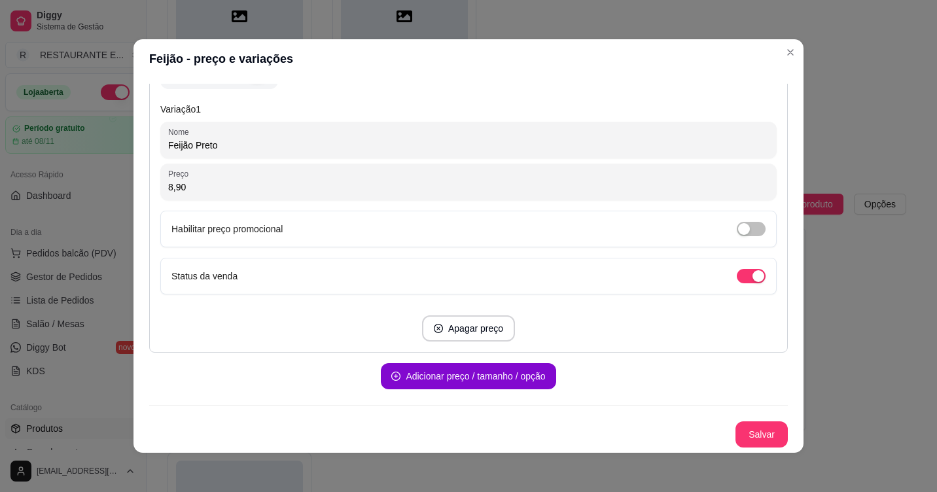
scroll to position [3, 0]
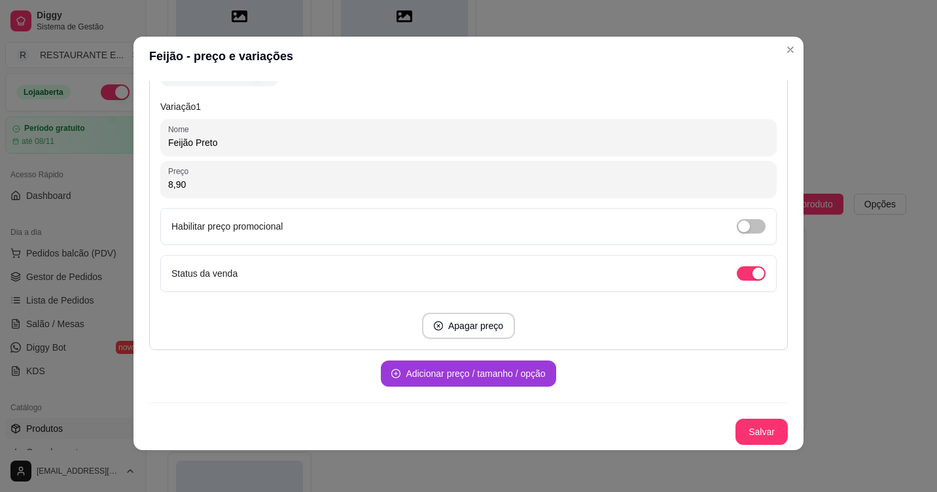
type input "8,90"
click at [471, 381] on button "Adicionar preço / tamanho / opção" at bounding box center [468, 374] width 175 height 26
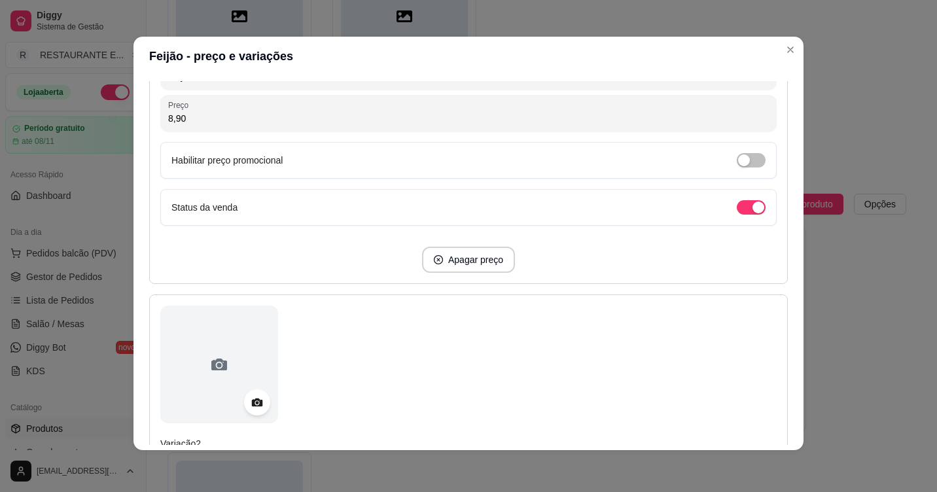
scroll to position [594, 0]
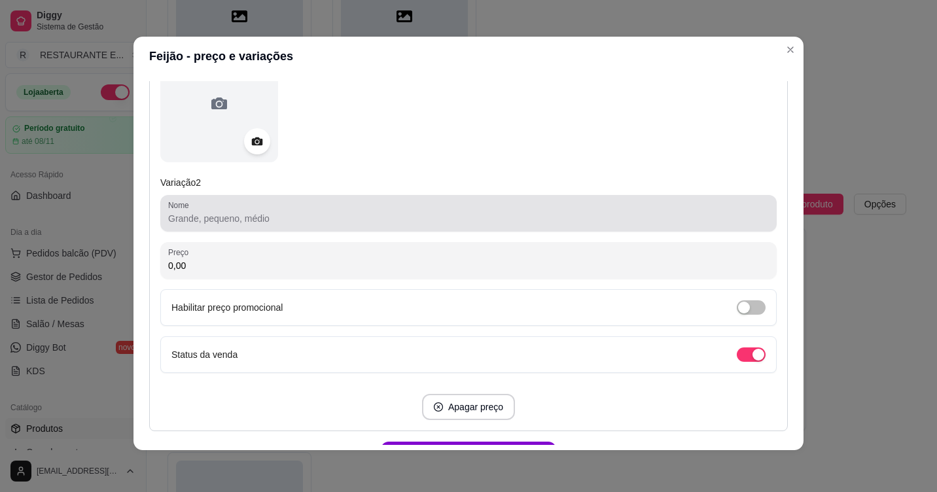
click at [247, 216] on input "Nome" at bounding box center [468, 218] width 601 height 13
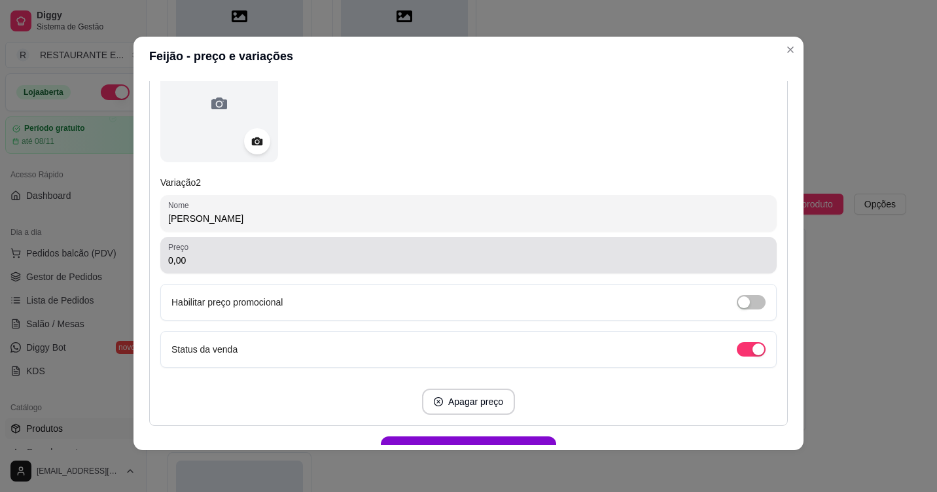
type input "[PERSON_NAME]"
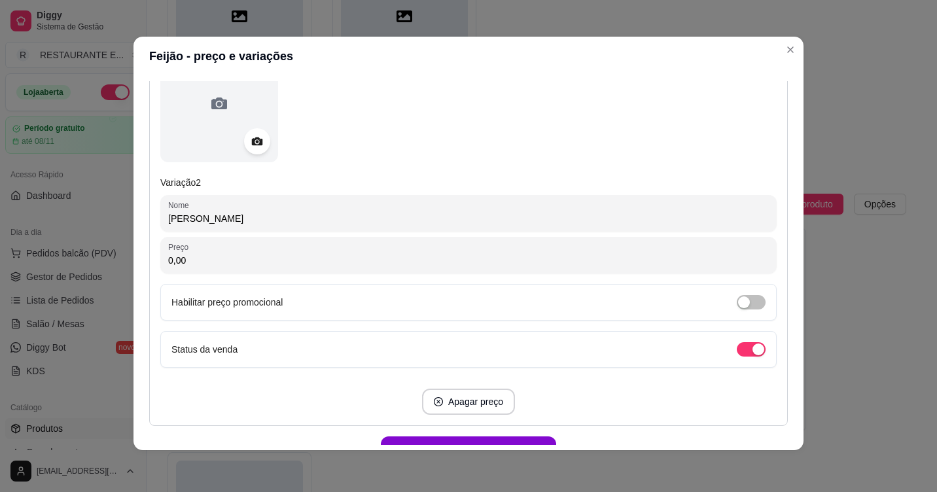
click at [206, 263] on input "0,00" at bounding box center [468, 260] width 601 height 13
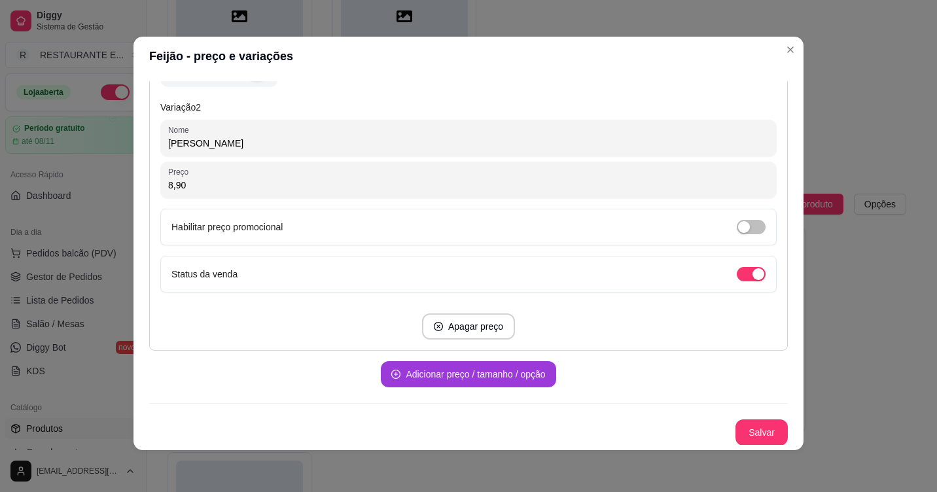
scroll to position [670, 0]
type input "8,90"
click at [485, 378] on button "Adicionar preço / tamanho / opção" at bounding box center [467, 374] width 169 height 26
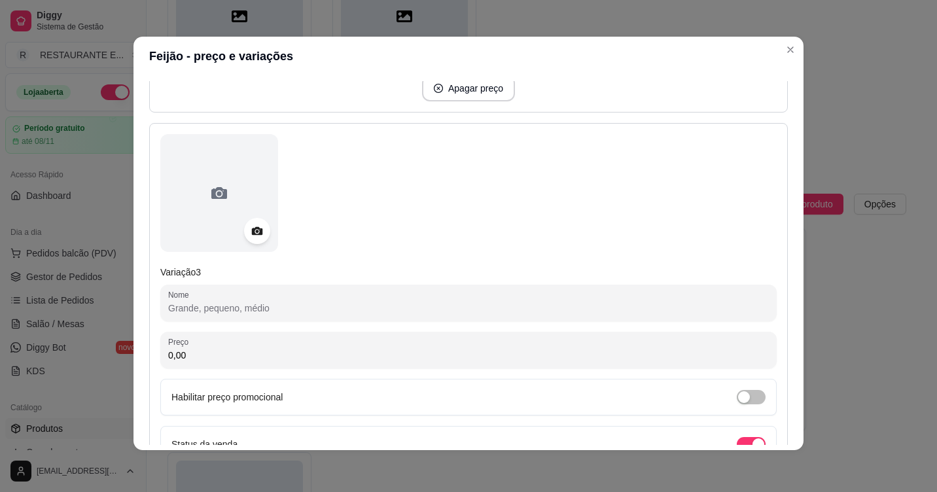
scroll to position [932, 0]
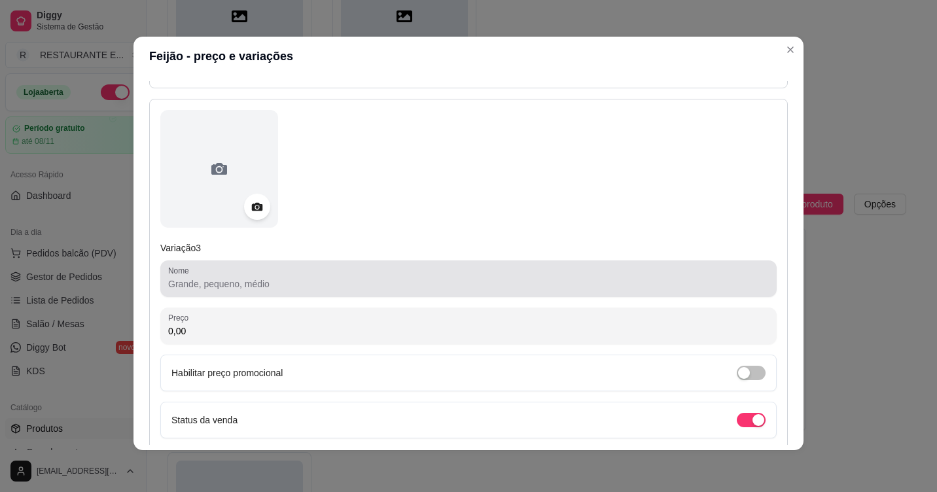
click at [223, 283] on input "Nome" at bounding box center [468, 283] width 601 height 13
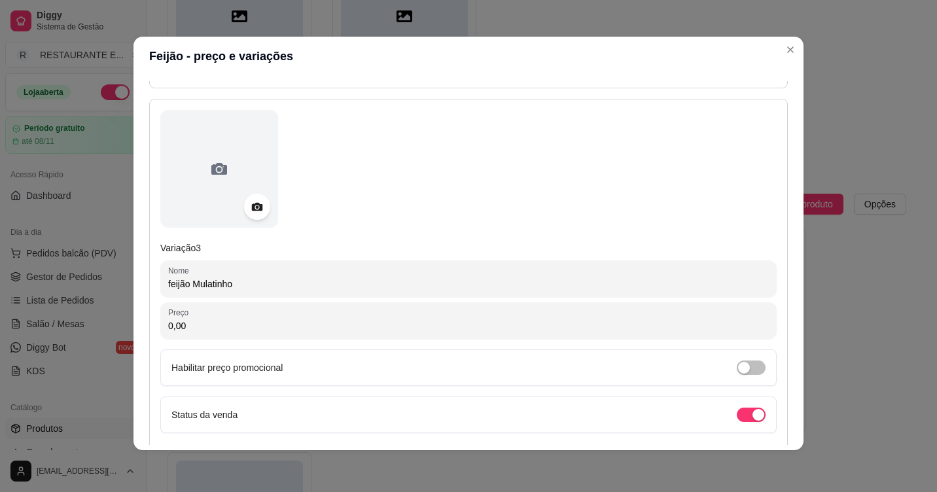
click at [168, 281] on input "feijão Mulatinho" at bounding box center [468, 283] width 601 height 13
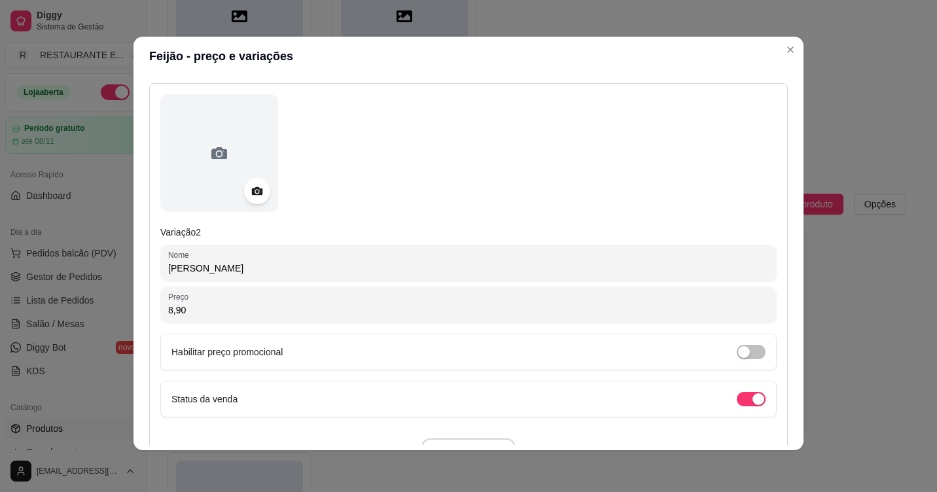
scroll to position [539, 0]
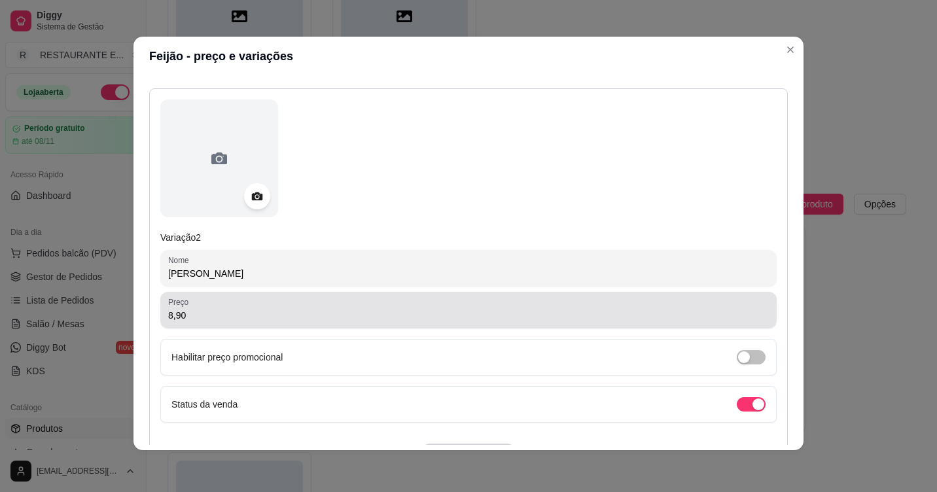
type input "[PERSON_NAME]"
click at [204, 313] on input "8,90" at bounding box center [468, 315] width 601 height 13
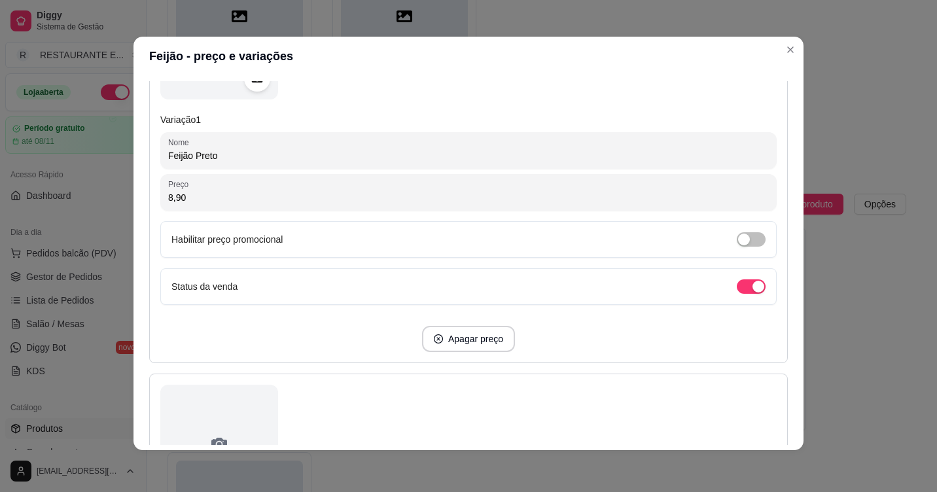
scroll to position [212, 0]
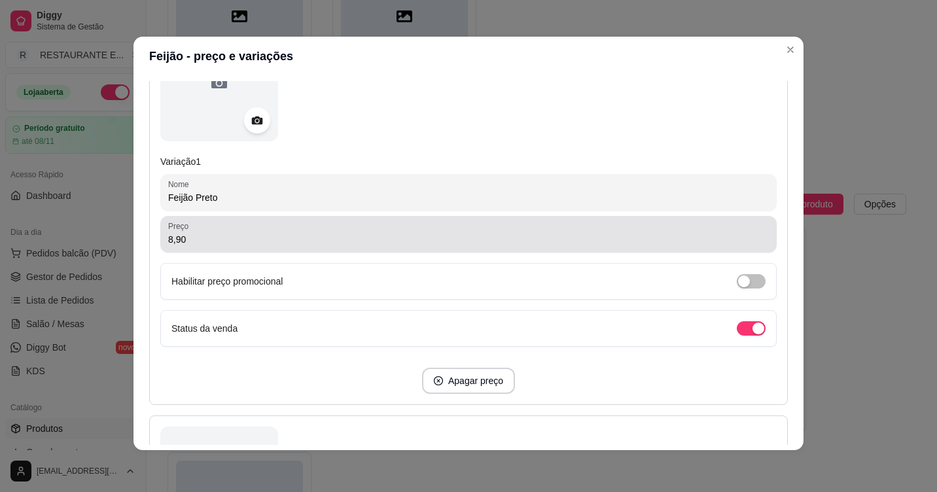
type input "0,00"
click at [200, 238] on input "8,90" at bounding box center [468, 239] width 601 height 13
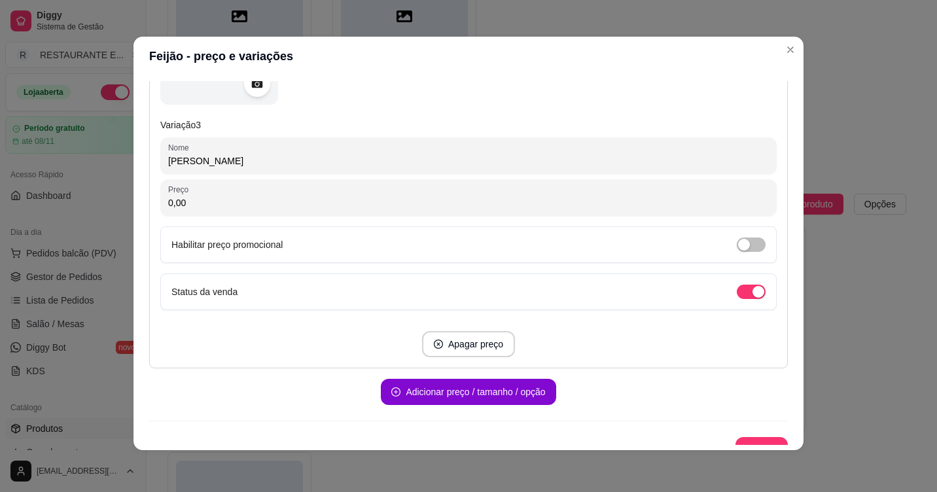
scroll to position [1073, 0]
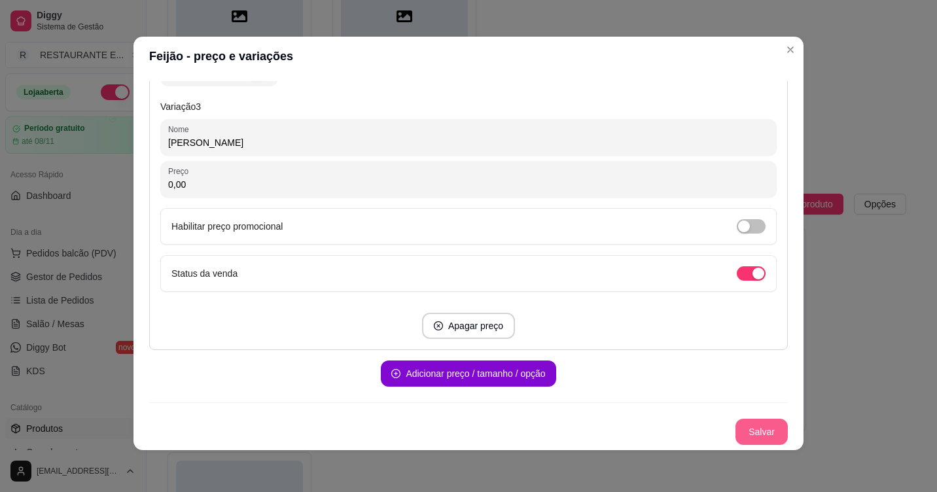
type input "0,00"
click at [745, 434] on button "Salvar" at bounding box center [761, 432] width 52 height 26
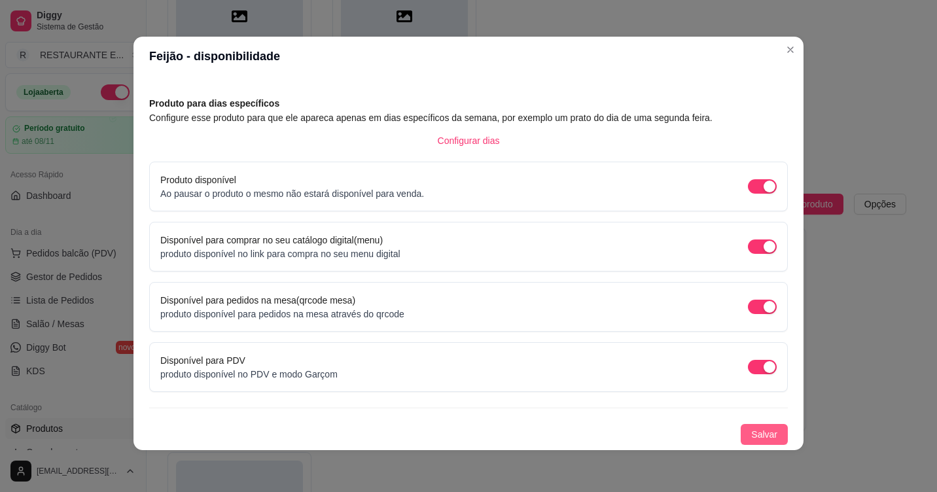
click at [763, 434] on button "Salvar" at bounding box center [764, 434] width 47 height 21
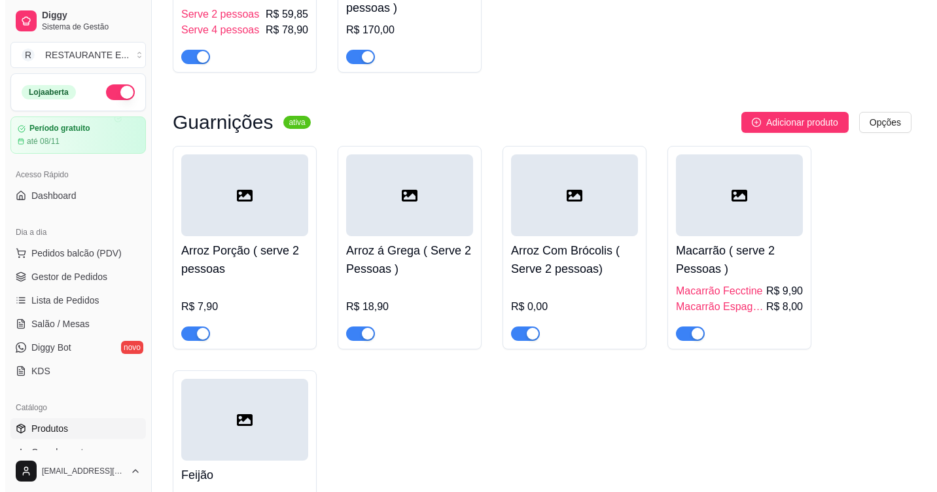
scroll to position [4547, 0]
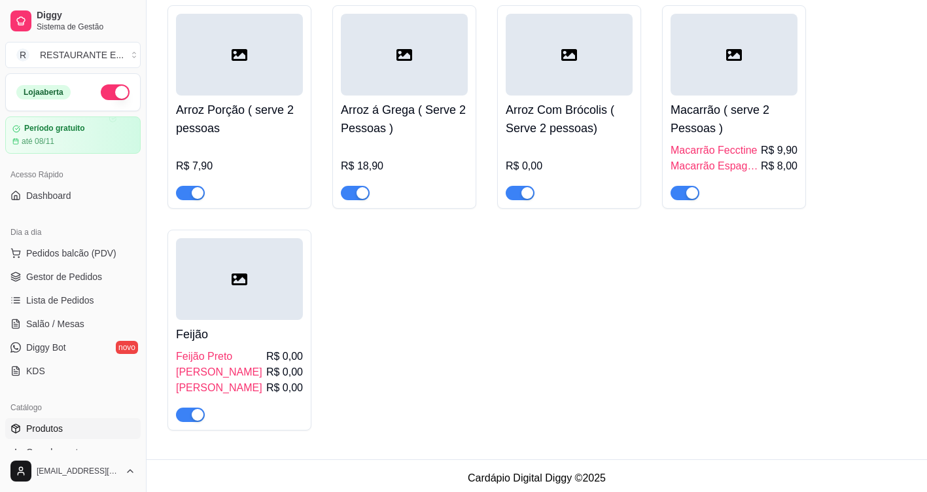
click at [254, 320] on div "Feijão Feijão Preto R$ 0,00 Feijão Macassar R$ 0,00 Feijão Mulatinho R$ 0,00" at bounding box center [239, 371] width 127 height 102
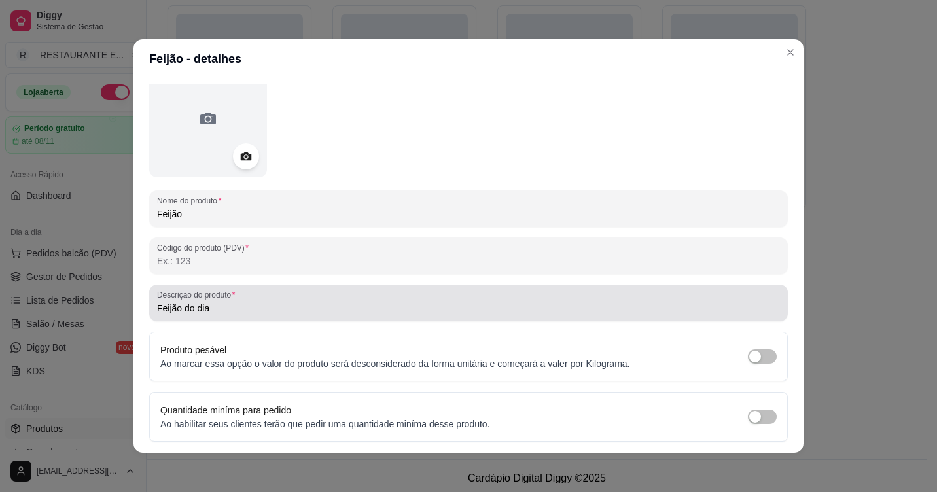
scroll to position [0, 0]
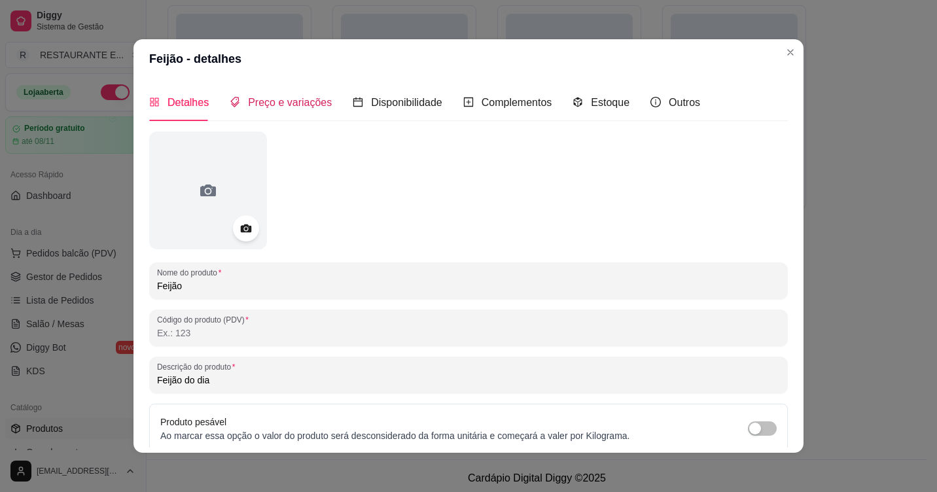
click at [270, 106] on span "Preço e variações" at bounding box center [290, 102] width 84 height 11
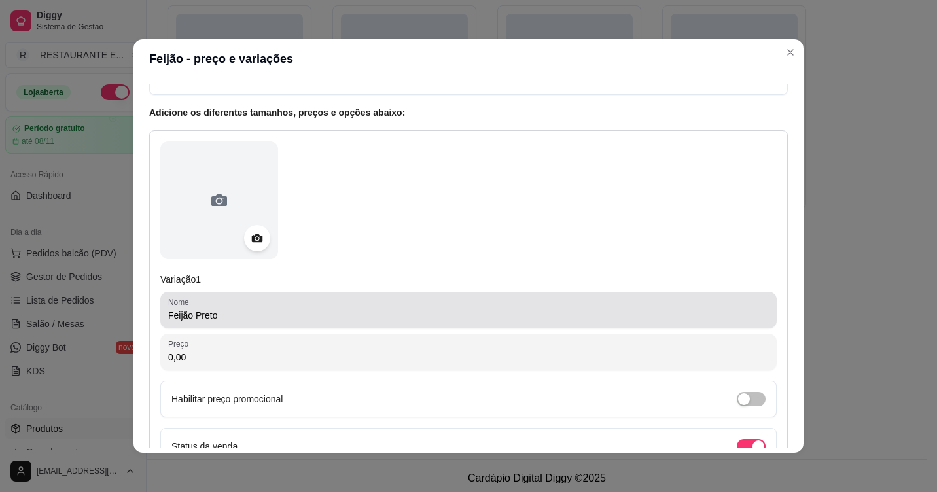
scroll to position [327, 0]
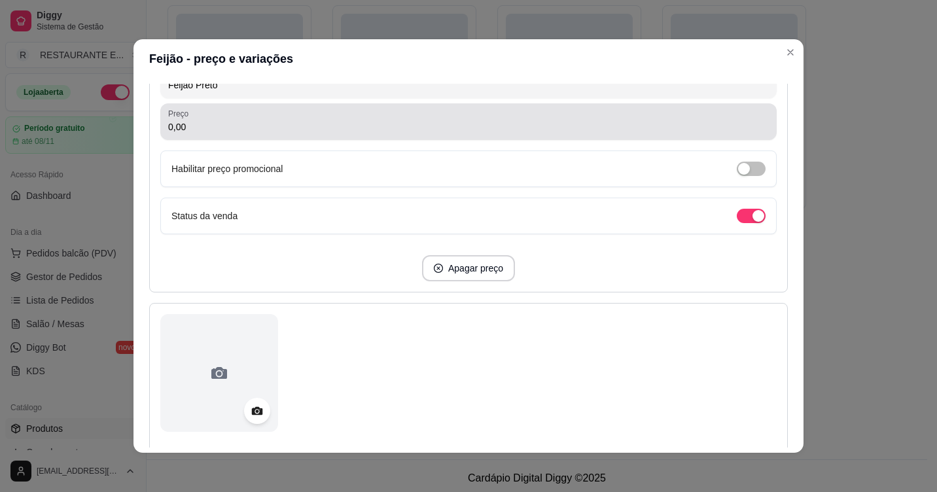
click at [207, 126] on input "0,00" at bounding box center [468, 126] width 601 height 13
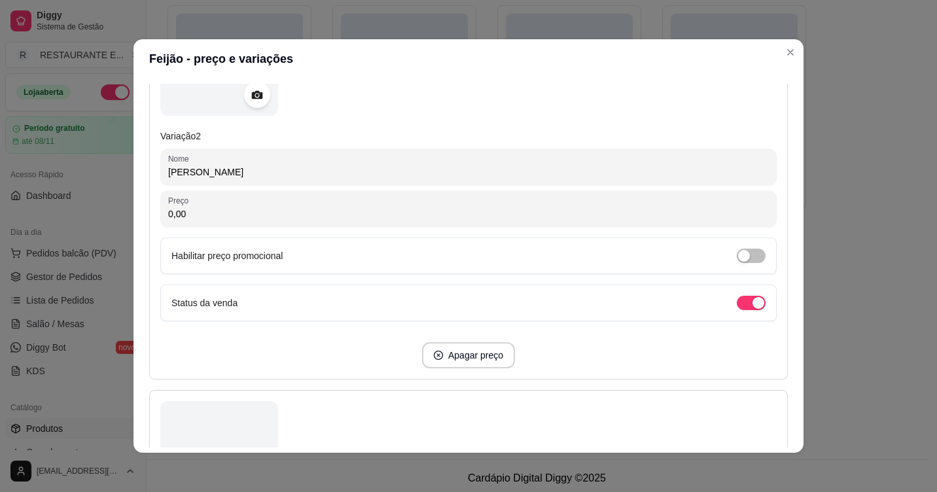
scroll to position [654, 0]
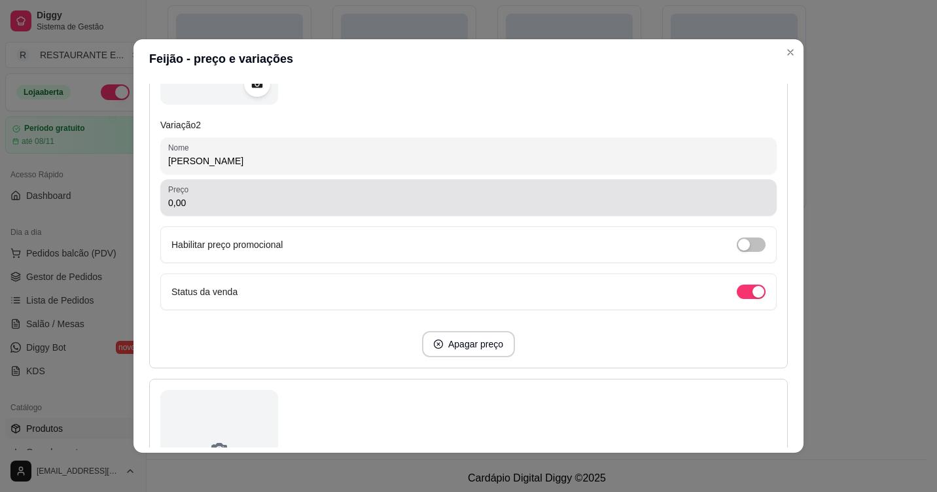
type input "8,90"
click at [215, 198] on input "0,00" at bounding box center [468, 202] width 601 height 13
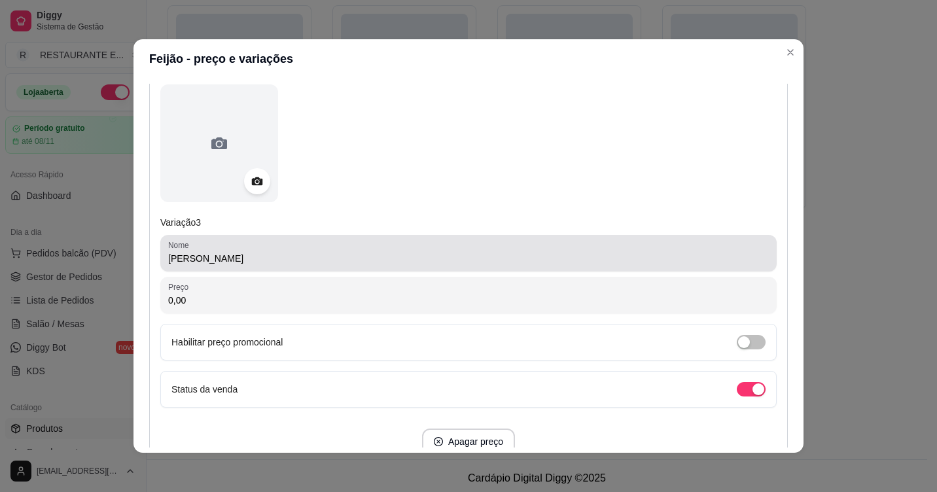
scroll to position [982, 0]
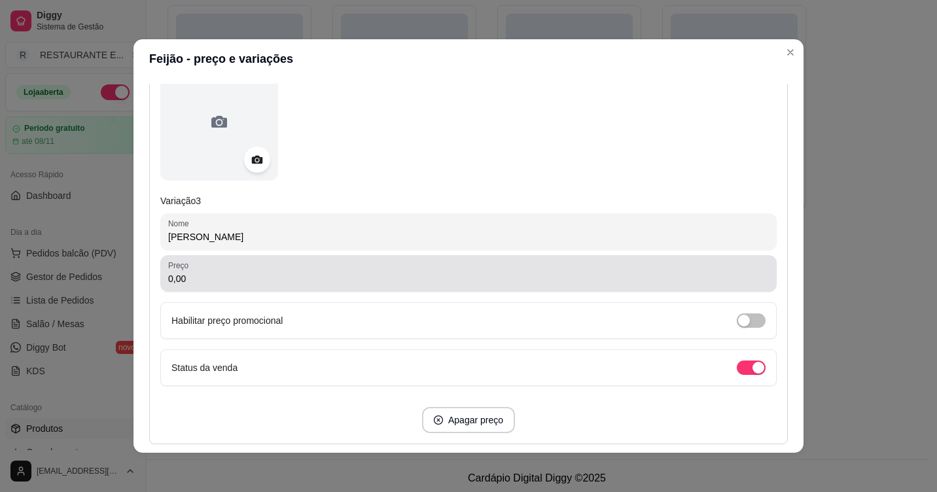
type input "8,90"
click at [204, 280] on input "0,00" at bounding box center [468, 278] width 601 height 13
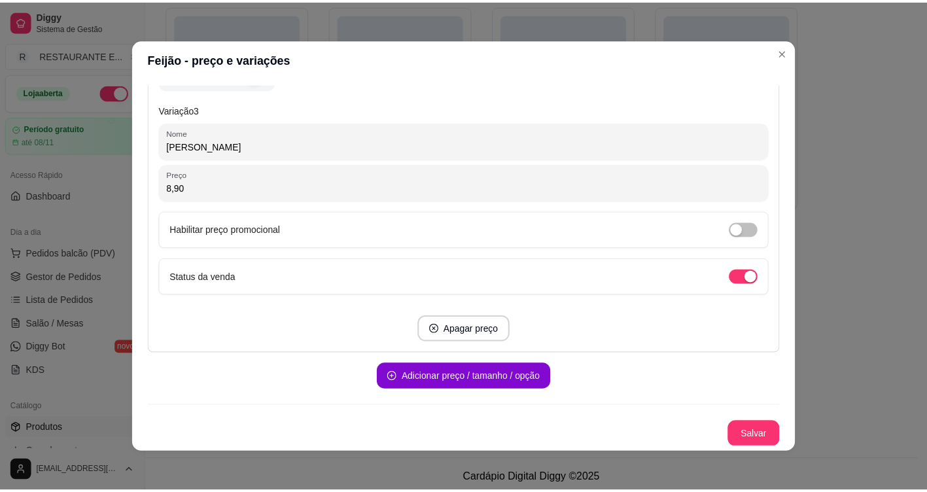
scroll to position [1073, 0]
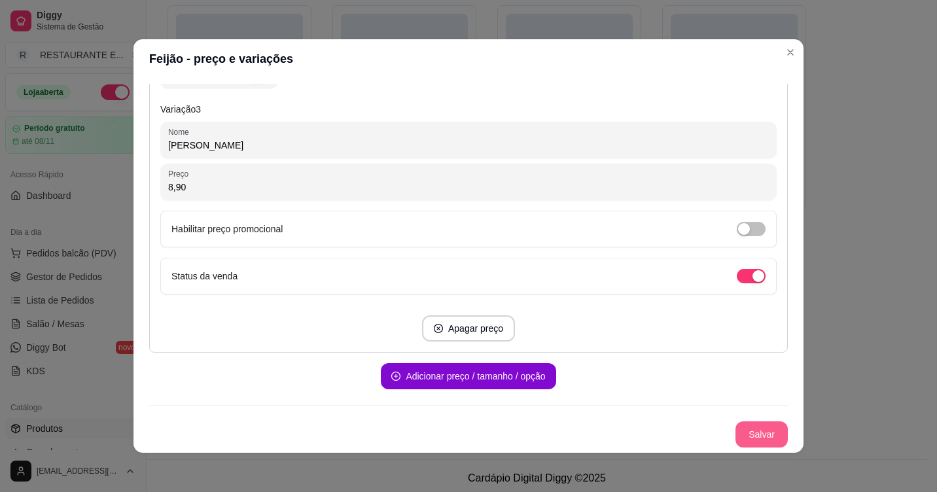
type input "8,90"
click at [748, 436] on button "Salvar" at bounding box center [761, 435] width 51 height 26
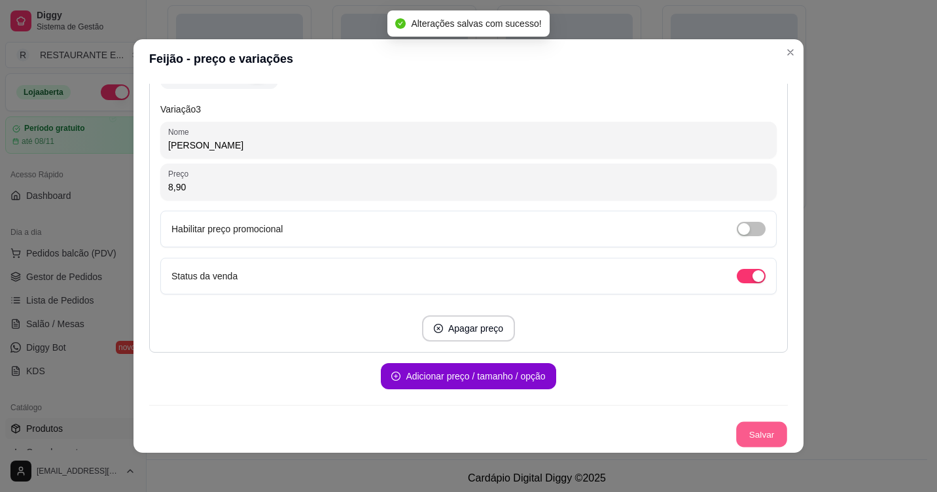
click at [743, 433] on button "Salvar" at bounding box center [761, 435] width 51 height 26
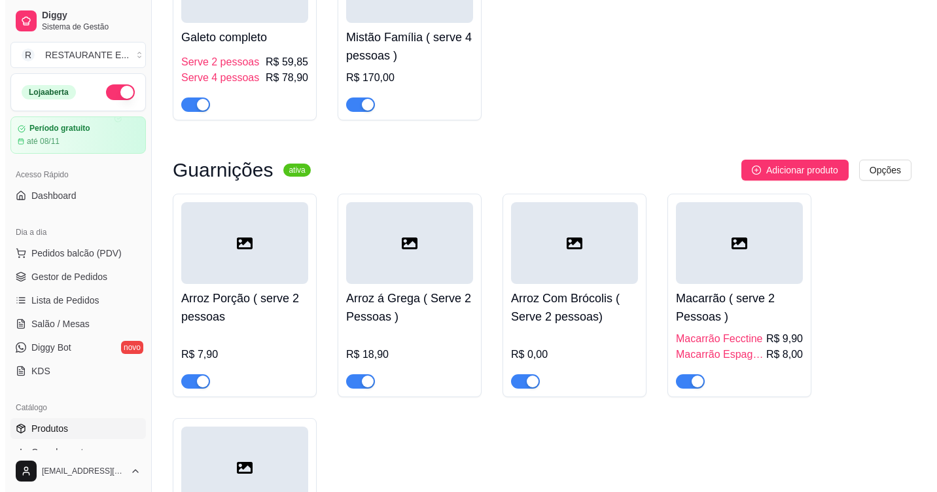
scroll to position [4351, 0]
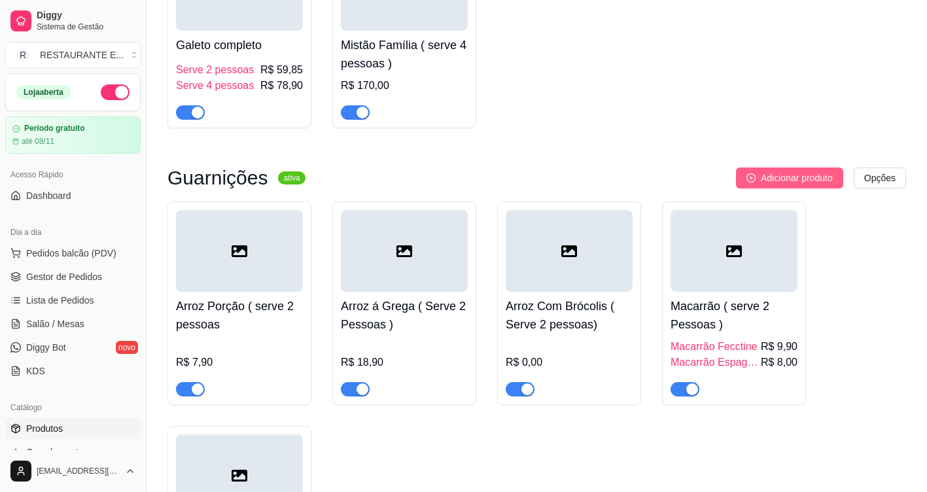
click at [804, 171] on span "Adicionar produto" at bounding box center [797, 178] width 72 height 14
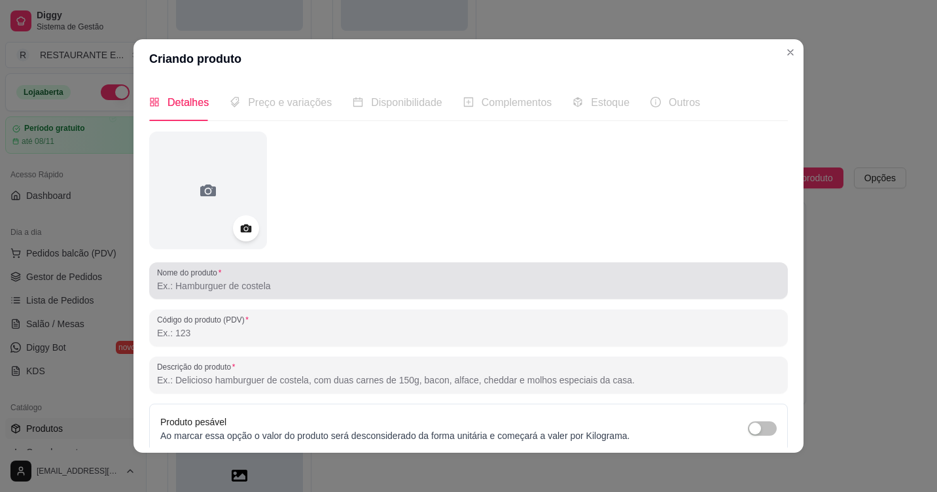
click at [173, 289] on input "Nome do produto" at bounding box center [468, 285] width 623 height 13
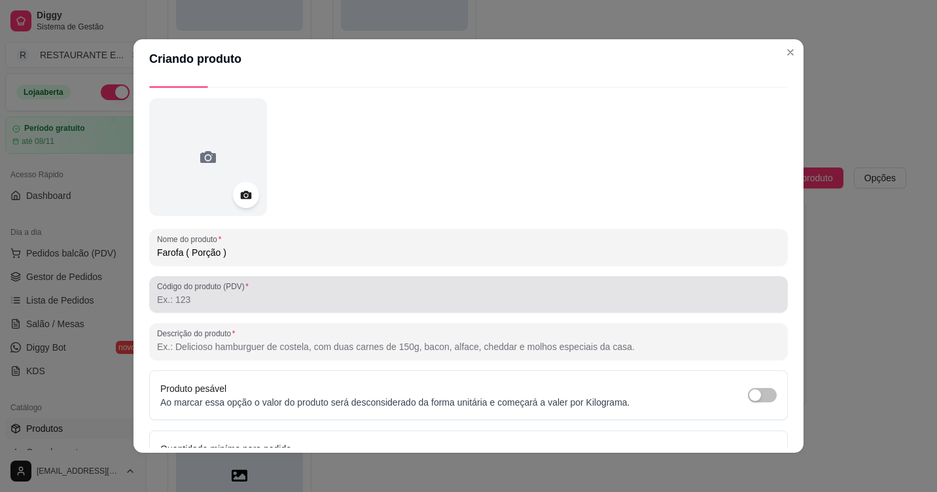
scroll to position [65, 0]
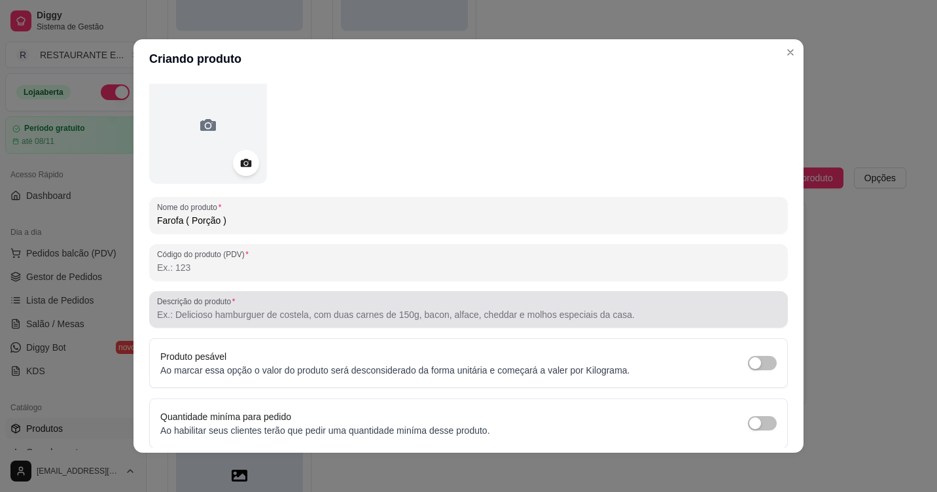
type input "Farofa ( Porção )"
click at [230, 319] on input "Descrição do produto" at bounding box center [468, 314] width 623 height 13
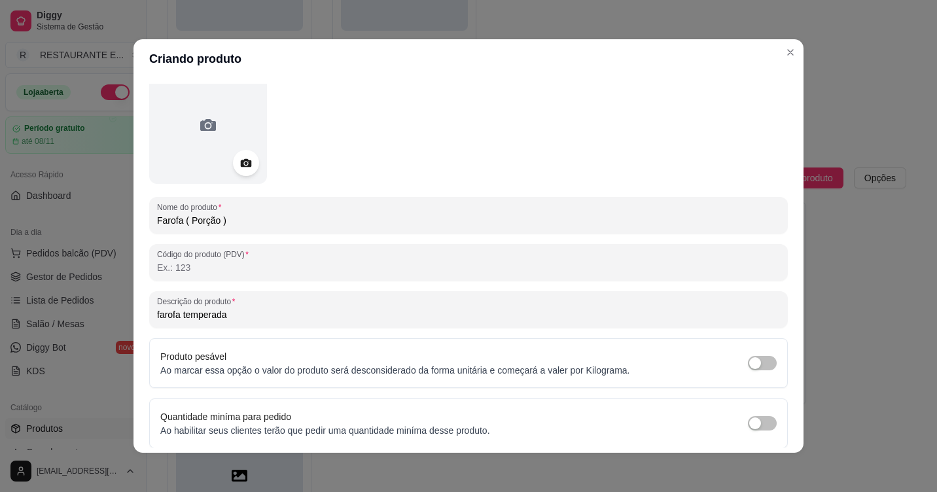
click at [190, 321] on input "farofa temperada" at bounding box center [468, 314] width 623 height 13
click at [183, 313] on input "farofa temperada" at bounding box center [468, 314] width 623 height 13
click at [157, 315] on input "farofa Temperada" at bounding box center [468, 314] width 623 height 13
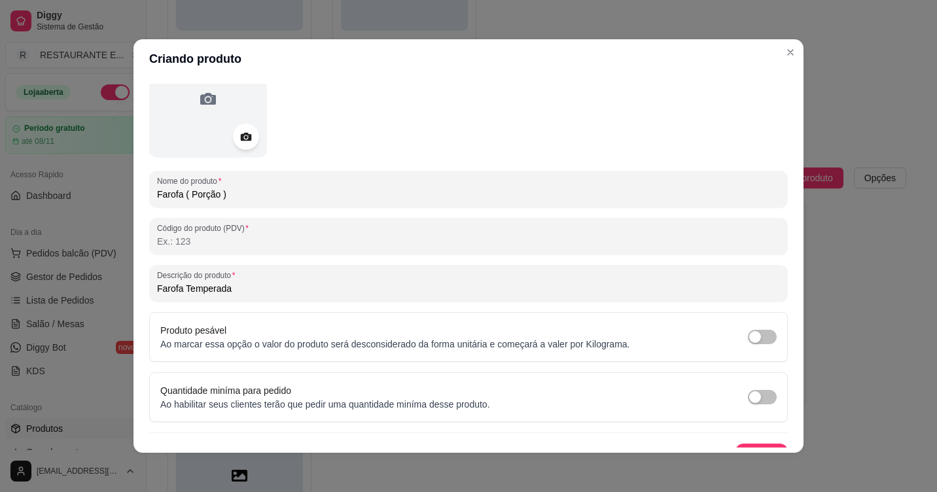
scroll to position [114, 0]
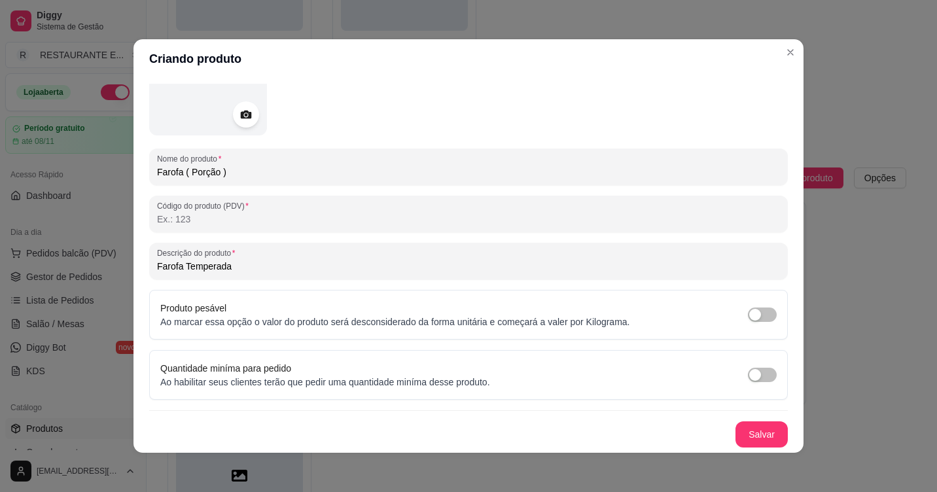
click at [239, 268] on input "Farofa Temperada" at bounding box center [468, 266] width 623 height 13
type input "Farofa Temperada da casa"
click at [751, 432] on button "Salvar" at bounding box center [761, 434] width 52 height 26
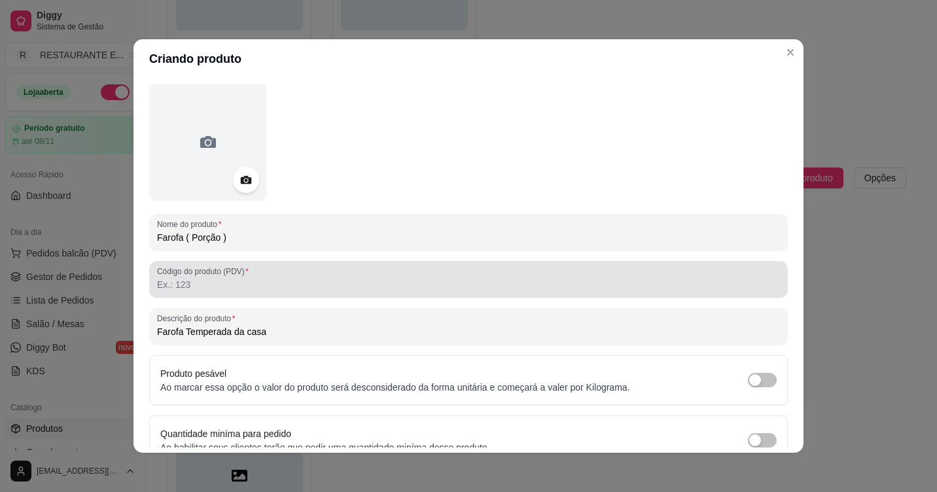
scroll to position [0, 0]
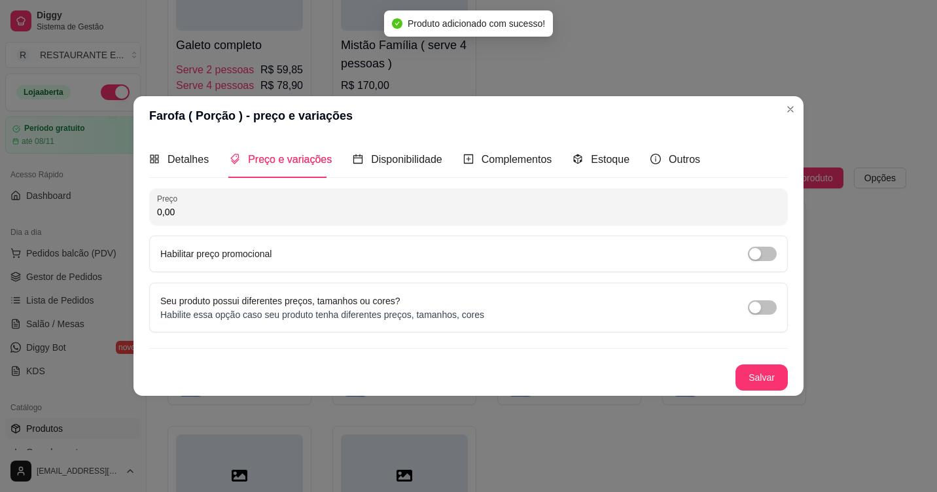
click at [258, 208] on input "0,00" at bounding box center [468, 211] width 623 height 13
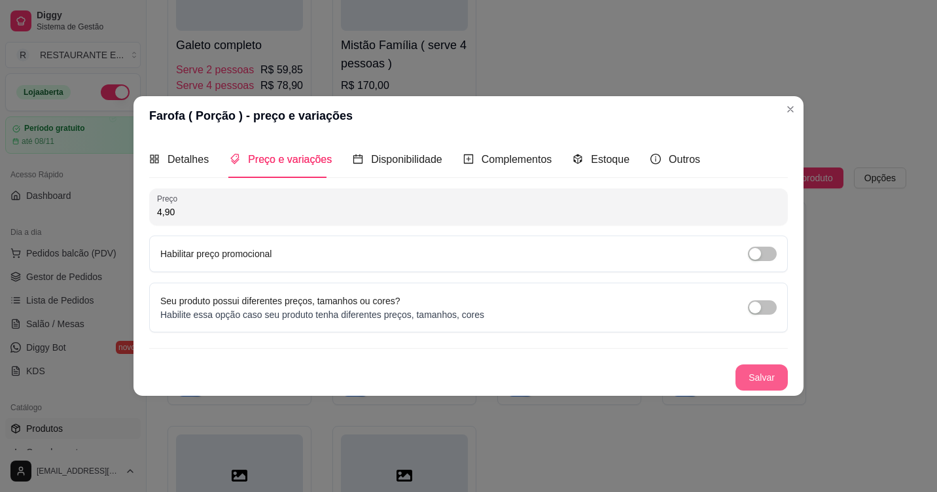
type input "4,90"
click at [761, 379] on button "Salvar" at bounding box center [761, 378] width 51 height 26
